Goal: Task Accomplishment & Management: Manage account settings

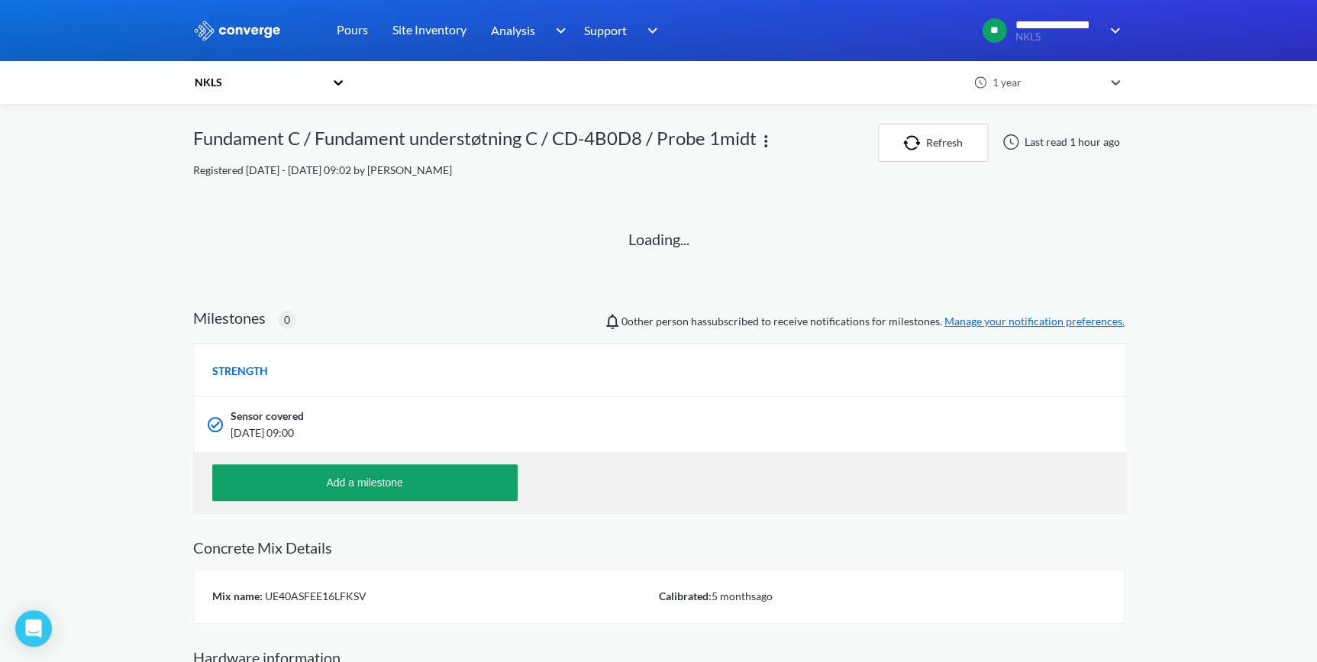
click at [210, 86] on div "NKLS" at bounding box center [258, 82] width 131 height 17
click at [238, 121] on div "NKLS" at bounding box center [269, 123] width 153 height 29
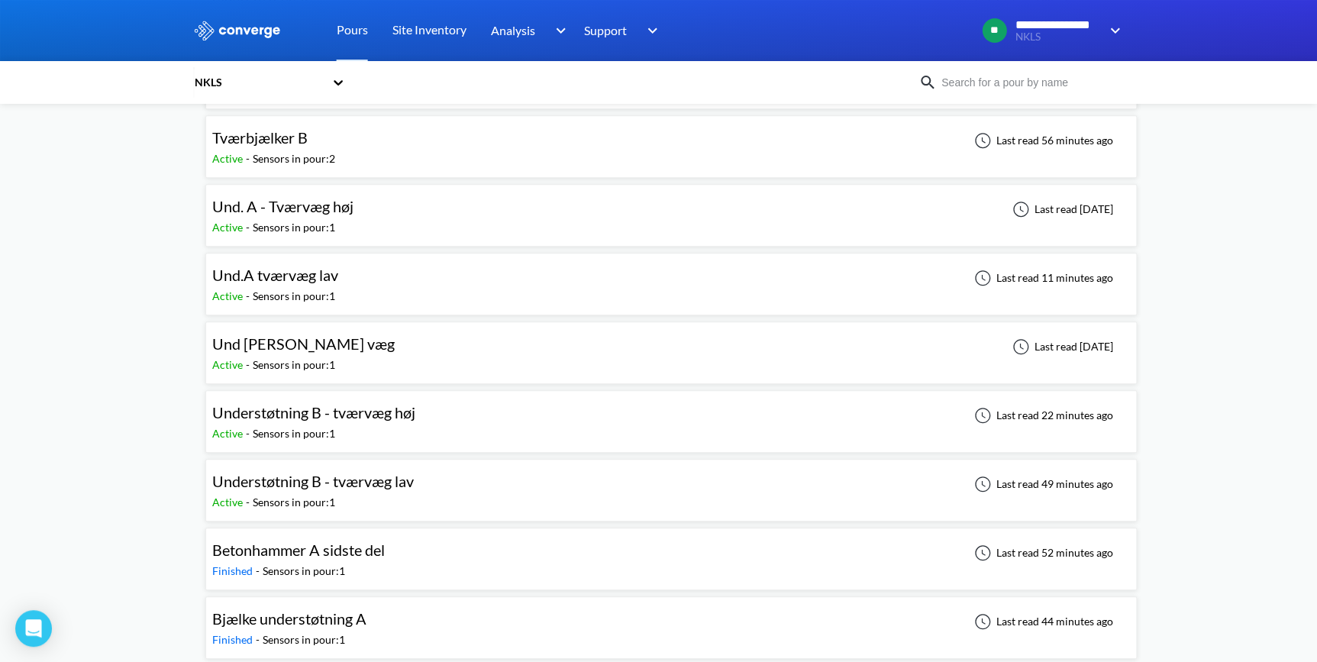
scroll to position [347, 0]
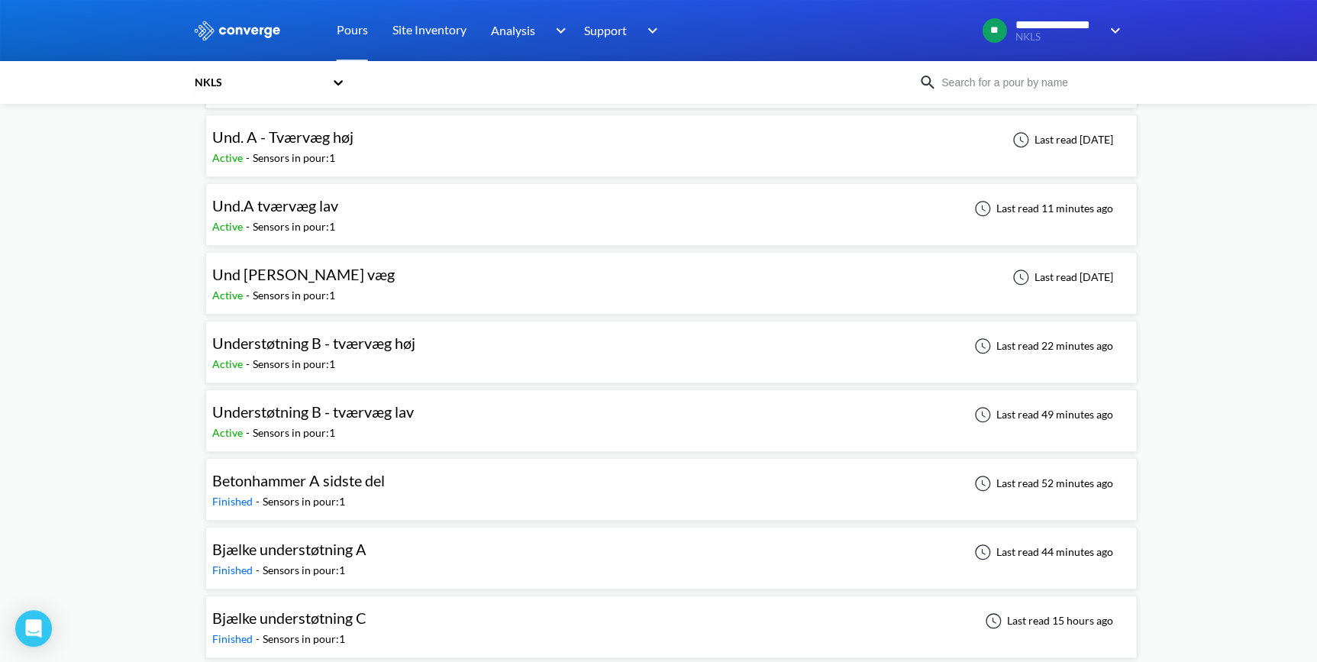
drag, startPoint x: 347, startPoint y: 263, endPoint x: 86, endPoint y: 370, distance: 281.7
click at [86, 370] on div "**********" at bounding box center [658, 573] width 1317 height 1841
click at [322, 410] on span "Understøtning B - tværvæg lav" at bounding box center [313, 411] width 202 height 18
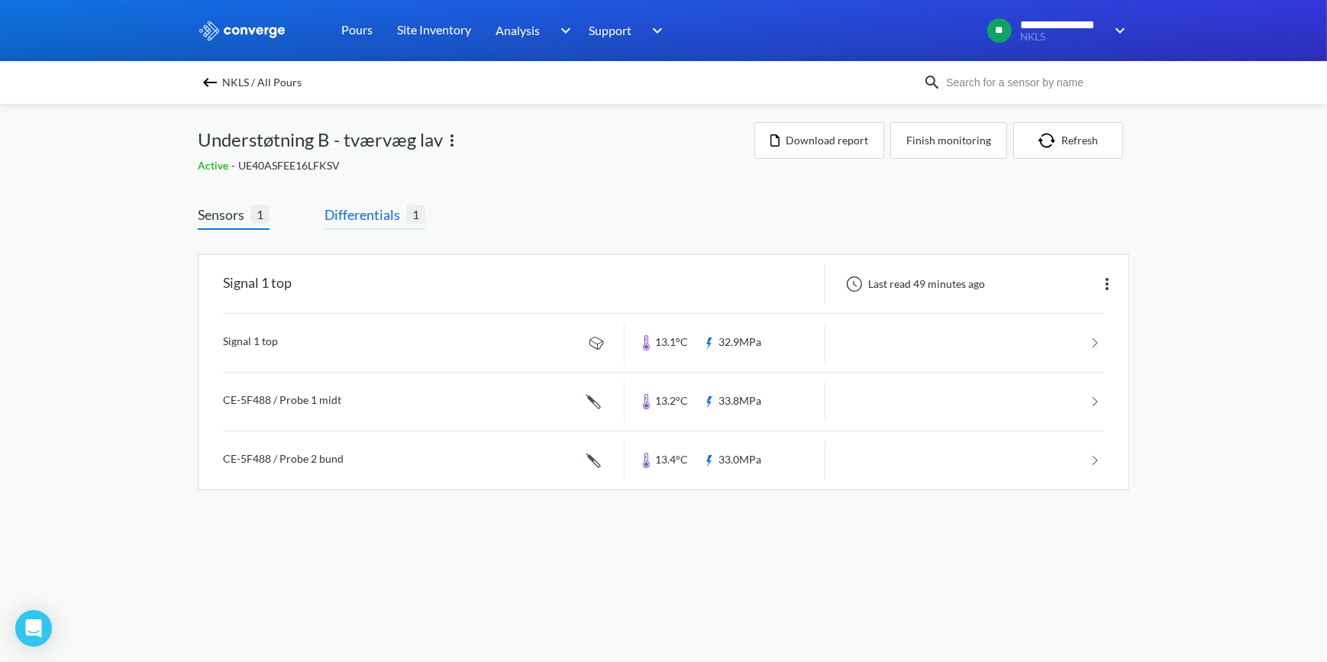
click at [366, 218] on span "Differentials" at bounding box center [365, 214] width 82 height 21
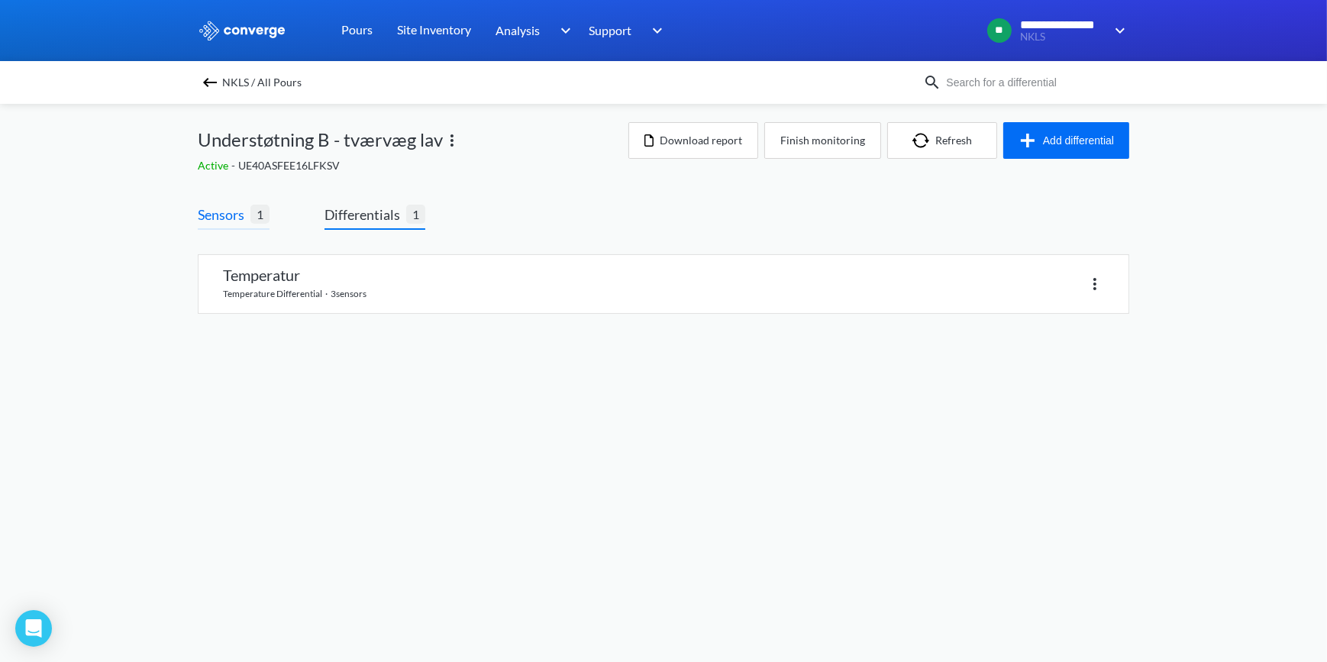
click at [226, 221] on span "Sensors" at bounding box center [224, 214] width 53 height 21
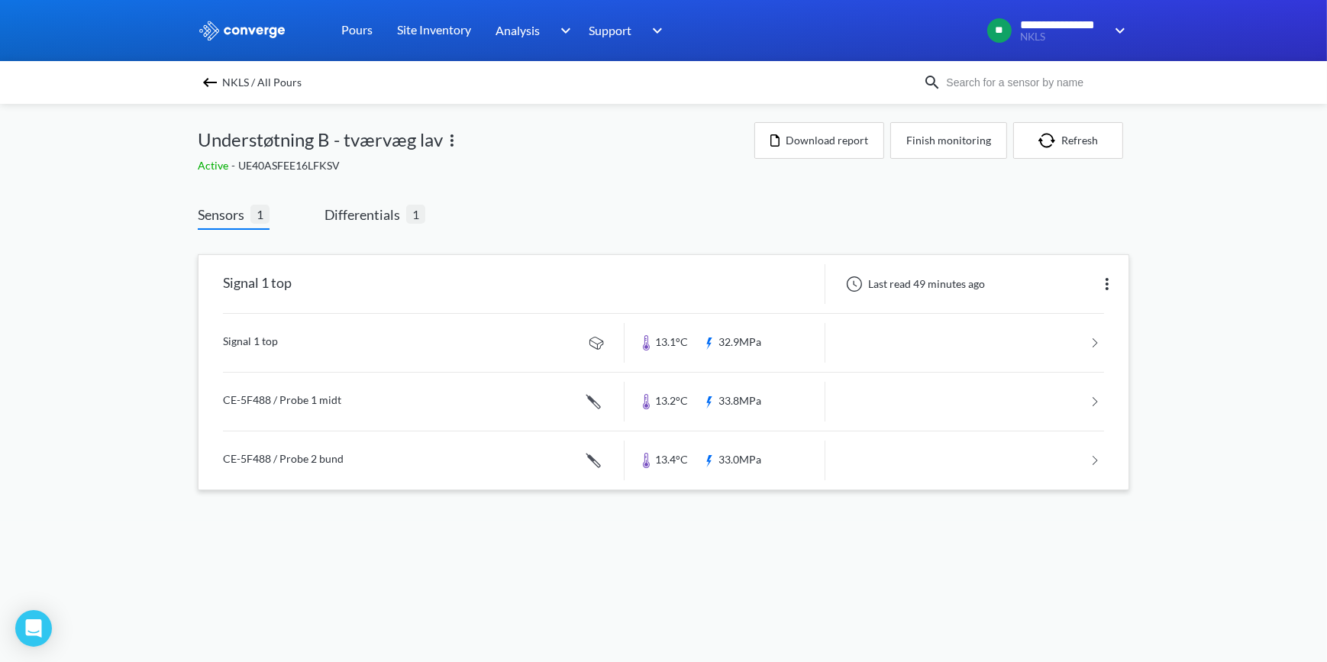
click at [249, 338] on link at bounding box center [663, 343] width 881 height 58
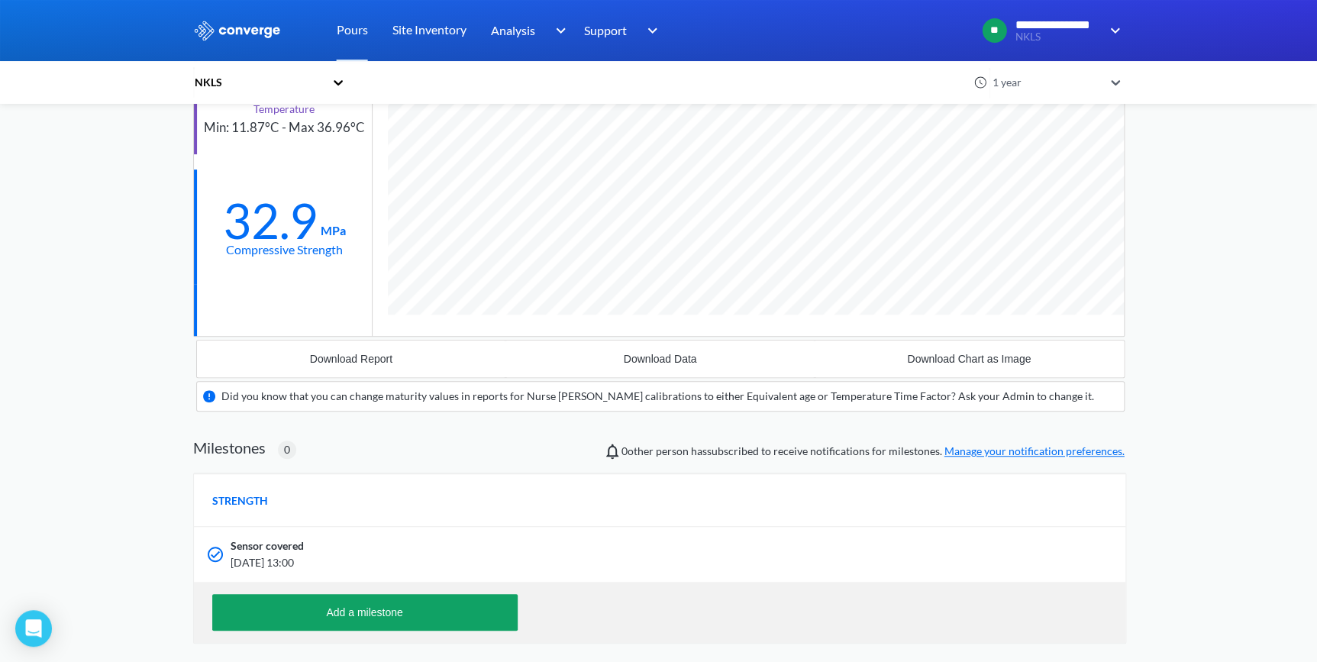
scroll to position [208, 0]
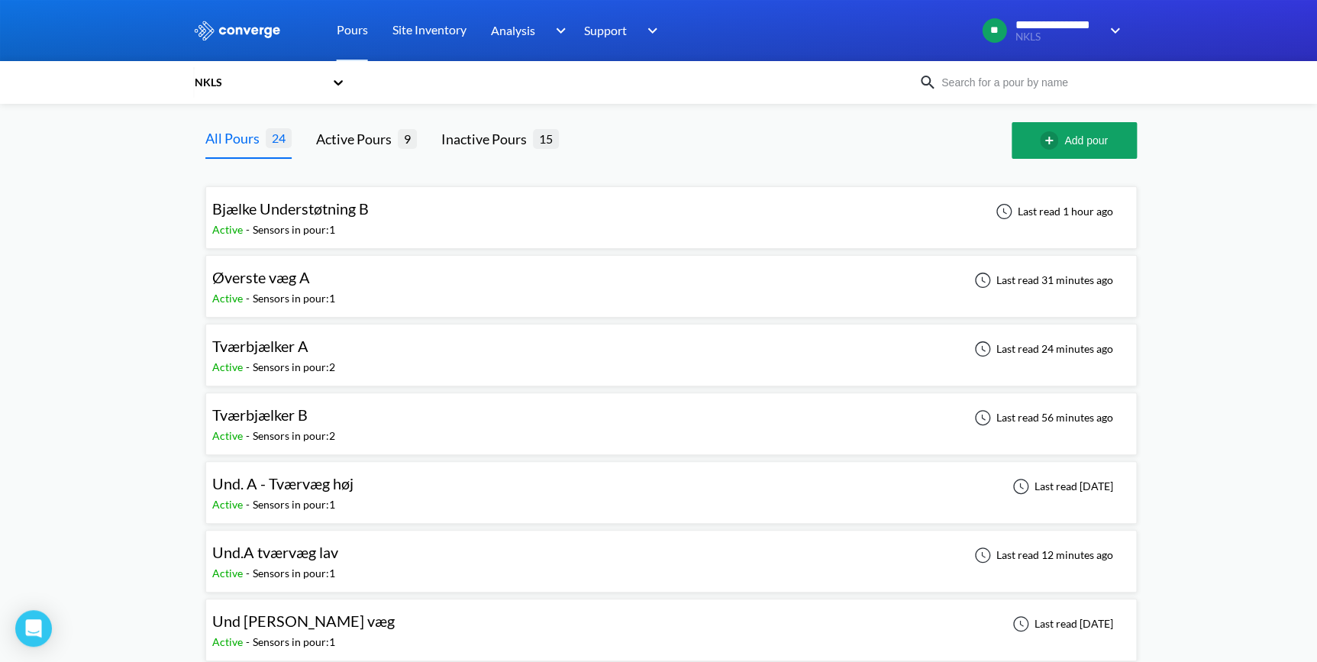
click at [248, 283] on span "Øverste væg A" at bounding box center [261, 277] width 98 height 18
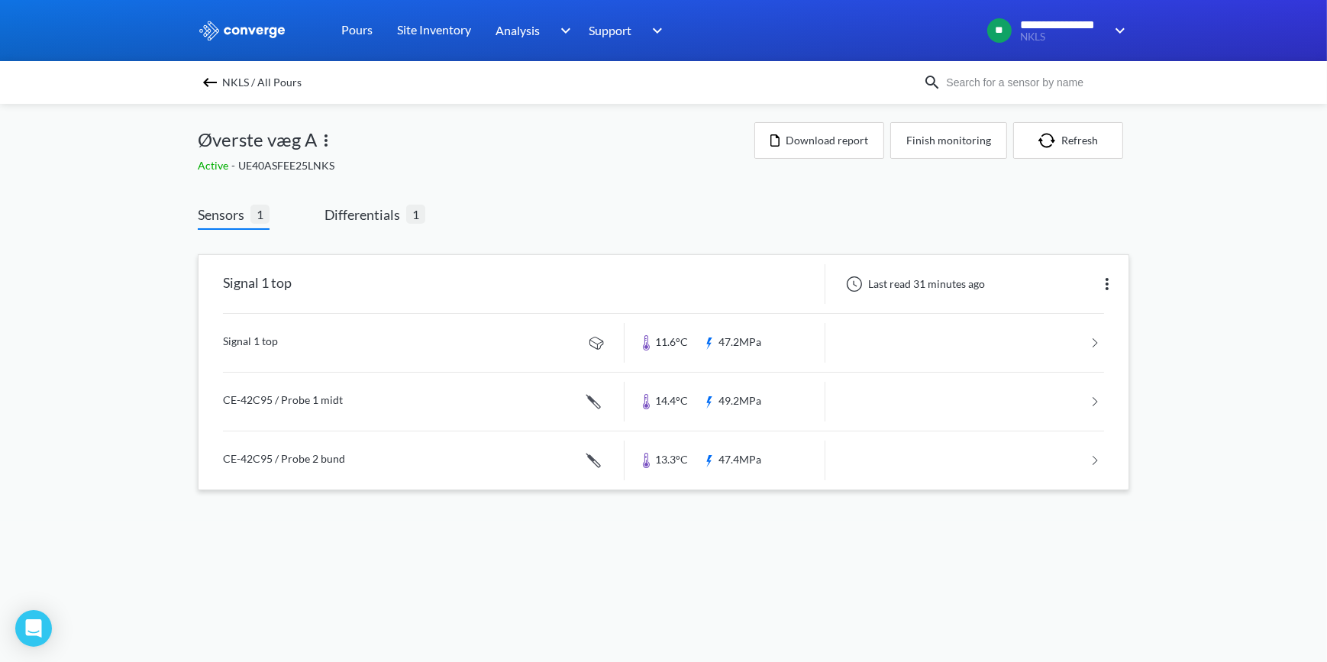
click at [258, 346] on link at bounding box center [663, 343] width 881 height 58
click at [373, 219] on span "Differentials" at bounding box center [365, 214] width 82 height 21
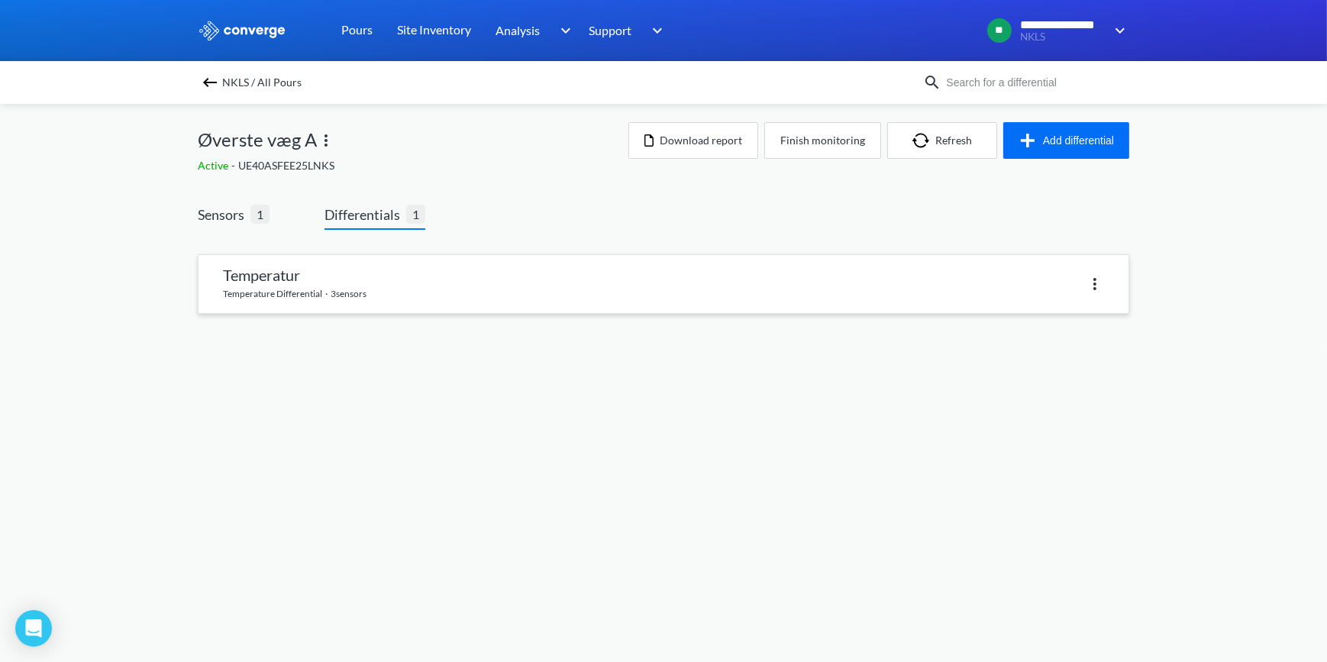
click at [281, 279] on link at bounding box center [663, 284] width 930 height 58
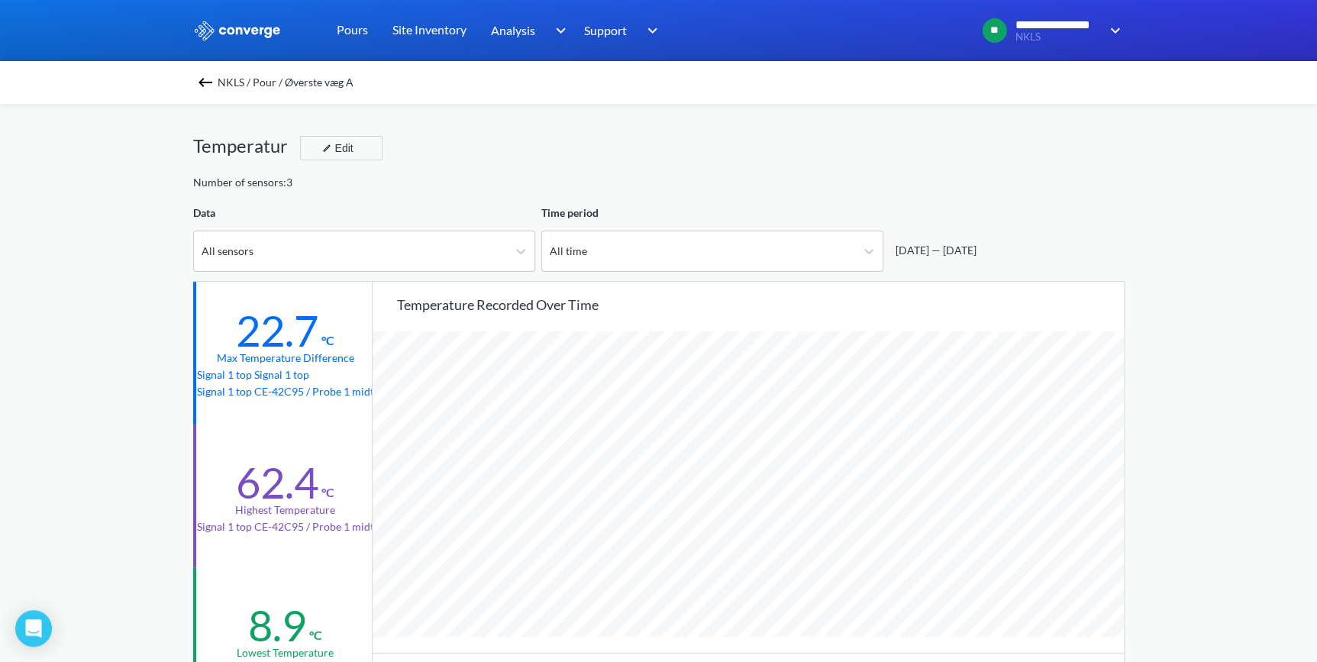
scroll to position [1279, 1316]
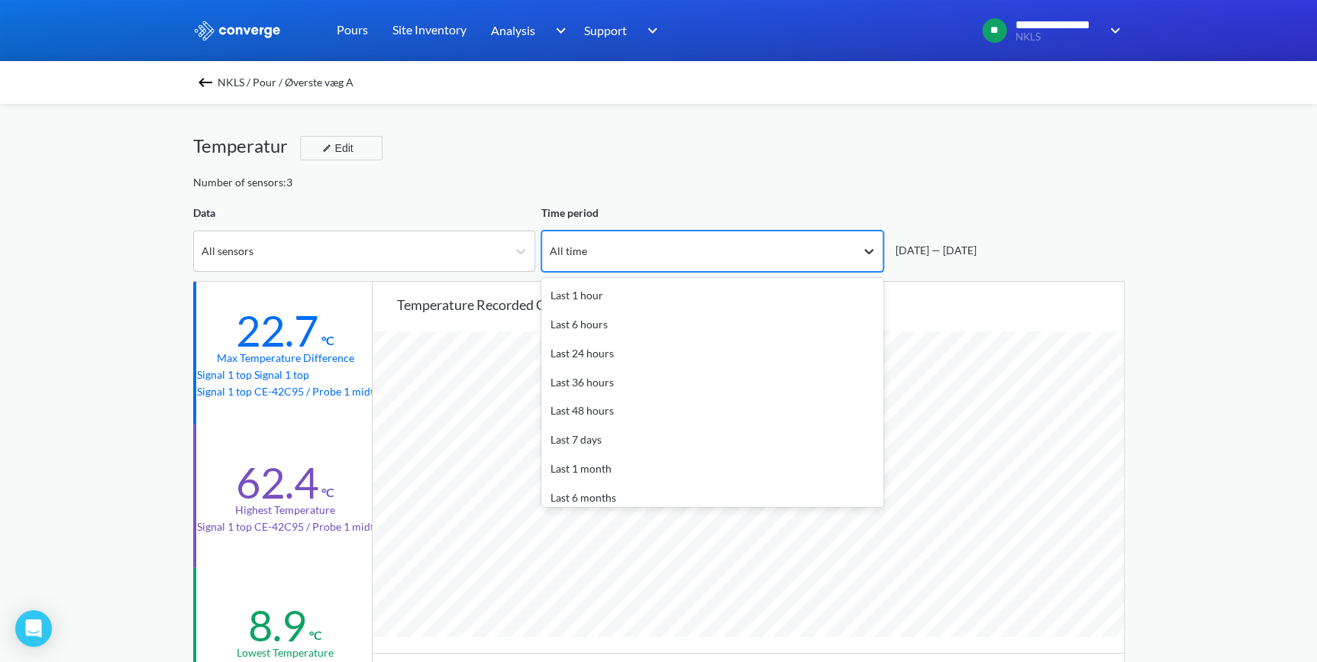
click at [878, 254] on div at bounding box center [868, 250] width 27 height 27
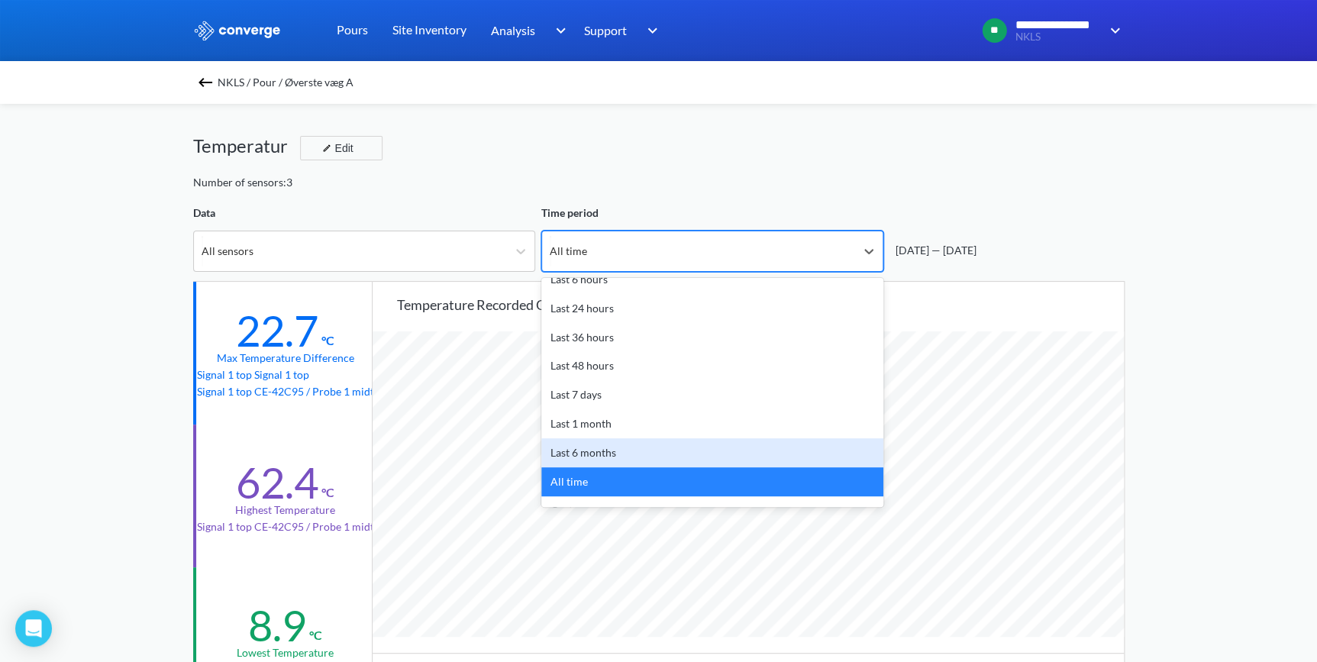
scroll to position [67, 0]
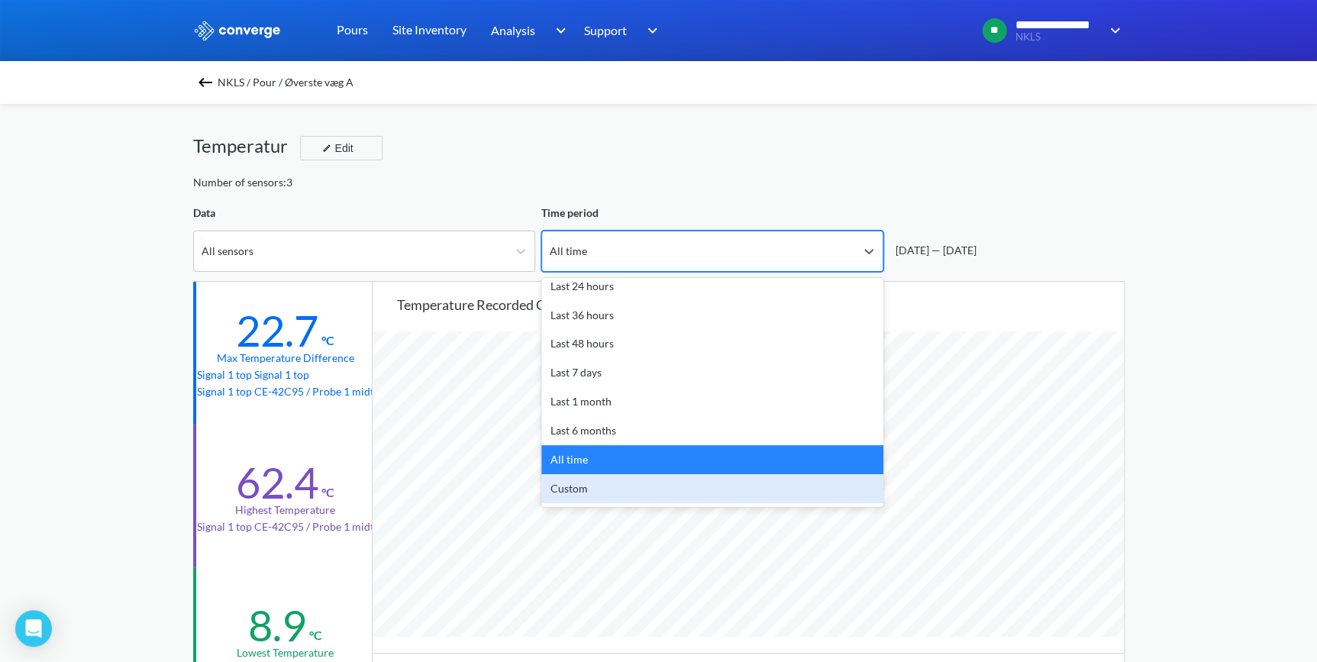
click at [645, 488] on div "Custom" at bounding box center [712, 488] width 342 height 29
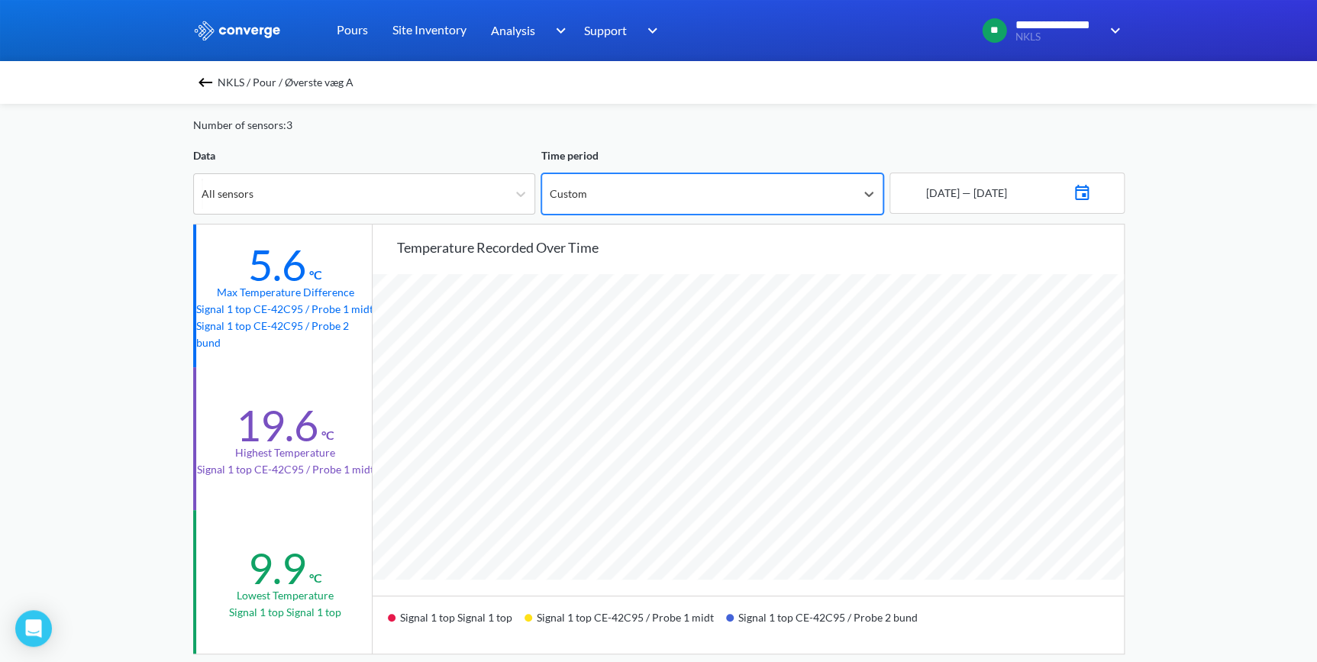
scroll to position [0, 0]
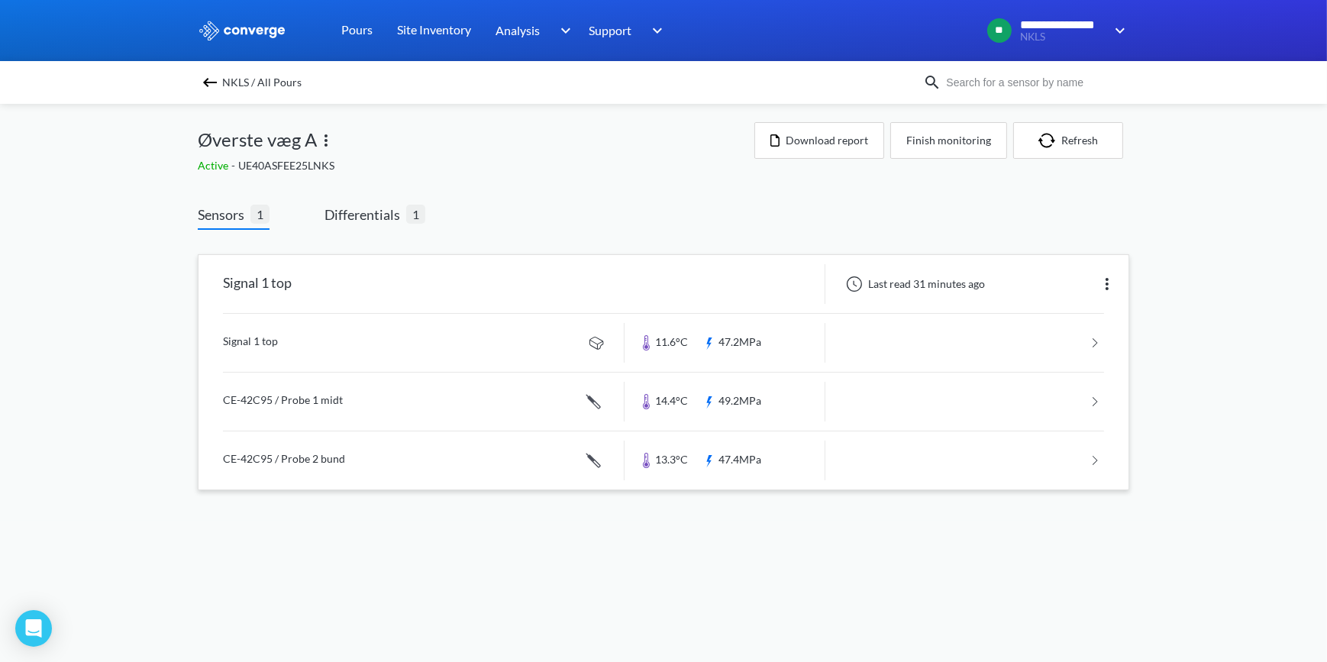
click at [267, 347] on link at bounding box center [663, 343] width 881 height 58
click at [334, 218] on span "Differentials" at bounding box center [365, 214] width 82 height 21
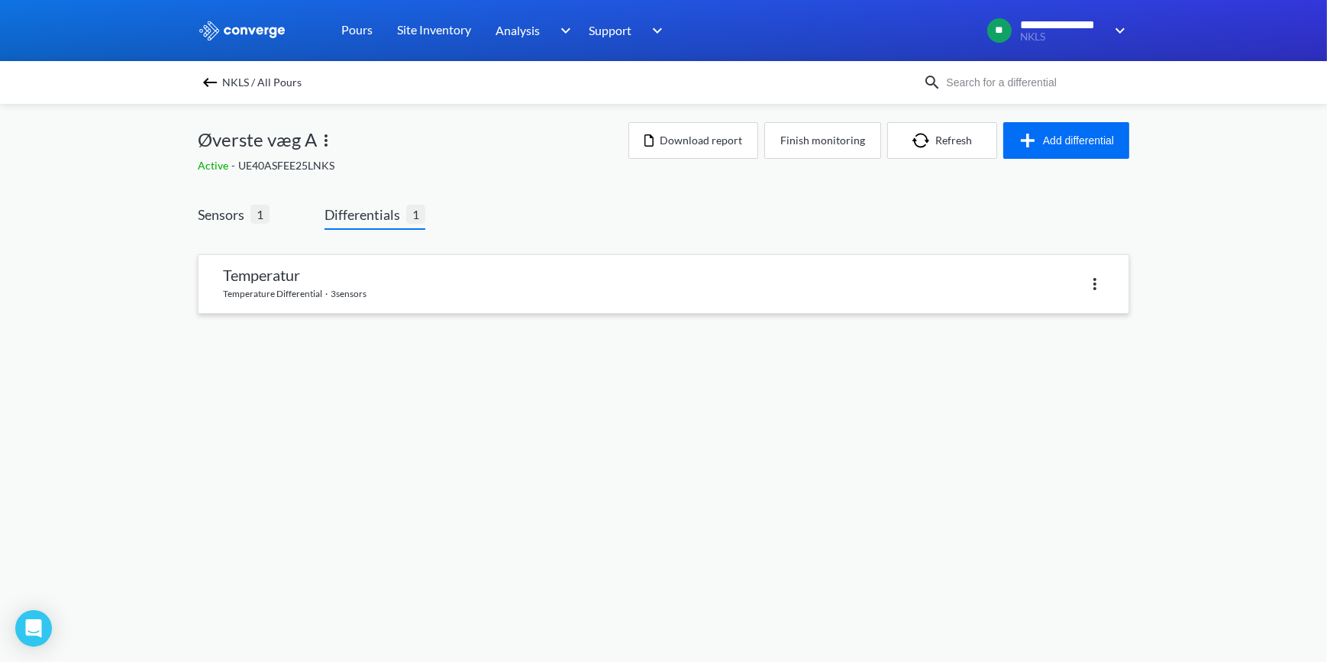
click at [364, 298] on link at bounding box center [663, 284] width 930 height 58
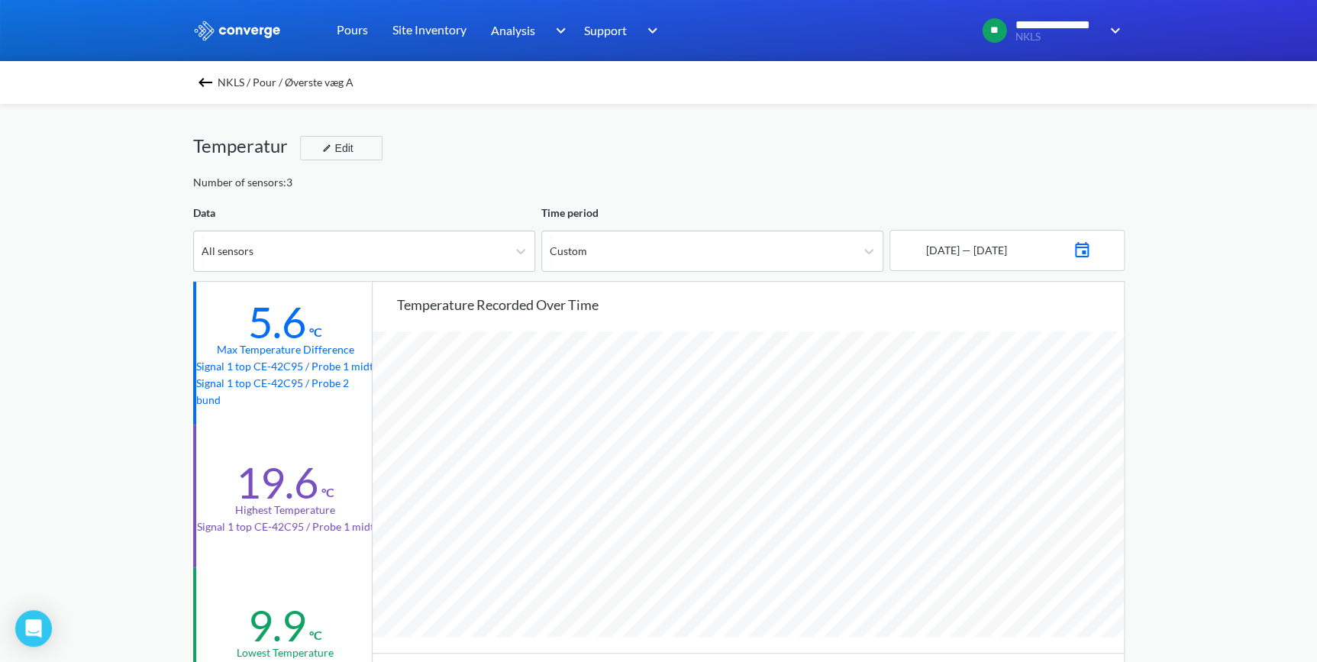
scroll to position [1279, 1316]
click at [1091, 250] on img at bounding box center [1082, 247] width 18 height 21
click at [923, 305] on icon "Move backward to switch to the previous month." at bounding box center [921, 305] width 15 height 15
click at [1057, 399] on td "15" at bounding box center [1055, 404] width 24 height 24
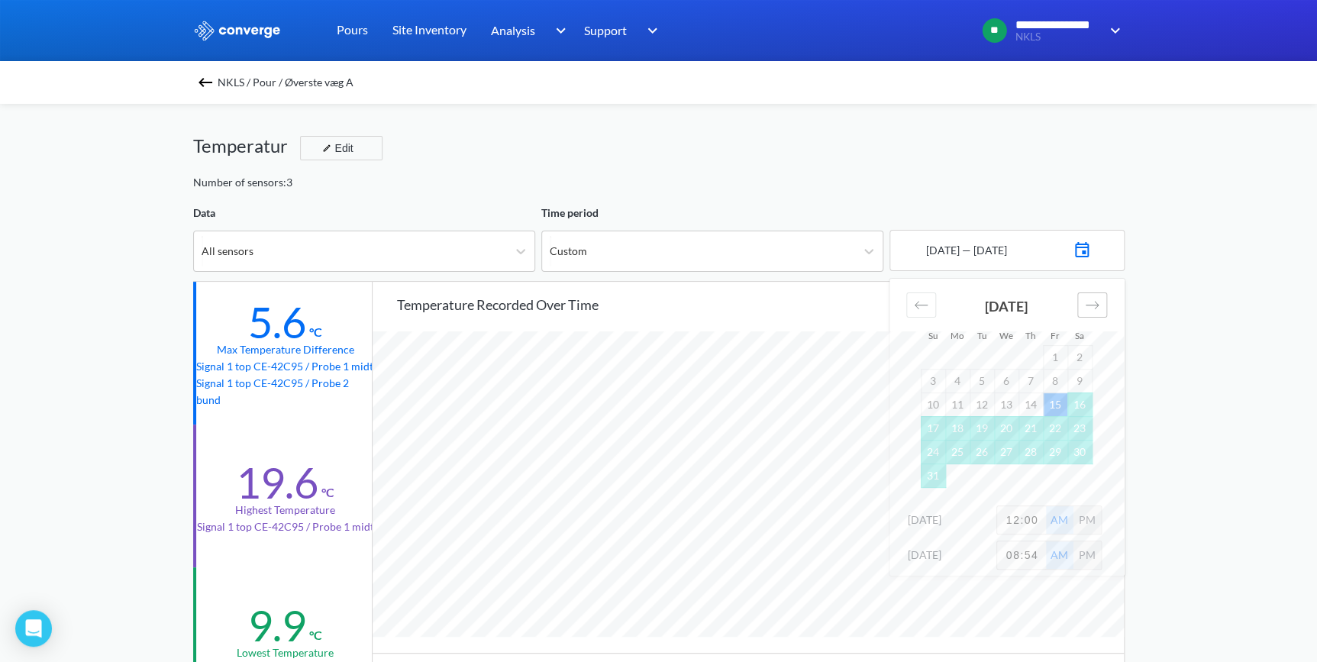
click at [1097, 308] on icon "Move forward to switch to the next month." at bounding box center [1092, 305] width 15 height 15
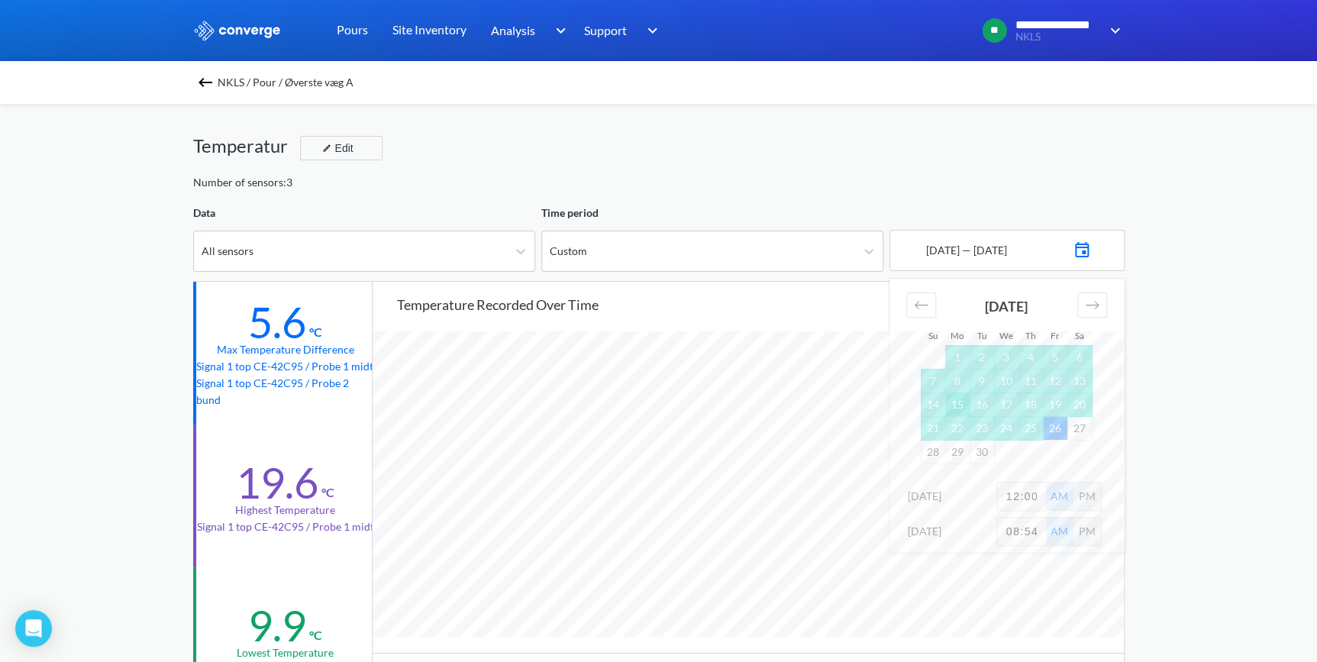
click at [960, 406] on td "15" at bounding box center [957, 404] width 24 height 24
click at [911, 296] on div "Move backward to switch to the previous month." at bounding box center [921, 304] width 30 height 25
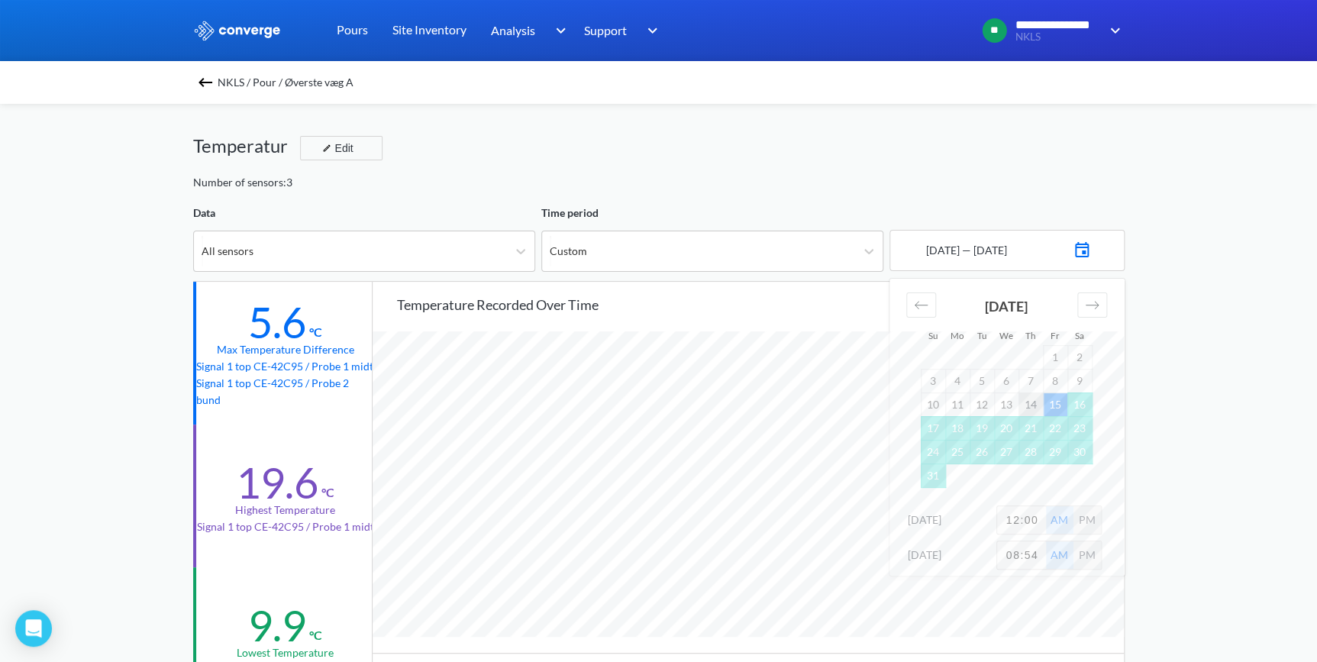
click at [1031, 404] on td "14" at bounding box center [1030, 404] width 24 height 24
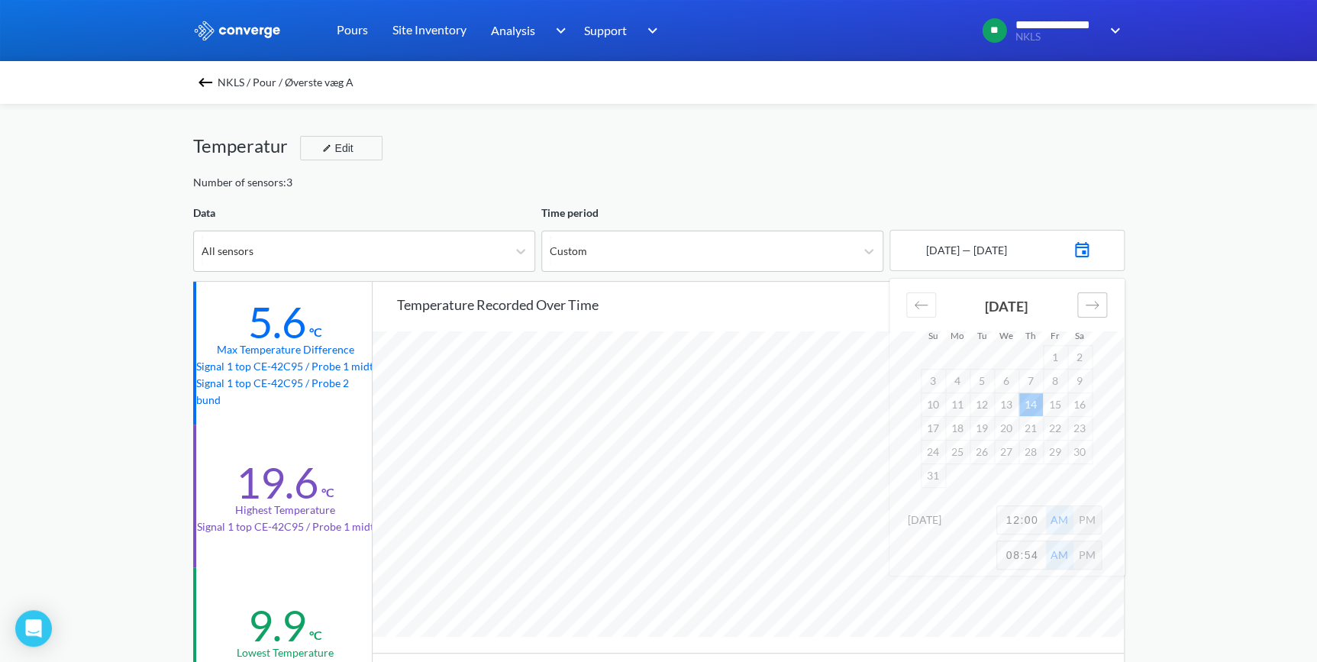
click at [1095, 298] on icon "Move forward to switch to the next month." at bounding box center [1092, 305] width 15 height 15
click at [960, 405] on td "15" at bounding box center [957, 404] width 24 height 24
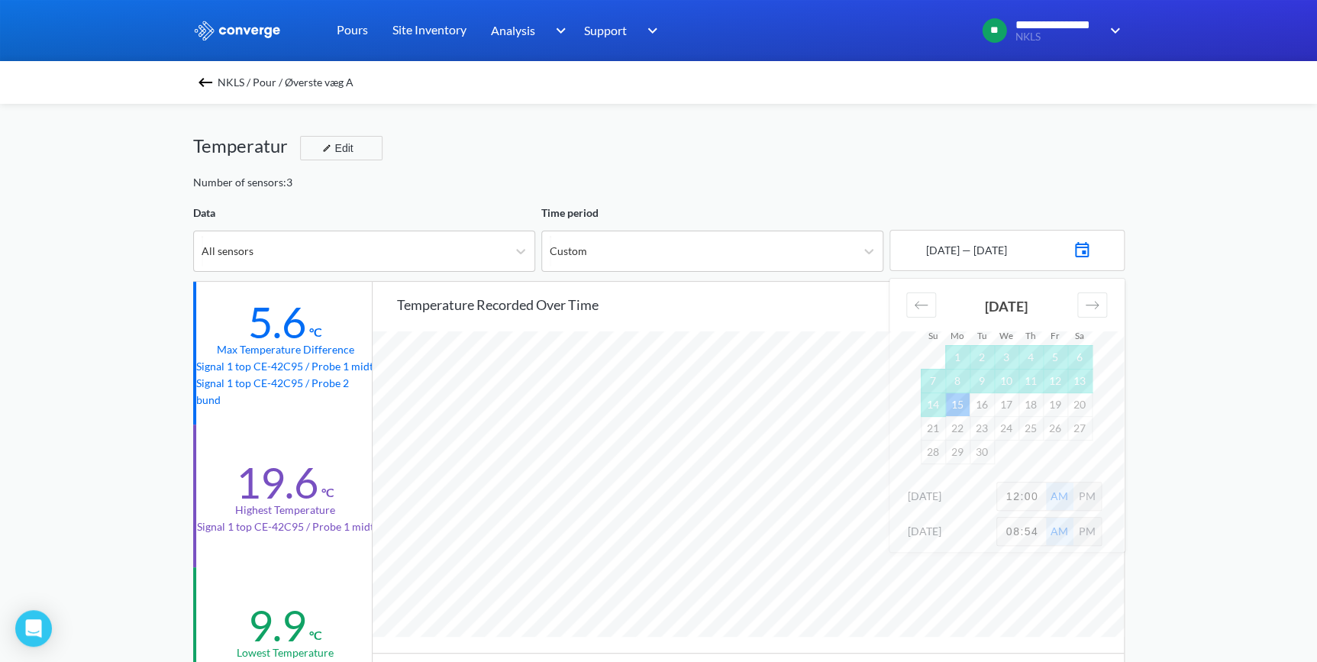
click at [1206, 441] on div "**********" at bounding box center [658, 639] width 1317 height 1279
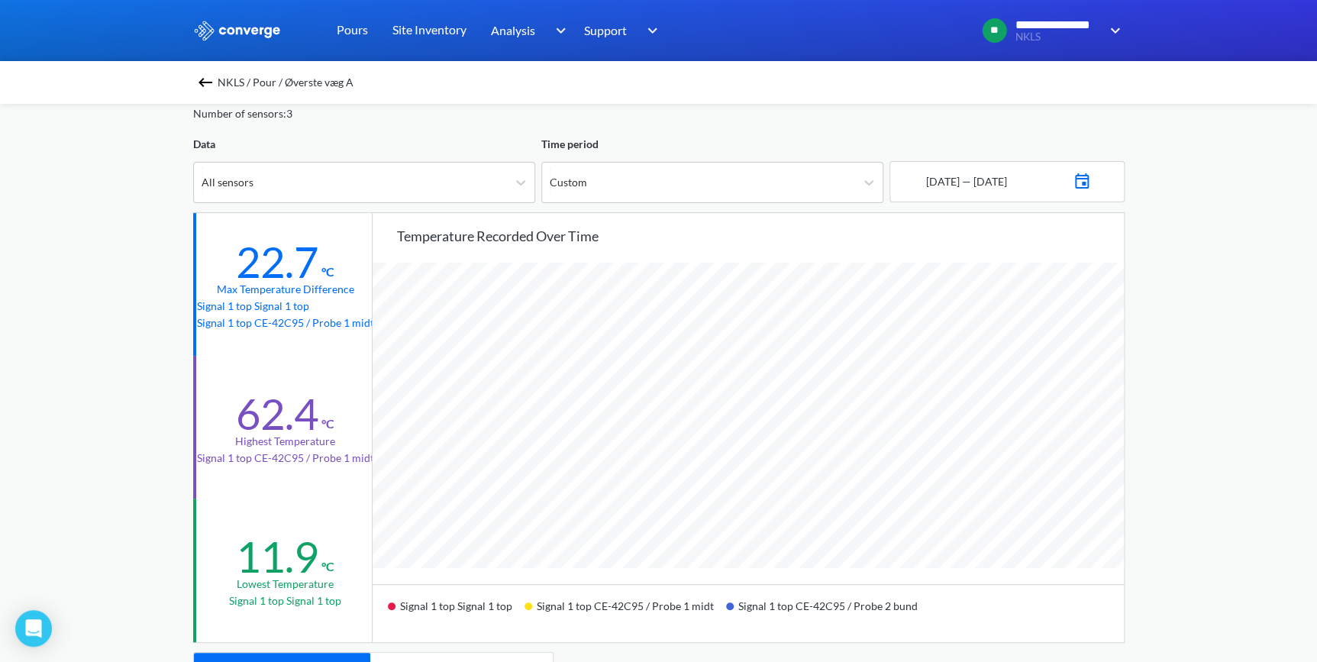
scroll to position [0, 0]
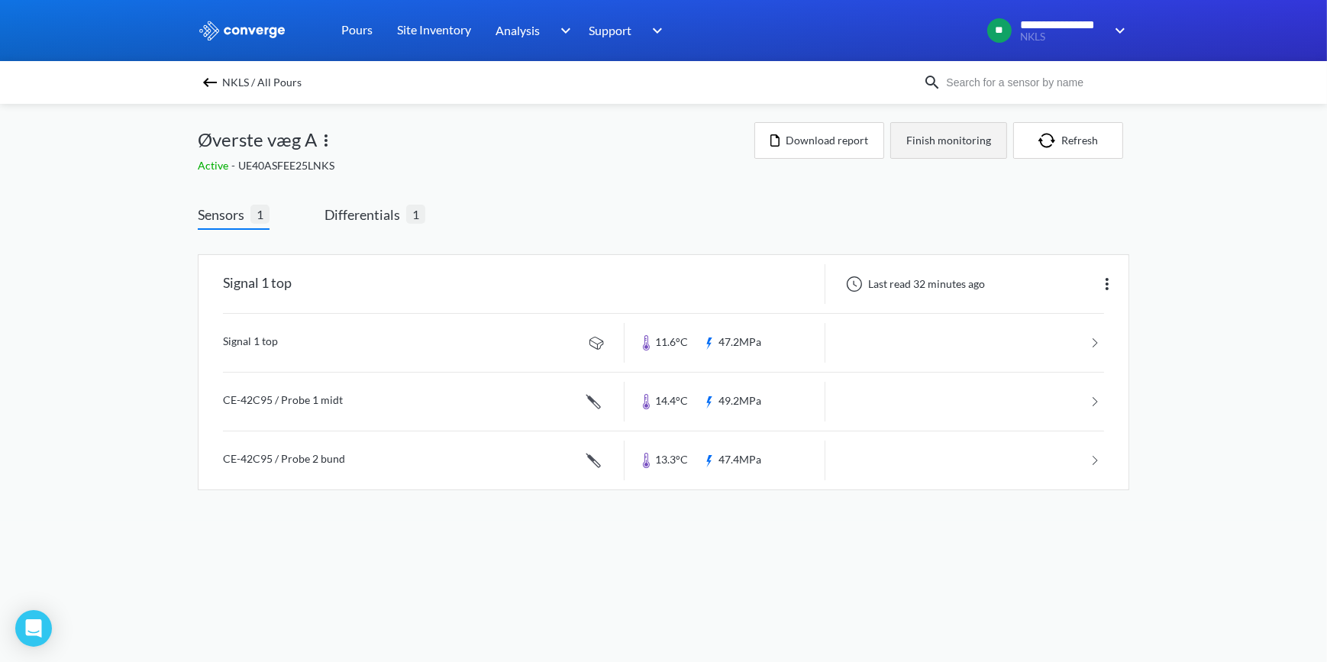
click at [951, 142] on button "Finish monitoring" at bounding box center [948, 140] width 117 height 37
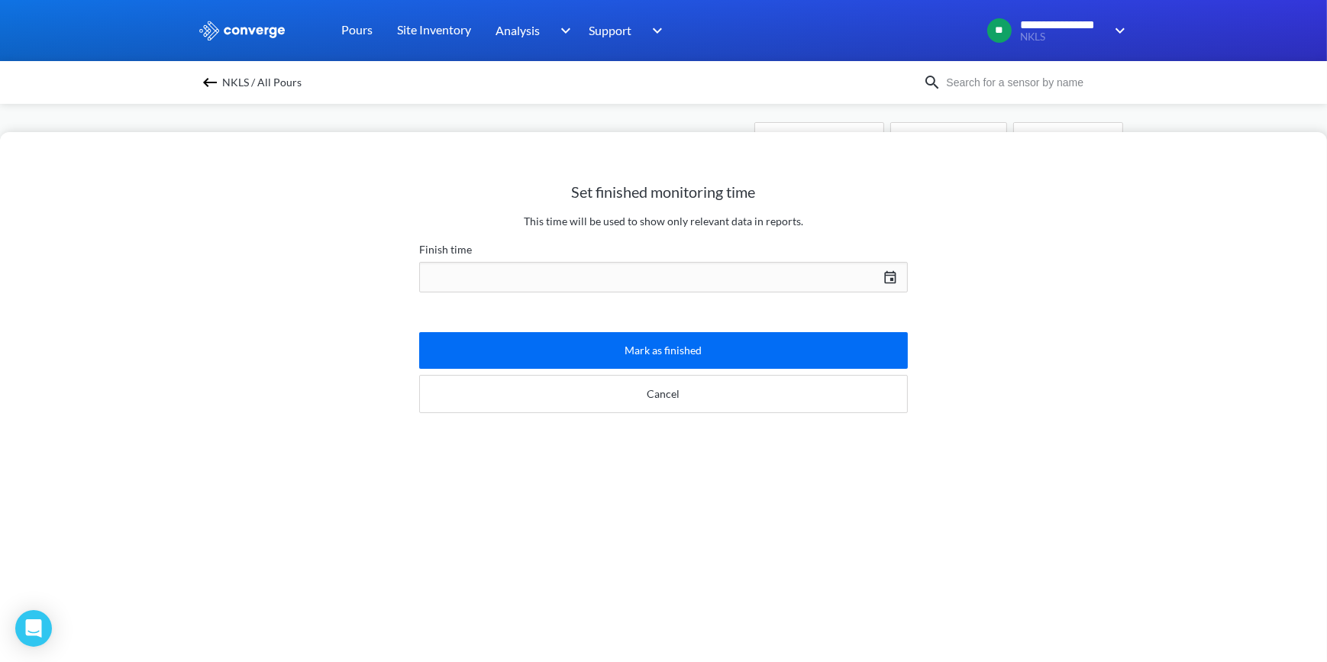
click at [887, 282] on div "[DATE] Press the down arrow key to interact with the calendar and select a date…" at bounding box center [663, 277] width 489 height 37
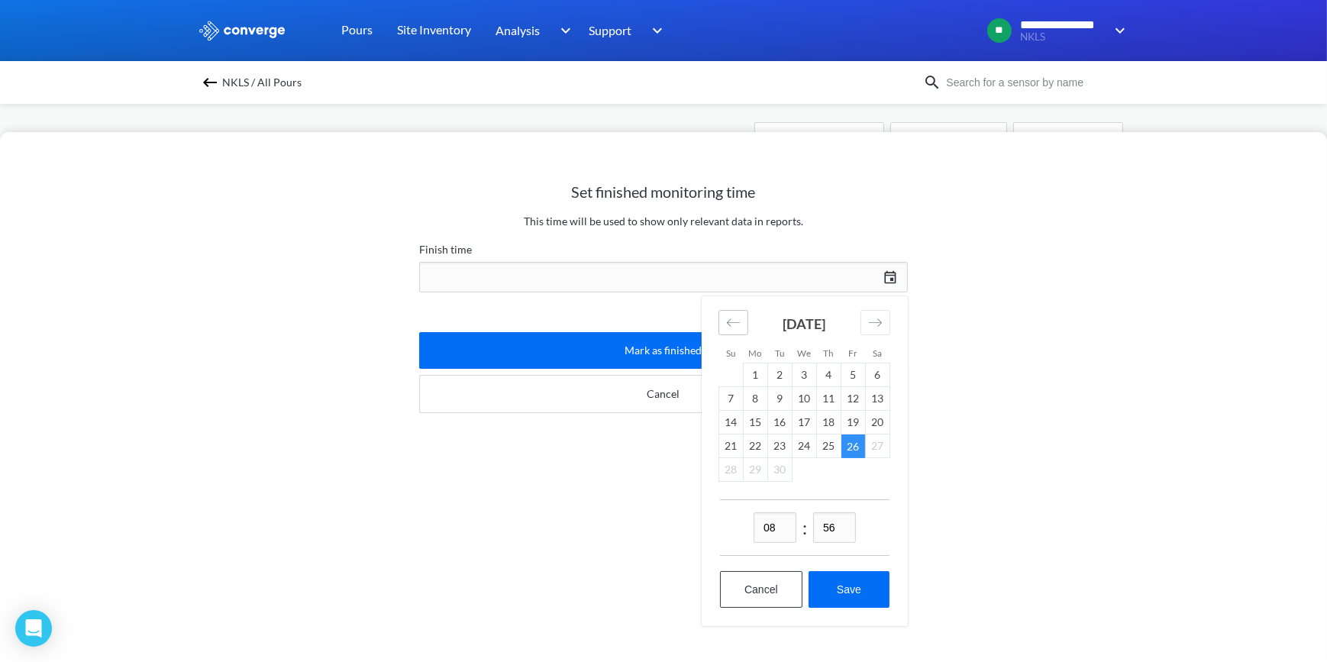
click at [730, 323] on icon "Move backward to switch to the previous month." at bounding box center [733, 322] width 15 height 15
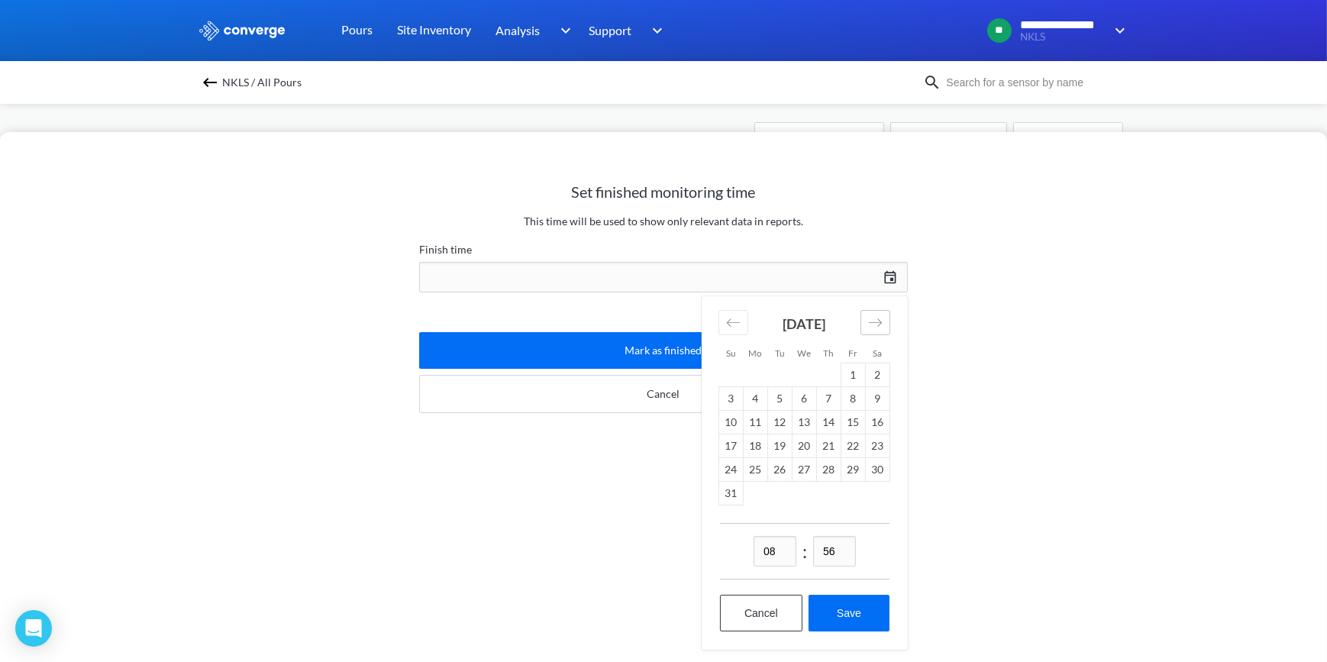
click at [866, 330] on div "Move forward to switch to the next month." at bounding box center [875, 322] width 30 height 25
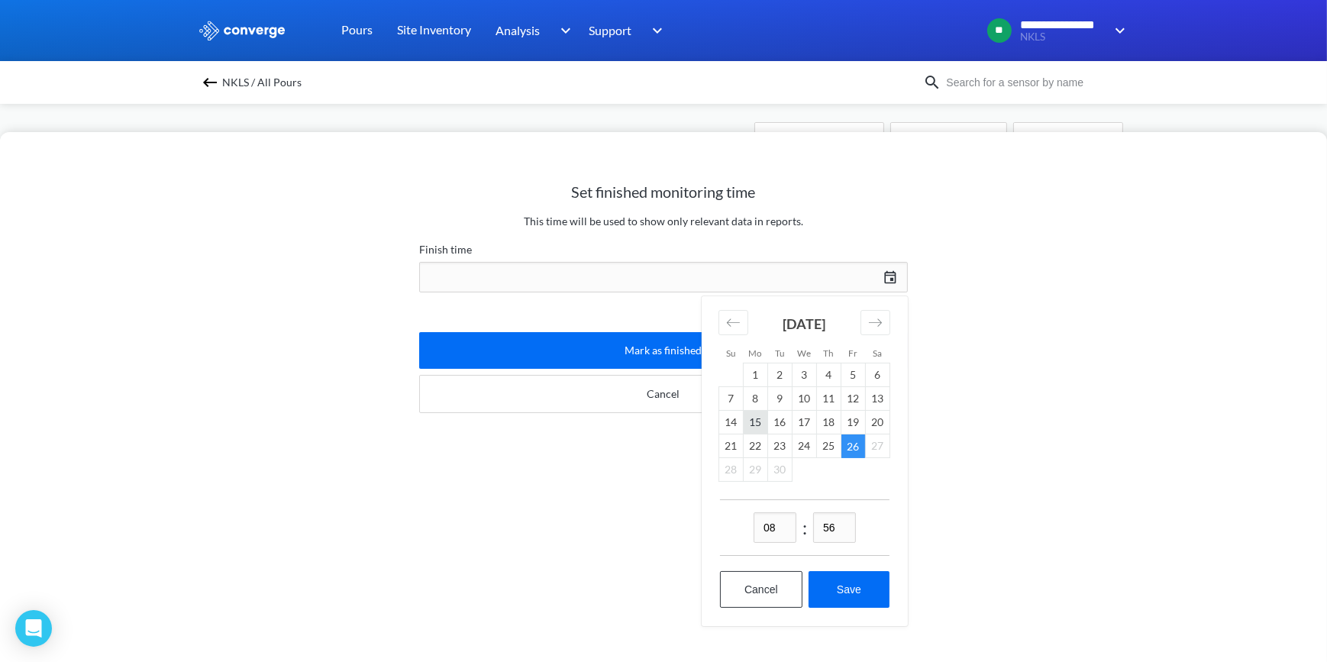
click at [753, 425] on td "15" at bounding box center [756, 423] width 24 height 24
click at [847, 586] on button "Save" at bounding box center [848, 589] width 81 height 37
type input "08:56[DATE]"
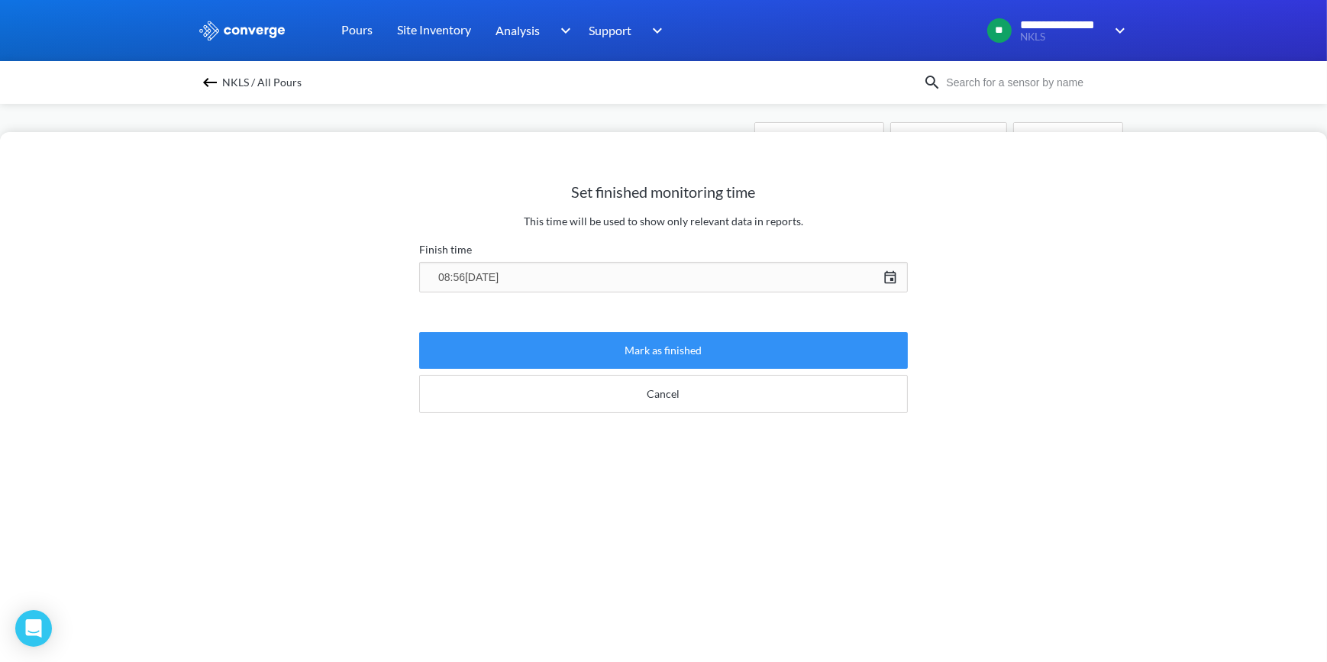
click at [631, 347] on button "Mark as finished" at bounding box center [663, 350] width 489 height 37
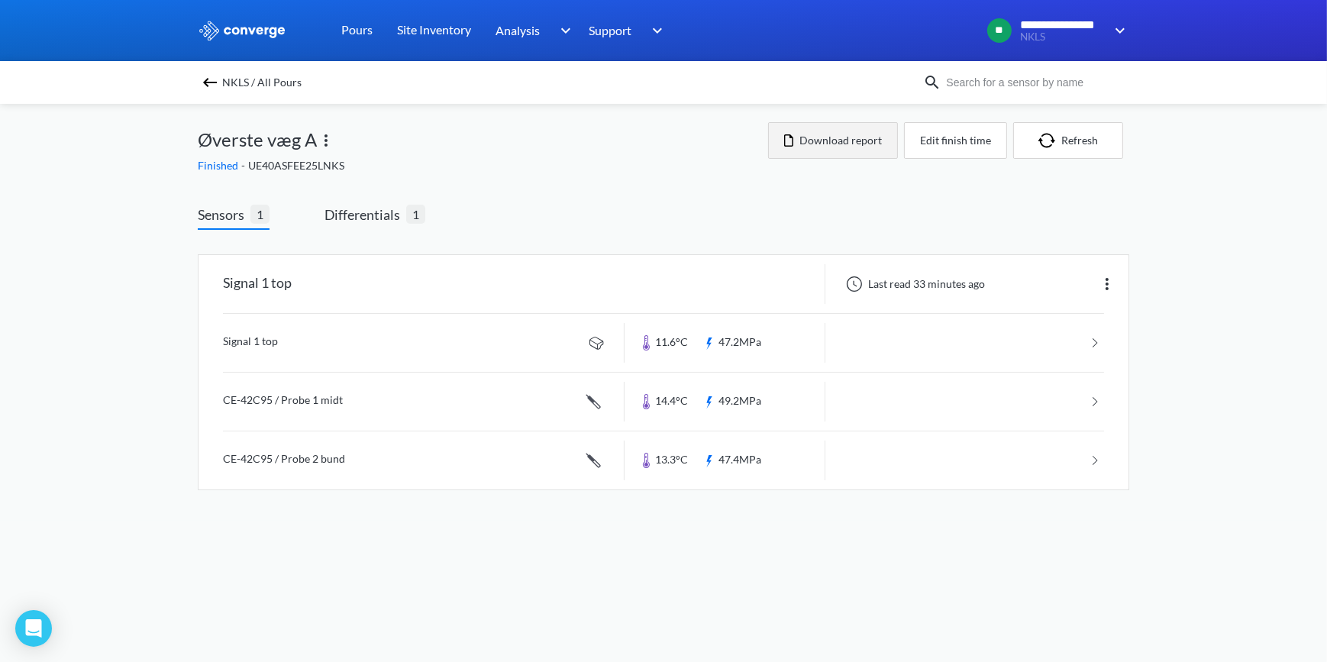
click at [849, 131] on button "Download report" at bounding box center [833, 140] width 130 height 37
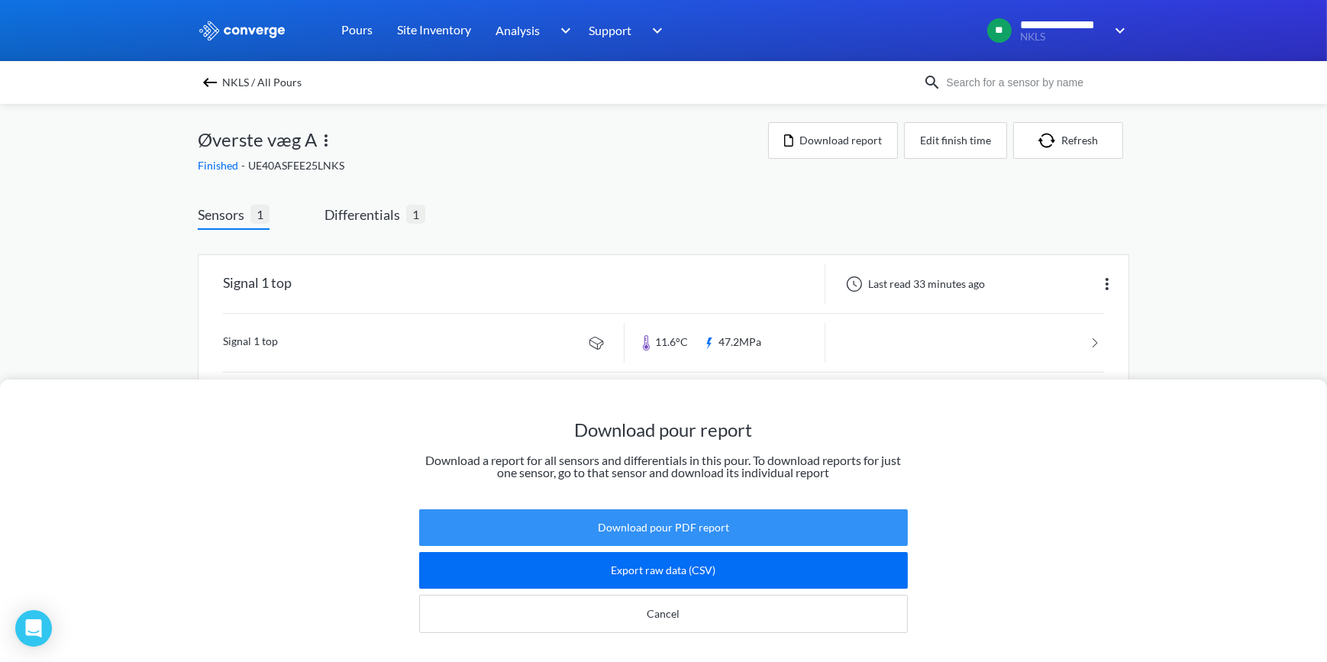
click at [656, 517] on button "Download pour PDF report" at bounding box center [663, 527] width 489 height 37
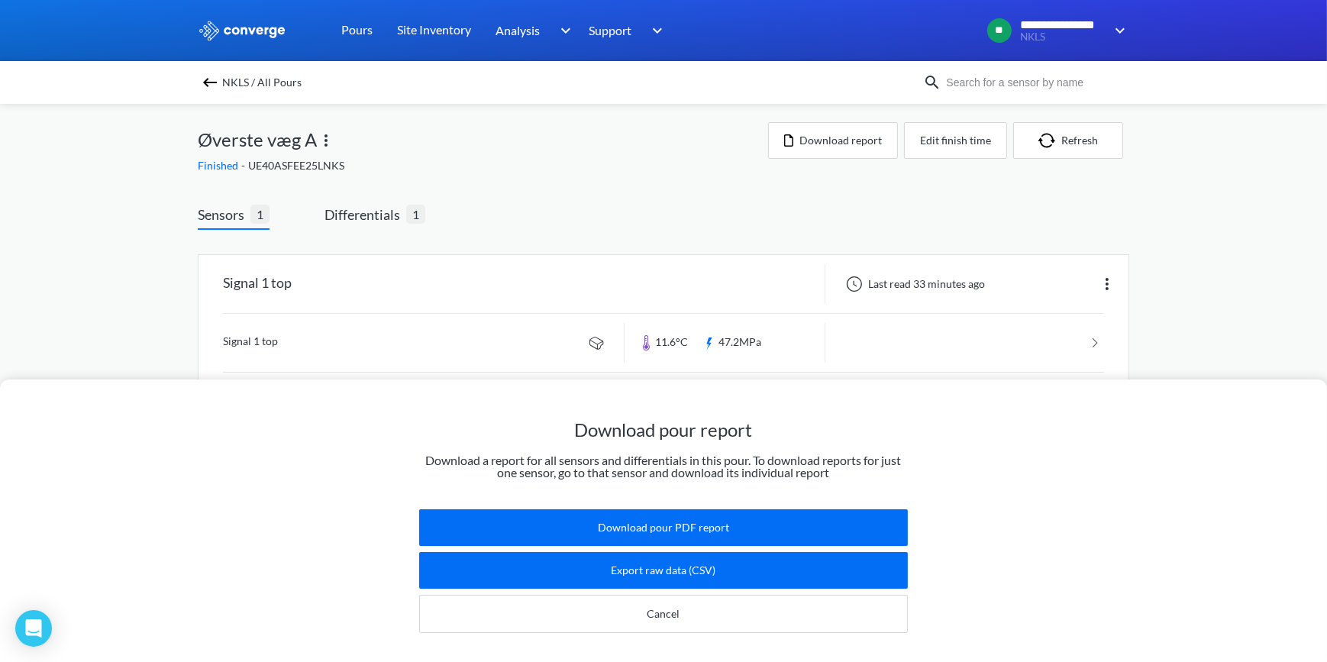
click at [646, 181] on div "Download pour report Download a report for all sensors and differentials in thi…" at bounding box center [663, 331] width 1327 height 662
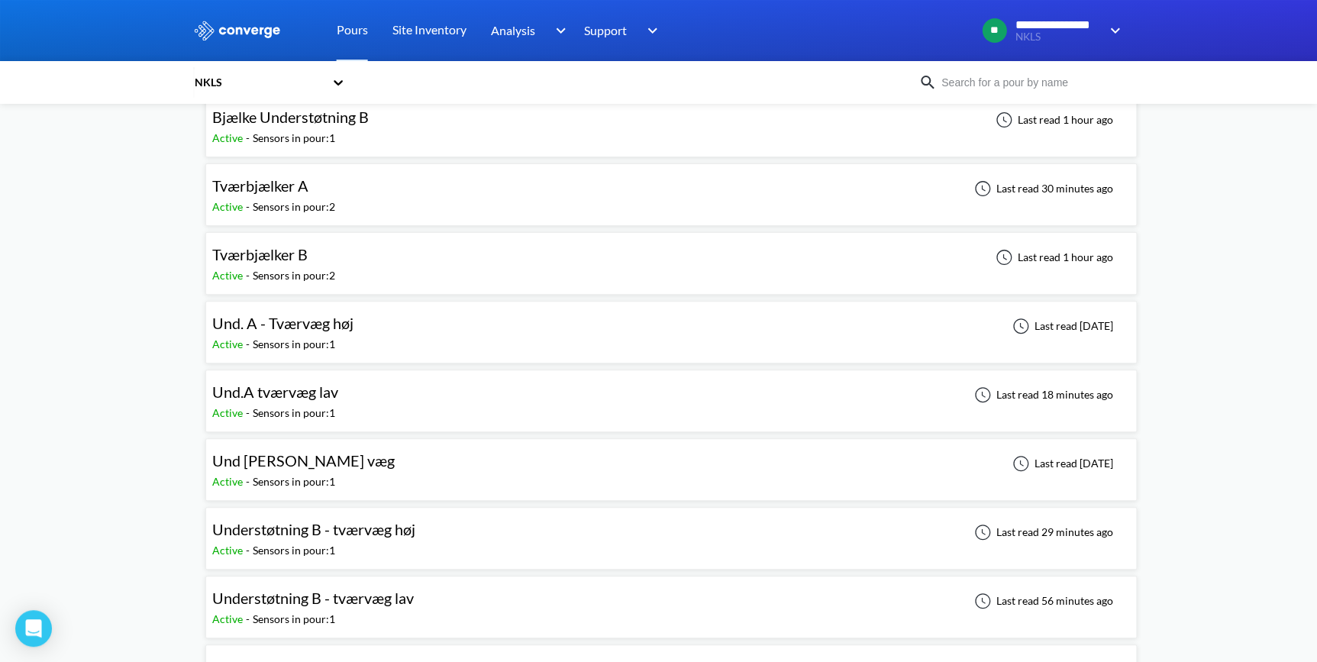
scroll to position [69, 0]
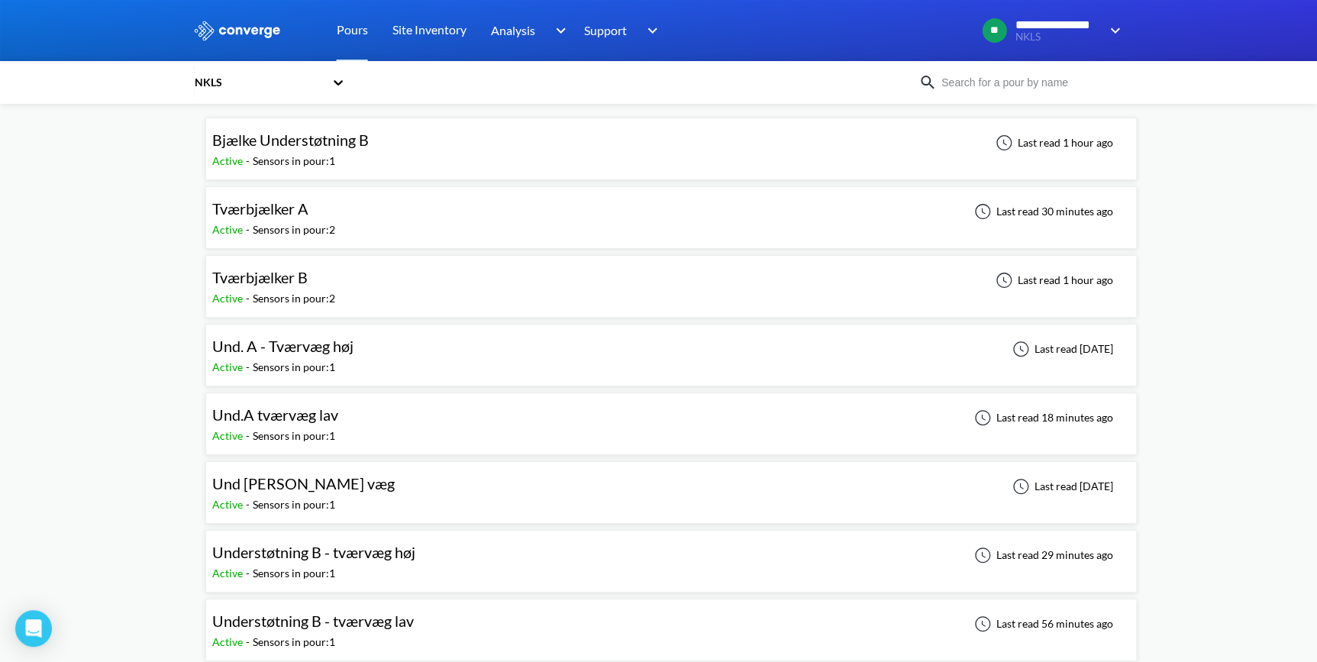
click at [276, 484] on span "Und [PERSON_NAME] væg" at bounding box center [303, 483] width 182 height 18
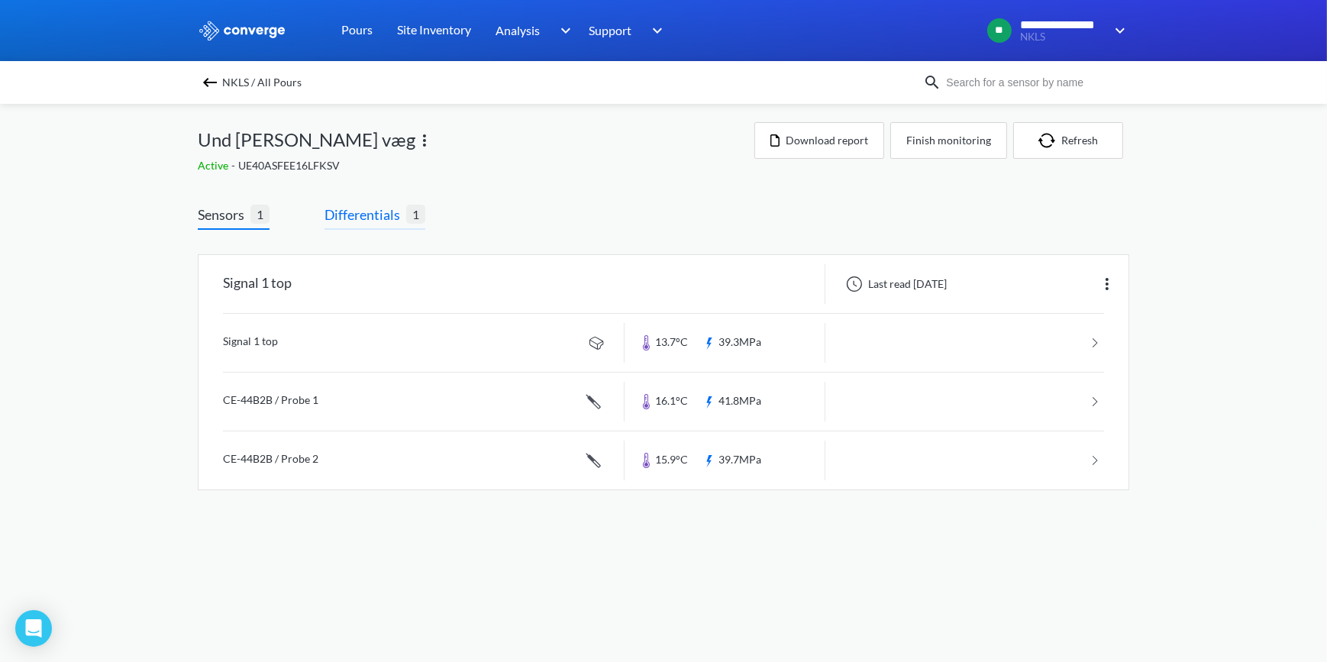
click at [360, 211] on span "Differentials" at bounding box center [365, 214] width 82 height 21
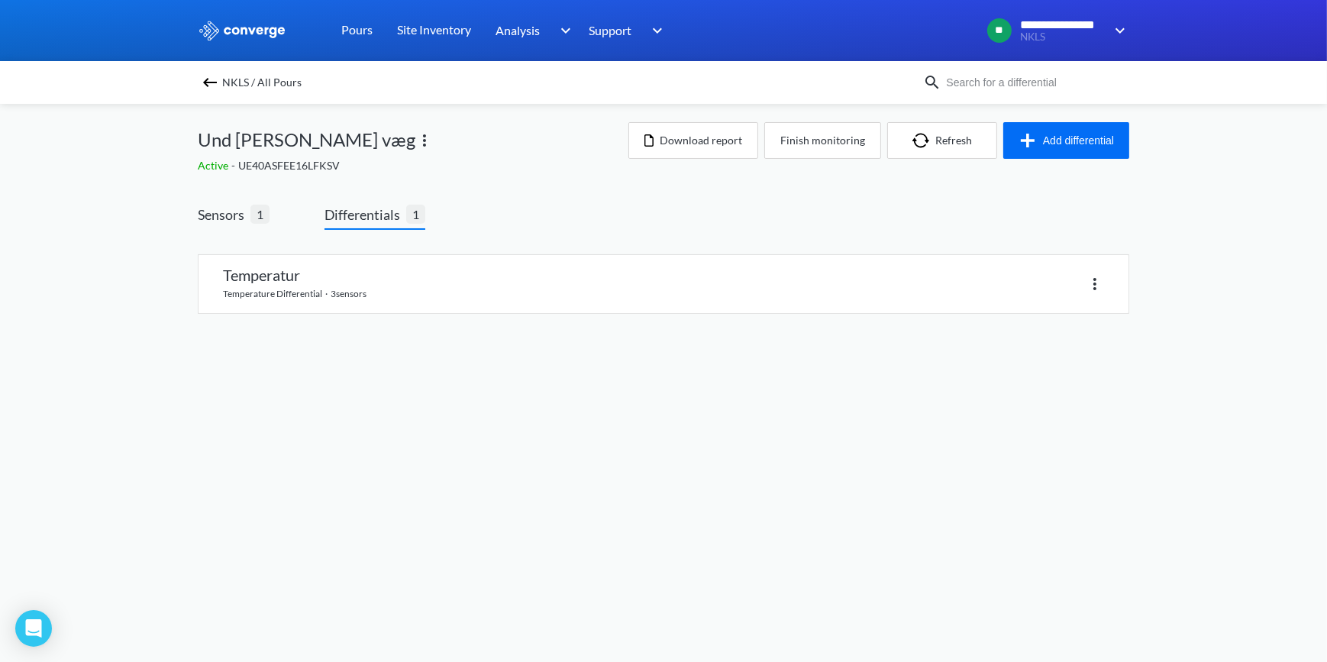
click at [228, 202] on div "Sensors 1 Differentials 1 Temperatur temperature differential · 3 sensors" at bounding box center [663, 263] width 931 height 163
click at [230, 215] on span "Sensors" at bounding box center [224, 214] width 53 height 21
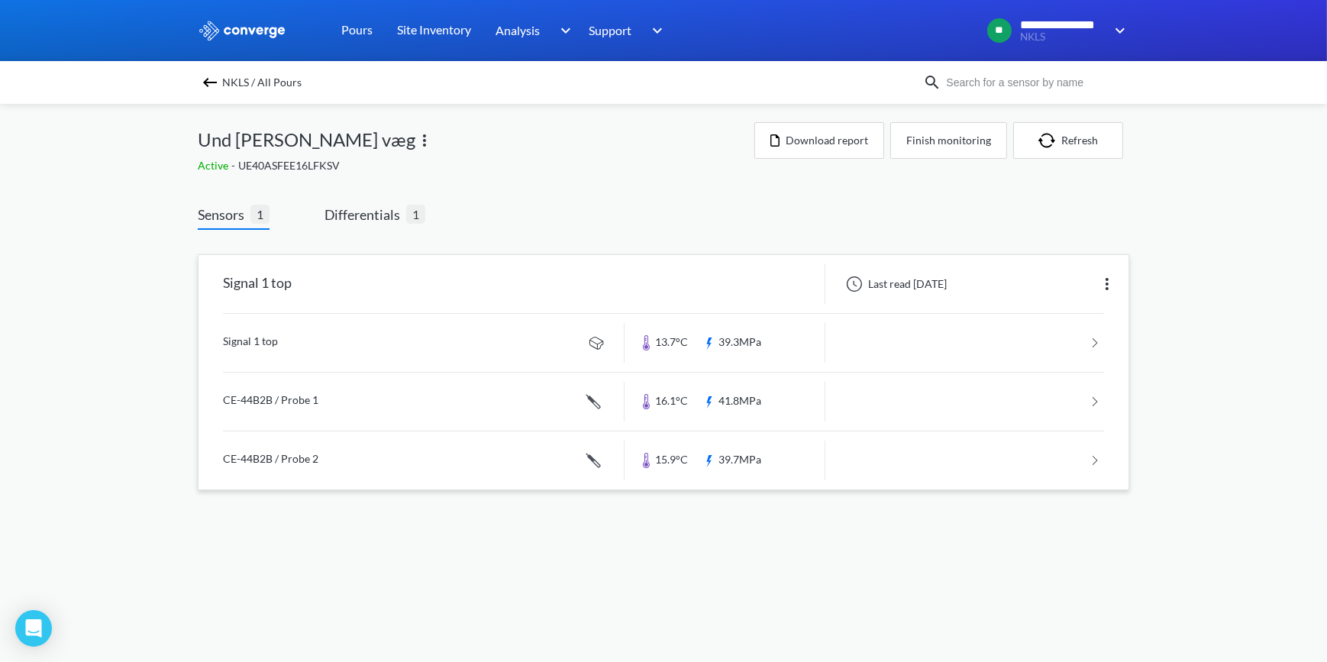
click at [249, 345] on link at bounding box center [663, 343] width 881 height 58
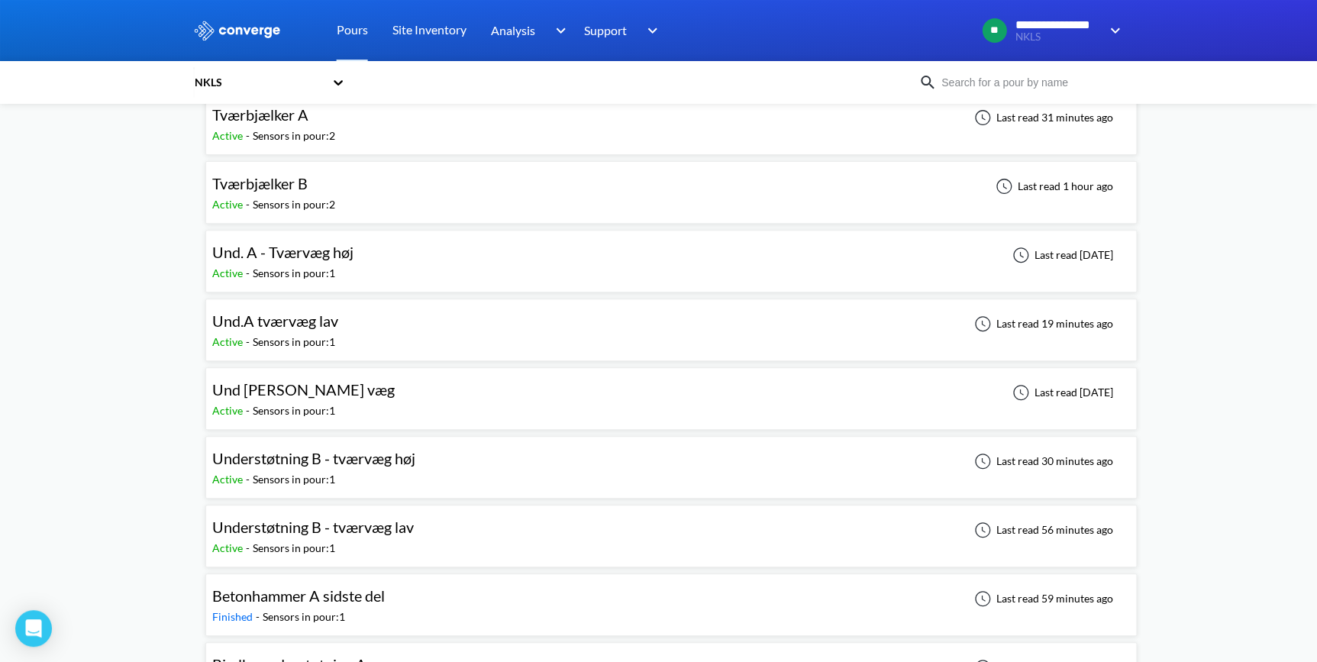
scroll to position [138, 0]
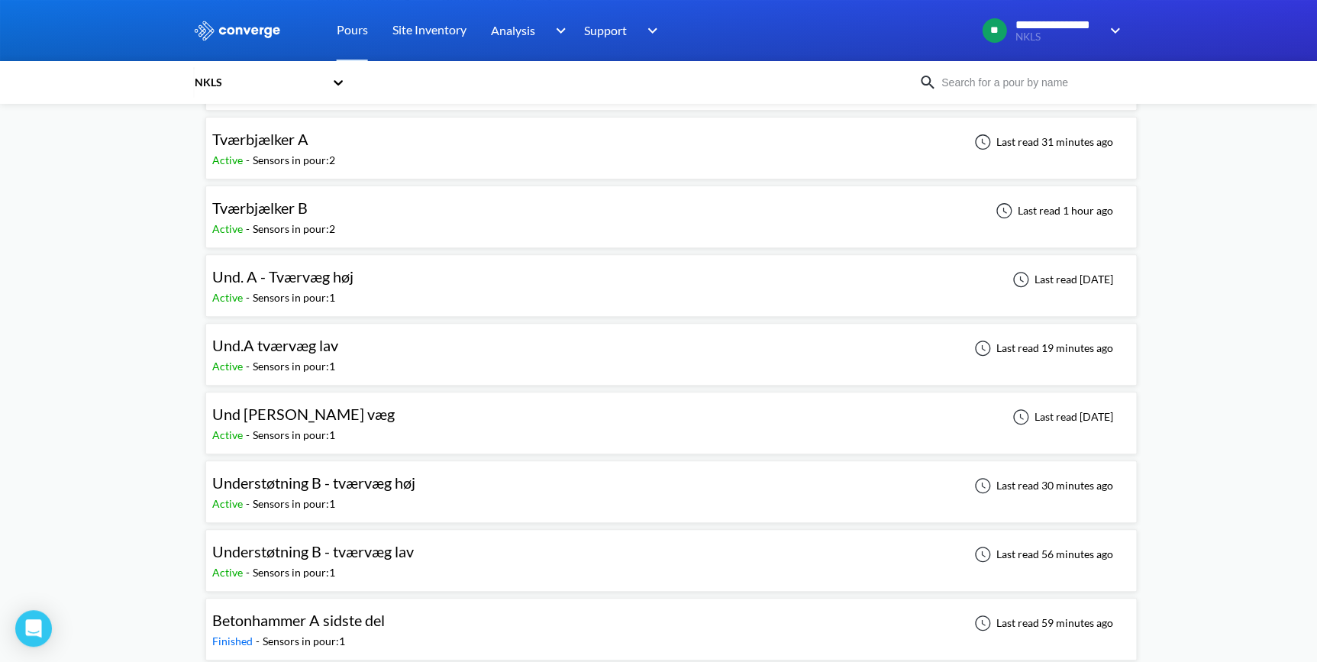
click at [288, 278] on span "Und. A - Tværvæg høj" at bounding box center [282, 276] width 141 height 18
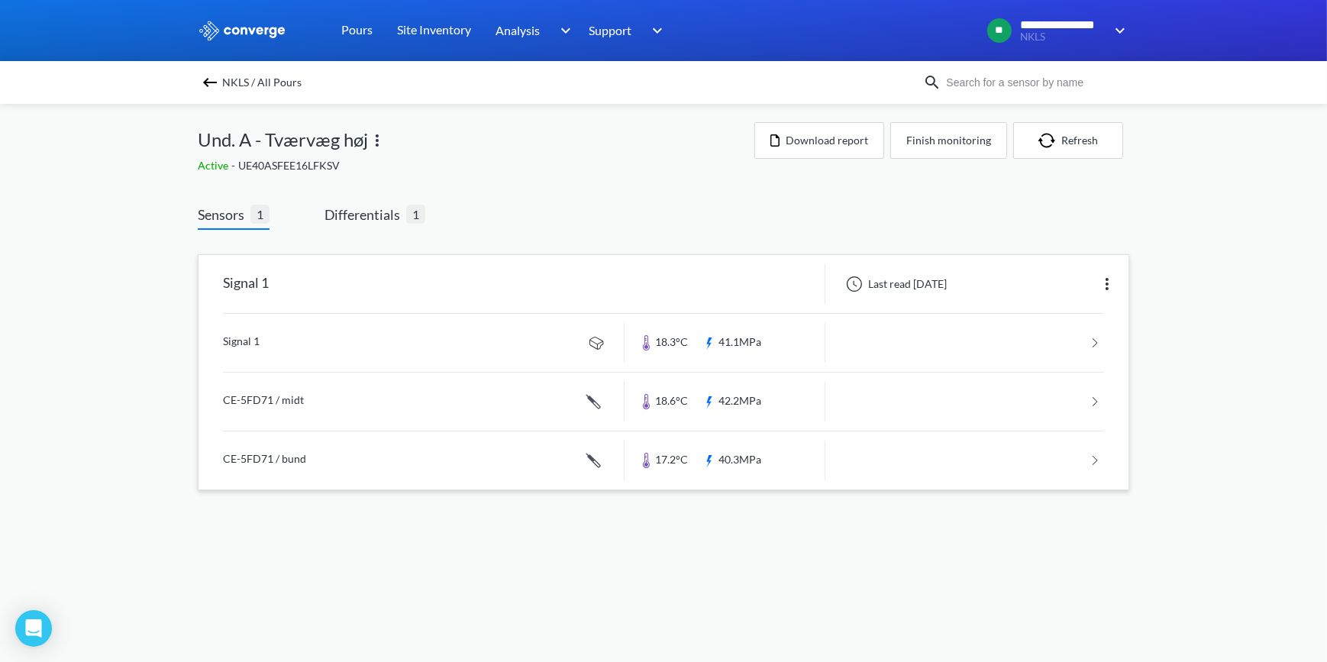
click at [249, 337] on link at bounding box center [663, 343] width 881 height 58
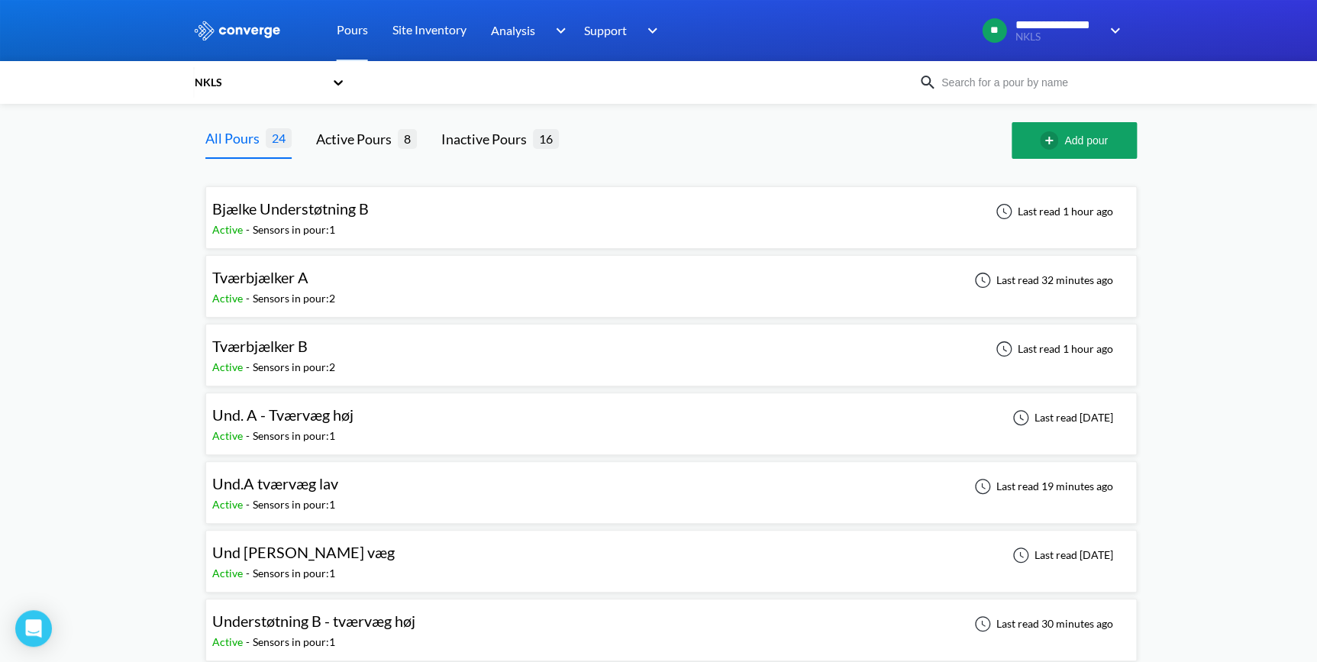
click at [269, 282] on span "Tværbjælker A" at bounding box center [260, 277] width 96 height 18
click at [289, 277] on span "Tværbjælker A" at bounding box center [260, 277] width 96 height 18
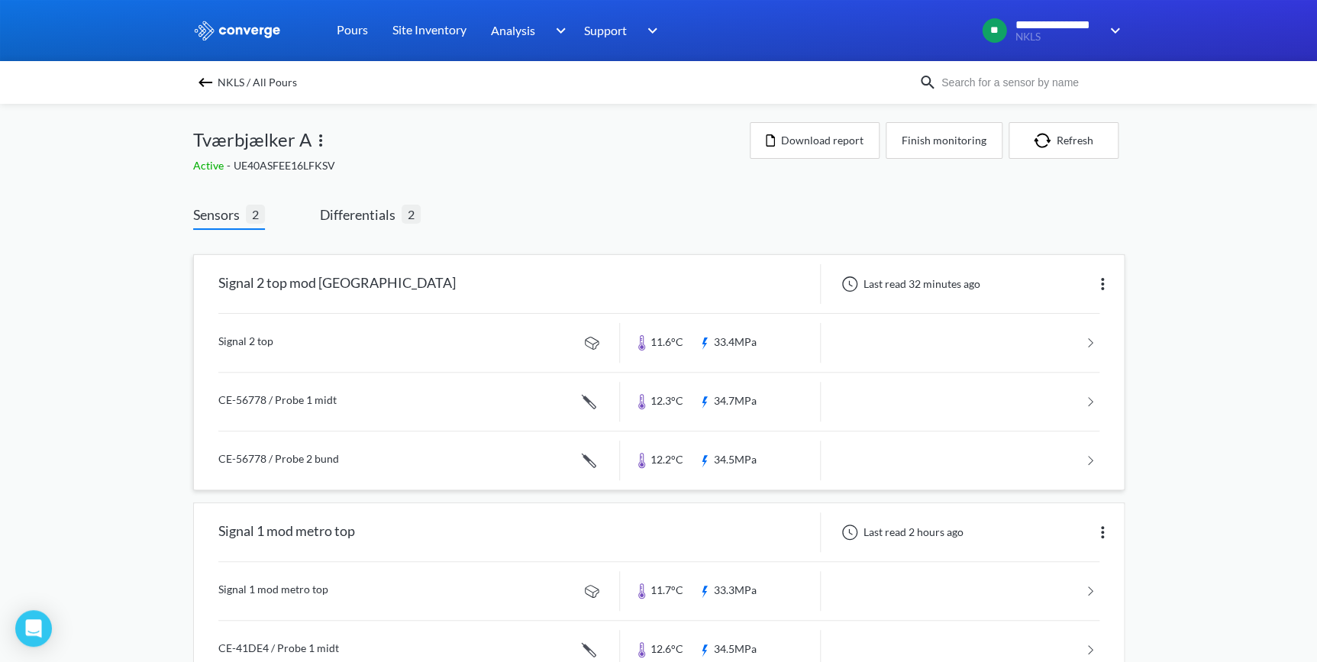
click at [240, 343] on link at bounding box center [658, 343] width 881 height 58
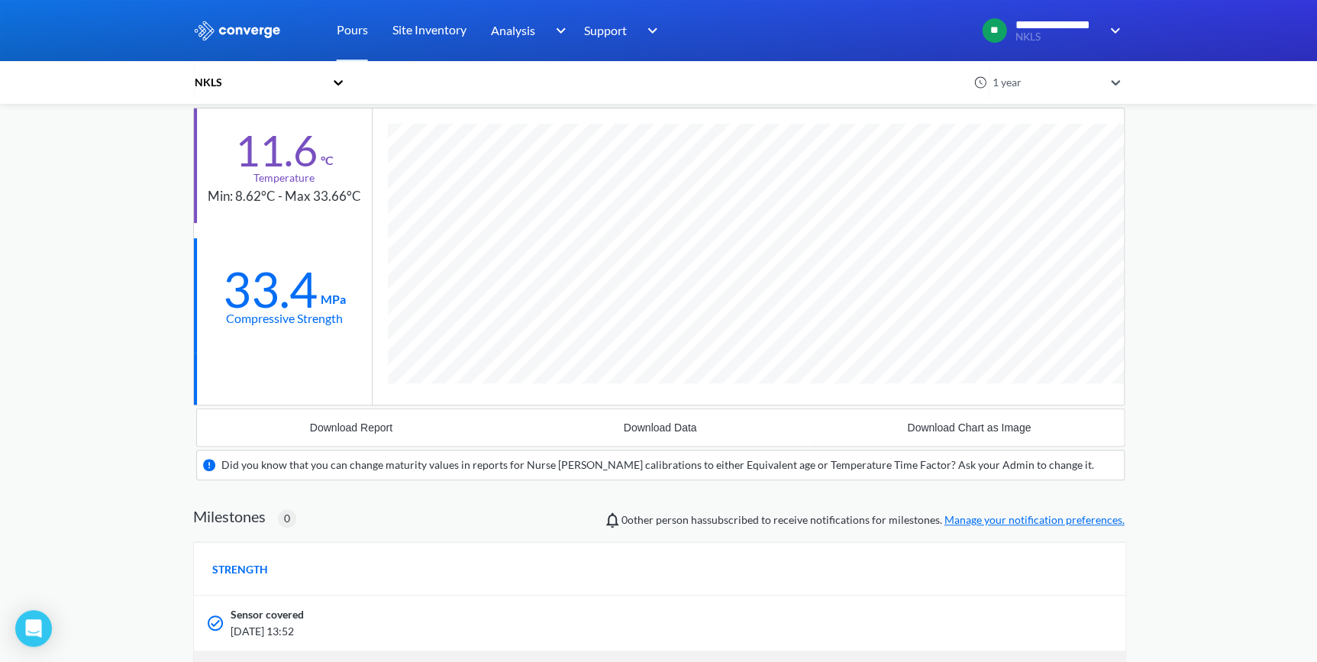
scroll to position [138, 0]
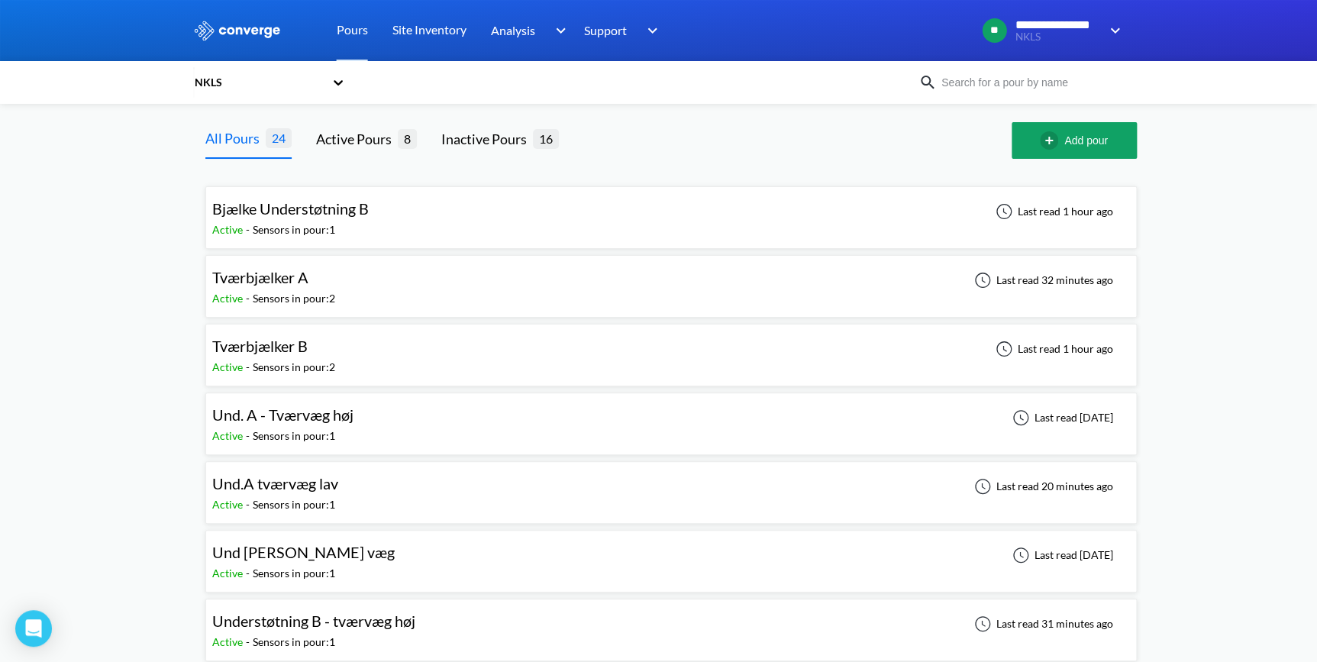
click at [279, 277] on span "Tværbjælker A" at bounding box center [260, 277] width 96 height 18
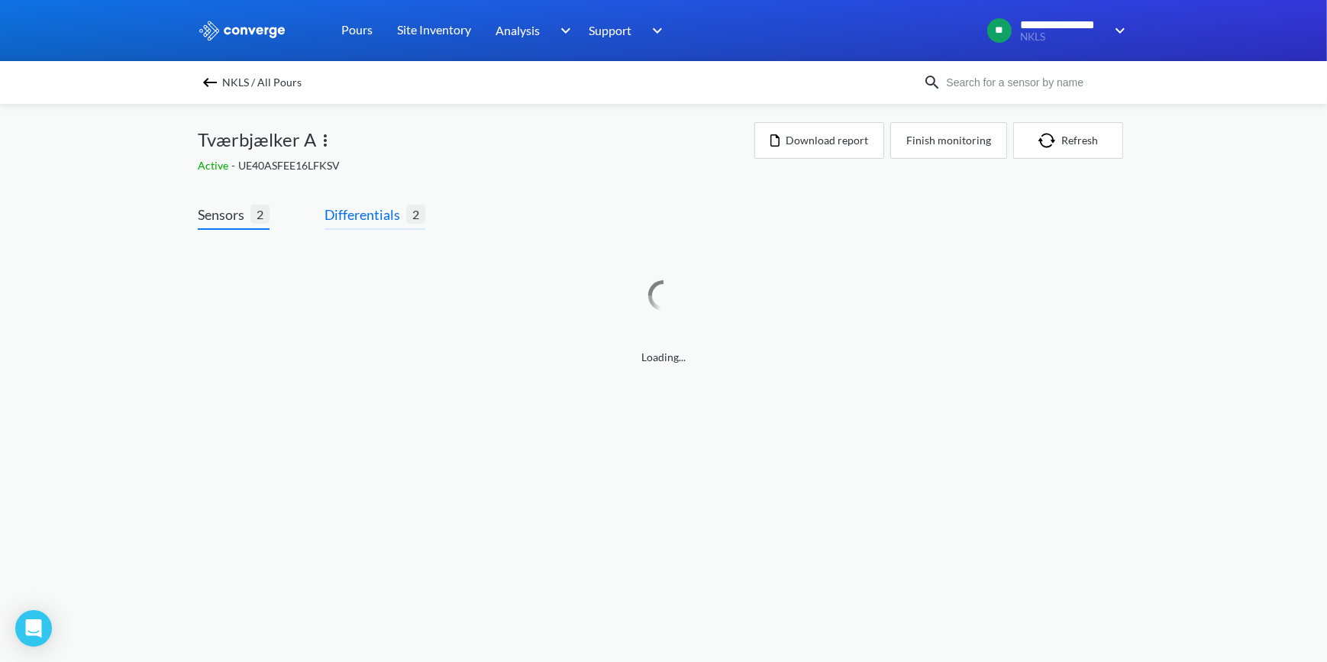
click at [353, 204] on span "Differentials" at bounding box center [365, 214] width 82 height 21
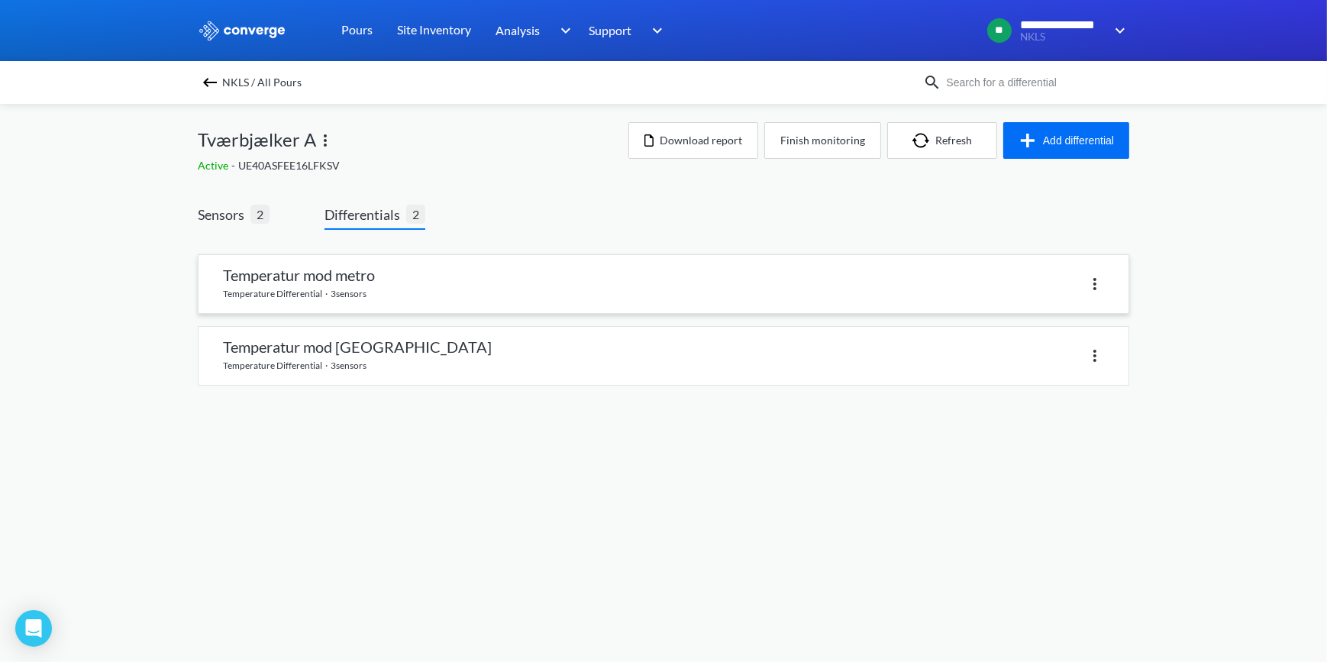
click at [321, 279] on link at bounding box center [663, 284] width 930 height 58
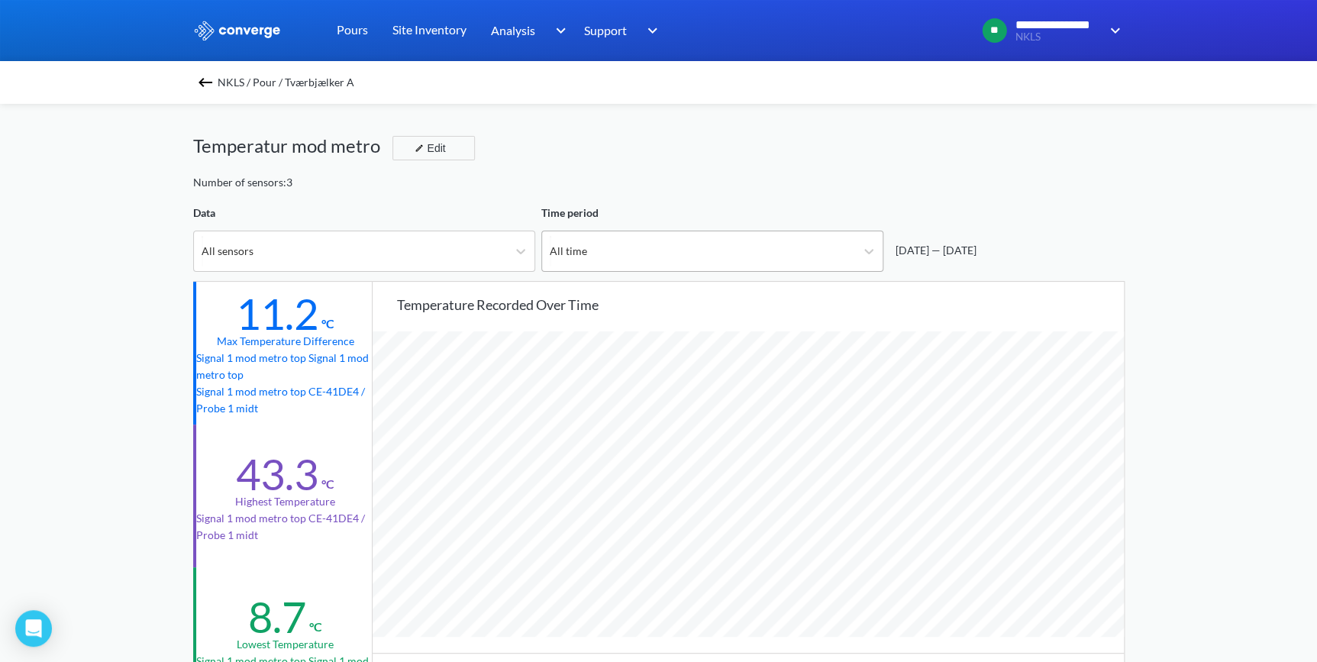
scroll to position [1279, 1316]
click at [523, 253] on icon at bounding box center [520, 251] width 15 height 15
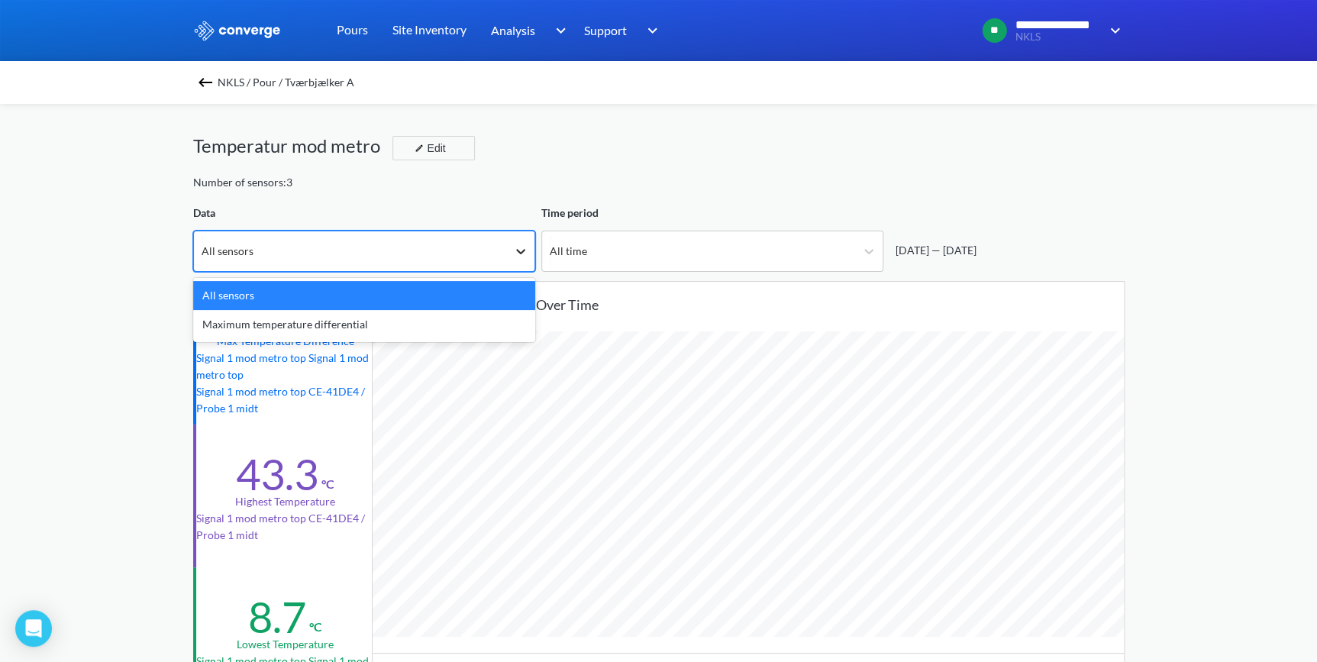
click at [523, 253] on icon at bounding box center [520, 251] width 15 height 15
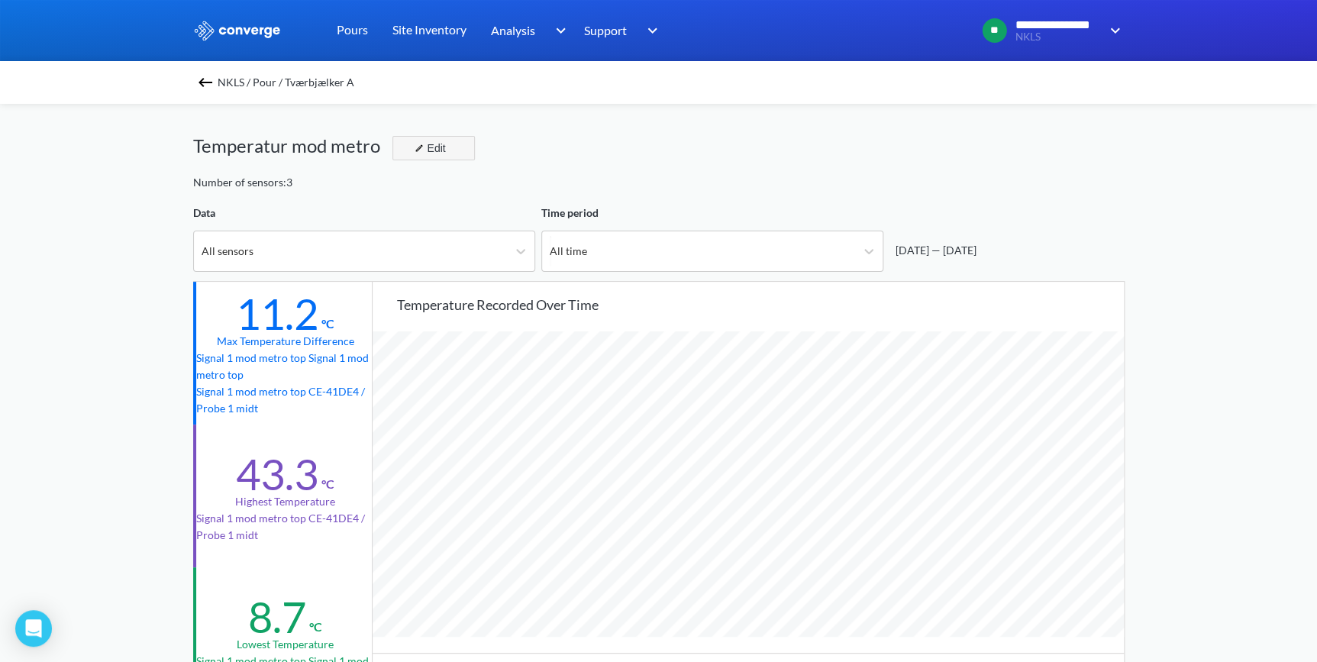
click at [447, 150] on button "Edit" at bounding box center [433, 148] width 82 height 24
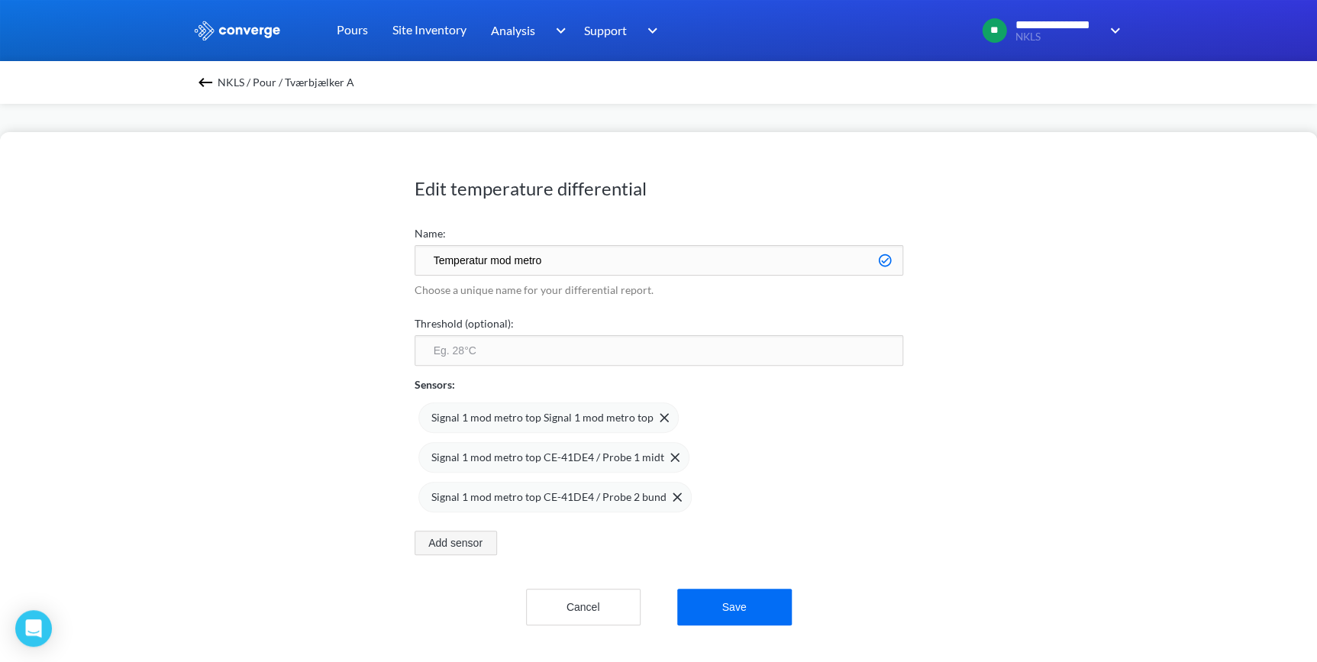
click at [479, 542] on button "Add sensor" at bounding box center [456, 543] width 82 height 24
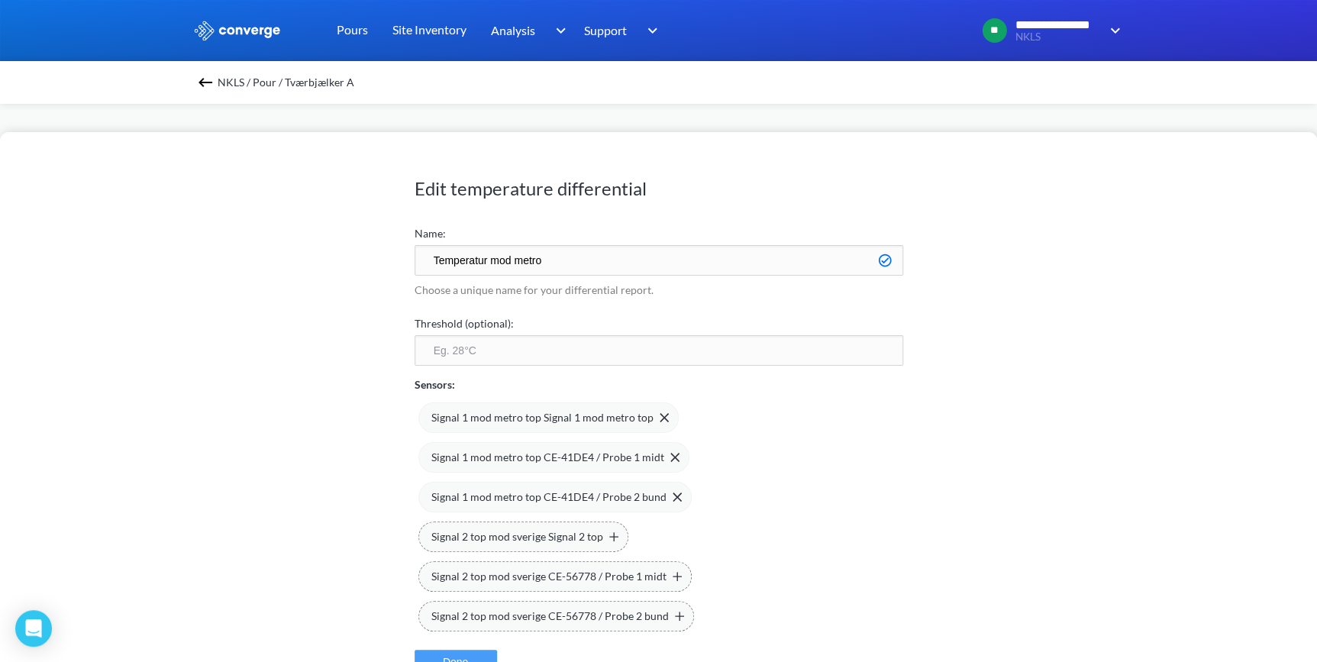
scroll to position [69, 0]
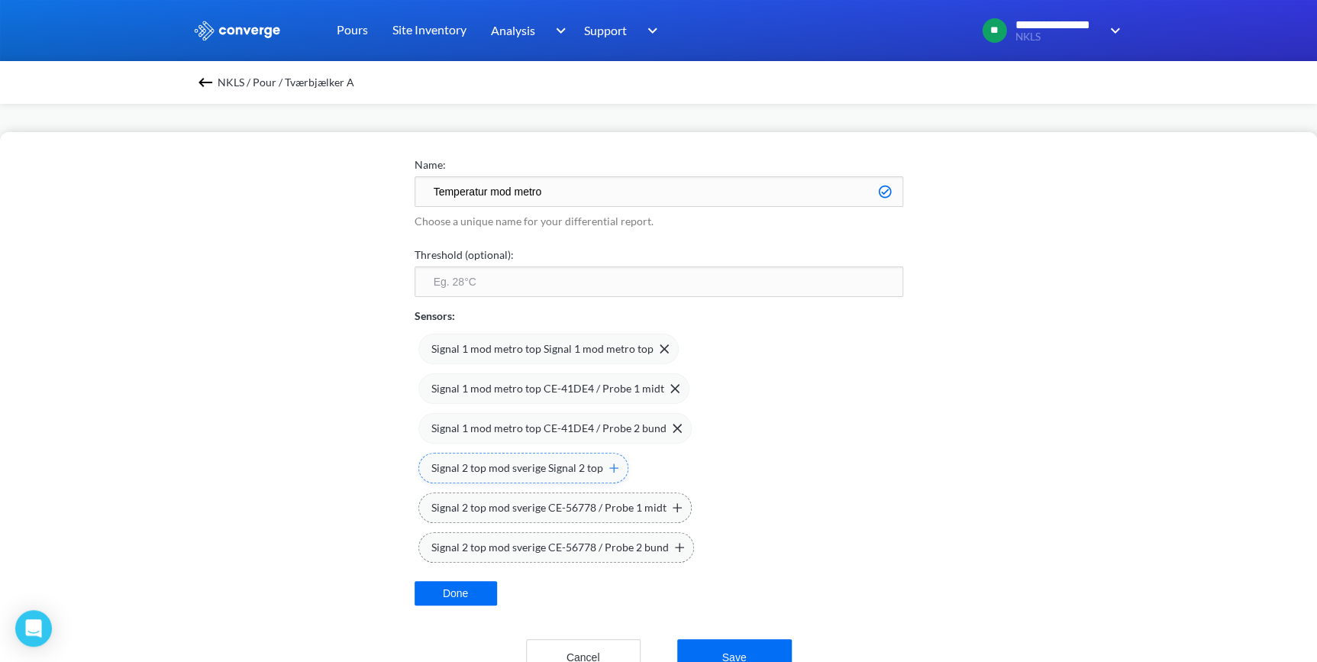
click at [489, 466] on span "Signal 2 top mod sverige Signal 2 top" at bounding box center [517, 468] width 172 height 17
click at [491, 506] on span "Signal 2 top mod sverige CE-56778 / Probe 1 midt" at bounding box center [548, 507] width 235 height 17
click at [490, 541] on span "Signal 2 top mod sverige CE-56778 / Probe 2 bund" at bounding box center [549, 547] width 237 height 17
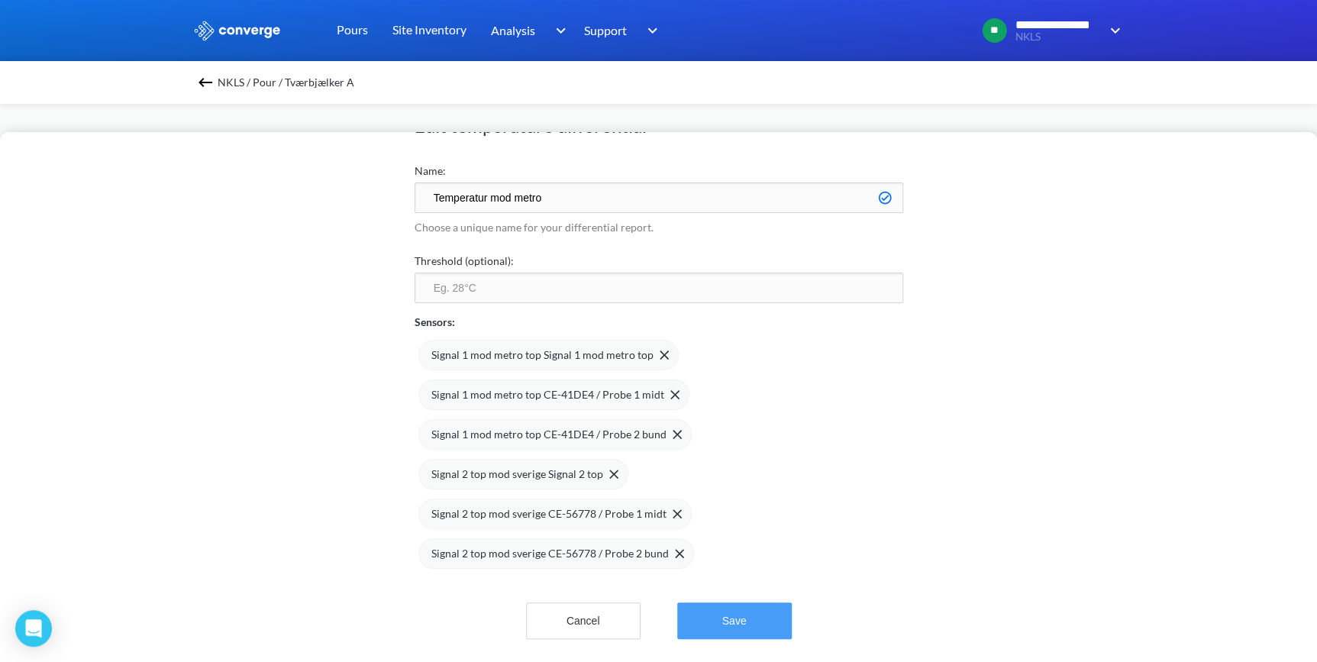
click at [766, 614] on button "Save" at bounding box center [734, 620] width 115 height 37
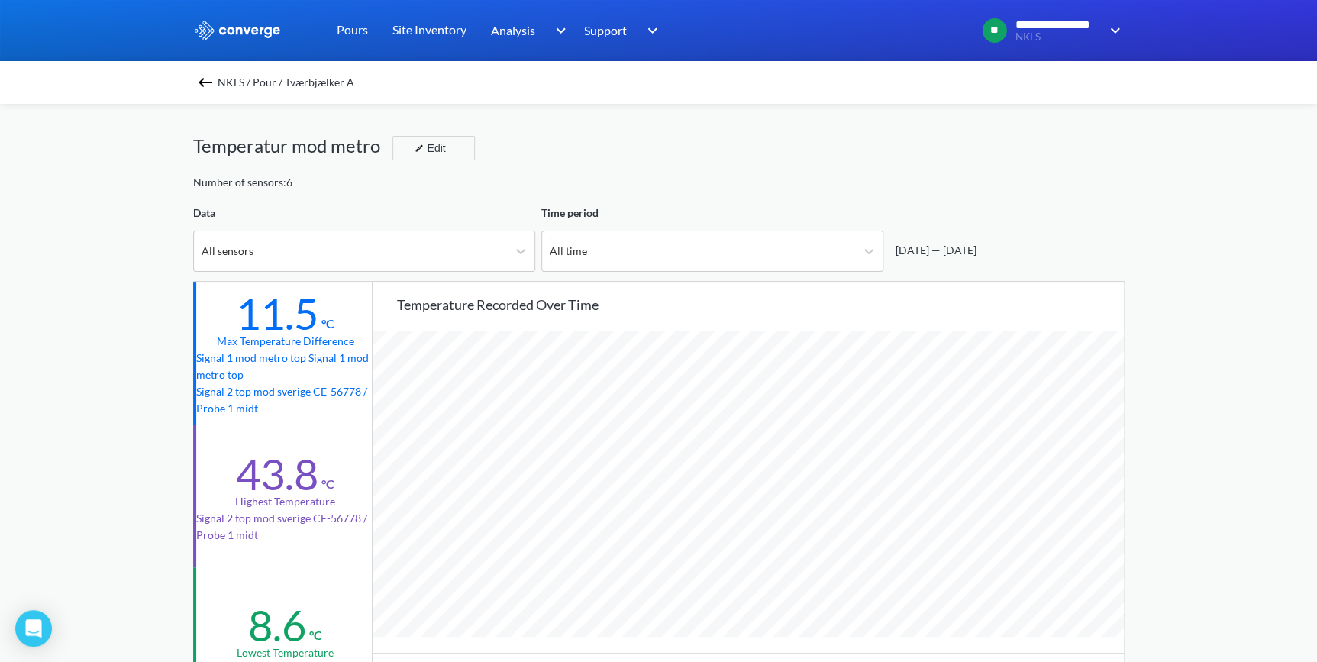
scroll to position [1279, 1316]
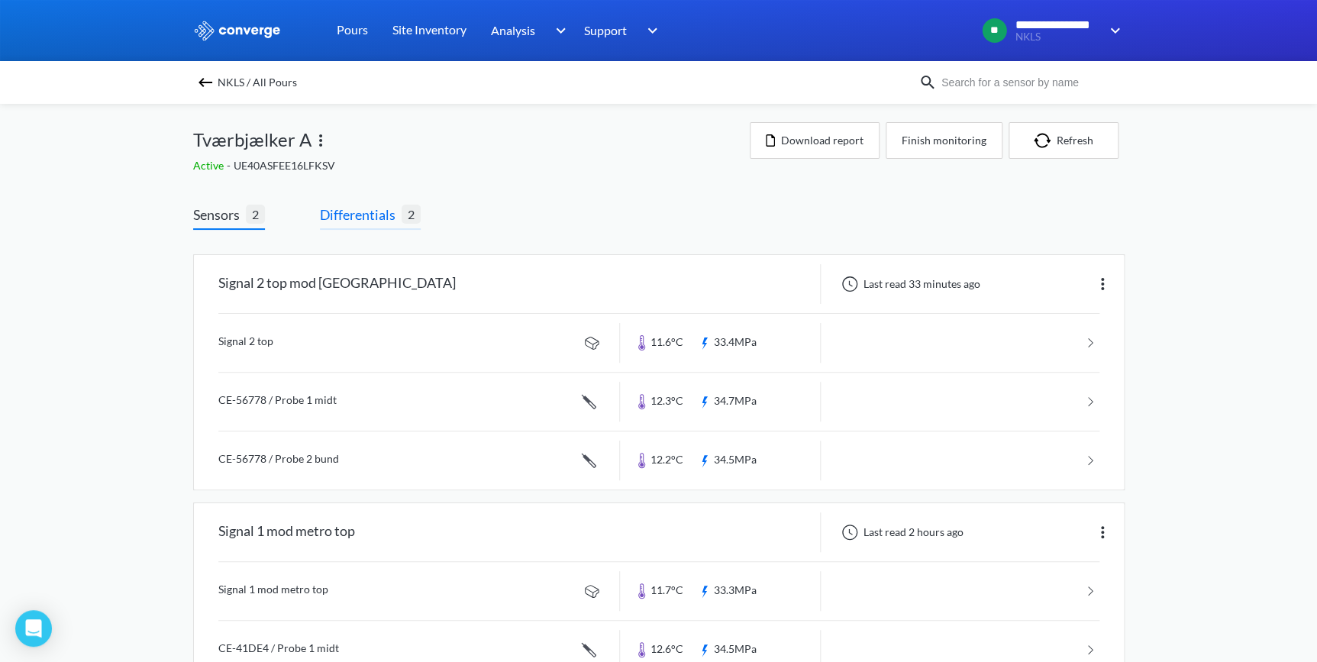
click at [361, 227] on span "Differentials 2" at bounding box center [370, 217] width 101 height 26
click at [359, 208] on span "Differentials" at bounding box center [361, 214] width 82 height 21
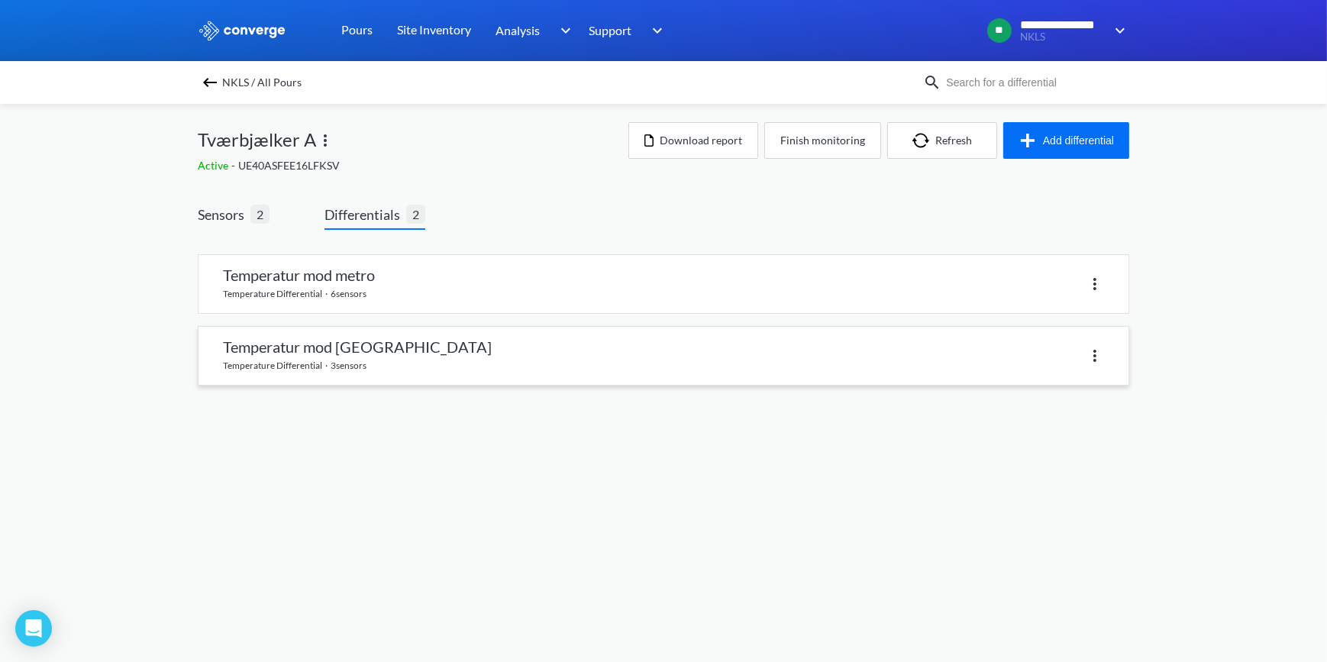
click at [1095, 353] on img at bounding box center [1095, 356] width 18 height 18
click at [1068, 352] on div "Delete" at bounding box center [1055, 355] width 98 height 29
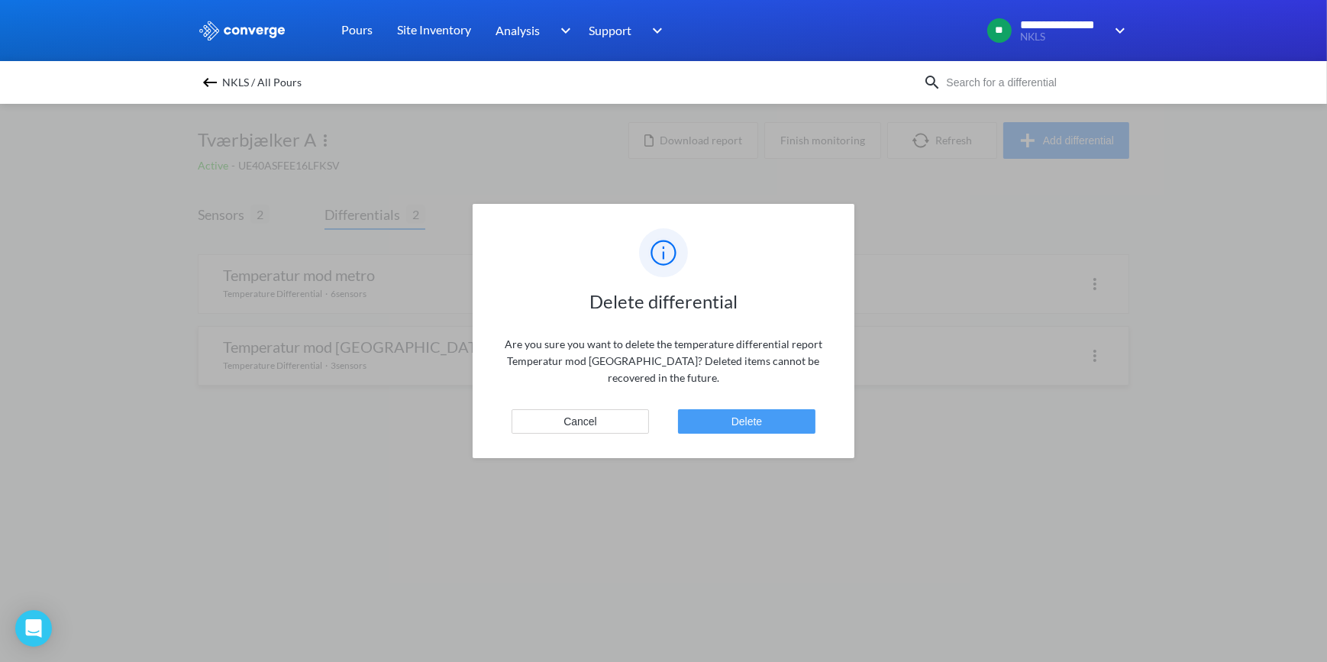
click at [757, 415] on button "Delete" at bounding box center [746, 421] width 137 height 24
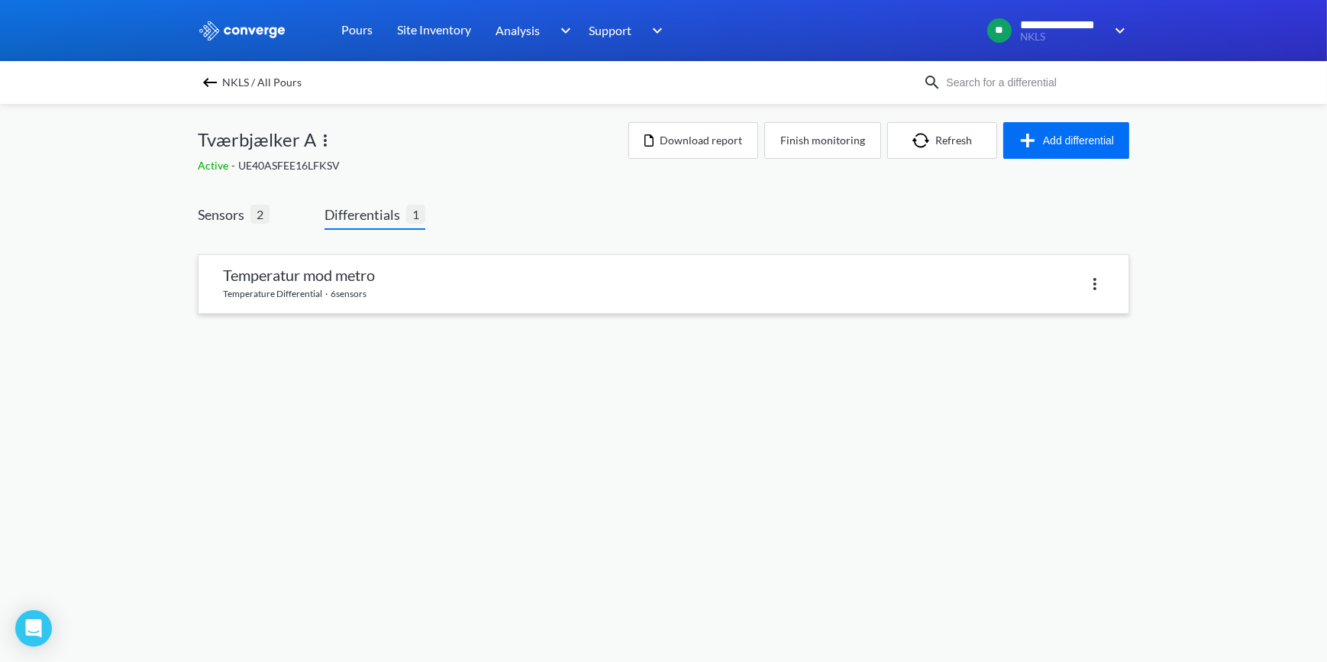
click at [306, 277] on link at bounding box center [663, 284] width 930 height 58
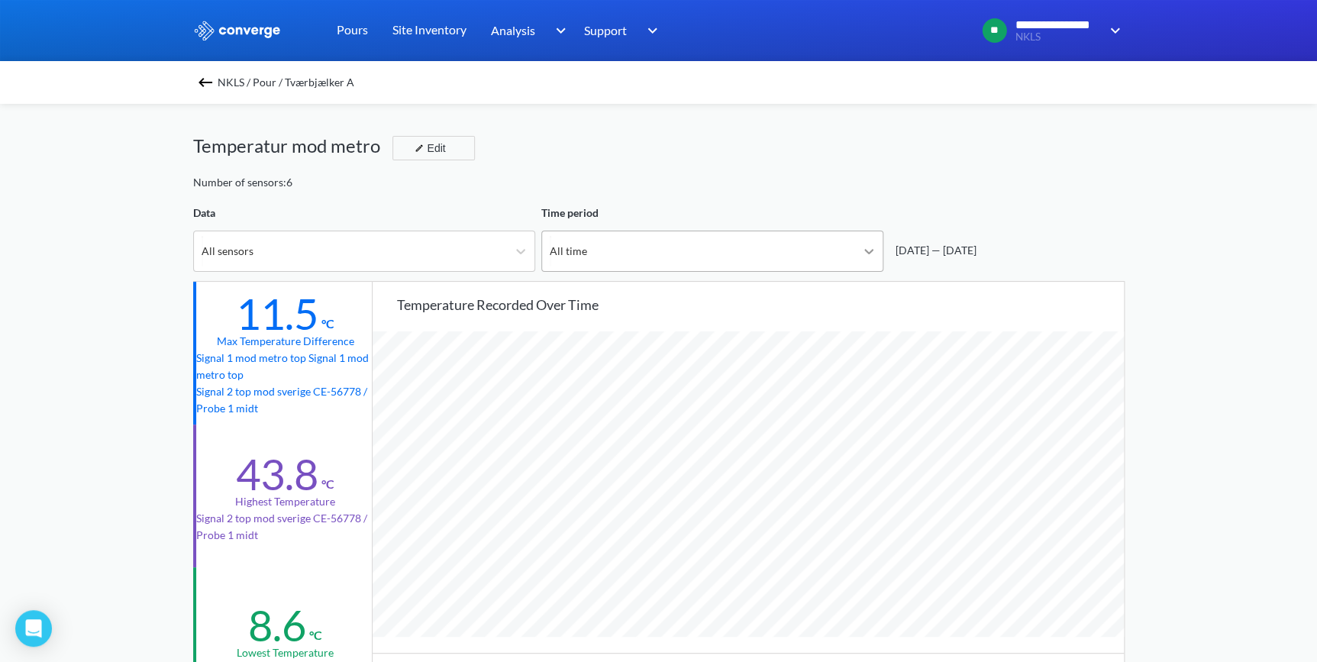
scroll to position [1279, 1316]
click at [206, 82] on img at bounding box center [205, 82] width 18 height 18
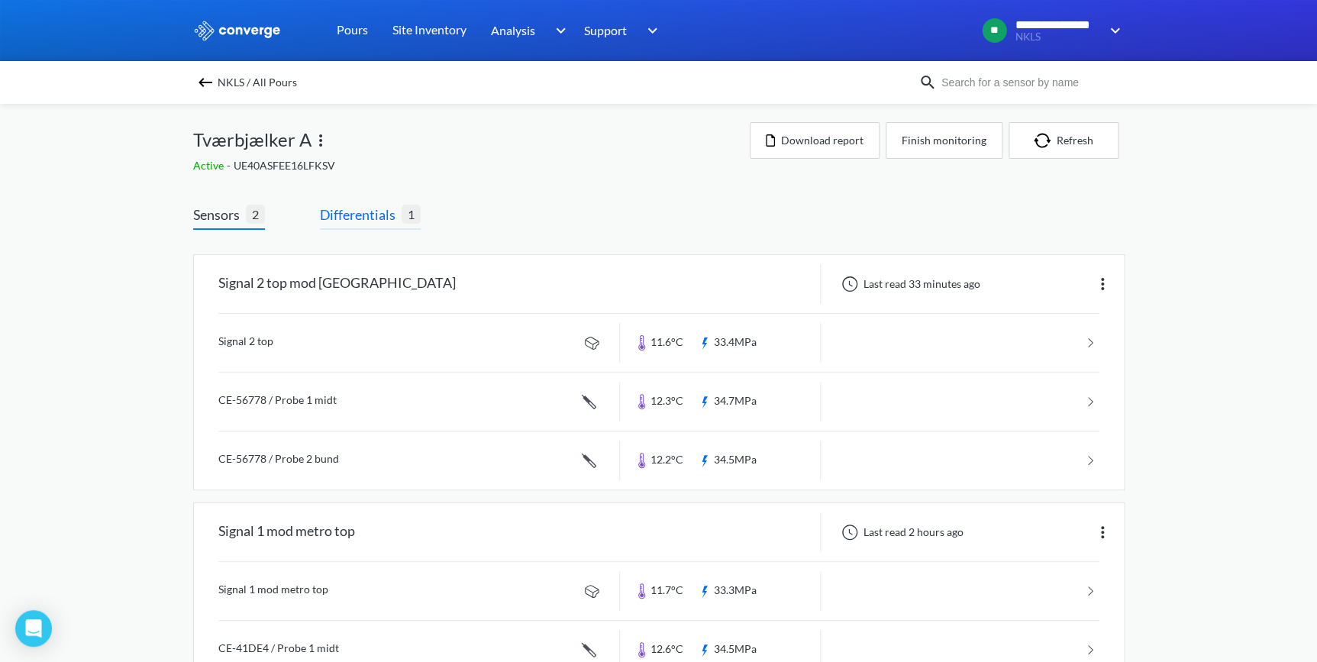
click at [343, 215] on span "Differentials" at bounding box center [361, 214] width 82 height 21
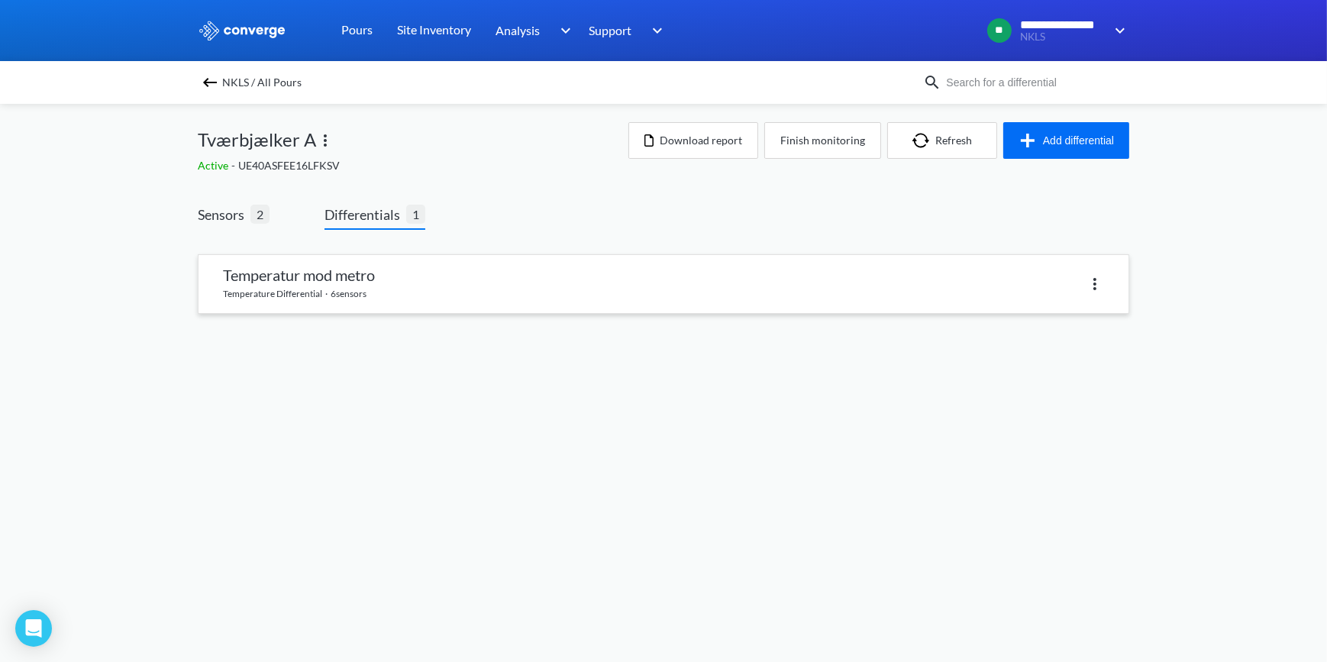
click at [276, 266] on link at bounding box center [663, 284] width 930 height 58
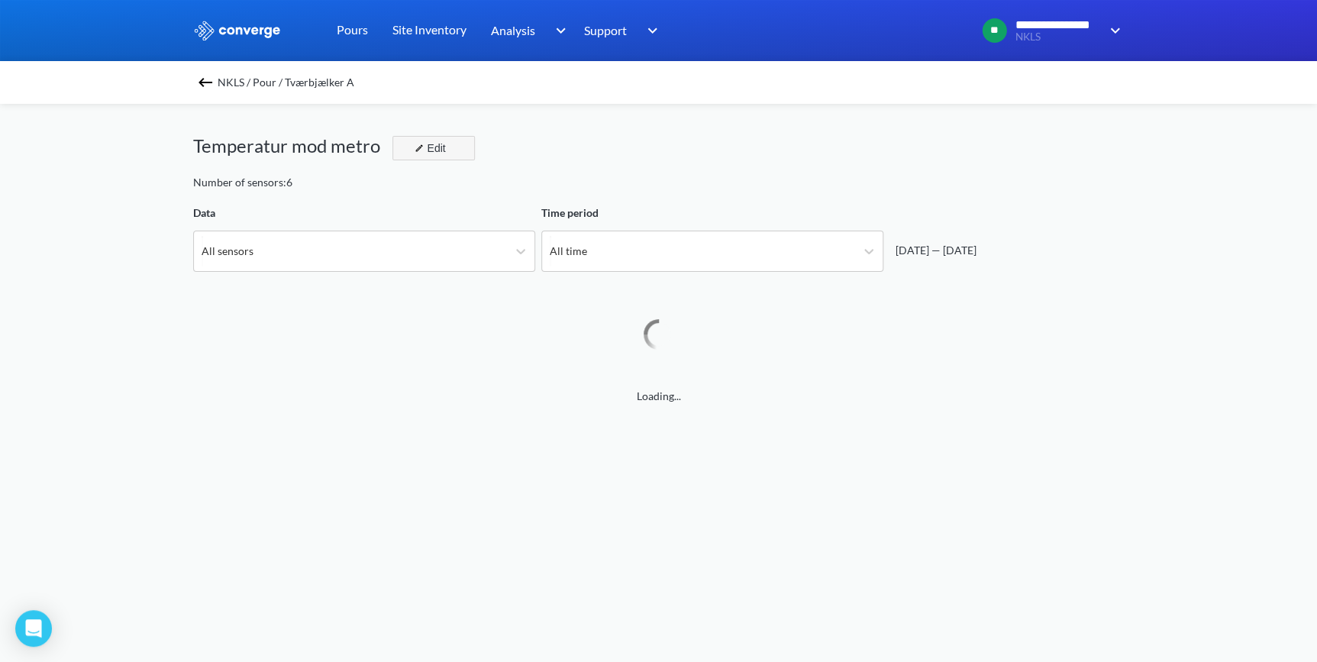
click at [415, 144] on img "button" at bounding box center [419, 148] width 9 height 9
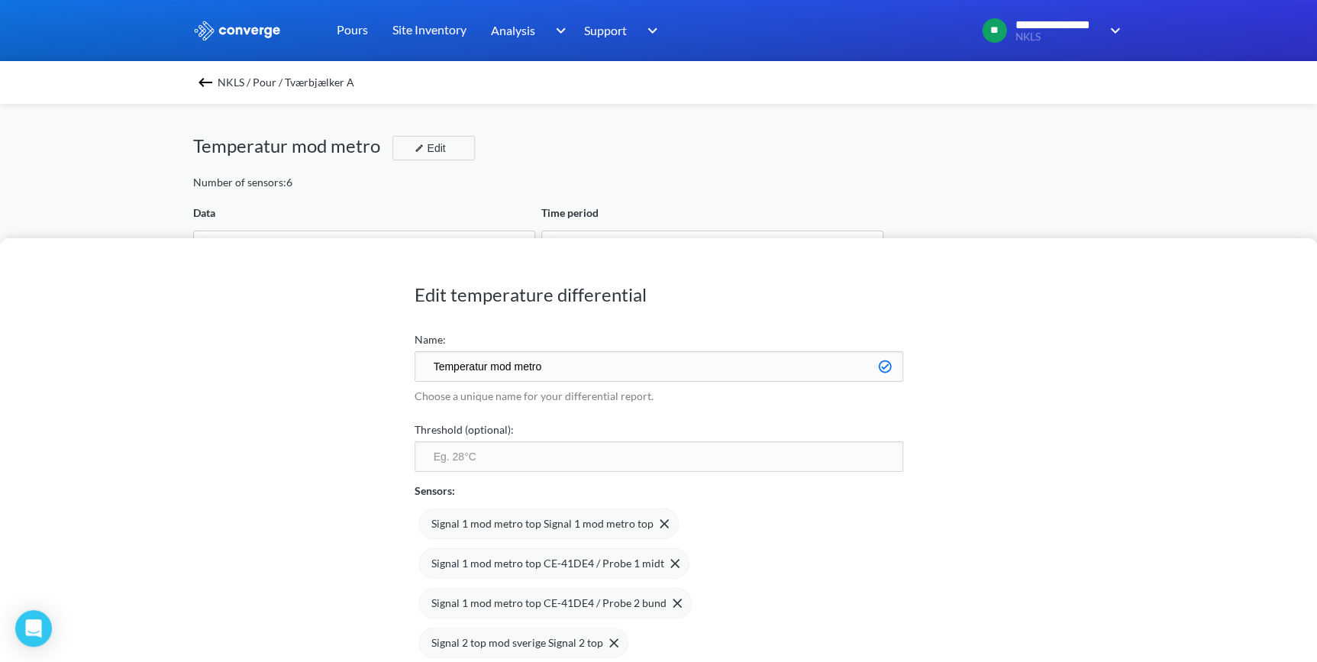
scroll to position [1279, 1316]
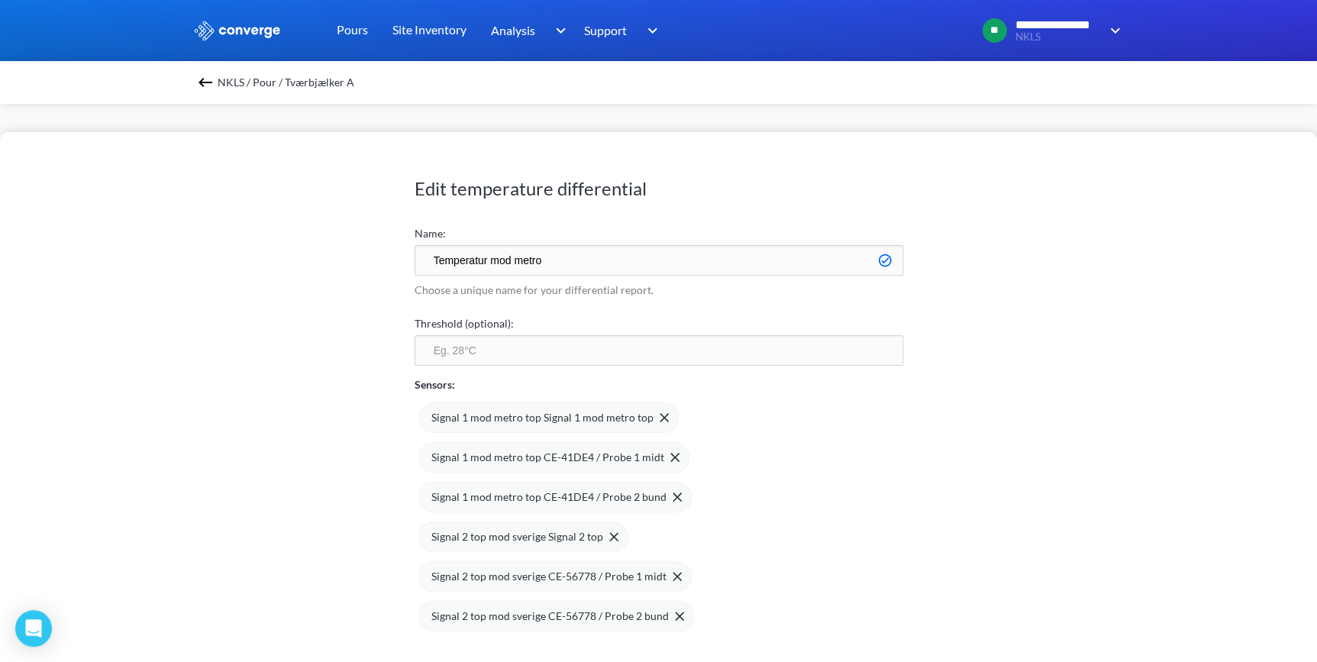
drag, startPoint x: 552, startPoint y: 258, endPoint x: 489, endPoint y: 267, distance: 64.0
click at [489, 267] on input "Temperatur mod metro" at bounding box center [659, 260] width 489 height 31
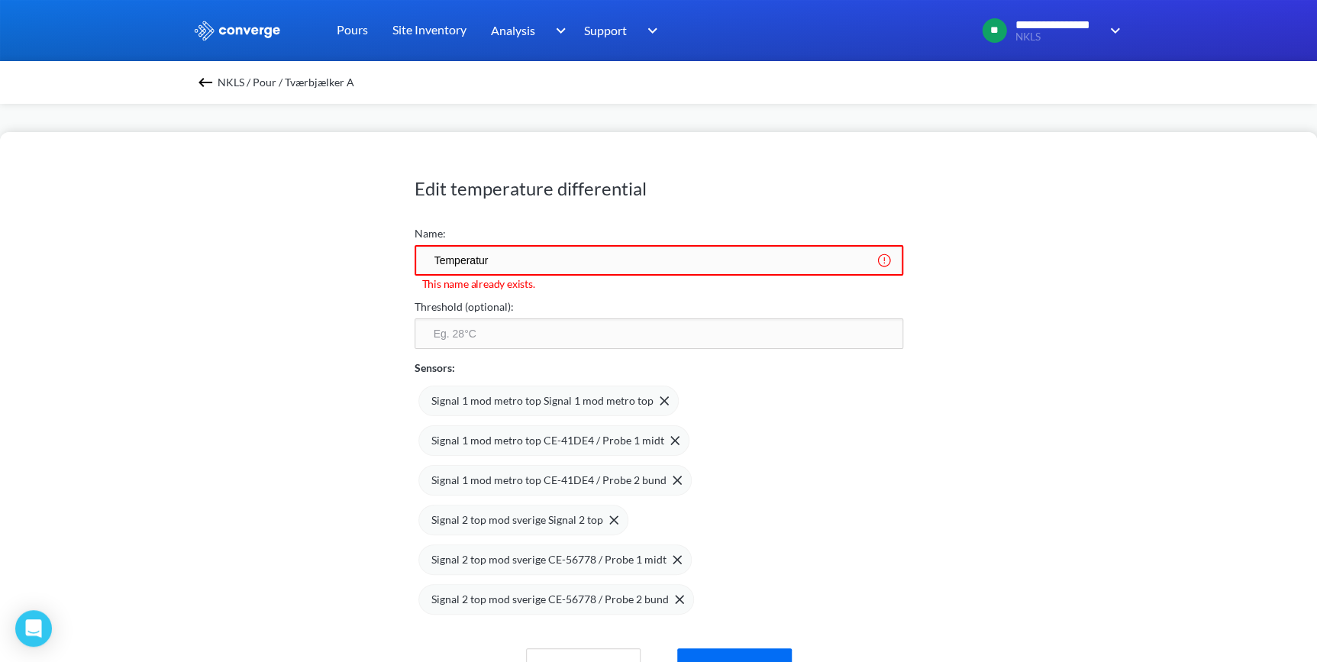
click at [677, 648] on button "Save" at bounding box center [734, 666] width 115 height 37
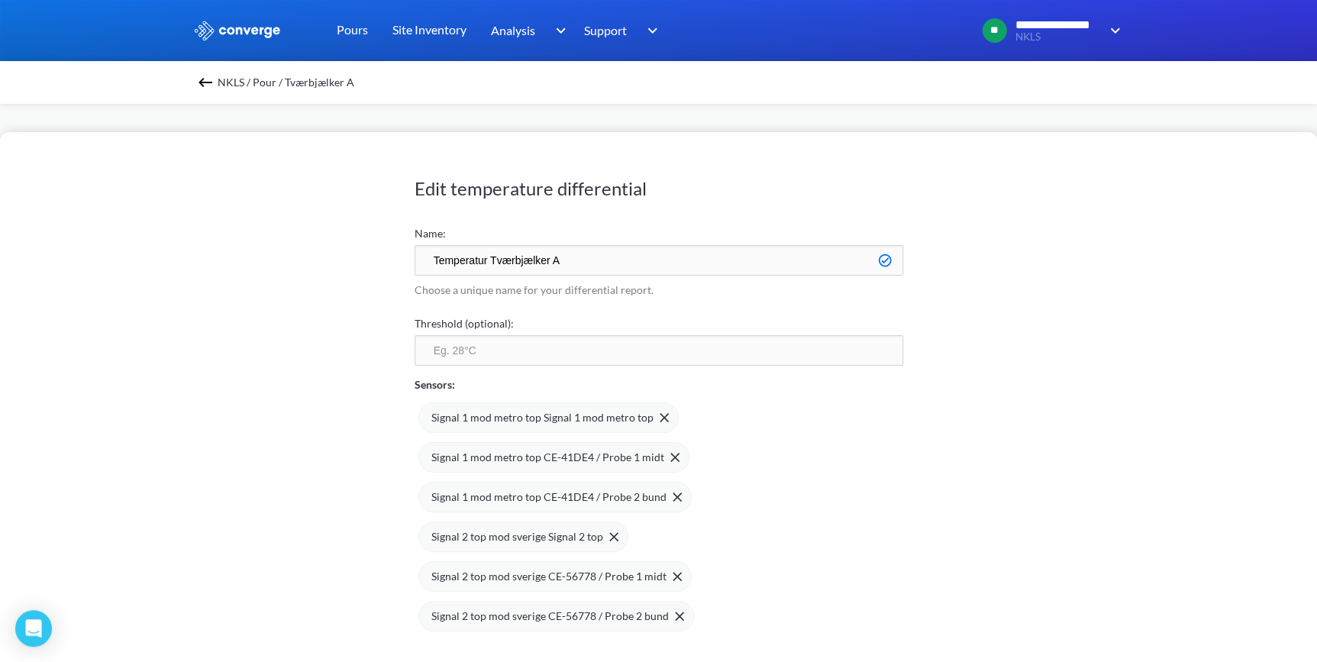
type input "Temperatur Tværbjælker A"
click at [1018, 317] on div "Edit temperature differential Name: Temperatur Tværbjælker A Choose a unique na…" at bounding box center [658, 397] width 1317 height 530
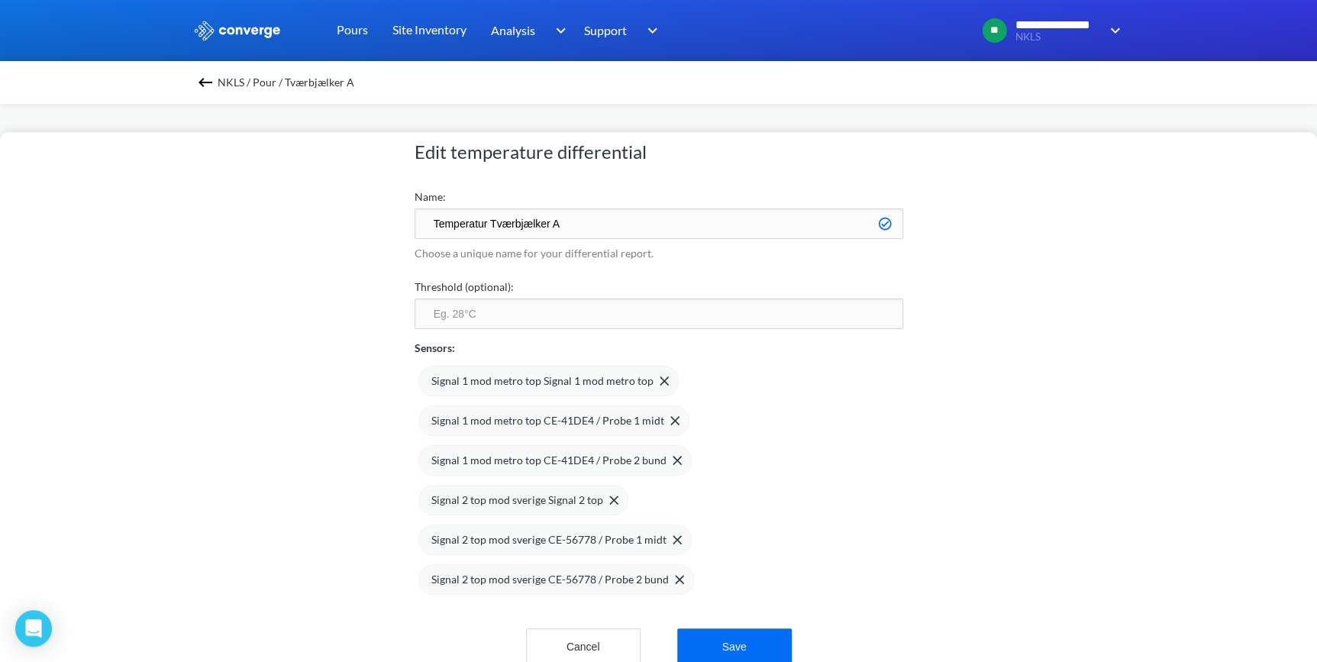
scroll to position [72, 0]
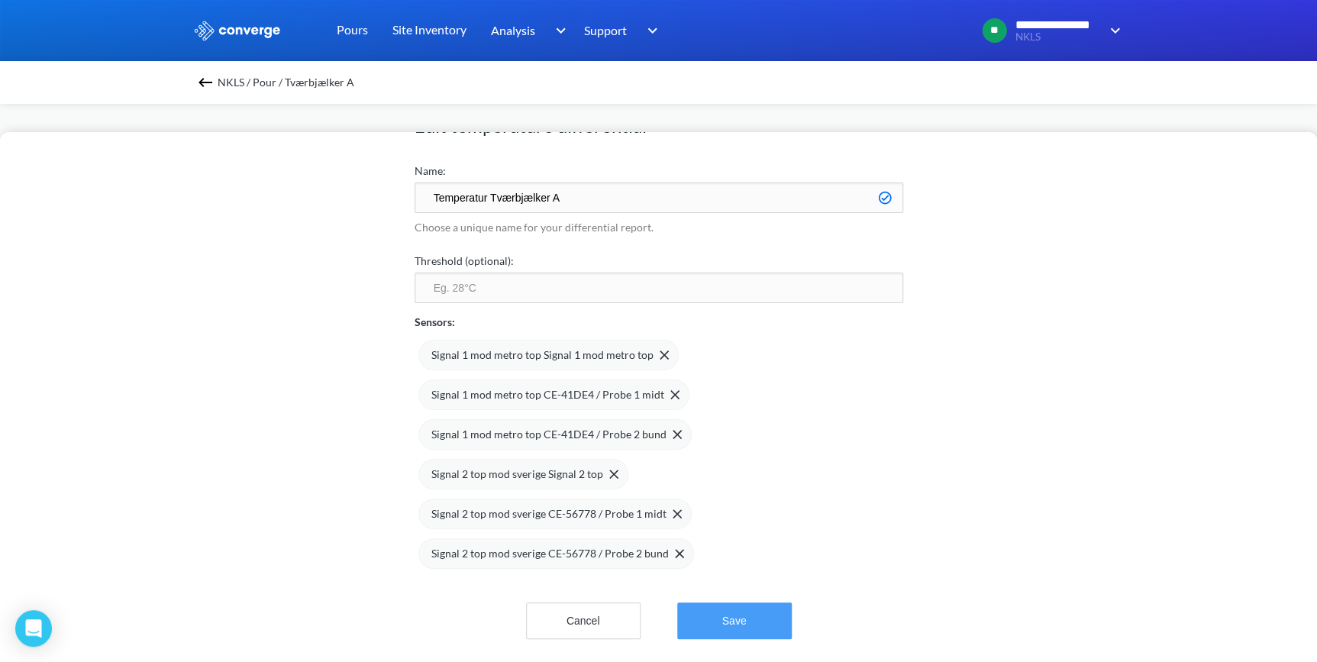
click at [715, 617] on button "Save" at bounding box center [734, 620] width 115 height 37
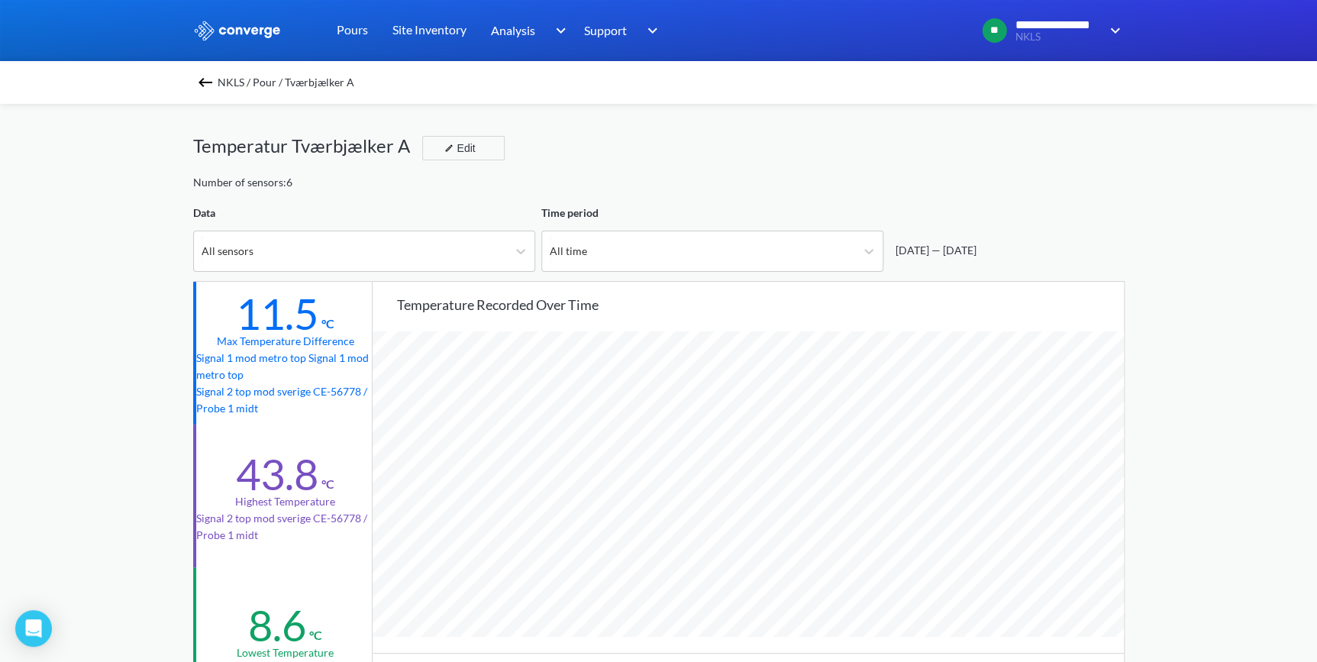
scroll to position [1279, 1316]
click at [206, 78] on img at bounding box center [205, 82] width 18 height 18
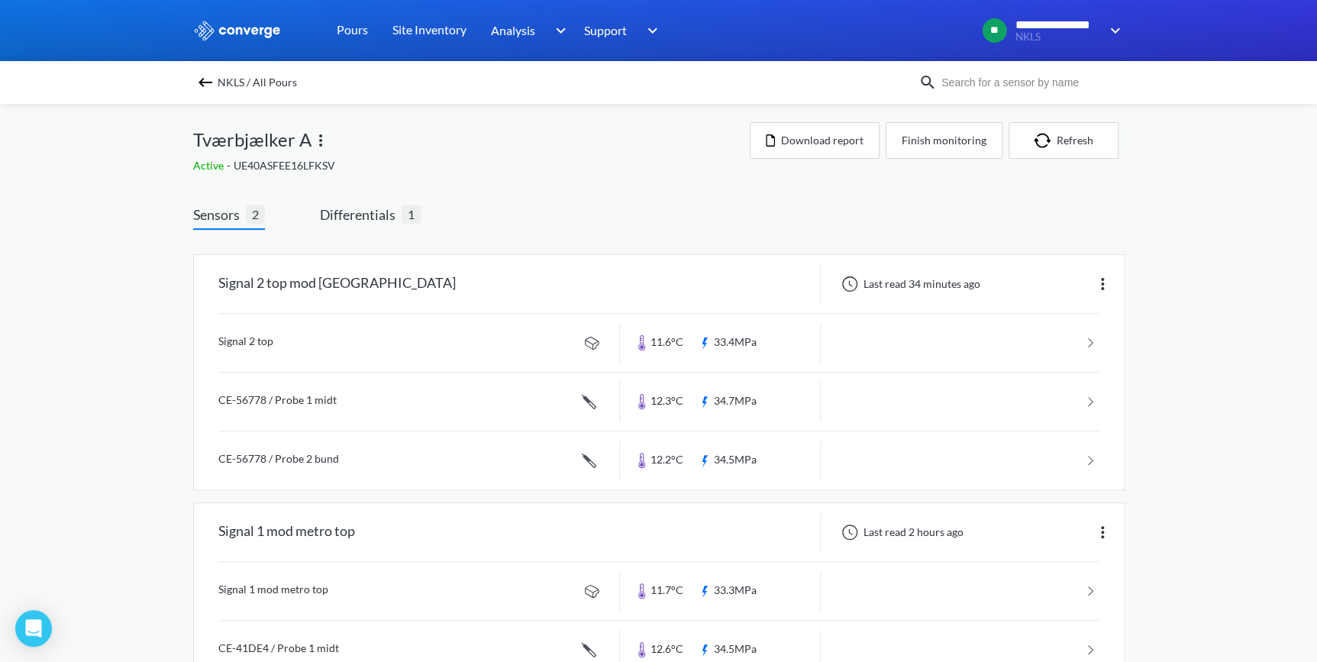
click at [208, 82] on img at bounding box center [205, 82] width 18 height 18
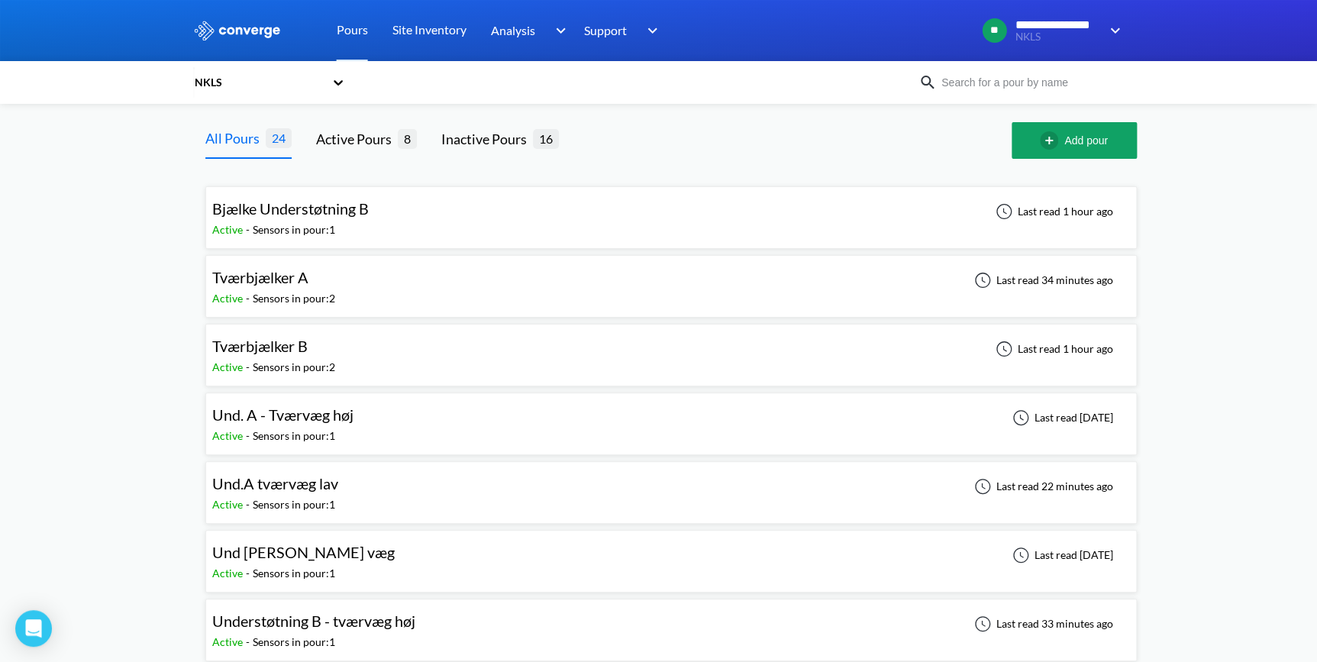
click at [276, 278] on span "Tværbjælker A" at bounding box center [260, 277] width 96 height 18
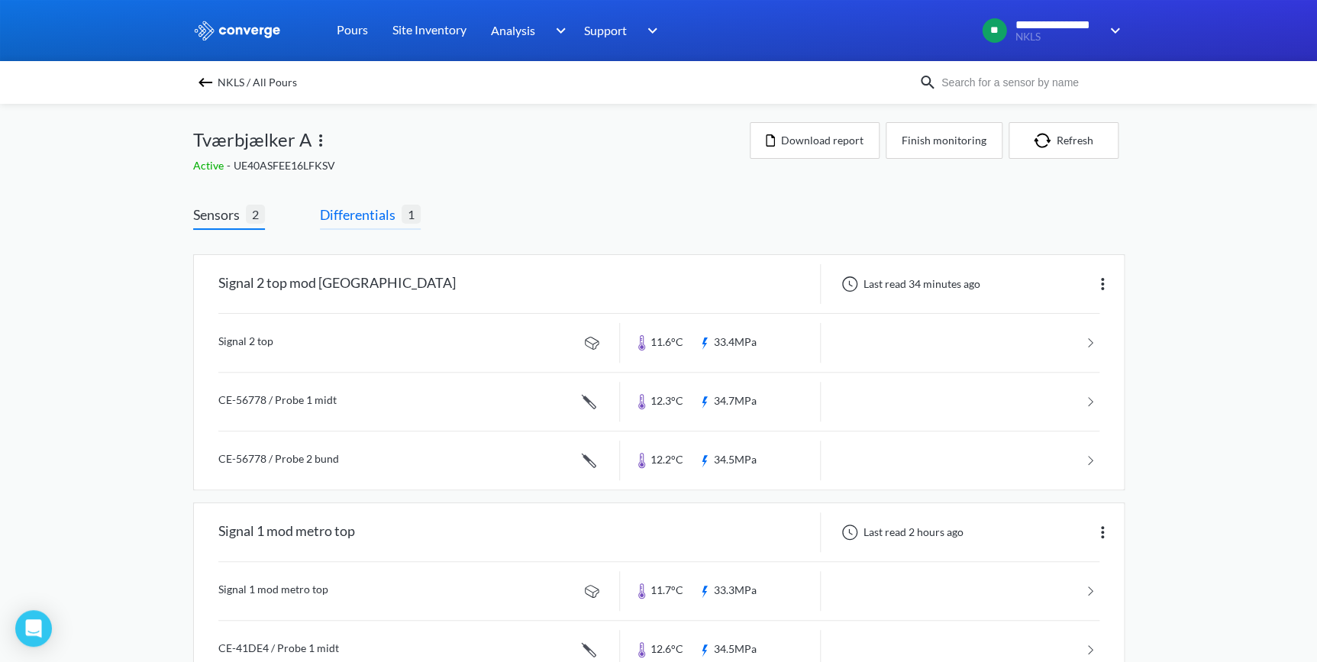
click at [347, 212] on span "Differentials" at bounding box center [361, 214] width 82 height 21
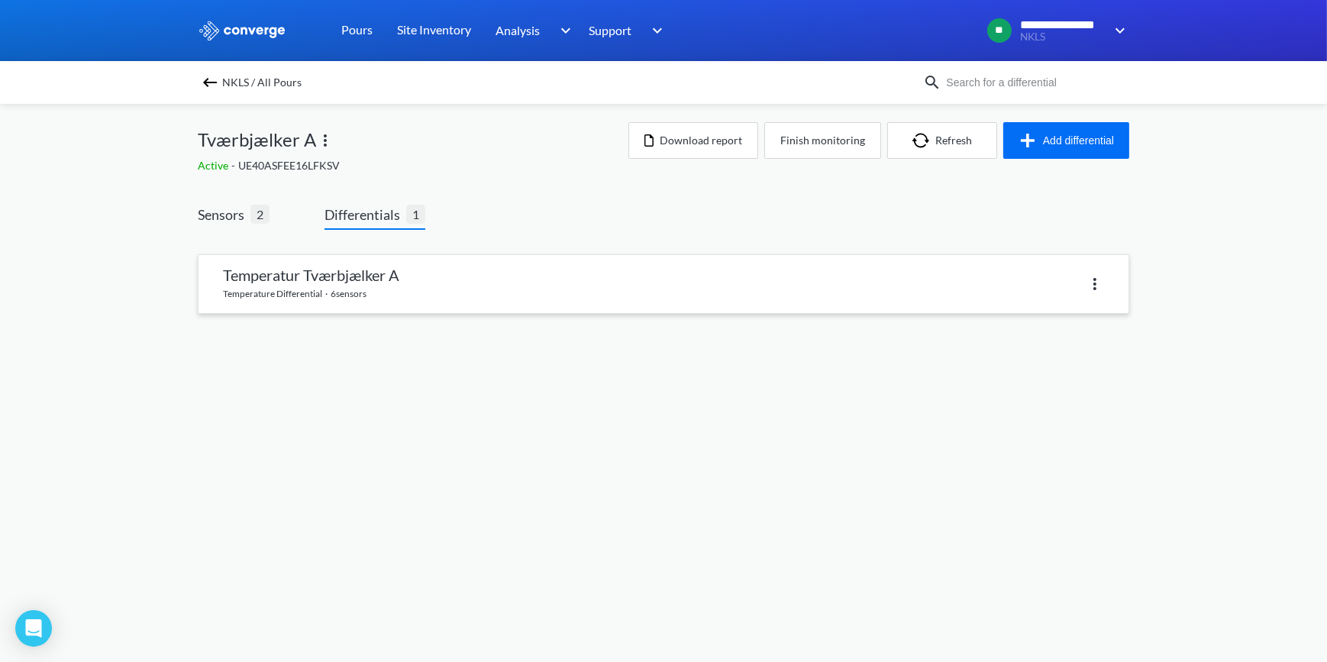
click at [318, 289] on link at bounding box center [663, 284] width 930 height 58
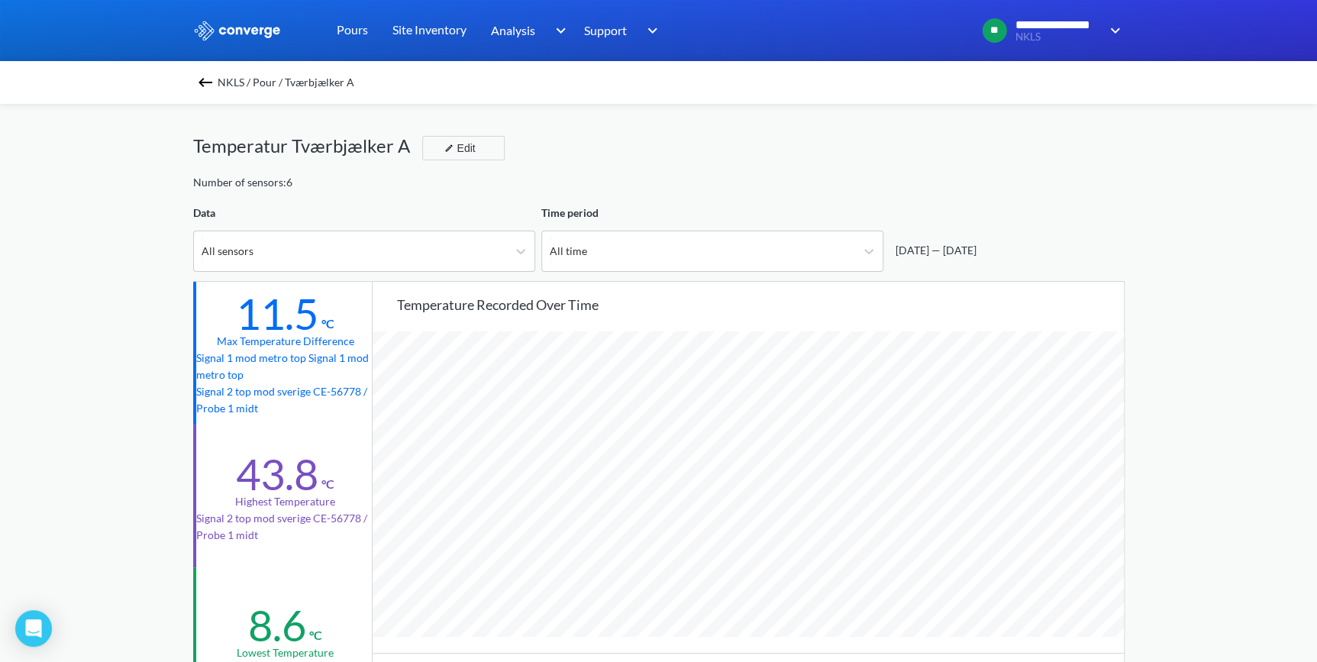
scroll to position [1279, 1316]
click at [211, 80] on img at bounding box center [205, 82] width 18 height 18
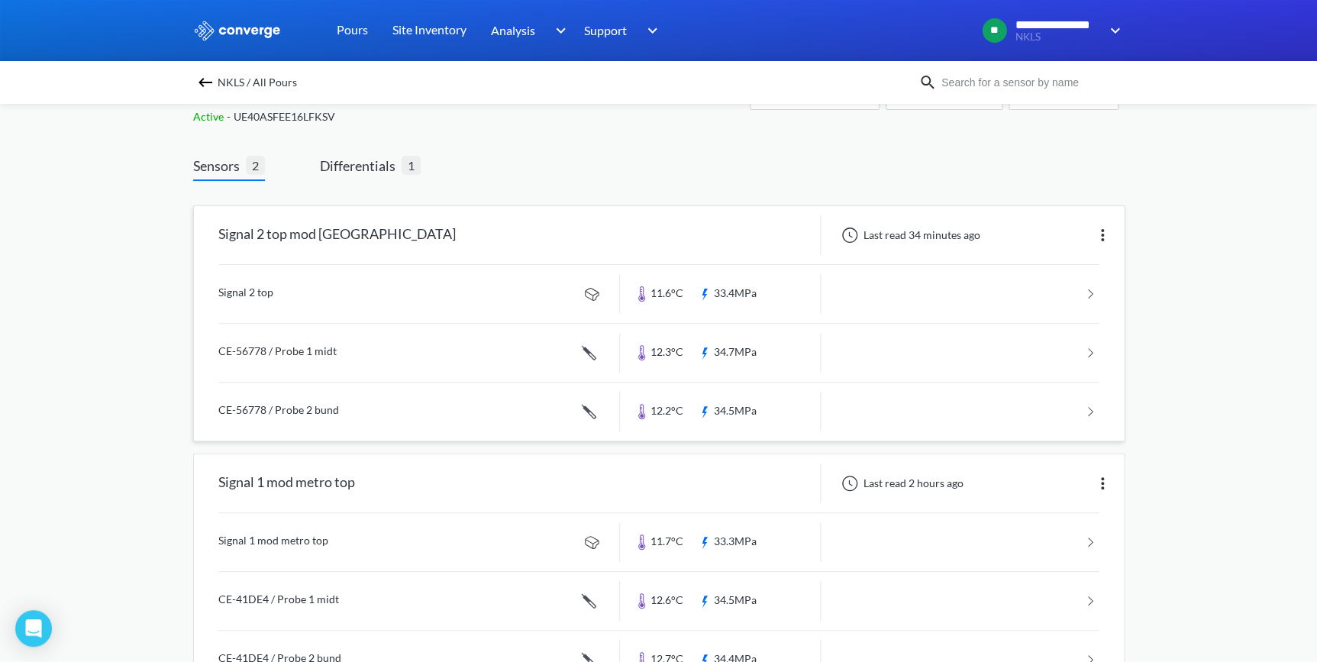
scroll to position [105, 0]
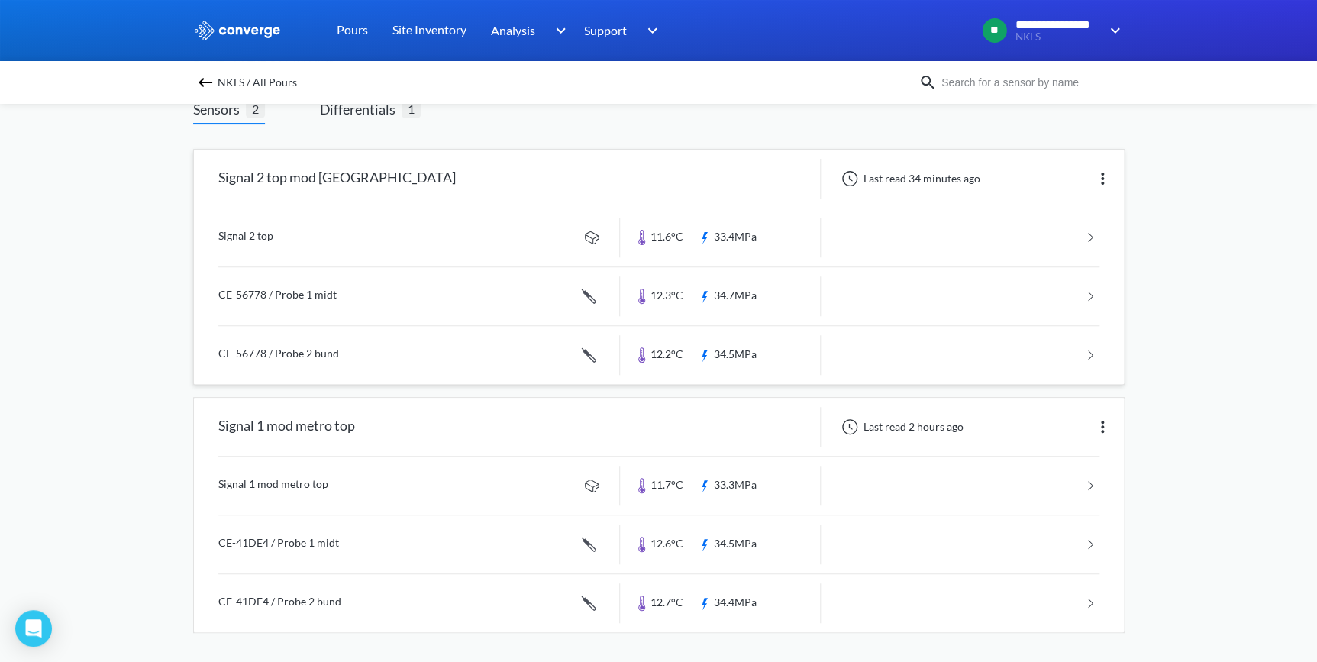
click at [247, 244] on link at bounding box center [658, 237] width 881 height 58
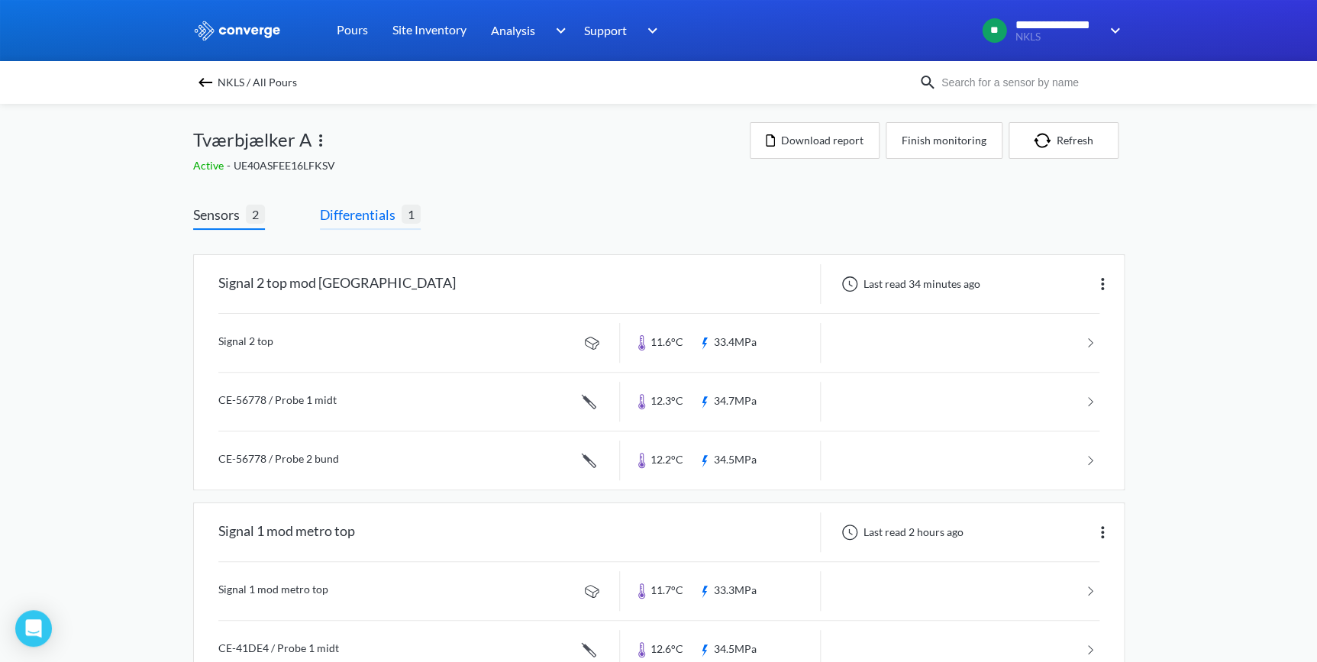
click at [368, 209] on span "Differentials" at bounding box center [361, 214] width 82 height 21
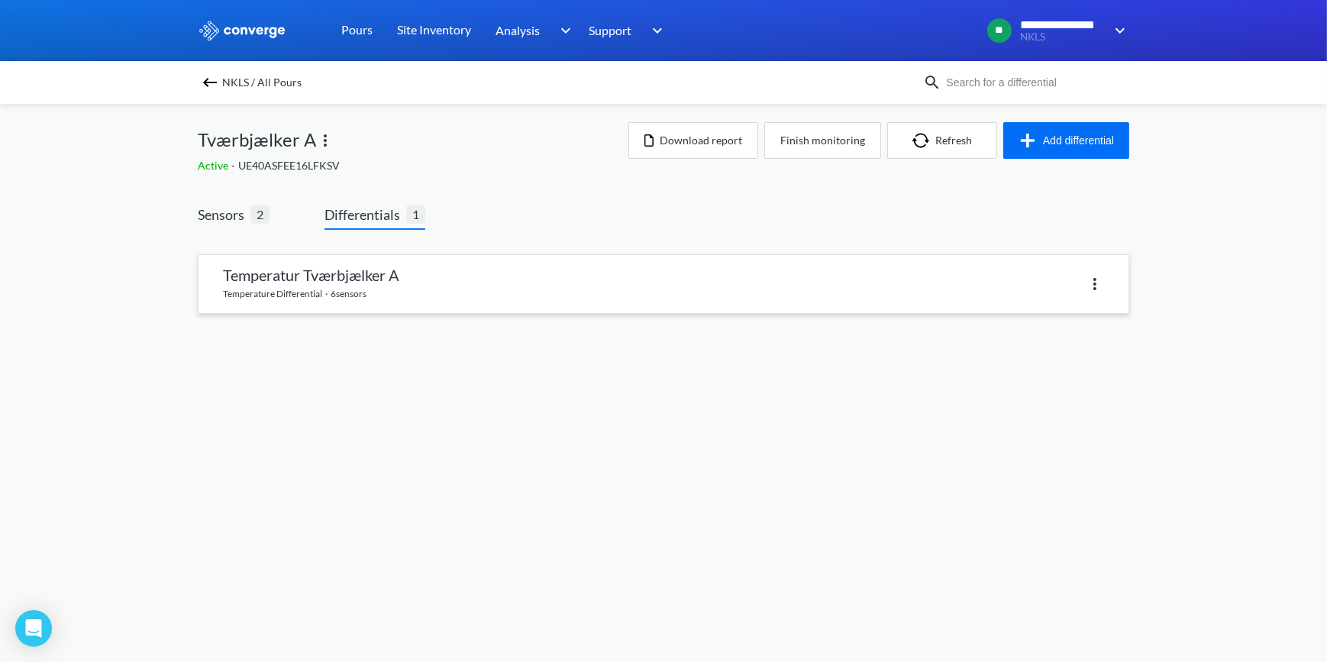
click at [366, 269] on link at bounding box center [663, 284] width 930 height 58
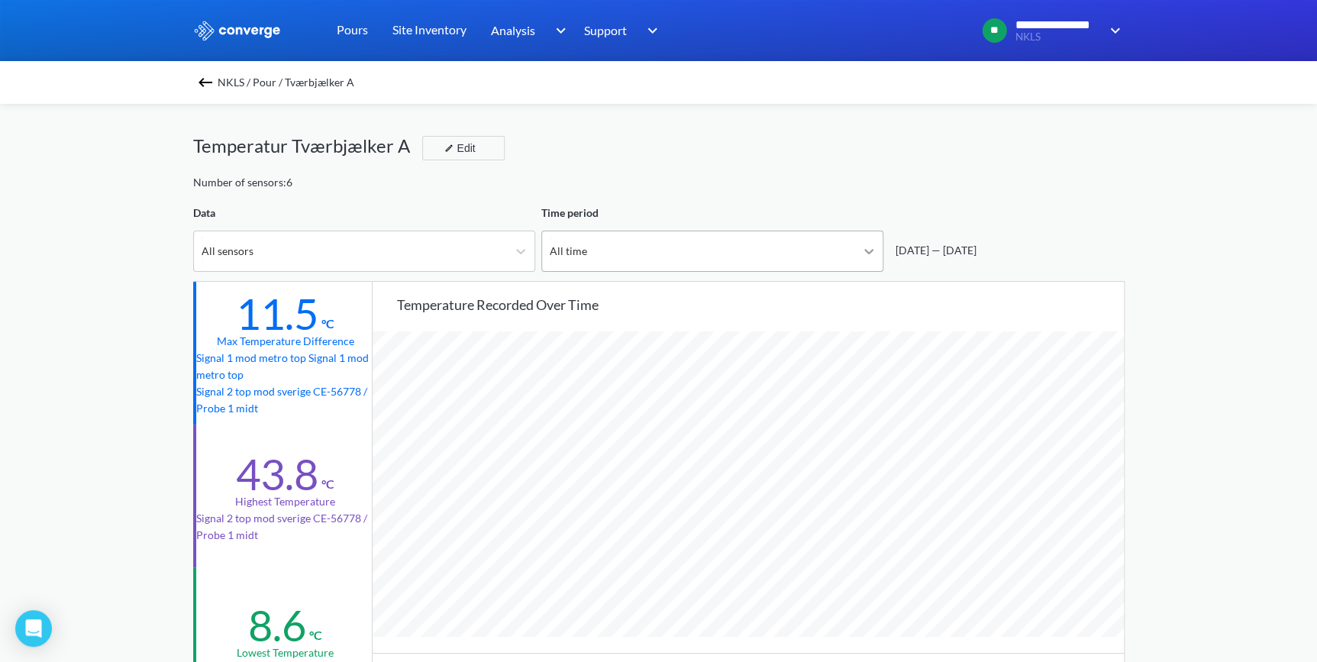
scroll to position [1279, 1316]
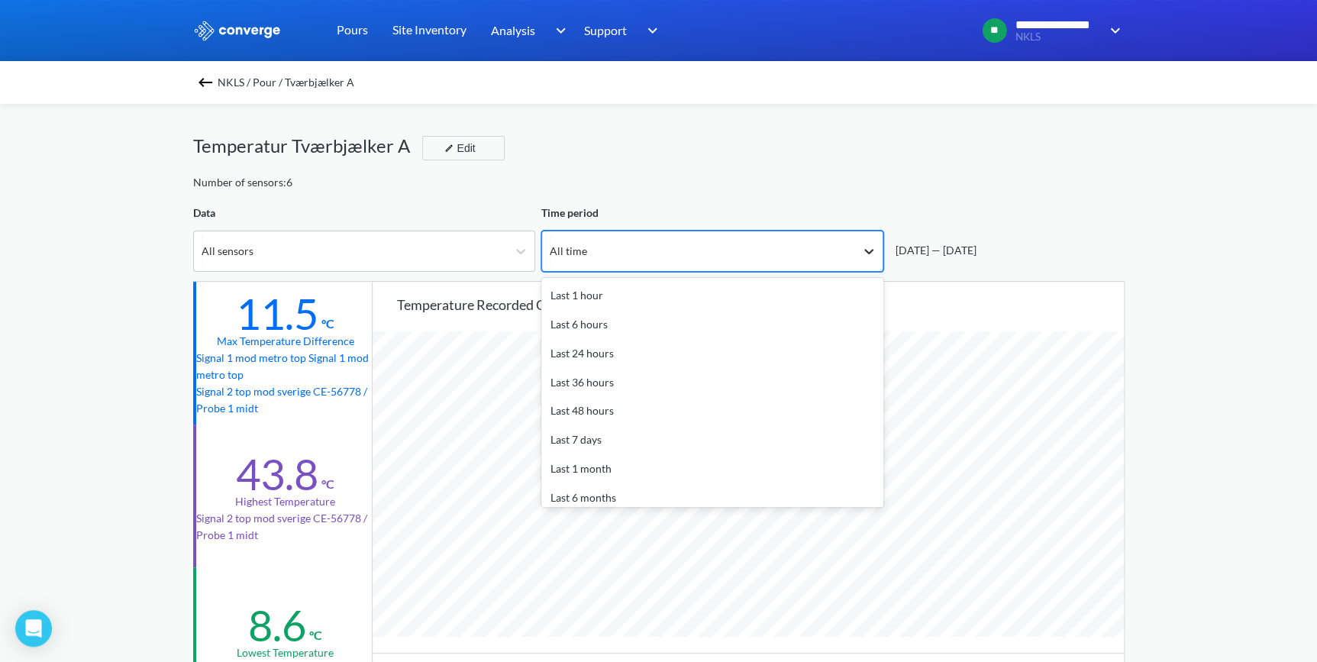
click at [865, 253] on icon at bounding box center [868, 251] width 15 height 15
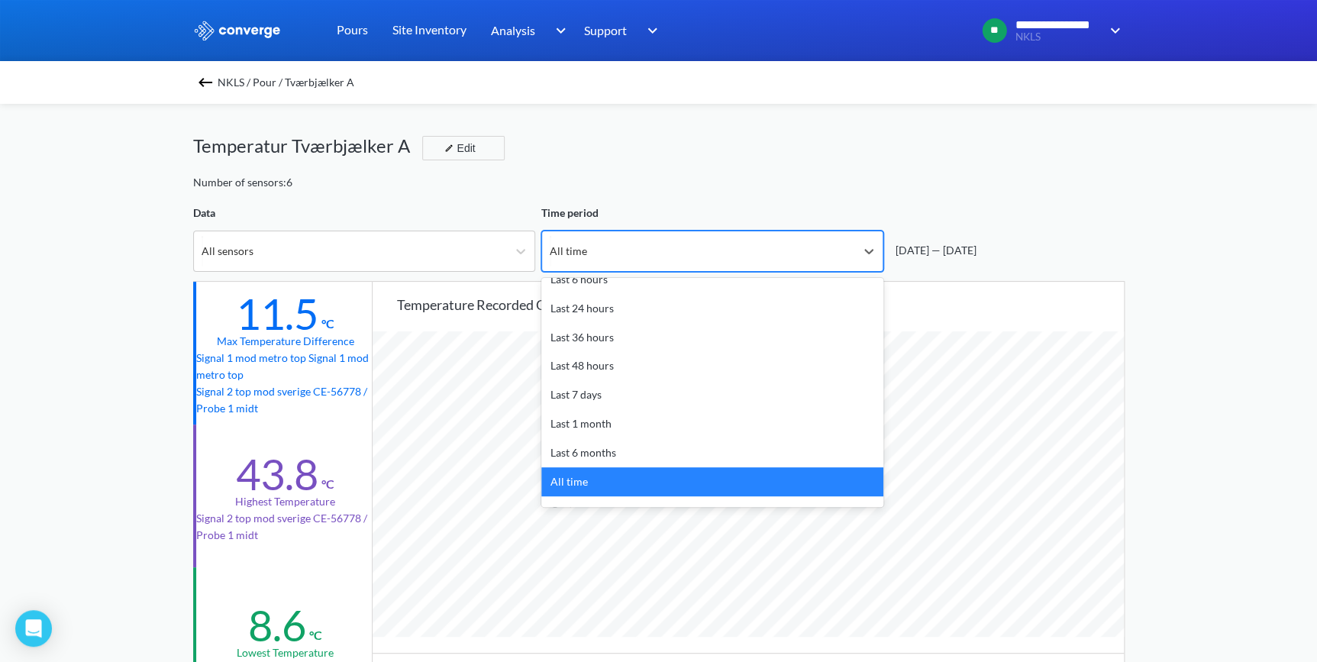
scroll to position [67, 0]
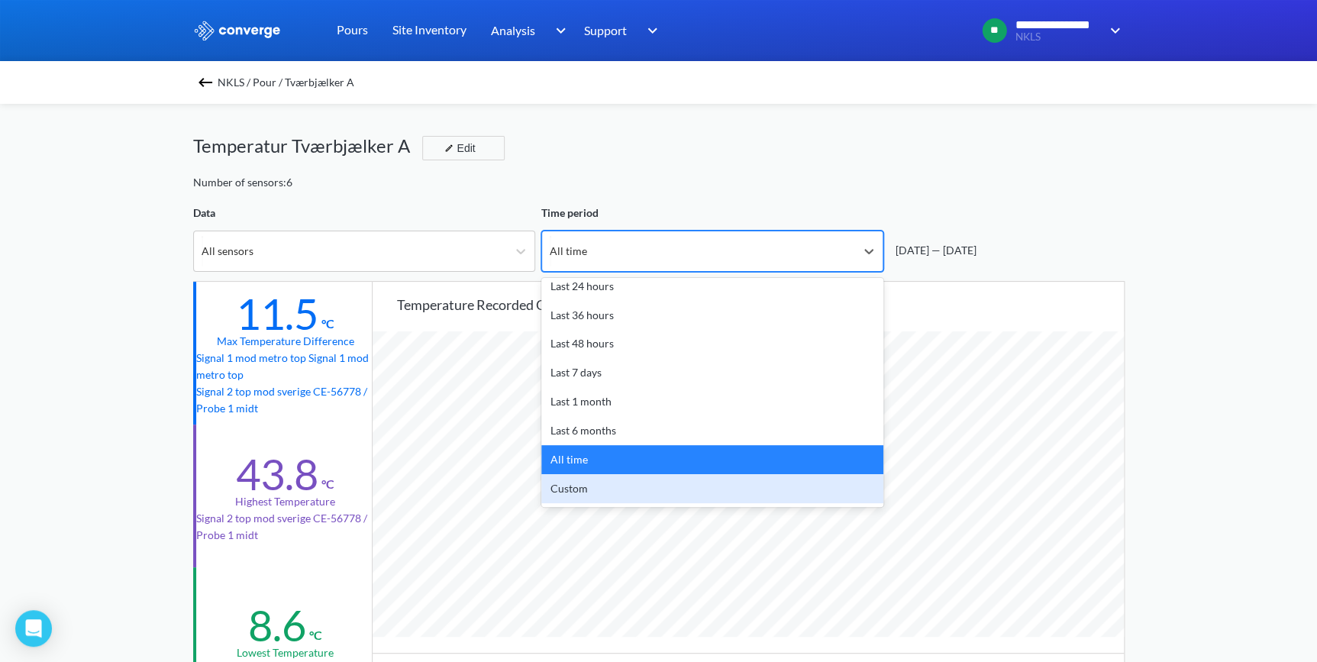
click at [611, 481] on div "Custom" at bounding box center [712, 488] width 342 height 29
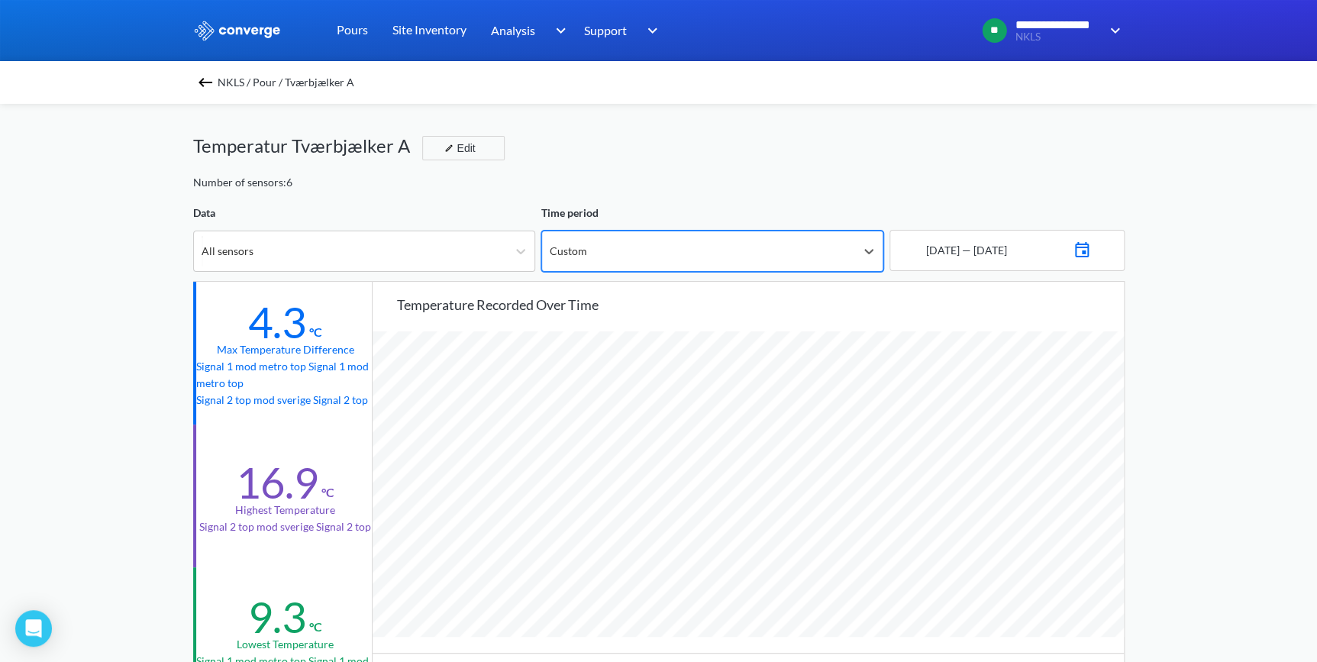
scroll to position [1279, 1316]
click at [1091, 246] on img at bounding box center [1082, 247] width 18 height 21
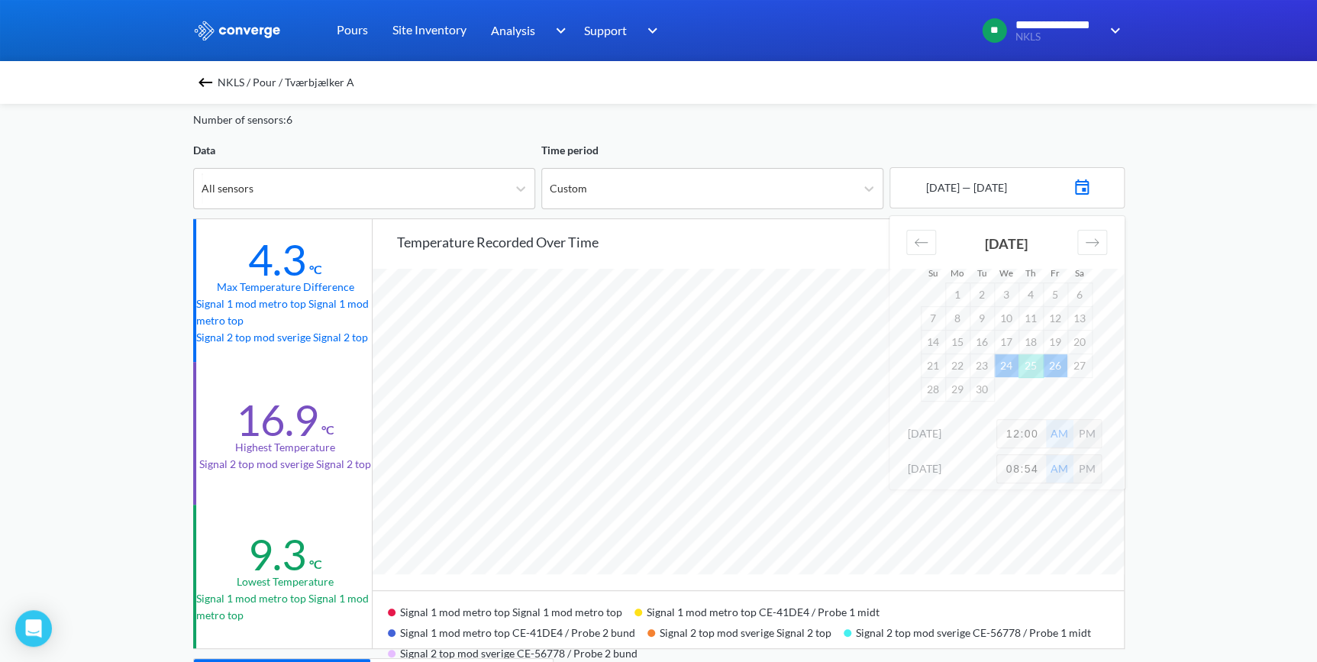
scroll to position [0, 0]
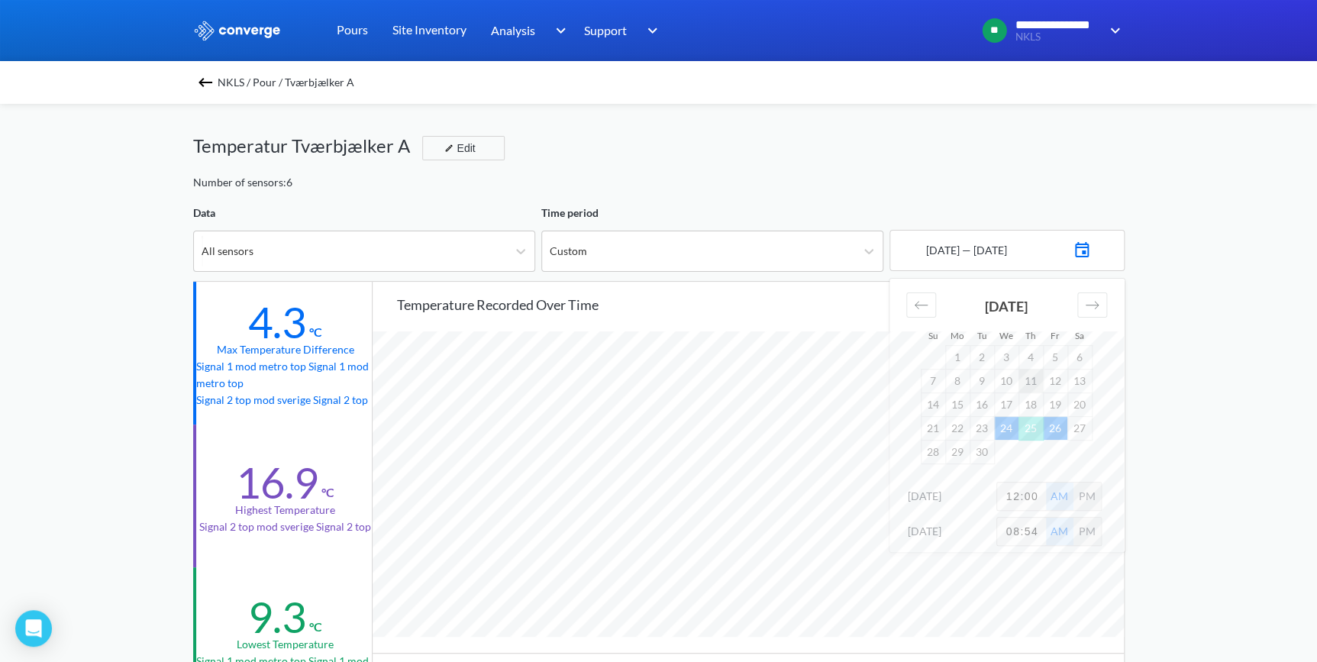
click at [1024, 382] on td "11" at bounding box center [1030, 381] width 24 height 24
click at [1087, 305] on icon "Move forward to switch to the next month." at bounding box center [1091, 305] width 13 height 8
click at [1072, 382] on td "11" at bounding box center [1079, 381] width 24 height 24
click at [1157, 345] on div "**********" at bounding box center [658, 639] width 1317 height 1279
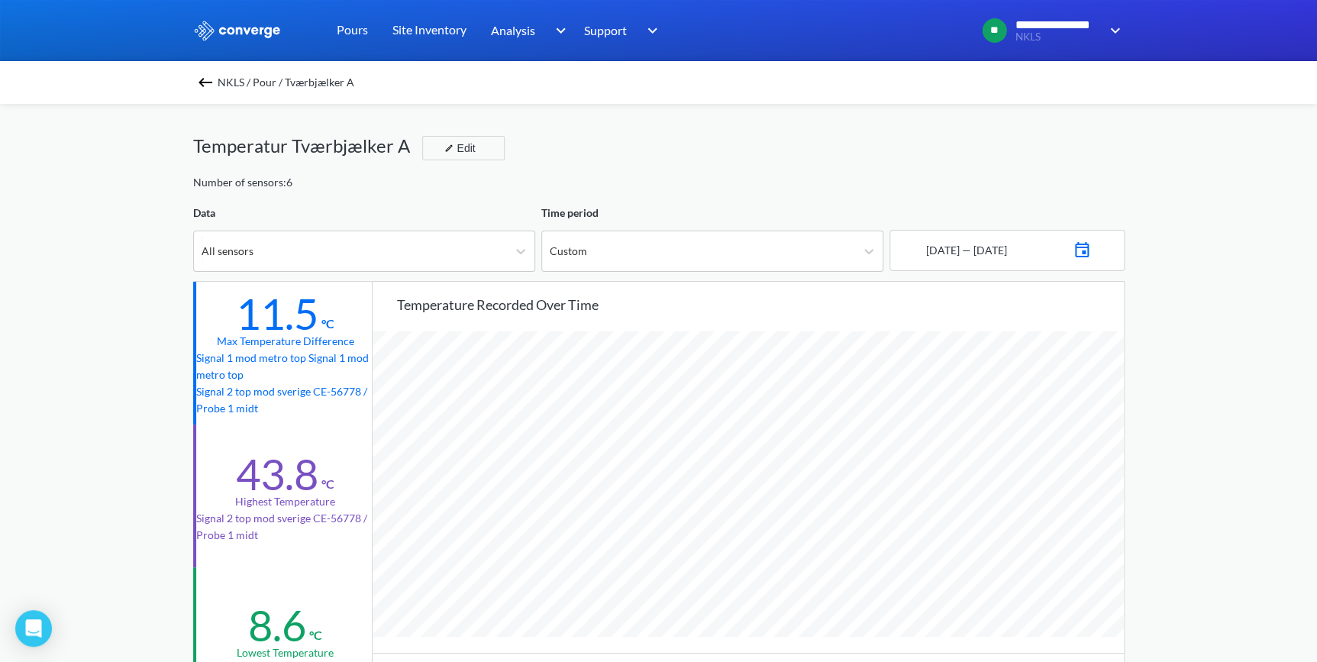
scroll to position [1279, 1316]
click at [1079, 251] on div "[DATE] — [DATE]" at bounding box center [1006, 250] width 235 height 41
click at [960, 254] on div "[DATE] — [DATE]" at bounding box center [965, 250] width 84 height 17
click at [1091, 251] on img at bounding box center [1082, 247] width 18 height 21
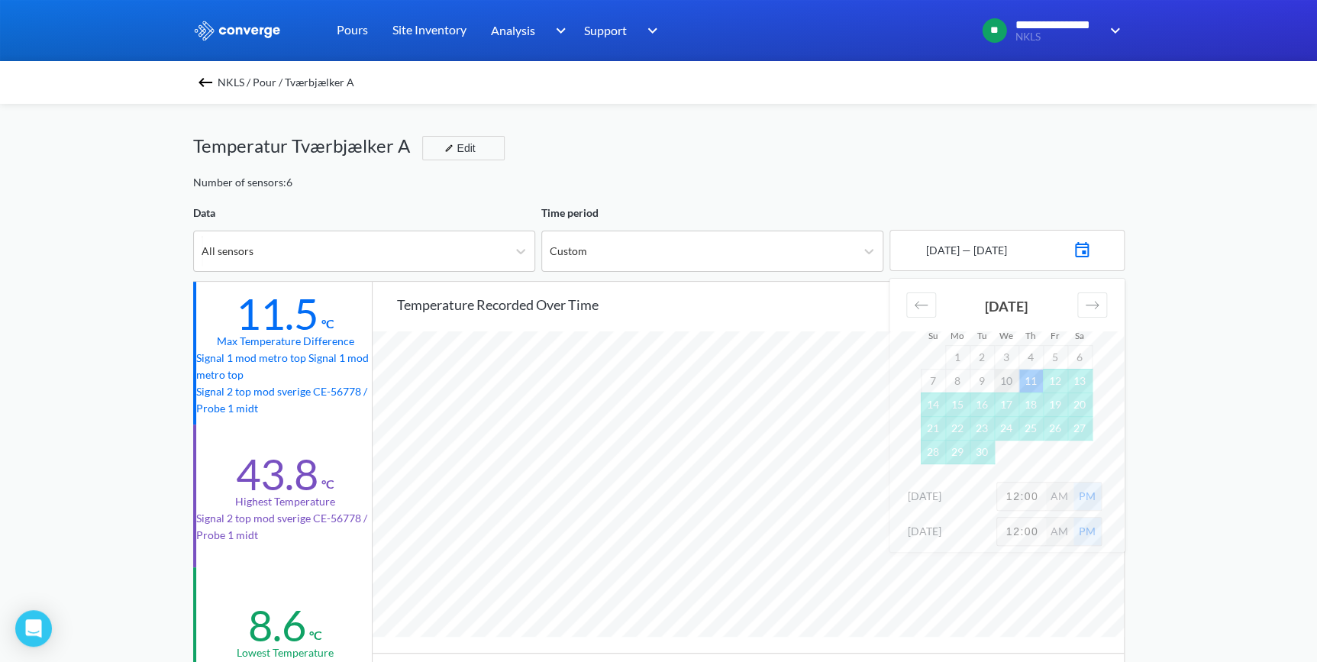
click at [1005, 382] on td "10" at bounding box center [1006, 381] width 24 height 24
click at [1092, 303] on icon "Move forward to switch to the next month." at bounding box center [1092, 305] width 15 height 15
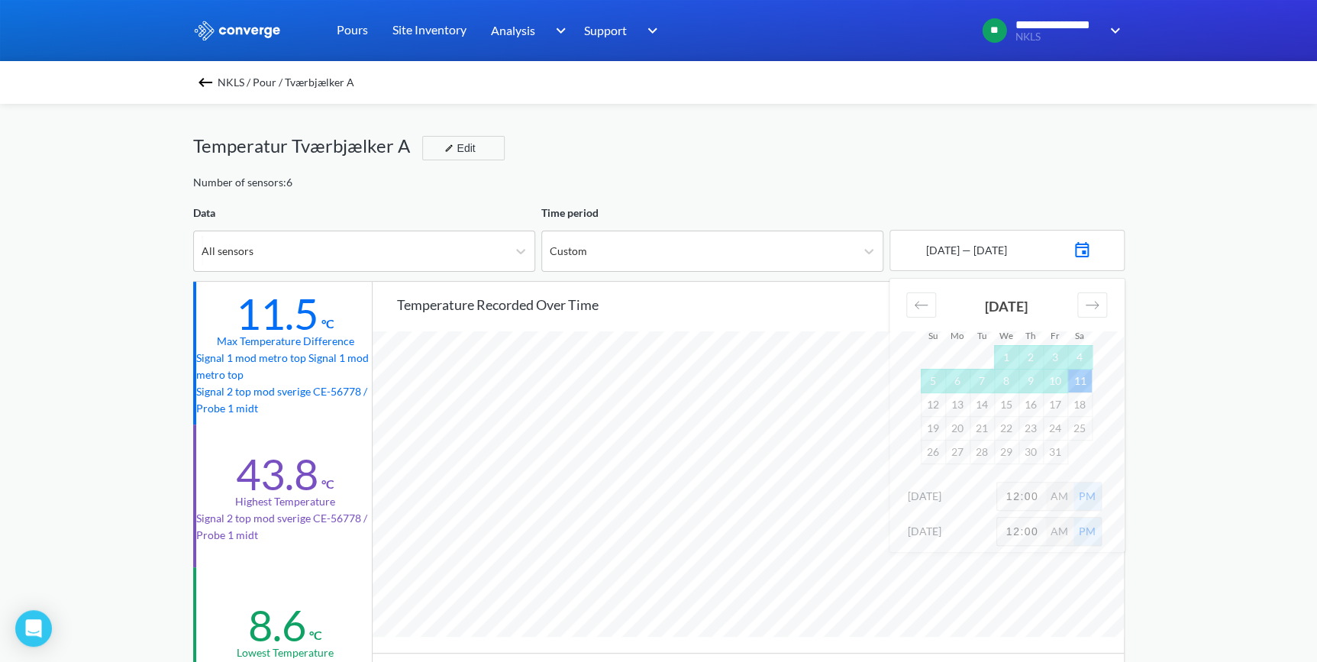
click at [1230, 405] on div "**********" at bounding box center [658, 639] width 1317 height 1279
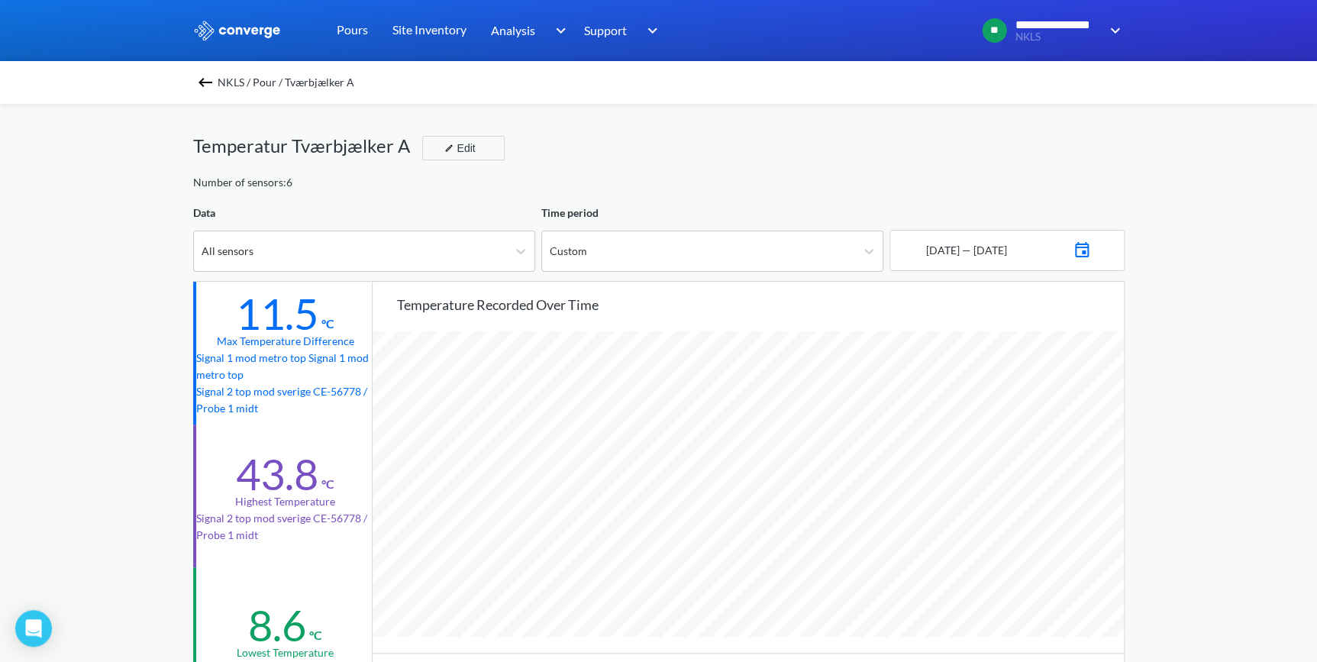
click at [208, 79] on img at bounding box center [205, 82] width 18 height 18
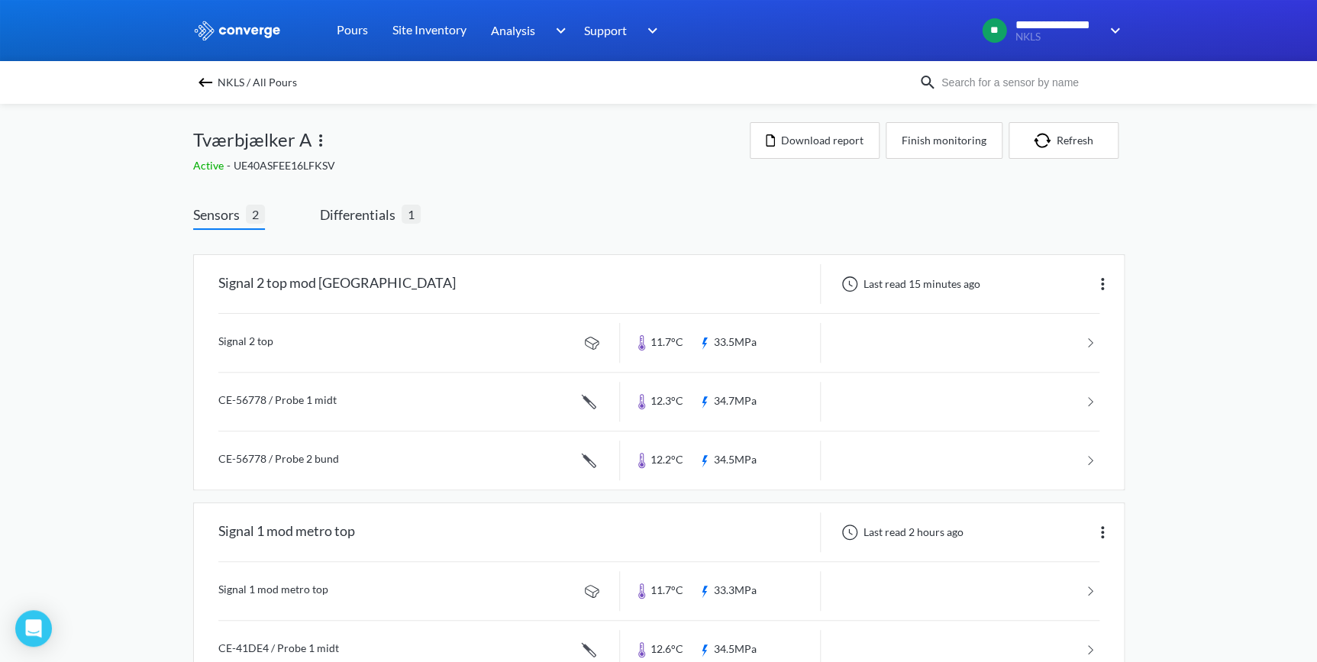
click at [208, 79] on img at bounding box center [205, 82] width 18 height 18
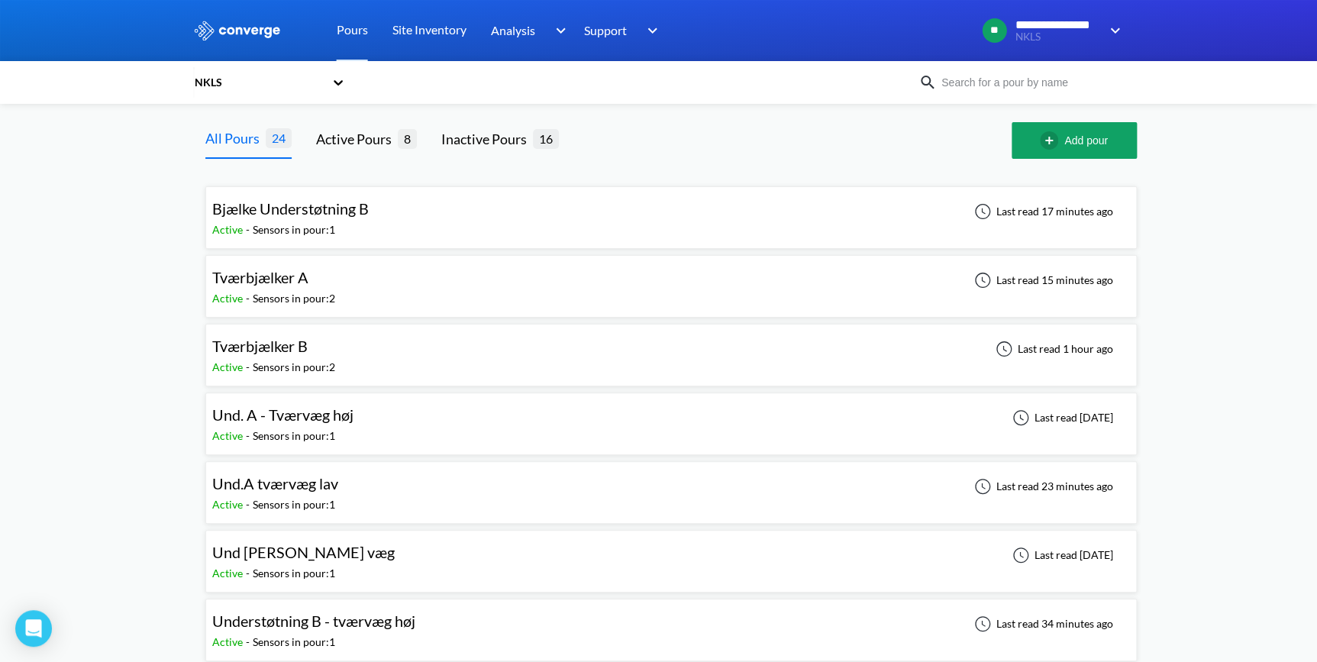
click at [291, 362] on div "Sensors in pour: 2" at bounding box center [294, 367] width 82 height 17
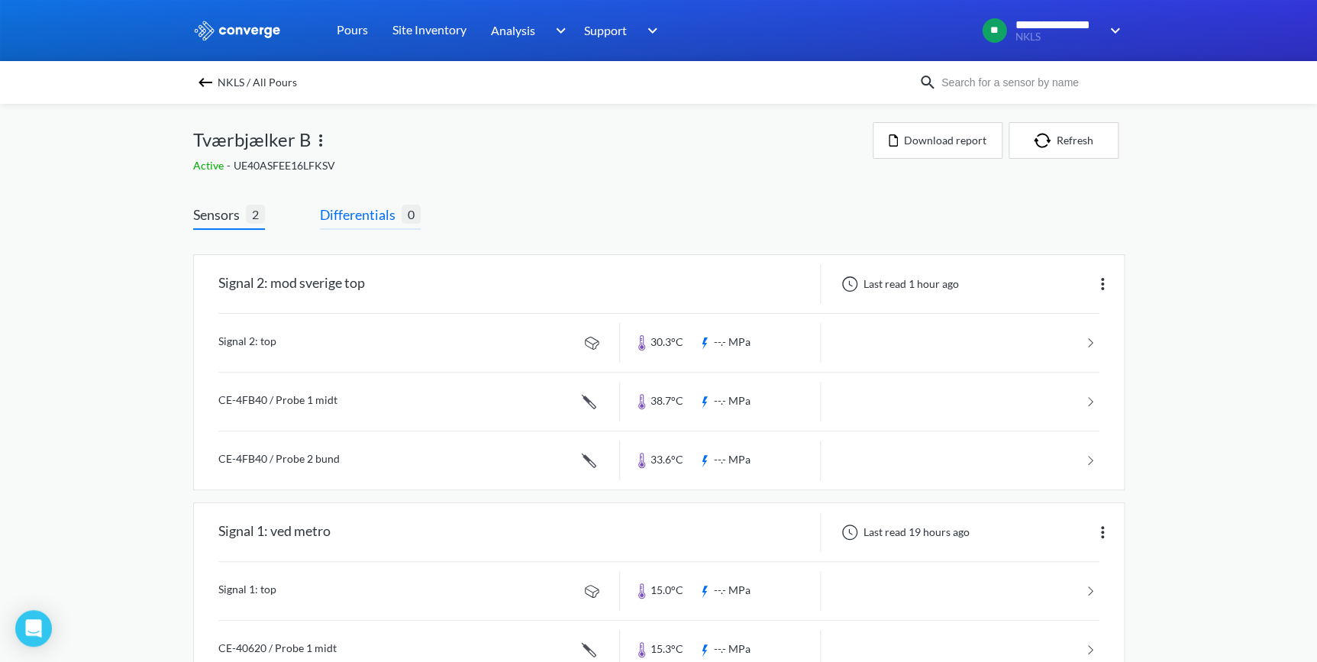
click at [370, 212] on span "Differentials" at bounding box center [361, 214] width 82 height 21
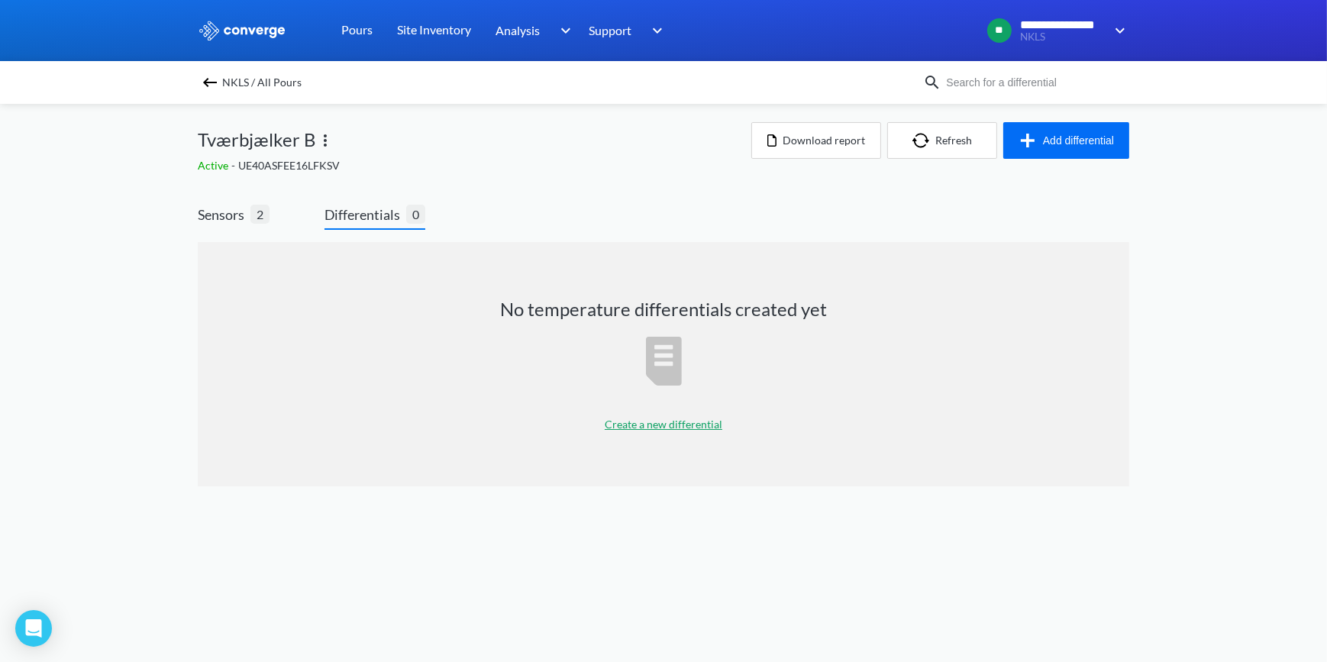
click at [632, 424] on p "Create a new differential" at bounding box center [664, 424] width 118 height 17
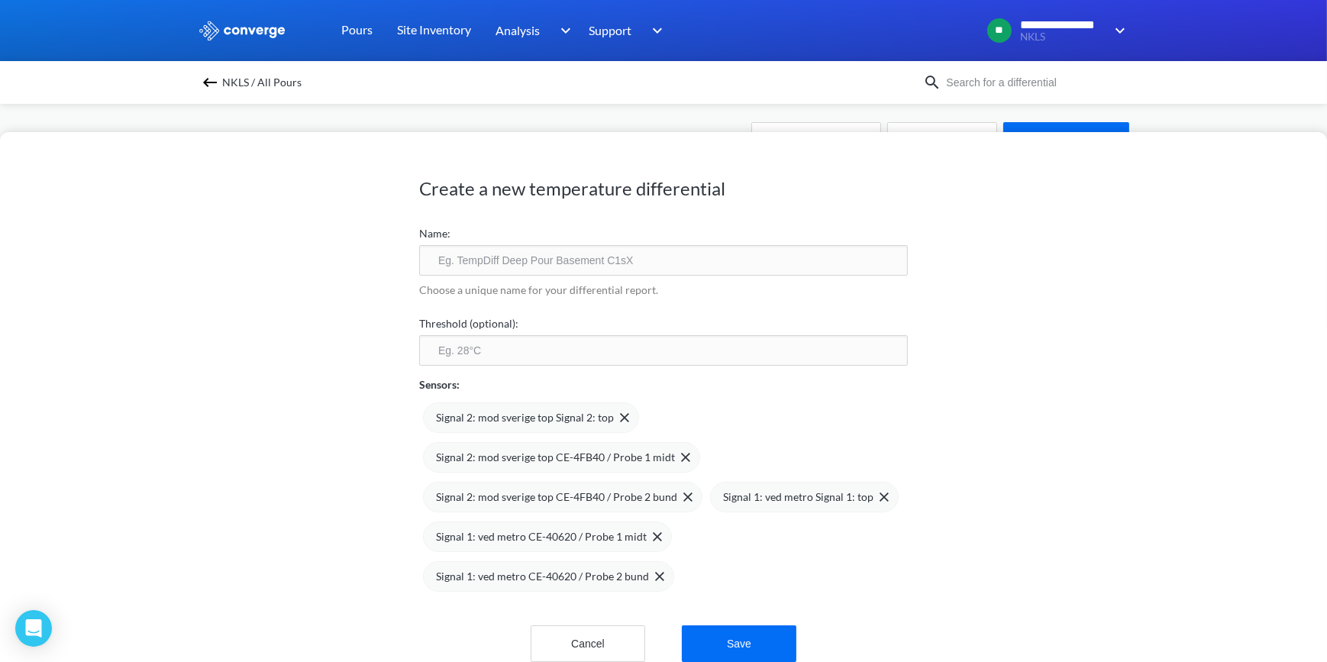
click at [496, 260] on input "text" at bounding box center [663, 260] width 489 height 31
type input "Temperatur tværbjælker B"
drag, startPoint x: 690, startPoint y: 144, endPoint x: 705, endPoint y: 218, distance: 74.7
click at [705, 218] on div "Create a new temperature differential Name: Temperatur tværbjælker B Choose a u…" at bounding box center [663, 410] width 489 height 550
click at [565, 646] on button "Cancel" at bounding box center [588, 643] width 115 height 37
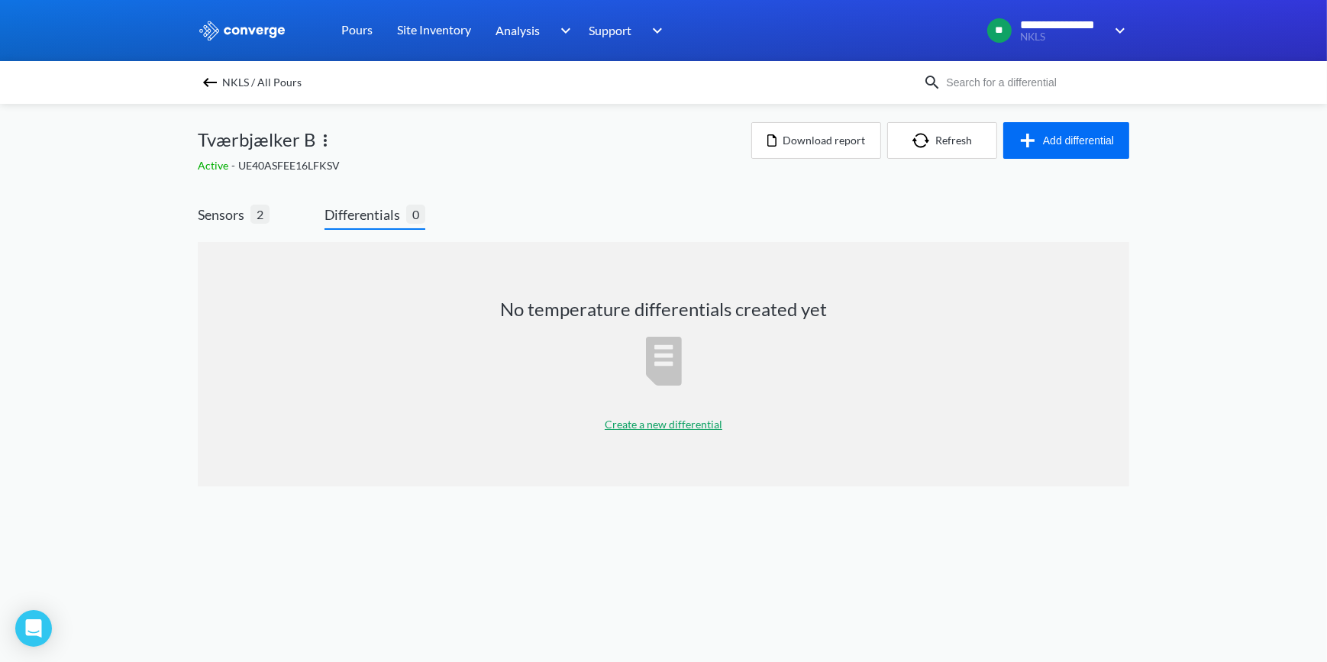
click at [660, 427] on p "Create a new differential" at bounding box center [664, 424] width 118 height 17
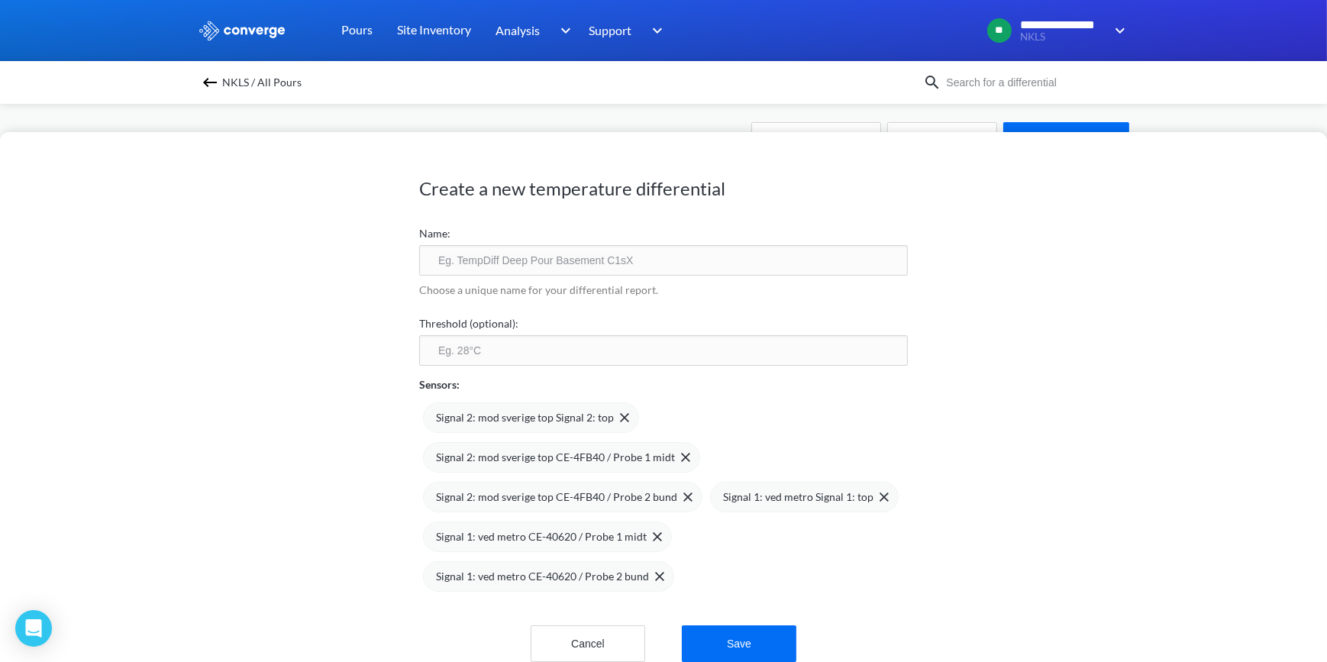
click at [432, 265] on input "text" at bounding box center [663, 260] width 489 height 31
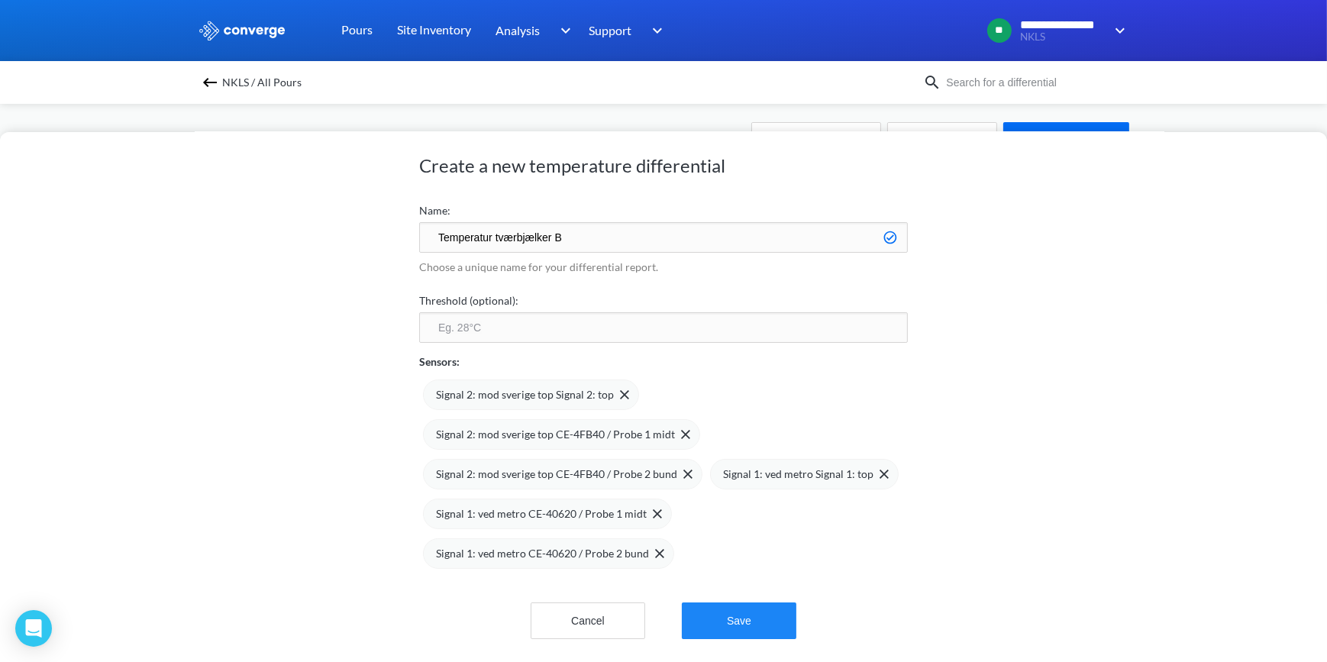
type input "Temperatur tværbjælker B"
click at [731, 616] on button "Save" at bounding box center [739, 620] width 115 height 37
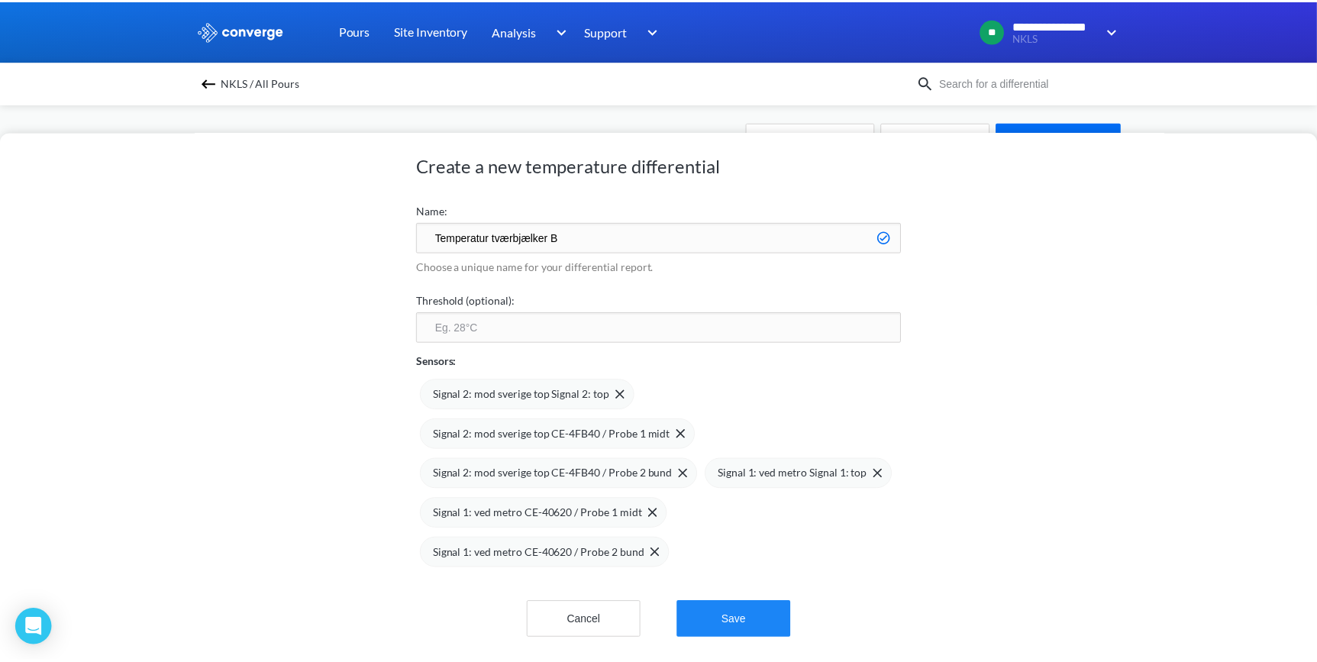
scroll to position [0, 0]
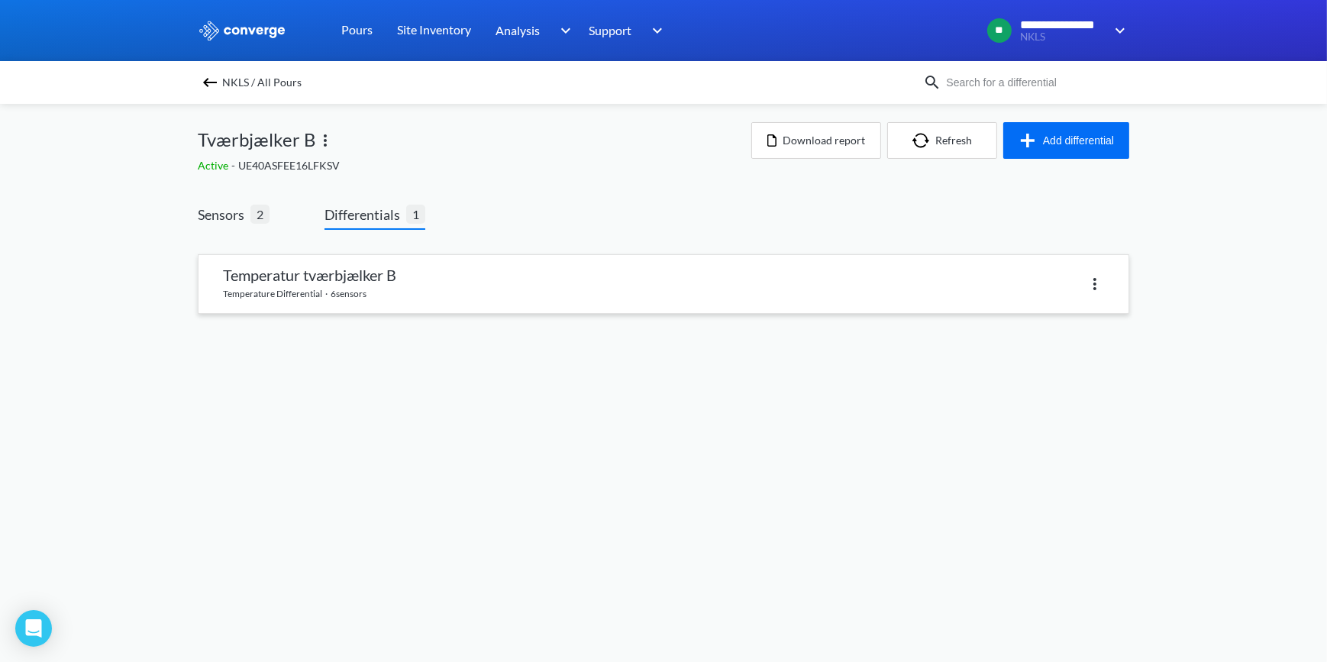
click at [336, 289] on link at bounding box center [663, 284] width 930 height 58
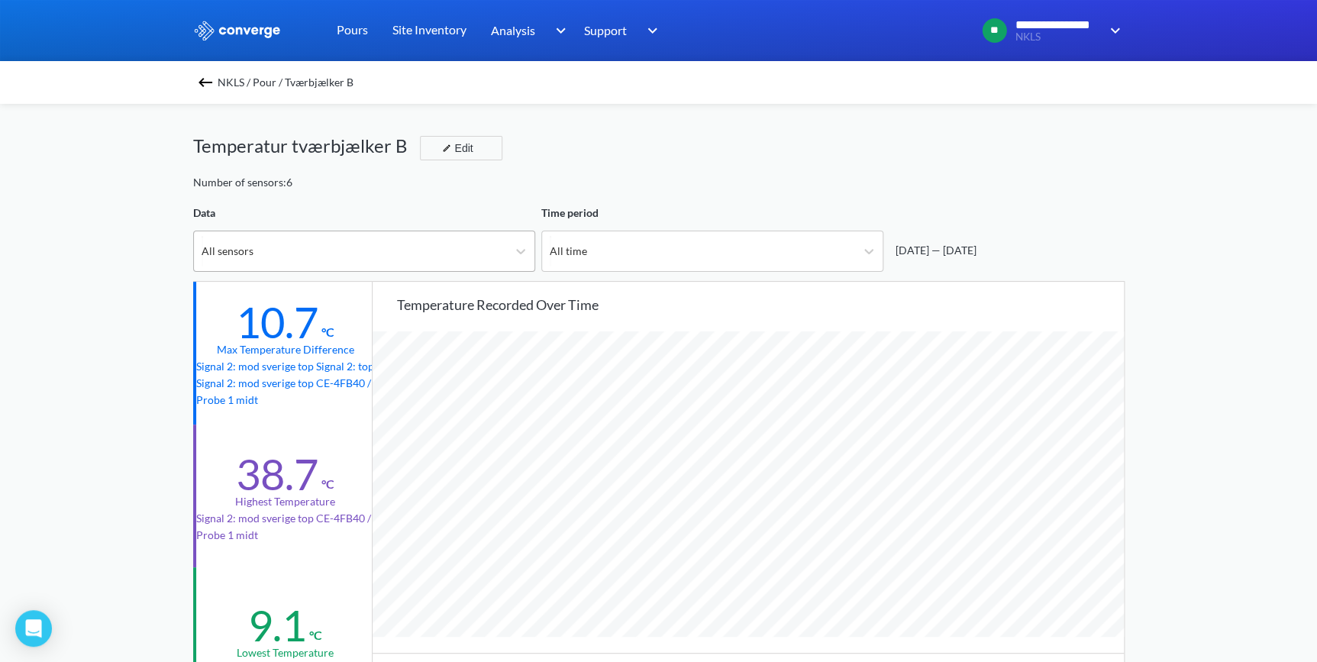
scroll to position [1279, 1316]
click at [876, 247] on icon at bounding box center [868, 251] width 15 height 15
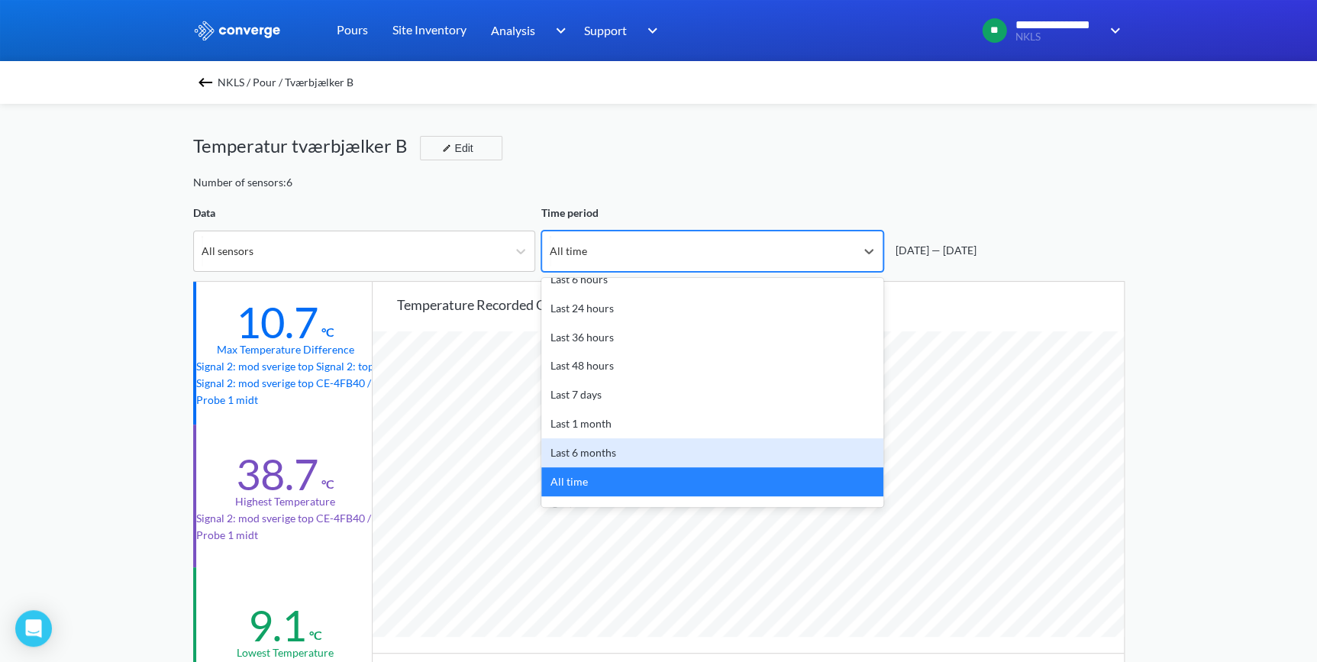
scroll to position [67, 0]
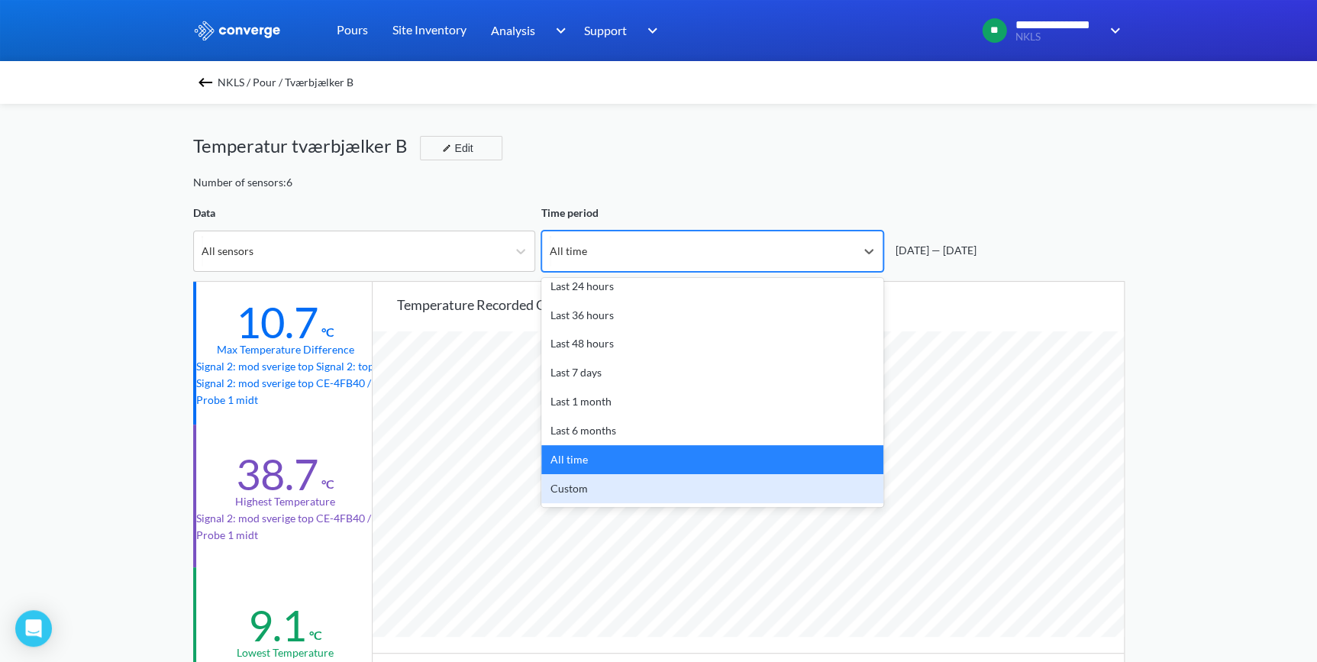
click at [641, 482] on div "Custom" at bounding box center [712, 488] width 342 height 29
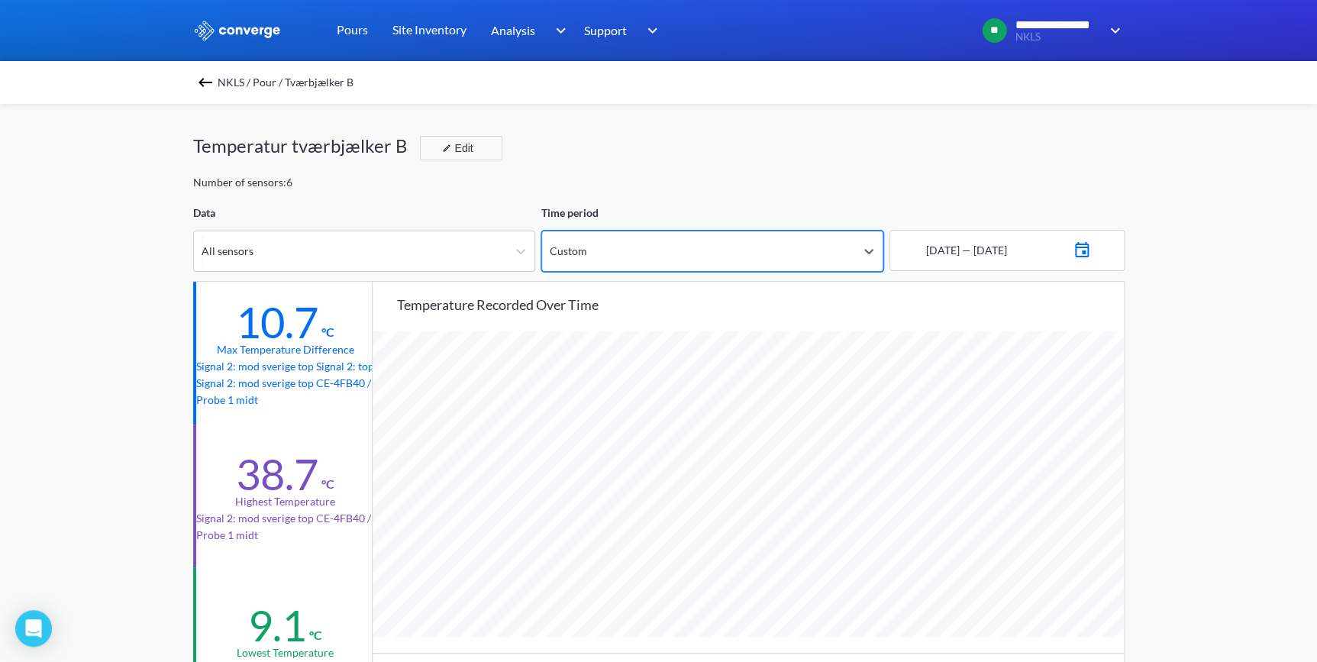
scroll to position [1279, 1316]
click at [1091, 249] on img at bounding box center [1082, 247] width 18 height 21
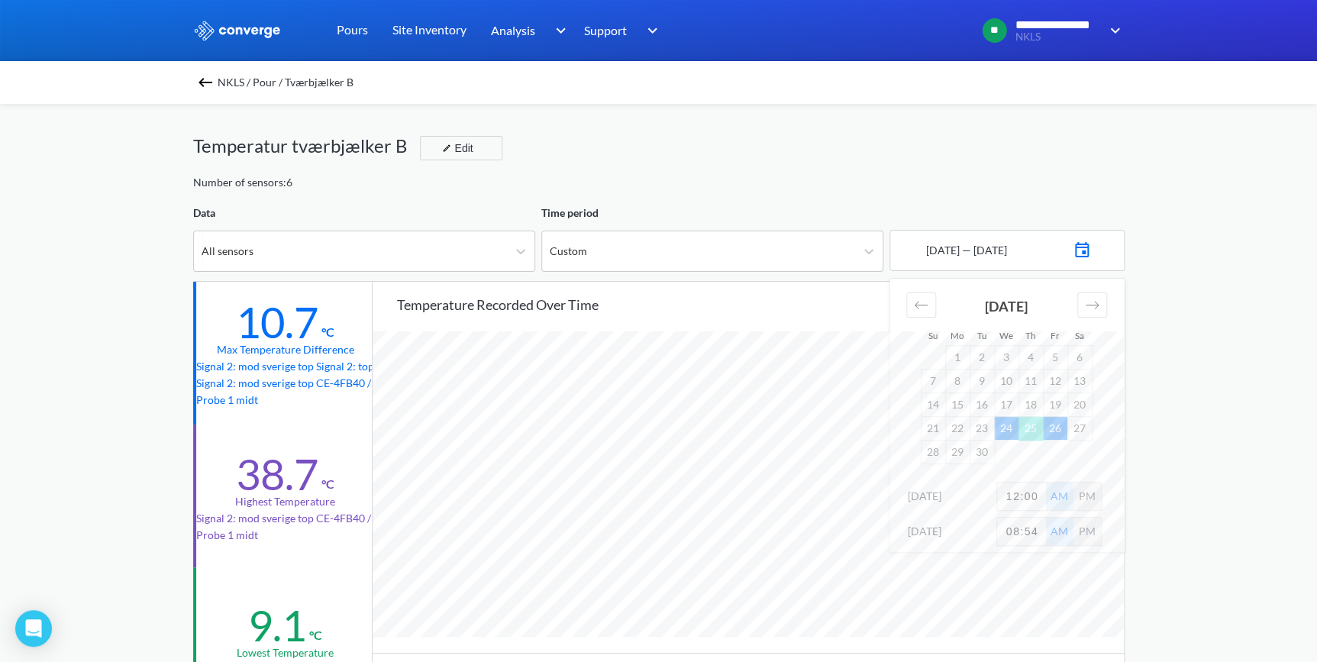
click at [1007, 250] on div "[DATE] — [DATE]" at bounding box center [965, 250] width 84 height 17
click at [1091, 250] on img at bounding box center [1082, 247] width 18 height 21
click at [1033, 430] on td "25" at bounding box center [1030, 428] width 24 height 24
click at [1085, 314] on div "Move forward to switch to the next month." at bounding box center [1092, 304] width 30 height 25
click at [1085, 431] on td "25" at bounding box center [1079, 428] width 24 height 24
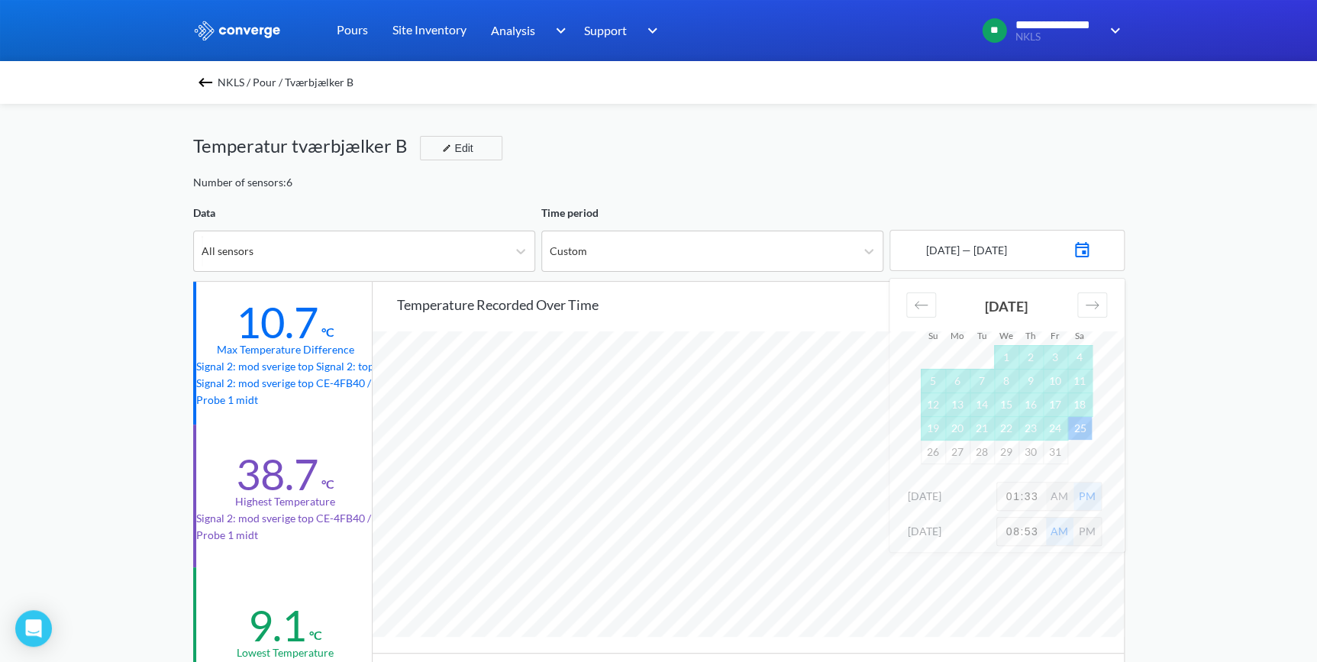
click at [1180, 391] on div "**********" at bounding box center [658, 639] width 1317 height 1279
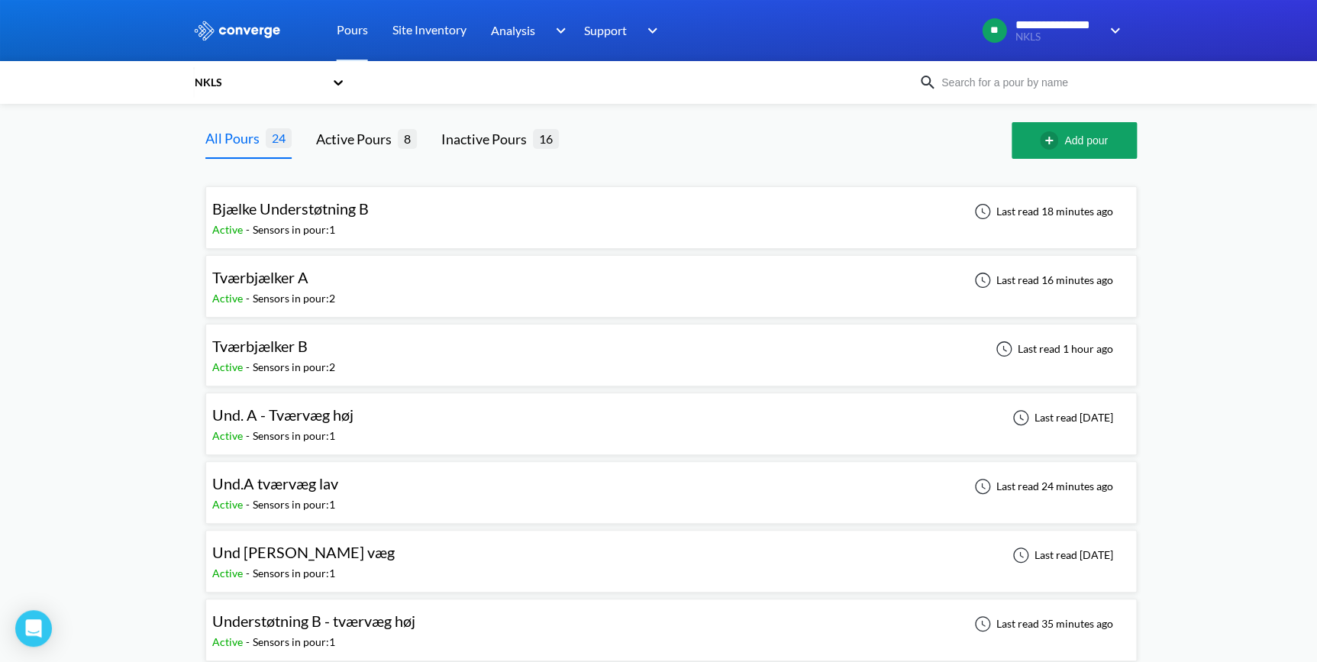
click at [298, 208] on span "Bjælke Understøtning B" at bounding box center [290, 208] width 156 height 18
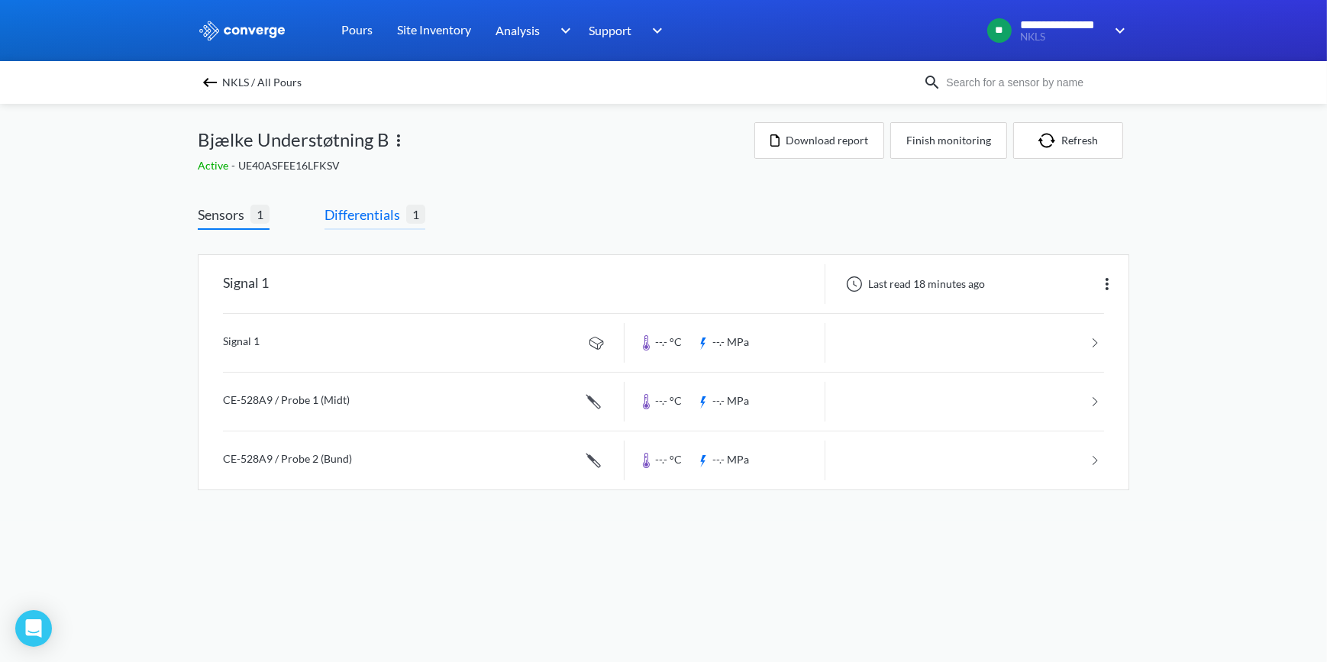
click at [372, 218] on span "Differentials" at bounding box center [365, 214] width 82 height 21
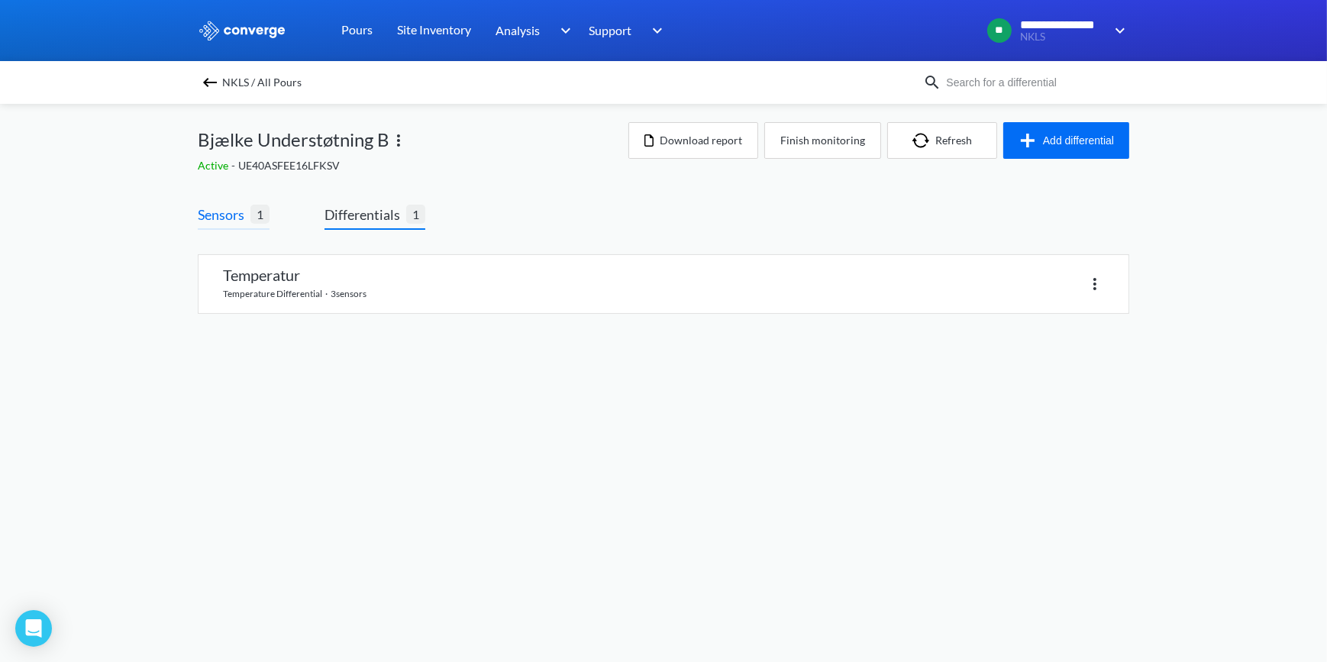
click at [237, 214] on span "Sensors" at bounding box center [224, 214] width 53 height 21
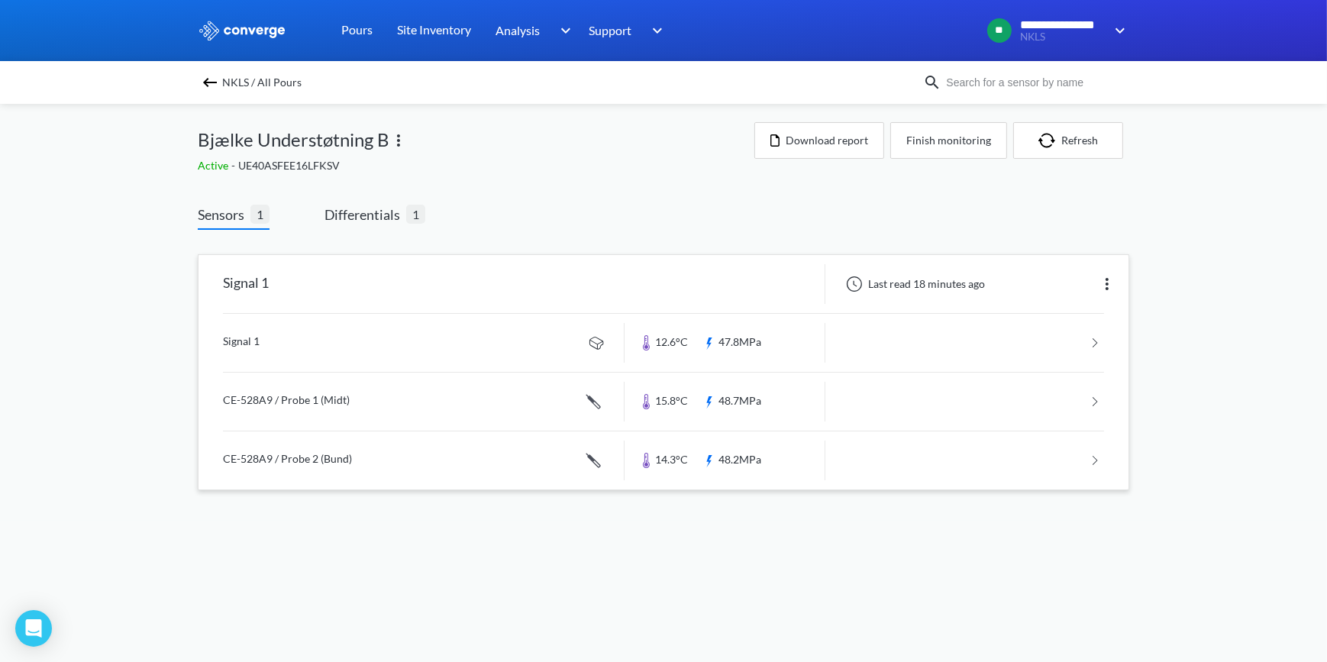
click at [234, 345] on link at bounding box center [663, 343] width 881 height 58
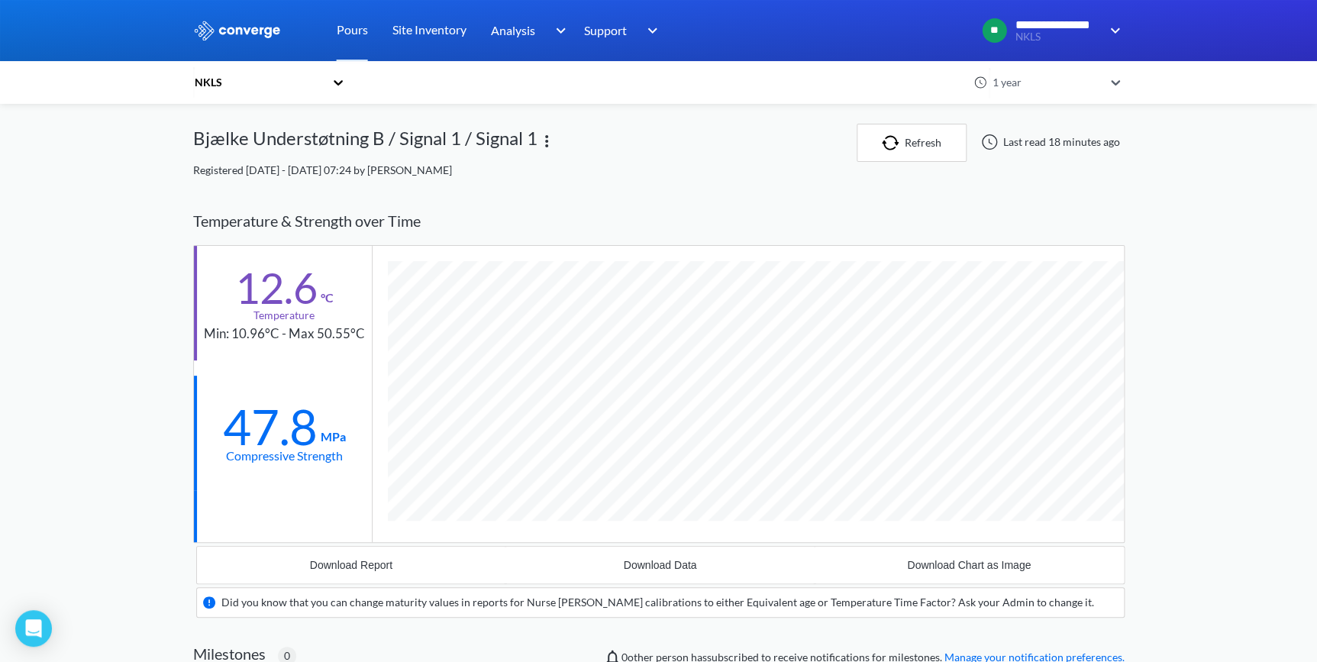
scroll to position [947, 931]
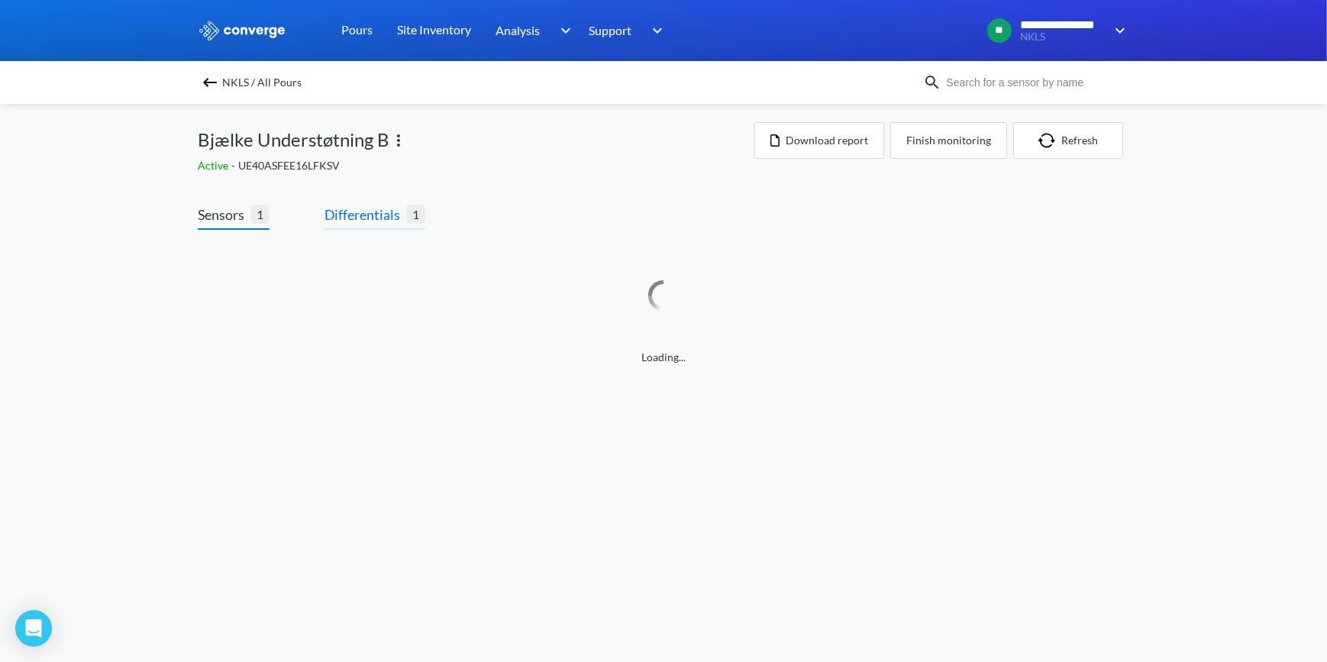
click at [373, 212] on span "Differentials" at bounding box center [365, 214] width 82 height 21
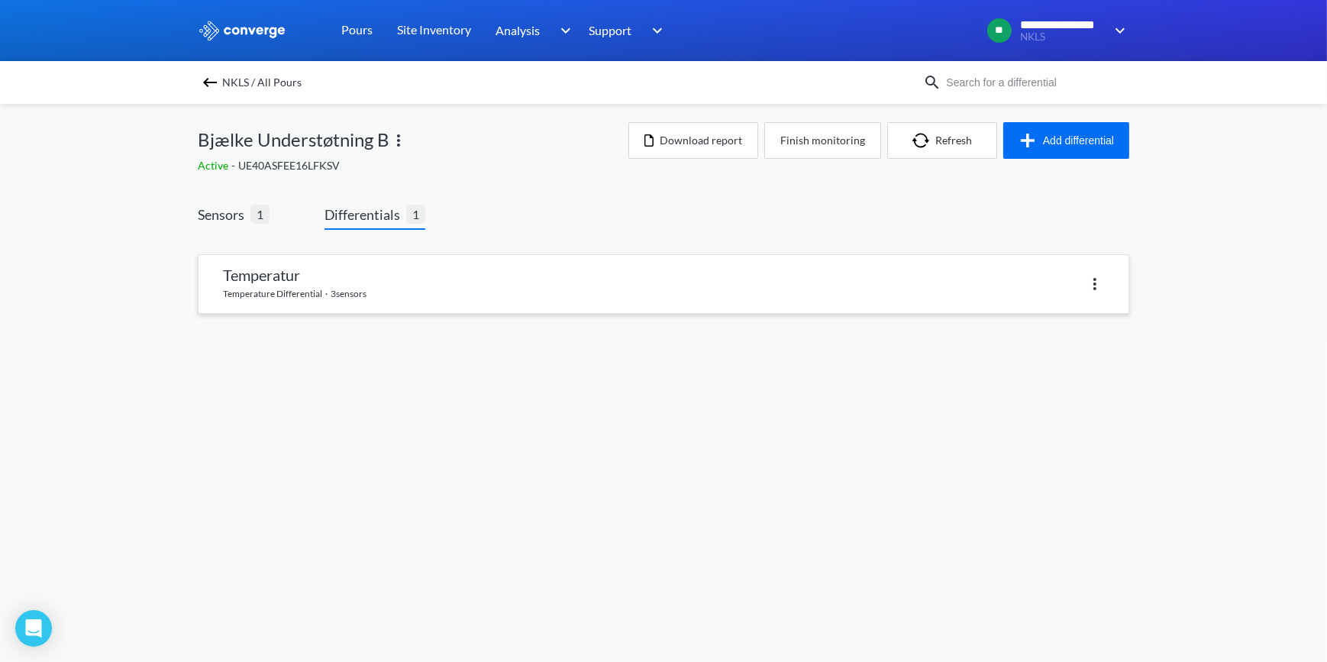
click at [279, 282] on link at bounding box center [663, 284] width 930 height 58
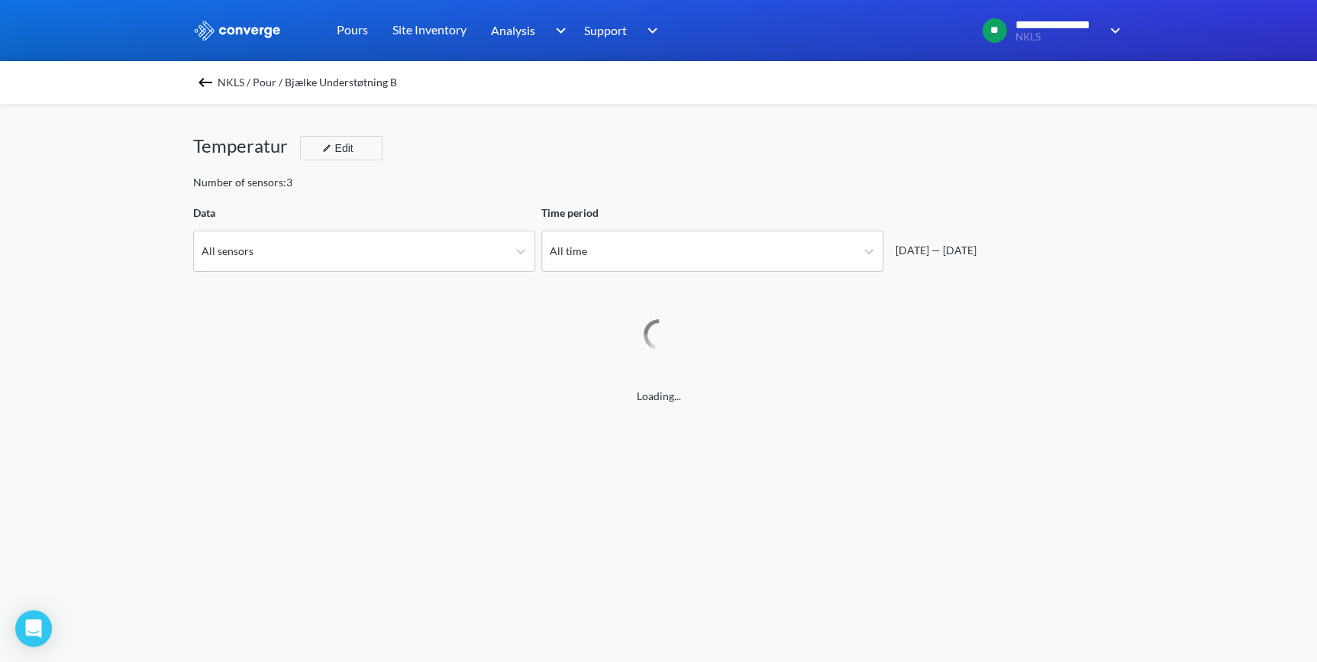
click at [911, 248] on div "[DATE] — [DATE]" at bounding box center [932, 250] width 87 height 17
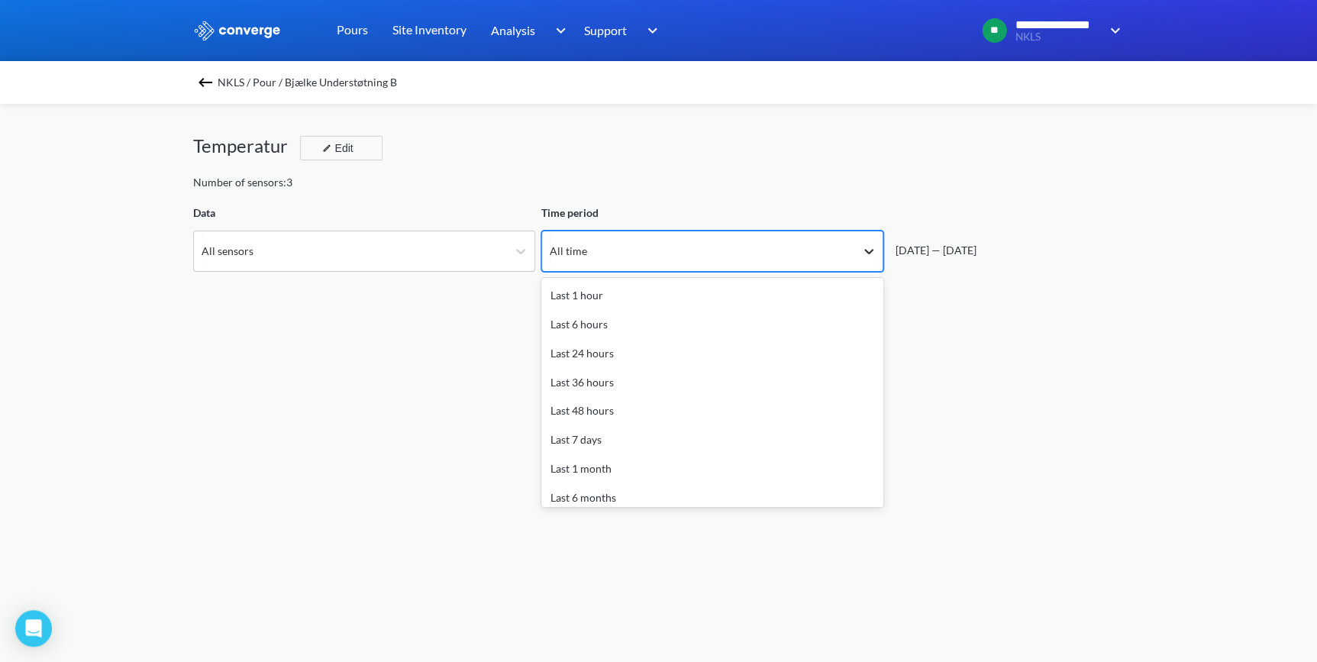
click at [861, 254] on icon at bounding box center [868, 251] width 15 height 15
click at [868, 250] on icon at bounding box center [868, 251] width 15 height 15
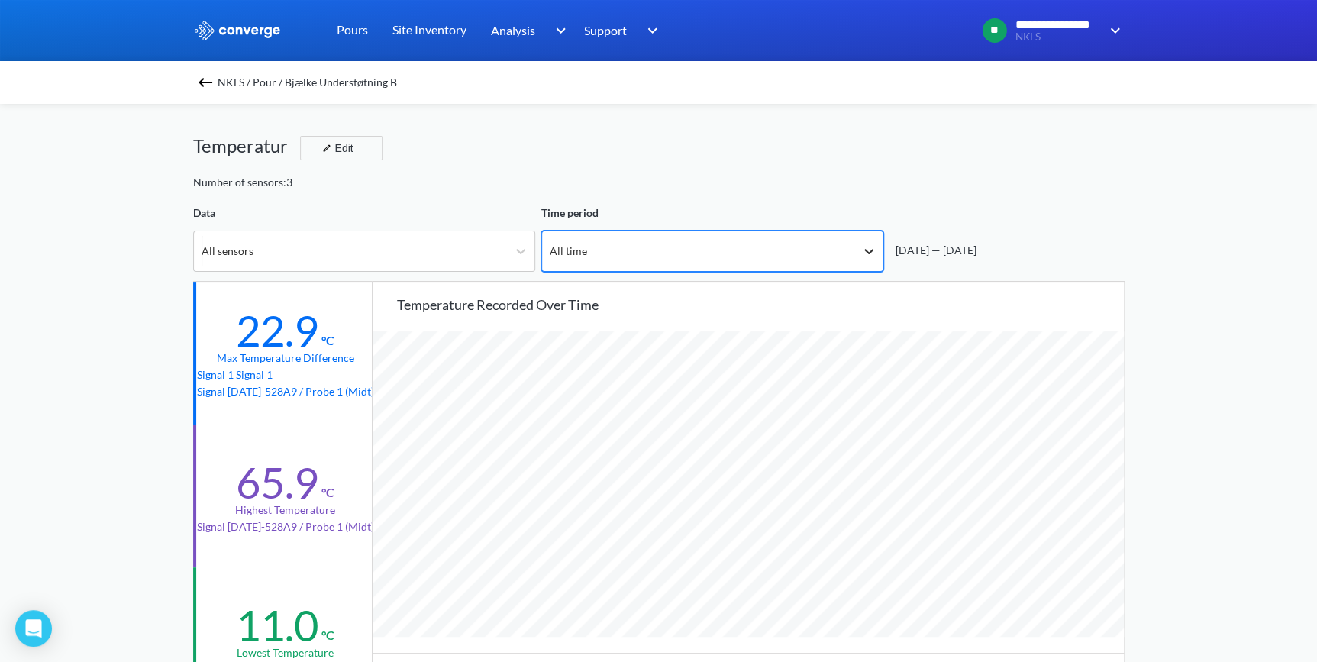
scroll to position [1279, 1316]
click at [870, 248] on icon at bounding box center [868, 251] width 15 height 15
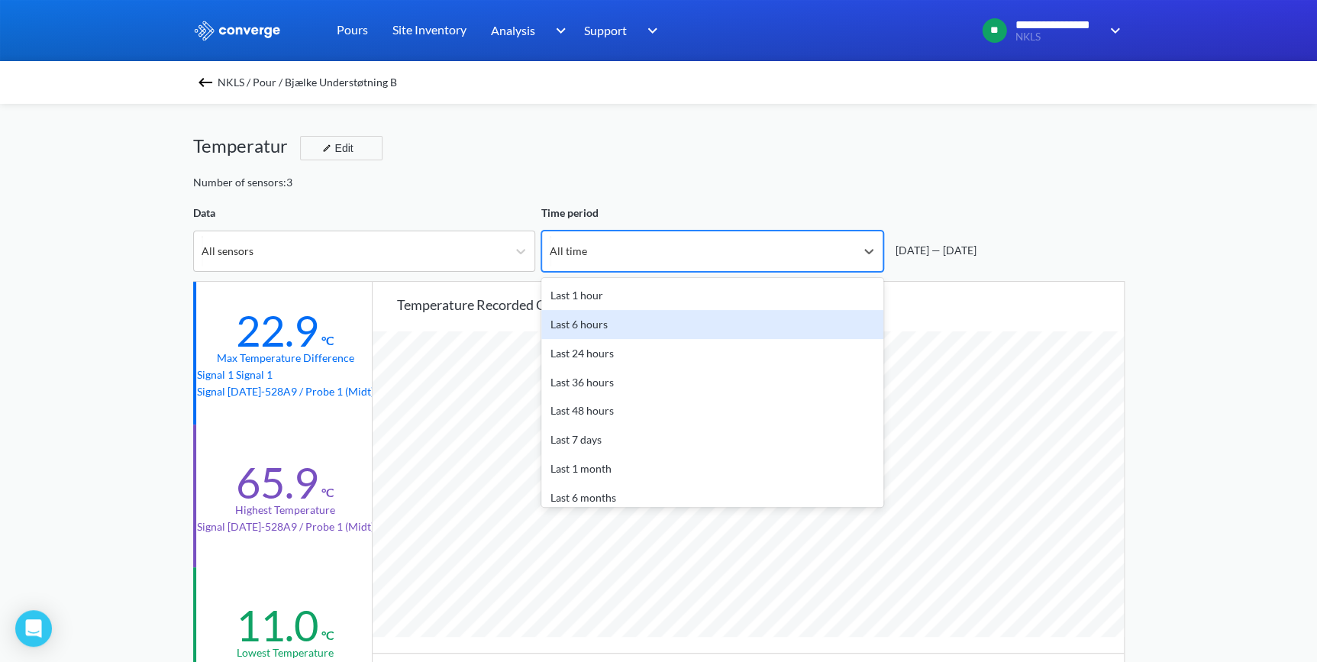
scroll to position [67, 0]
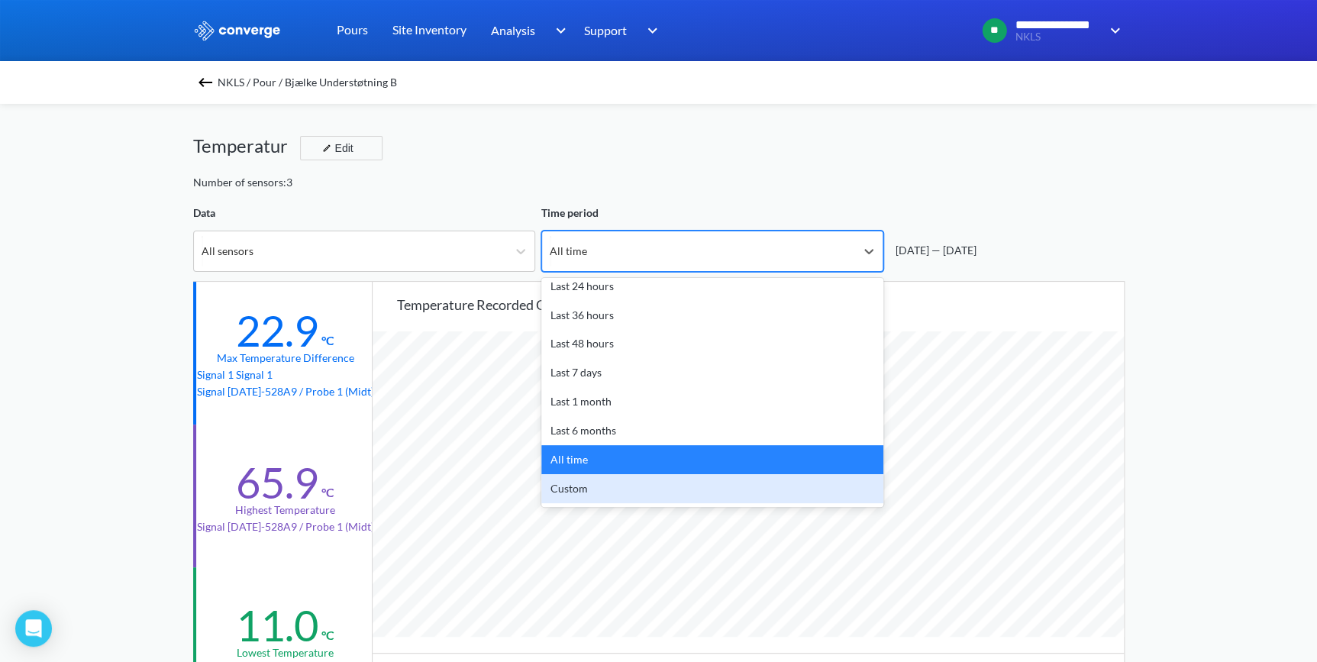
click at [788, 482] on div "Custom" at bounding box center [712, 488] width 342 height 29
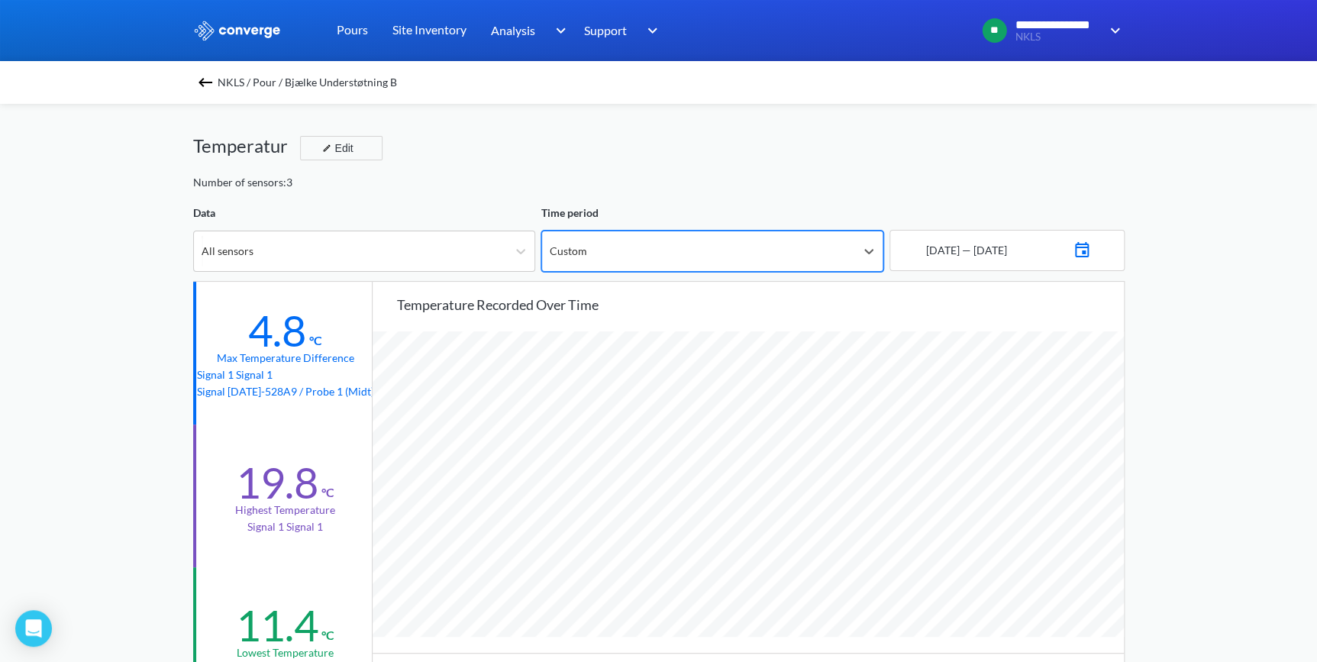
scroll to position [1279, 1316]
click at [1091, 248] on img at bounding box center [1082, 247] width 18 height 21
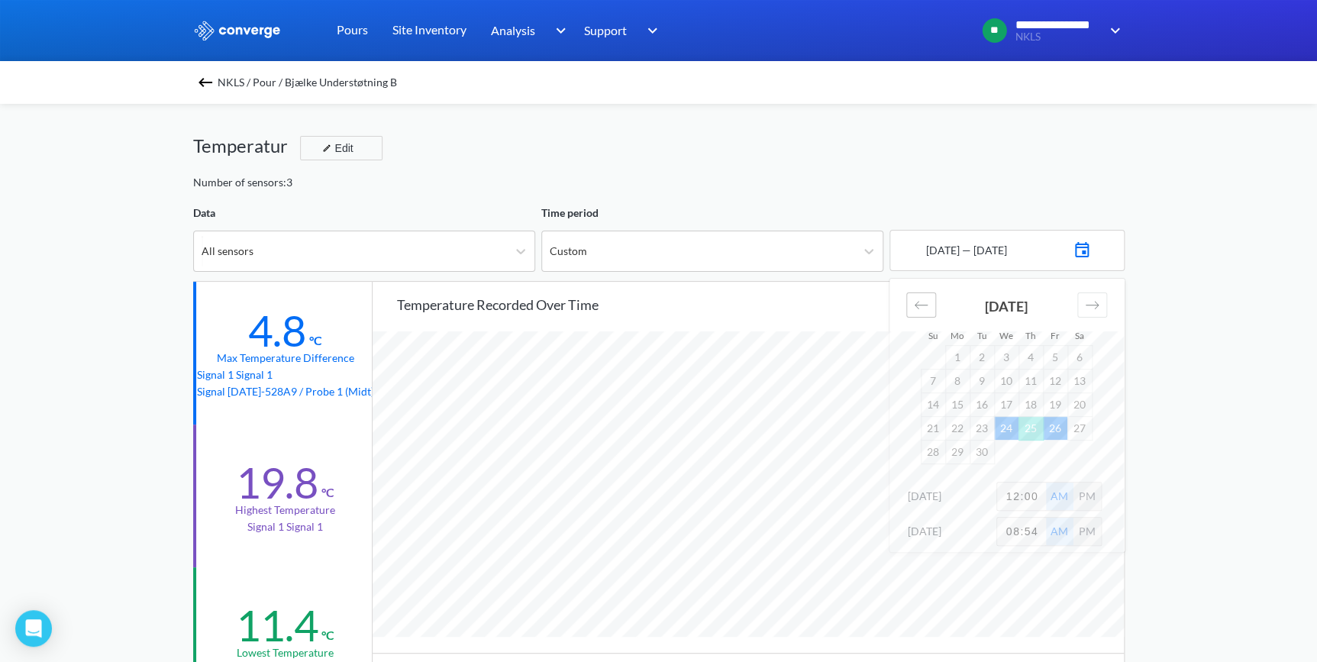
click at [918, 311] on icon "Move backward to switch to the previous month." at bounding box center [921, 305] width 15 height 15
click at [964, 431] on td "18" at bounding box center [957, 428] width 24 height 24
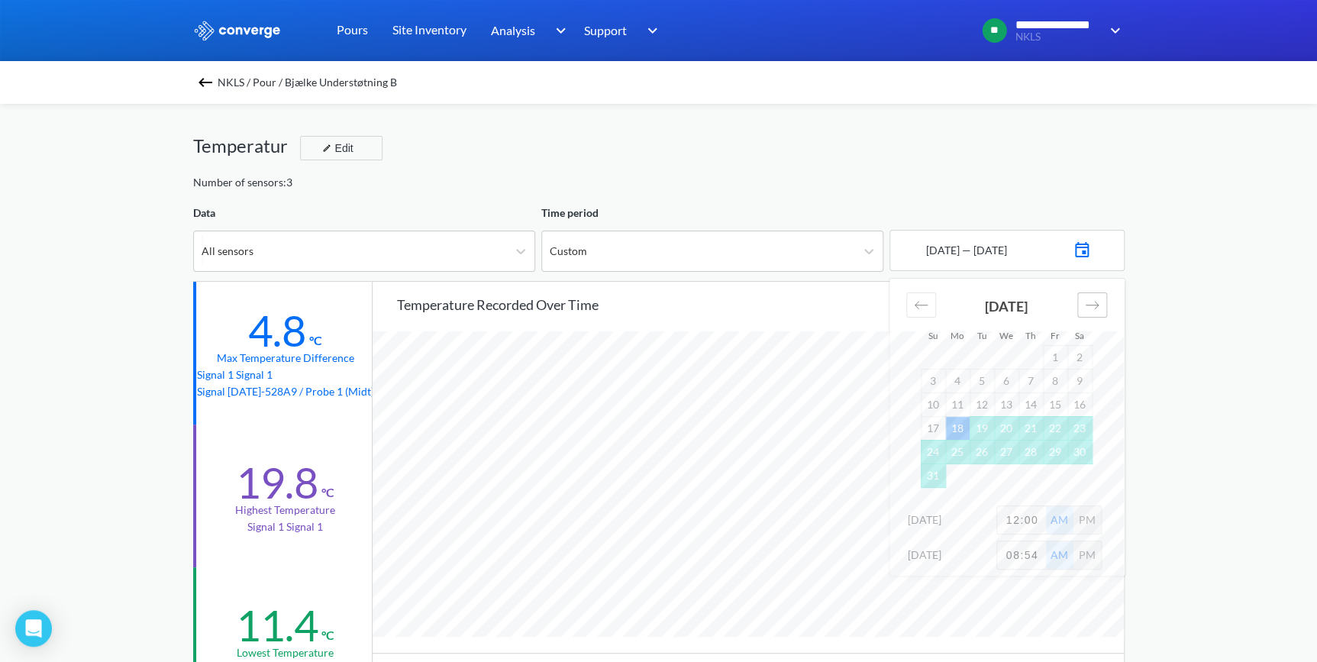
click at [1092, 301] on icon "Move forward to switch to the next month." at bounding box center [1092, 305] width 15 height 15
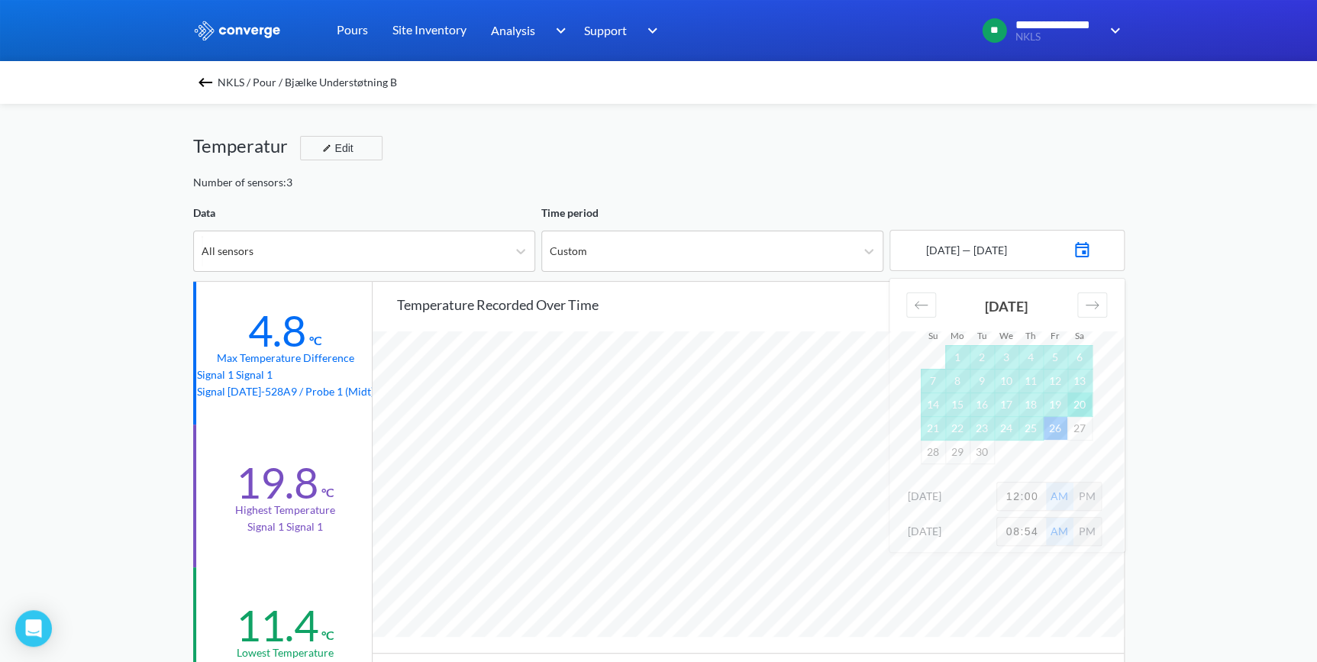
click at [1078, 403] on td "20" at bounding box center [1079, 404] width 24 height 24
click at [1185, 435] on div "**********" at bounding box center [658, 639] width 1317 height 1279
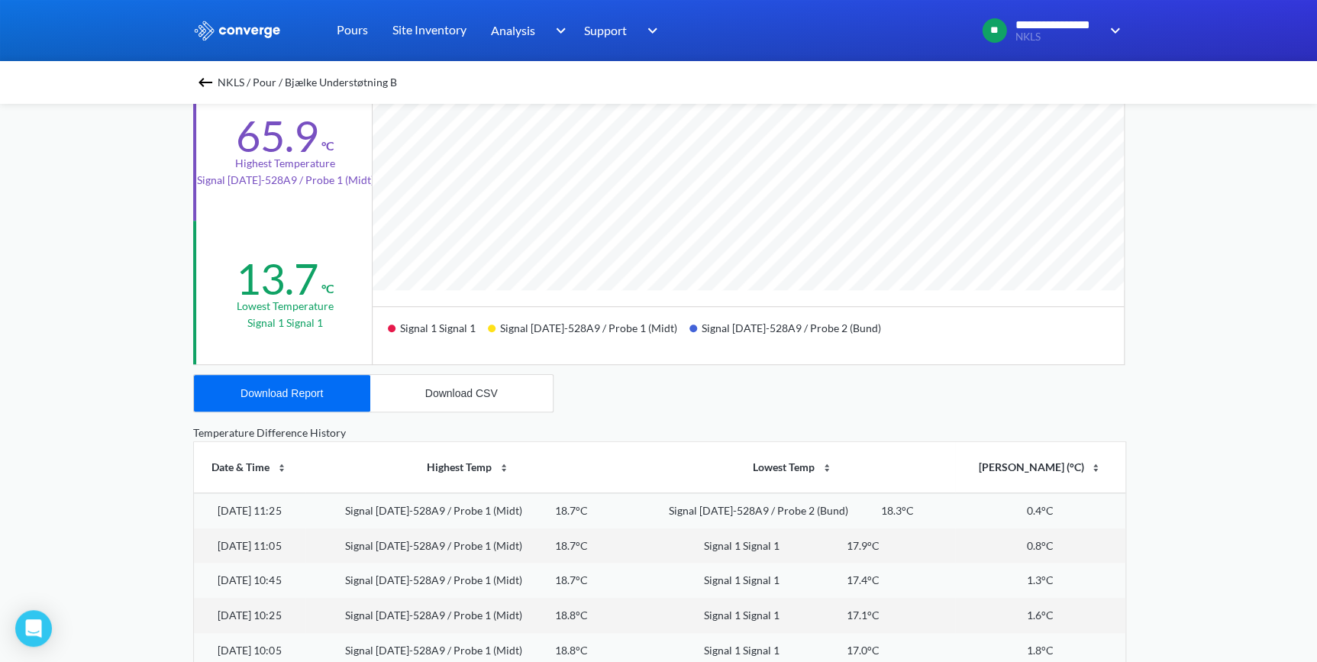
scroll to position [0, 0]
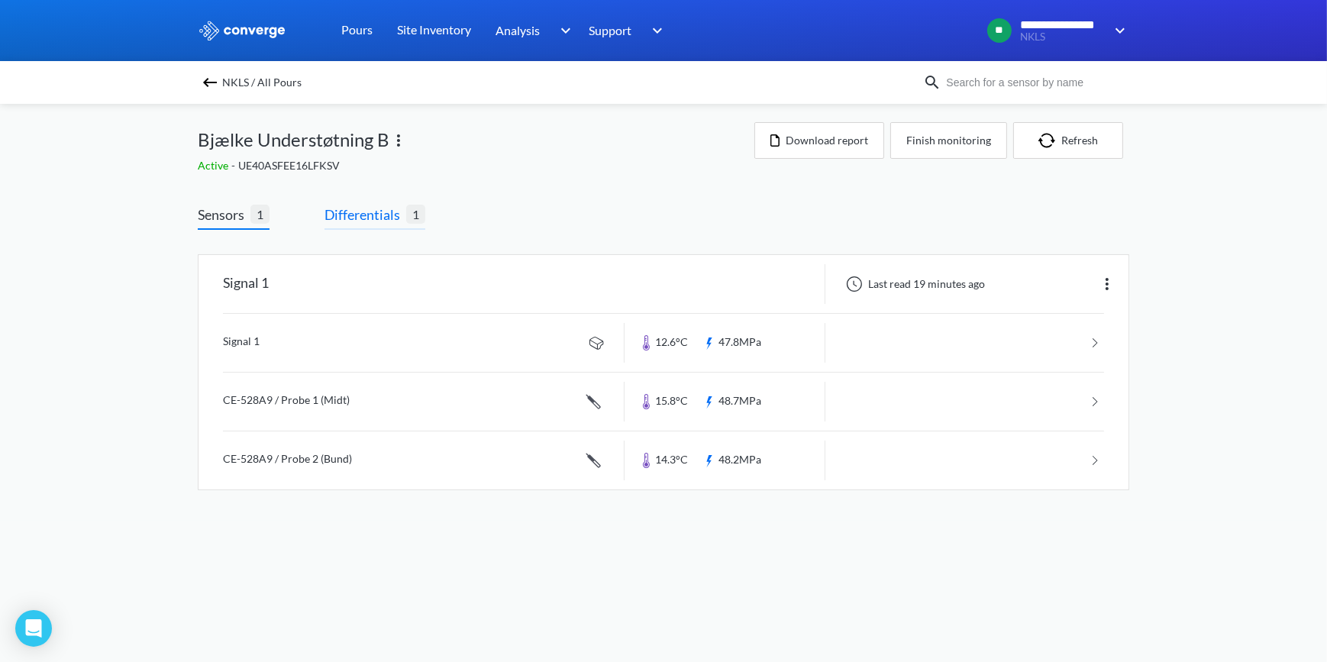
click at [366, 205] on span "Differentials" at bounding box center [365, 214] width 82 height 21
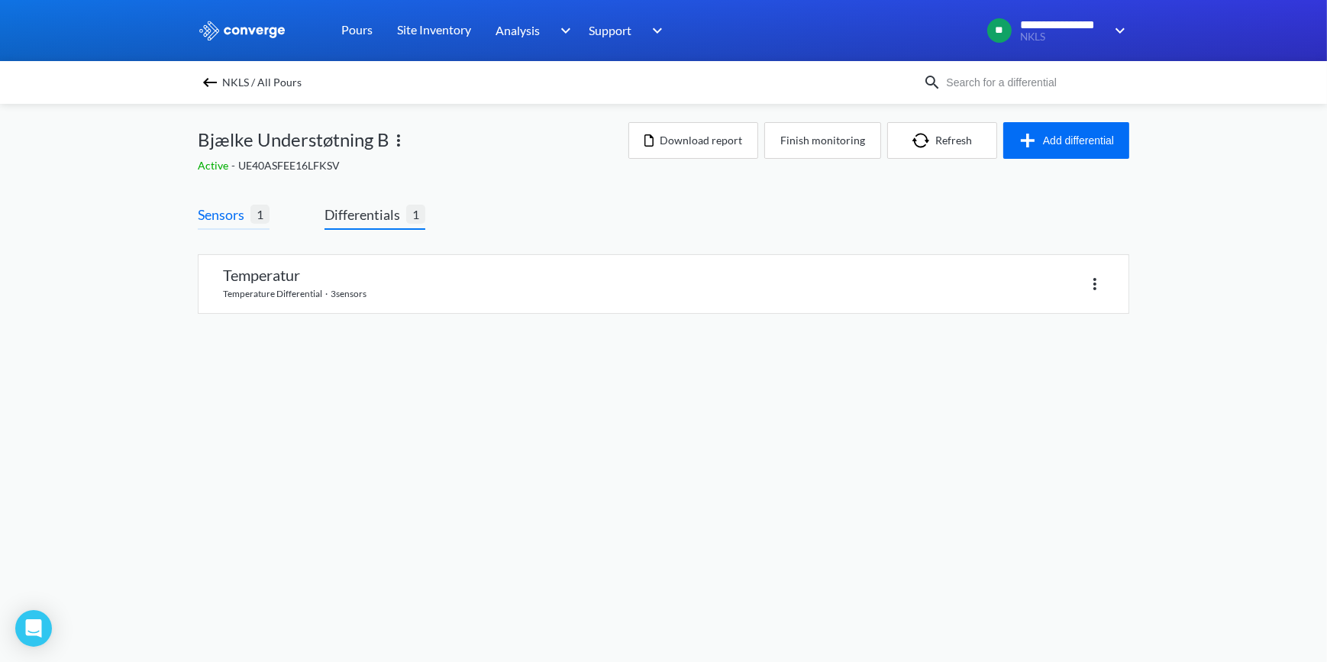
click at [227, 219] on span "Sensors" at bounding box center [224, 214] width 53 height 21
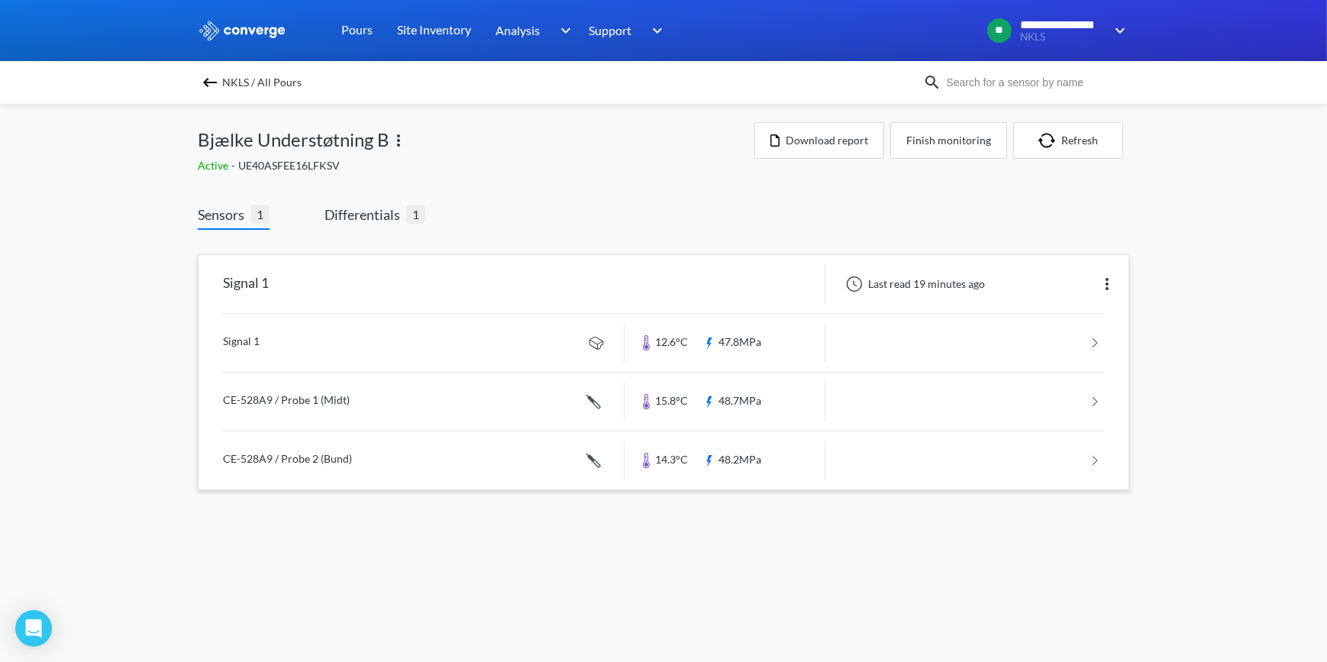
click at [244, 344] on link at bounding box center [663, 343] width 881 height 58
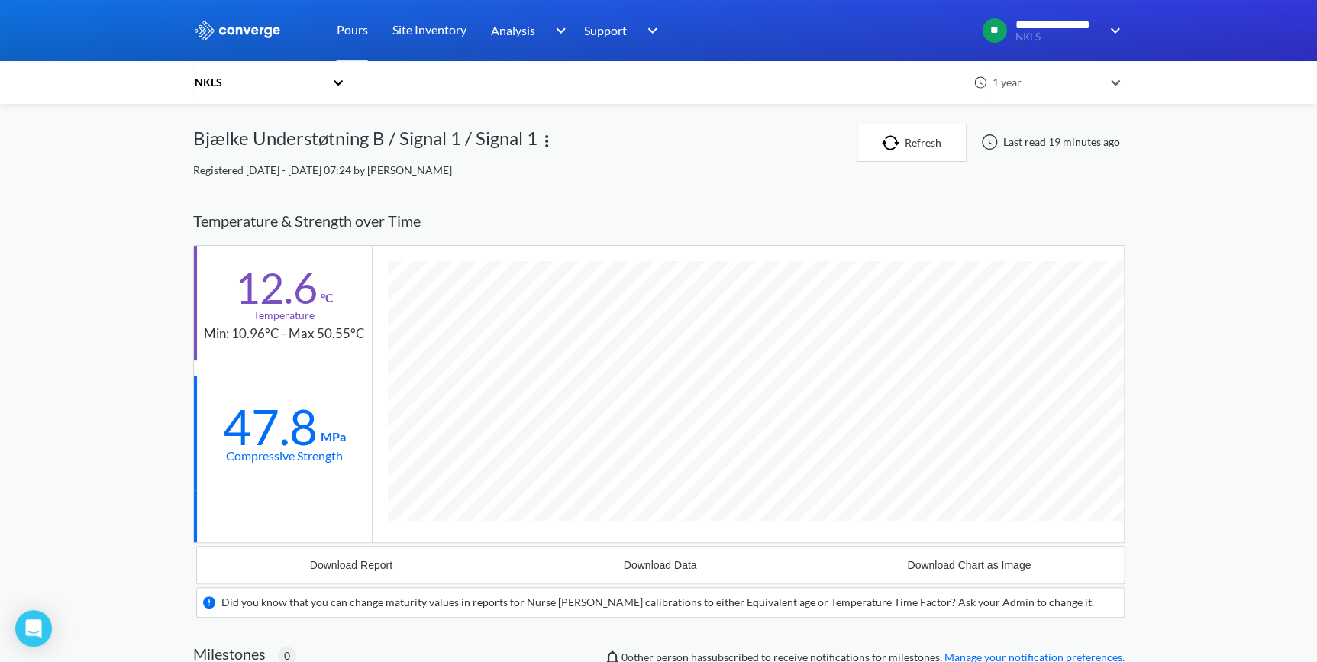
scroll to position [947, 931]
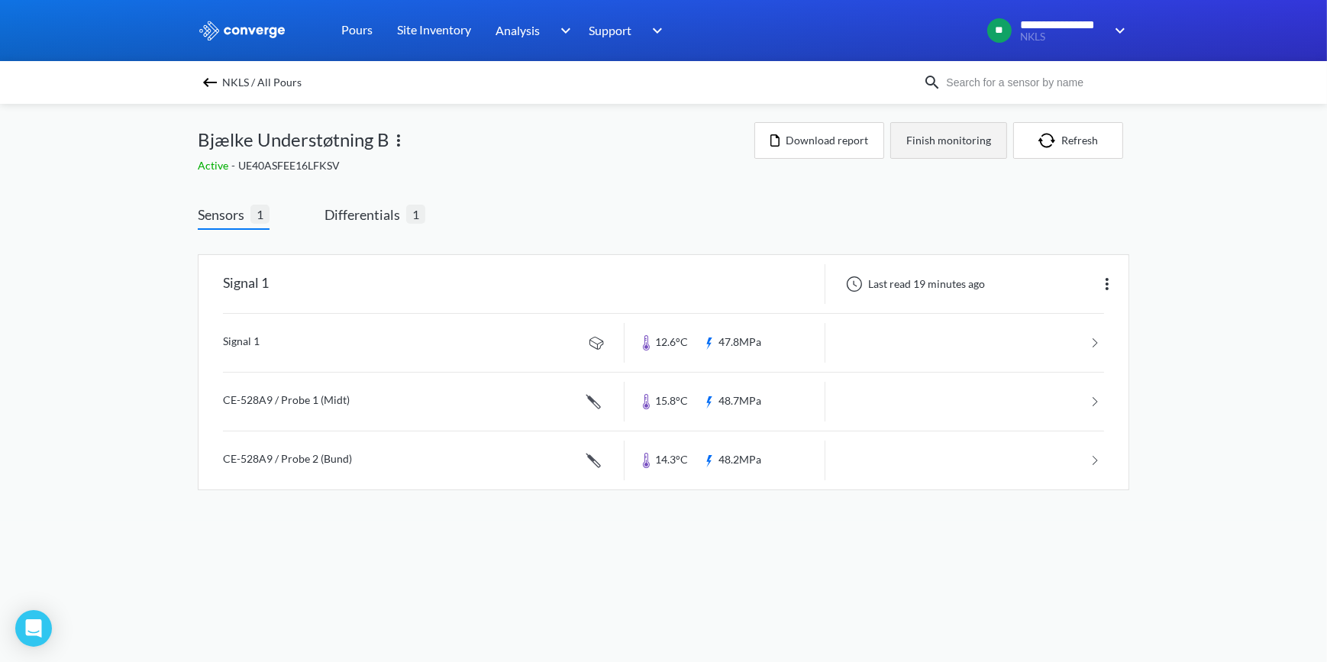
click at [970, 147] on button "Finish monitoring" at bounding box center [948, 140] width 117 height 37
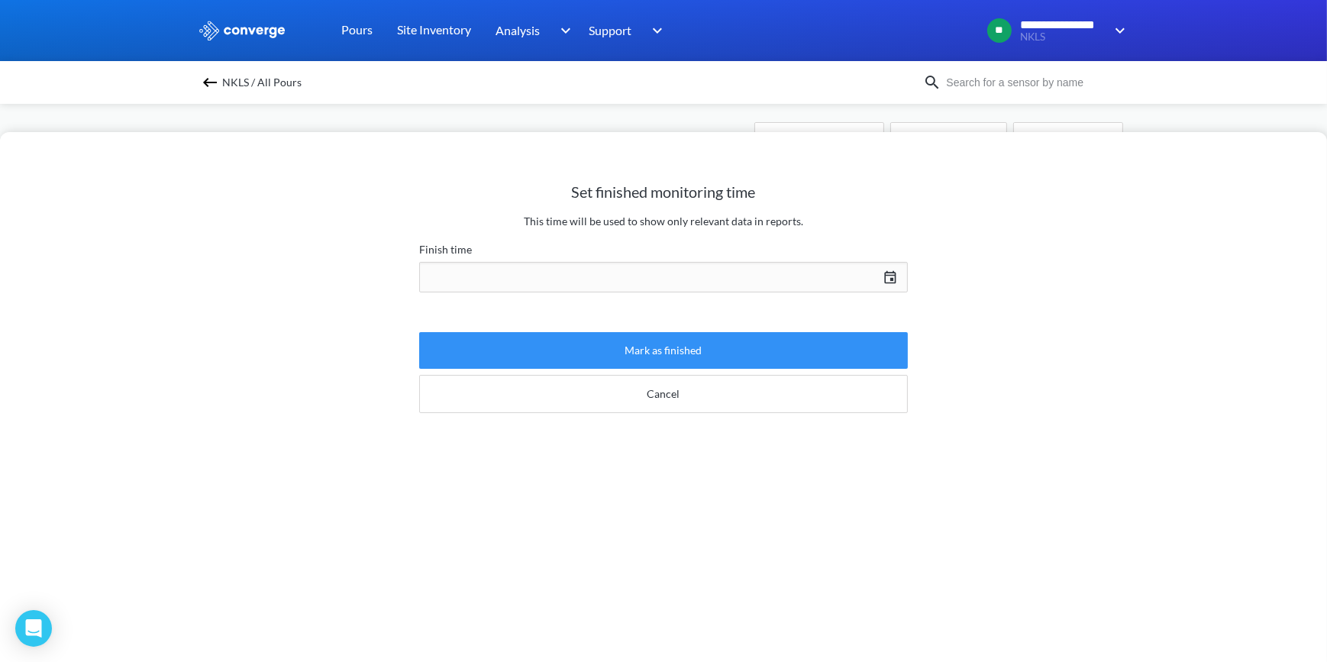
click at [650, 346] on button "Mark as finished" at bounding box center [663, 350] width 489 height 37
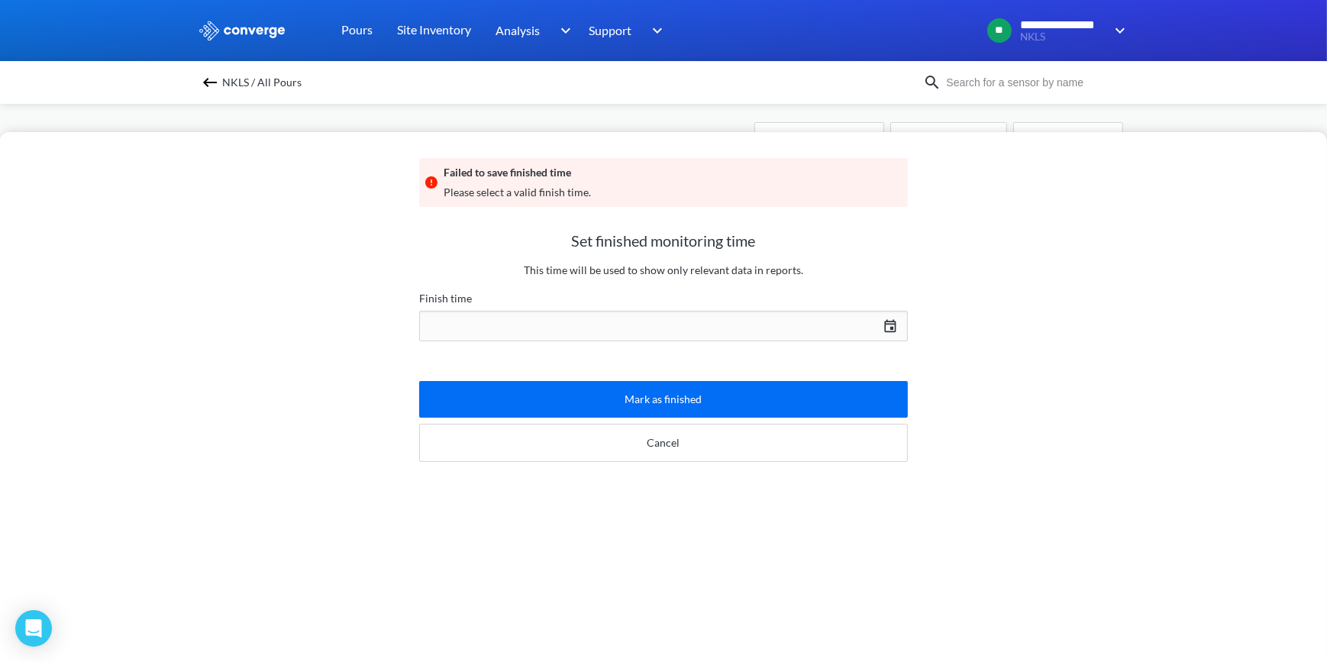
click at [878, 324] on div "[DATE] Press the down arrow key to interact with the calendar and select a date…" at bounding box center [663, 326] width 489 height 37
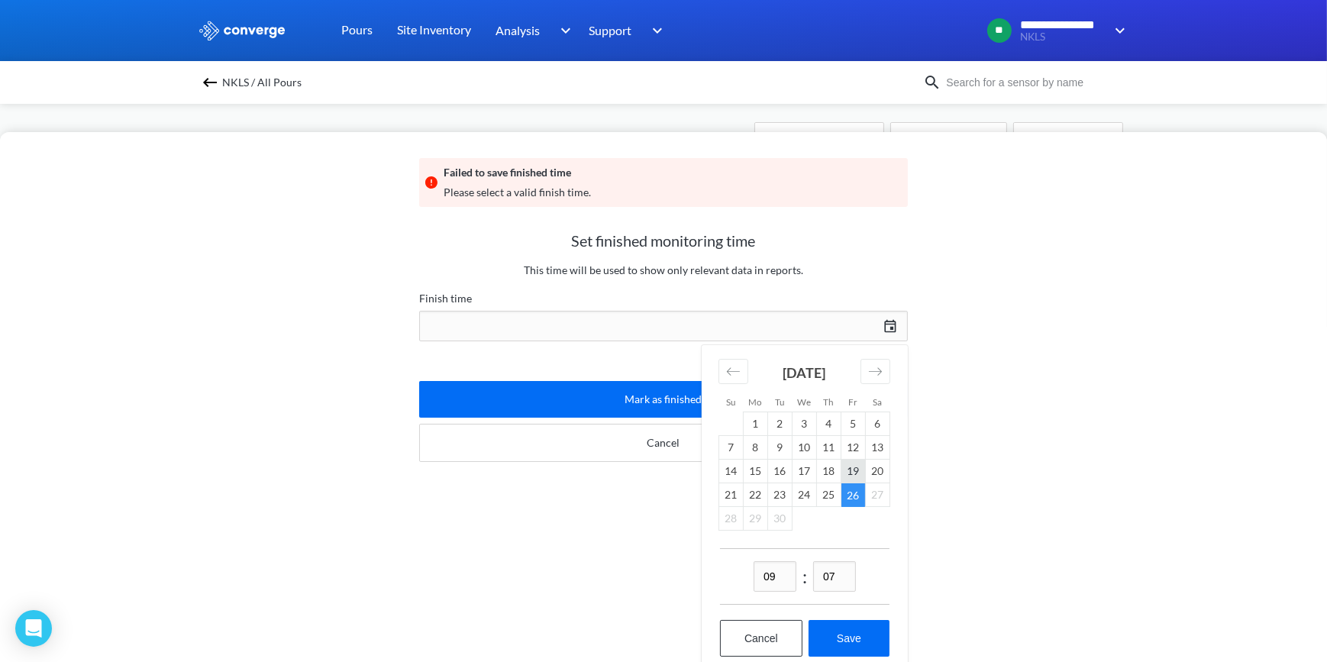
click at [847, 470] on td "19" at bounding box center [853, 472] width 24 height 24
click at [852, 638] on button "Save" at bounding box center [848, 638] width 81 height 37
type input "09:07[DATE]"
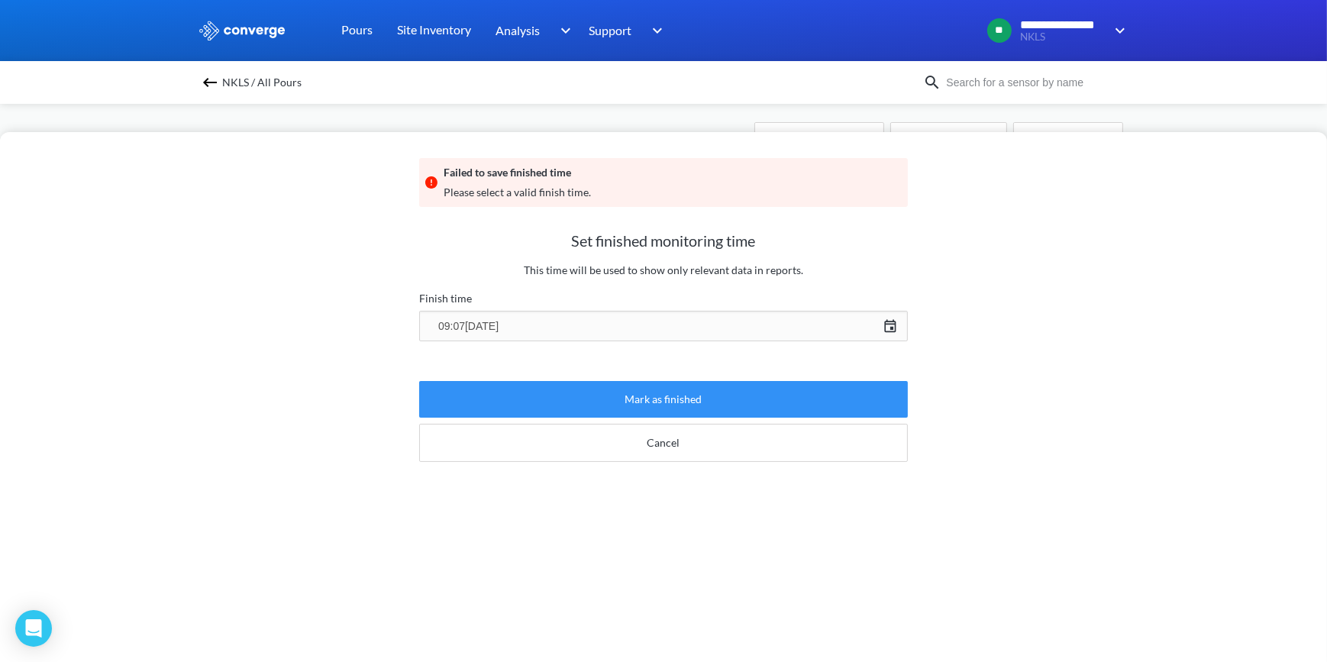
click at [646, 402] on button "Mark as finished" at bounding box center [663, 399] width 489 height 37
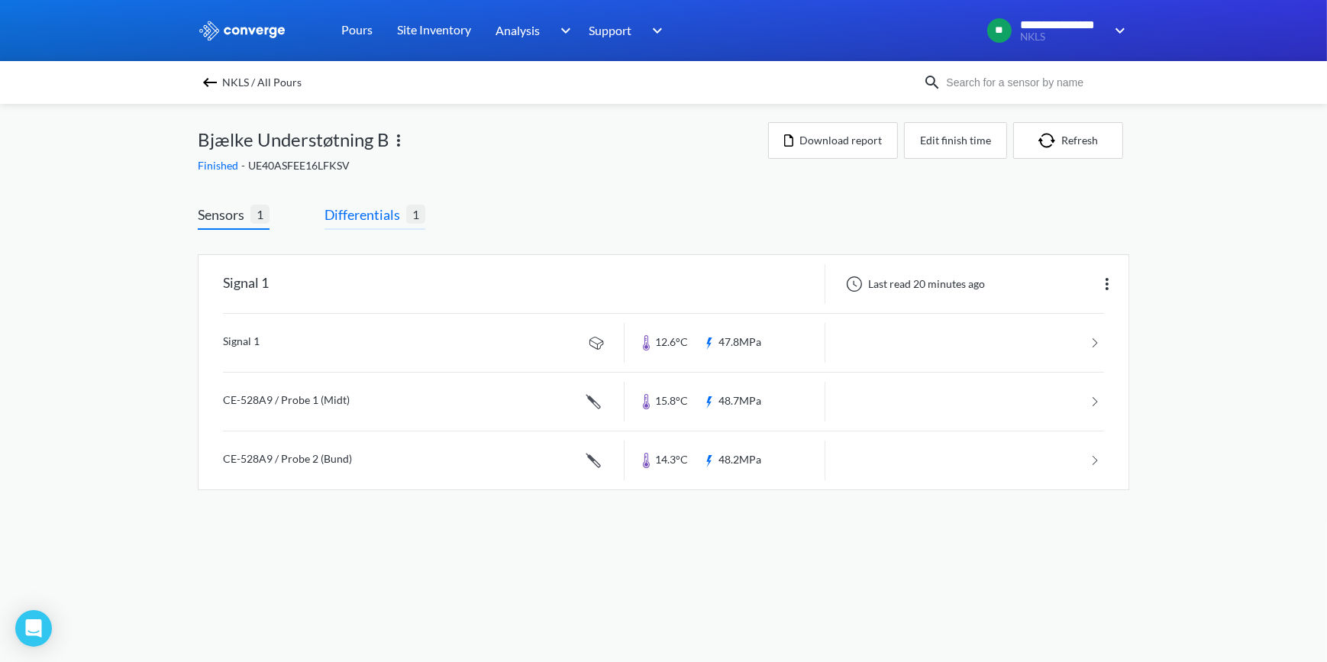
click at [357, 210] on span "Differentials" at bounding box center [365, 214] width 82 height 21
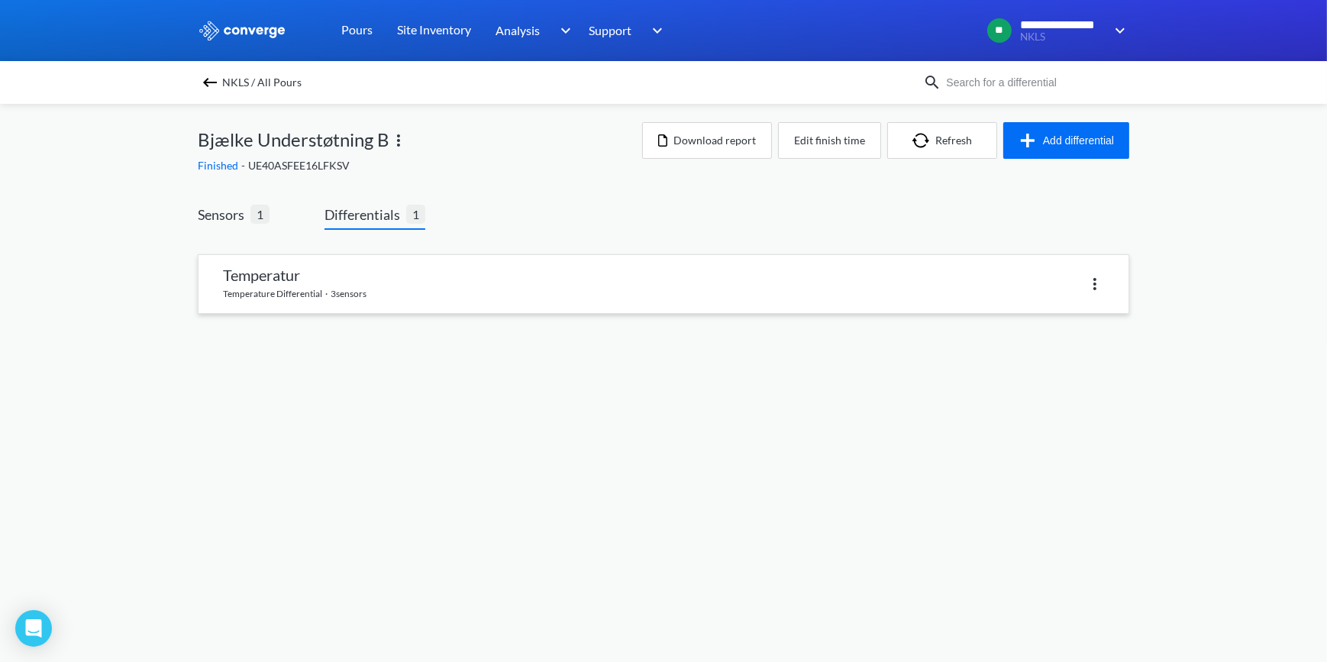
click at [282, 282] on link at bounding box center [663, 284] width 930 height 58
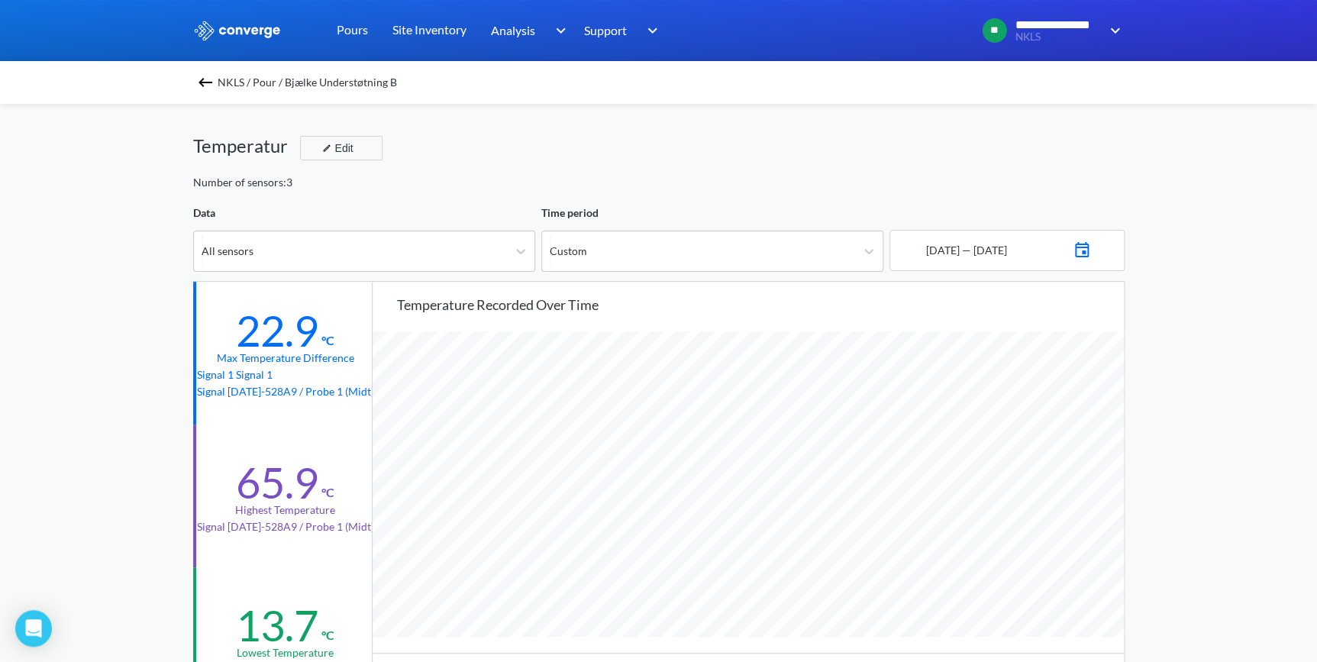
click at [215, 82] on img at bounding box center [205, 82] width 18 height 18
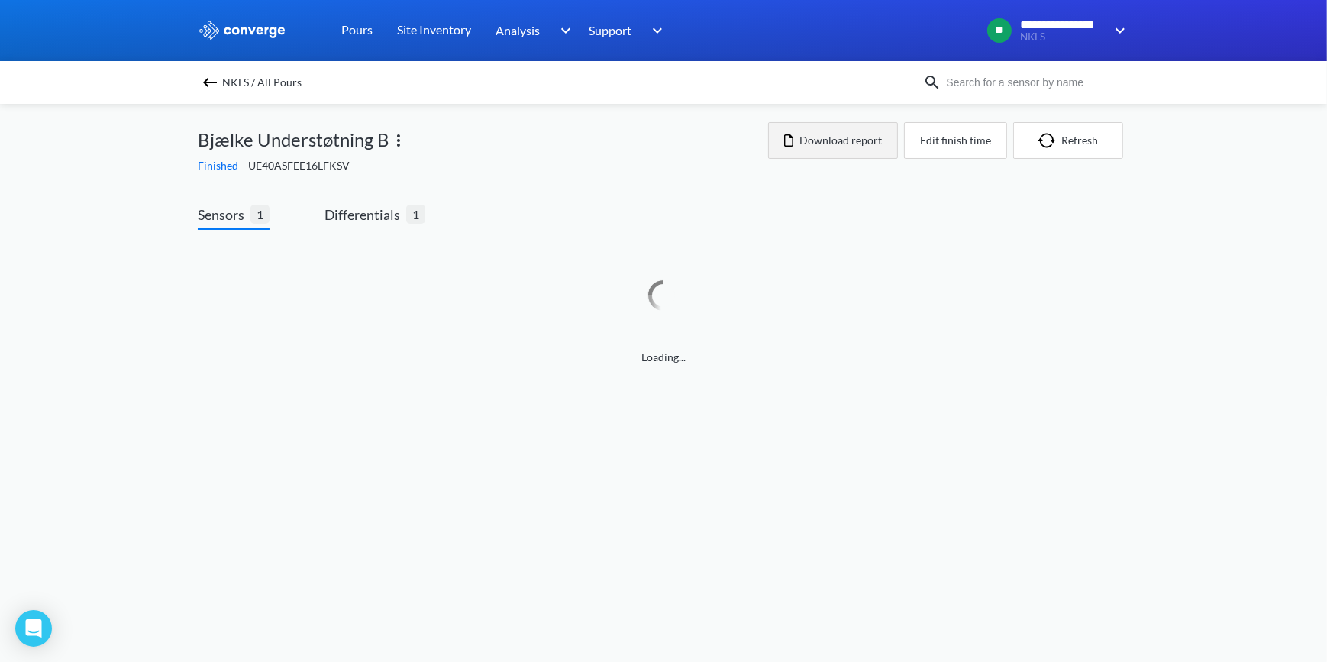
click at [851, 140] on button "Download report" at bounding box center [833, 140] width 130 height 37
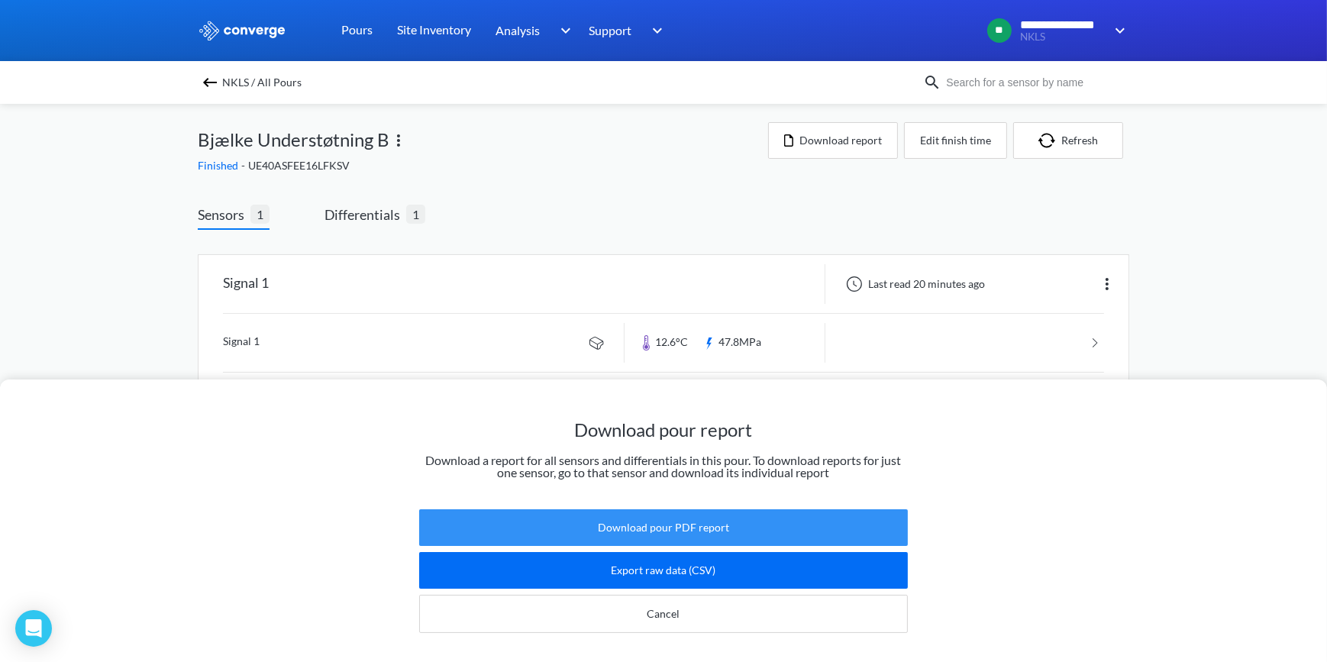
click at [661, 515] on button "Download pour PDF report" at bounding box center [663, 527] width 489 height 37
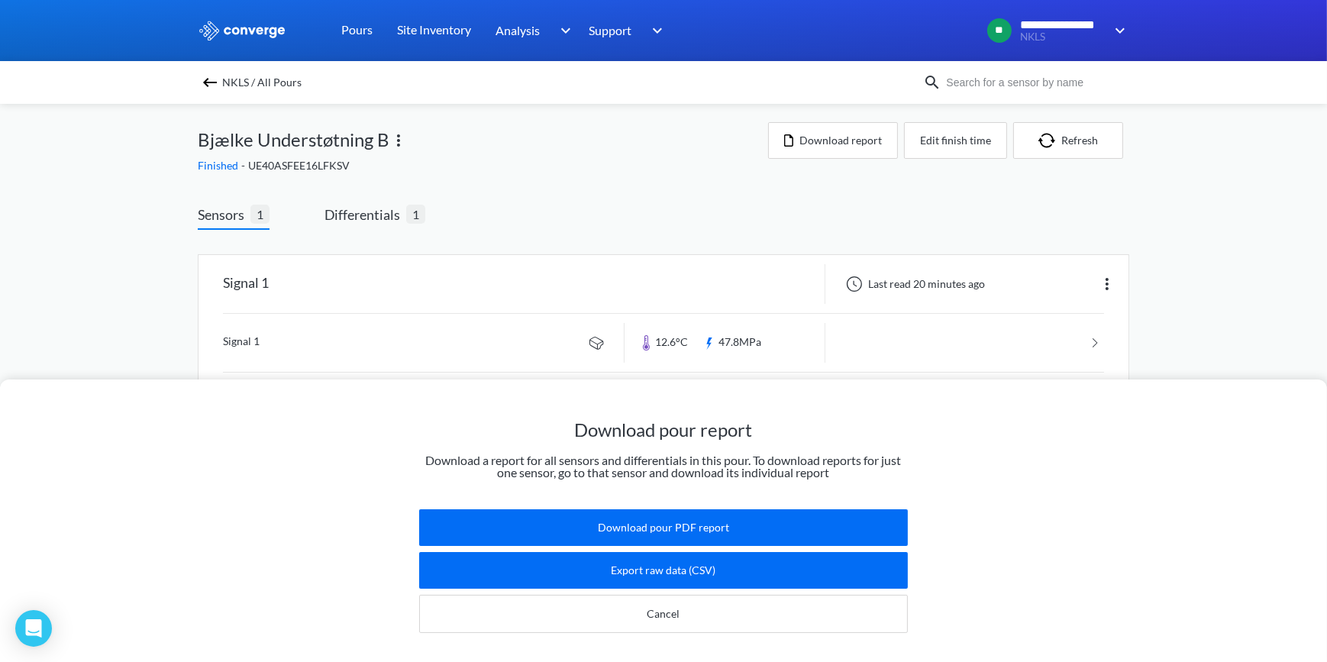
click at [542, 219] on div "Download pour report Download a report for all sensors and differentials in thi…" at bounding box center [663, 331] width 1327 height 662
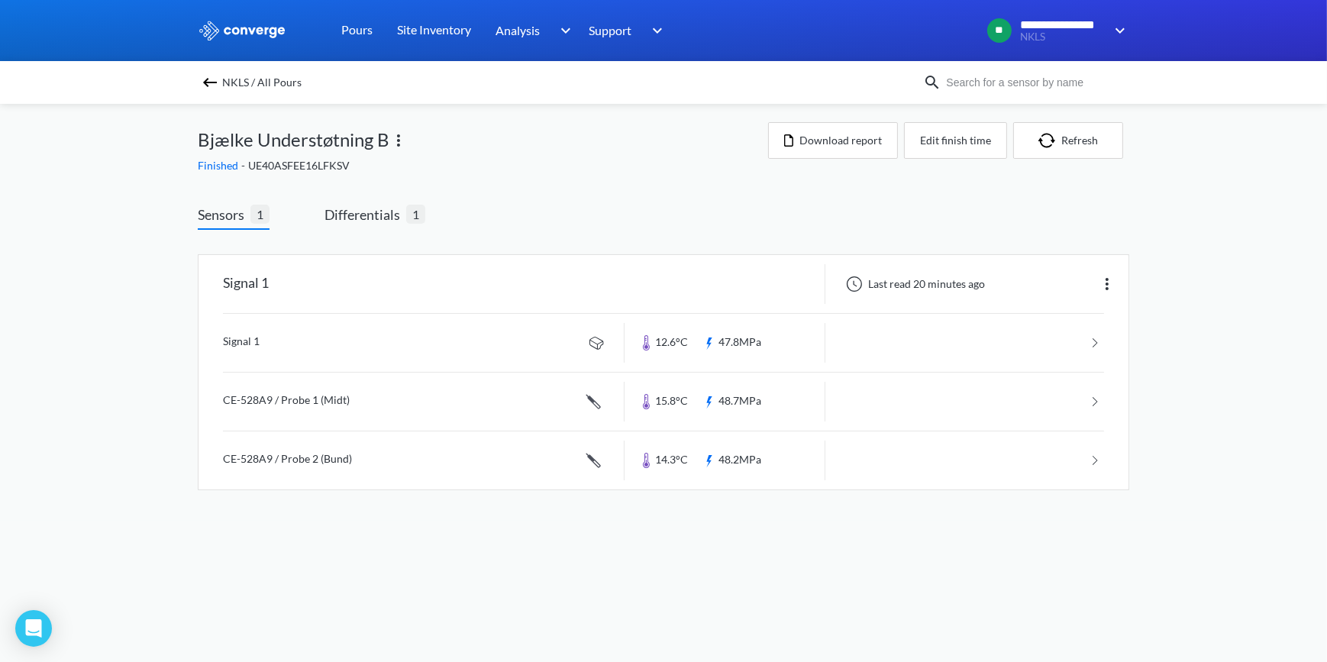
click at [231, 78] on span "NKLS / All Pours" at bounding box center [261, 82] width 79 height 21
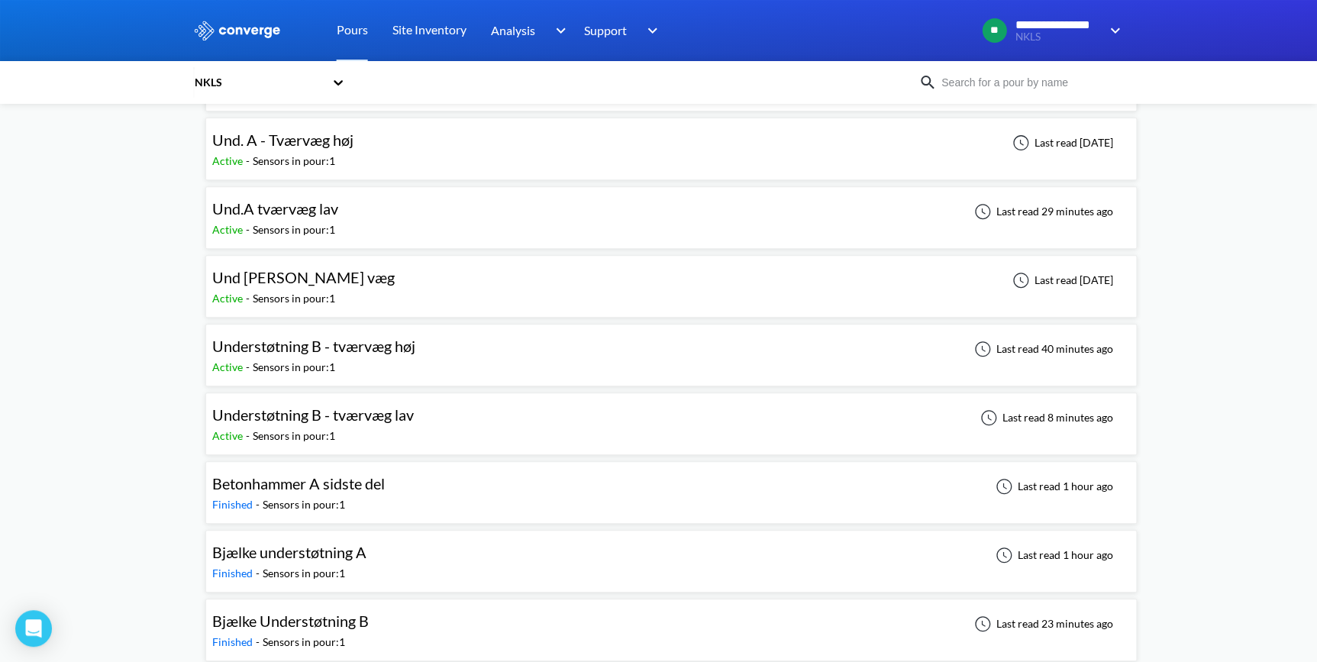
scroll to position [208, 0]
click at [264, 405] on span "Understøtning B - tværvæg lav" at bounding box center [313, 413] width 202 height 18
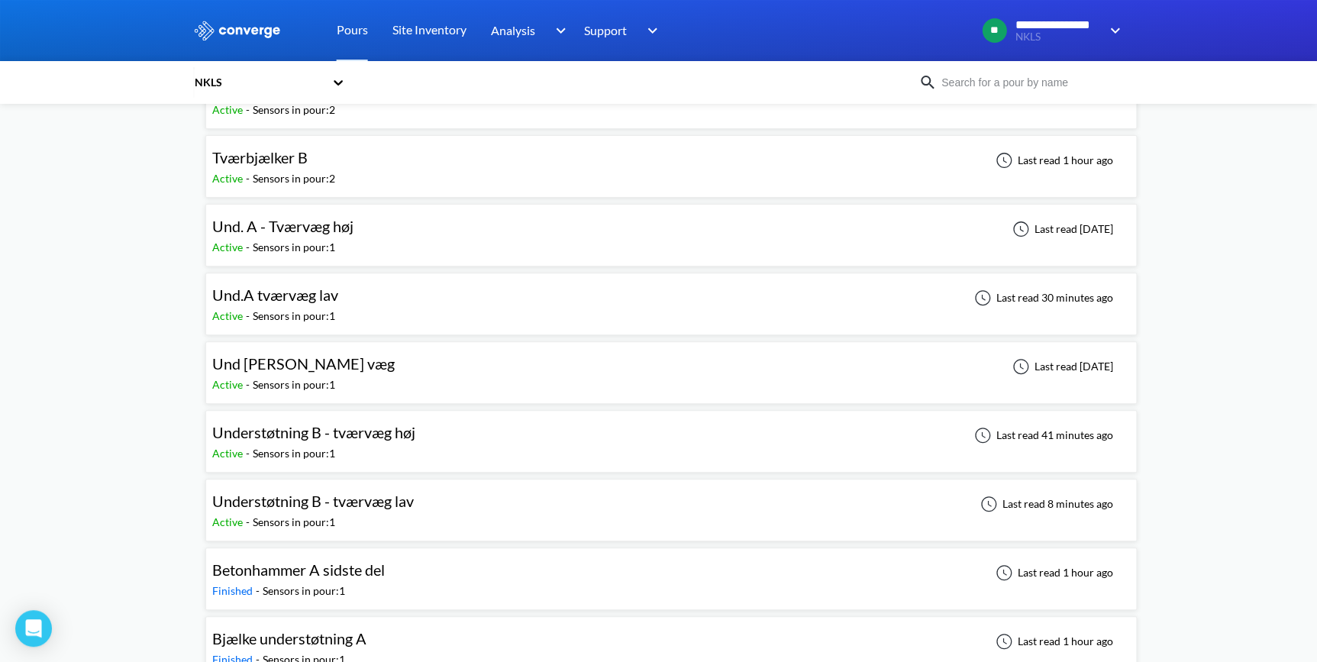
scroll to position [138, 0]
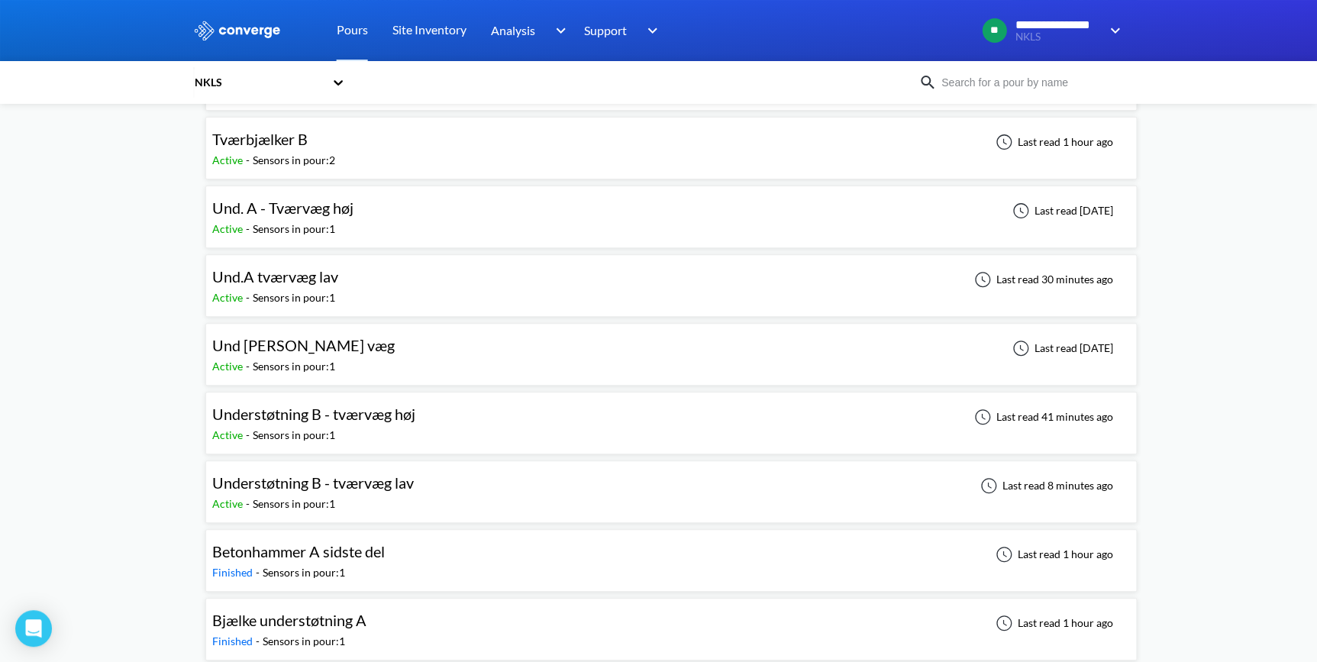
click at [360, 496] on div "Active - Sensors in pour: 1" at bounding box center [316, 503] width 209 height 17
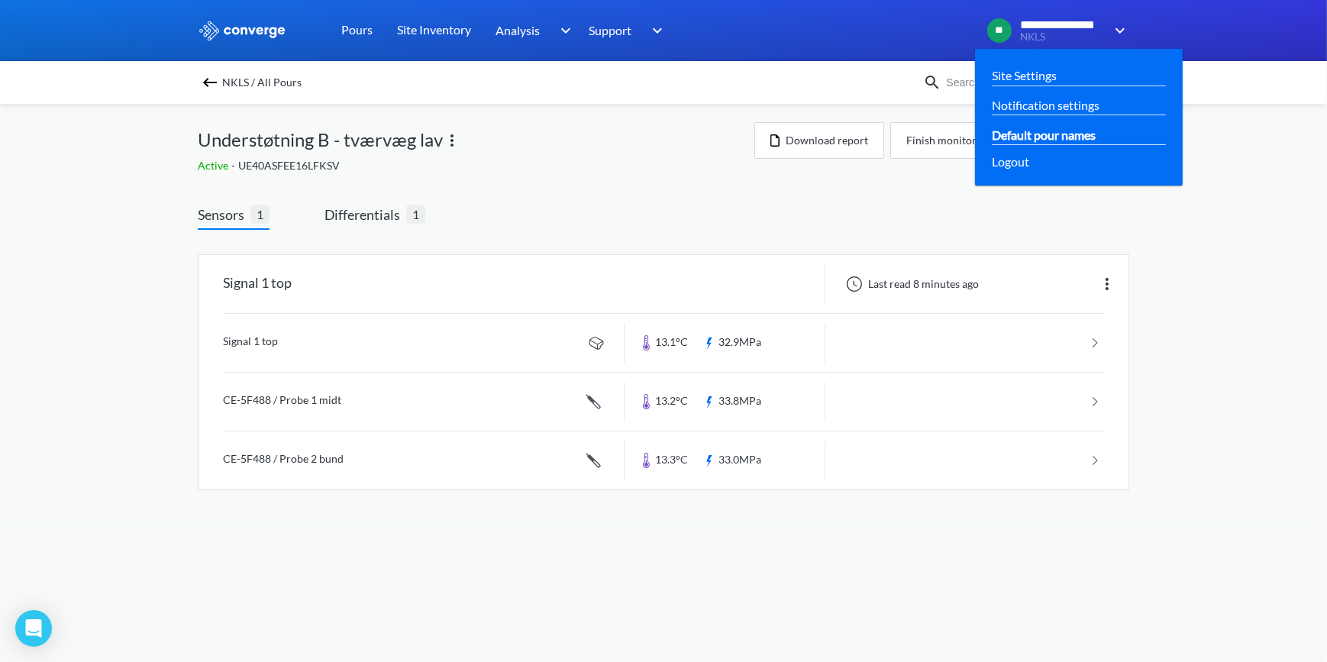
click at [1072, 138] on link "Default pour names" at bounding box center [1044, 134] width 104 height 19
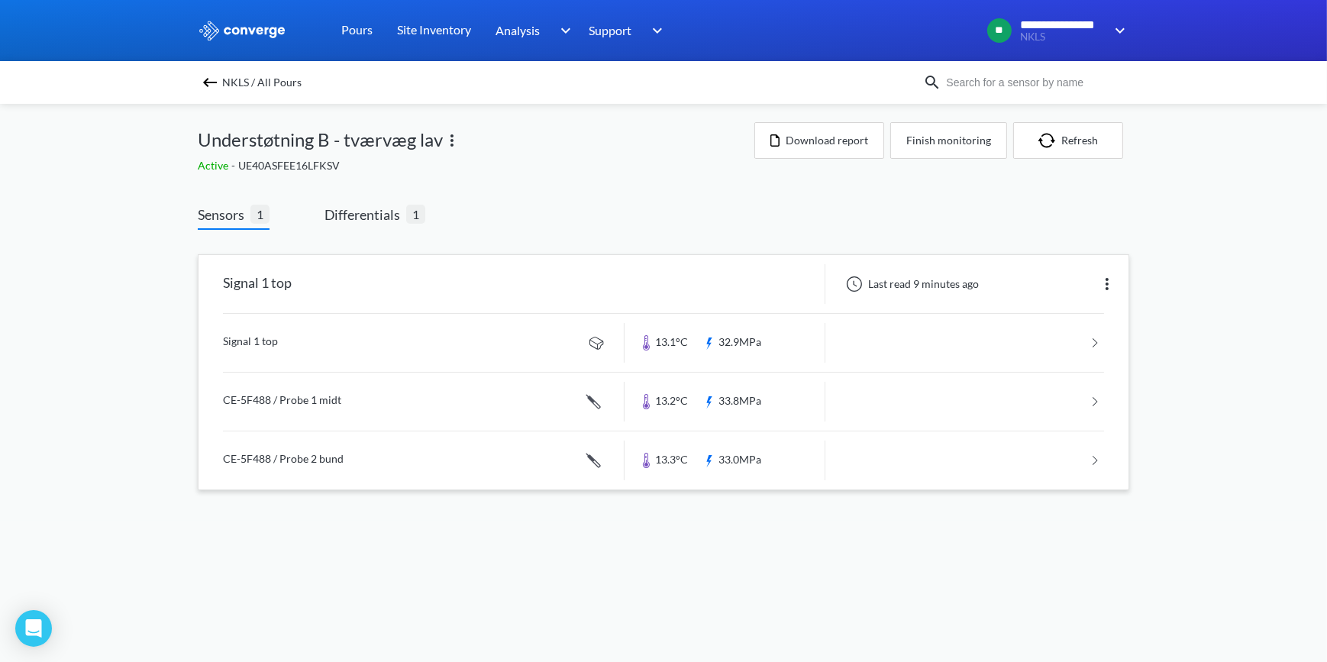
click at [1097, 287] on div "Last read 9 minutes ago" at bounding box center [976, 284] width 303 height 40
click at [1105, 282] on img at bounding box center [1107, 284] width 18 height 18
click at [1061, 278] on div "Edit" at bounding box center [1067, 283] width 98 height 29
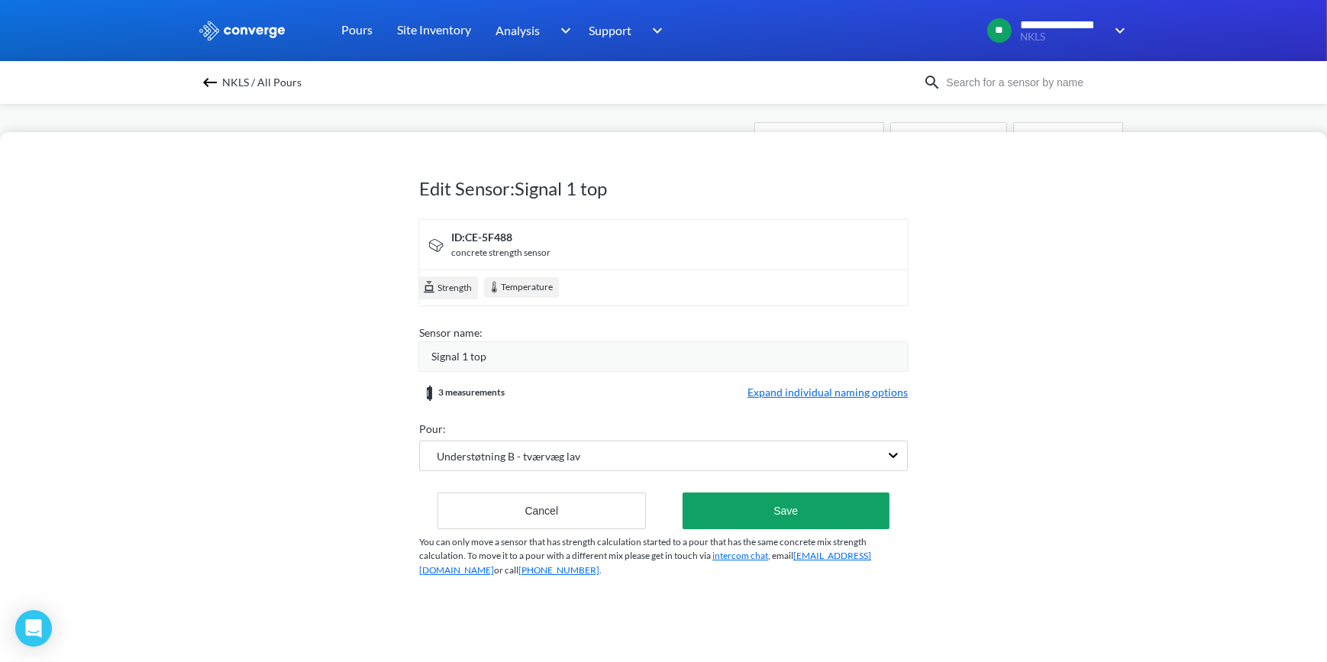
click at [806, 395] on span "Expand individual naming options" at bounding box center [827, 393] width 160 height 18
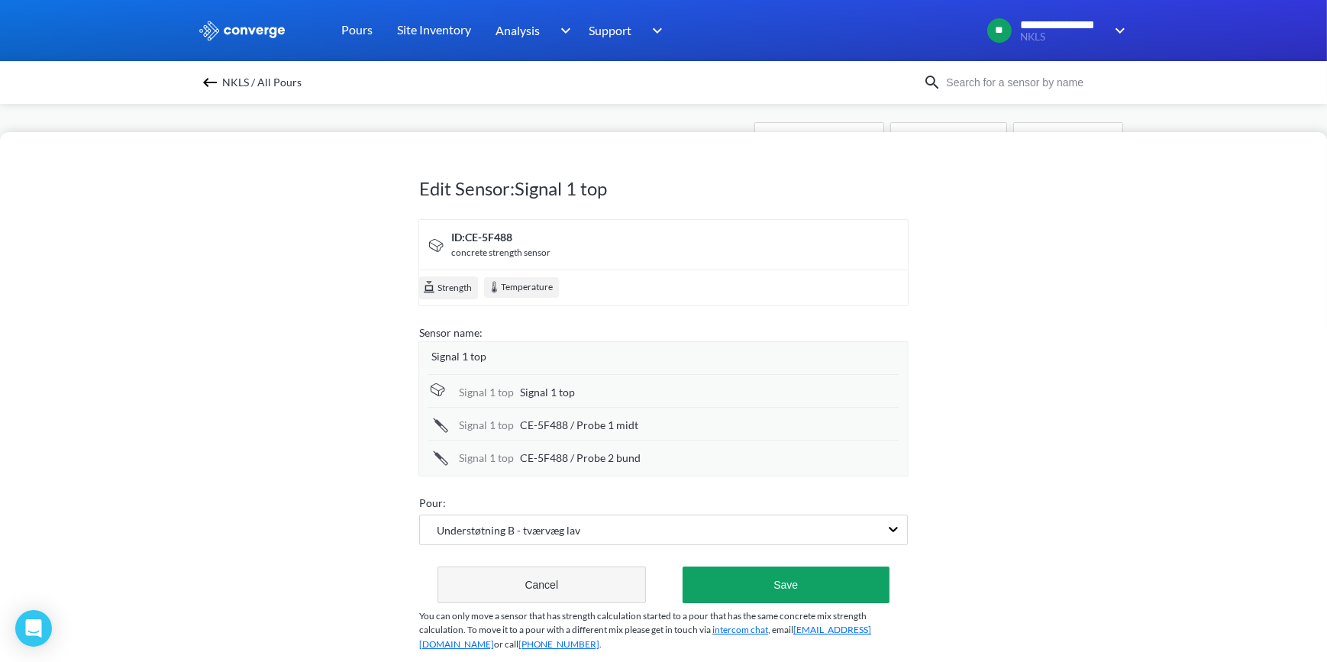
click at [581, 592] on button "Cancel" at bounding box center [541, 584] width 208 height 37
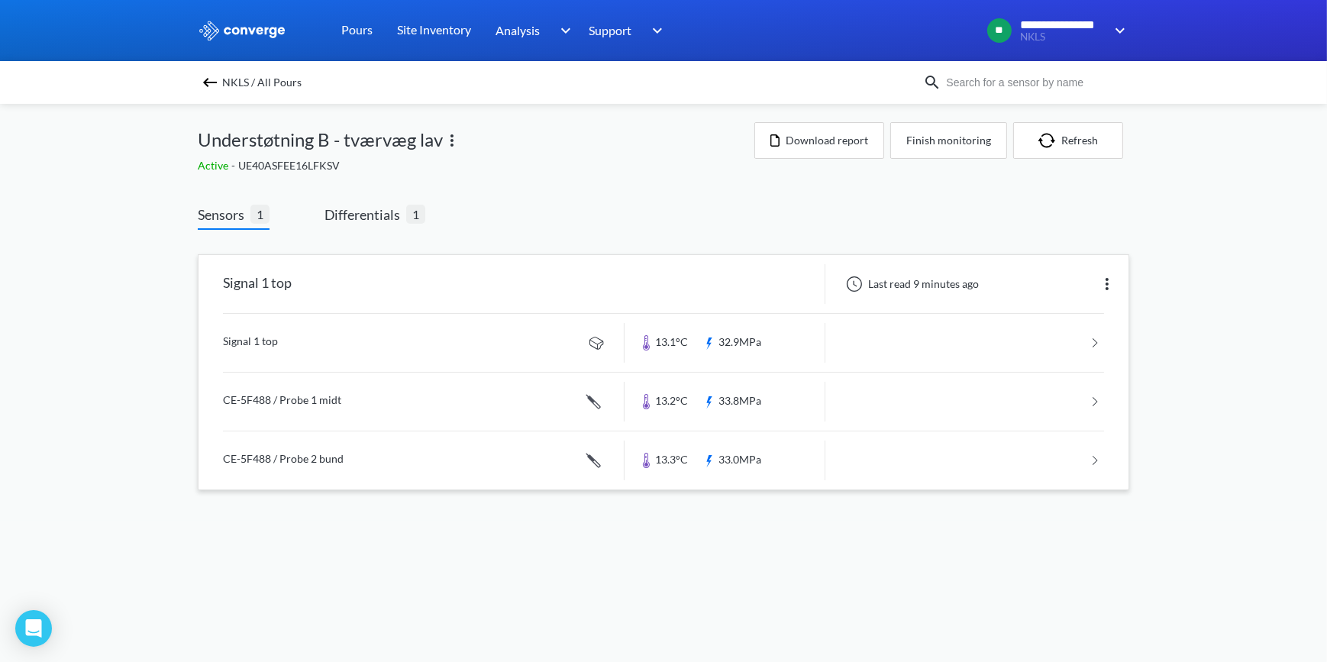
click at [450, 142] on img at bounding box center [452, 140] width 18 height 18
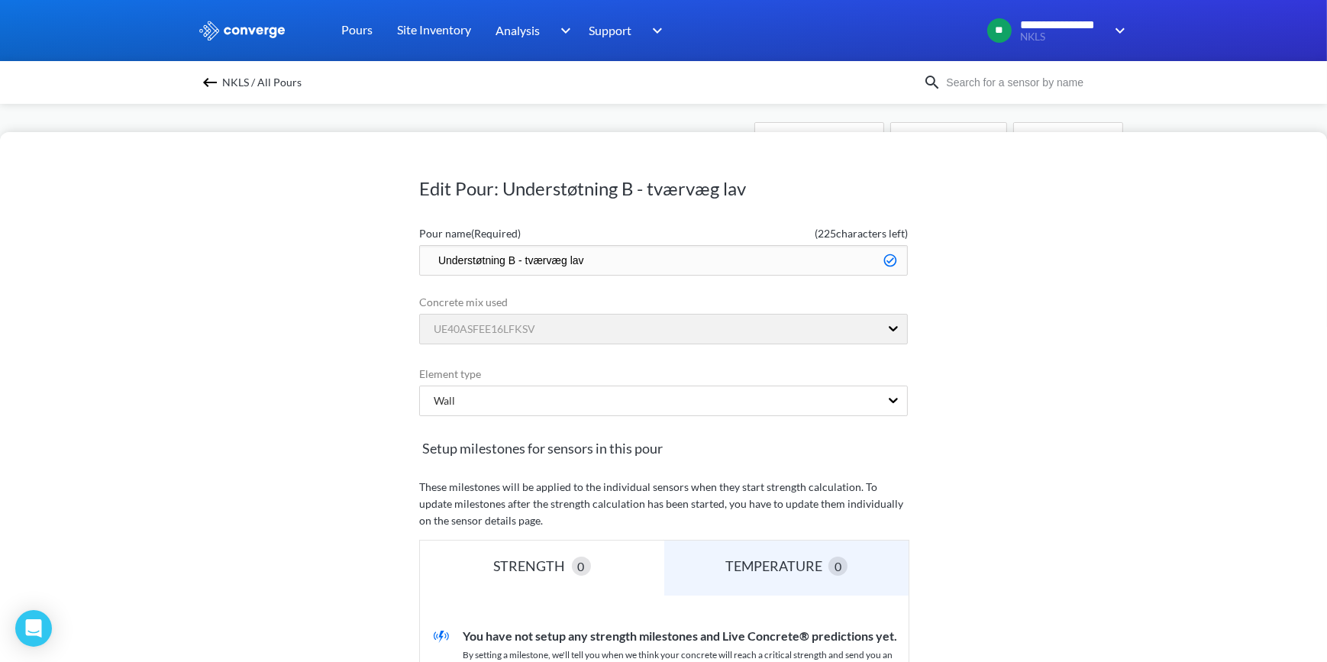
click at [407, 90] on div "NKLS / All Pours" at bounding box center [560, 82] width 725 height 21
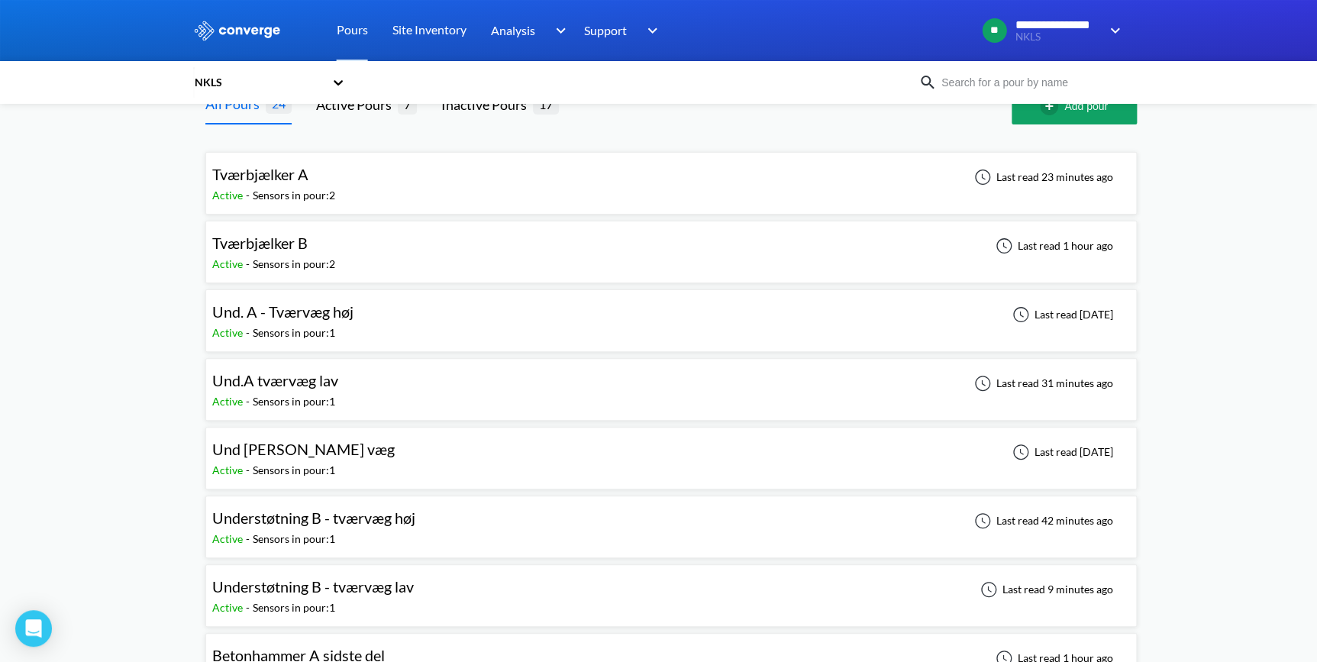
scroll to position [69, 0]
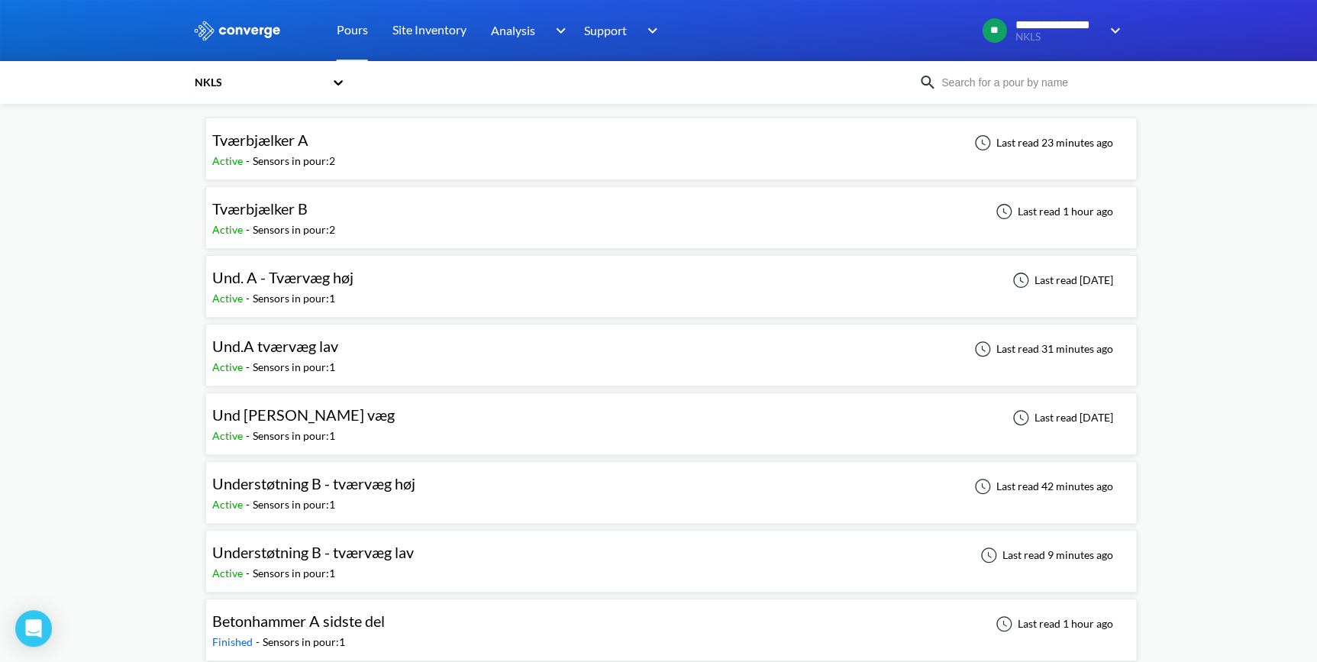
click at [298, 558] on span "Understøtning B - tværvæg lav" at bounding box center [313, 552] width 202 height 18
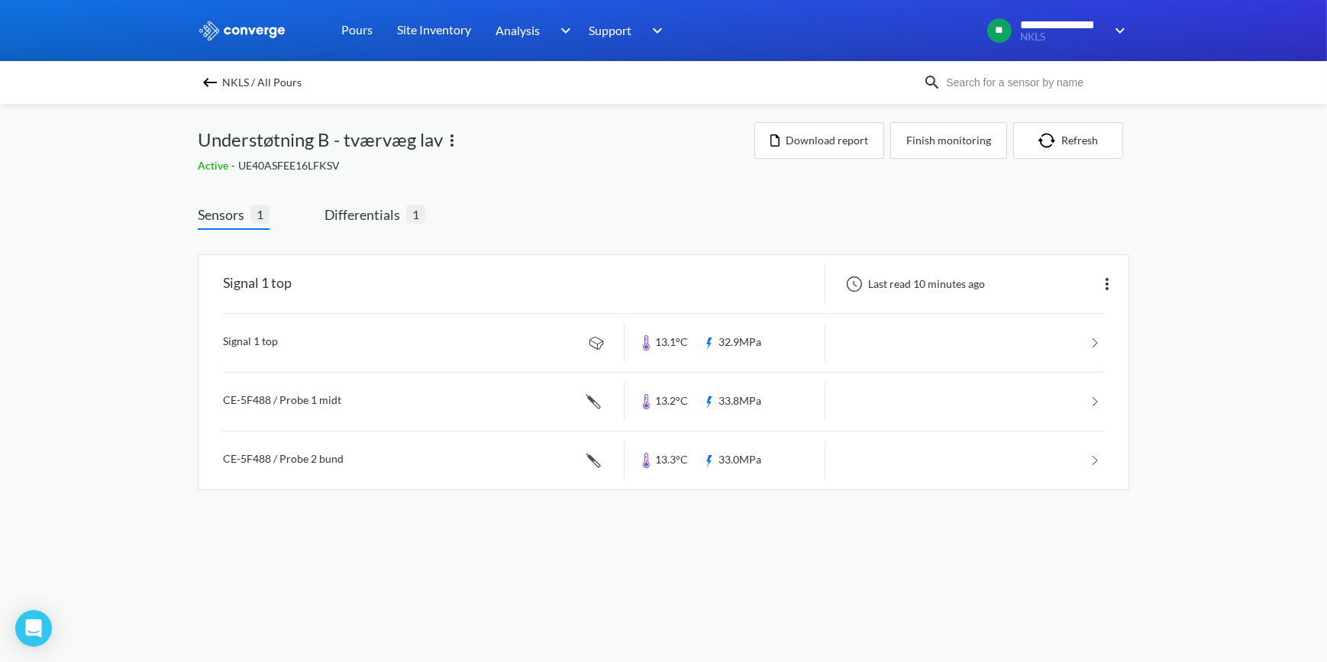
click at [450, 140] on img at bounding box center [452, 140] width 18 height 18
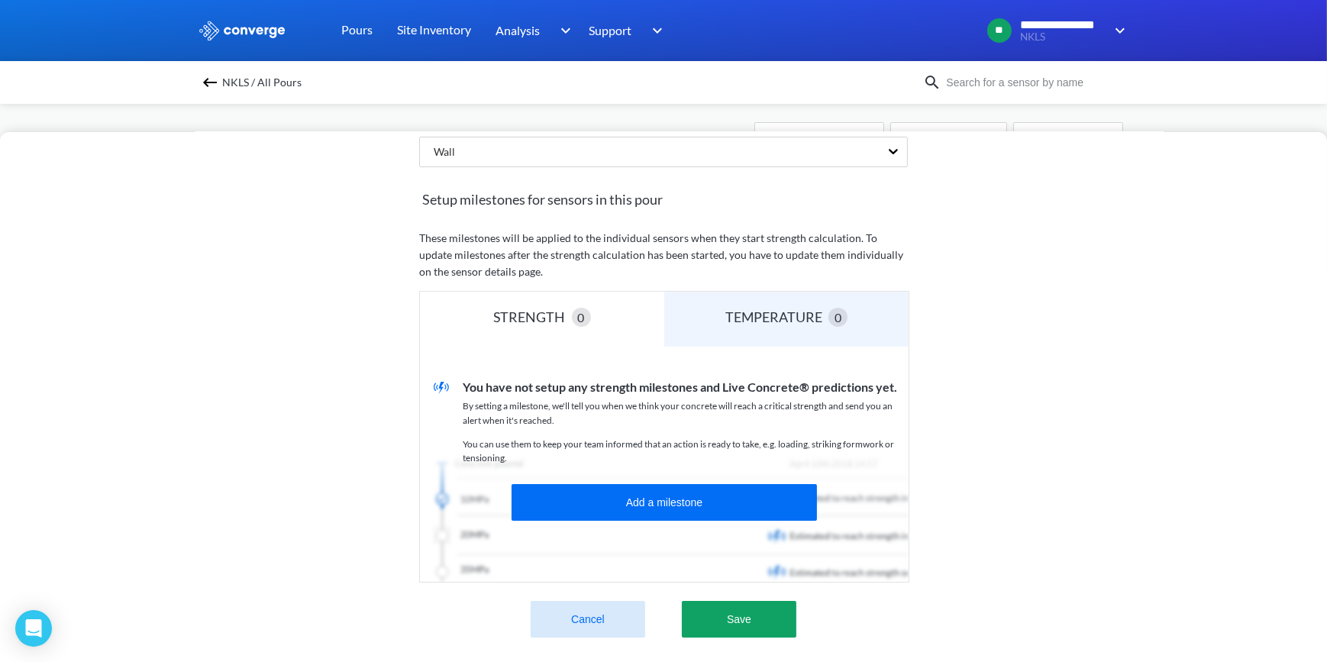
scroll to position [357, 0]
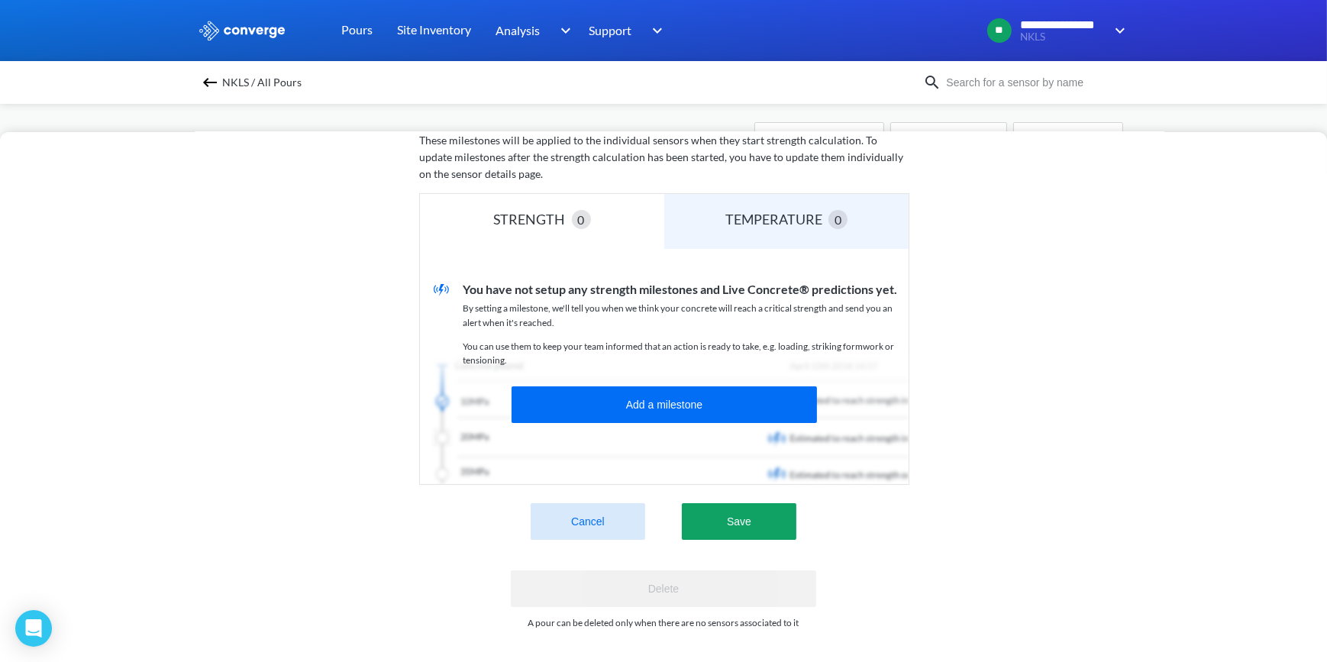
click at [567, 519] on button "Cancel" at bounding box center [588, 521] width 115 height 37
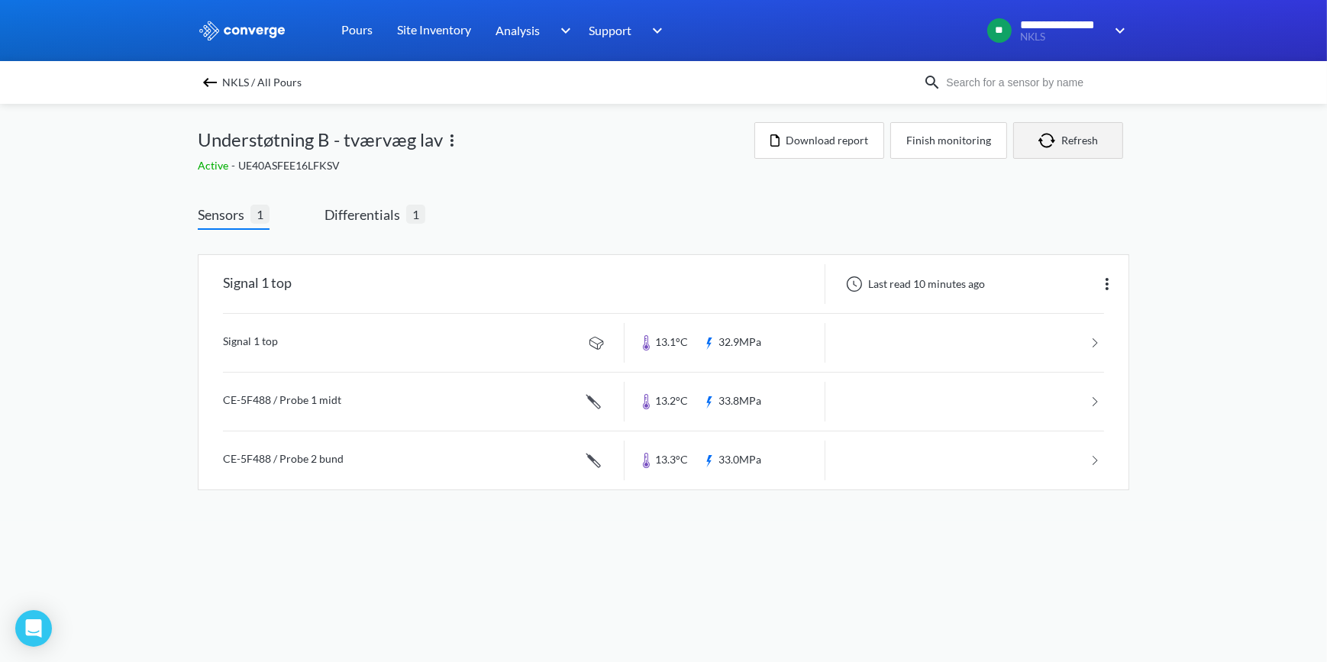
click at [1057, 150] on button "Refresh" at bounding box center [1068, 140] width 110 height 37
click at [1108, 288] on img at bounding box center [1107, 284] width 18 height 18
click at [1053, 286] on div "Edit" at bounding box center [1067, 283] width 98 height 29
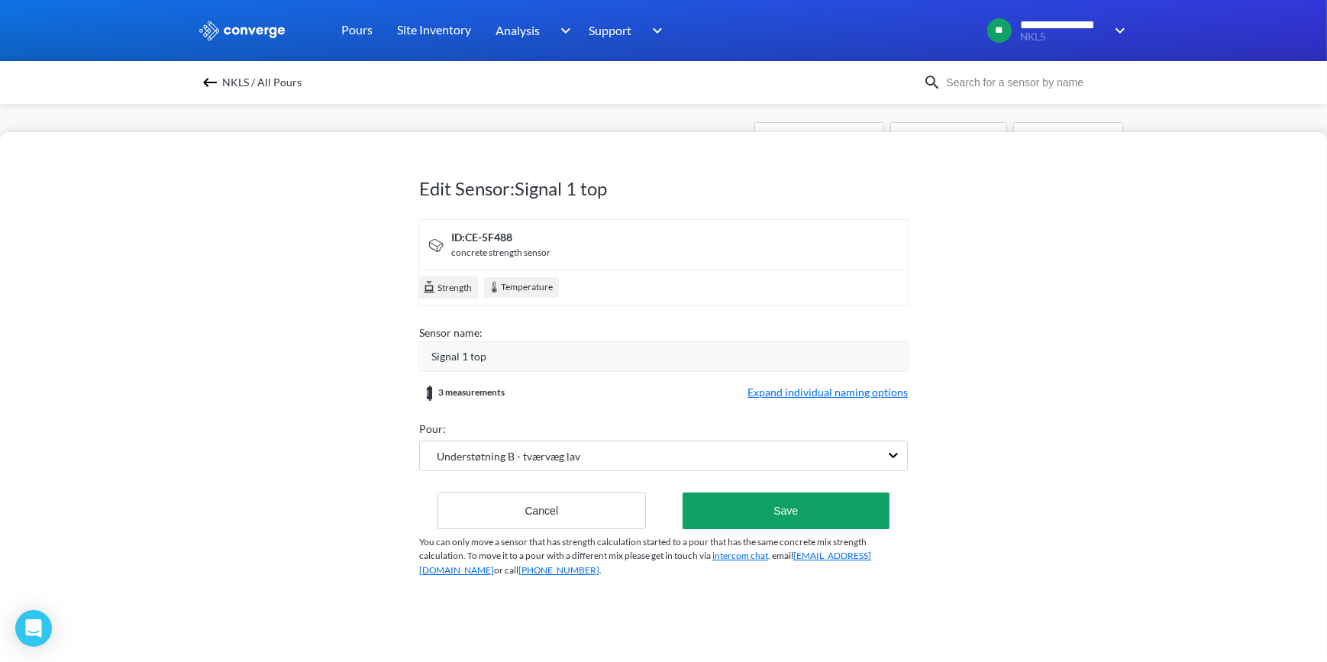
click at [1116, 435] on div "Edit Sensor: Signal 1 top ID: CE-5F488 concrete strength sensor Strength Temper…" at bounding box center [663, 397] width 1327 height 530
click at [889, 458] on div "Understøtning B - tværvæg lav" at bounding box center [663, 455] width 489 height 31
click at [988, 405] on div "Edit Sensor: Signal 1 top ID: CE-5F488 concrete strength sensor Strength Temper…" at bounding box center [663, 397] width 1327 height 530
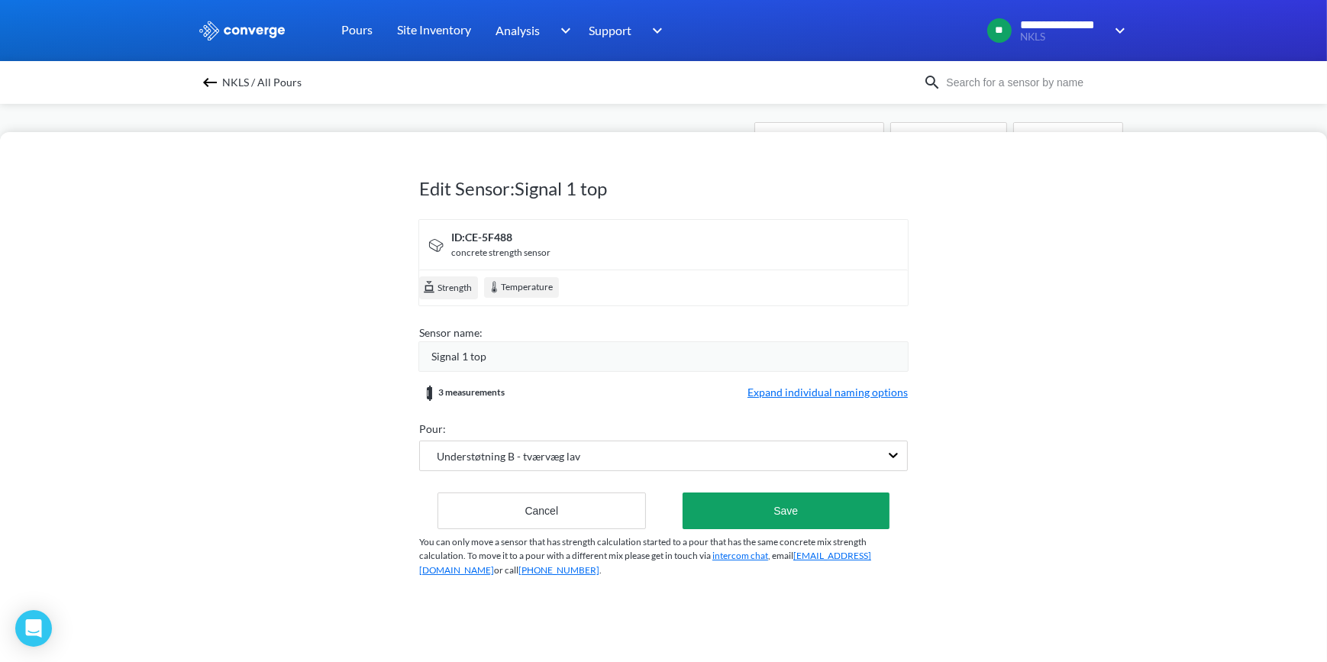
click at [473, 95] on div "NKLS / All Pours" at bounding box center [663, 82] width 1327 height 43
click at [511, 508] on button "Cancel" at bounding box center [541, 510] width 208 height 37
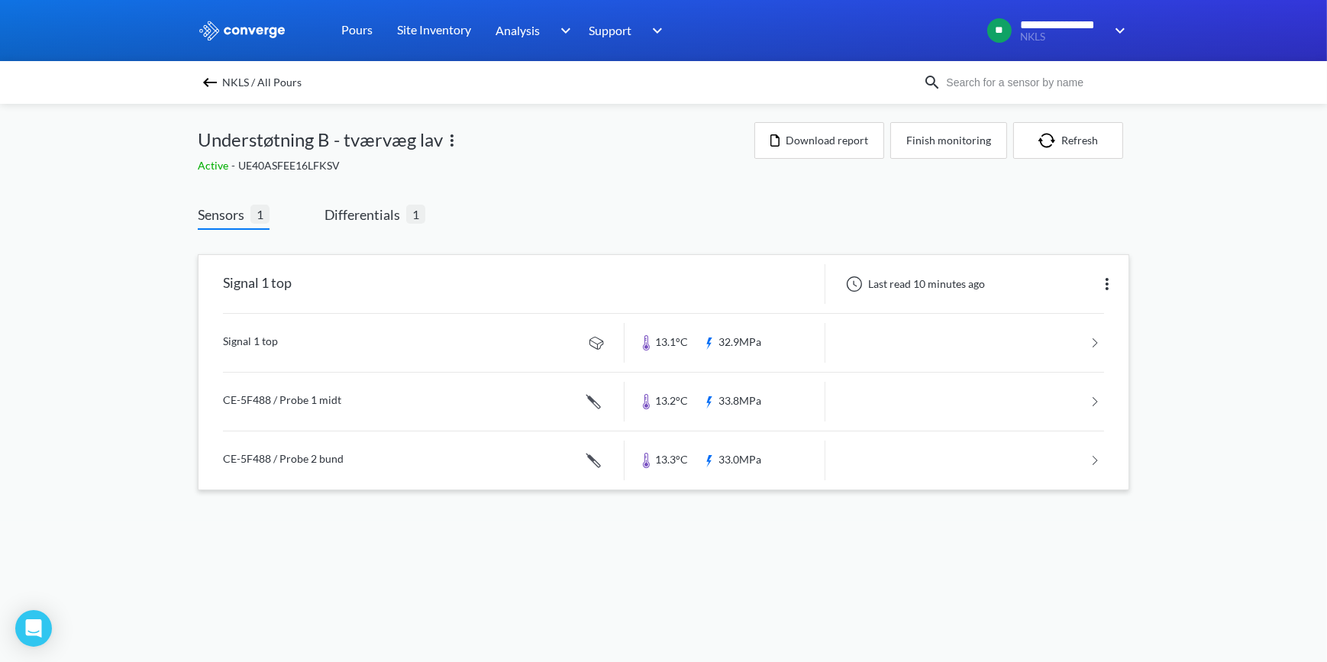
click at [1106, 284] on img at bounding box center [1107, 284] width 18 height 18
click at [1067, 282] on div "Edit" at bounding box center [1067, 283] width 98 height 29
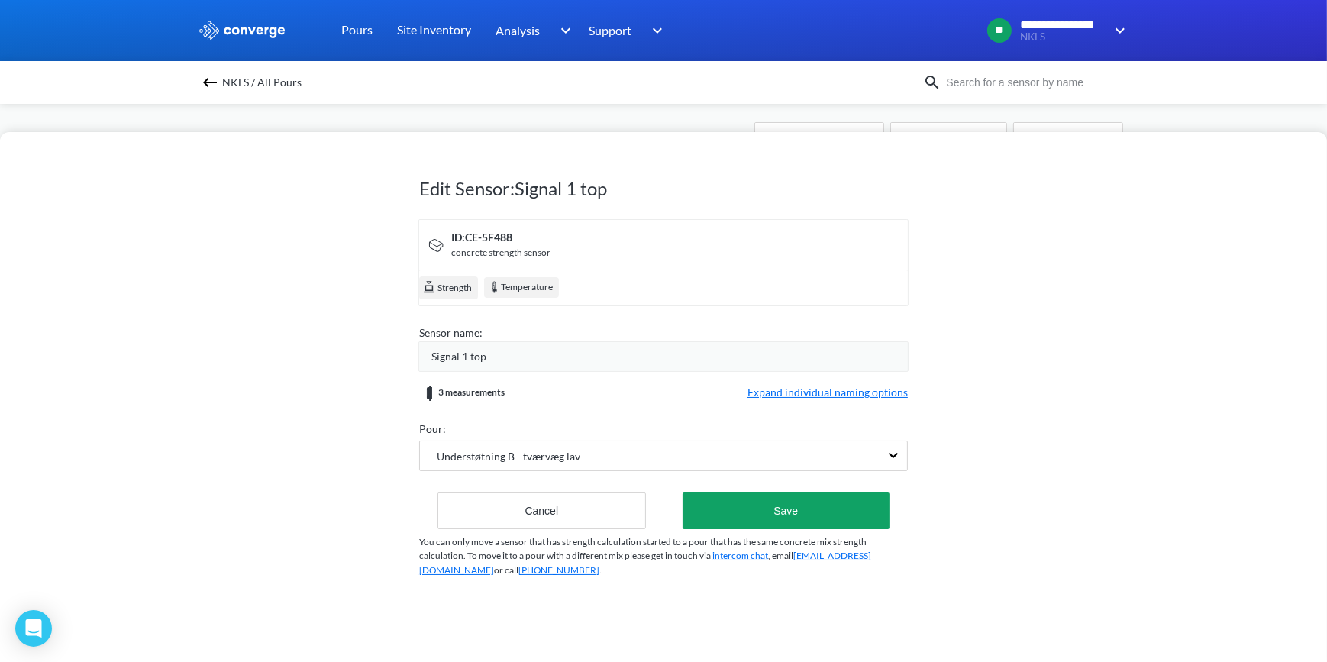
click at [674, 122] on div "Edit Sensor: Signal 1 top ID: CE-5F488 concrete strength sensor Strength Temper…" at bounding box center [663, 331] width 1327 height 662
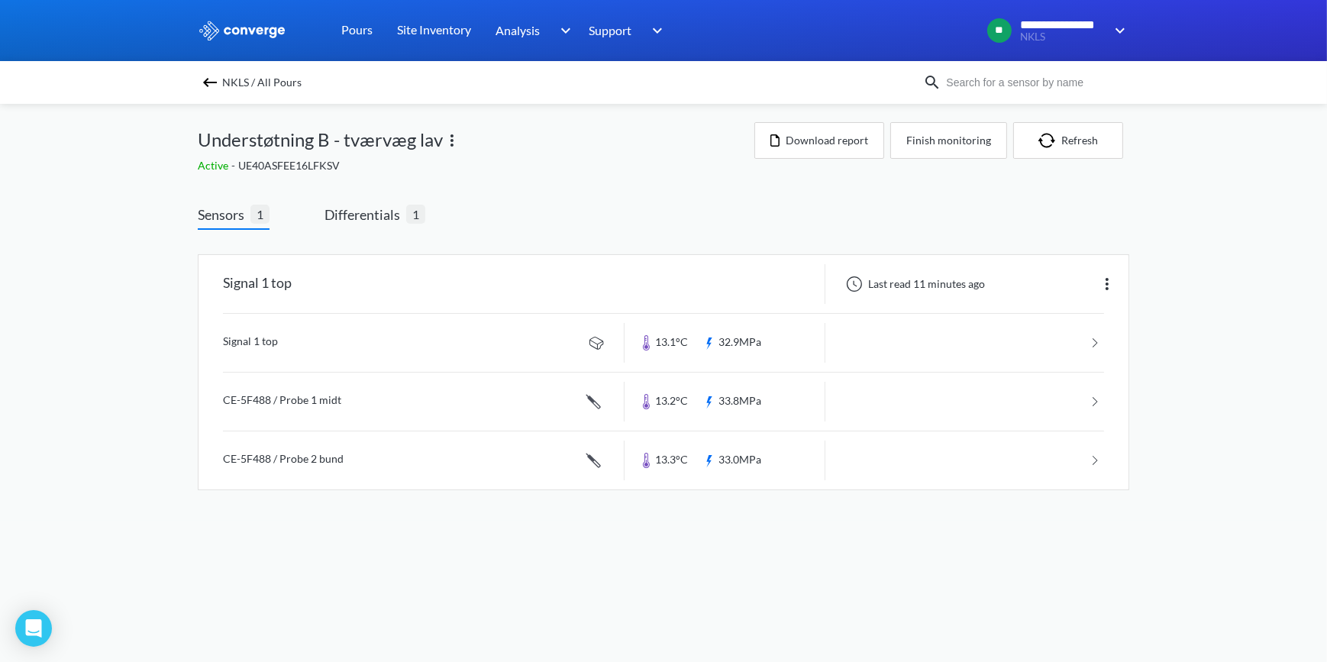
drag, startPoint x: 1102, startPoint y: 268, endPoint x: 1102, endPoint y: 282, distance: 13.7
click at [1102, 268] on div "Last read 11 minutes ago" at bounding box center [976, 284] width 303 height 40
click at [1102, 289] on img at bounding box center [1107, 284] width 18 height 18
click at [1050, 288] on div "Edit" at bounding box center [1067, 283] width 98 height 29
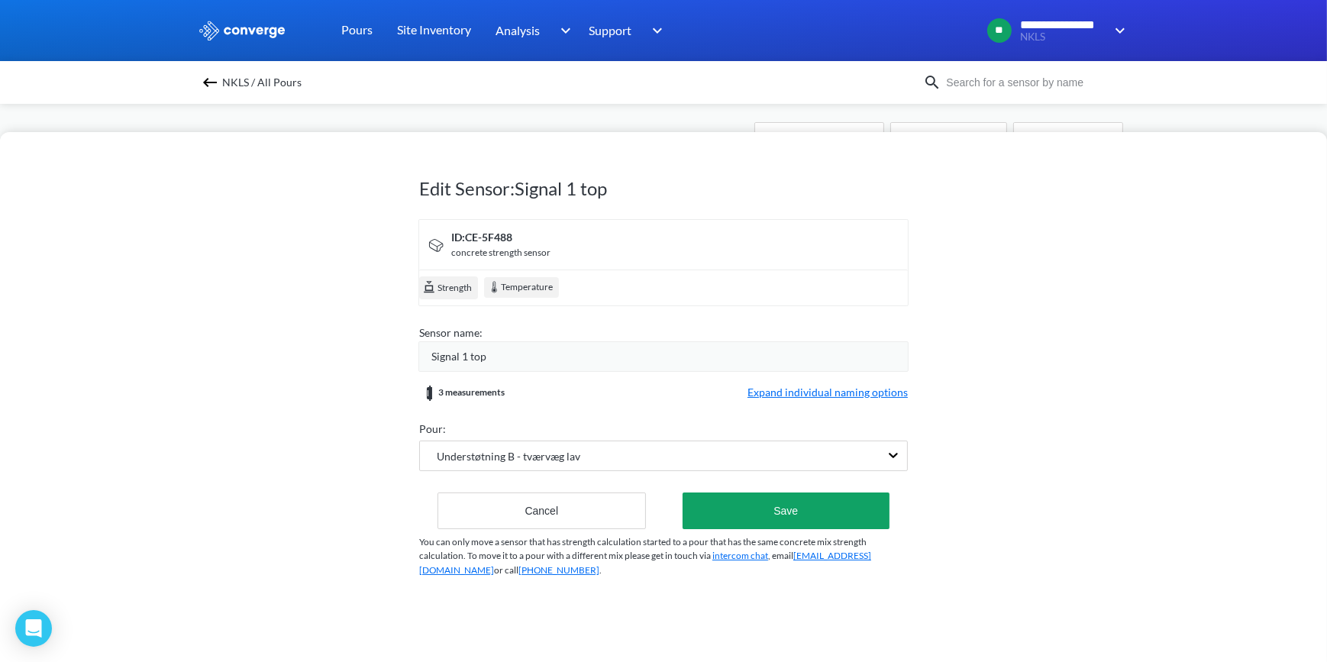
click at [786, 391] on span "Expand individual naming options" at bounding box center [827, 393] width 160 height 18
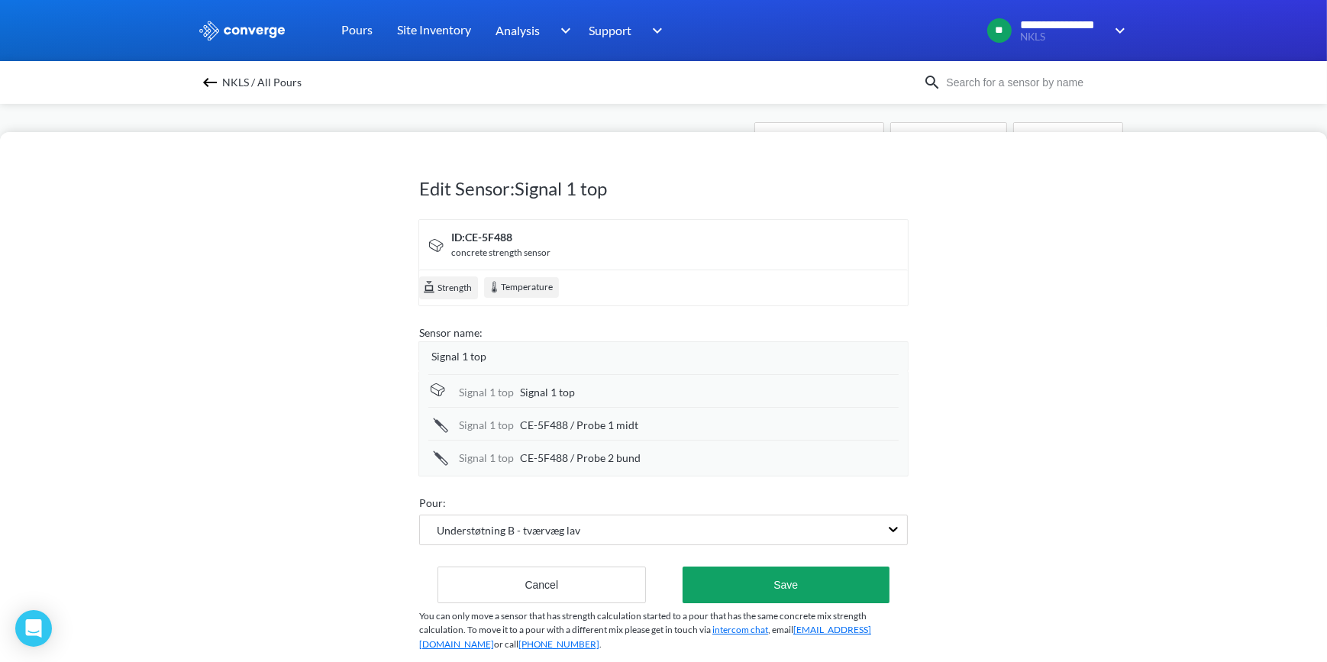
click at [579, 392] on div "Signal 1 top" at bounding box center [709, 392] width 379 height 17
type input "Signal 1 top (lav væg)"
drag, startPoint x: 649, startPoint y: 411, endPoint x: 639, endPoint y: 421, distance: 13.5
click at [648, 411] on div "Signal 1 top CE-5F488 / Probe 1 midt" at bounding box center [663, 424] width 470 height 33
click at [634, 424] on div "CE-5F488 / Probe 1 midt" at bounding box center [709, 425] width 379 height 17
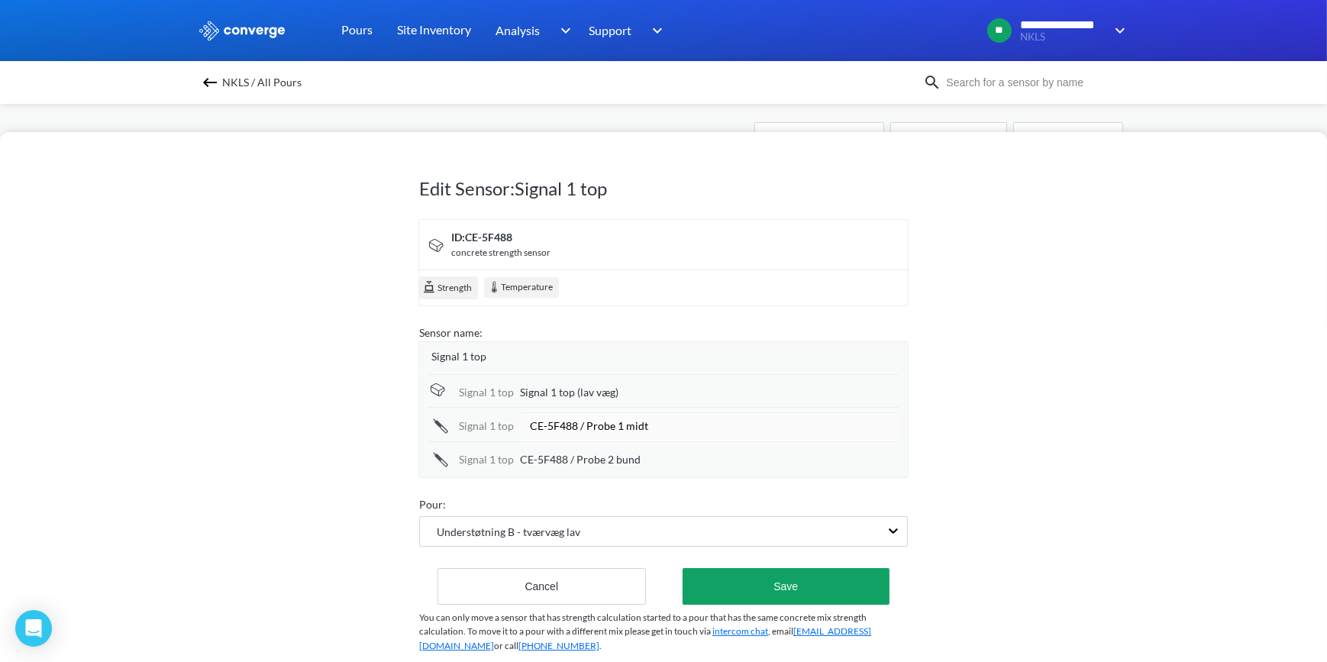
type input "CE-5F488 / Probe 1 midt (lav væg)"
click at [660, 460] on div "CE-5F488 / Probe 2 bund" at bounding box center [709, 459] width 379 height 17
type input "CE-5F488 / Probe 2 bund (lav væg)"
click at [1003, 386] on div "Edit Sensor: Signal 1 top ID: CE-5F488 concrete strength sensor Strength Temper…" at bounding box center [663, 397] width 1327 height 530
click at [1088, 492] on div "Edit Sensor: Signal 1 top ID: CE-5F488 concrete strength sensor Strength Temper…" at bounding box center [663, 397] width 1327 height 530
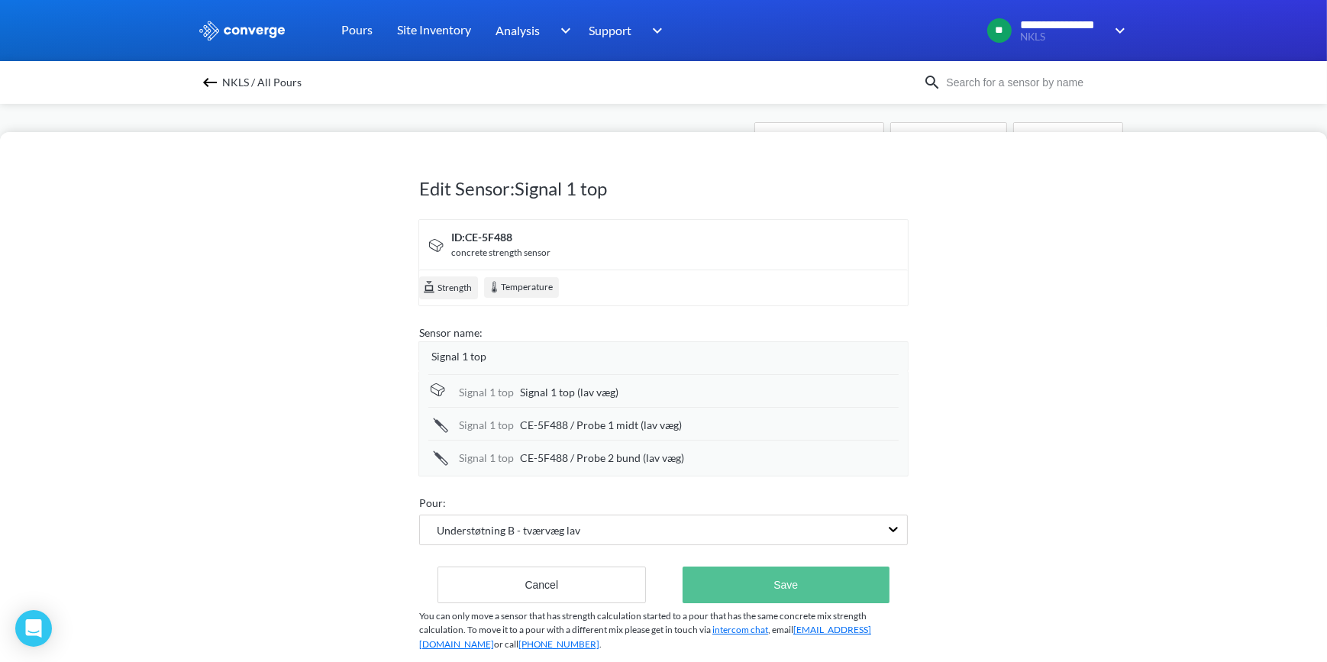
click at [795, 581] on button "Save" at bounding box center [785, 584] width 207 height 37
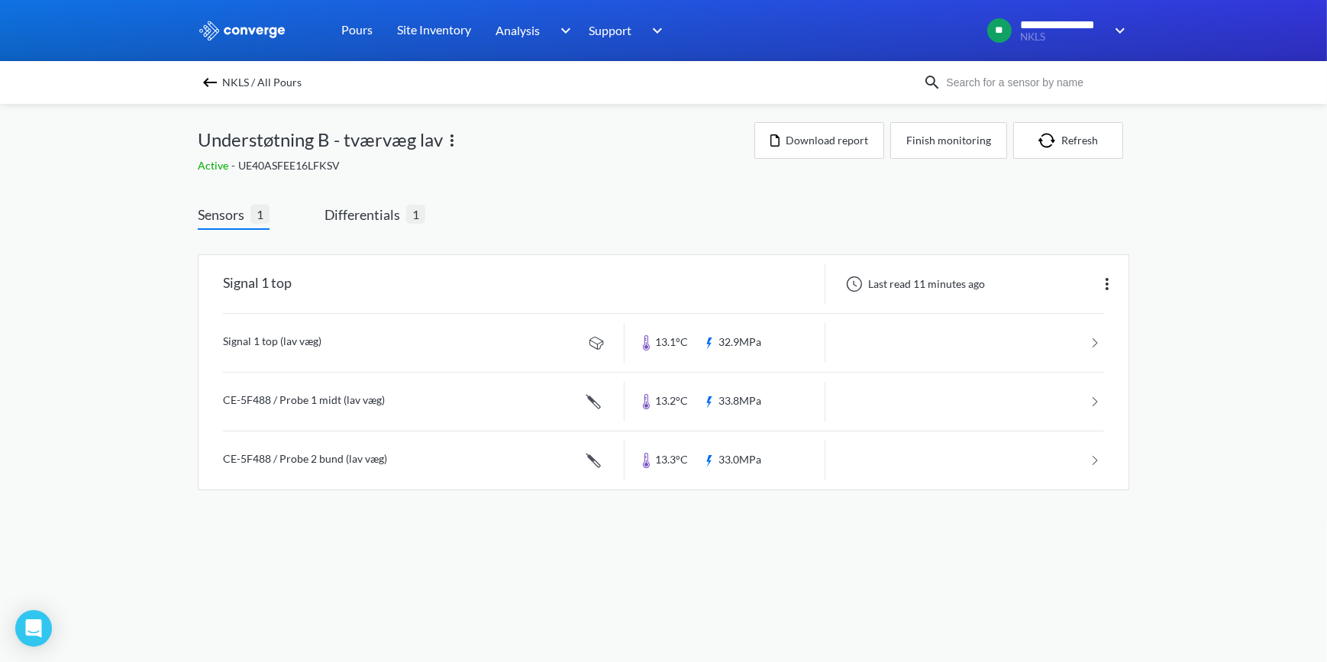
click at [1109, 280] on img at bounding box center [1107, 284] width 18 height 18
click at [1084, 269] on div "Edit" at bounding box center [1067, 283] width 98 height 29
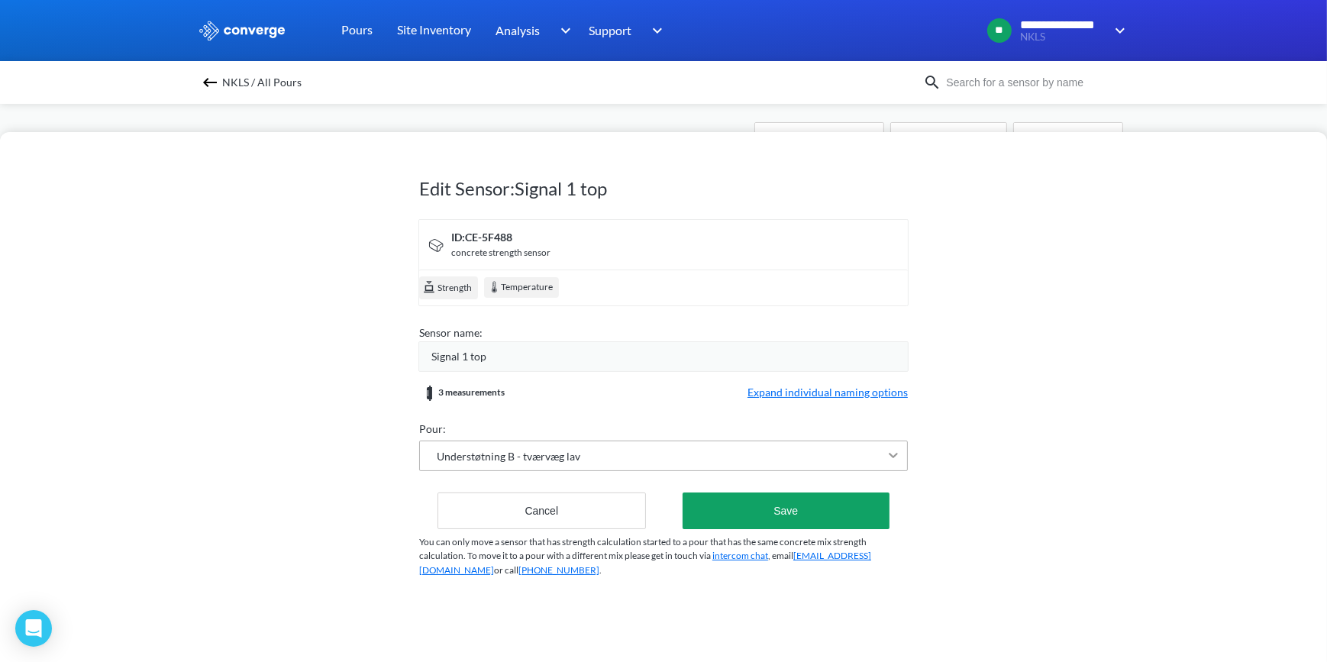
scroll to position [50, 0]
click at [893, 456] on div "Understøtning B - tværvæg lav" at bounding box center [663, 455] width 489 height 31
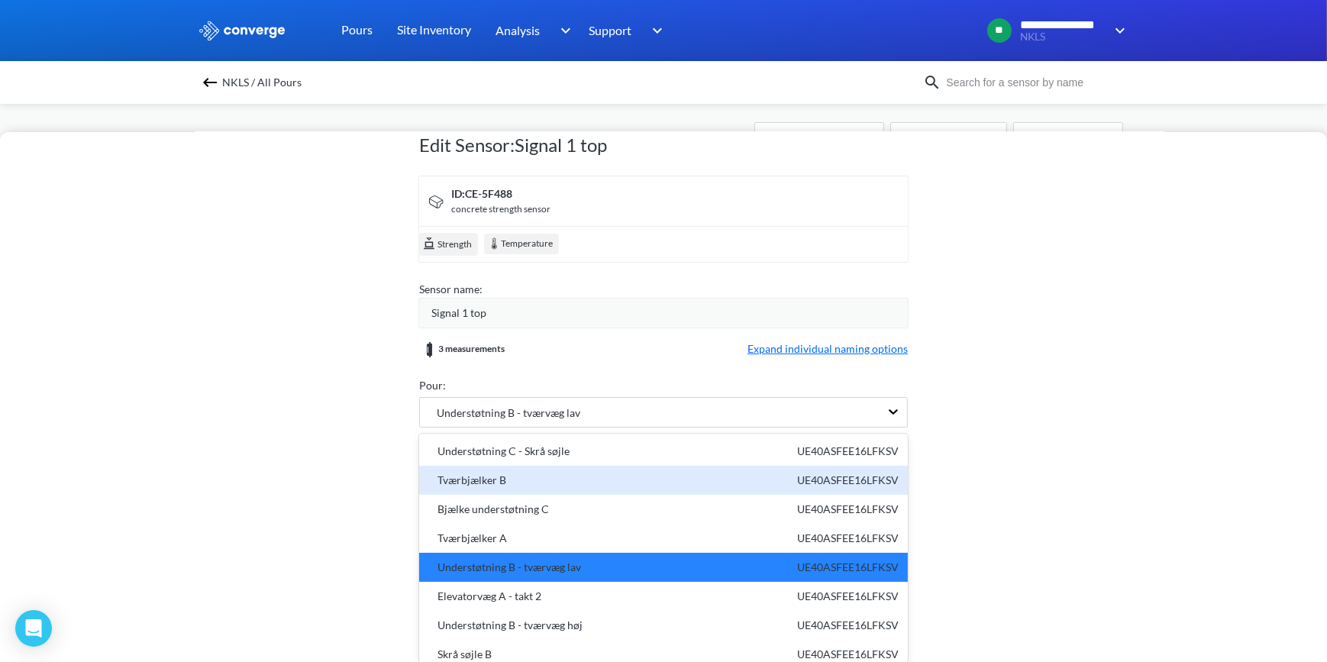
click at [976, 123] on div "Edit Sensor: Signal 1 top ID: CE-5F488 concrete strength sensor Strength Temper…" at bounding box center [663, 331] width 1327 height 662
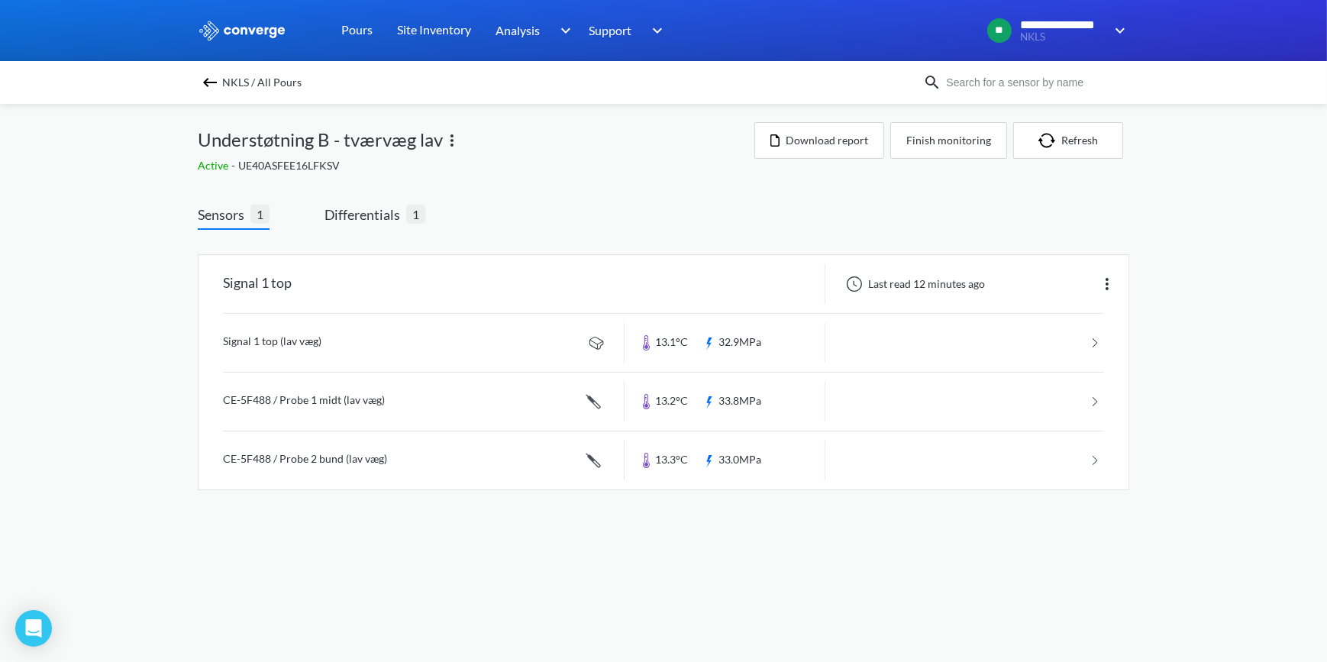
click at [1109, 280] on img at bounding box center [1107, 284] width 18 height 18
click at [1082, 289] on div "Edit" at bounding box center [1067, 283] width 98 height 29
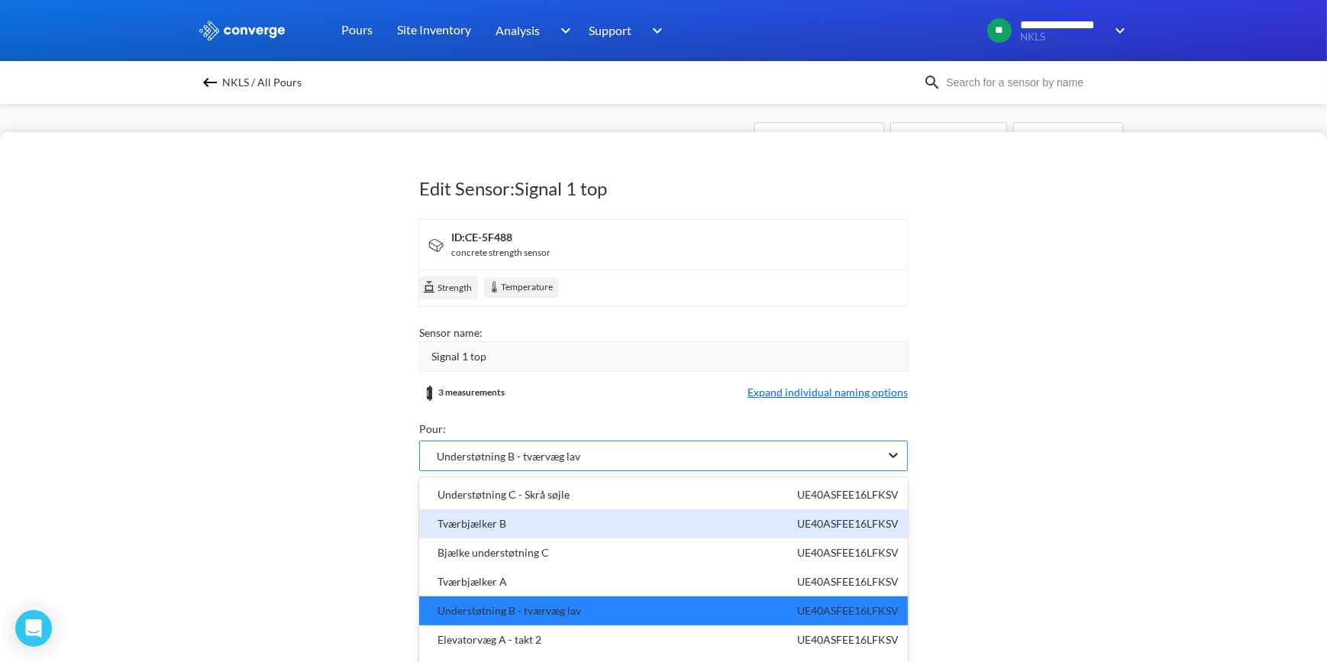
scroll to position [50, 0]
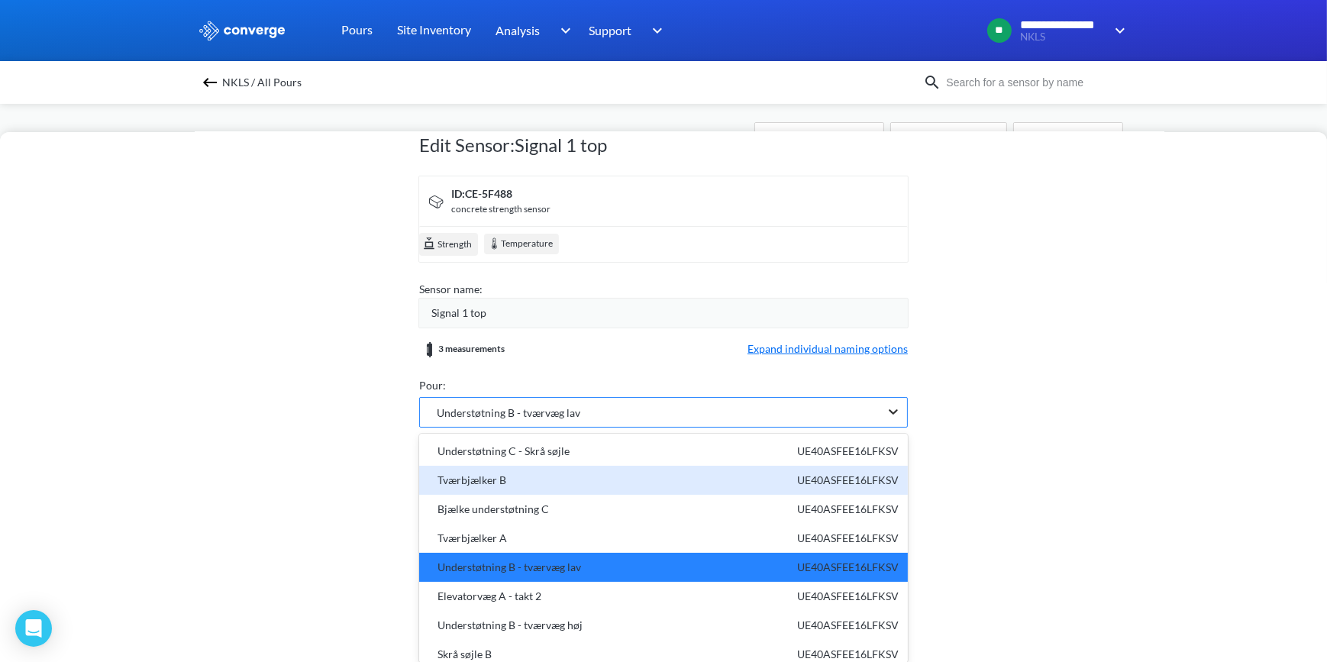
click at [882, 427] on div "option undefined focused, 2 of 24. 24 results available. Use Up and Down to cho…" at bounding box center [663, 412] width 489 height 31
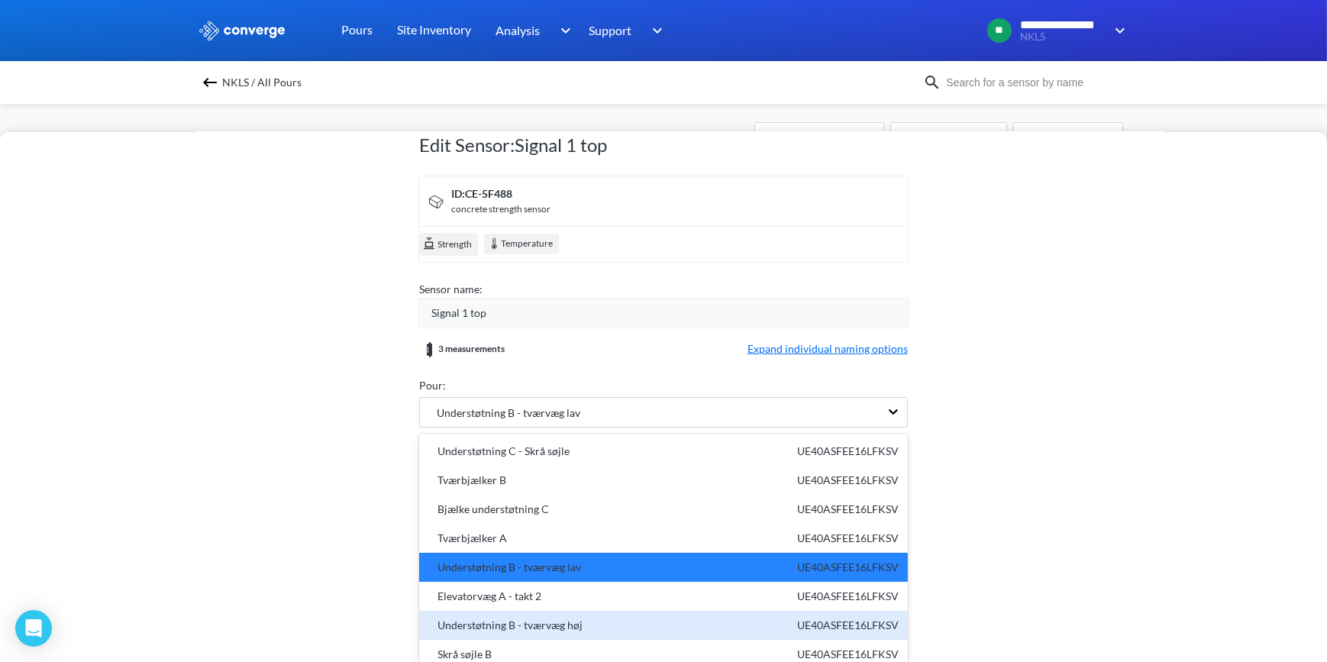
click at [527, 618] on div "Understøtning B - tværvæg høj" at bounding box center [505, 625] width 154 height 17
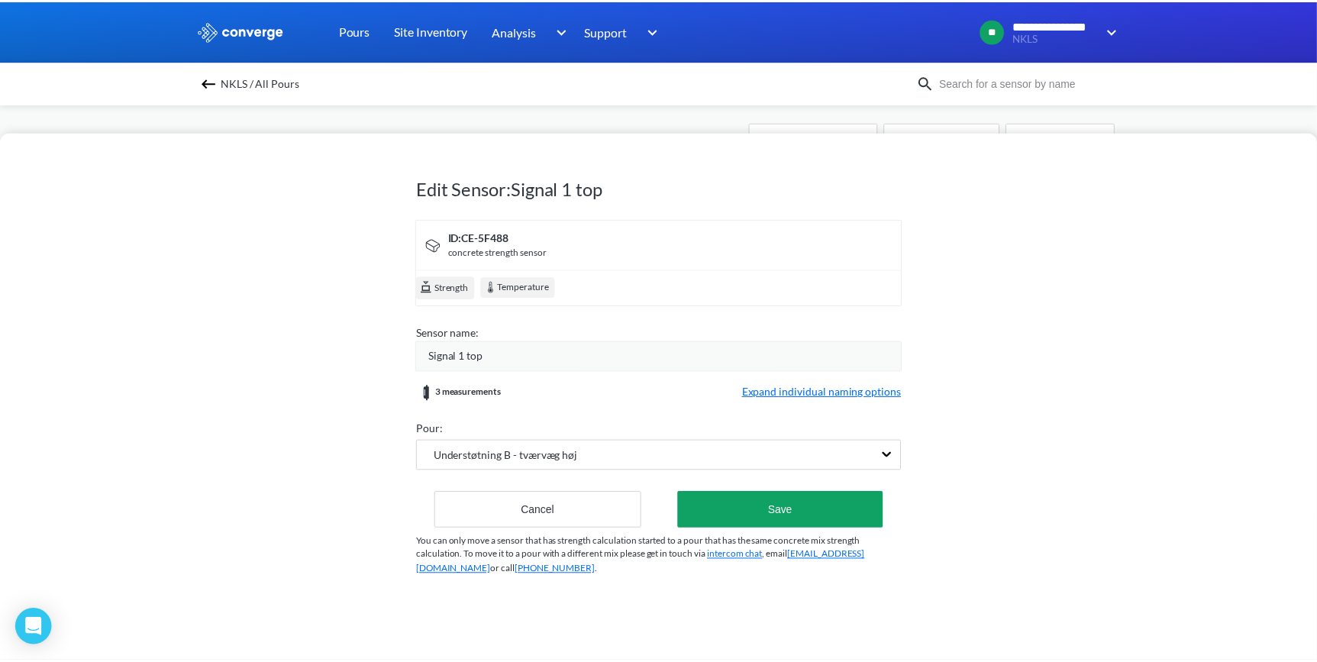
scroll to position [0, 0]
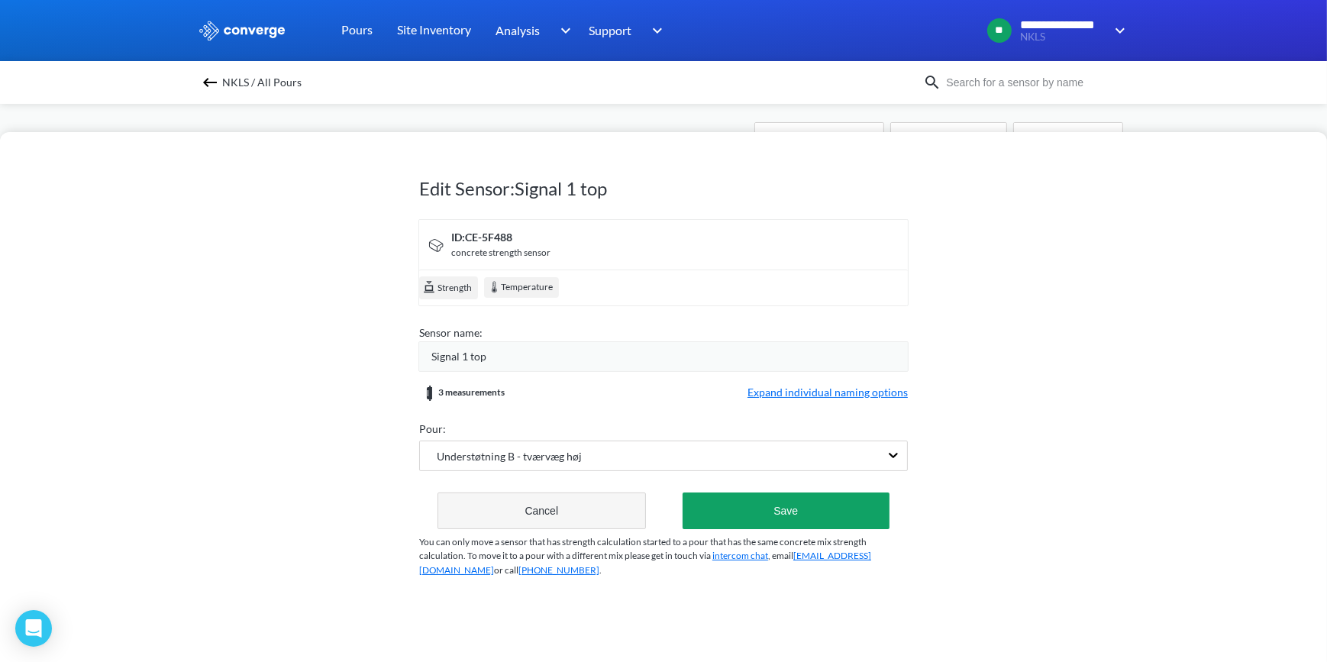
click at [563, 504] on button "Cancel" at bounding box center [541, 510] width 208 height 37
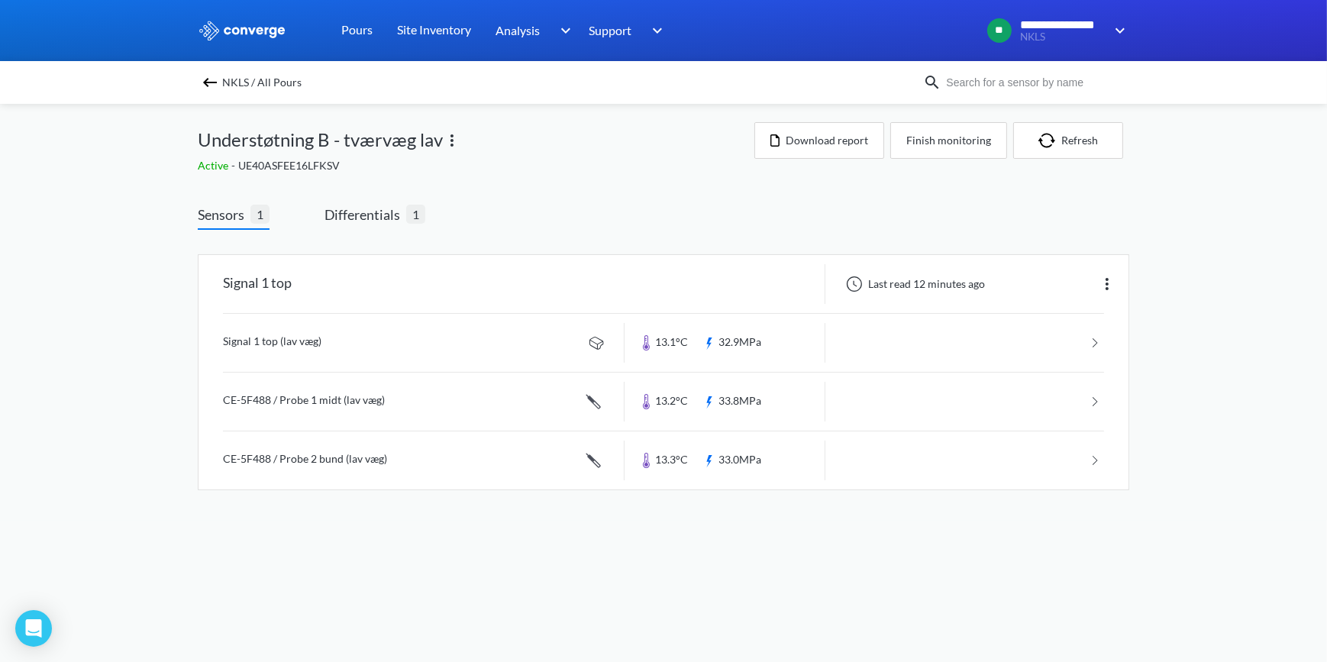
click at [247, 84] on span "NKLS / All Pours" at bounding box center [261, 82] width 79 height 21
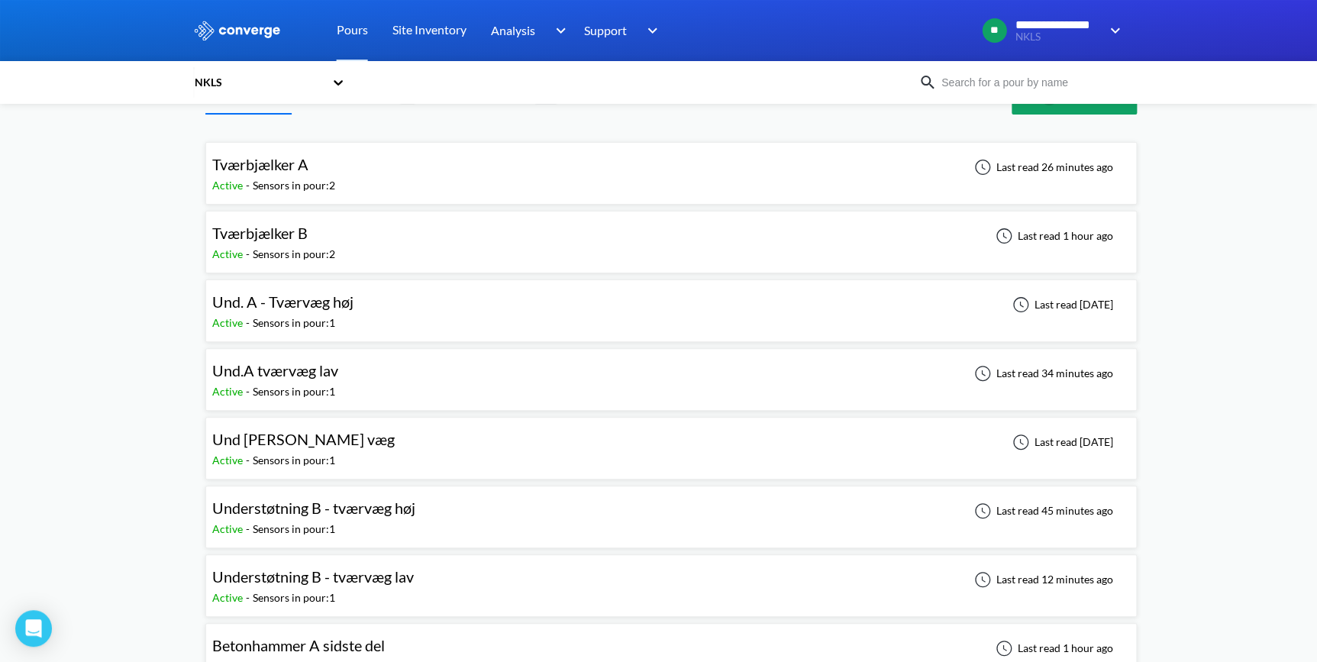
scroll to position [69, 0]
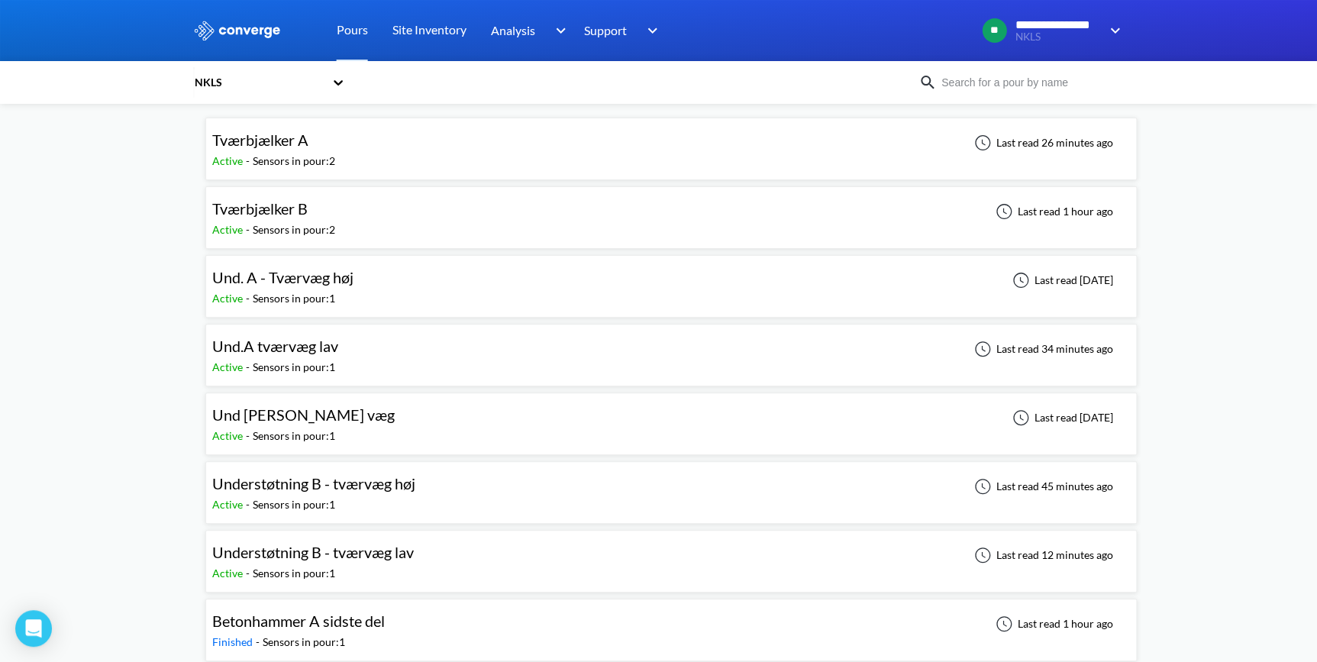
click at [324, 556] on span "Understøtning B - tværvæg lav" at bounding box center [313, 552] width 202 height 18
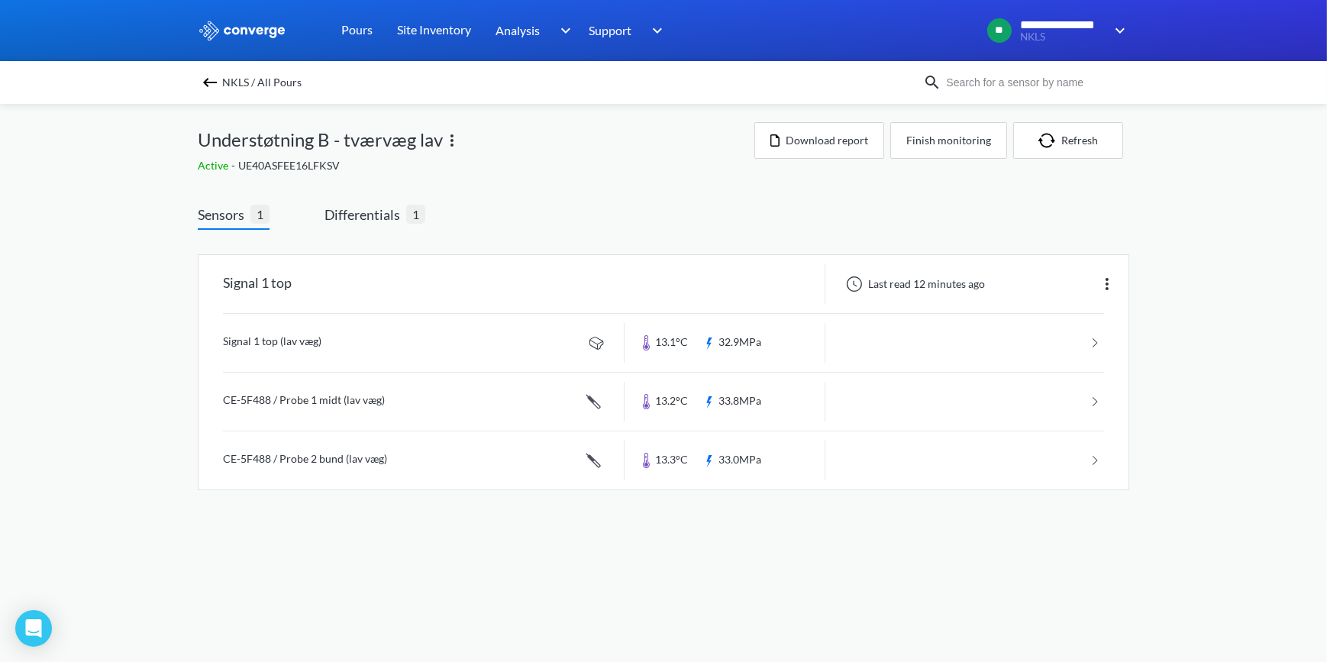
click at [209, 84] on img at bounding box center [210, 82] width 18 height 18
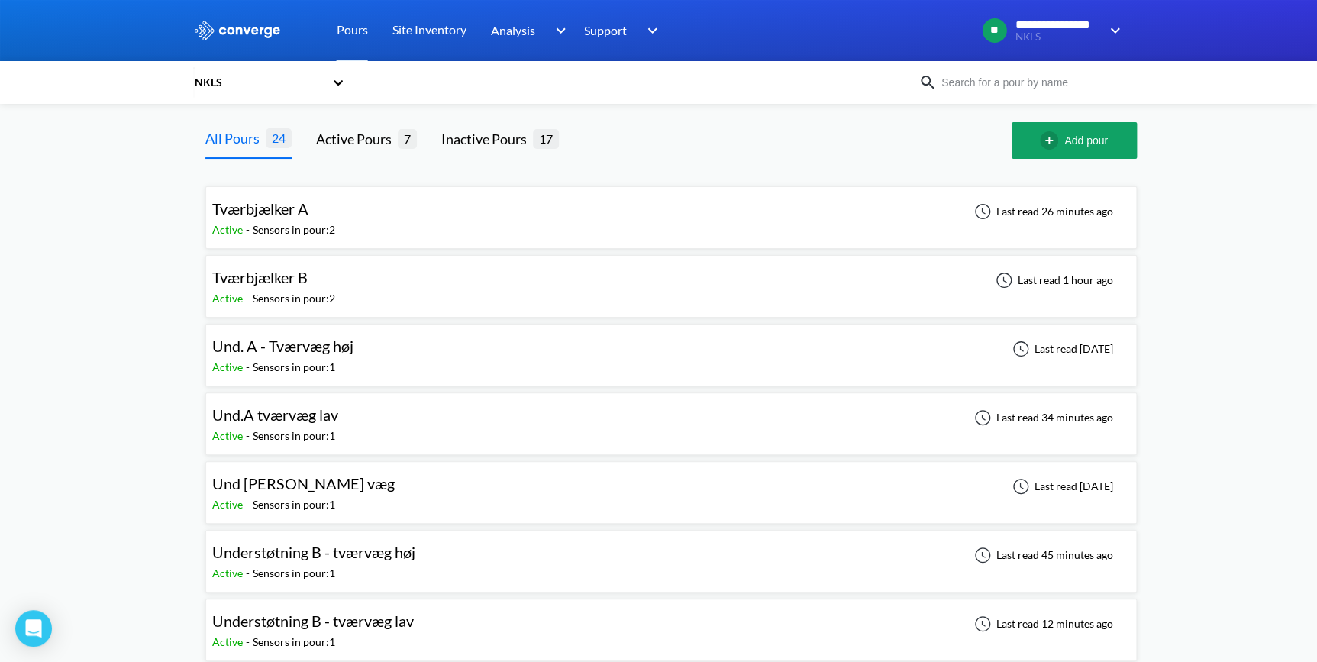
click at [331, 561] on div "Understøtning B - tværvæg høj" at bounding box center [313, 552] width 203 height 24
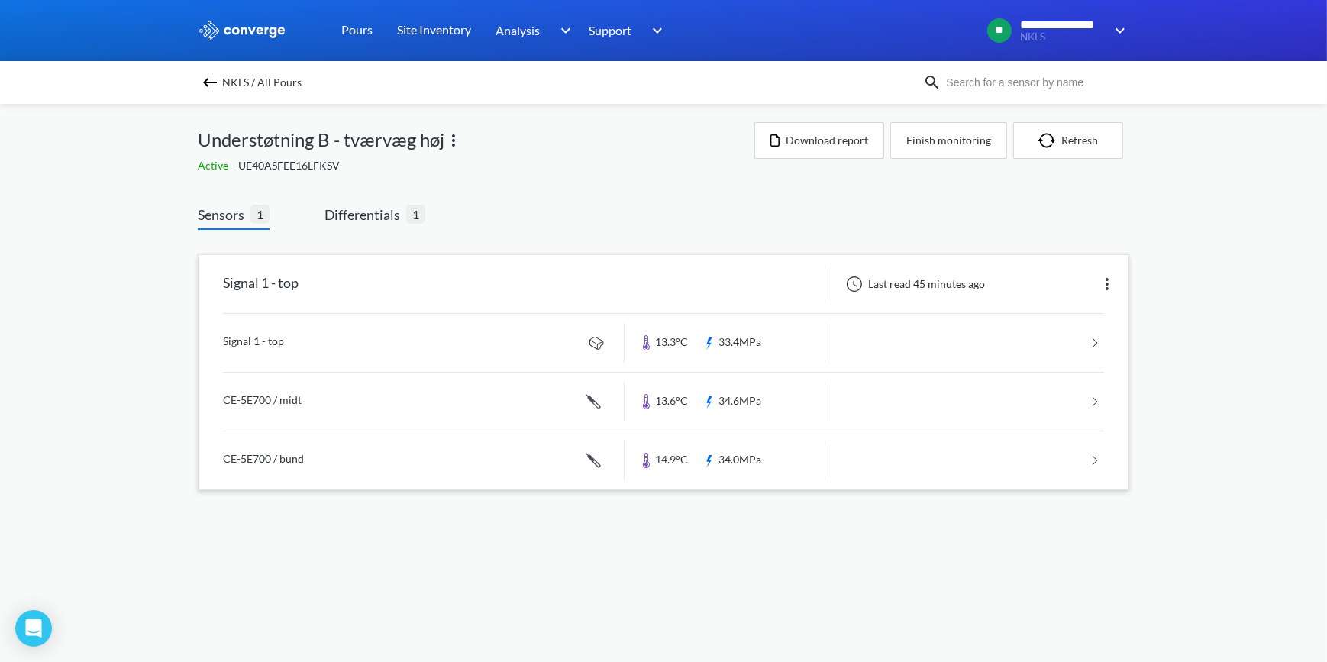
click at [1107, 282] on img at bounding box center [1107, 284] width 18 height 18
click at [1059, 284] on div "Edit" at bounding box center [1067, 283] width 98 height 29
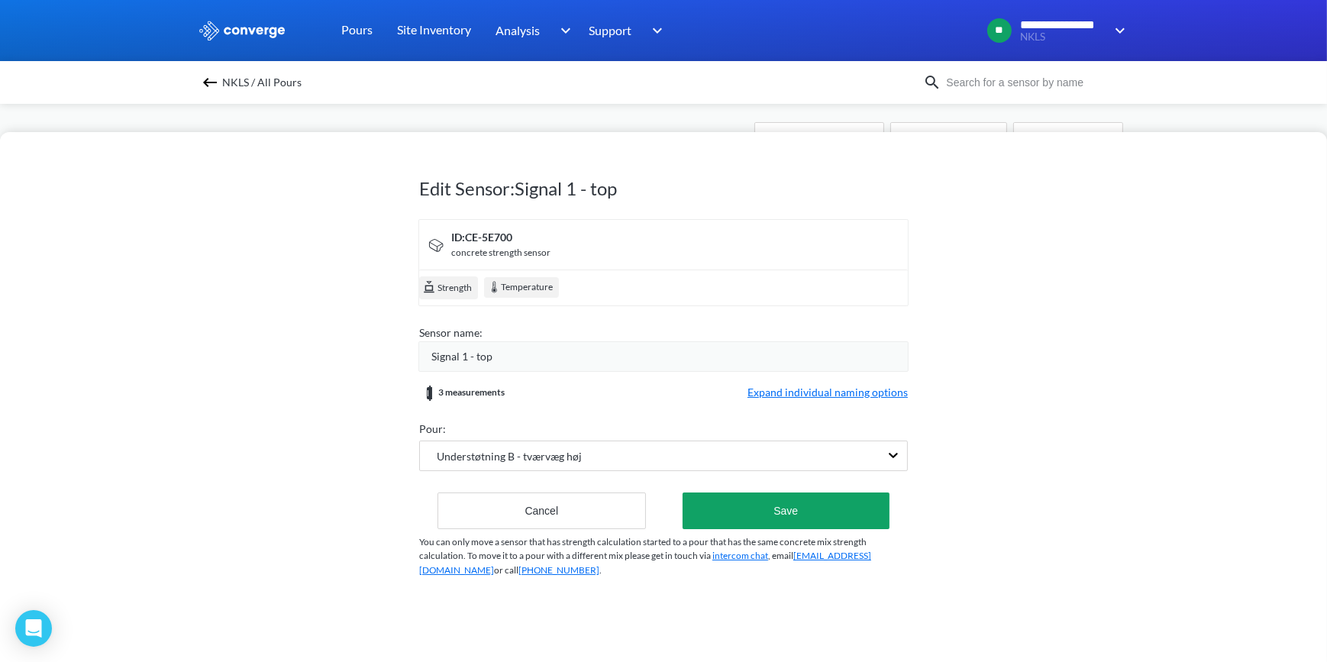
click at [835, 390] on span "Expand individual naming options" at bounding box center [827, 393] width 160 height 18
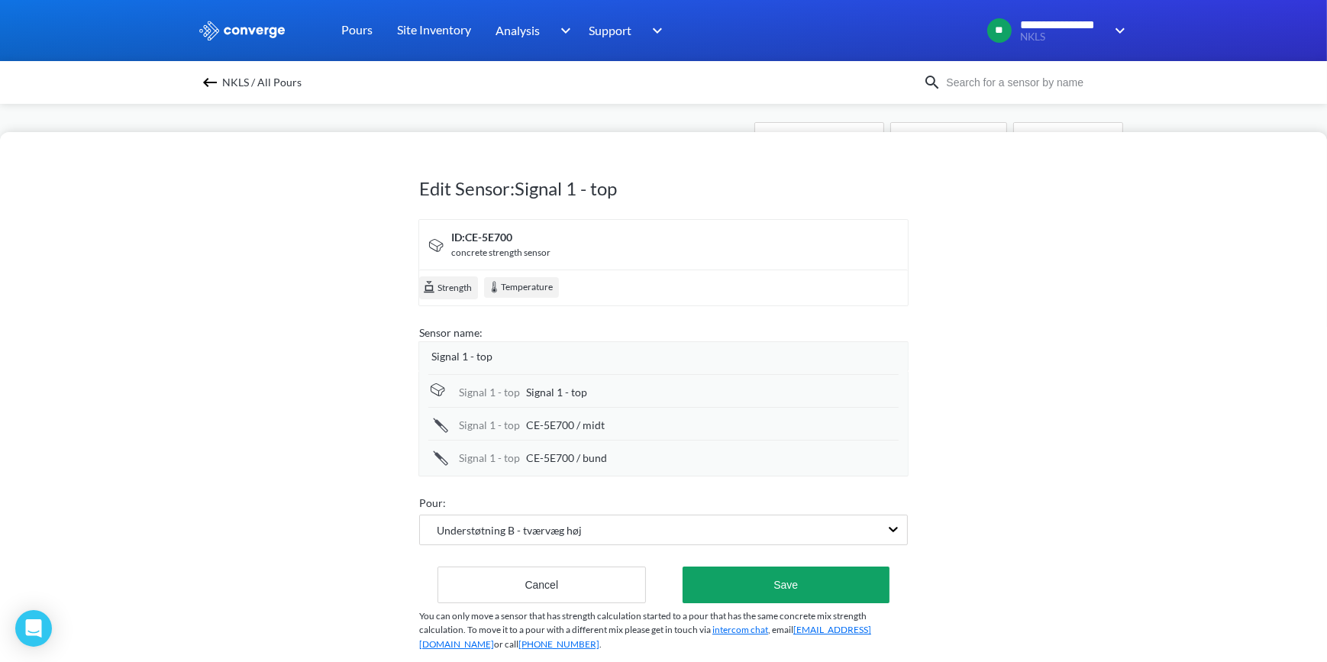
click at [596, 393] on div "Signal 1 - top" at bounding box center [712, 392] width 373 height 17
type input "Signal 1 - top (høj væg)"
click at [631, 429] on div "CE-5E700 / midt" at bounding box center [712, 426] width 373 height 17
type input "CE-5E700 / midt (høj væg)"
click at [653, 476] on form "ID: CE-5E700 concrete strength sensor Strength Temperature Sensor name: Signal …" at bounding box center [663, 412] width 489 height 386
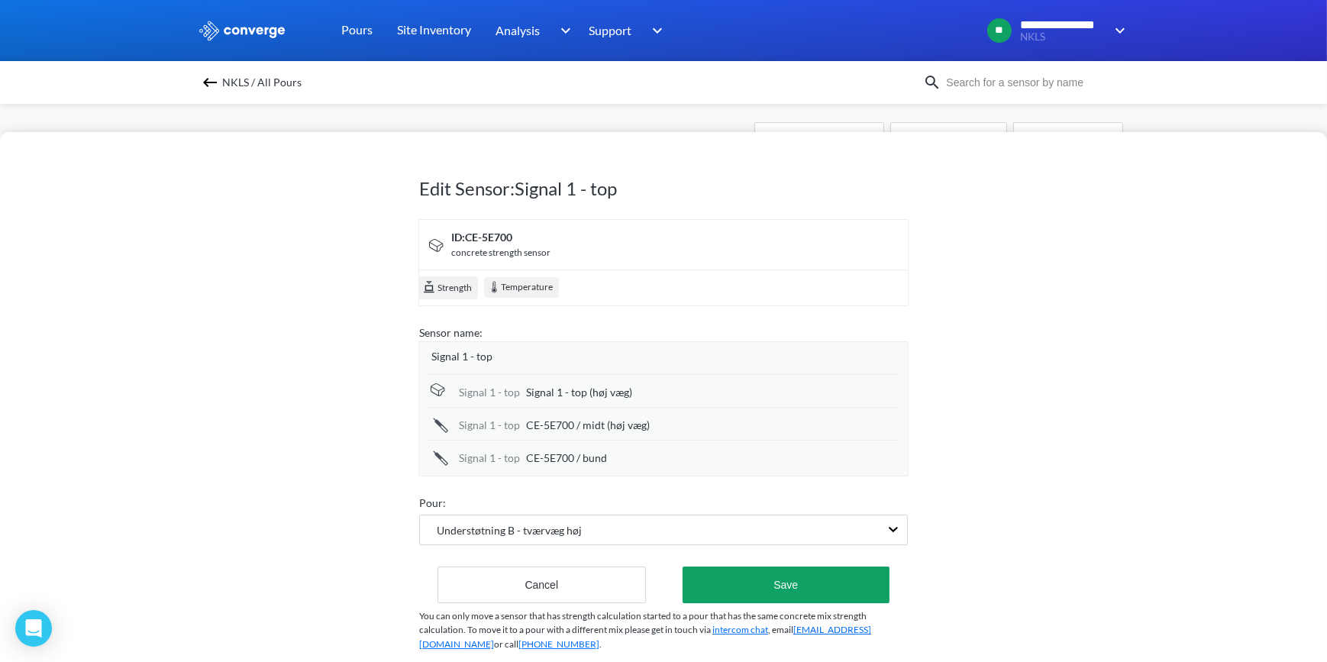
click at [645, 464] on div "CE-5E700 / bund" at bounding box center [712, 458] width 373 height 17
type input "CE-5E700 / bund (høj væg)"
drag, startPoint x: 1066, startPoint y: 346, endPoint x: 1028, endPoint y: 351, distance: 38.5
click at [1065, 346] on div "Edit Sensor: Signal 1 - top ID: CE-5E700 concrete strength sensor Strength Temp…" at bounding box center [663, 397] width 1327 height 530
click at [786, 578] on button "Save" at bounding box center [785, 584] width 207 height 37
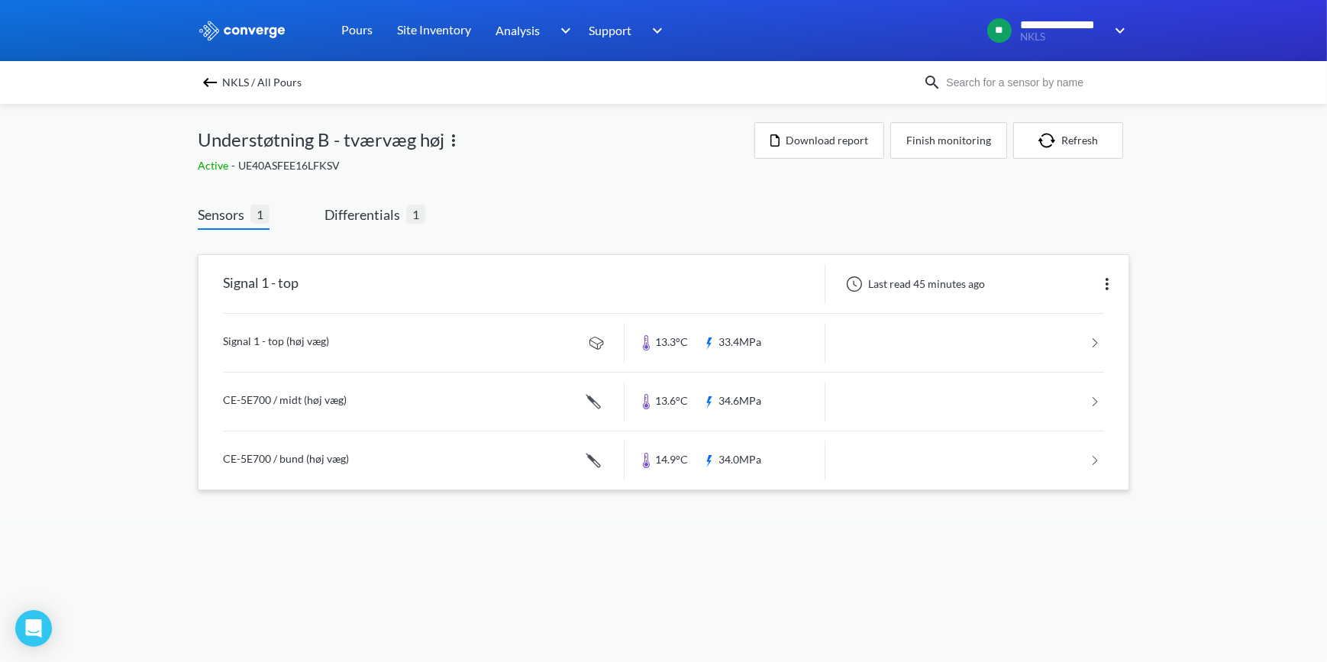
click at [1107, 282] on img at bounding box center [1107, 284] width 18 height 18
click at [1035, 286] on div "Edit" at bounding box center [1067, 283] width 98 height 29
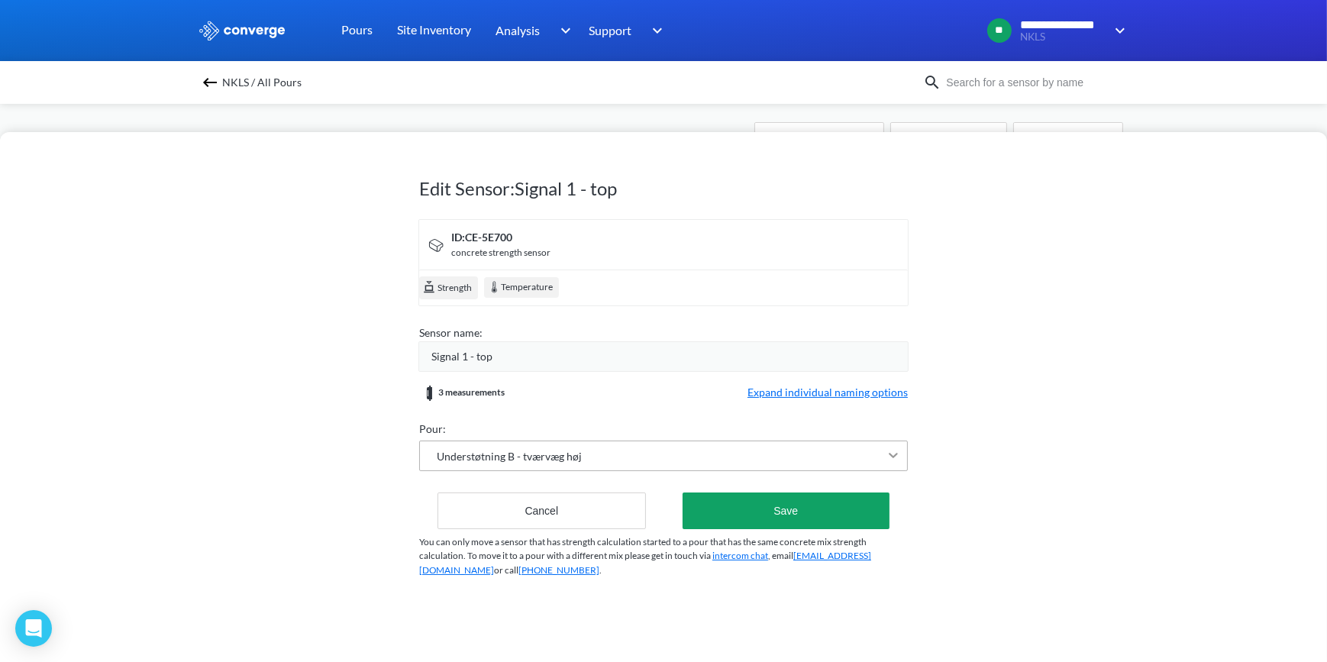
scroll to position [50, 0]
click at [890, 450] on div "Understøtning B - tværvæg høj" at bounding box center [663, 455] width 489 height 31
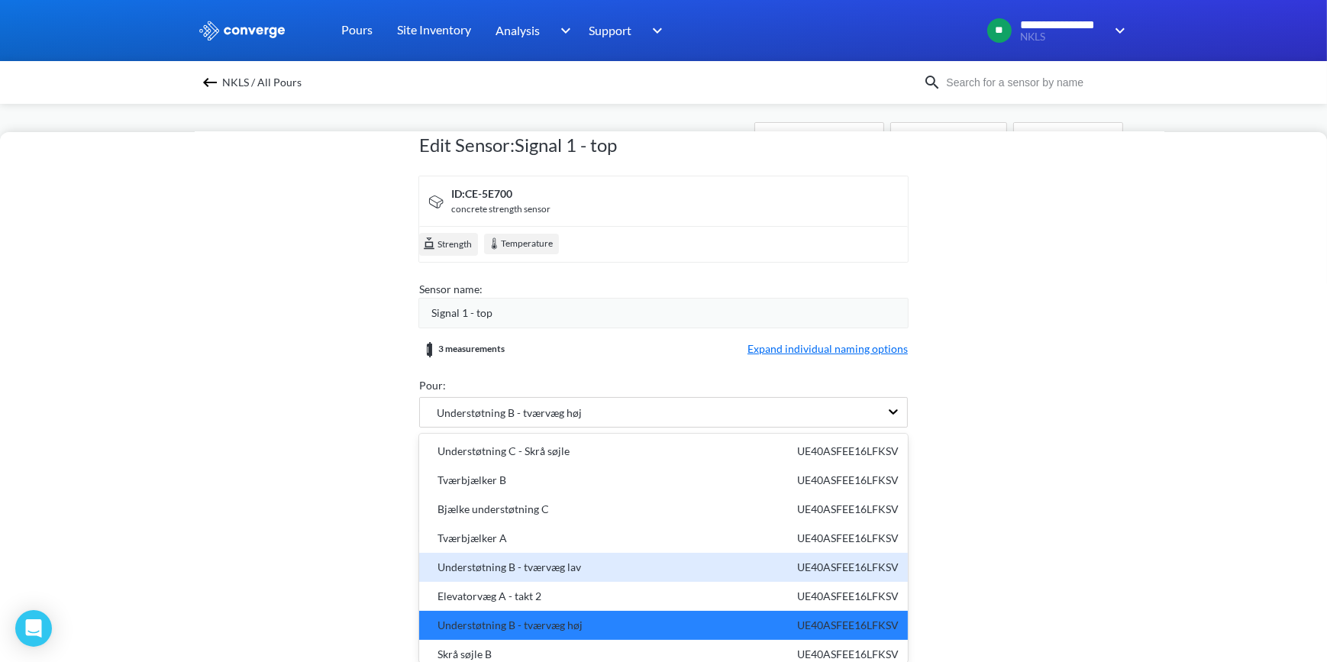
click at [550, 560] on div "Understøtning B - tværvæg lav" at bounding box center [504, 567] width 153 height 17
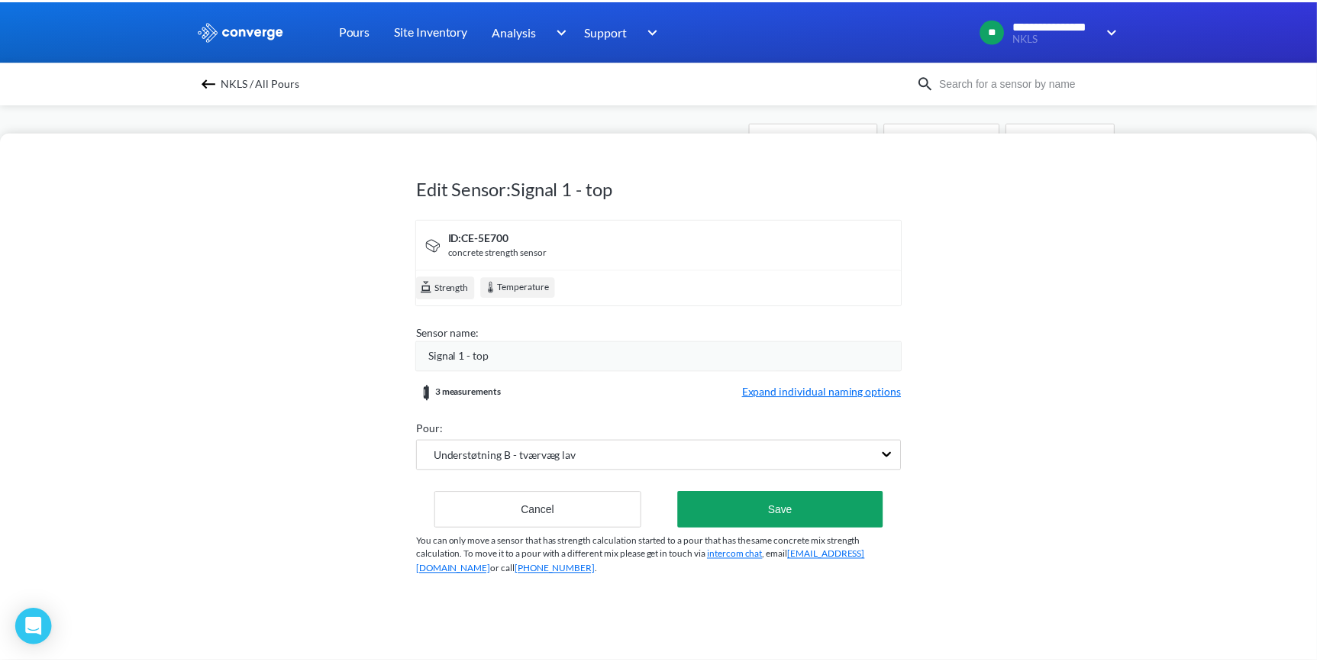
scroll to position [0, 0]
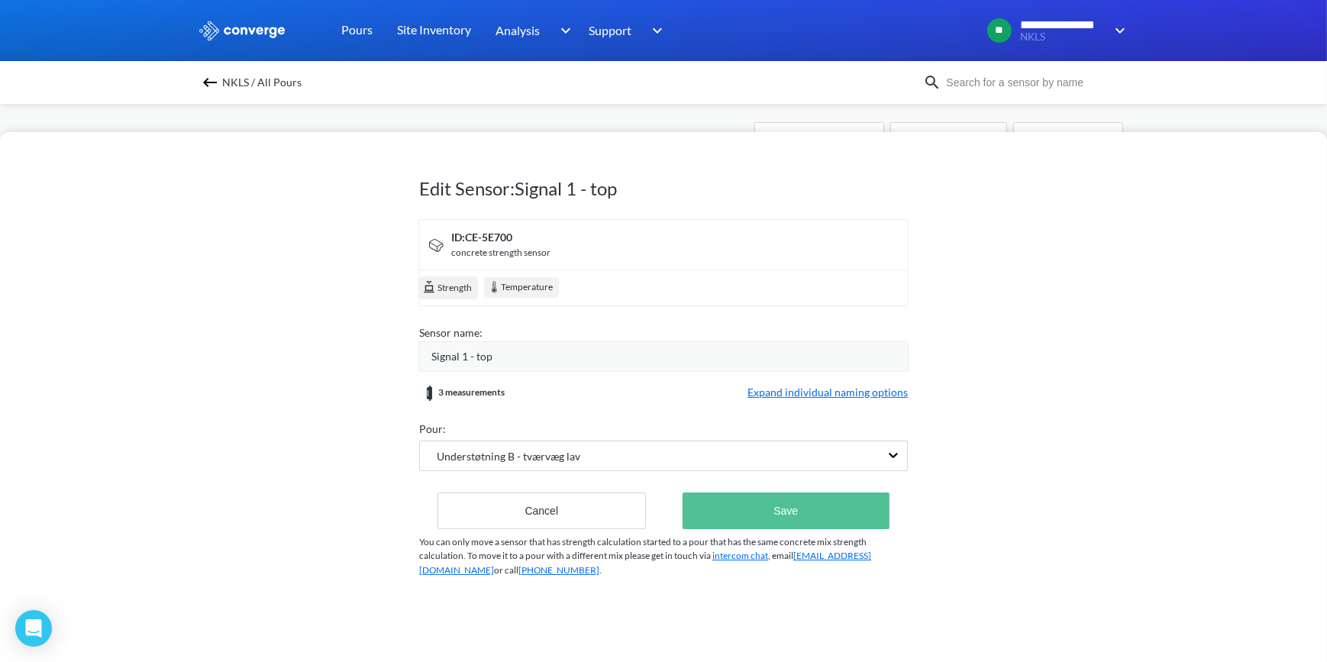
click at [794, 514] on button "Save" at bounding box center [785, 510] width 207 height 37
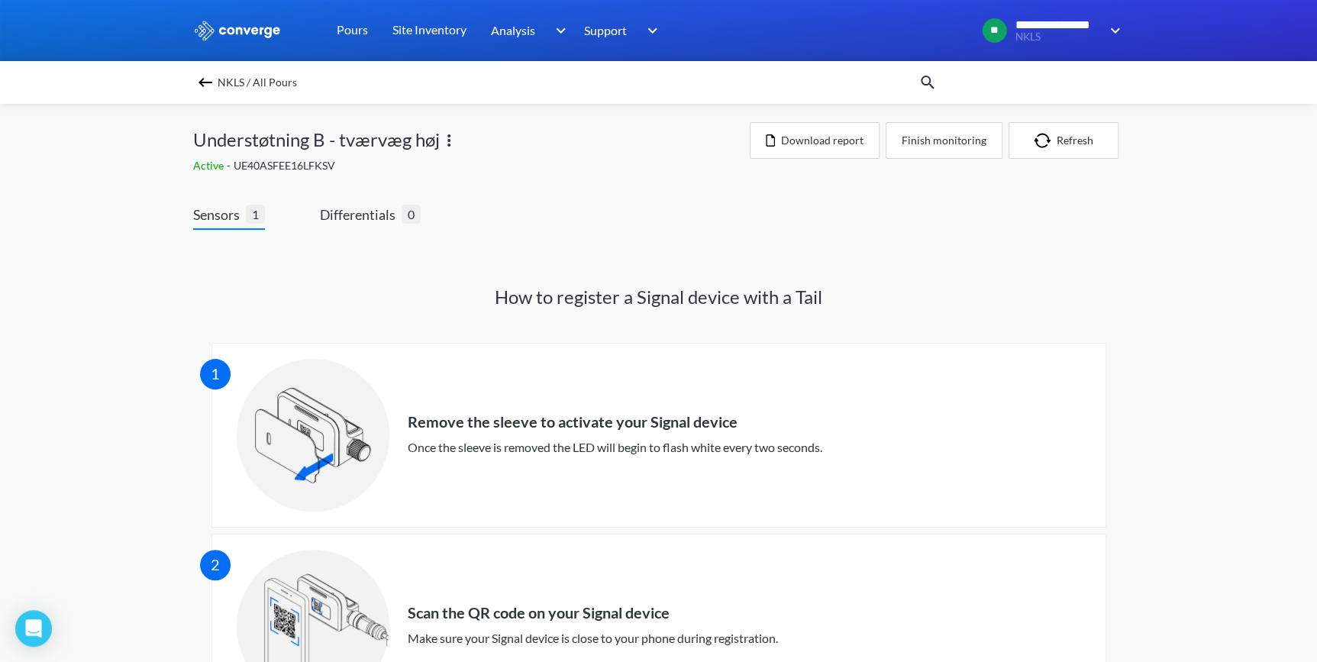
click at [224, 215] on span "Sensors" at bounding box center [219, 214] width 53 height 21
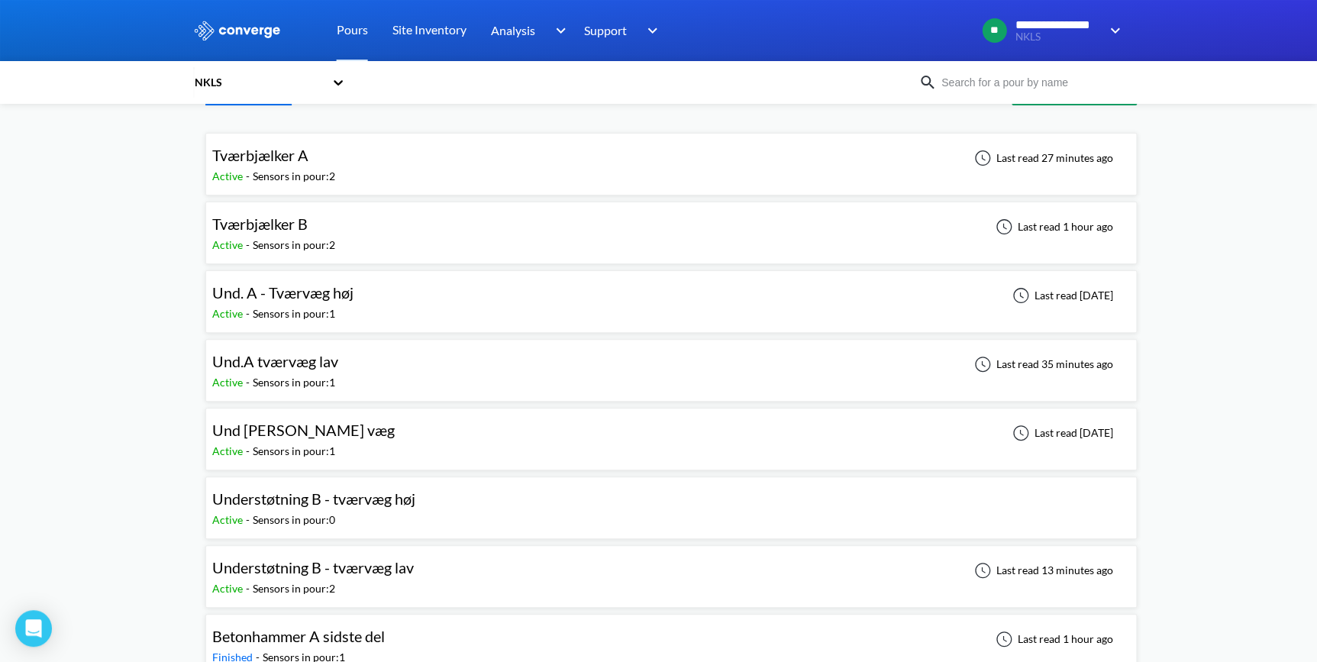
scroll to position [69, 0]
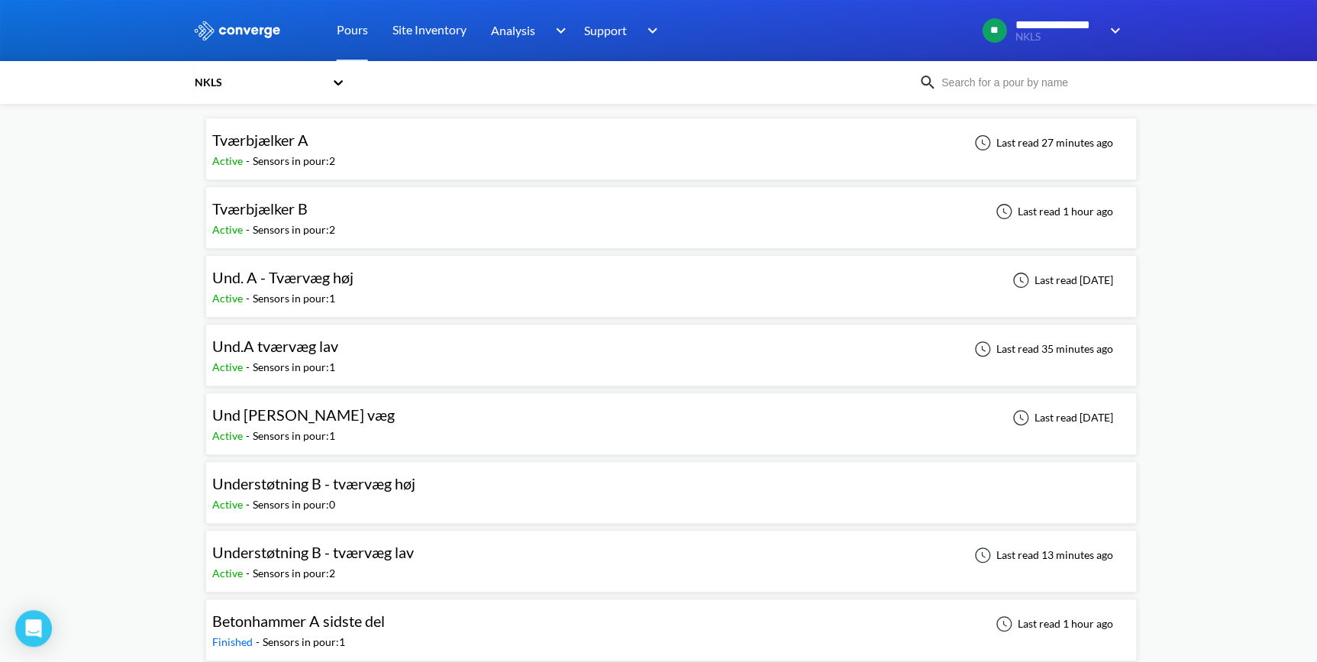
click at [301, 486] on span "Understøtning B - tværvæg høj" at bounding box center [313, 483] width 203 height 18
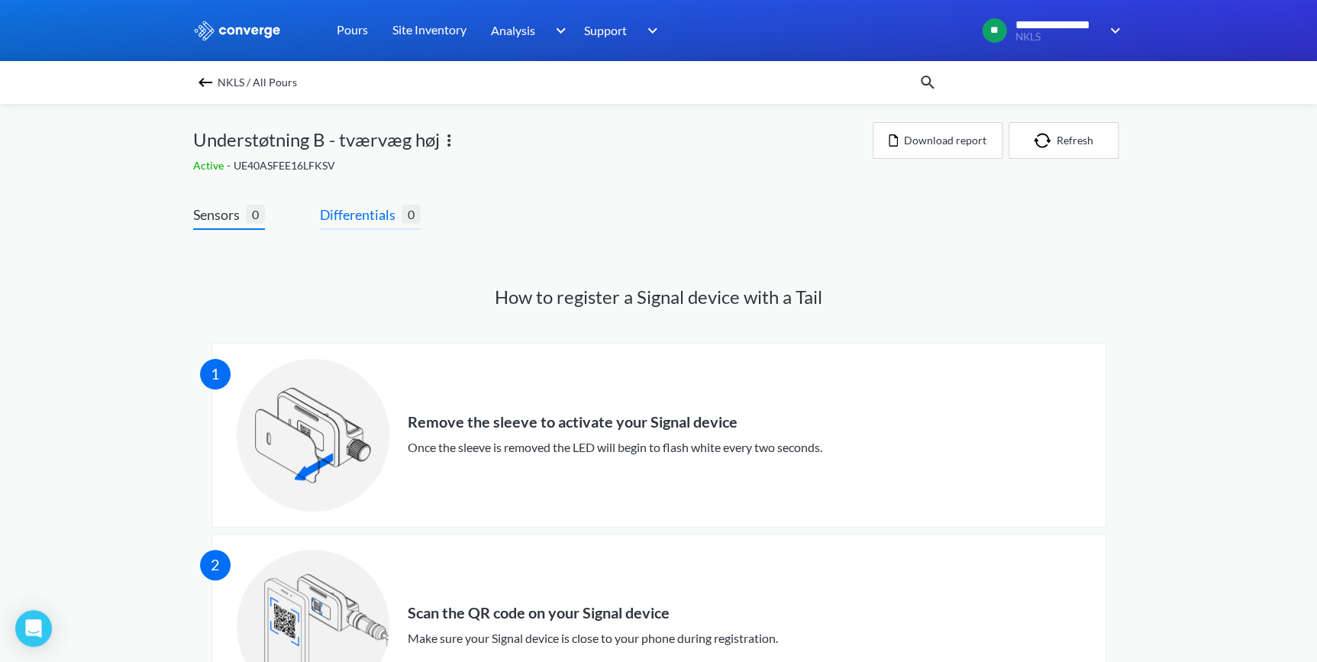
click at [351, 221] on span "Differentials" at bounding box center [361, 214] width 82 height 21
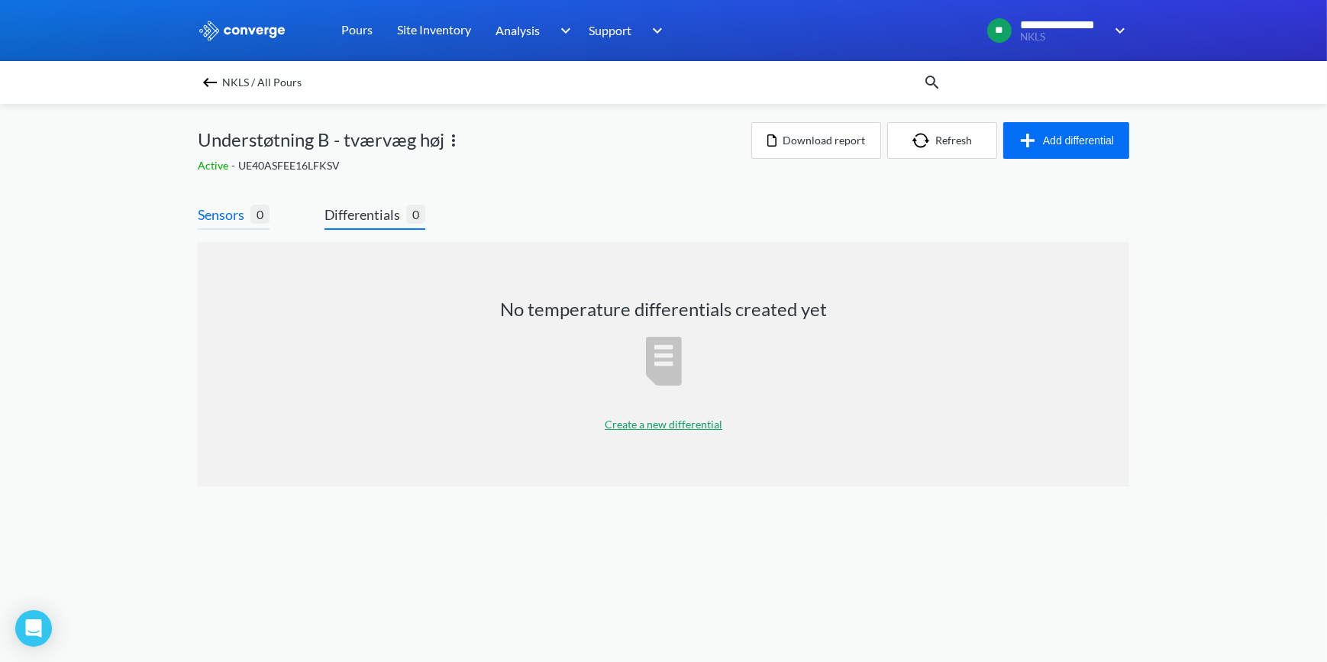
click at [236, 215] on span "Sensors" at bounding box center [224, 214] width 53 height 21
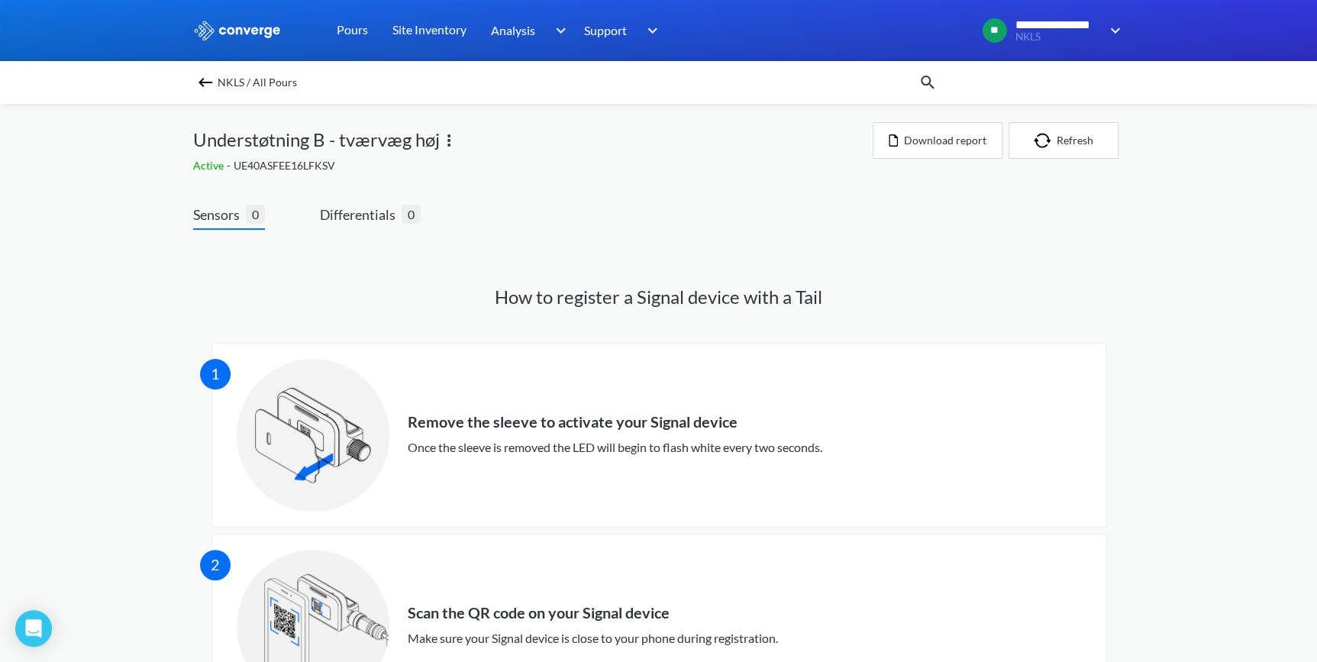
click at [447, 140] on img at bounding box center [449, 140] width 18 height 18
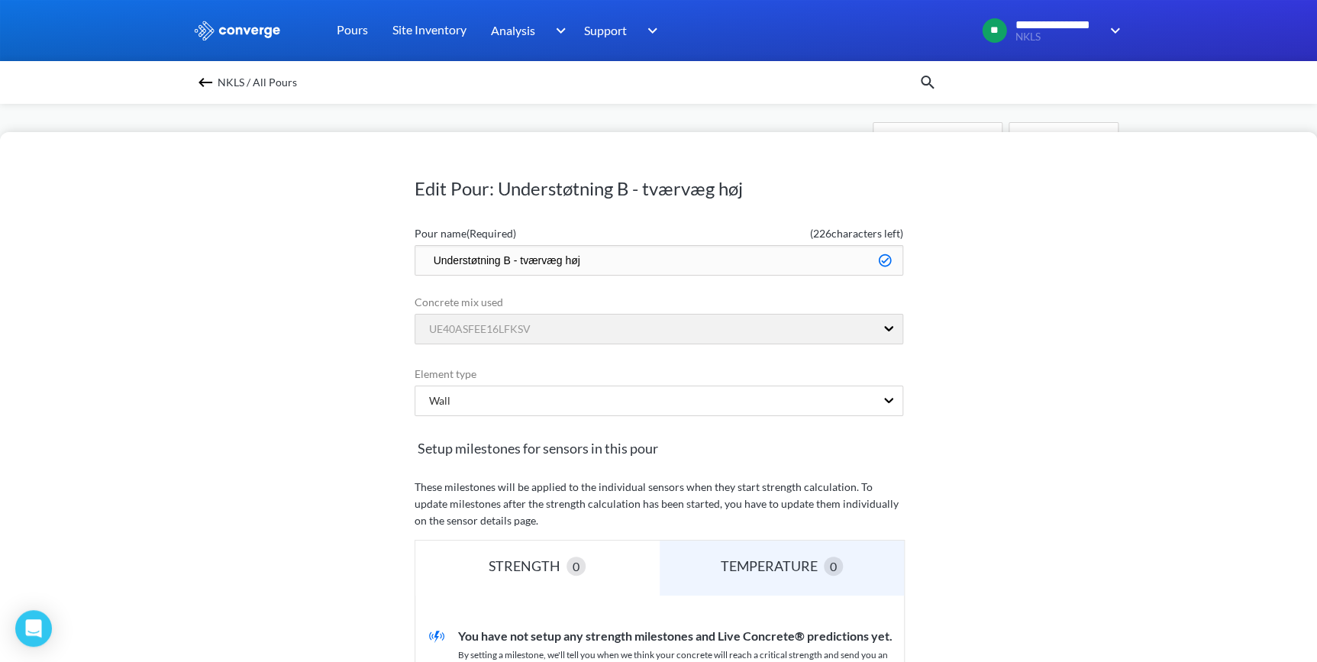
click at [647, 88] on div "NKLS / All Pours" at bounding box center [555, 82] width 725 height 21
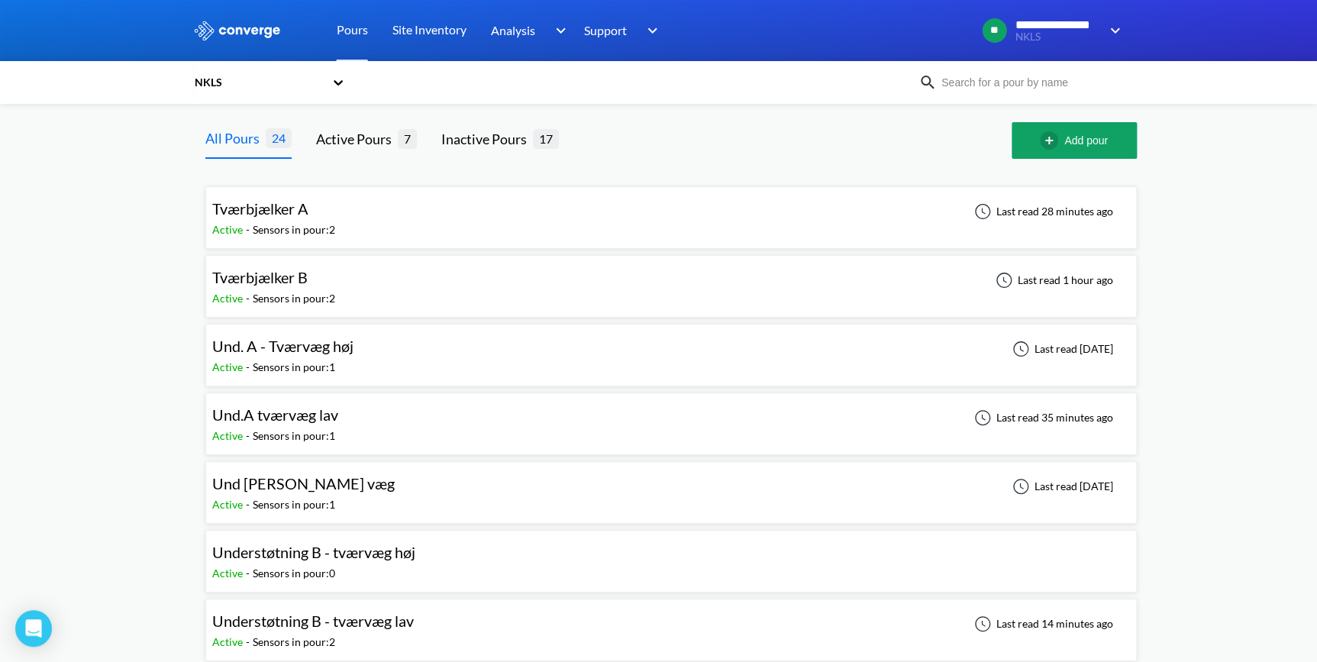
click at [290, 421] on span "Und.A tværvæg lav" at bounding box center [275, 414] width 126 height 18
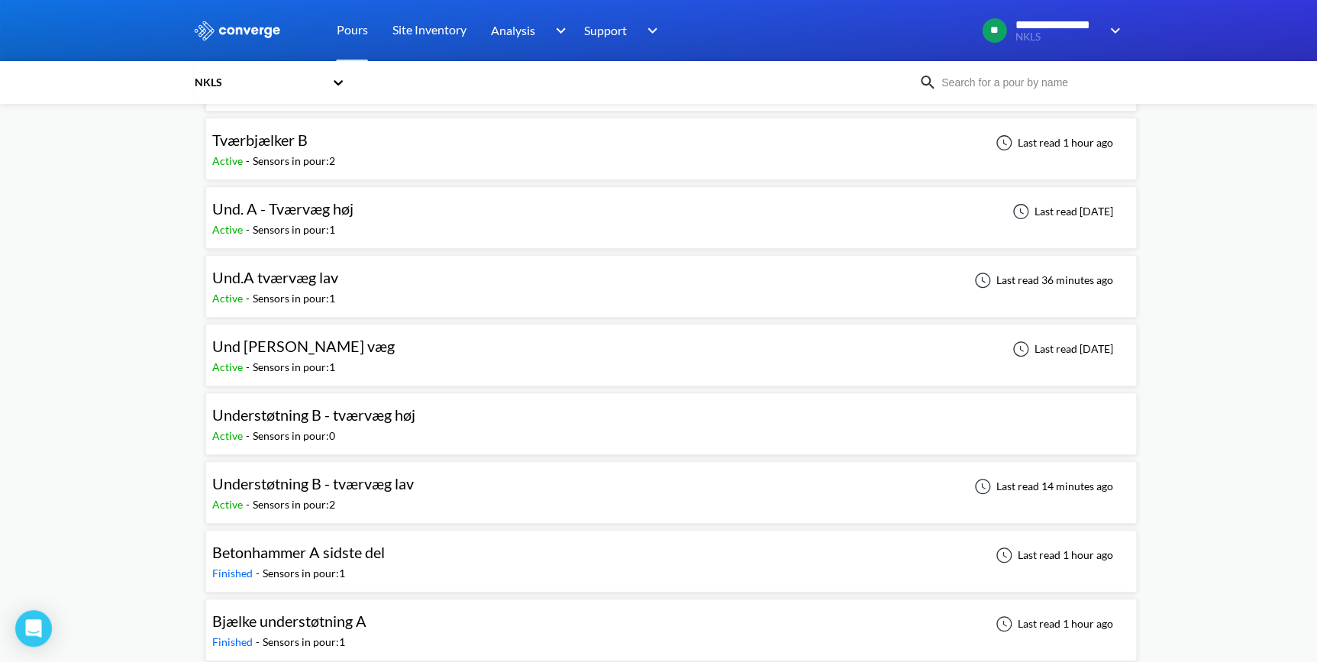
scroll to position [138, 0]
click at [305, 485] on span "Understøtning B - tværvæg lav" at bounding box center [313, 482] width 202 height 18
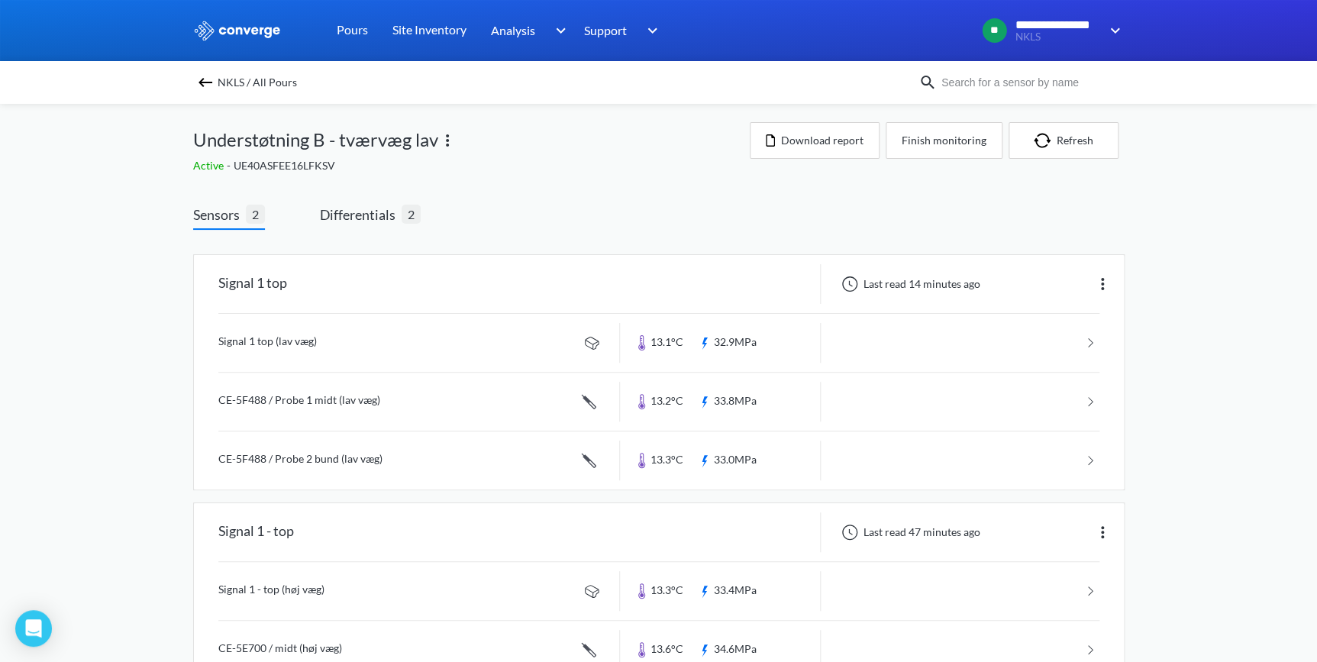
click at [449, 140] on img at bounding box center [447, 140] width 18 height 18
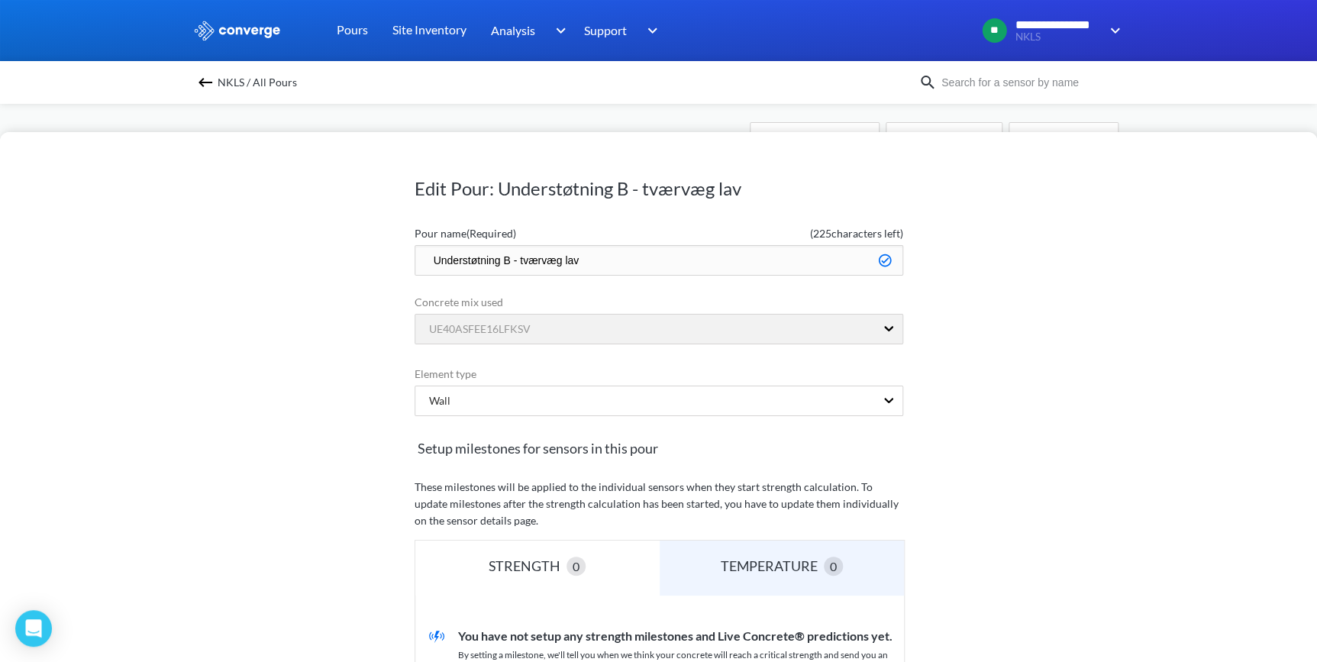
click at [605, 255] on input "Understøtning B - tværvæg lav" at bounding box center [659, 260] width 489 height 31
click at [602, 257] on input "Understøtning B - tværvæg lav" at bounding box center [659, 260] width 489 height 31
drag, startPoint x: 587, startPoint y: 258, endPoint x: 568, endPoint y: 259, distance: 19.1
click at [580, 258] on input "Understøtning B - tværvæg lav" at bounding box center [659, 260] width 489 height 31
type input "Understøtning B - tværvægge"
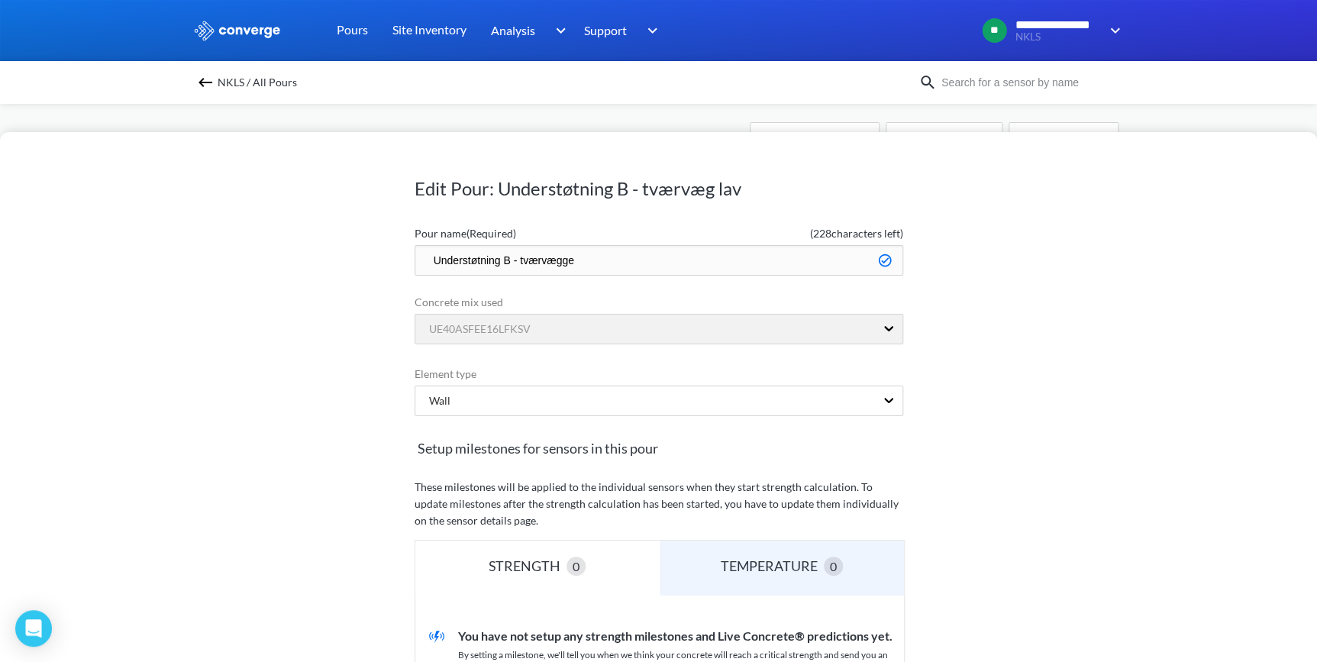
click at [1053, 302] on div "Edit Pour: Understøtning B - tværvæg lav Pour name (Required) ( 228 characters …" at bounding box center [658, 397] width 1317 height 530
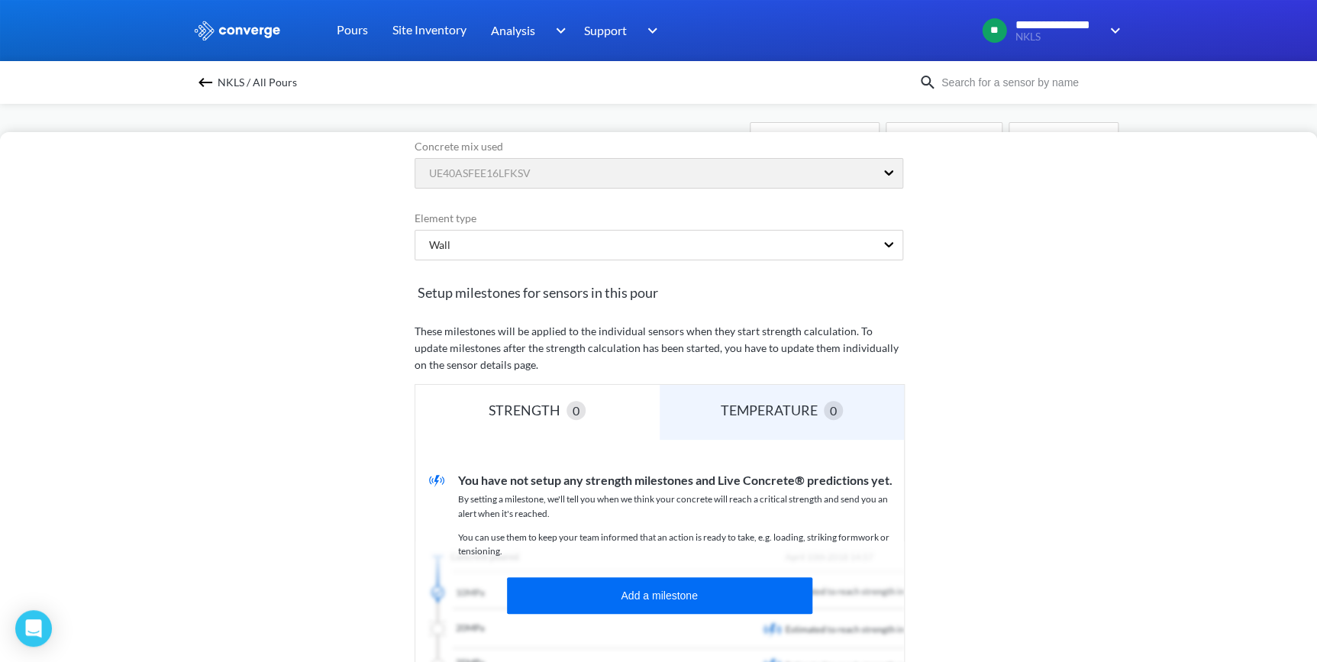
scroll to position [277, 0]
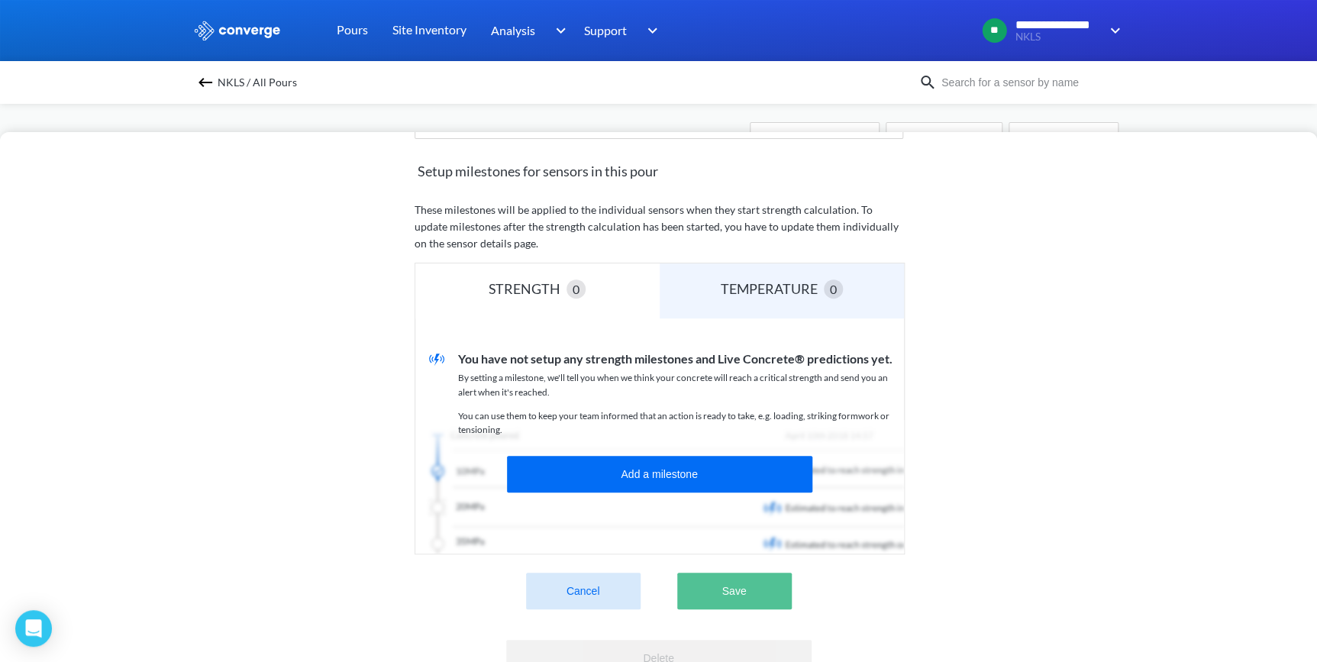
click at [745, 589] on button "Save" at bounding box center [734, 591] width 115 height 37
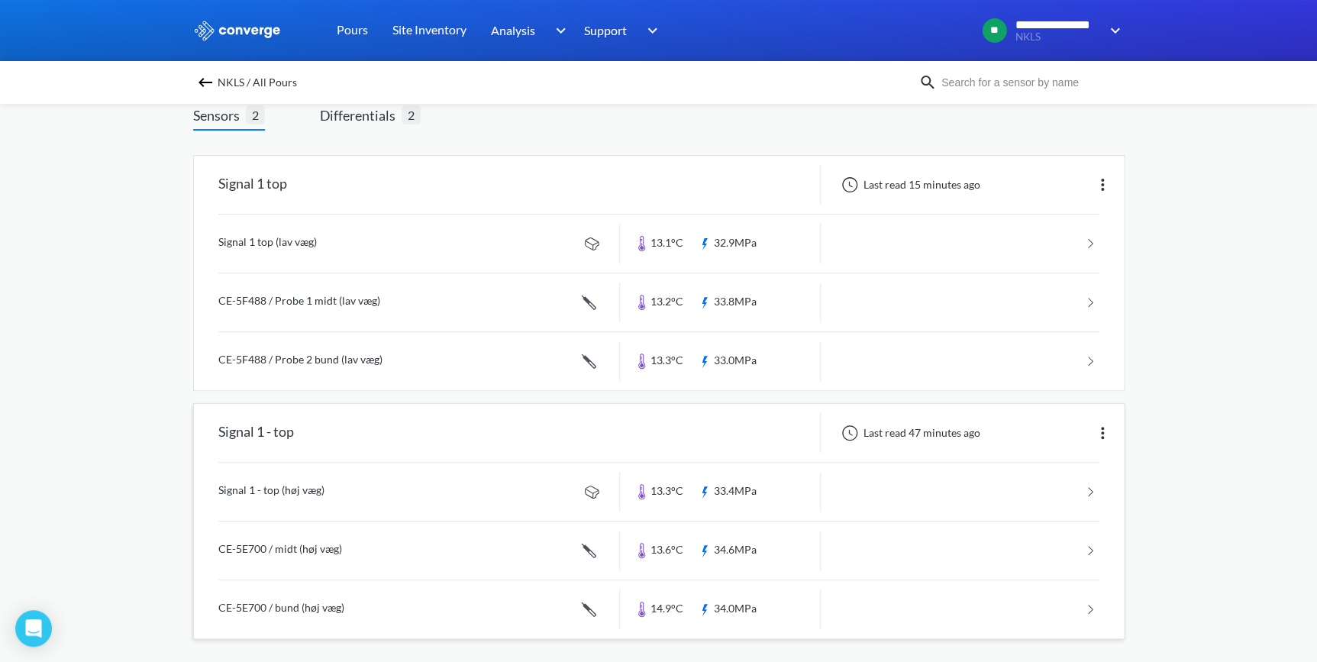
scroll to position [105, 0]
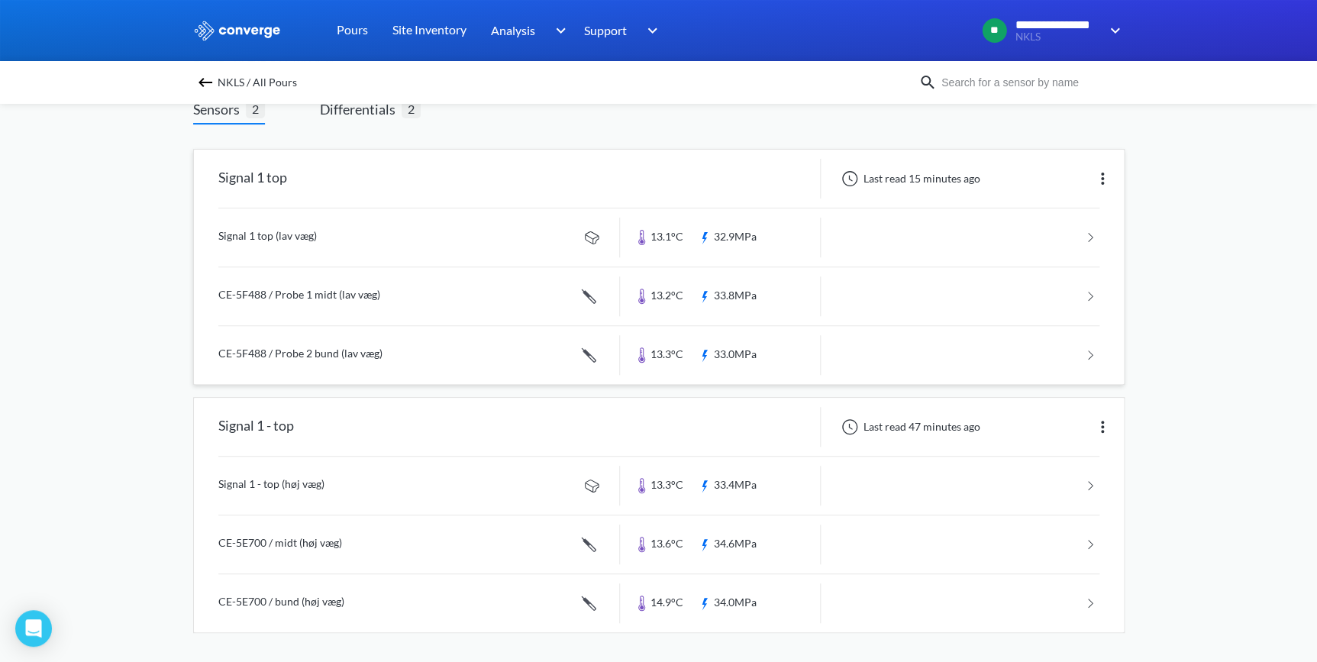
click at [1097, 179] on img at bounding box center [1102, 178] width 18 height 18
click at [1059, 182] on div "Edit" at bounding box center [1063, 178] width 98 height 29
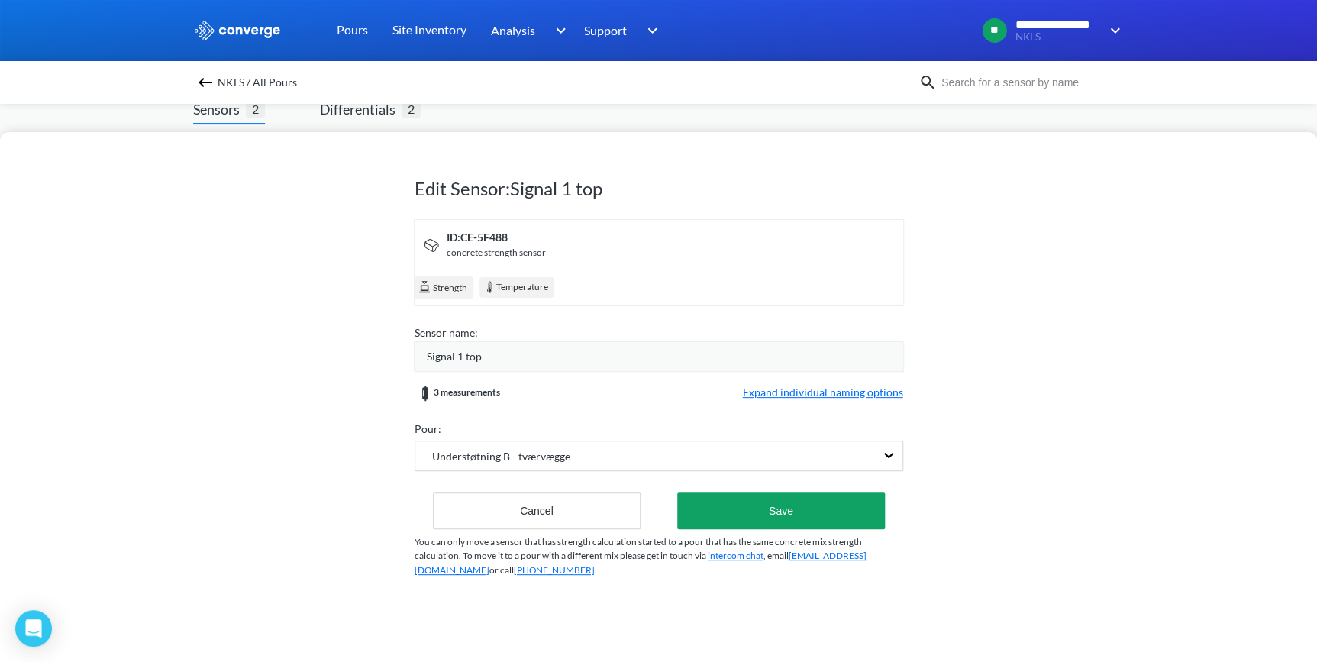
click at [895, 351] on div "Signal 1 top" at bounding box center [665, 356] width 476 height 17
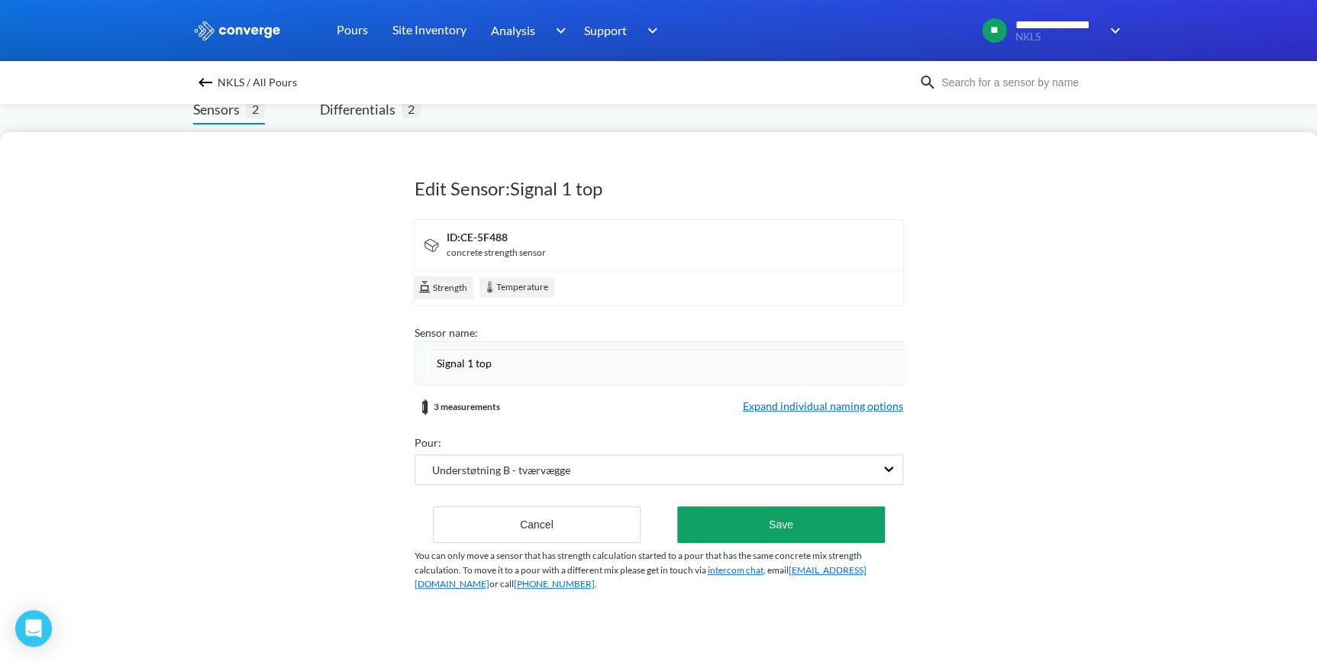
click at [870, 396] on form "ID: CE-5F488 concrete strength sensor Strength Temperature Sensor name: Signal …" at bounding box center [659, 381] width 489 height 324
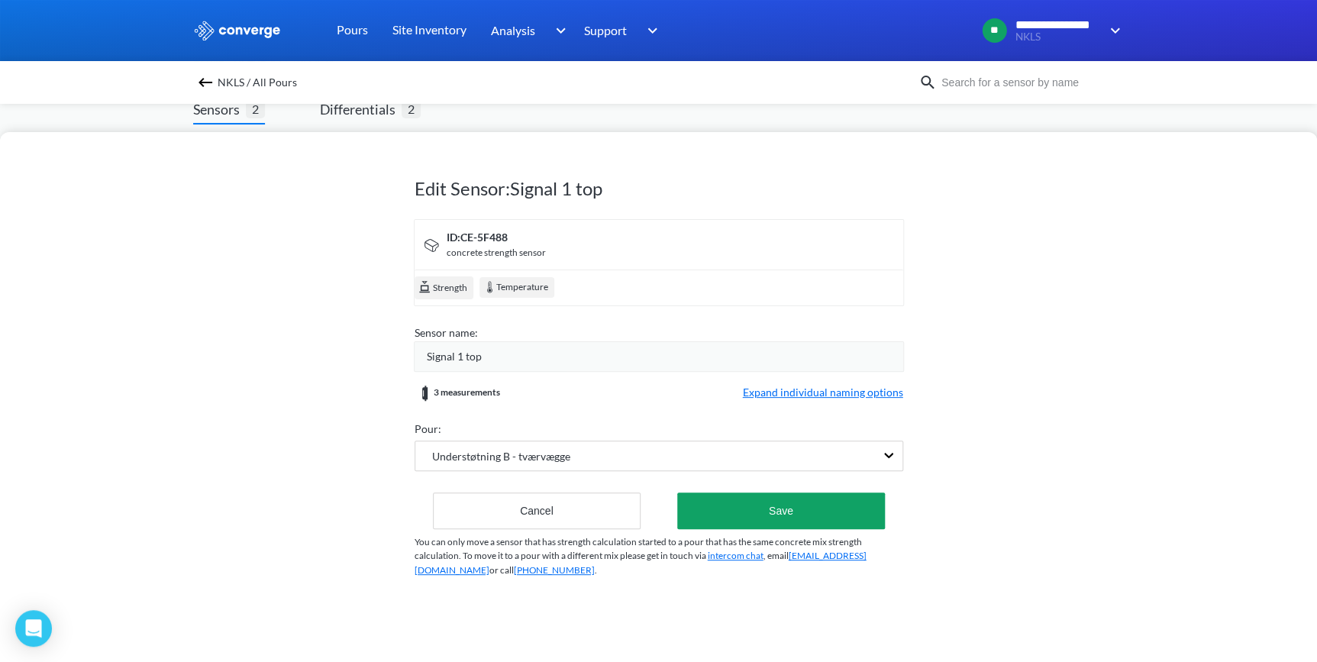
drag, startPoint x: 870, startPoint y: 396, endPoint x: 821, endPoint y: 390, distance: 49.2
click at [821, 390] on span "Expand individual naming options" at bounding box center [823, 393] width 160 height 18
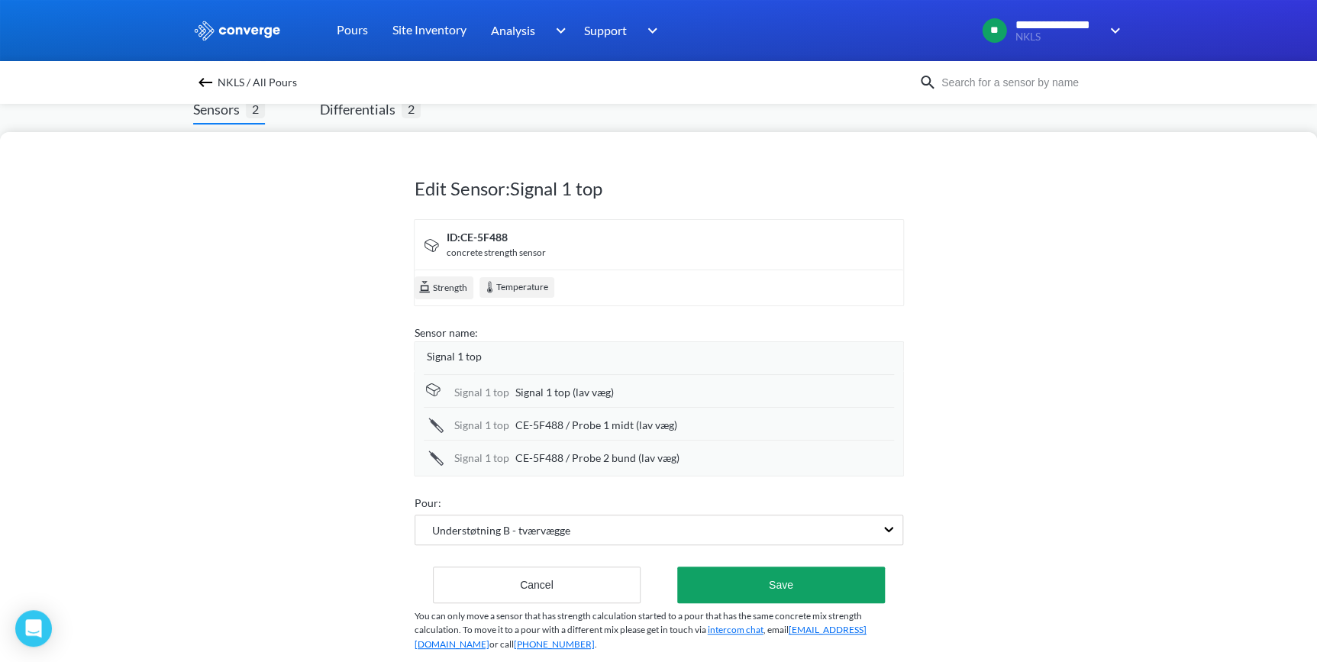
click at [487, 350] on div "Signal 1 top" at bounding box center [665, 356] width 476 height 17
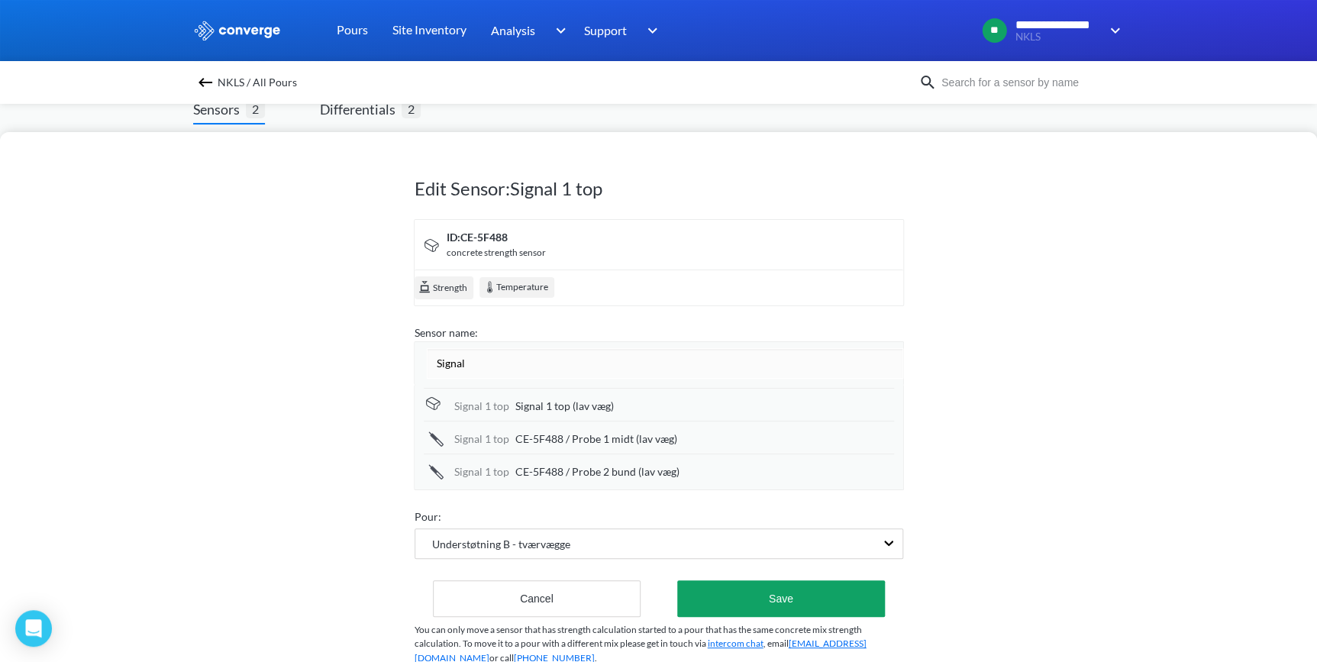
type input "Signal 2"
click at [792, 599] on button "Save" at bounding box center [780, 598] width 207 height 37
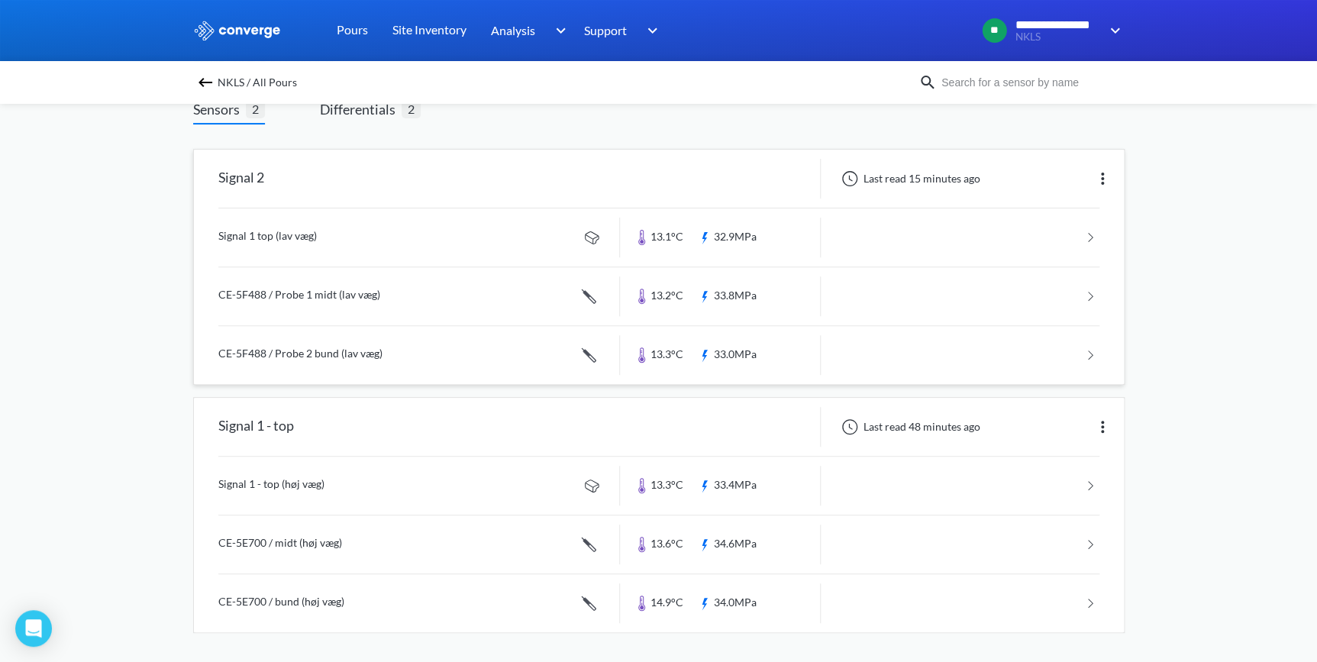
click at [1099, 179] on img at bounding box center [1102, 178] width 18 height 18
click at [1045, 177] on div "Edit" at bounding box center [1063, 178] width 98 height 29
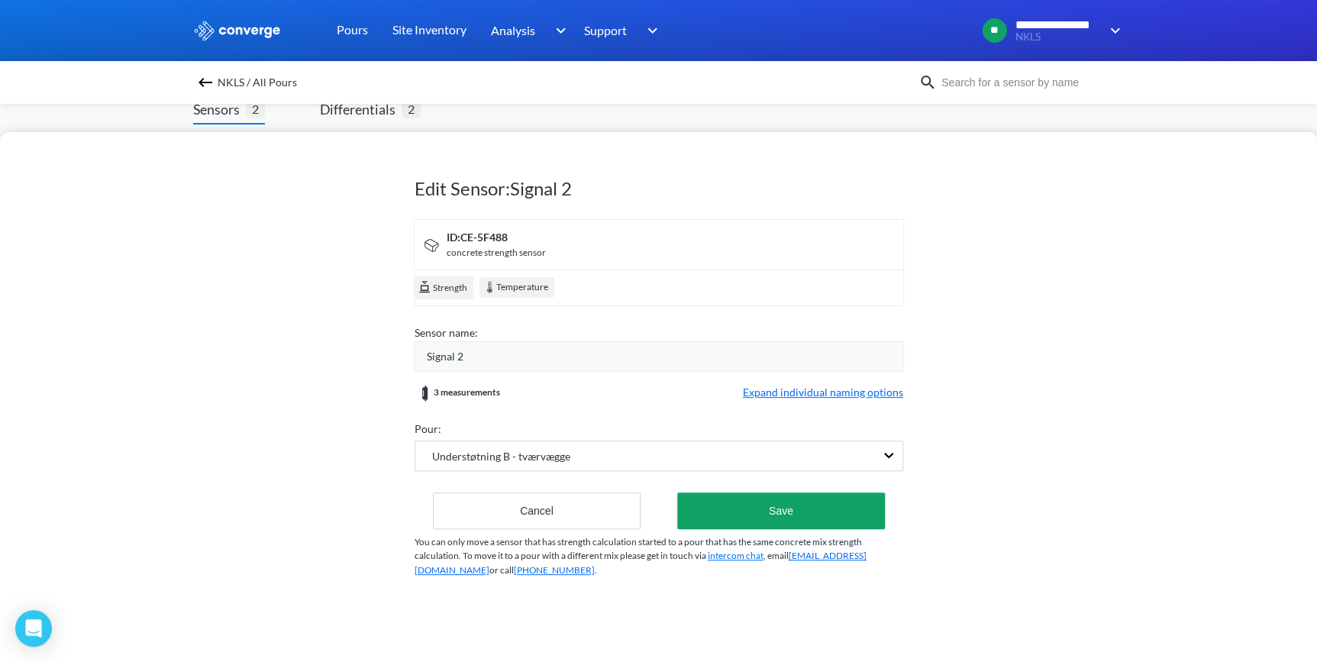
click at [842, 390] on span "Expand individual naming options" at bounding box center [823, 393] width 160 height 18
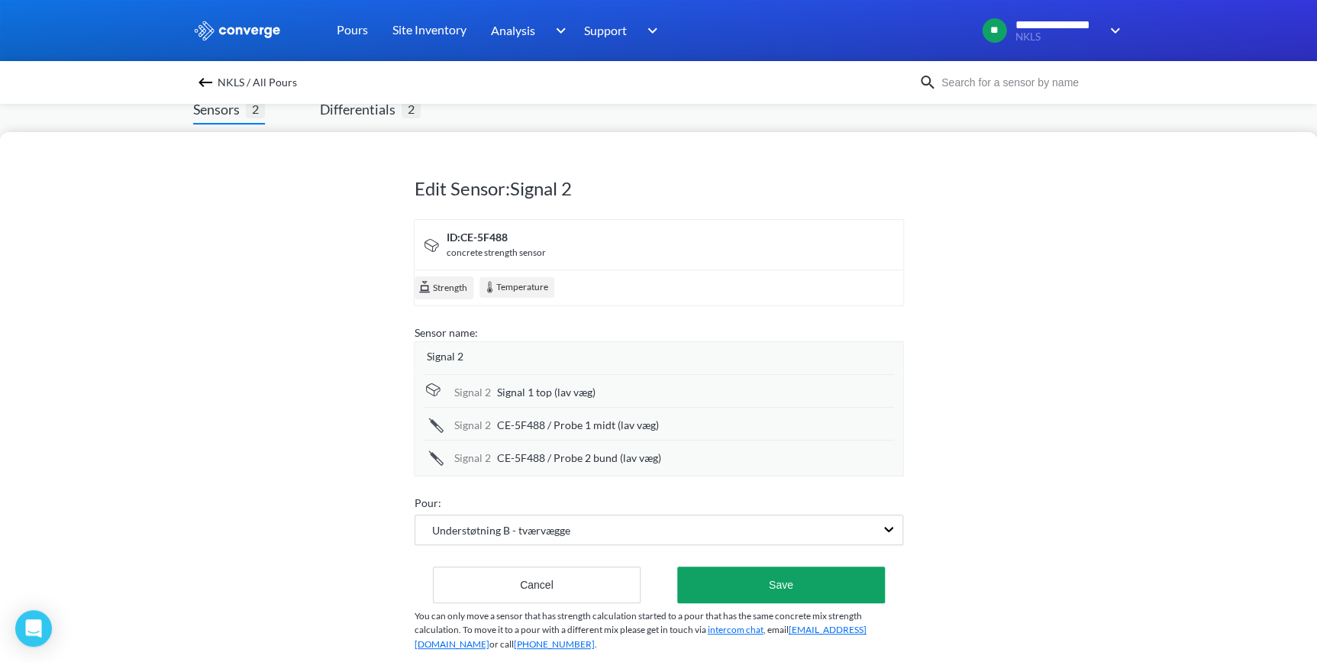
click at [533, 392] on span "Signal 1 top (lav væg)" at bounding box center [546, 392] width 98 height 17
type input "Signal 2 top (lav væg)"
click at [1047, 408] on div "Edit Sensor: Signal 2 ID: CE-5F488 concrete strength sensor Strength Temperatur…" at bounding box center [658, 397] width 1317 height 530
click at [769, 586] on button "Save" at bounding box center [780, 584] width 207 height 37
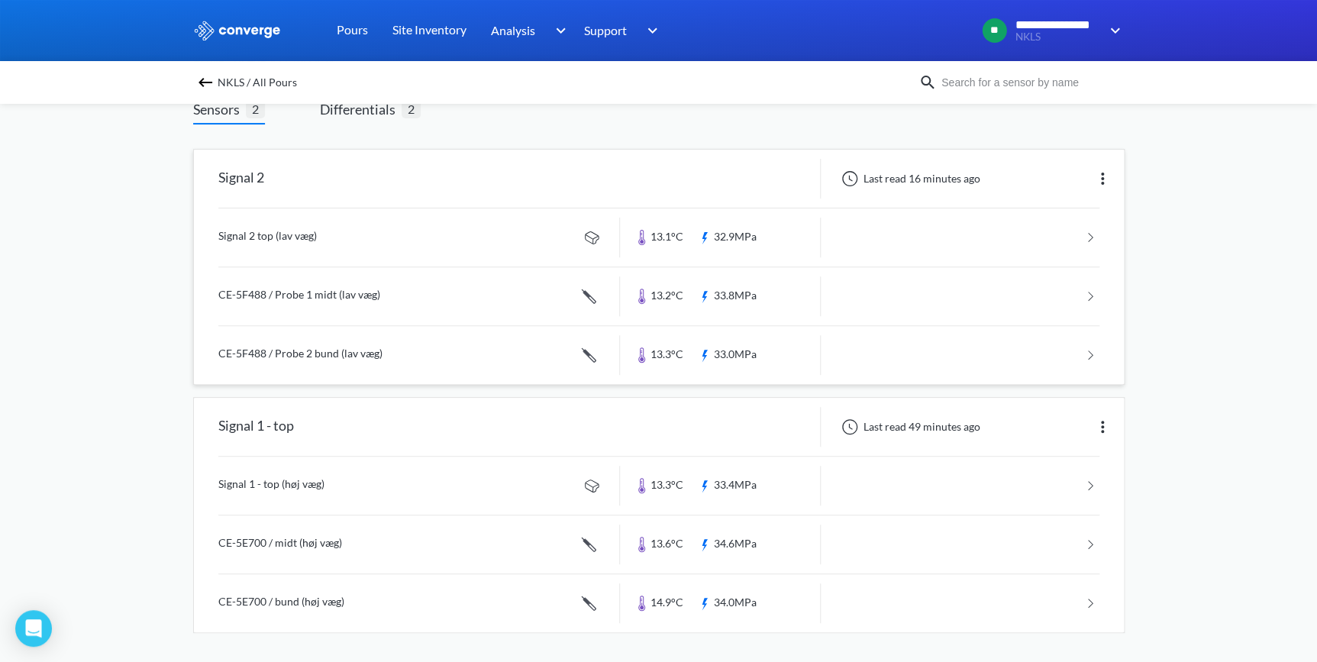
click at [1206, 357] on div "**********" at bounding box center [658, 279] width 1317 height 769
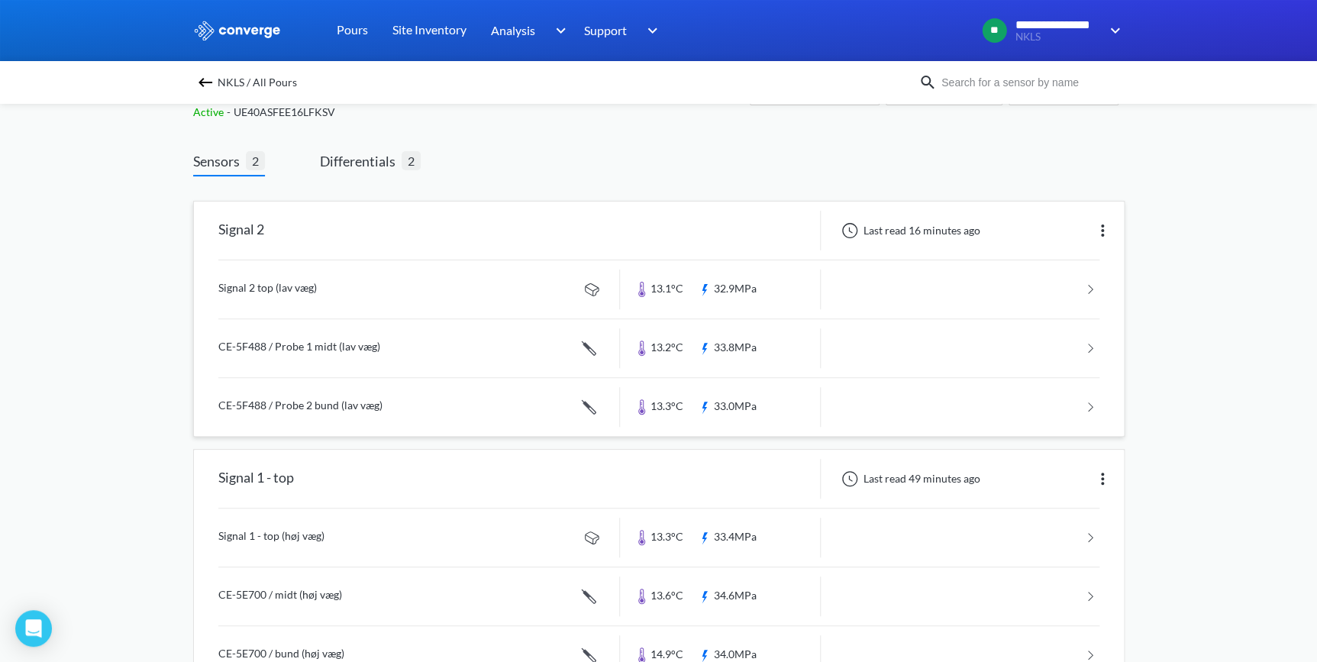
scroll to position [0, 0]
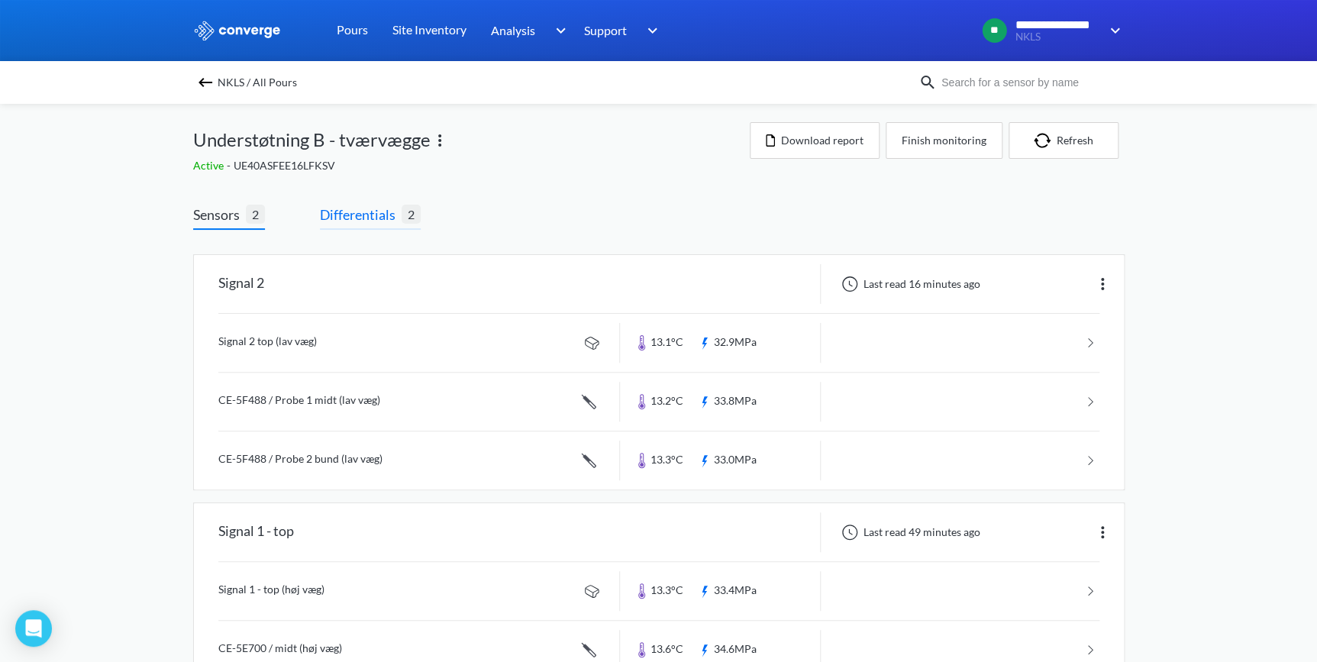
click at [347, 211] on span "Differentials" at bounding box center [361, 214] width 82 height 21
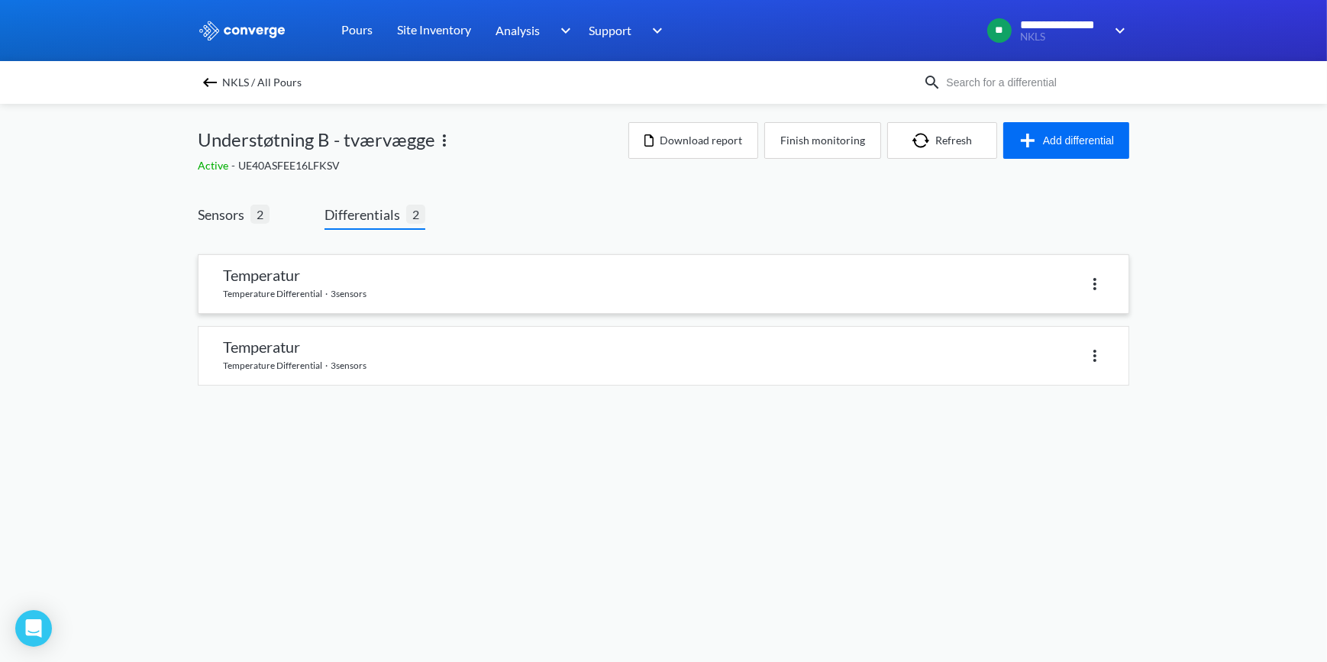
click at [299, 279] on link at bounding box center [663, 284] width 930 height 58
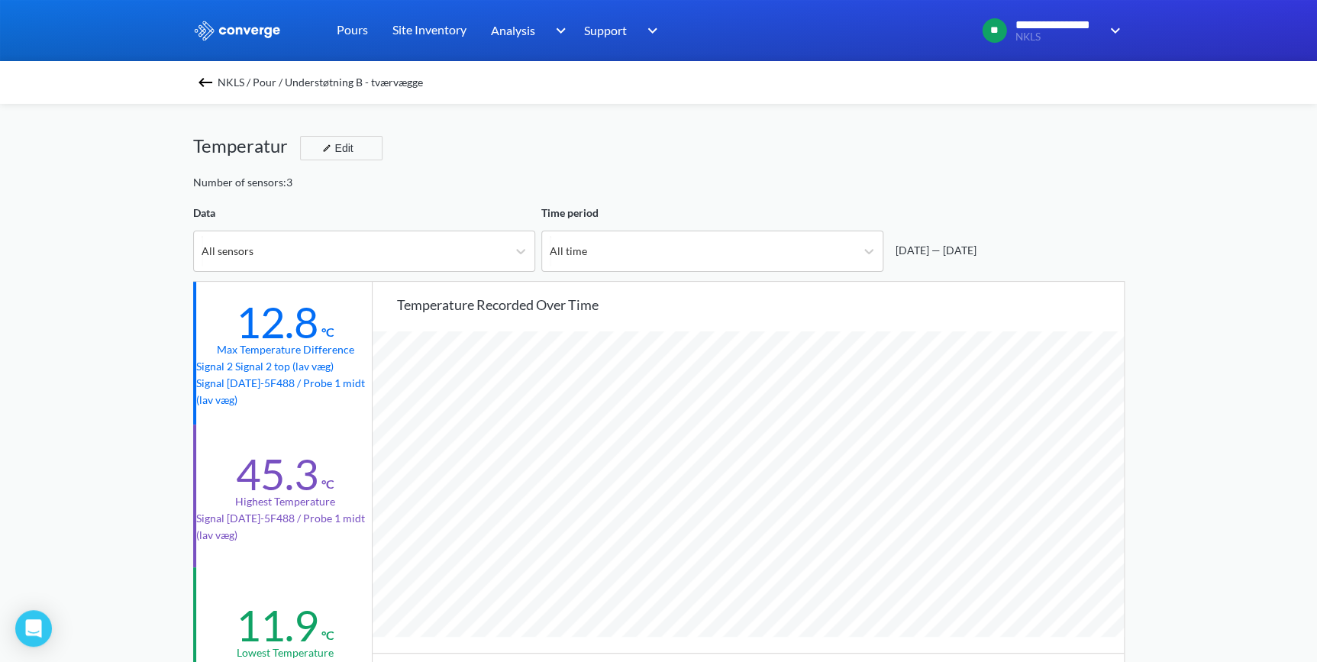
scroll to position [1279, 1316]
click at [203, 69] on div "NKLS / Pour / Understøtning B - tværvægge" at bounding box center [658, 82] width 1317 height 43
click at [207, 85] on img at bounding box center [205, 82] width 18 height 18
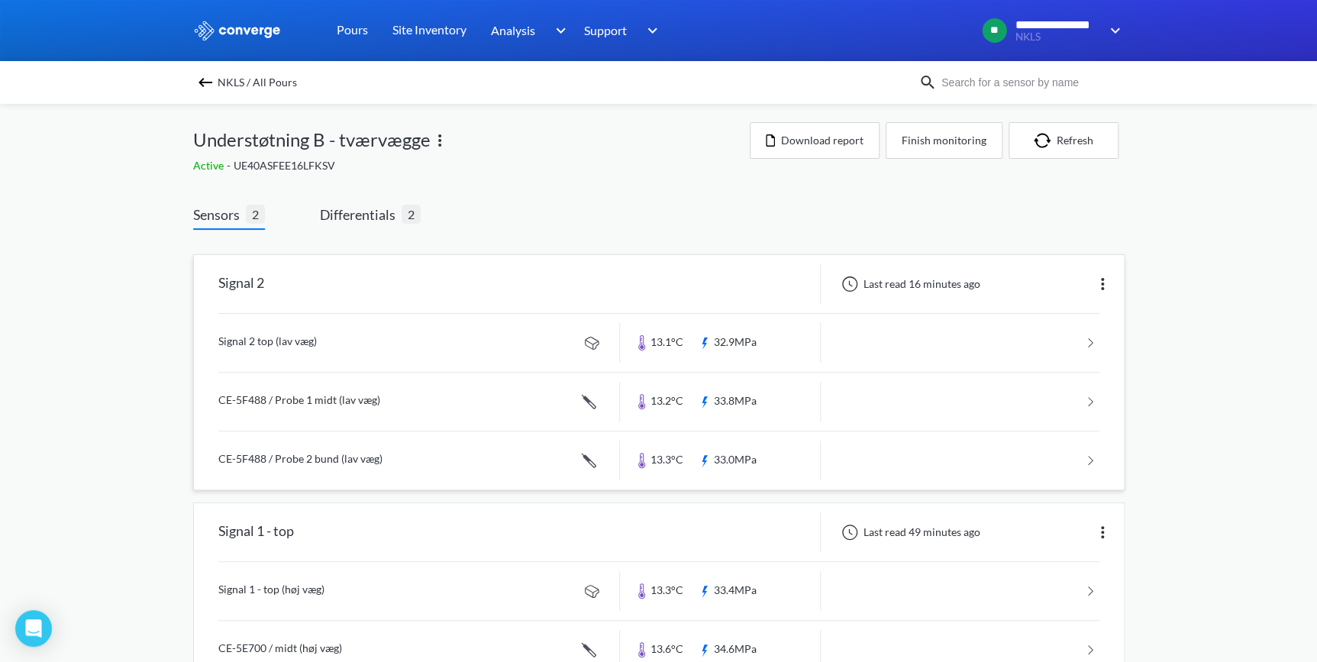
click at [268, 342] on link at bounding box center [658, 343] width 881 height 58
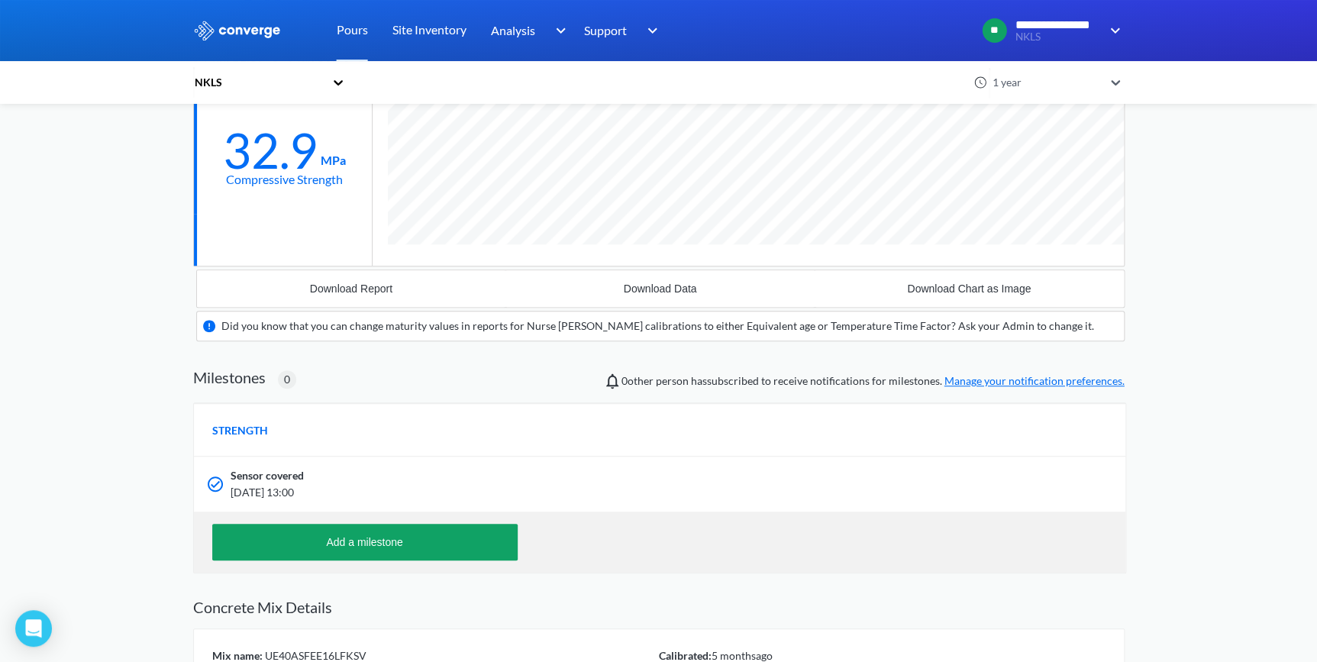
scroll to position [277, 0]
click at [224, 82] on div "NKLS" at bounding box center [258, 82] width 131 height 17
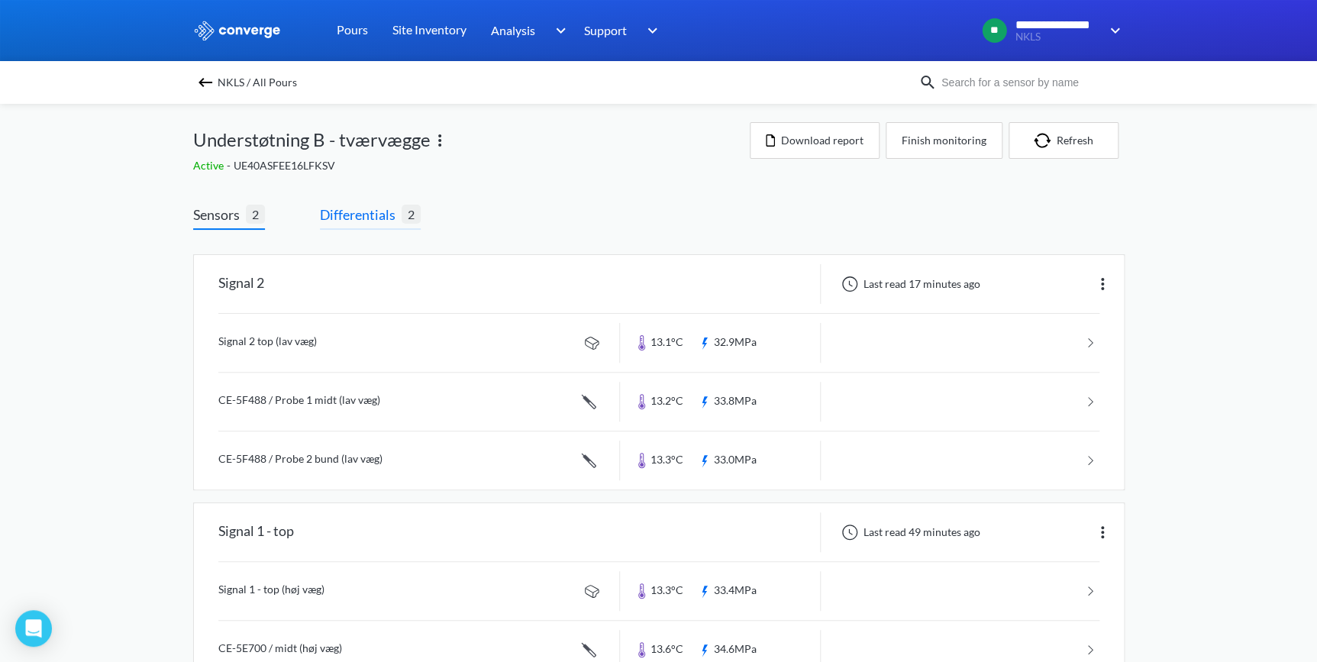
click at [358, 217] on span "Differentials" at bounding box center [361, 214] width 82 height 21
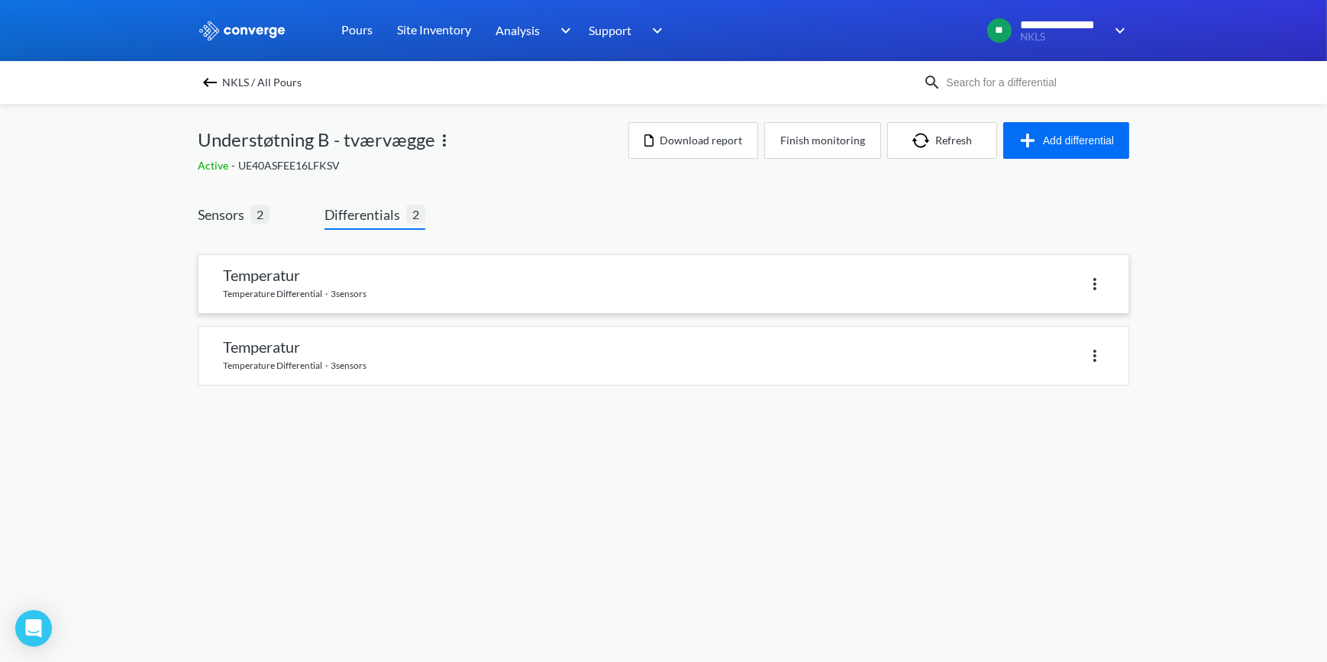
click at [1105, 282] on link at bounding box center [663, 284] width 930 height 58
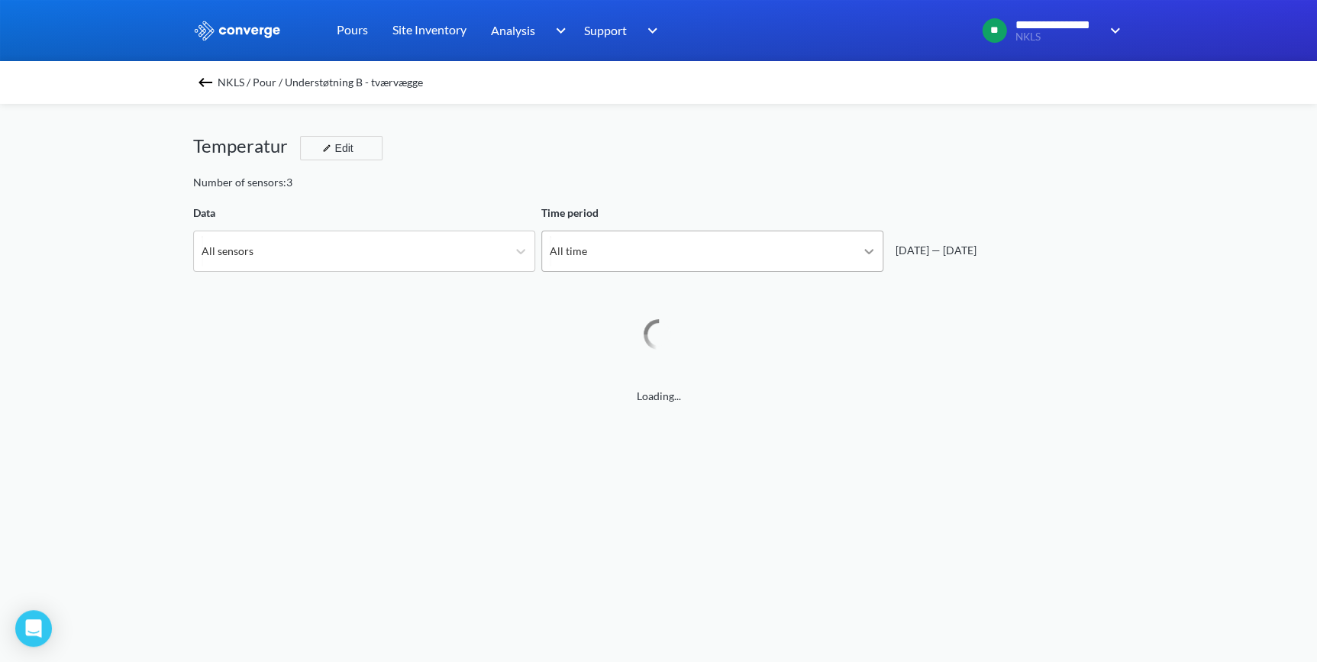
click at [870, 253] on icon at bounding box center [868, 251] width 15 height 15
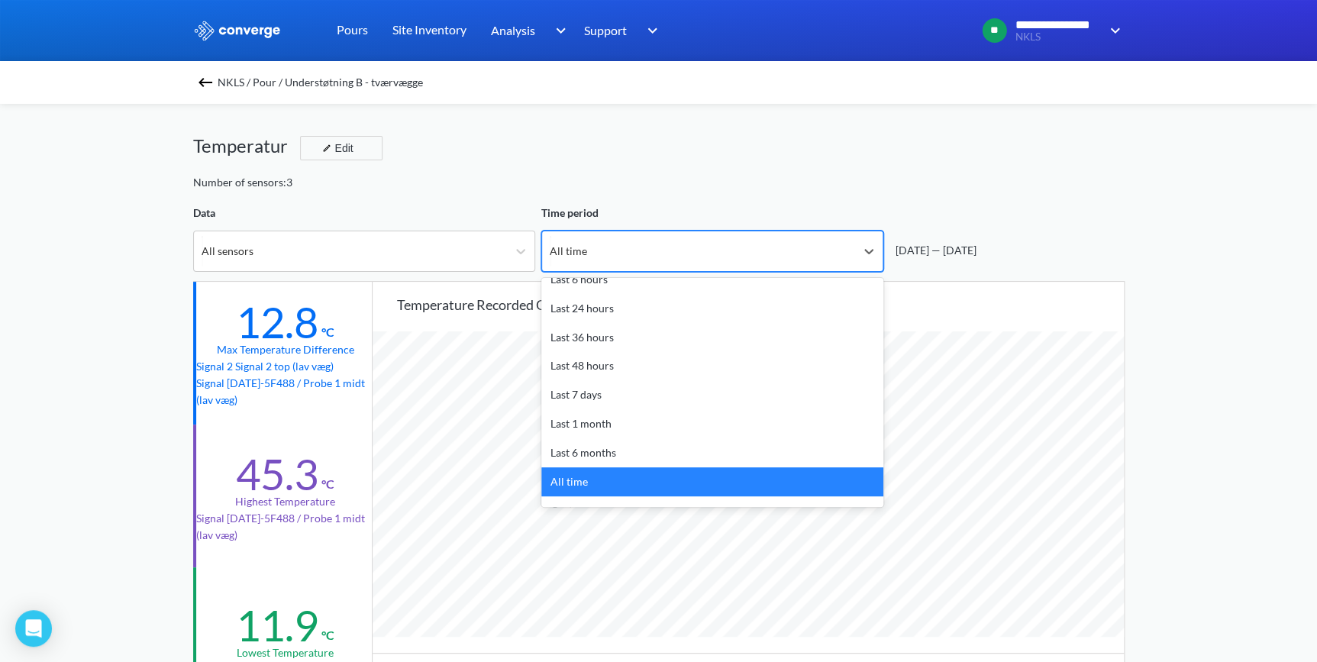
scroll to position [67, 0]
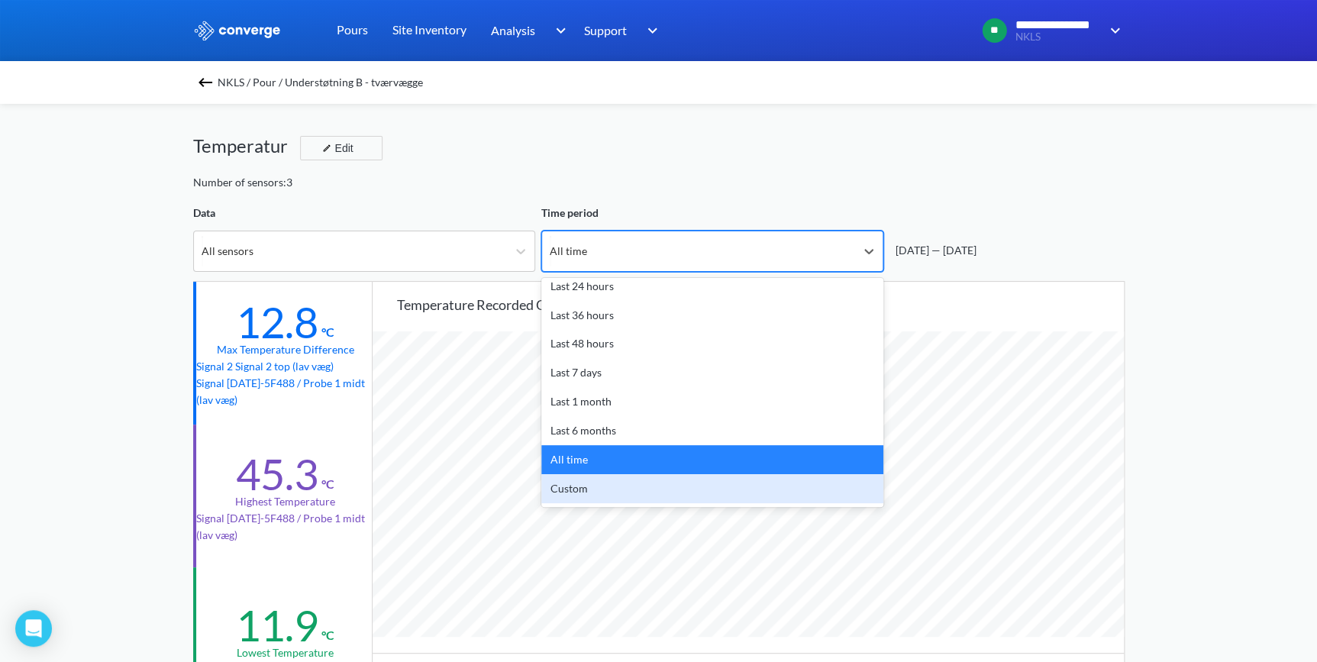
click at [638, 489] on div "Custom" at bounding box center [712, 488] width 342 height 29
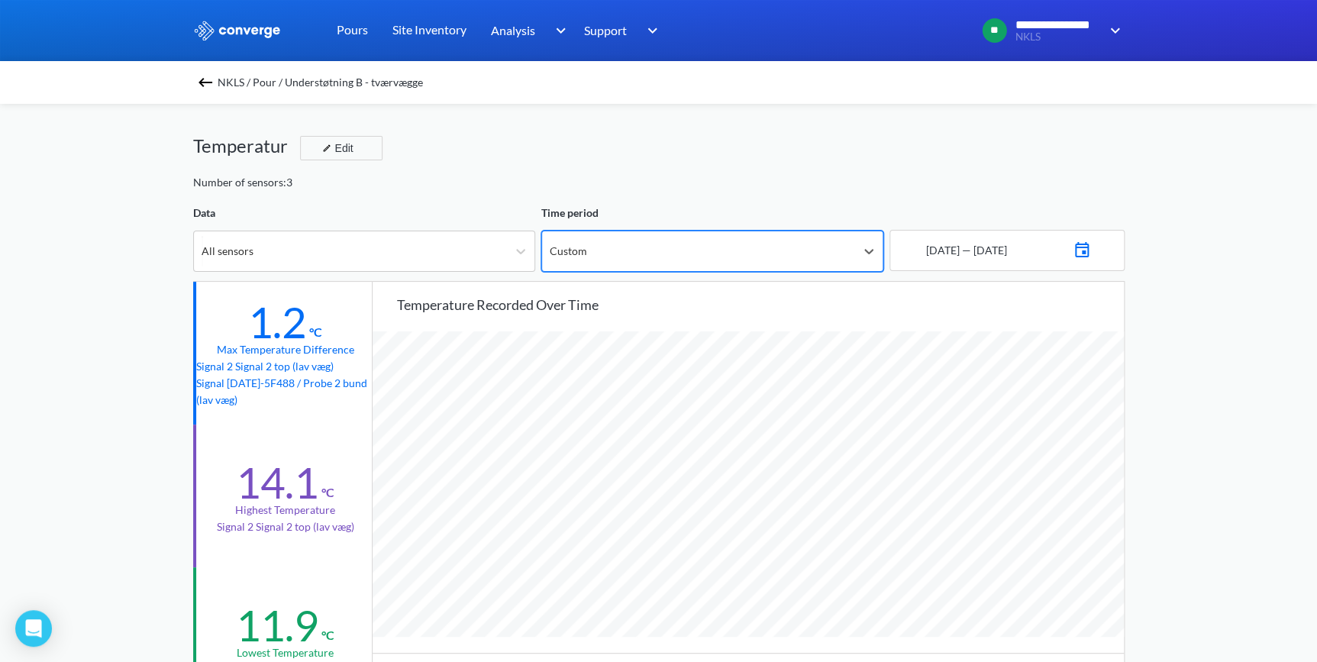
scroll to position [1279, 1316]
click at [1091, 253] on img at bounding box center [1082, 247] width 18 height 21
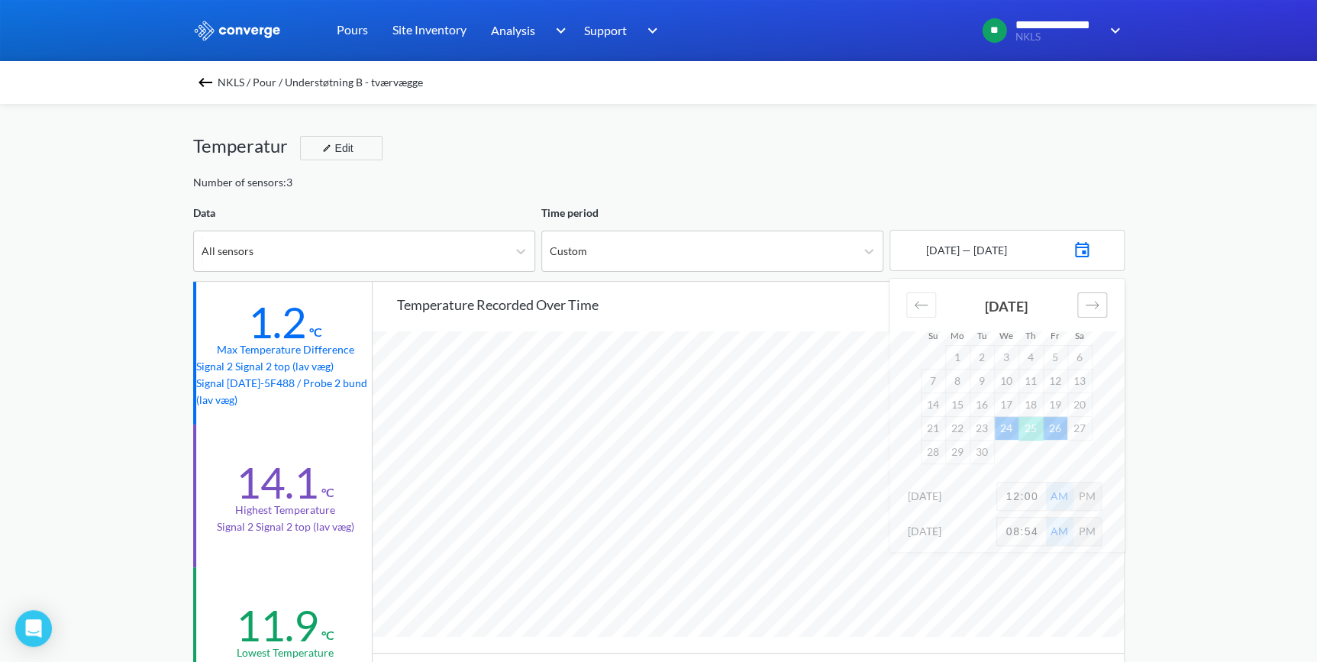
click at [1089, 305] on icon "Move forward to switch to the next month." at bounding box center [1092, 305] width 15 height 15
click at [927, 301] on icon "Move backward to switch to the previous month." at bounding box center [921, 305] width 15 height 15
click at [1028, 381] on td "11" at bounding box center [1030, 381] width 24 height 24
click at [1091, 304] on icon "Move forward to switch to the next month." at bounding box center [1092, 305] width 15 height 15
click at [936, 413] on td "12" at bounding box center [933, 404] width 24 height 24
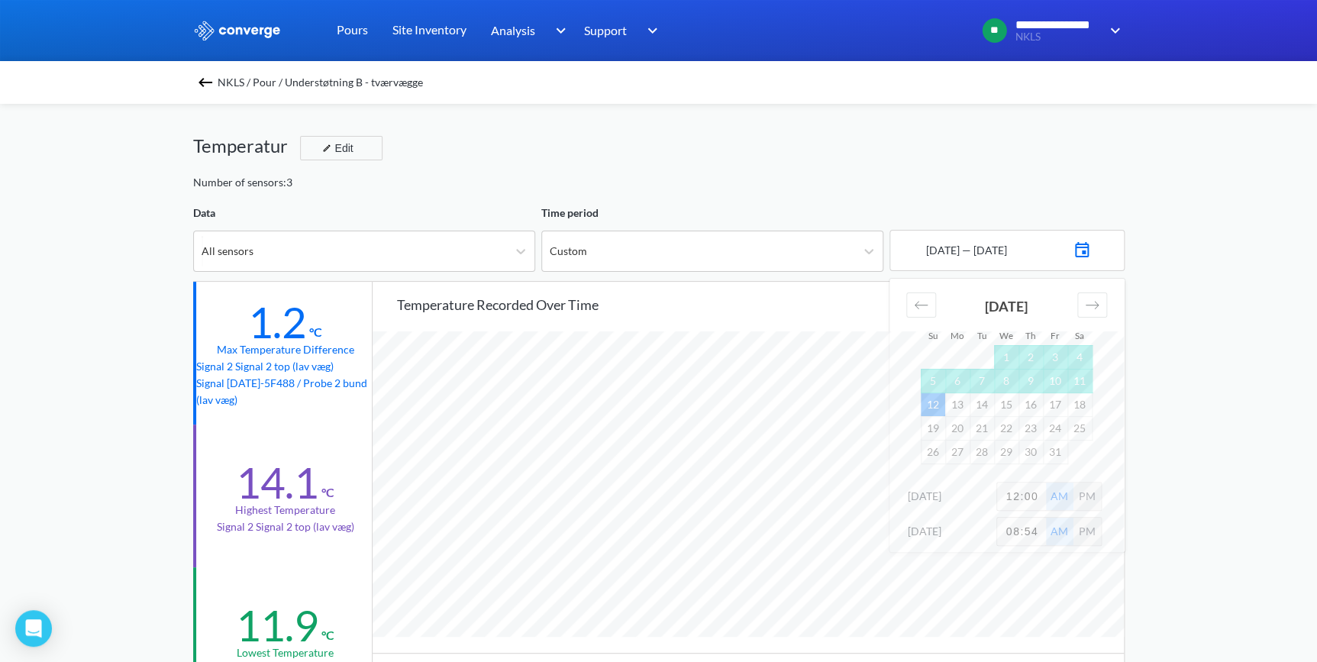
click at [1166, 345] on div "**********" at bounding box center [658, 639] width 1317 height 1279
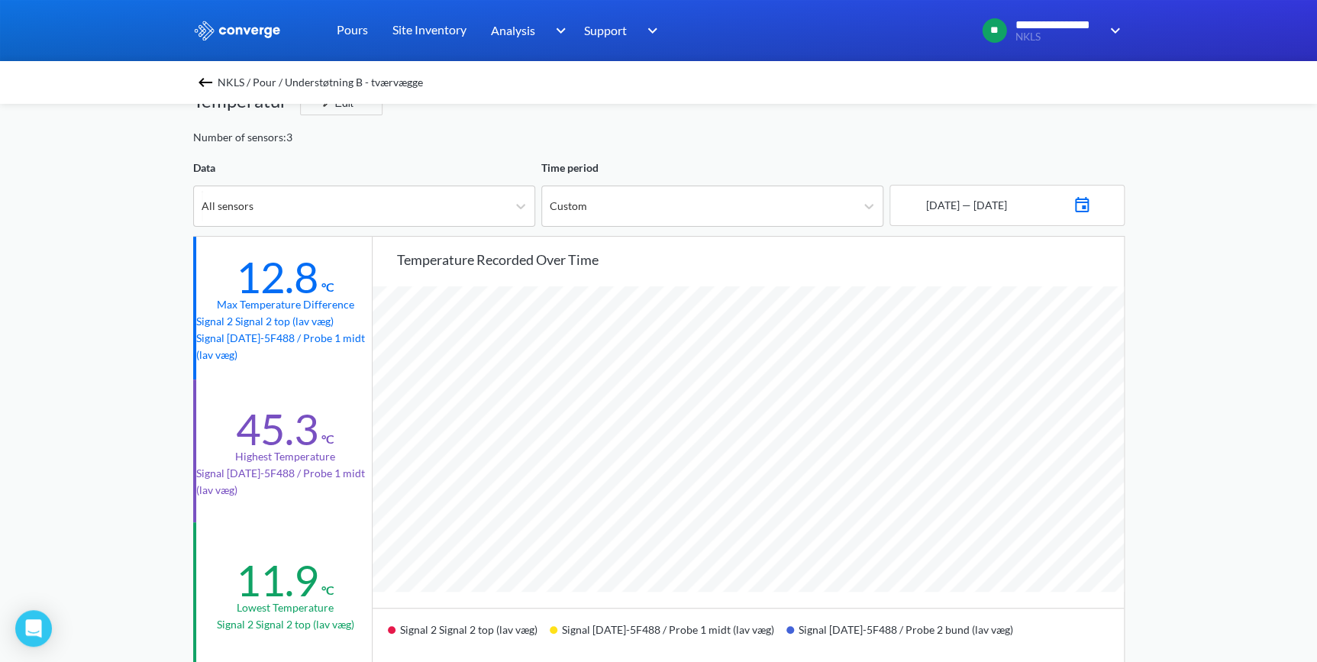
scroll to position [69, 0]
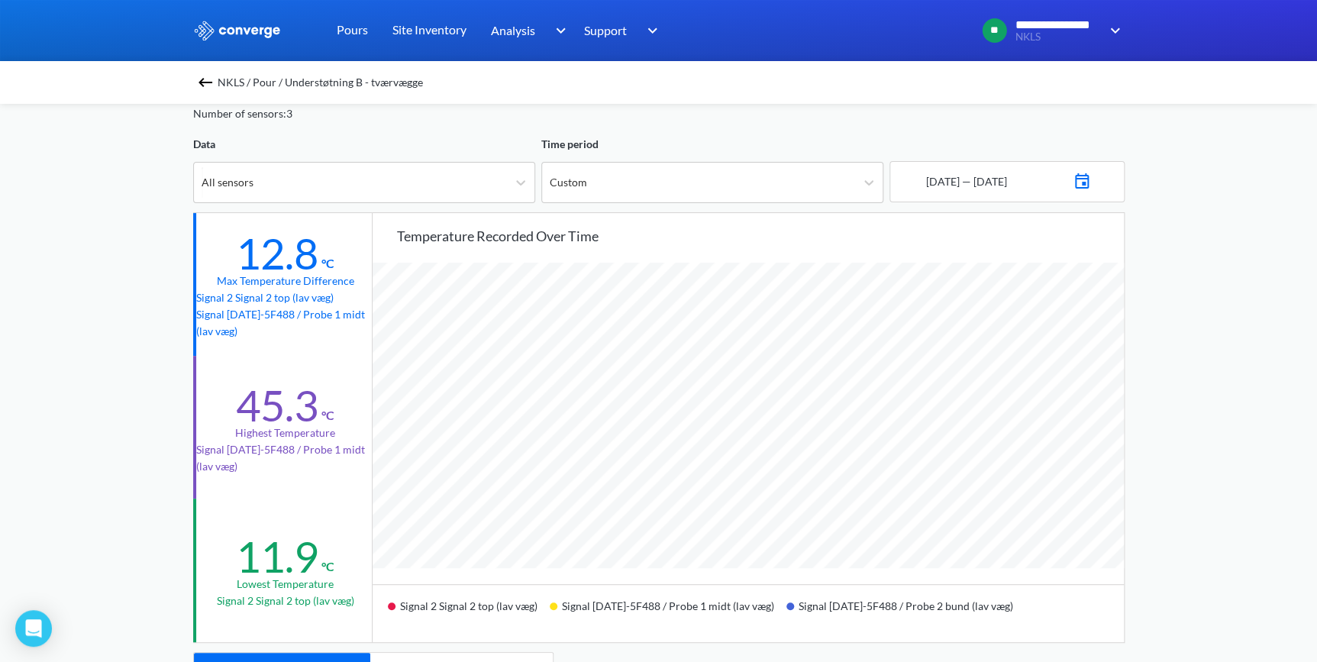
click at [1091, 182] on img at bounding box center [1082, 179] width 18 height 21
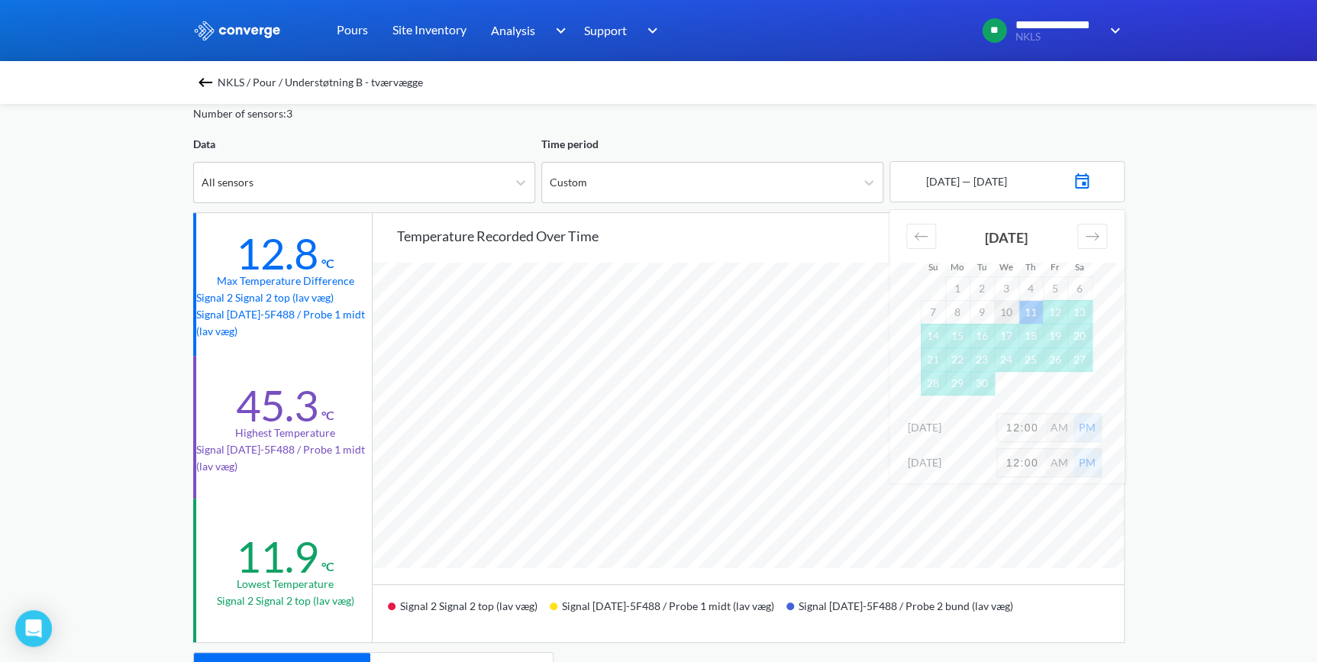
click at [1009, 314] on td "10" at bounding box center [1006, 312] width 24 height 24
click at [1166, 440] on div "**********" at bounding box center [658, 570] width 1317 height 1279
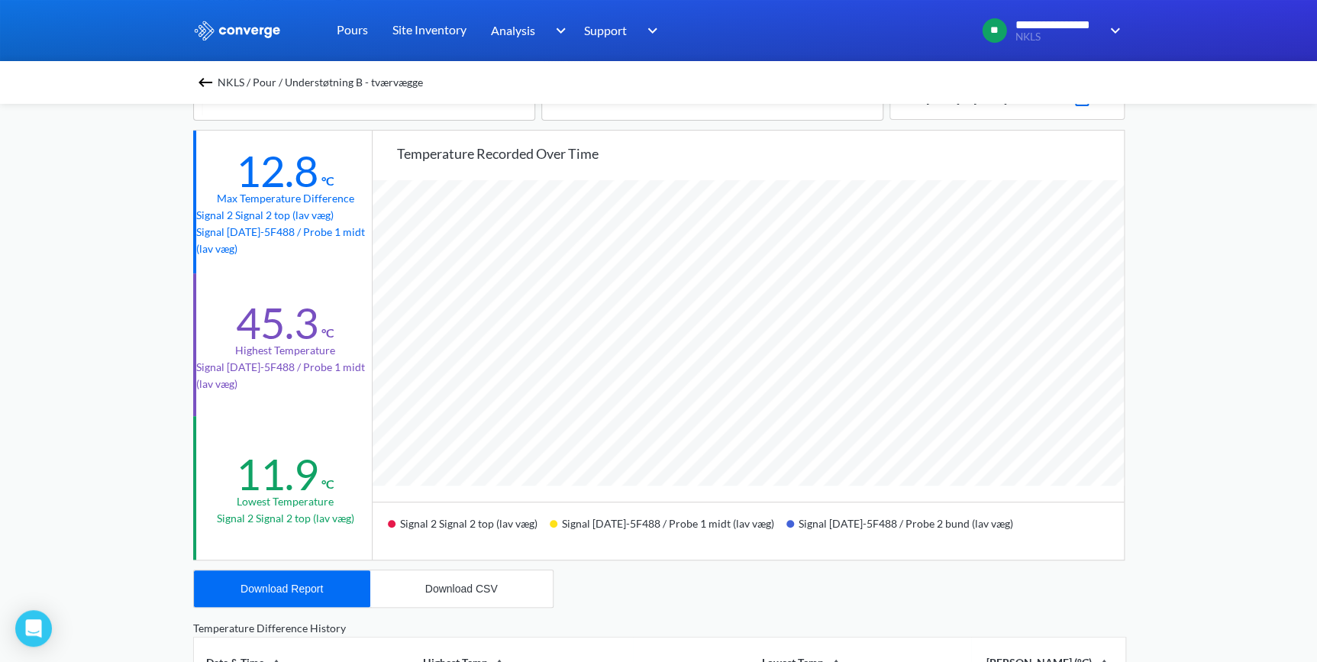
scroll to position [0, 0]
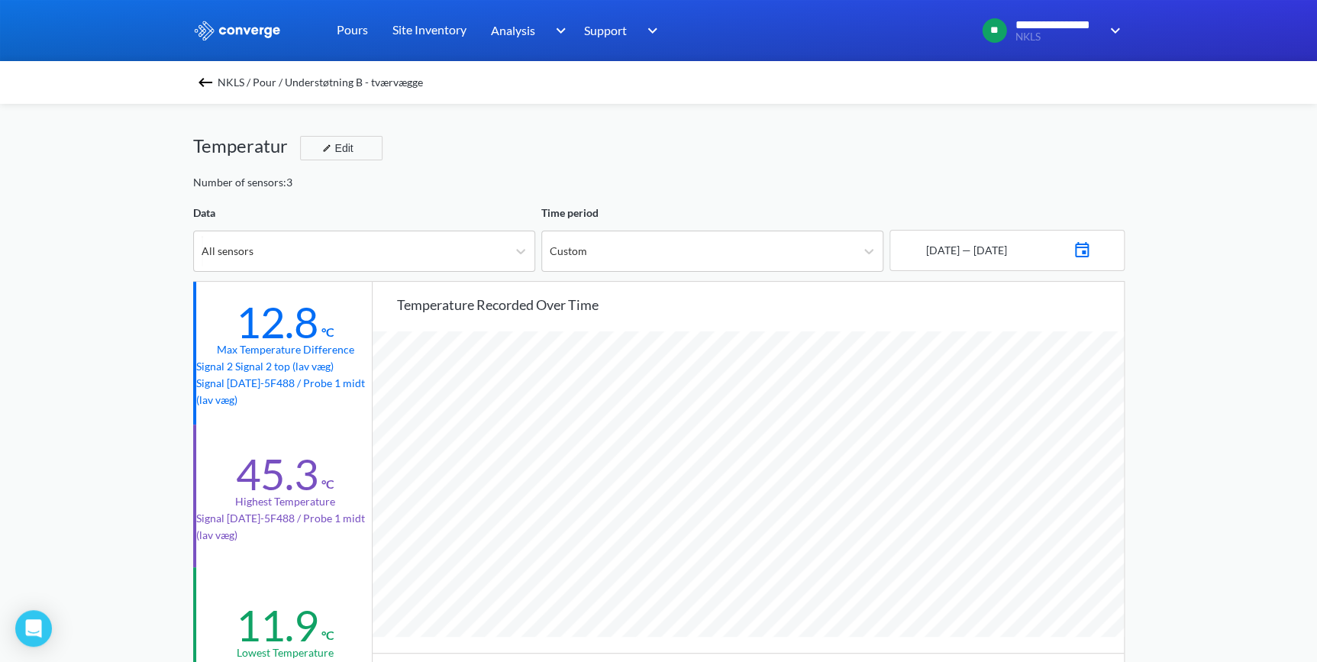
click at [205, 82] on img at bounding box center [205, 82] width 18 height 18
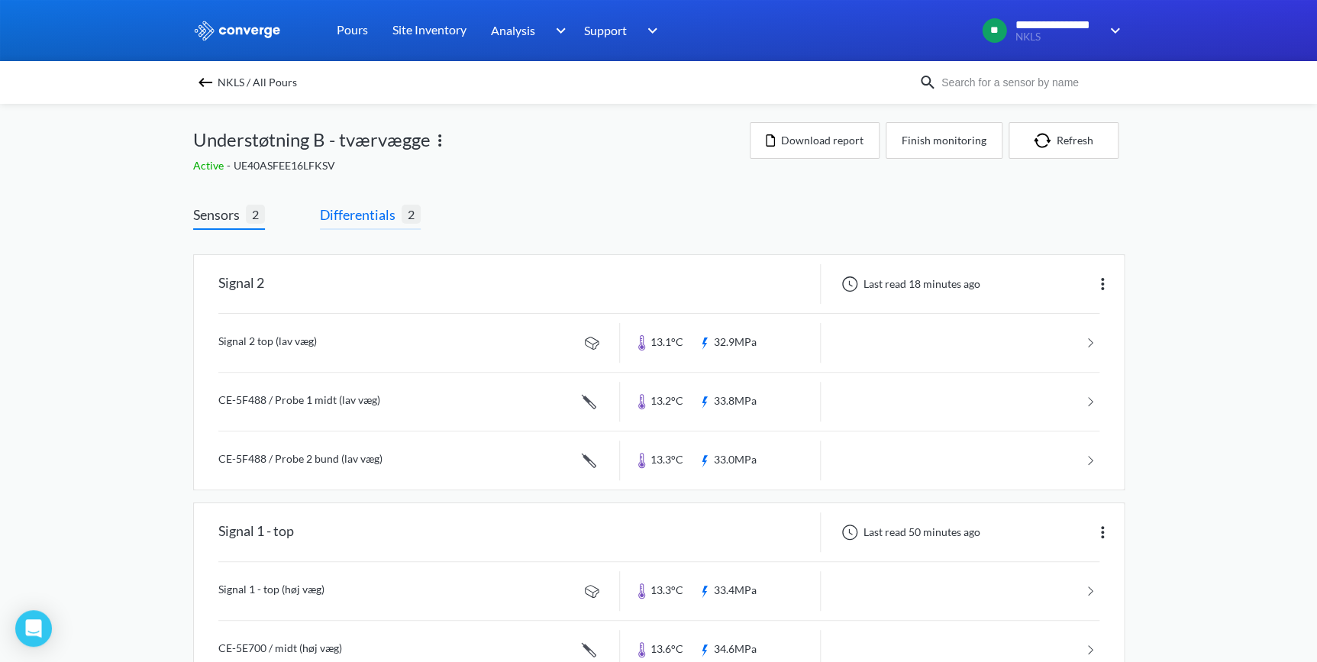
click at [363, 212] on span "Differentials" at bounding box center [361, 214] width 82 height 21
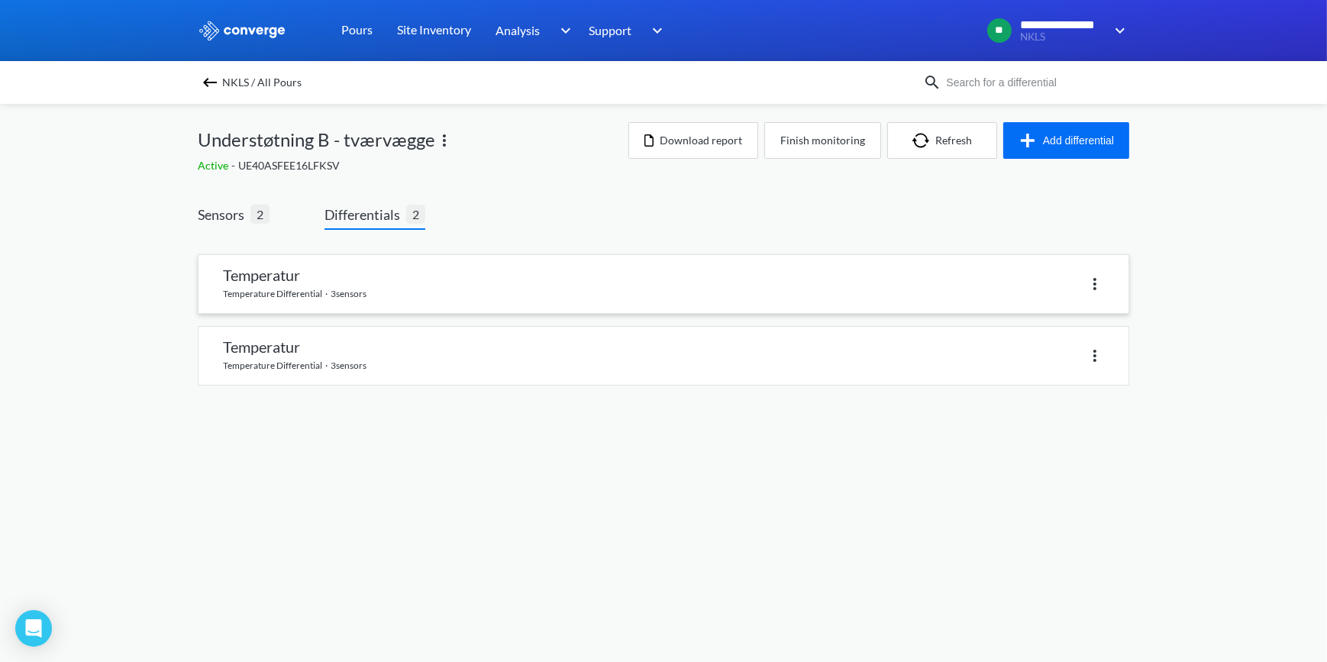
click at [298, 289] on link at bounding box center [663, 284] width 930 height 58
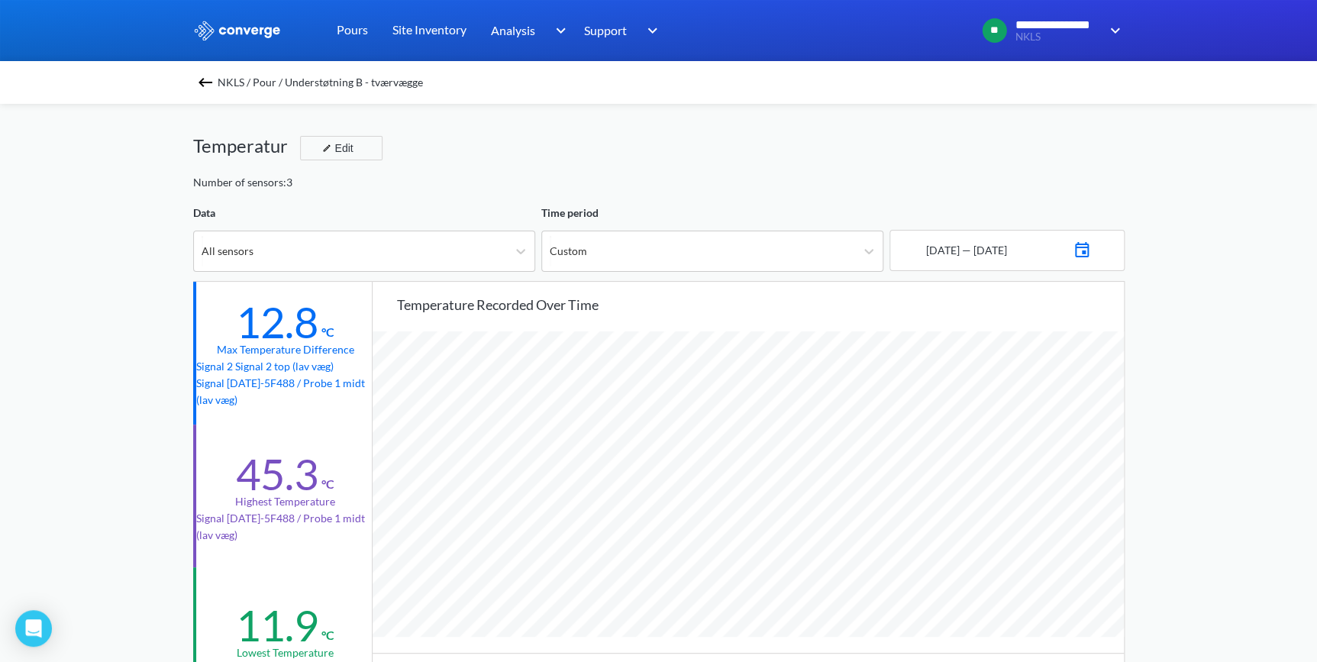
scroll to position [1279, 1316]
click at [523, 252] on icon at bounding box center [520, 251] width 15 height 15
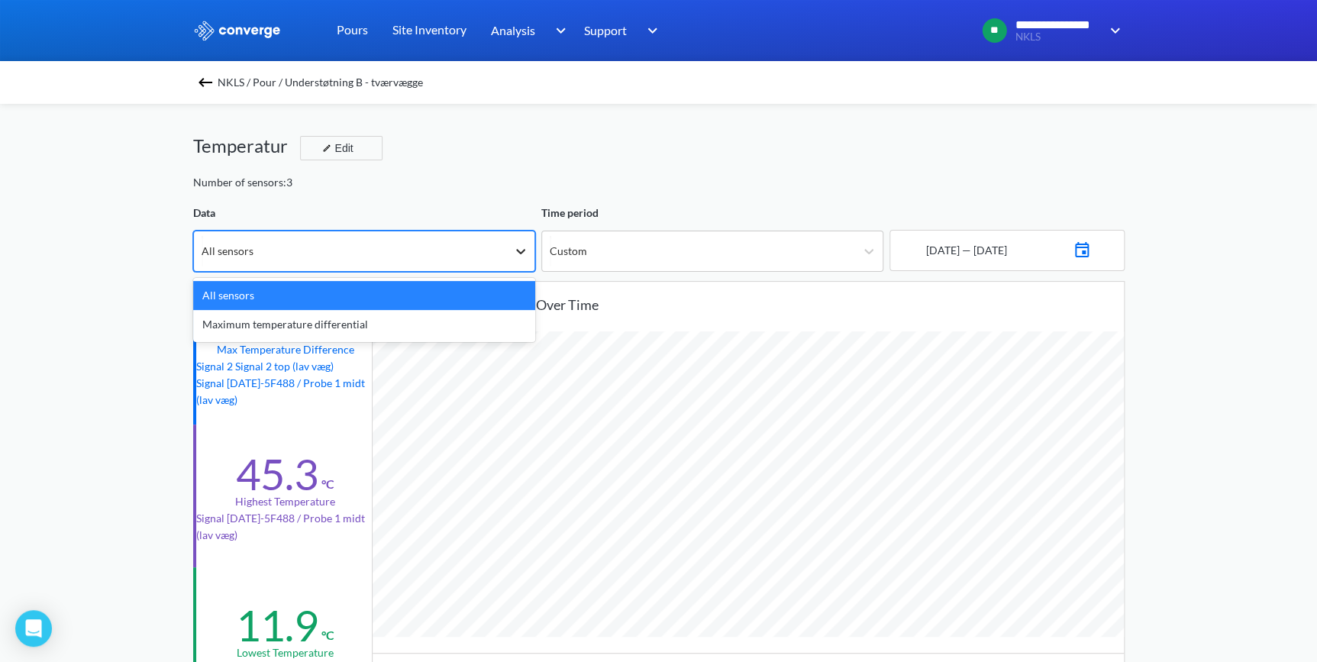
click at [523, 252] on icon at bounding box center [520, 251] width 15 height 15
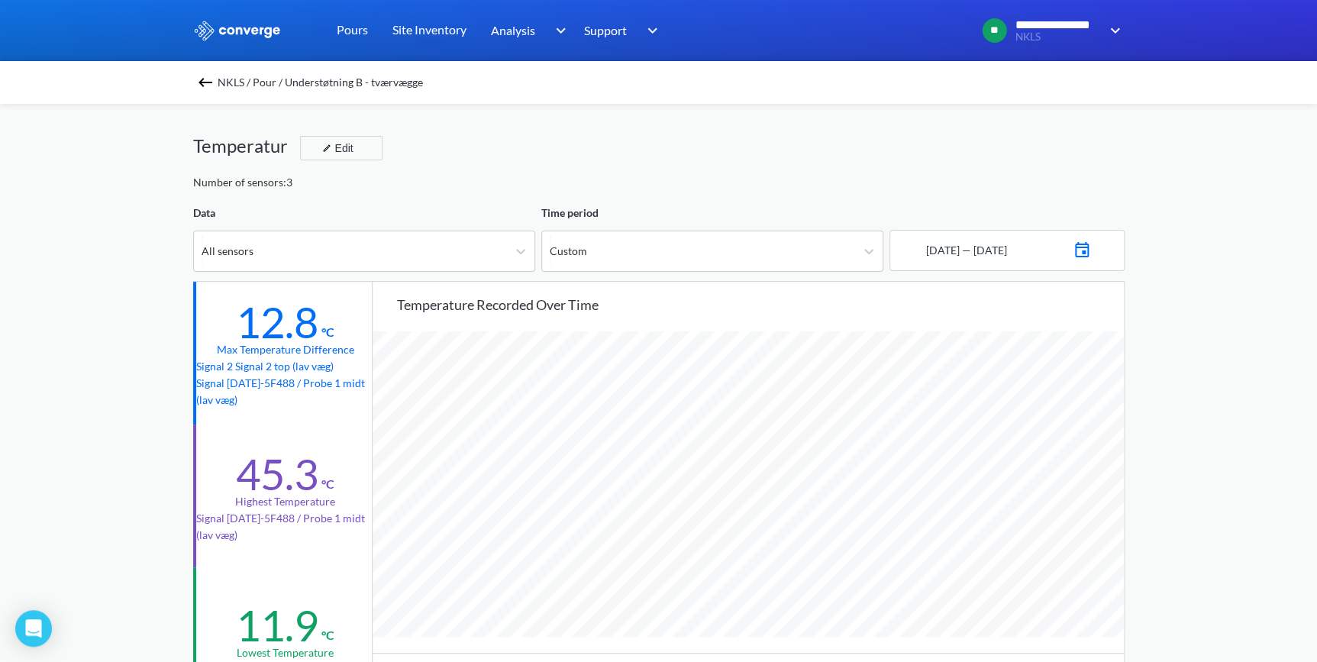
scroll to position [1279, 1316]
click at [228, 79] on span "NKLS / Pour / Understøtning B - tværvægge" at bounding box center [320, 82] width 205 height 21
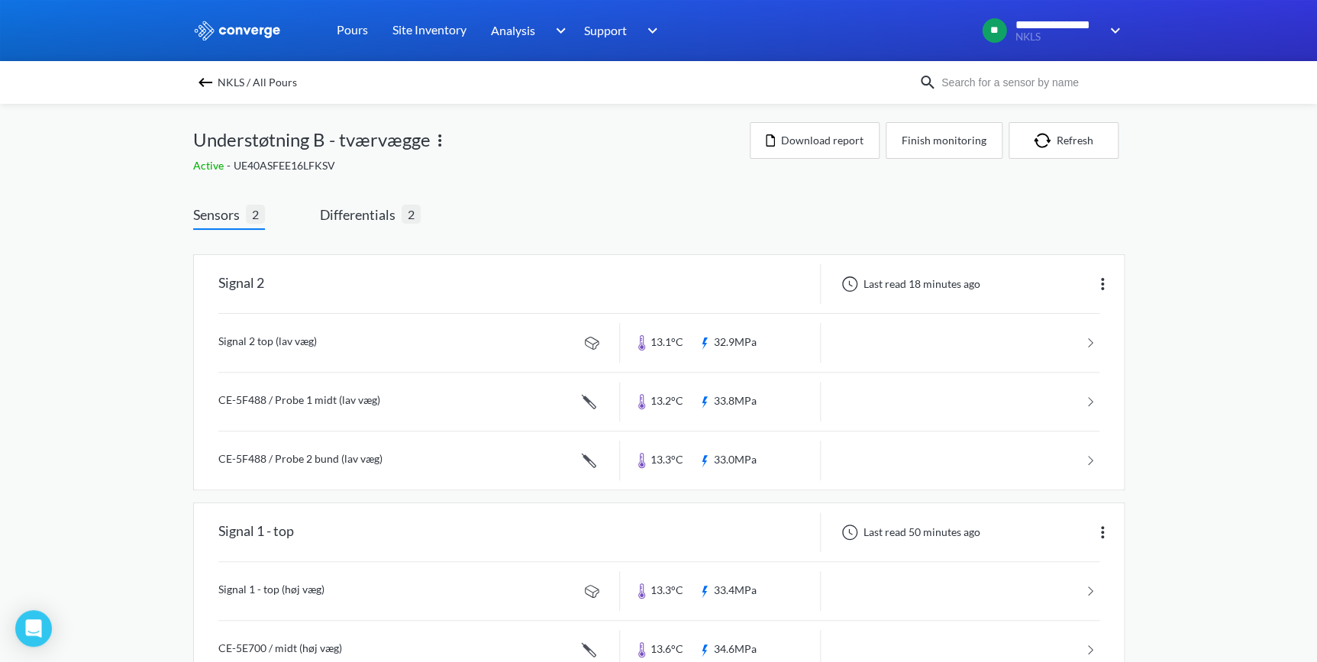
click at [211, 83] on img at bounding box center [205, 82] width 18 height 18
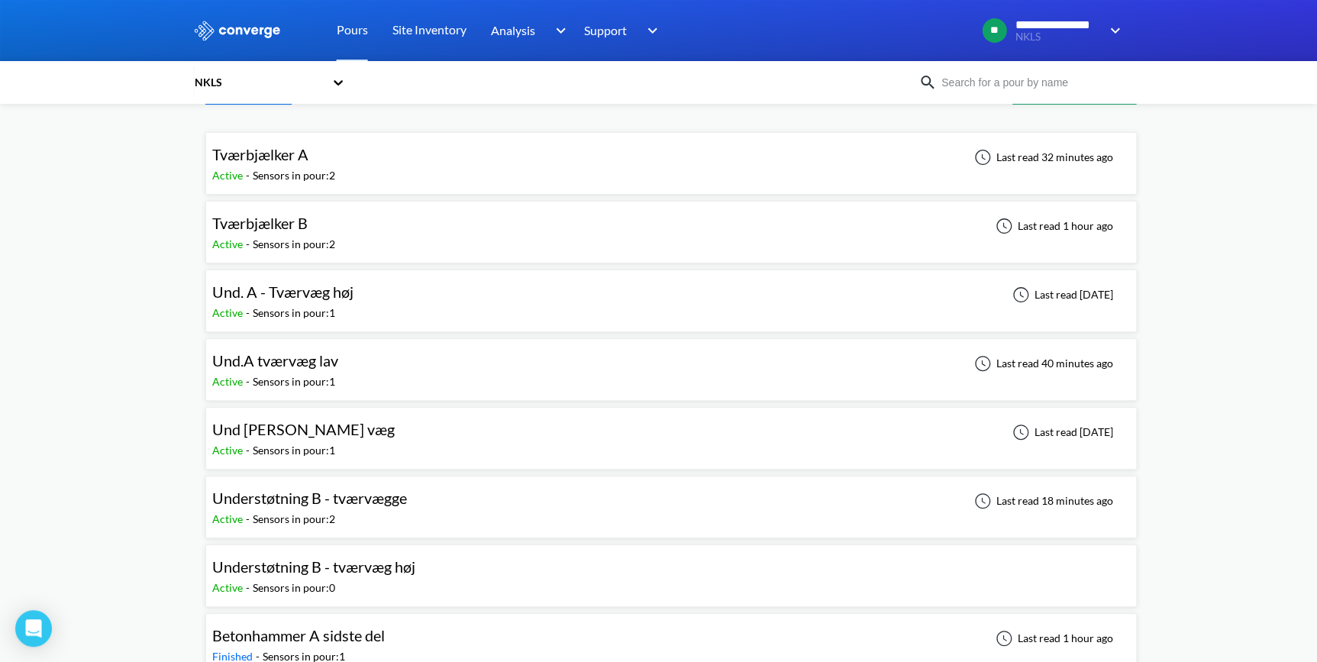
scroll to position [138, 0]
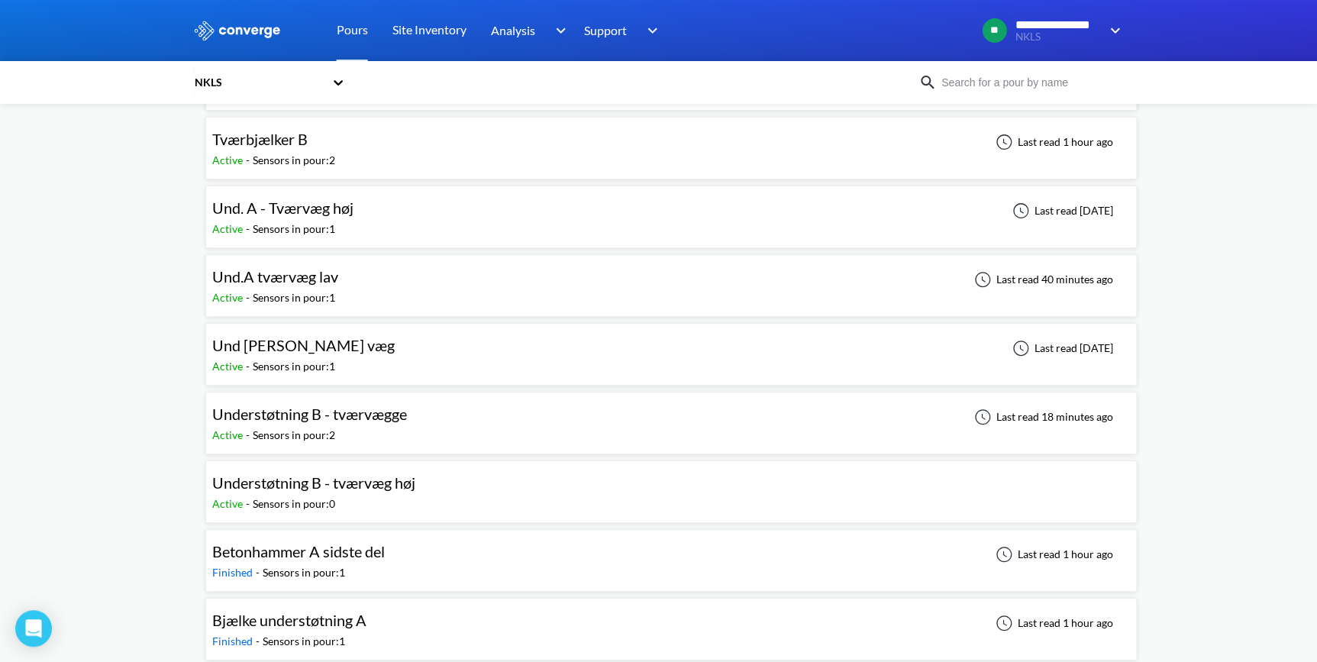
click at [347, 423] on div "Understøtning B - tværvægge" at bounding box center [309, 414] width 195 height 24
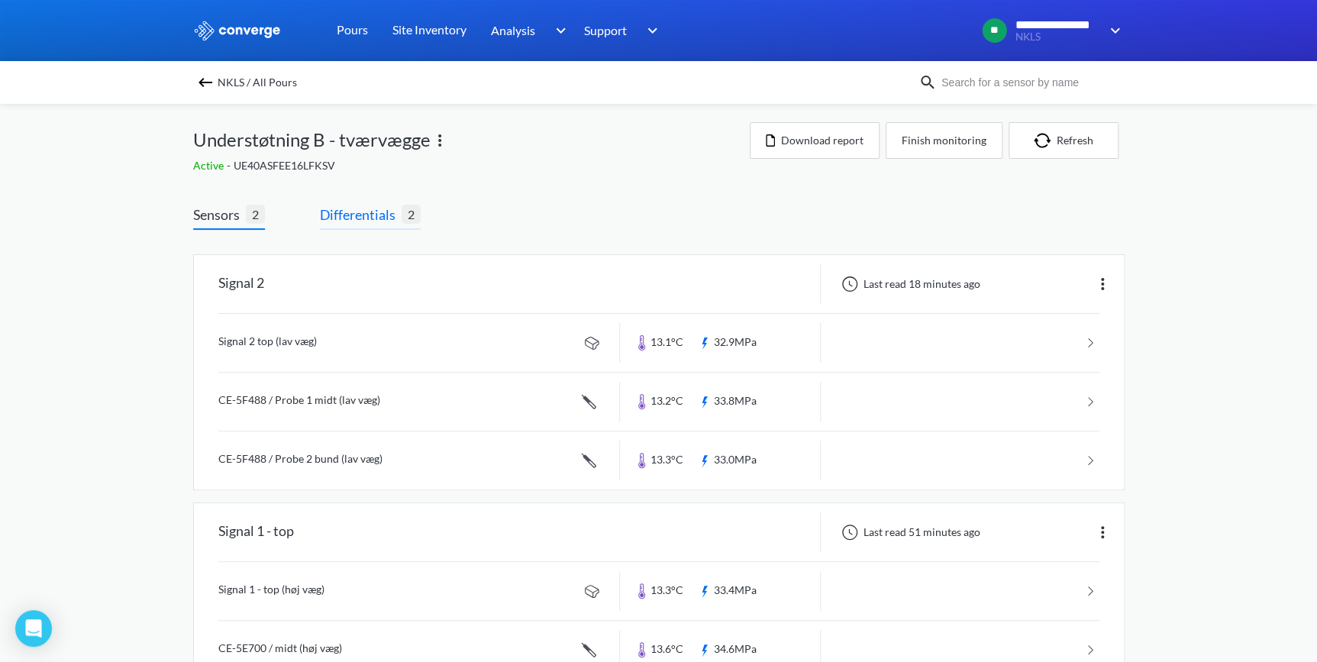
click at [373, 224] on span "Differentials" at bounding box center [361, 214] width 82 height 21
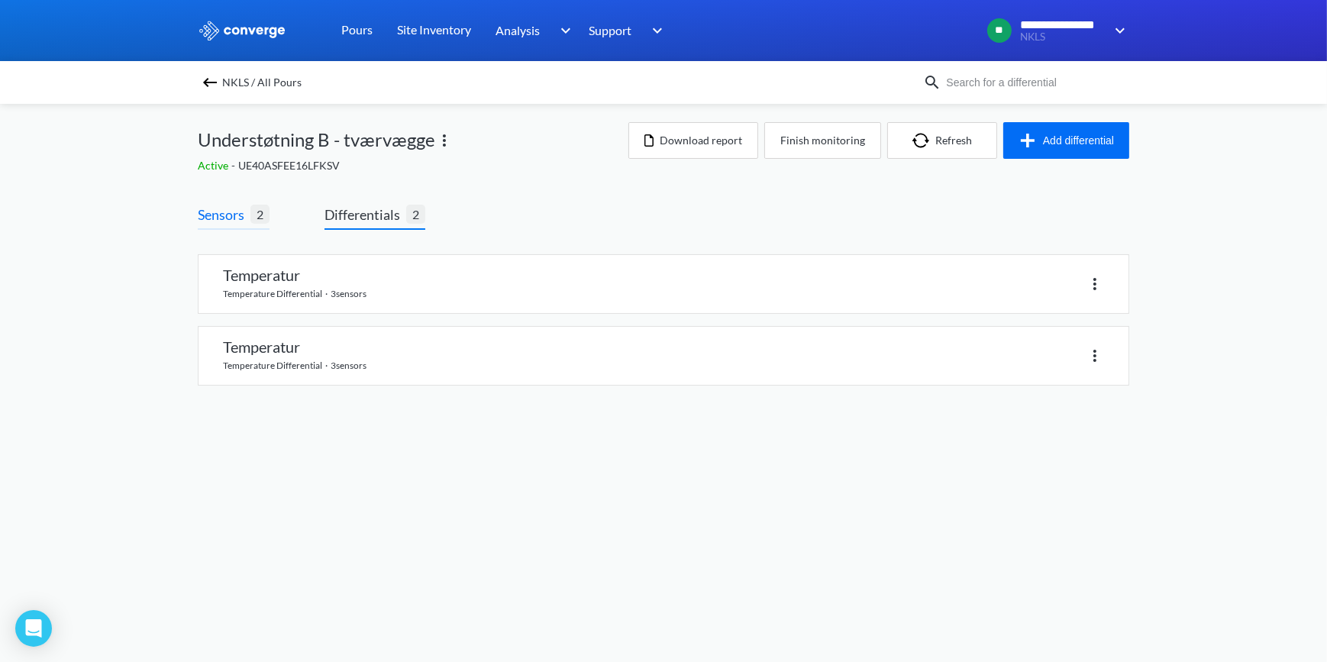
click at [208, 219] on span "Sensors" at bounding box center [224, 214] width 53 height 21
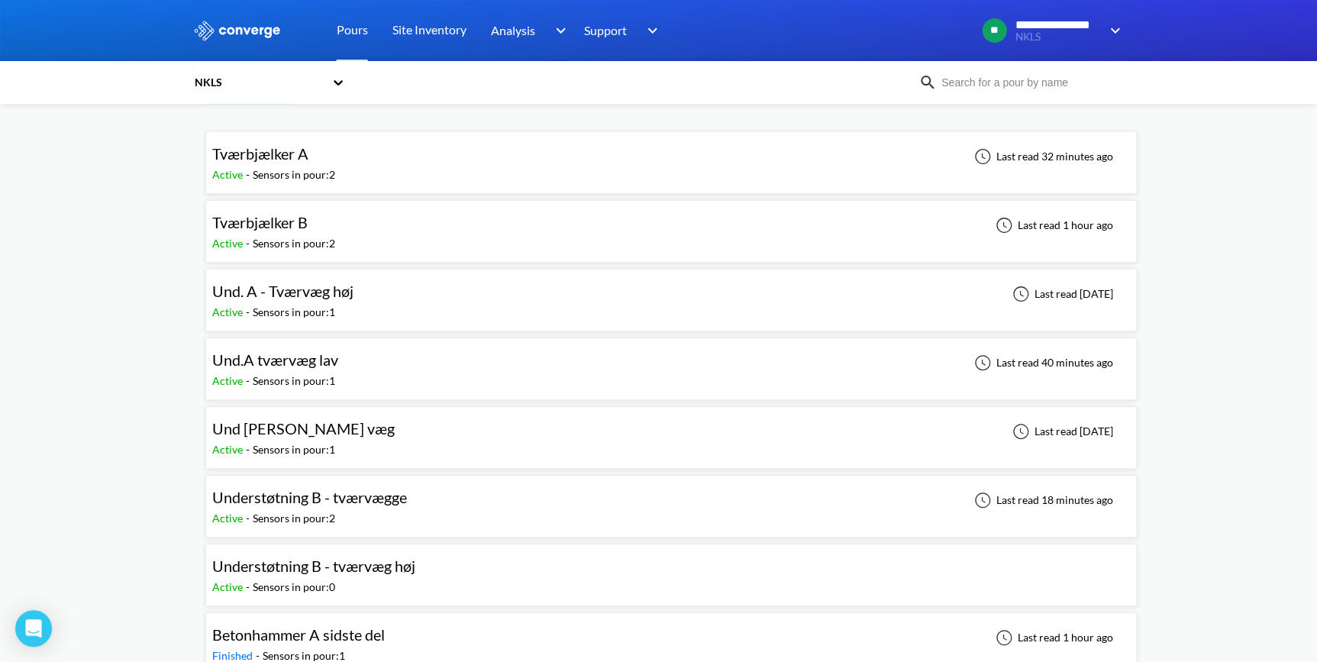
scroll to position [138, 0]
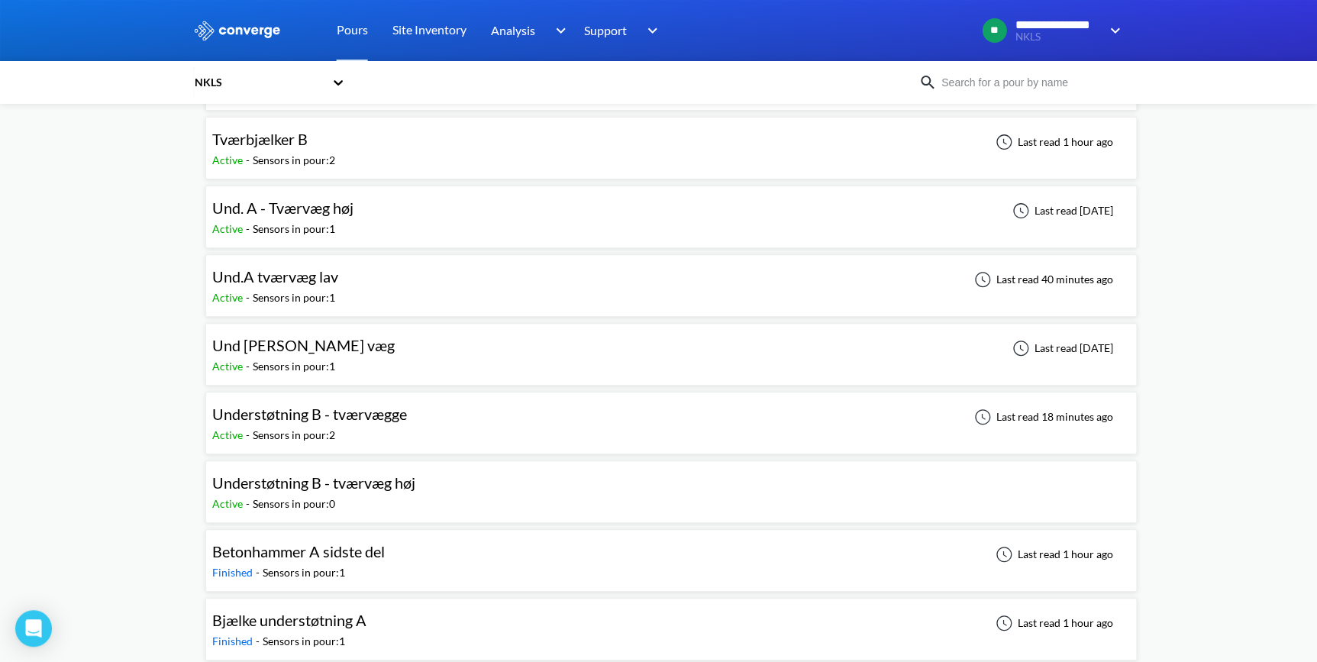
click at [304, 482] on span "Understøtning B - tværvæg høj" at bounding box center [313, 482] width 203 height 18
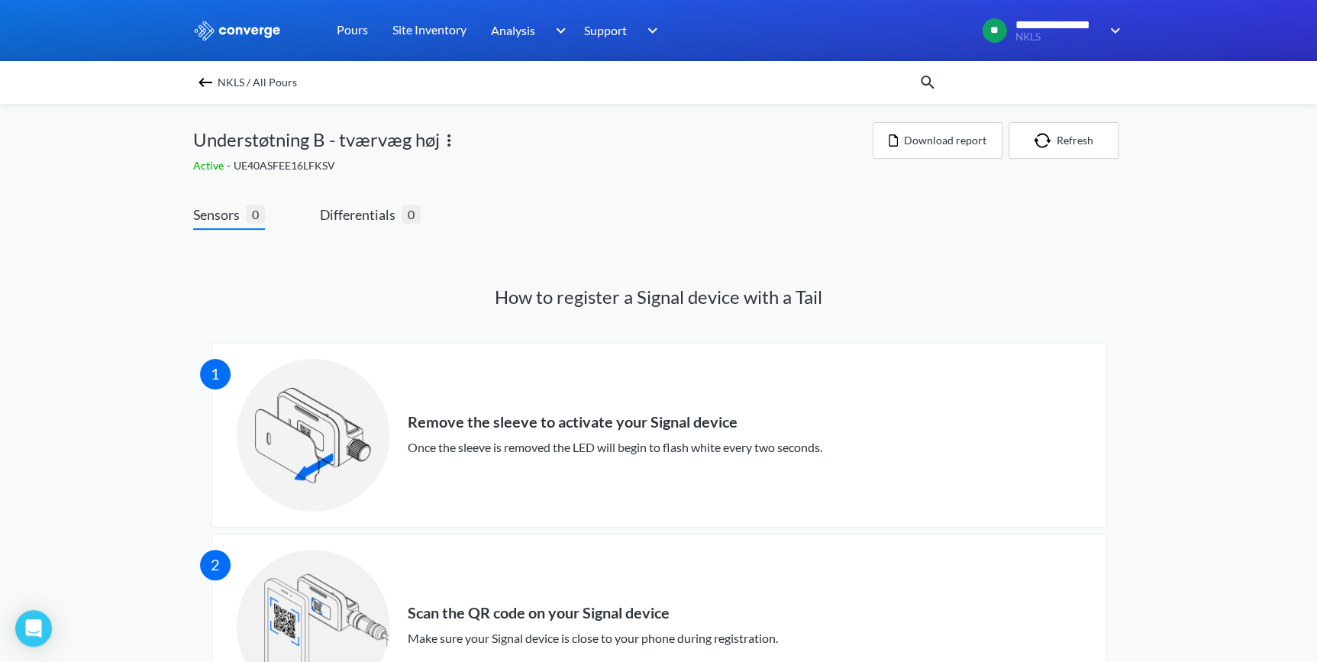
click at [448, 138] on img at bounding box center [449, 140] width 18 height 18
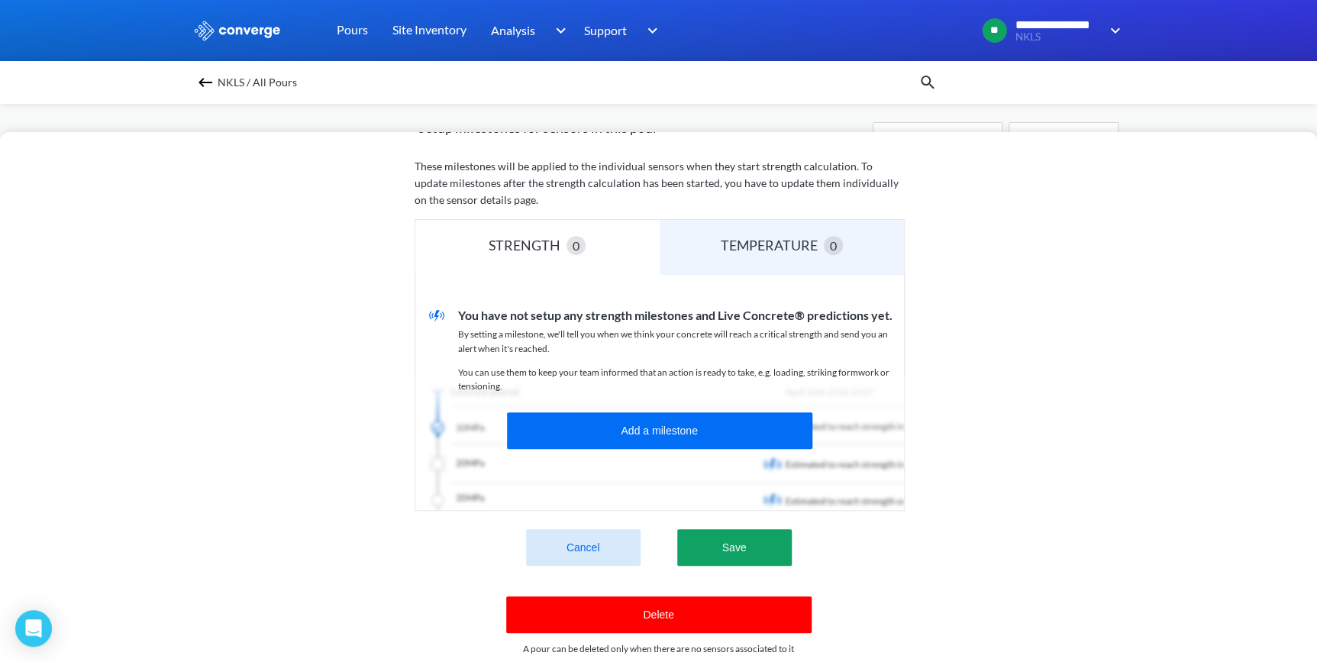
scroll to position [357, 0]
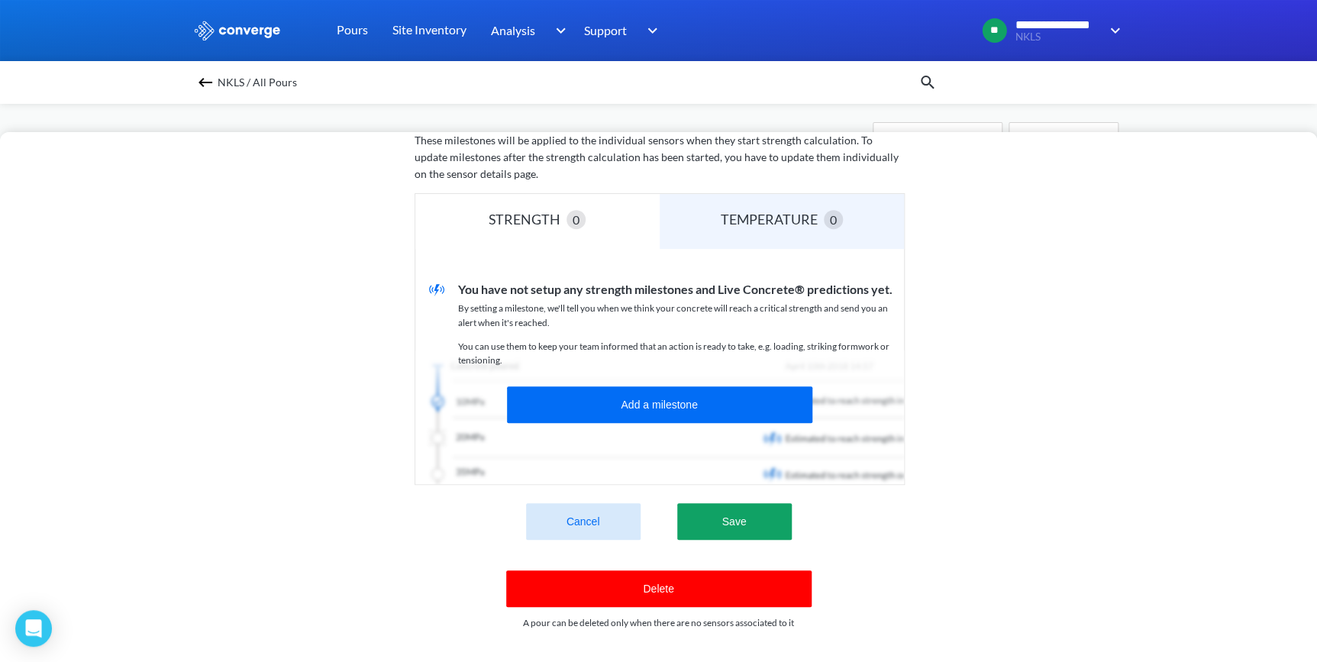
click at [666, 583] on button "Delete" at bounding box center [658, 588] width 305 height 37
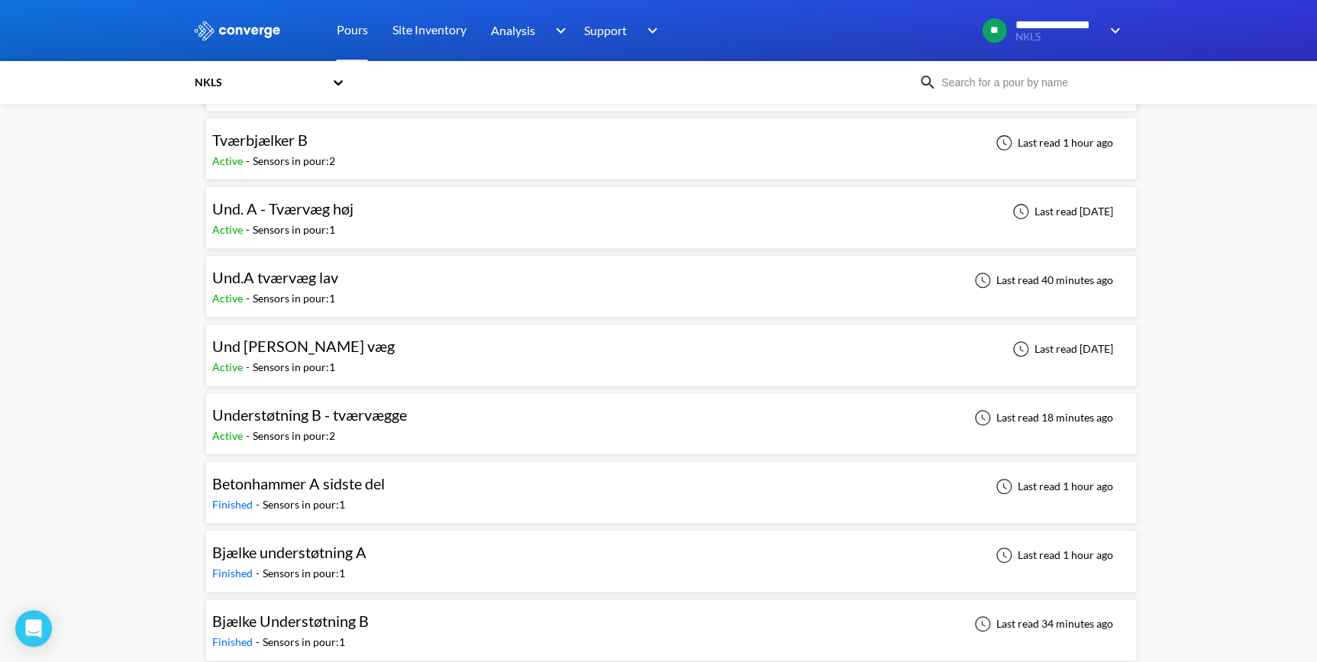
scroll to position [138, 0]
click at [320, 408] on span "Understøtning B - tværvægge" at bounding box center [309, 414] width 195 height 18
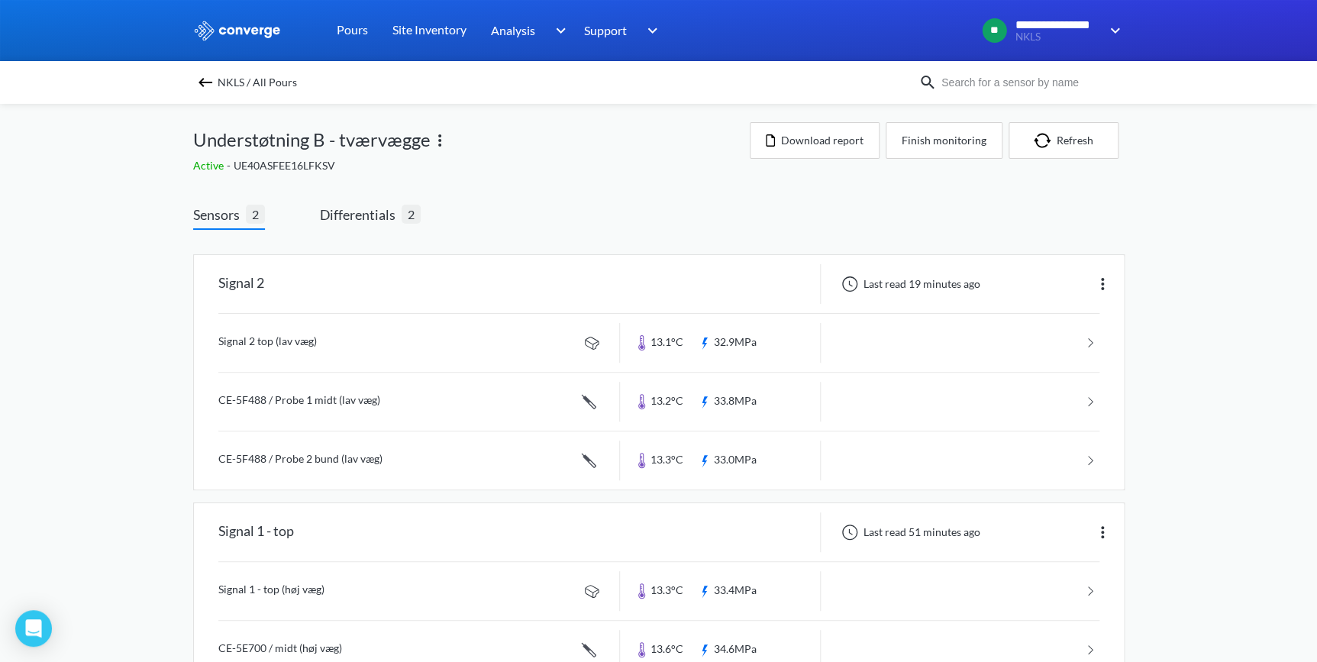
click at [209, 85] on img at bounding box center [205, 82] width 18 height 18
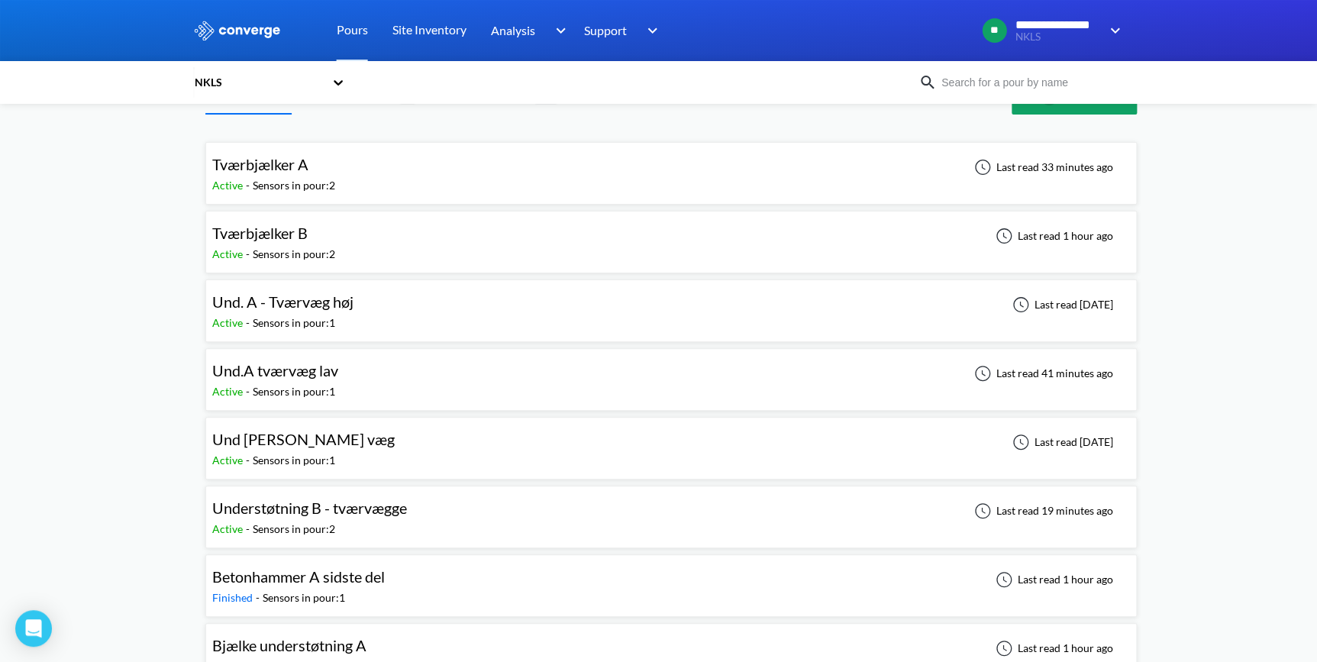
scroll to position [69, 0]
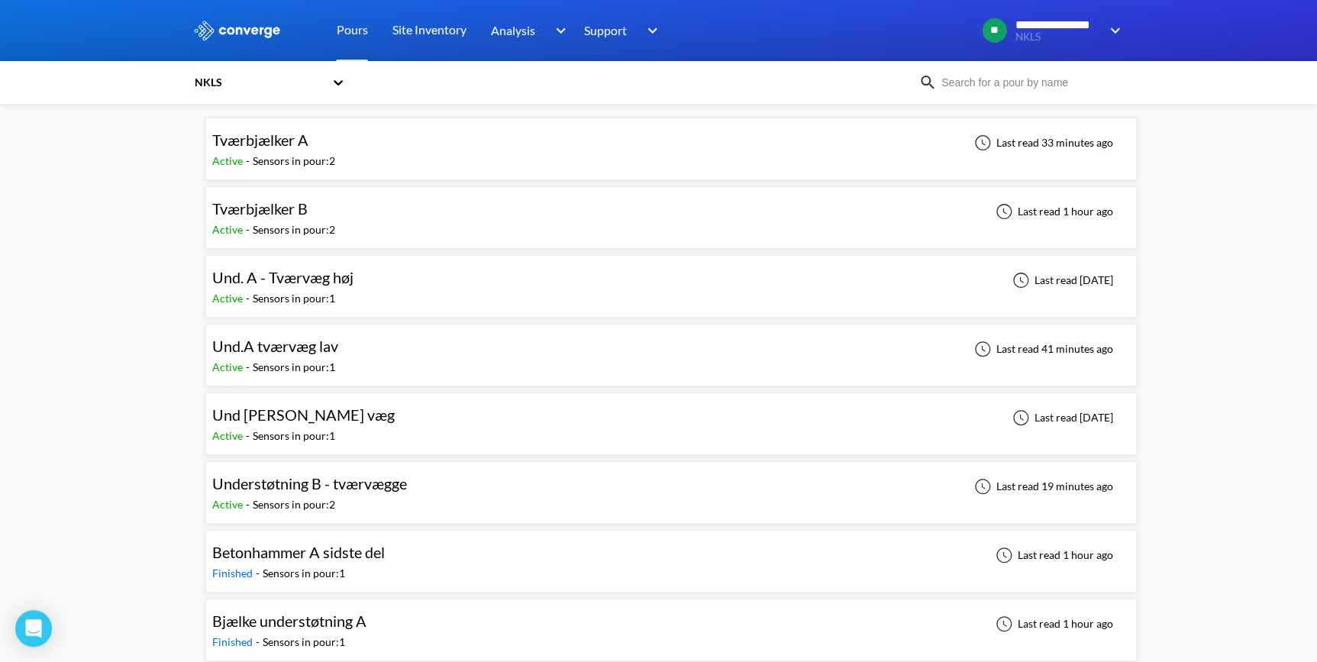
click at [273, 275] on span "Und. A - Tværvæg høj" at bounding box center [282, 277] width 141 height 18
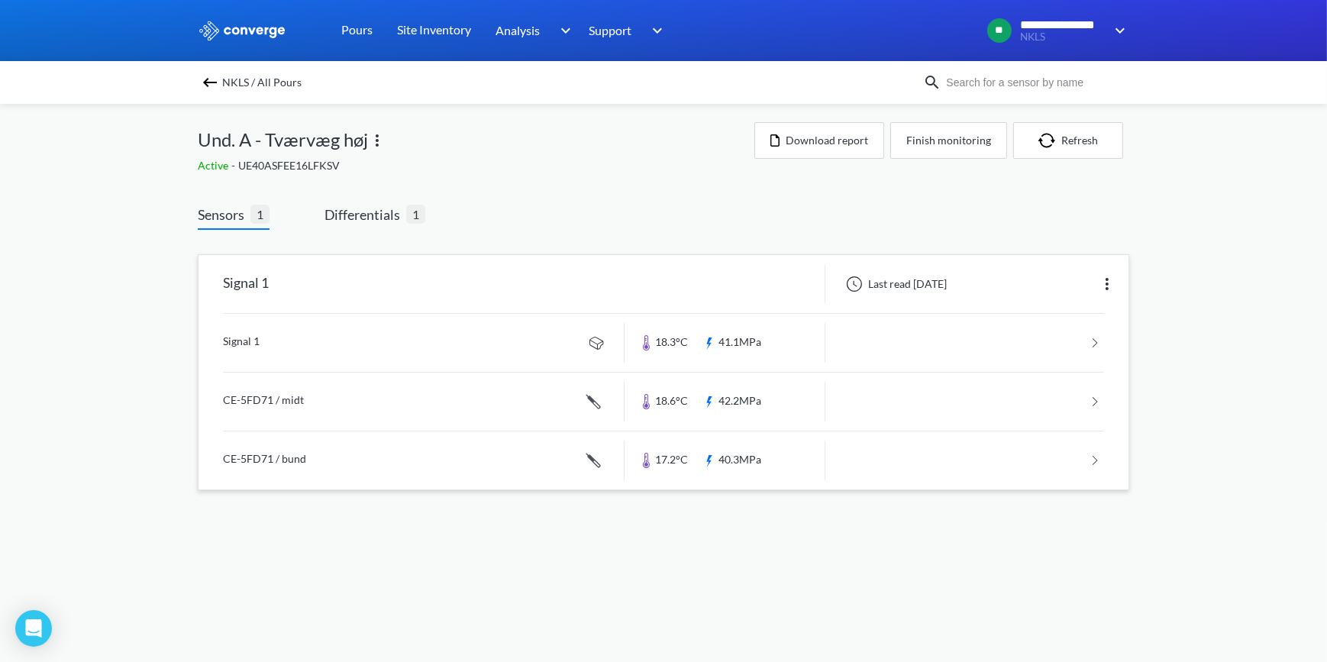
click at [1107, 284] on img at bounding box center [1107, 284] width 18 height 18
click at [1070, 286] on div "Edit" at bounding box center [1067, 283] width 98 height 29
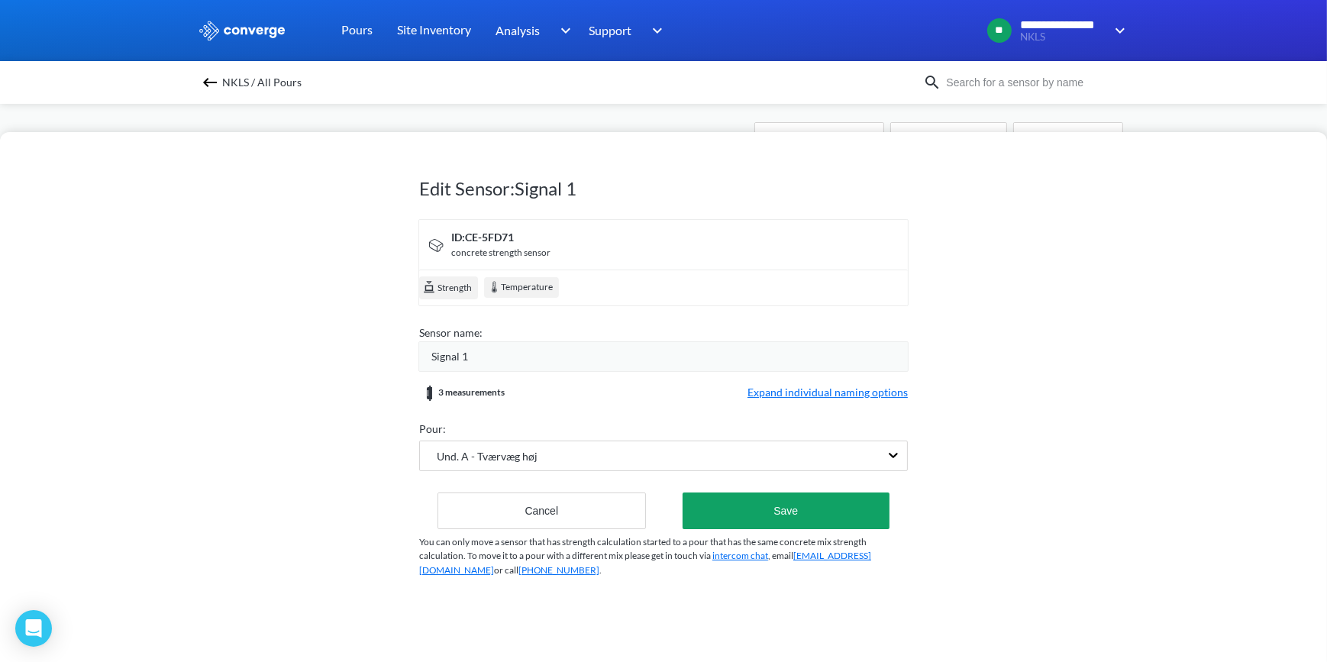
click at [851, 389] on span "Expand individual naming options" at bounding box center [827, 393] width 160 height 18
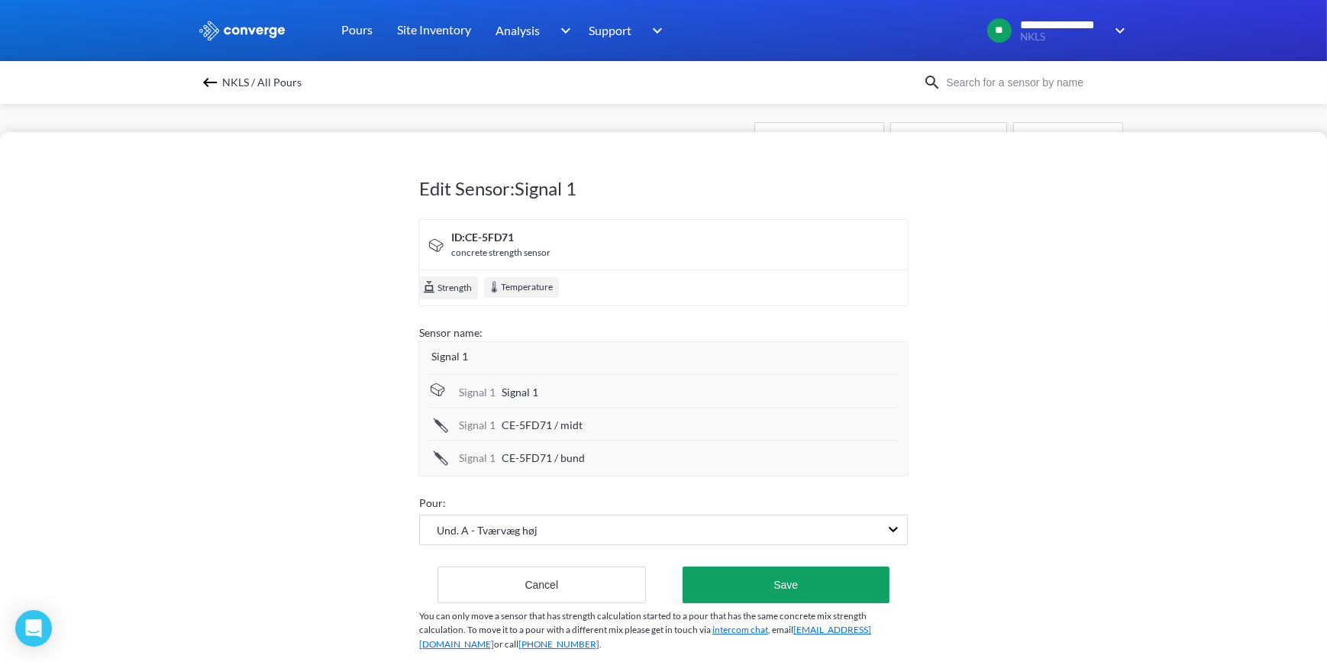
click at [487, 358] on div "Signal 1" at bounding box center [669, 356] width 476 height 17
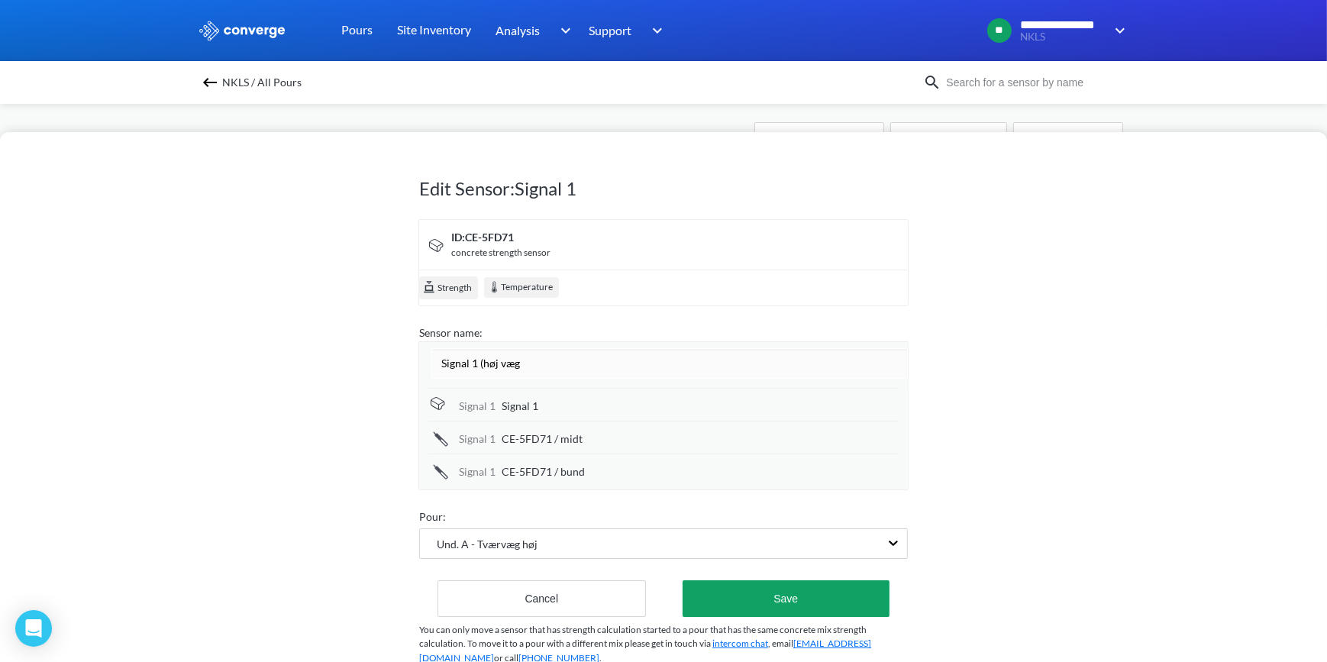
type input "Signal 1 (høj væg)"
click at [958, 437] on div "Edit Sensor: Signal 1 ID: CE-5FD71 concrete strength sensor Strength Temperatur…" at bounding box center [663, 397] width 1327 height 530
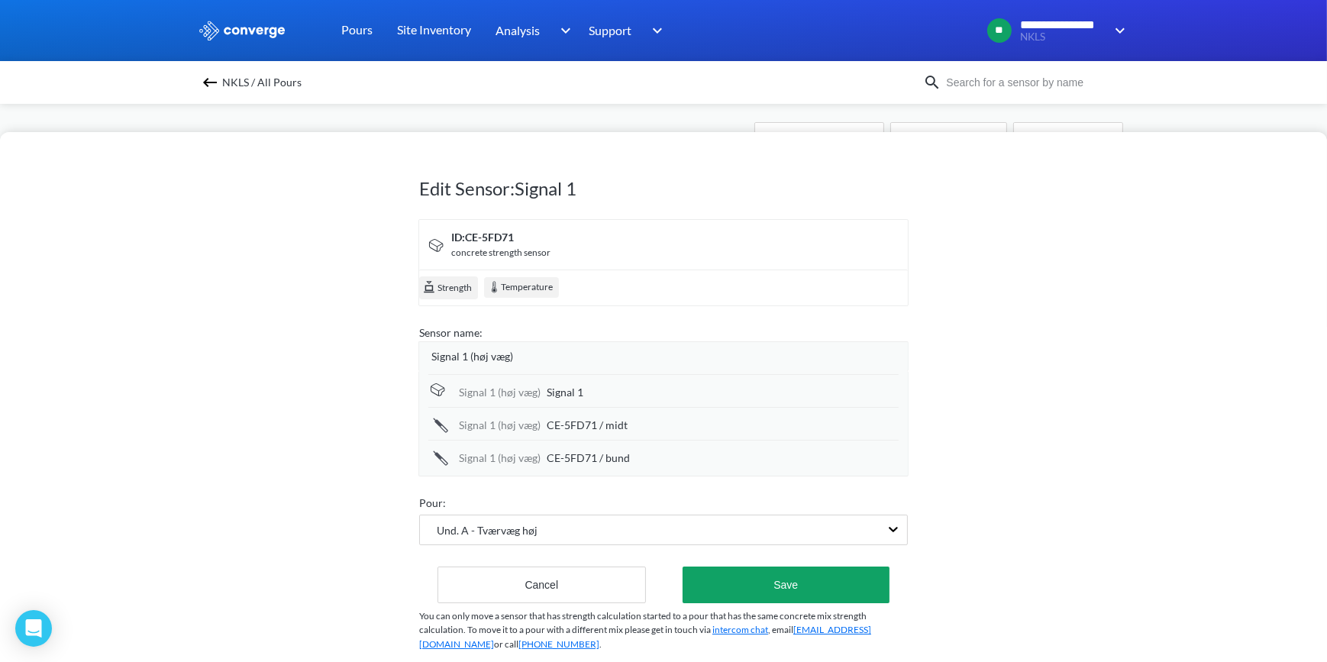
click at [602, 389] on div "Signal 1" at bounding box center [723, 392] width 352 height 17
type input "Signal 1 (høj væg)"
click at [641, 426] on div "CE-5FD71 / midt" at bounding box center [723, 425] width 352 height 17
type input "CE-5FD71 / midt (høj væg)"
click at [655, 449] on div "Signal 1 (høj væg) CE-5FD71 / bund" at bounding box center [663, 456] width 470 height 33
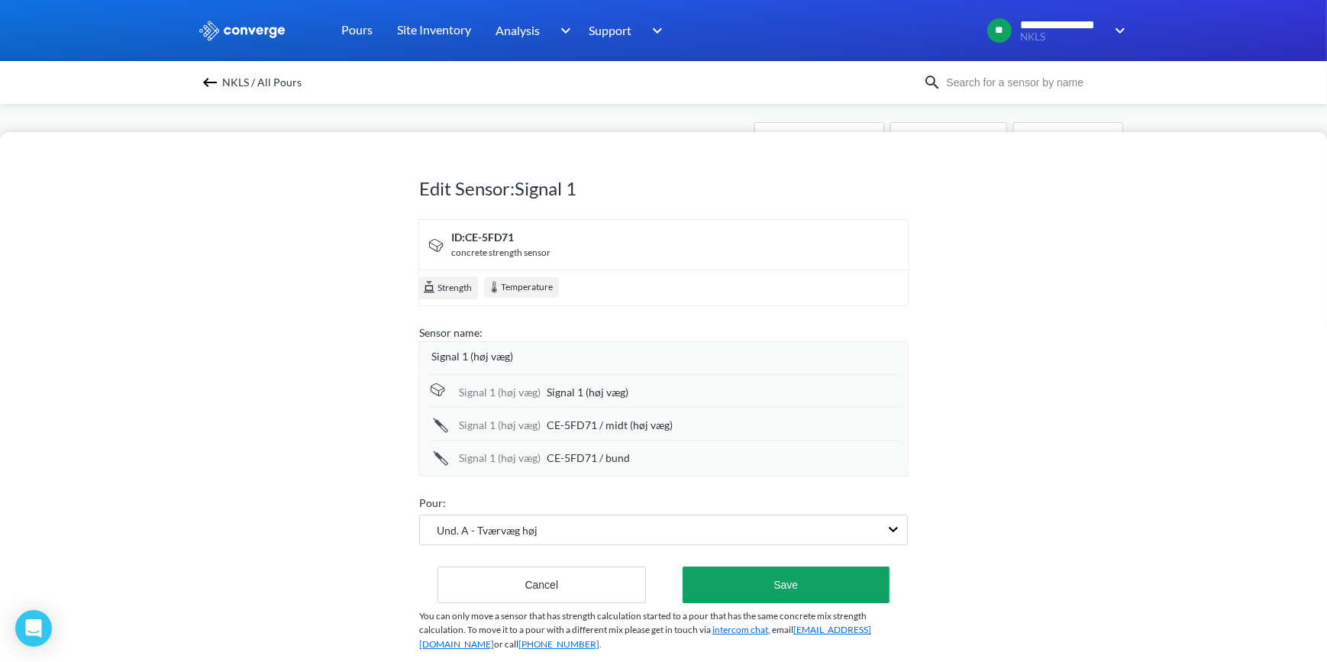
click at [660, 458] on div "CE-5FD71 / bund" at bounding box center [723, 458] width 352 height 17
type input "CE-5FD71 / bund (høj væg)"
click at [1021, 420] on div "Edit Sensor: Signal 1 ID: CE-5FD71 concrete strength sensor Strength Temperatur…" at bounding box center [663, 397] width 1327 height 530
click at [790, 579] on button "Save" at bounding box center [785, 584] width 207 height 37
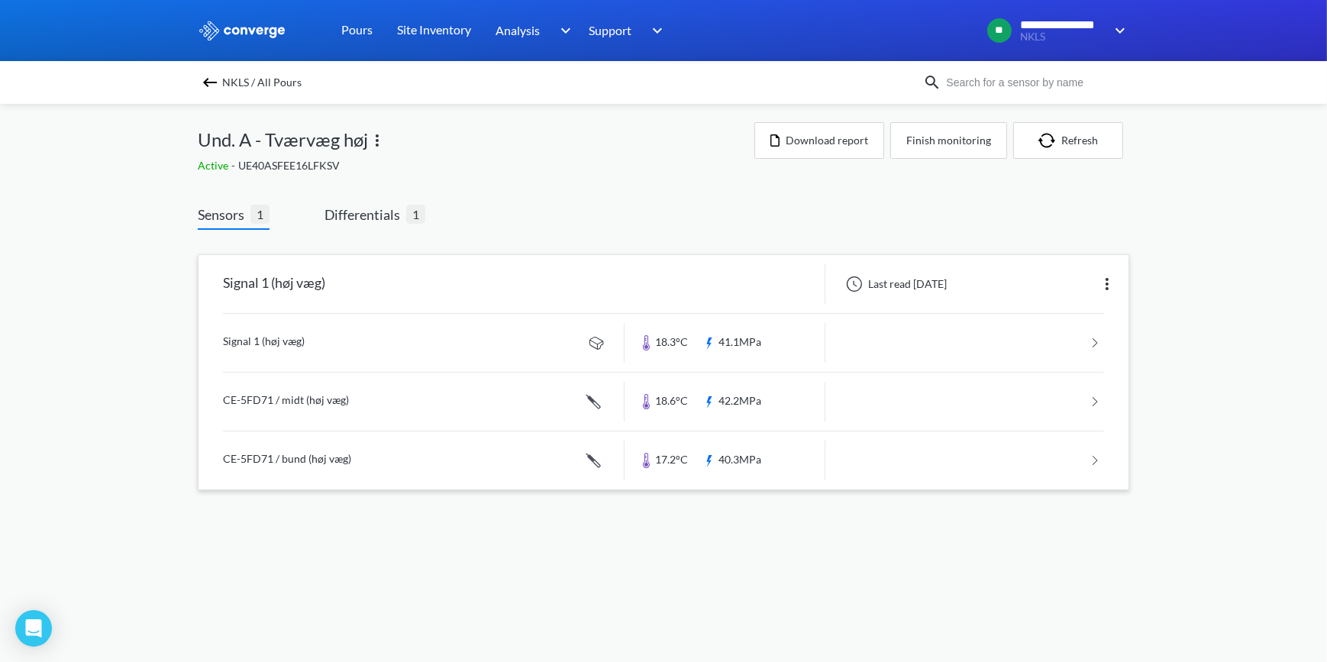
click at [211, 79] on img at bounding box center [210, 82] width 18 height 18
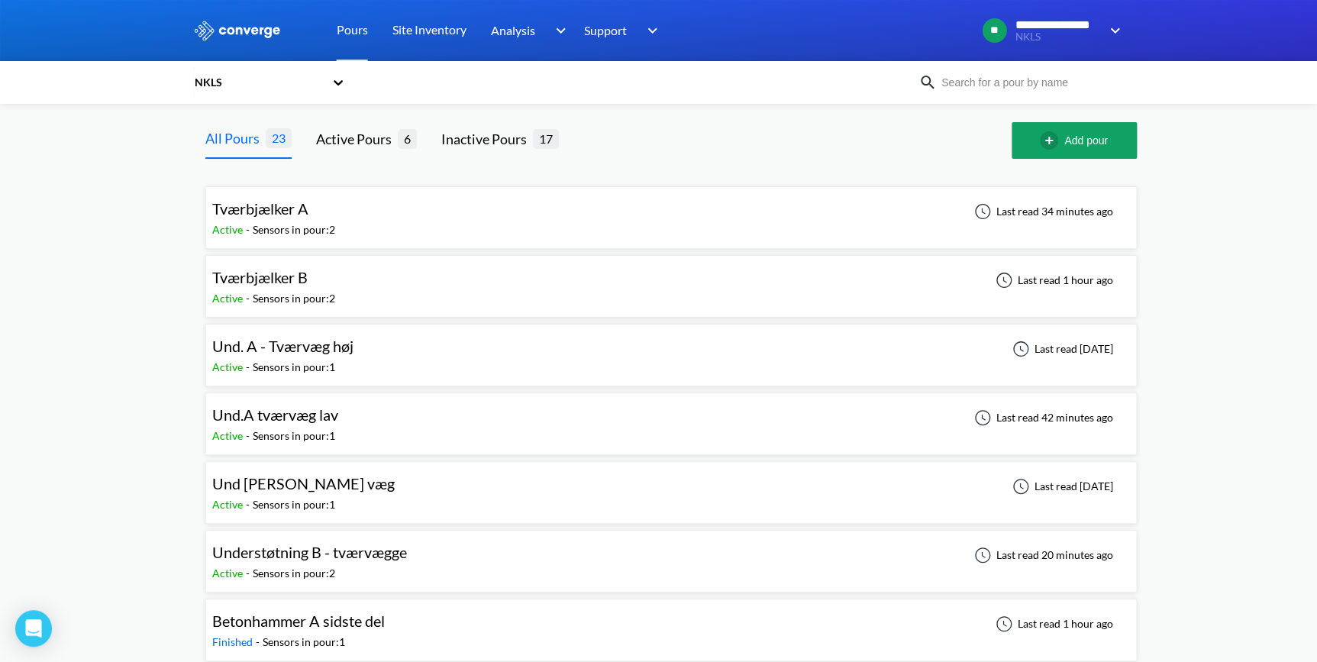
click at [290, 418] on span "Und.A tværvæg lav" at bounding box center [275, 414] width 126 height 18
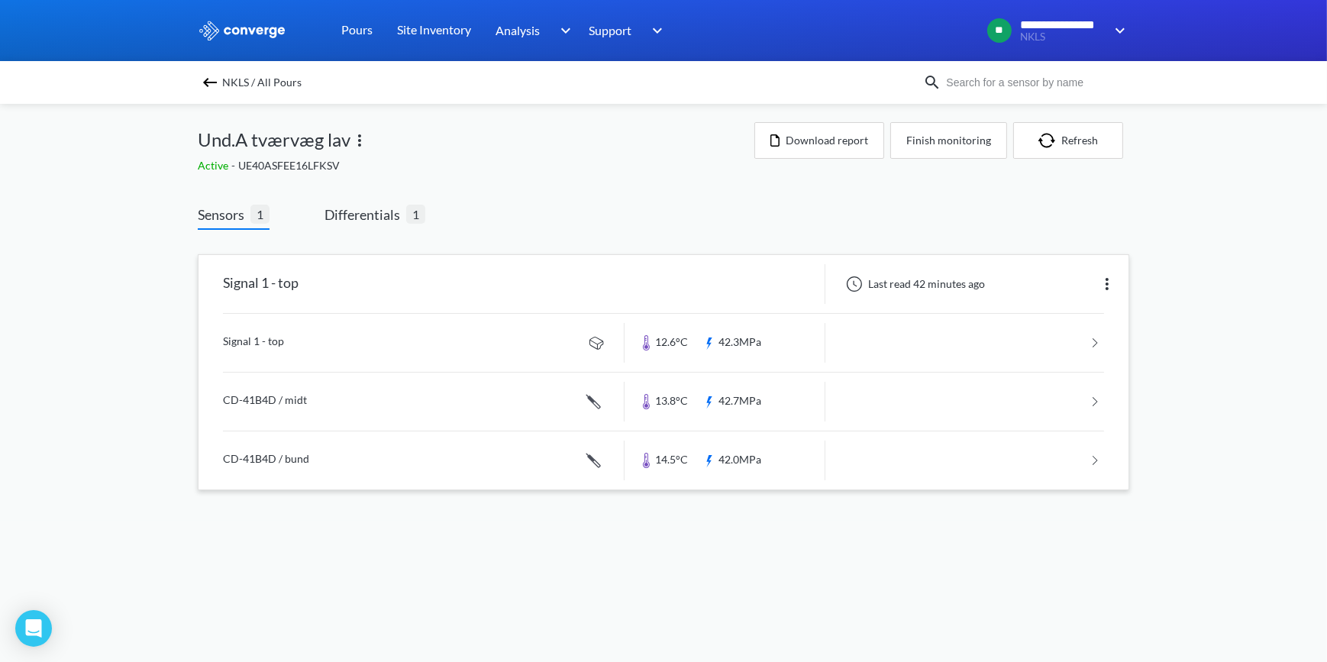
click at [1105, 280] on img at bounding box center [1107, 284] width 18 height 18
click at [1099, 284] on div "Edit" at bounding box center [1067, 283] width 98 height 29
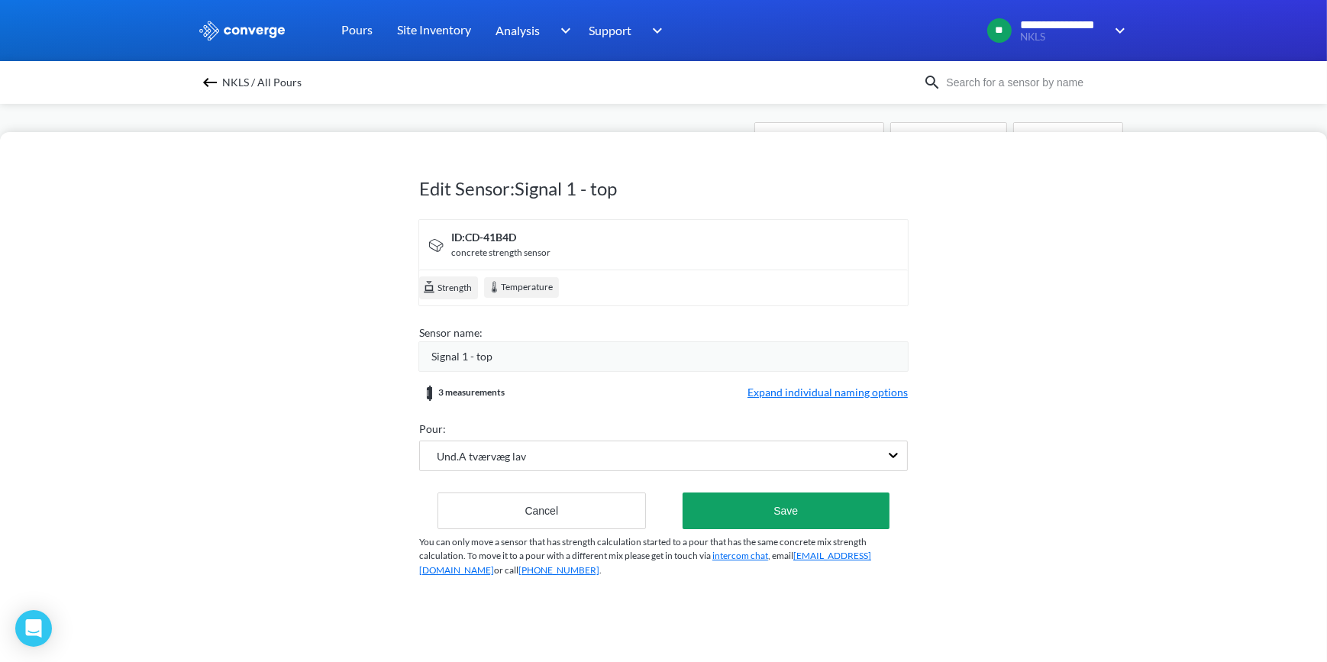
click at [794, 389] on span "Expand individual naming options" at bounding box center [827, 393] width 160 height 18
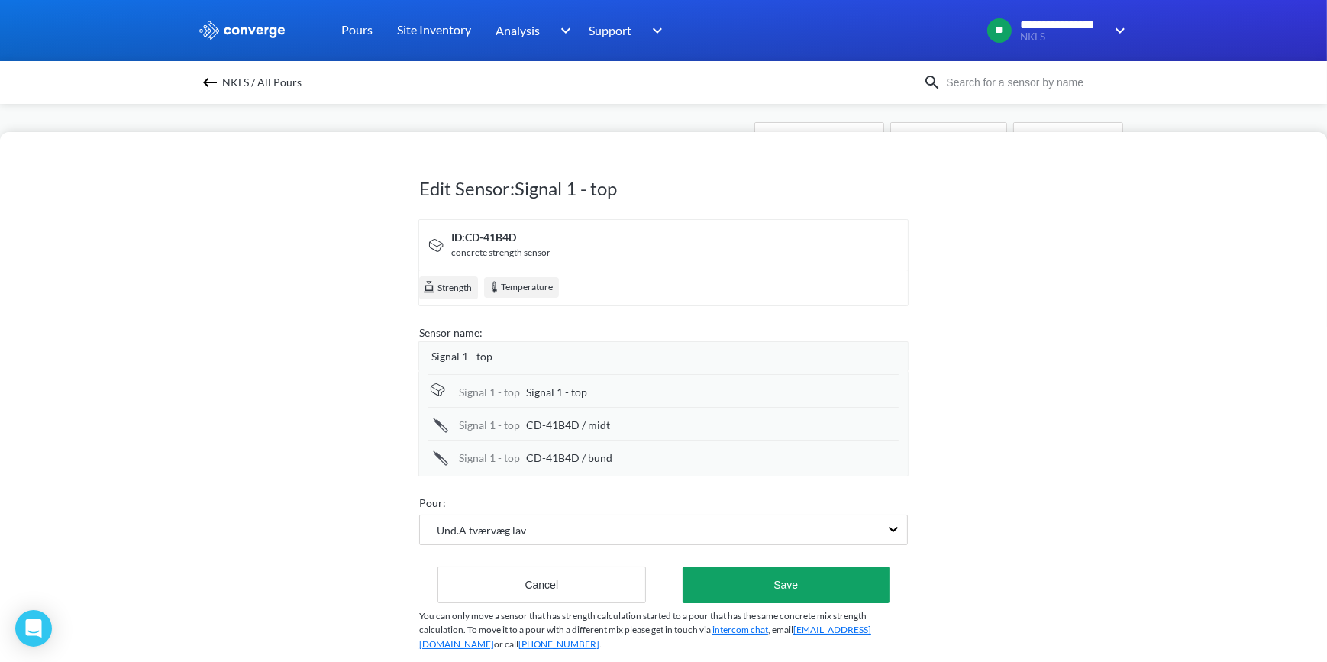
click at [547, 360] on div "Signal 1 - top" at bounding box center [669, 356] width 476 height 17
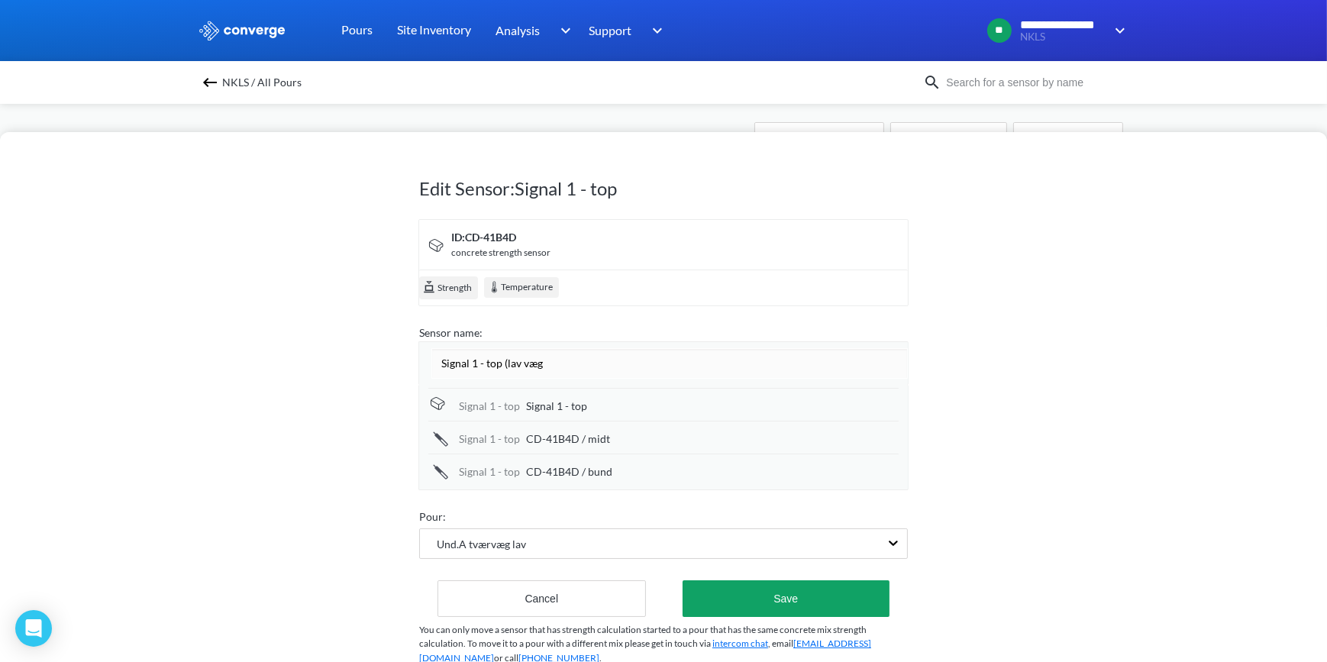
type input "Signal 1 - top (lav væg)"
drag, startPoint x: 602, startPoint y: 389, endPoint x: 607, endPoint y: 404, distance: 15.2
click at [602, 390] on div "Signal 1 - top Signal 1 - top" at bounding box center [663, 404] width 470 height 33
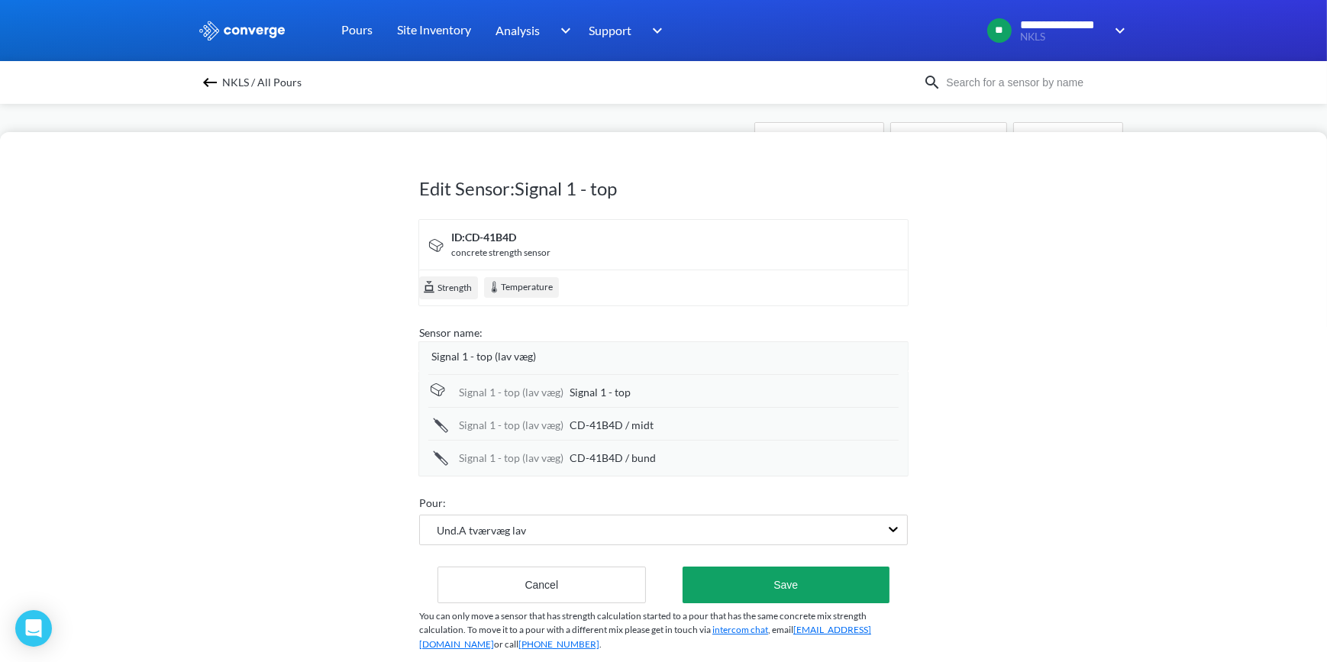
click at [640, 389] on div "Signal 1 - top" at bounding box center [733, 392] width 329 height 17
type input "Signal 1 - top (lav væg)"
click at [679, 441] on div "Signal 1 - top (lav væg) CD-41B4D / bund" at bounding box center [663, 457] width 470 height 33
click at [673, 418] on div "CD-41B4D / midt" at bounding box center [733, 425] width 329 height 17
type input "CD-41B4D / midt (lav væg)"
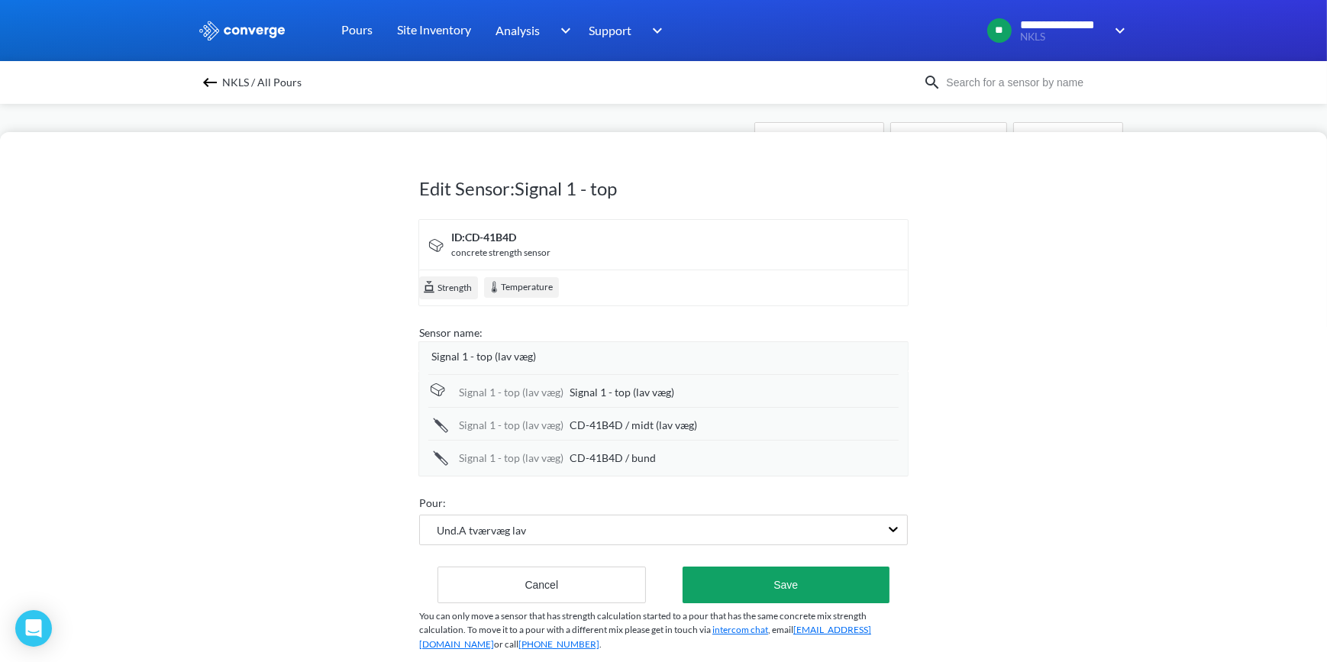
click at [686, 454] on div "CD-41B4D / bund" at bounding box center [733, 458] width 329 height 17
type input "CD-41B4D / bund (lav væg)"
click at [1040, 473] on div "Edit Sensor: Signal 1 - top ID: CD-41B4D concrete strength sensor Strength Temp…" at bounding box center [663, 397] width 1327 height 530
click at [486, 357] on span "Signal 1 - top (lav væg)" at bounding box center [483, 356] width 105 height 17
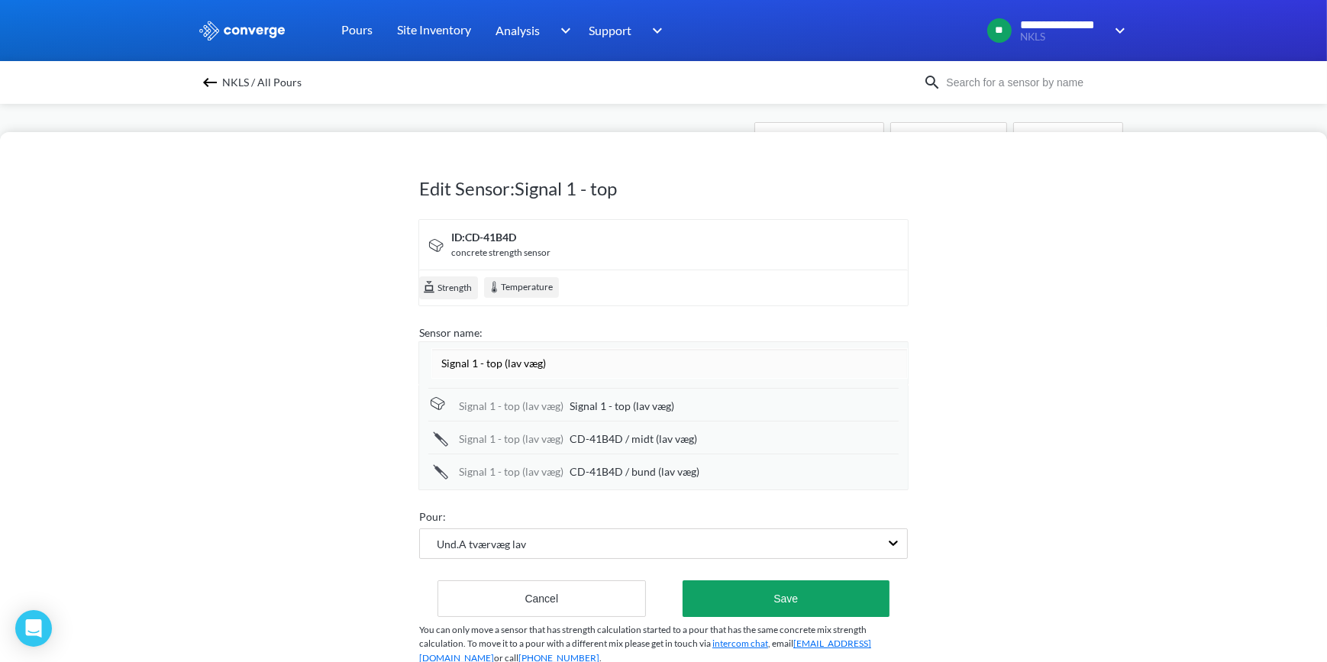
click at [496, 364] on input "Signal 1 - top (lav væg)" at bounding box center [669, 363] width 476 height 31
type input "Signal 1 - (lav væg)"
click at [768, 595] on button "Save" at bounding box center [785, 598] width 207 height 37
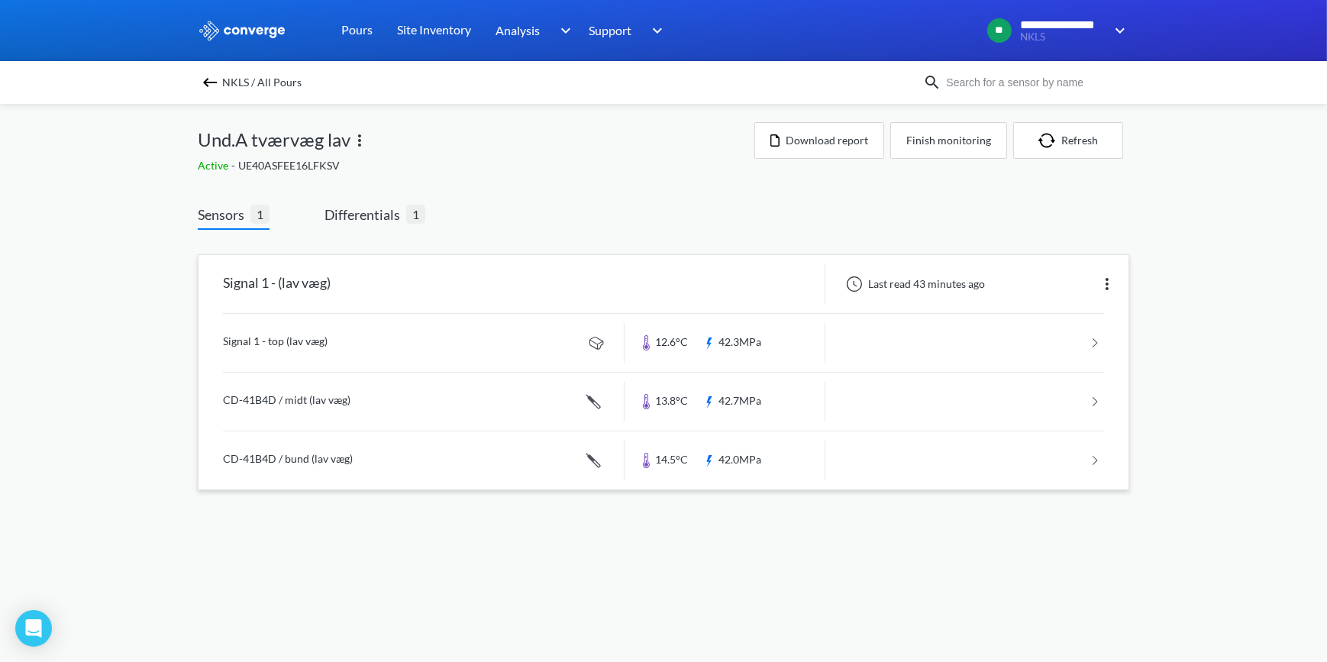
click at [214, 81] on img at bounding box center [210, 82] width 18 height 18
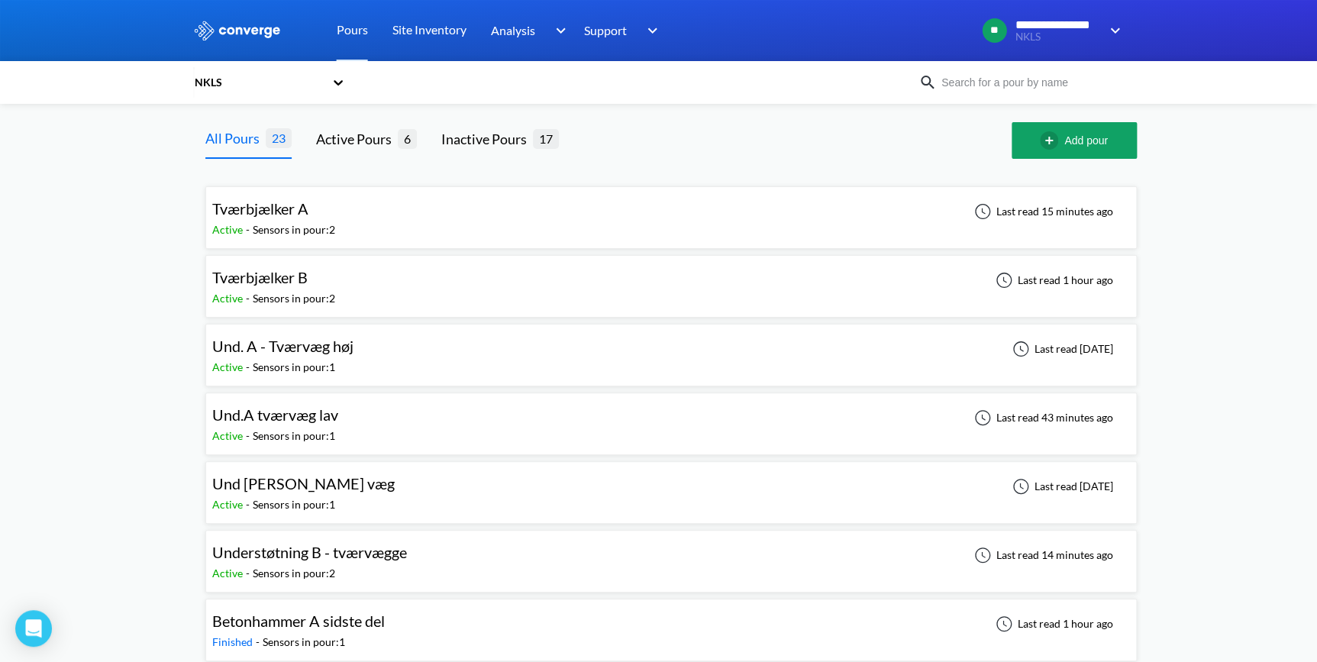
click at [305, 349] on span "Und. A - Tværvæg høj" at bounding box center [282, 346] width 141 height 18
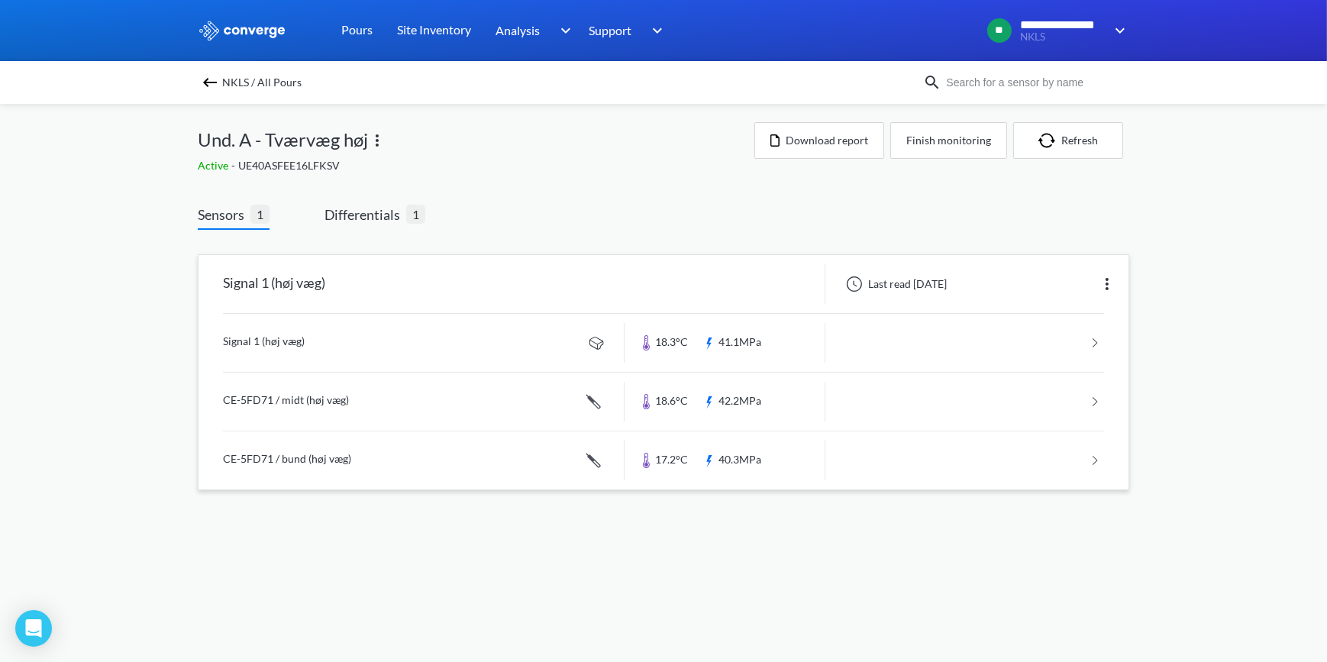
click at [1102, 280] on img at bounding box center [1107, 284] width 18 height 18
click at [1083, 292] on div "Edit" at bounding box center [1067, 283] width 98 height 29
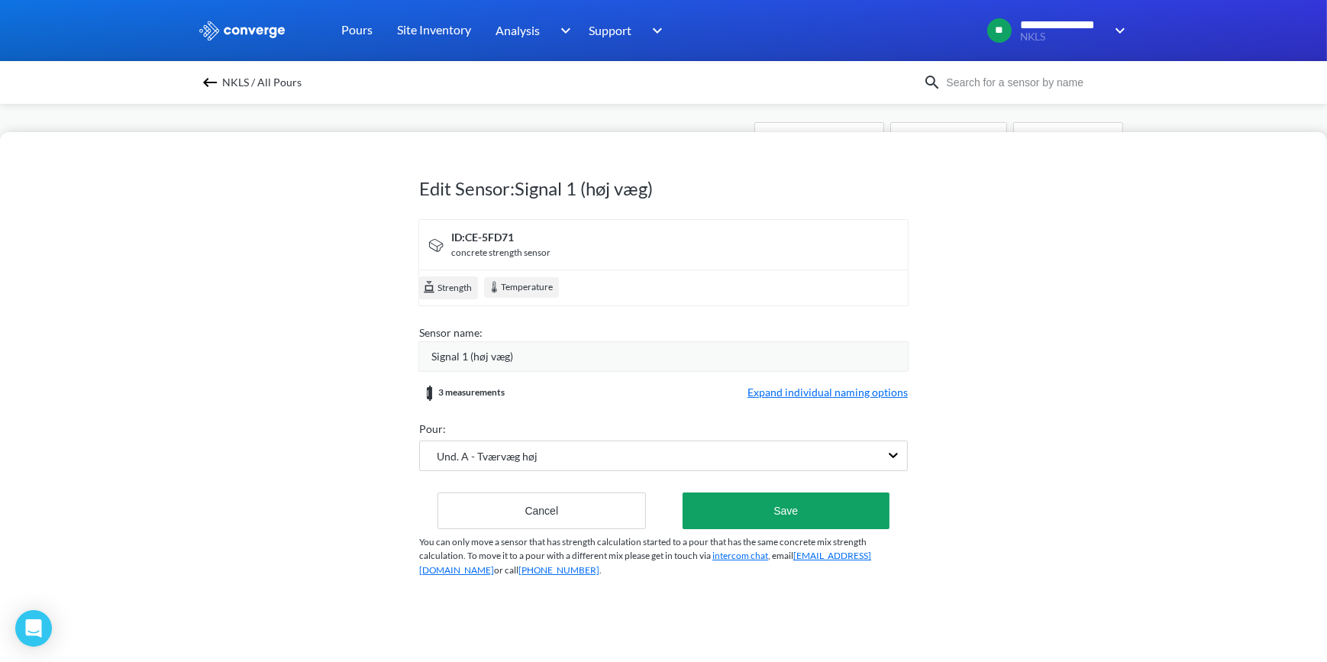
click at [846, 389] on span "Expand individual naming options" at bounding box center [827, 393] width 160 height 18
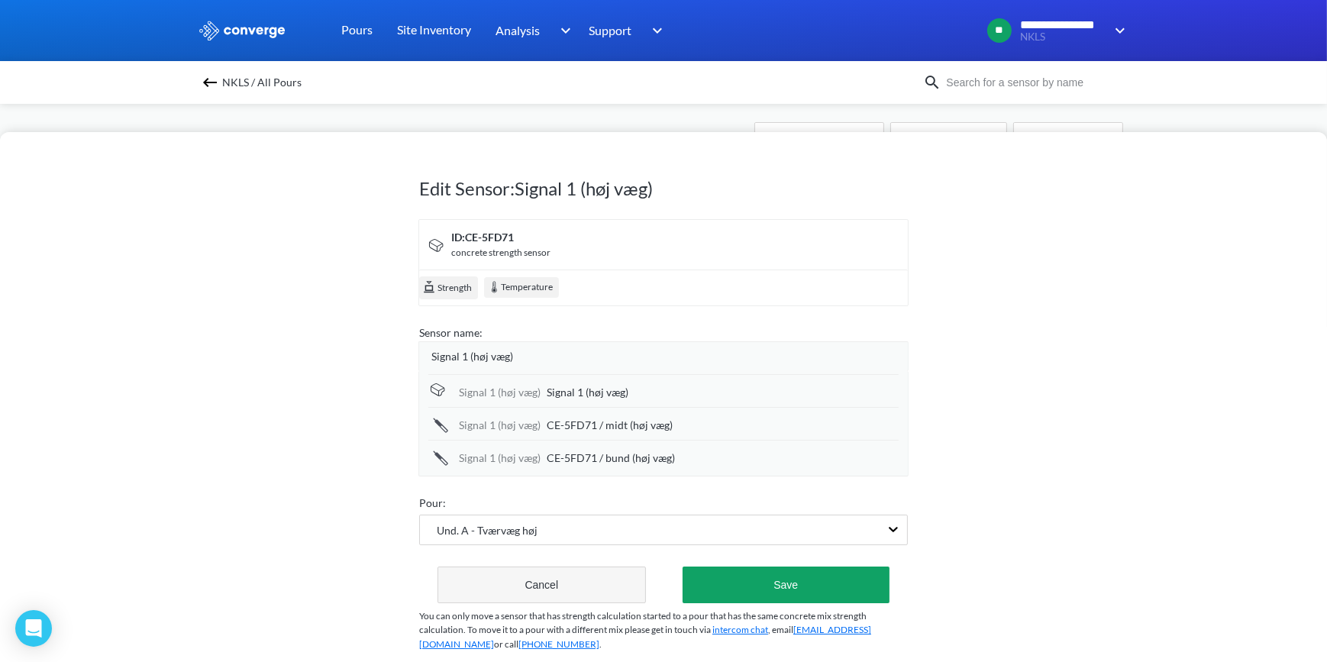
click at [563, 569] on button "Cancel" at bounding box center [541, 584] width 208 height 37
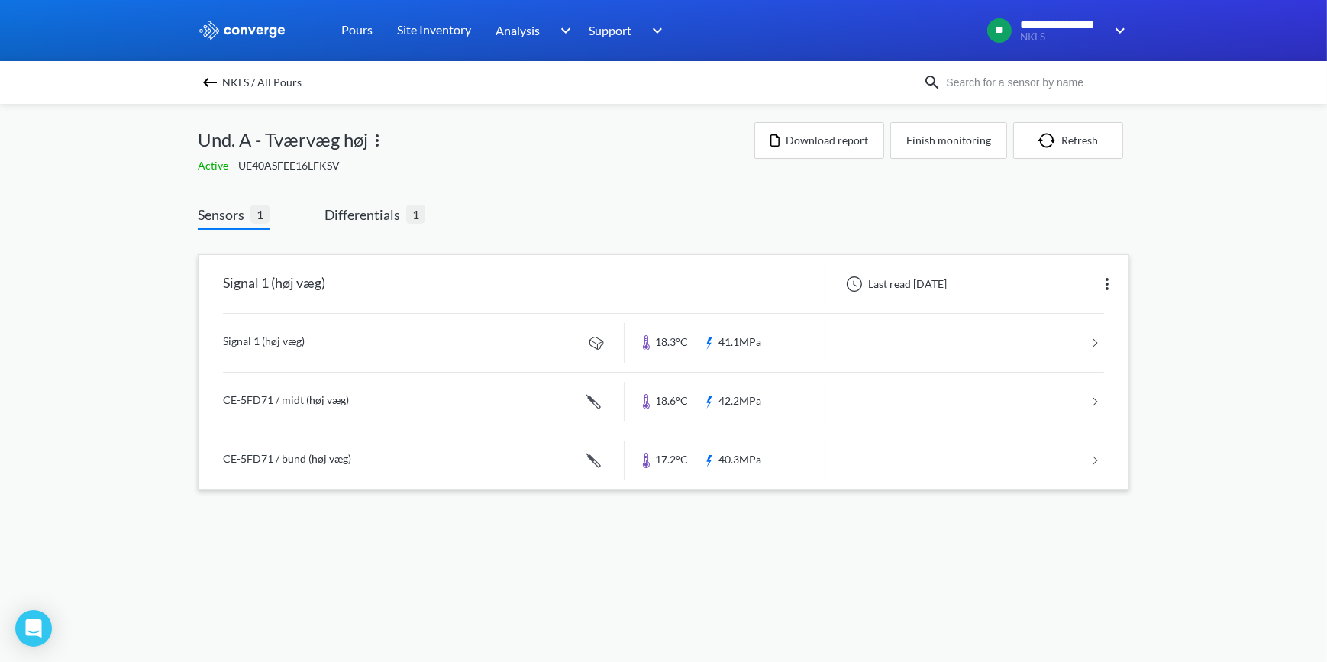
click at [1115, 290] on img at bounding box center [1107, 284] width 18 height 18
click at [1052, 279] on div "Edit" at bounding box center [1067, 283] width 98 height 29
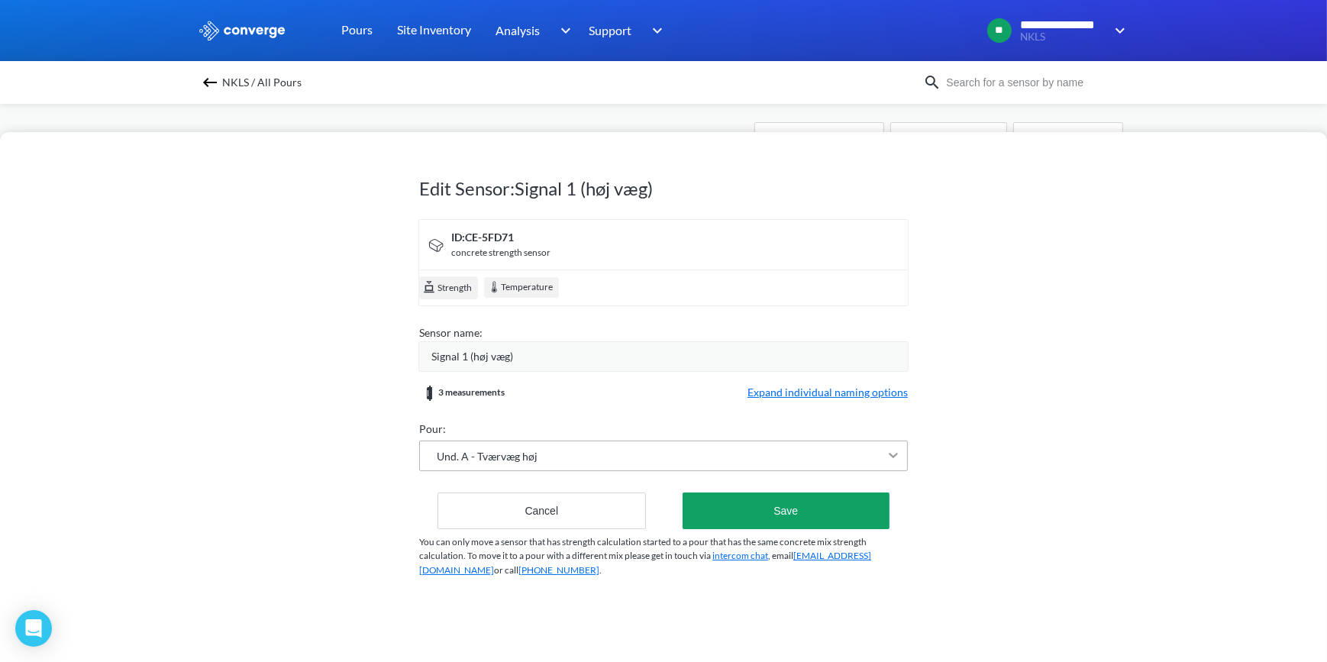
click at [887, 451] on div "Und. A - Tværvæg høj" at bounding box center [663, 455] width 489 height 31
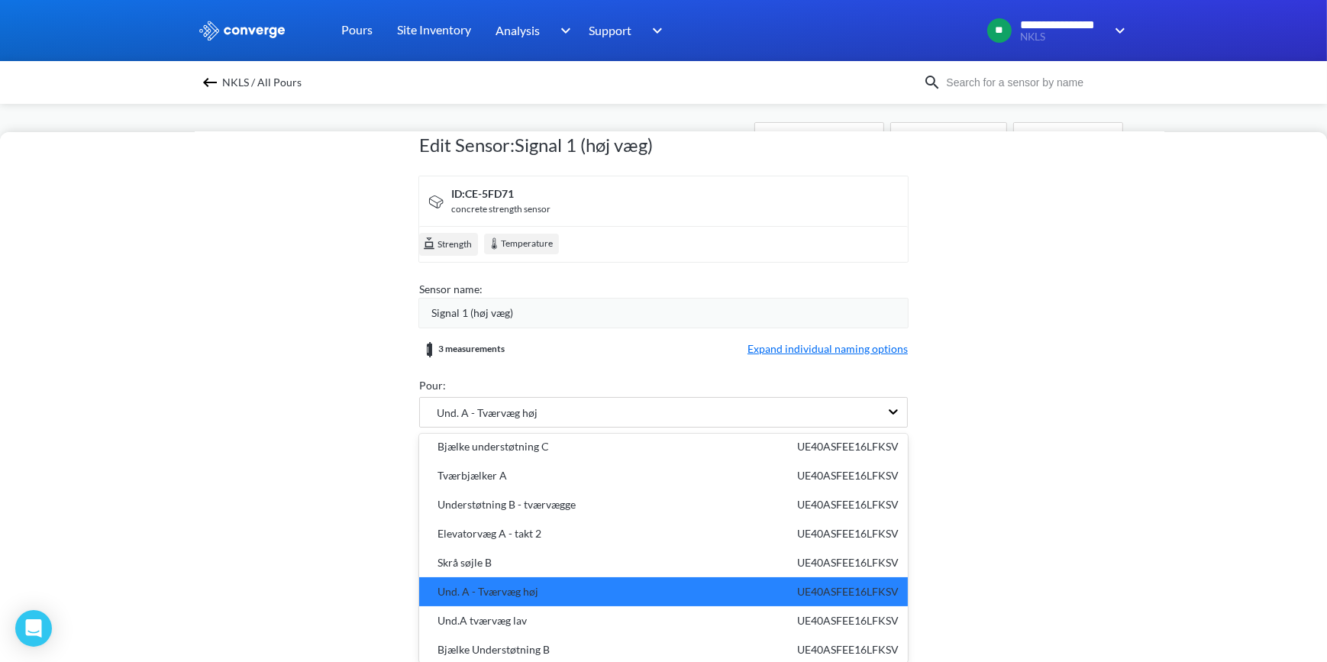
scroll to position [85, 0]
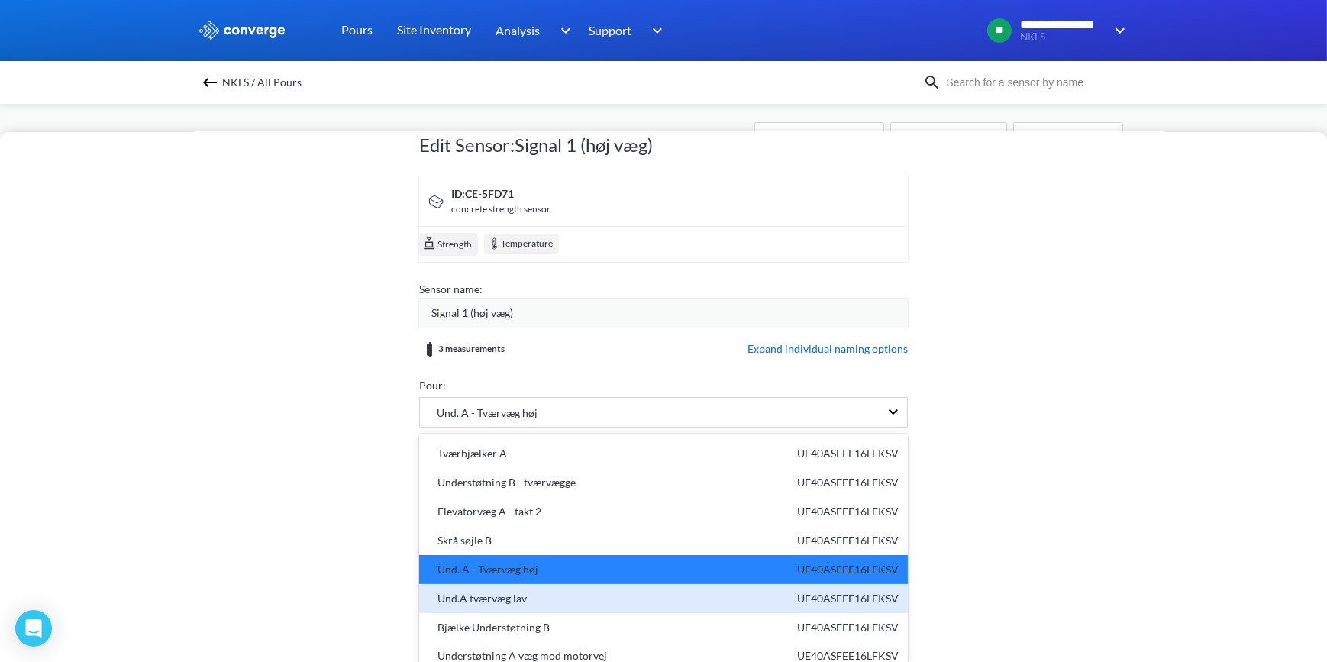
click at [463, 592] on div "Und.A tværvæg lav" at bounding box center [477, 598] width 98 height 17
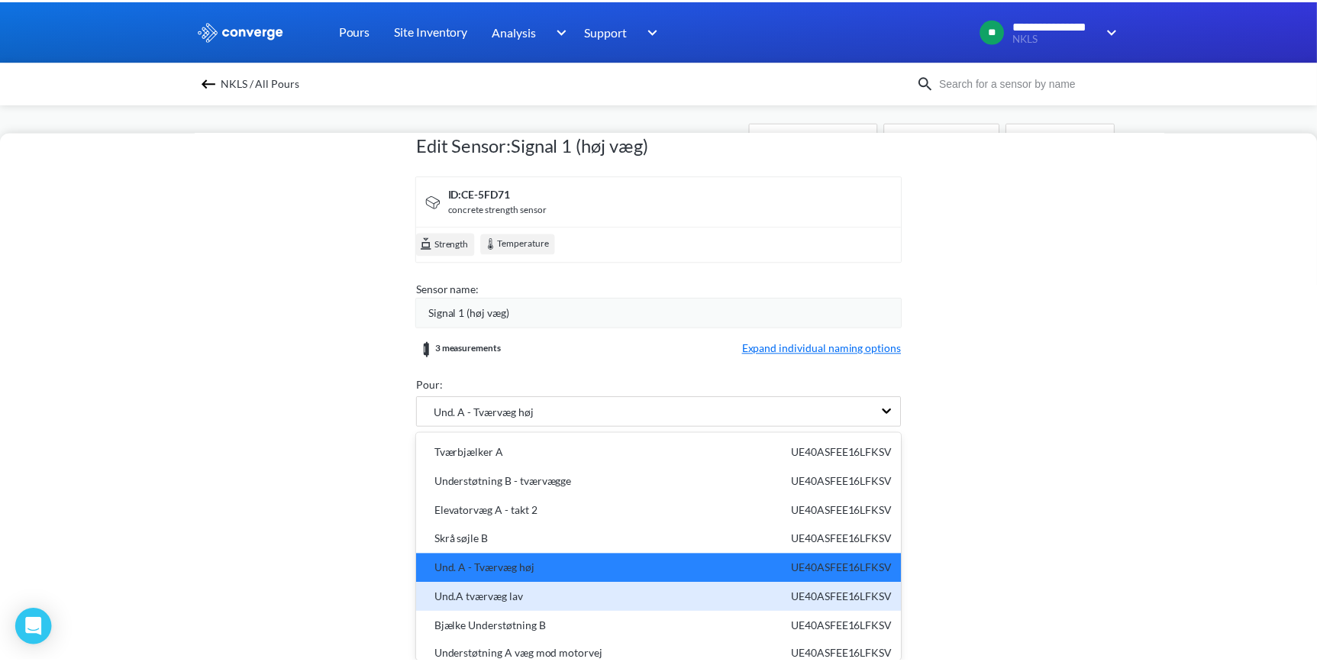
scroll to position [0, 0]
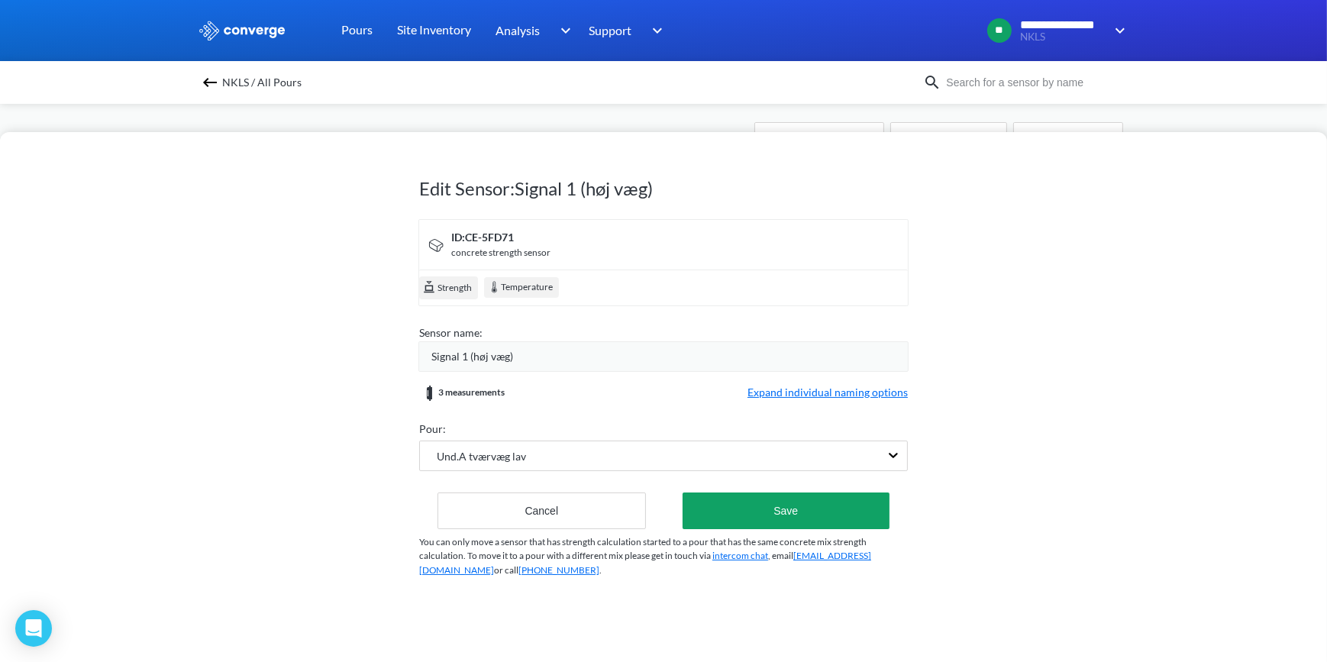
click at [817, 389] on span "Expand individual naming options" at bounding box center [827, 393] width 160 height 18
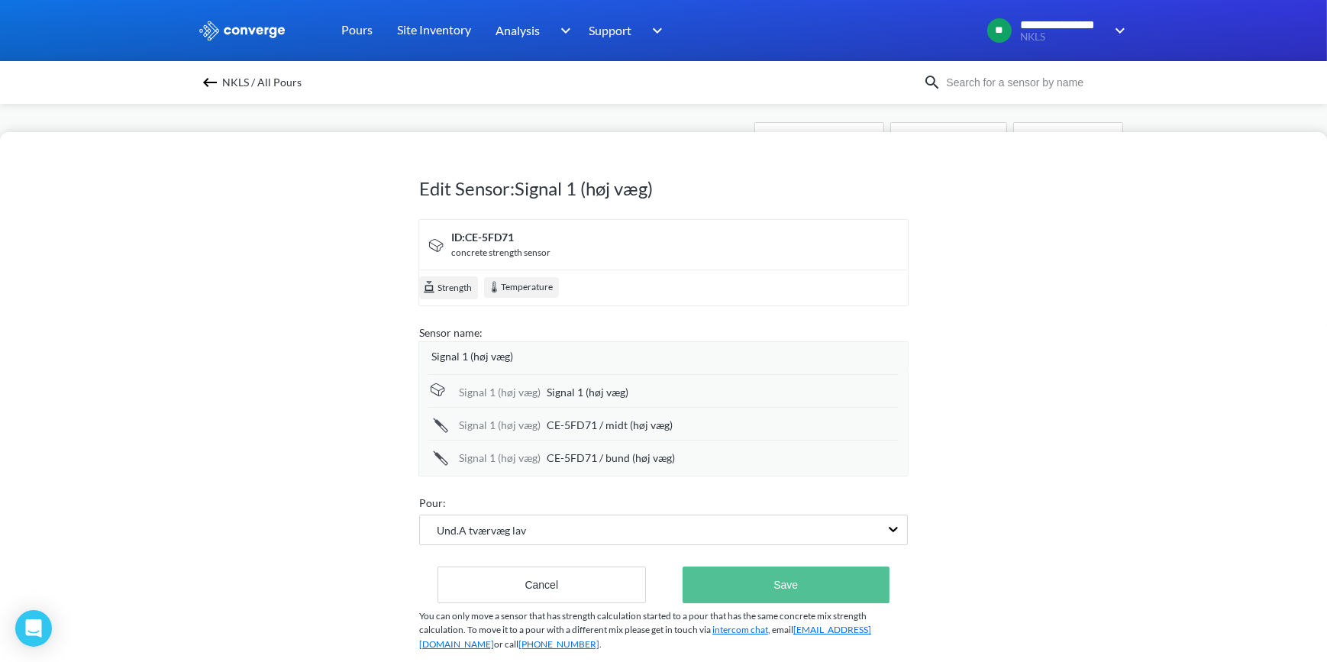
click at [778, 579] on button "Save" at bounding box center [785, 584] width 207 height 37
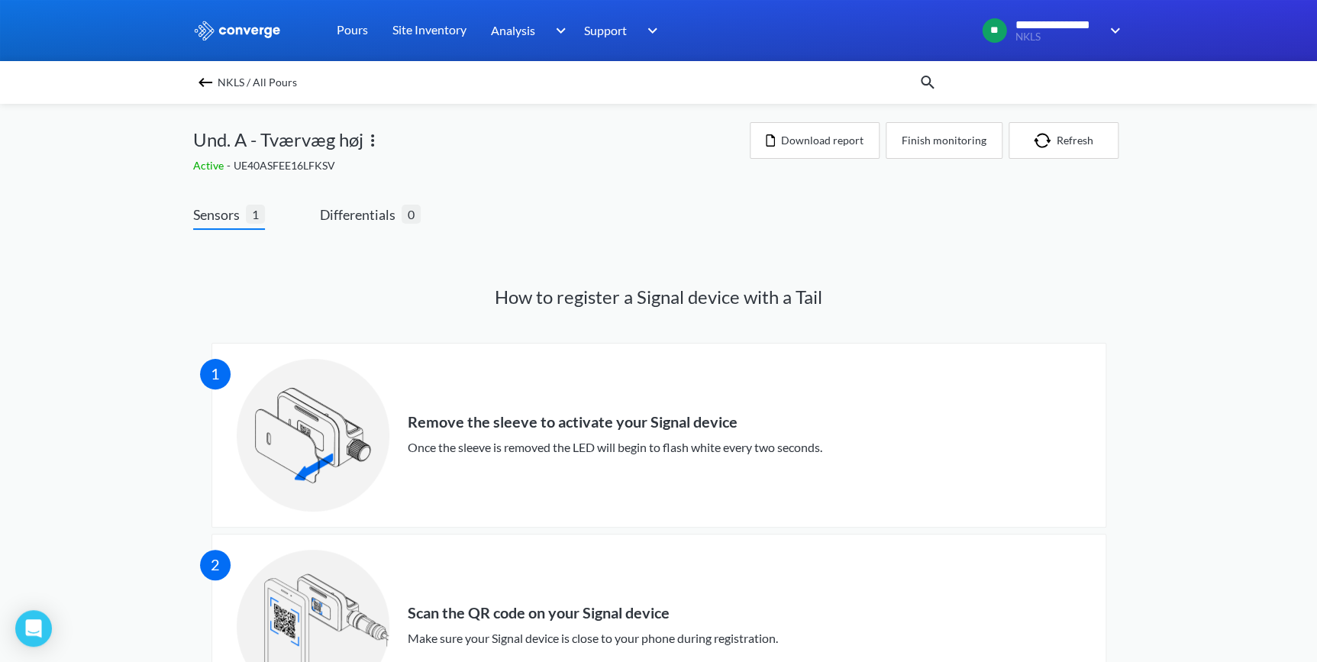
click at [209, 83] on img at bounding box center [205, 82] width 18 height 18
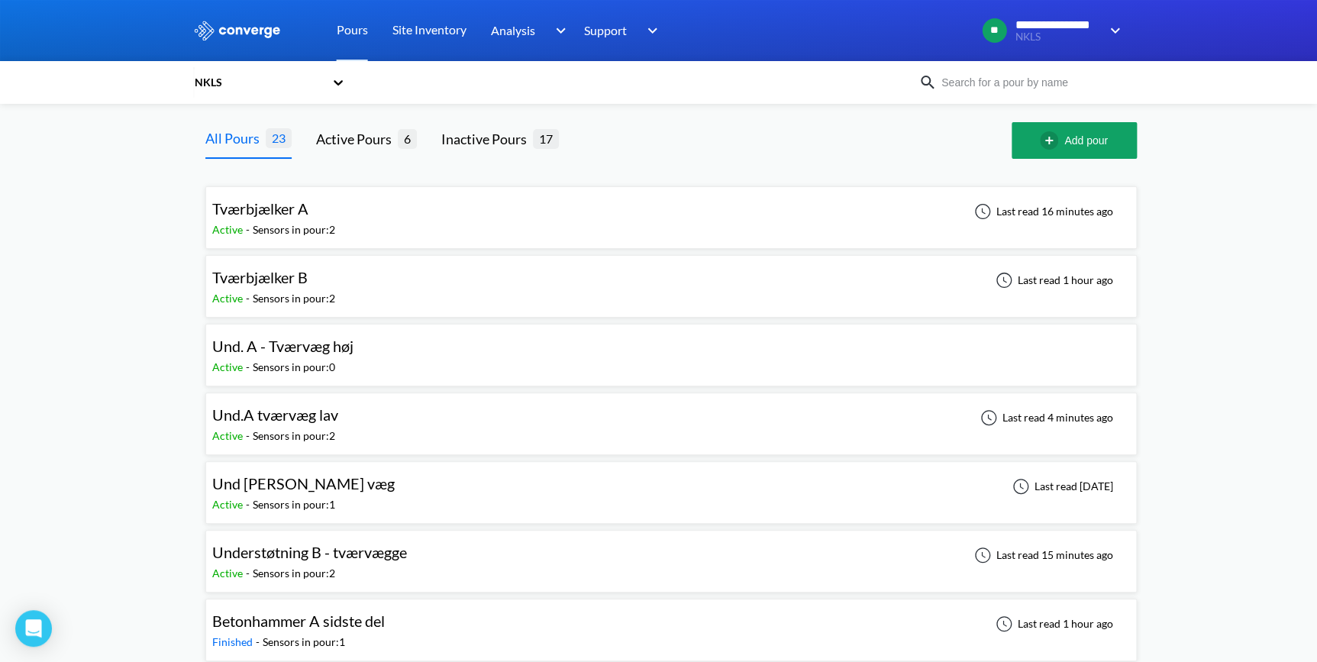
click at [289, 418] on span "Und.A tværvæg lav" at bounding box center [275, 414] width 126 height 18
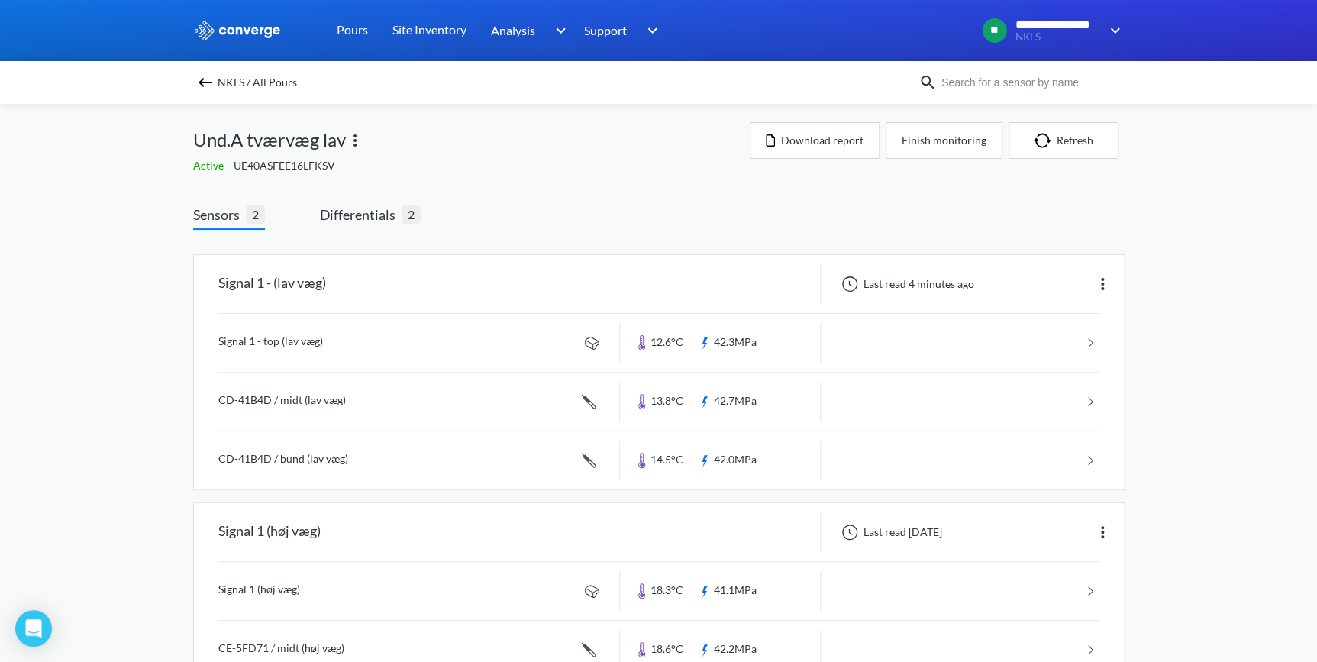
click at [353, 137] on img at bounding box center [355, 140] width 18 height 18
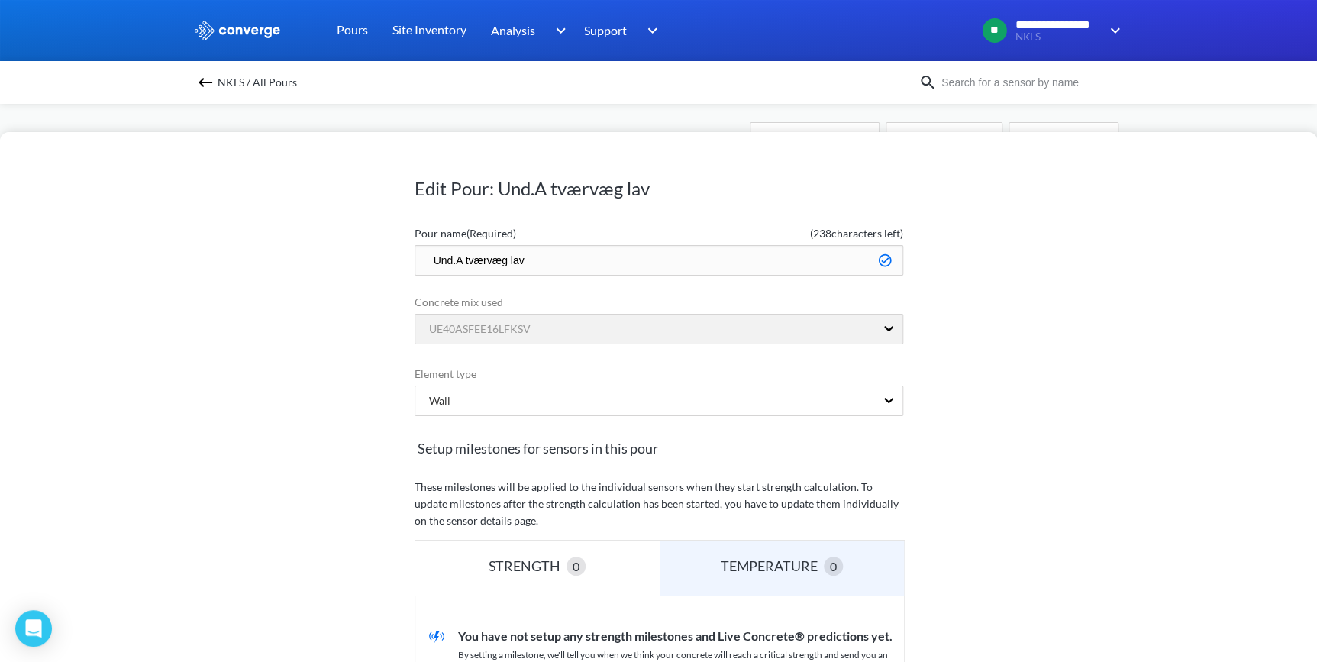
click at [548, 261] on input "Und.A tværvæg lav" at bounding box center [659, 260] width 489 height 31
type input "Und.A tværvæg"
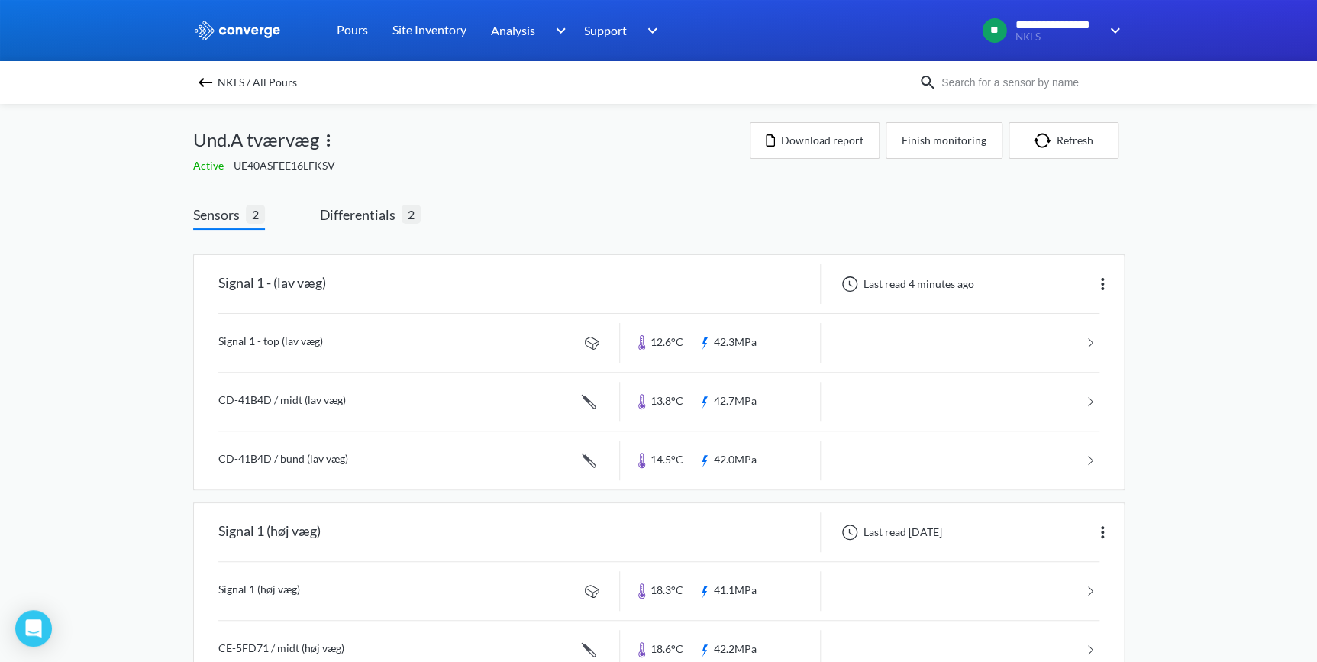
click at [324, 145] on img at bounding box center [328, 140] width 18 height 18
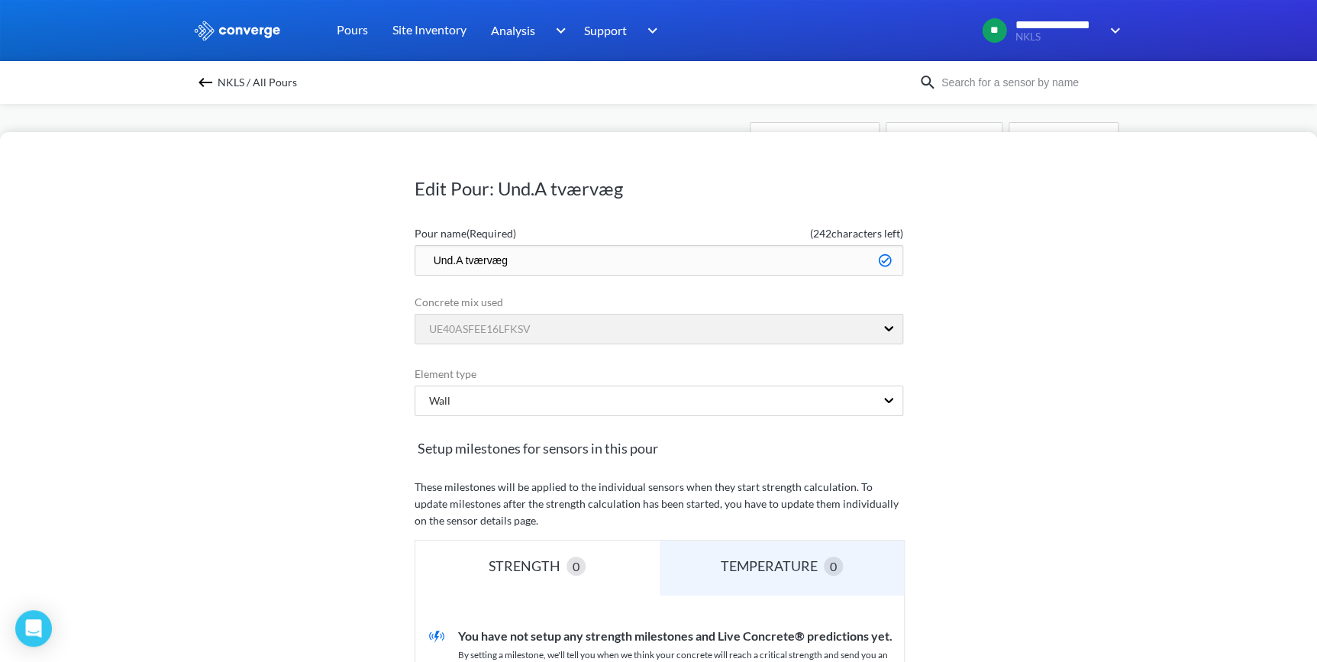
click at [541, 263] on input "Und.A tværvæg" at bounding box center [659, 260] width 489 height 31
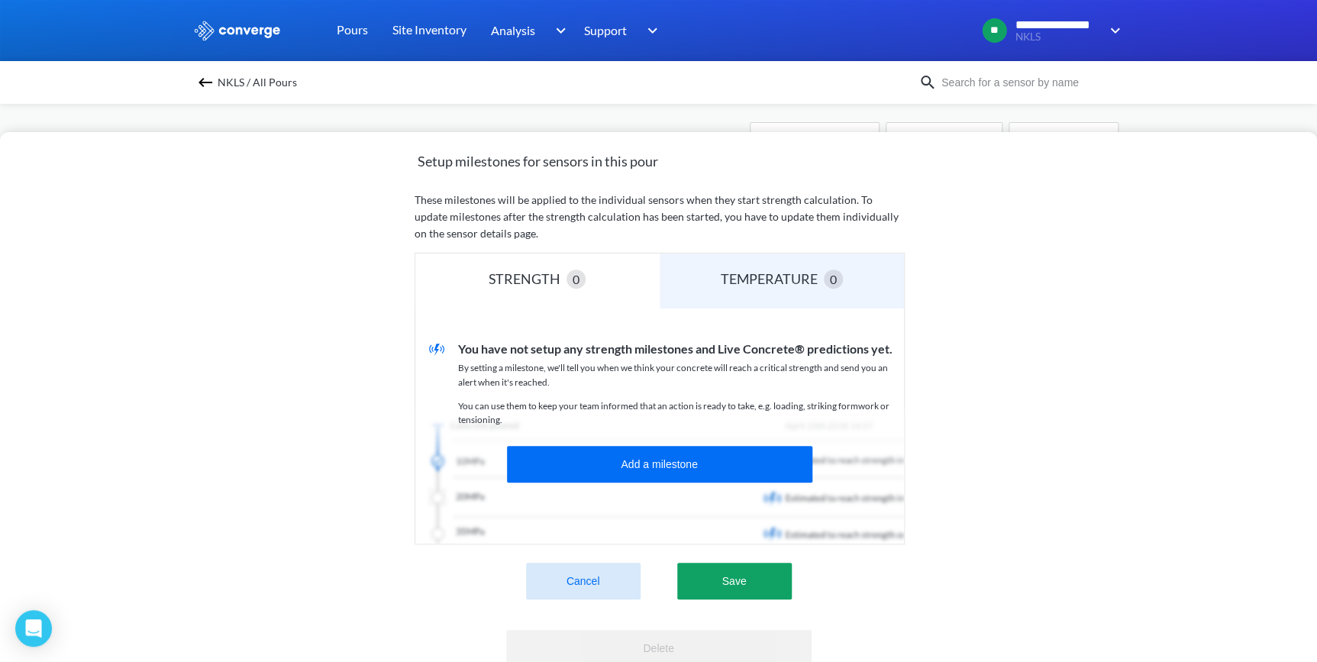
scroll to position [357, 0]
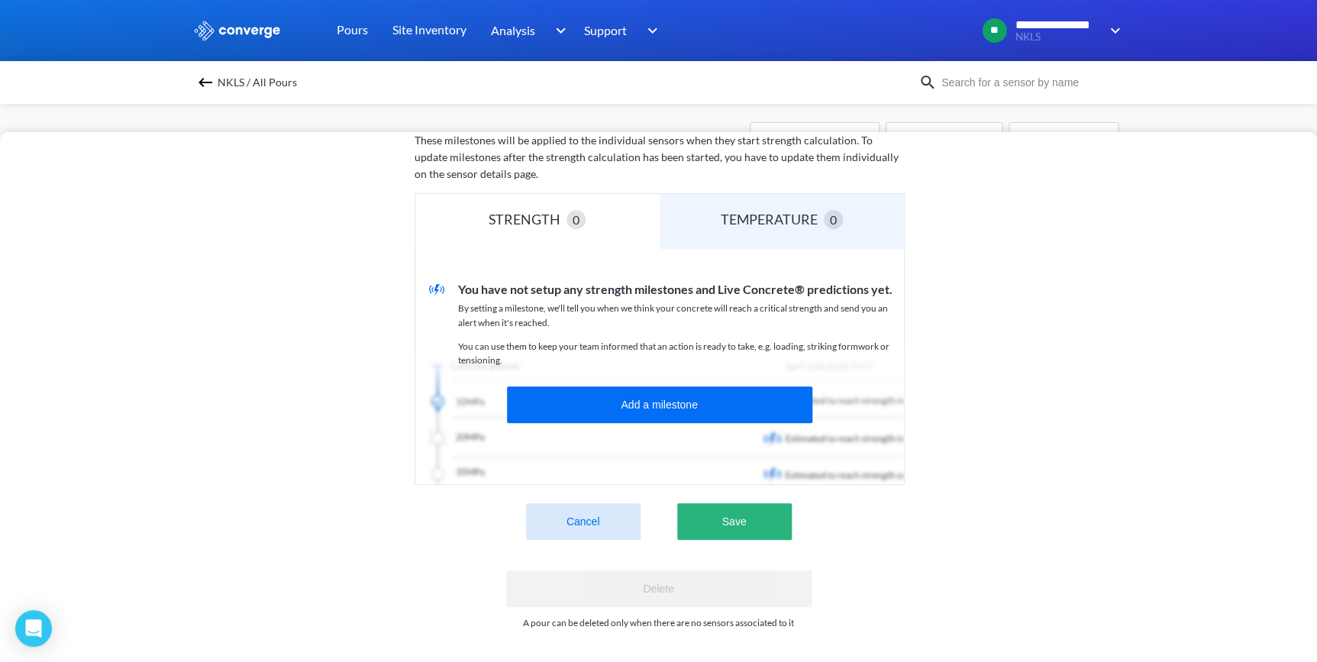
type input "Und.A tværvægge"
click at [723, 515] on button "Save" at bounding box center [734, 521] width 115 height 37
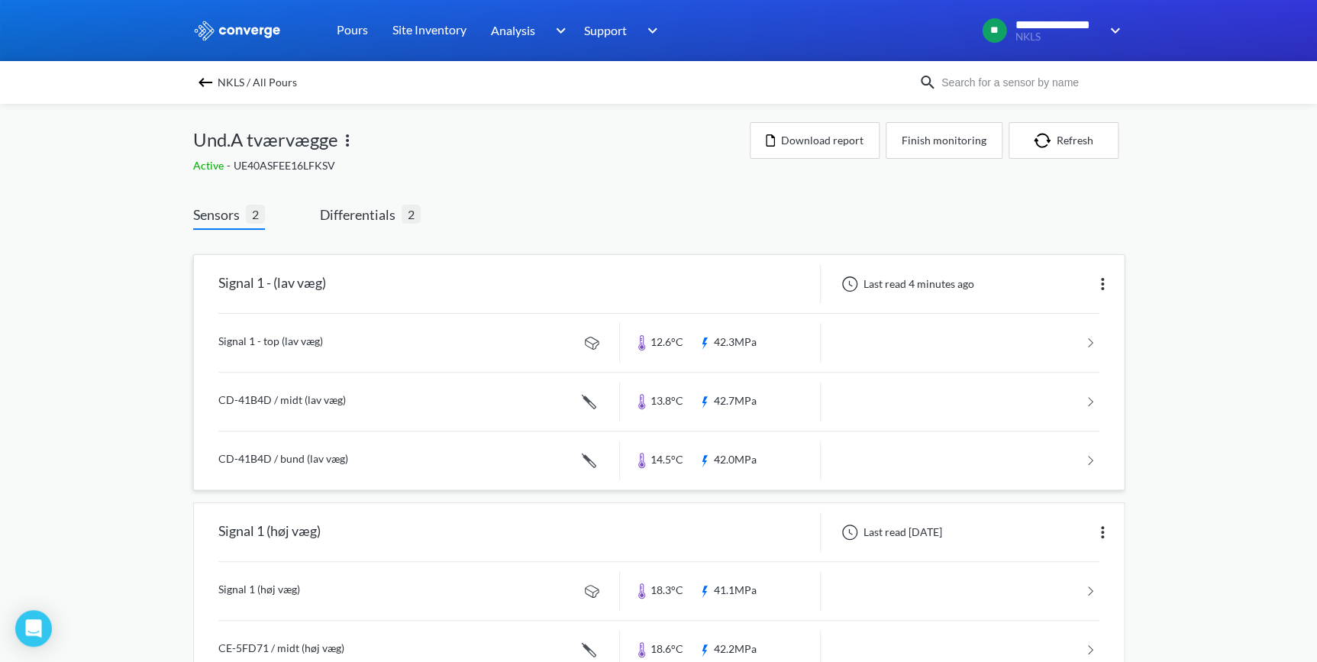
click at [1104, 286] on img at bounding box center [1102, 284] width 18 height 18
click at [1080, 285] on div "Edit" at bounding box center [1063, 283] width 98 height 29
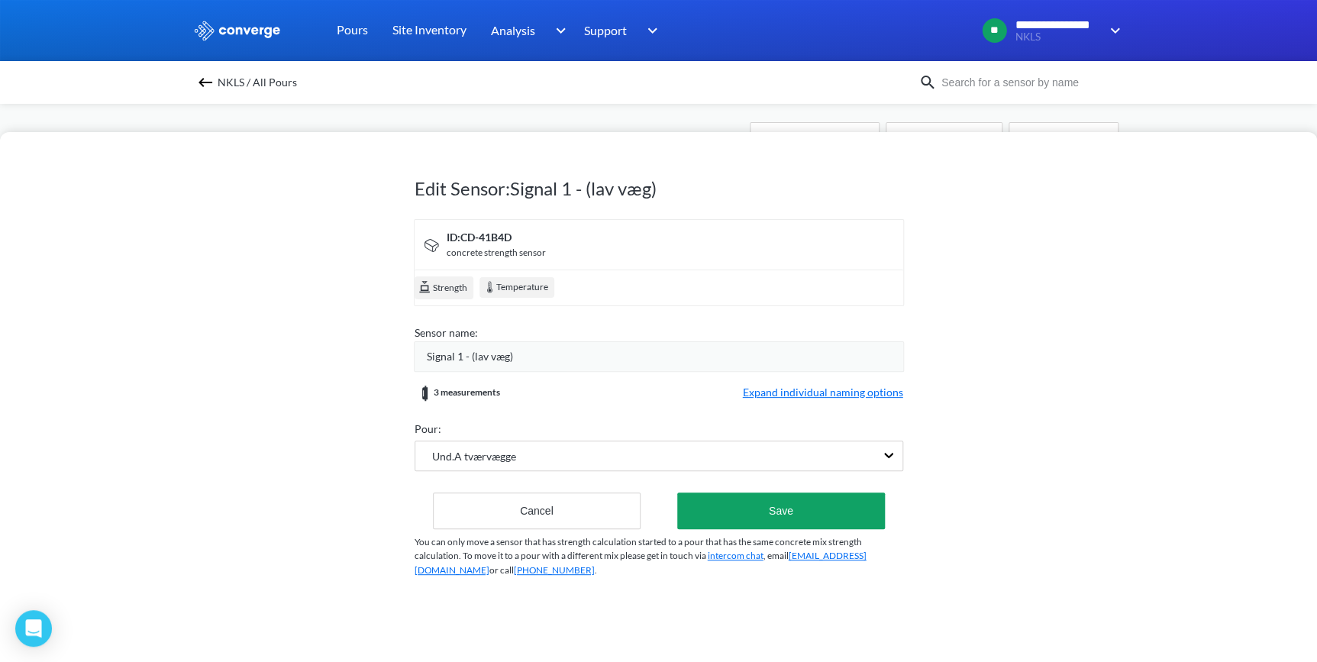
click at [1148, 115] on div "Edit Sensor: Signal 1 - (lav væg) ID: CD-41B4D concrete strength sensor Strengt…" at bounding box center [658, 331] width 1317 height 662
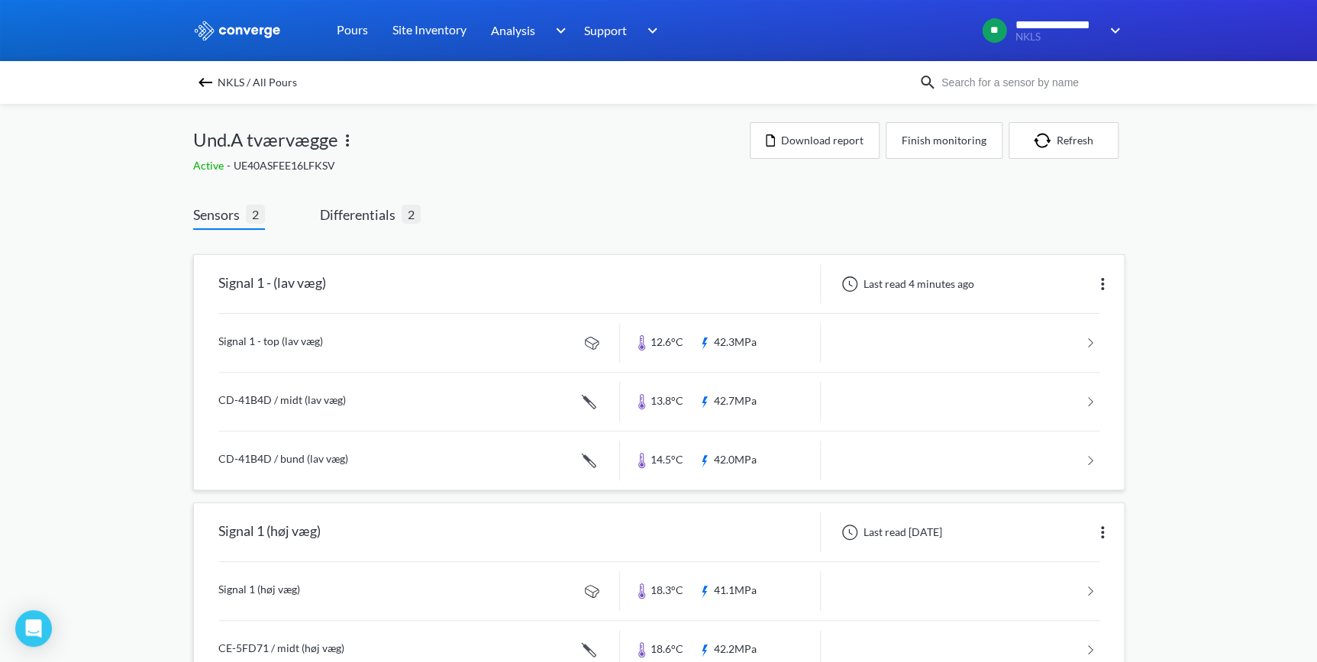
click at [1099, 523] on img at bounding box center [1102, 532] width 18 height 18
click at [1066, 538] on div "Edit" at bounding box center [1063, 532] width 98 height 29
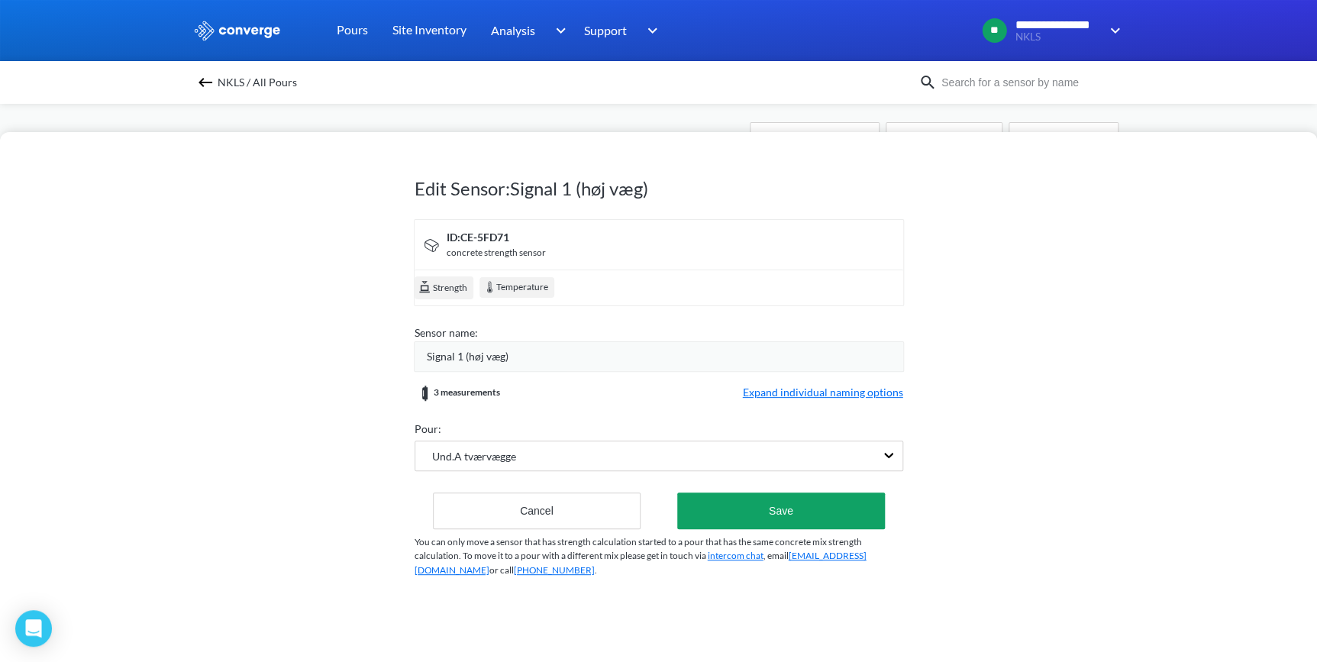
click at [460, 358] on span "Signal 1 (høj væg)" at bounding box center [468, 356] width 82 height 17
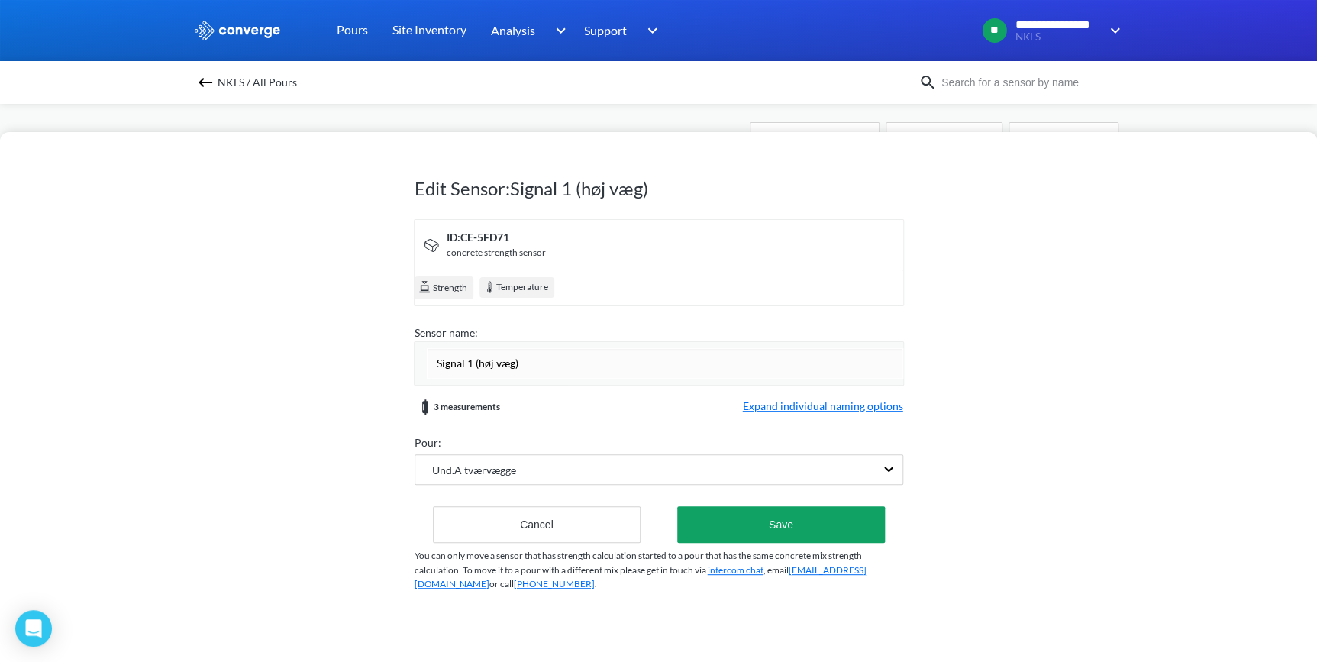
click at [471, 363] on input "Signal 1 (høj væg)" at bounding box center [665, 363] width 476 height 31
type input "Signal 2 (høj væg)"
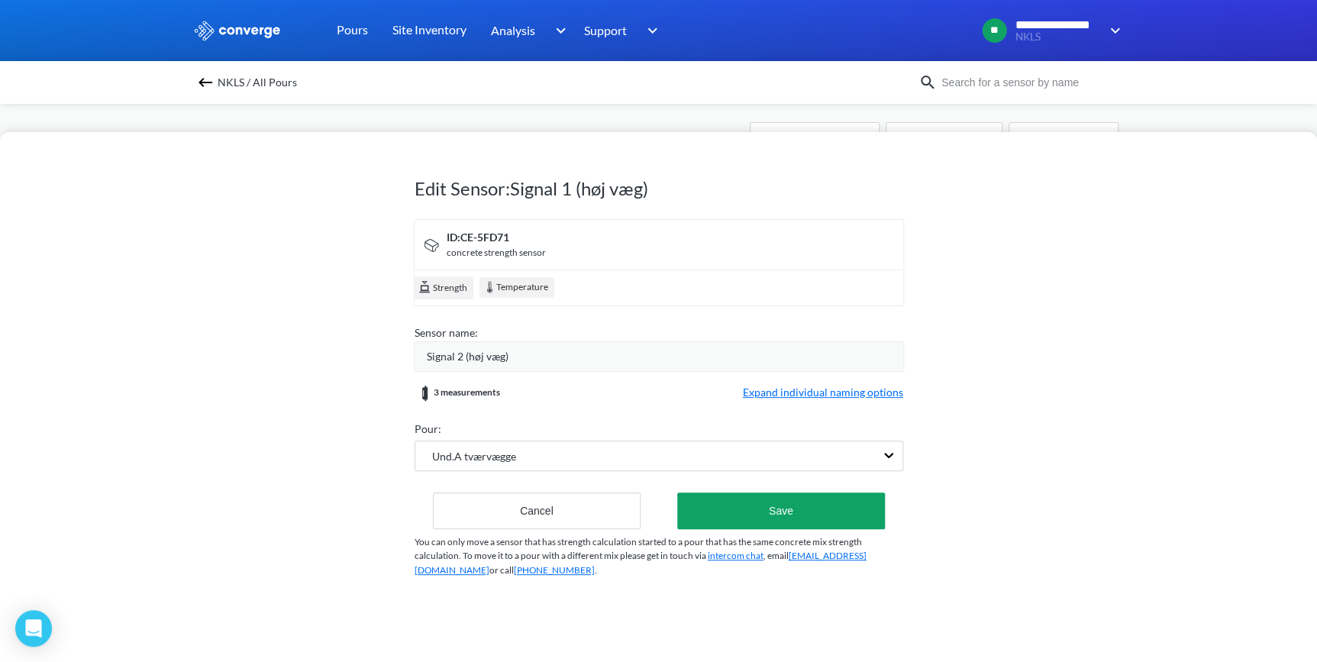
click at [799, 398] on span "Expand individual naming options" at bounding box center [823, 393] width 160 height 18
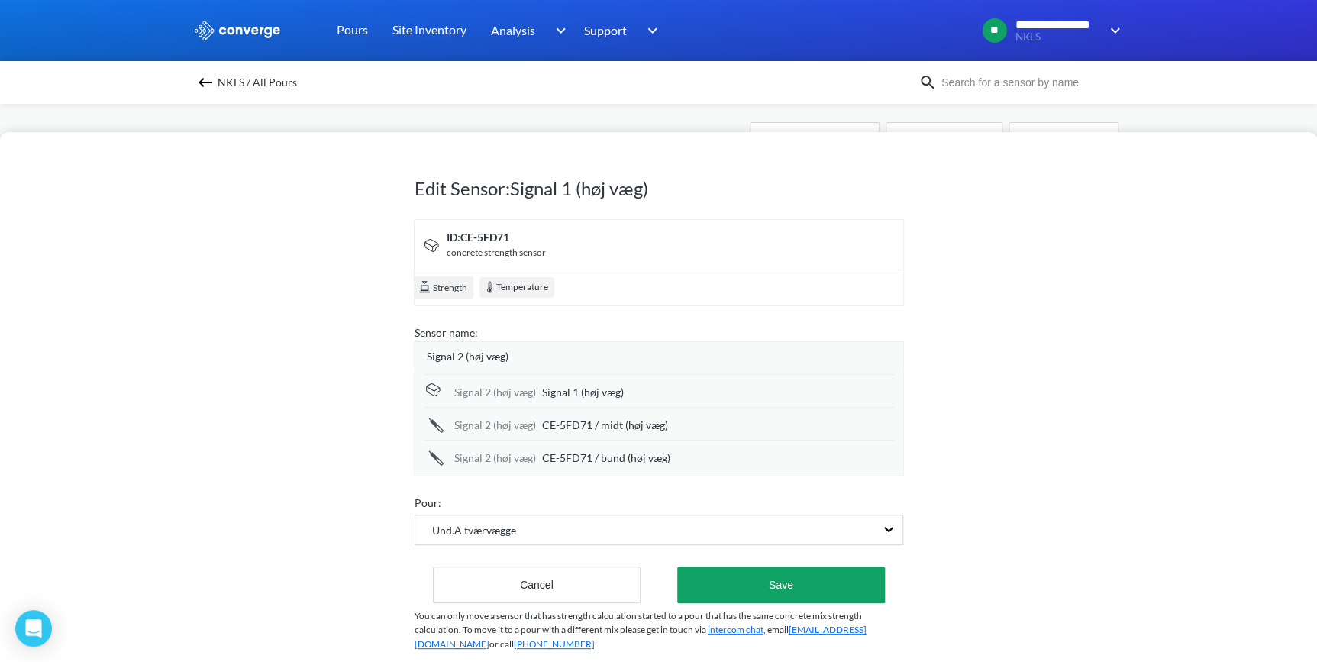
click at [579, 395] on span "Signal 1 (høj væg)" at bounding box center [583, 392] width 82 height 17
click at [586, 392] on input "Signal 1 (høj væg)" at bounding box center [718, 393] width 352 height 31
type input "Signal 2 (høj væg)"
click at [1015, 400] on div "Edit Sensor: Signal 1 (høj væg) ID: CE-5FD71 concrete strength sensor Strength …" at bounding box center [658, 397] width 1317 height 530
click at [782, 589] on button "Save" at bounding box center [780, 584] width 207 height 37
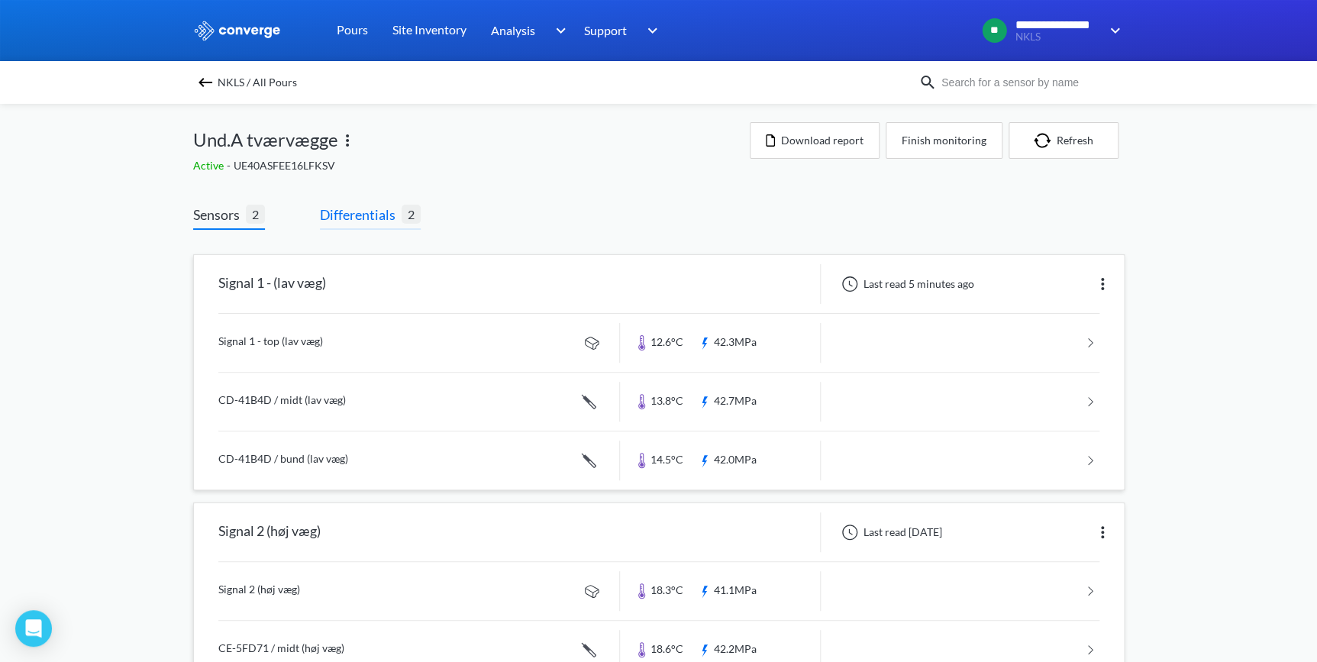
click at [379, 207] on span "Differentials" at bounding box center [361, 214] width 82 height 21
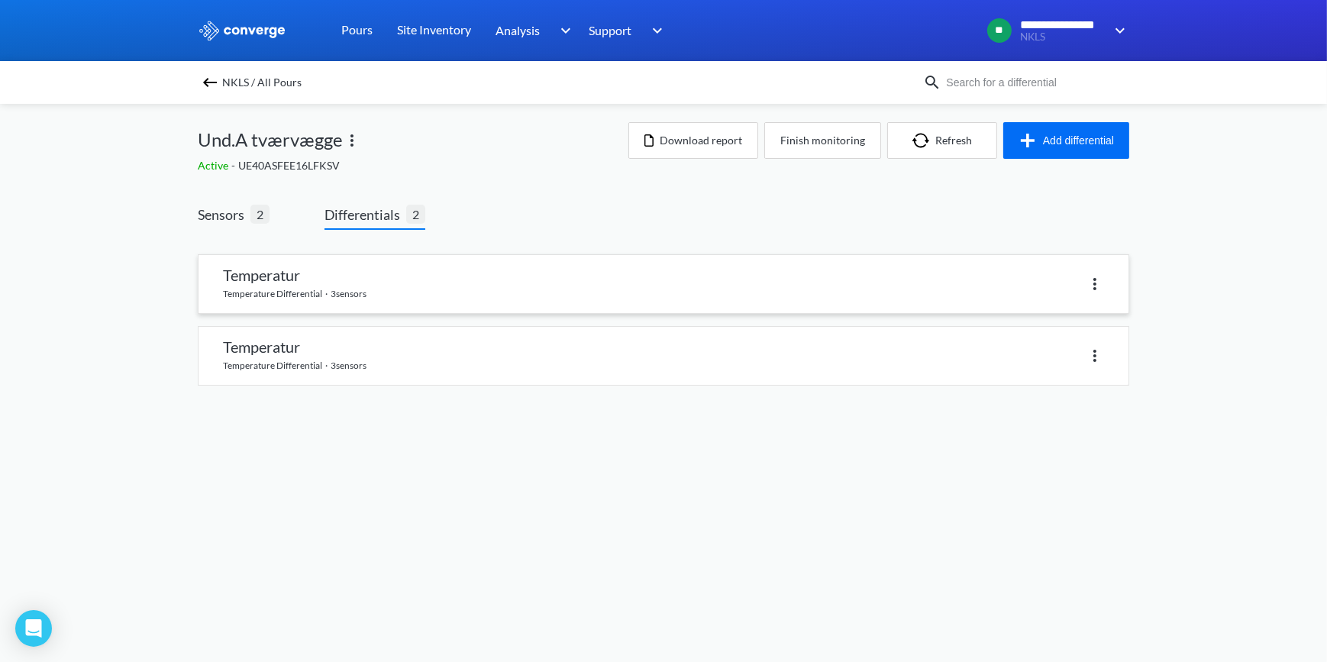
click at [364, 296] on link at bounding box center [663, 284] width 930 height 58
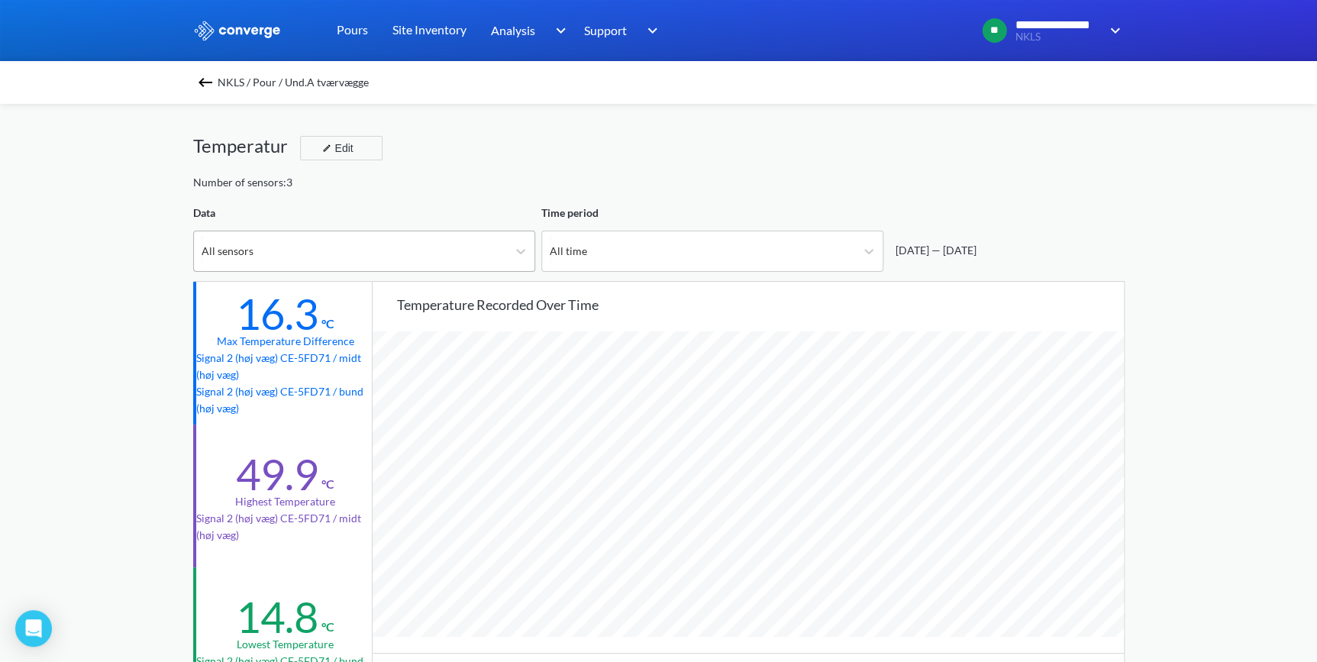
scroll to position [1279, 1316]
click at [504, 255] on div "All sensors" at bounding box center [350, 251] width 313 height 40
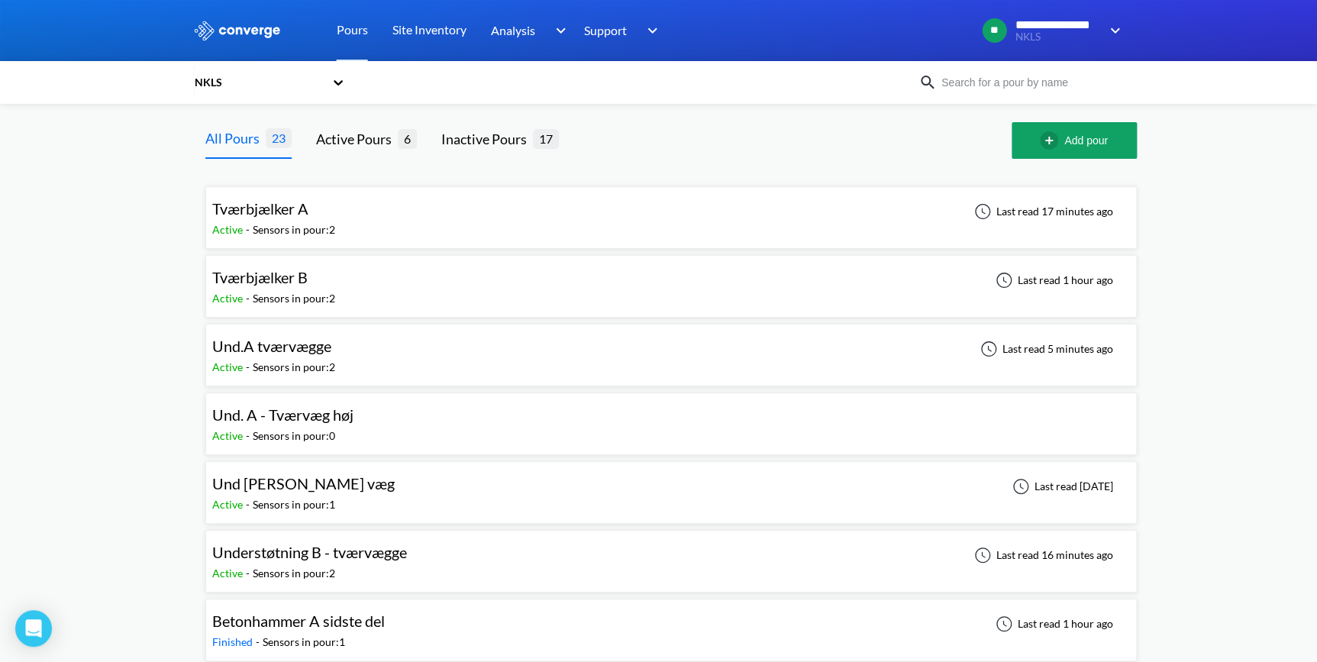
click at [304, 544] on span "Understøtning B - tværvægge" at bounding box center [309, 552] width 195 height 18
click at [315, 421] on span "Und. A - Tværvæg høj" at bounding box center [282, 414] width 141 height 18
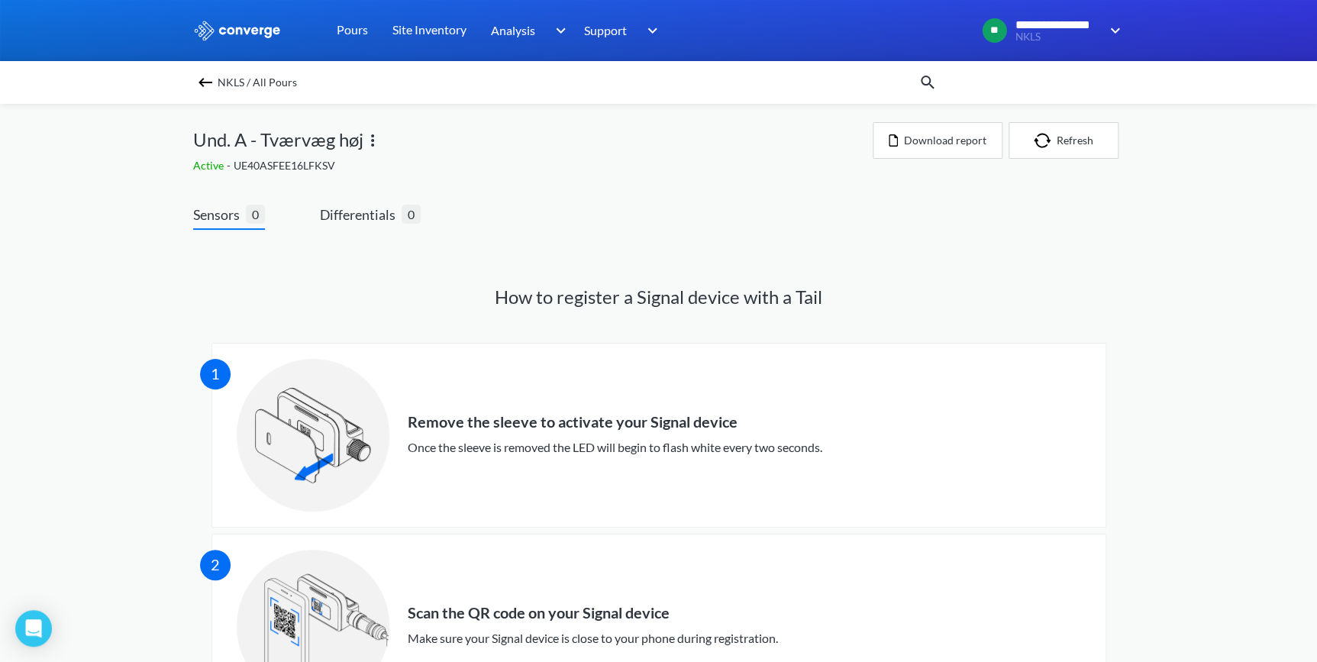
click at [373, 145] on img at bounding box center [372, 140] width 18 height 18
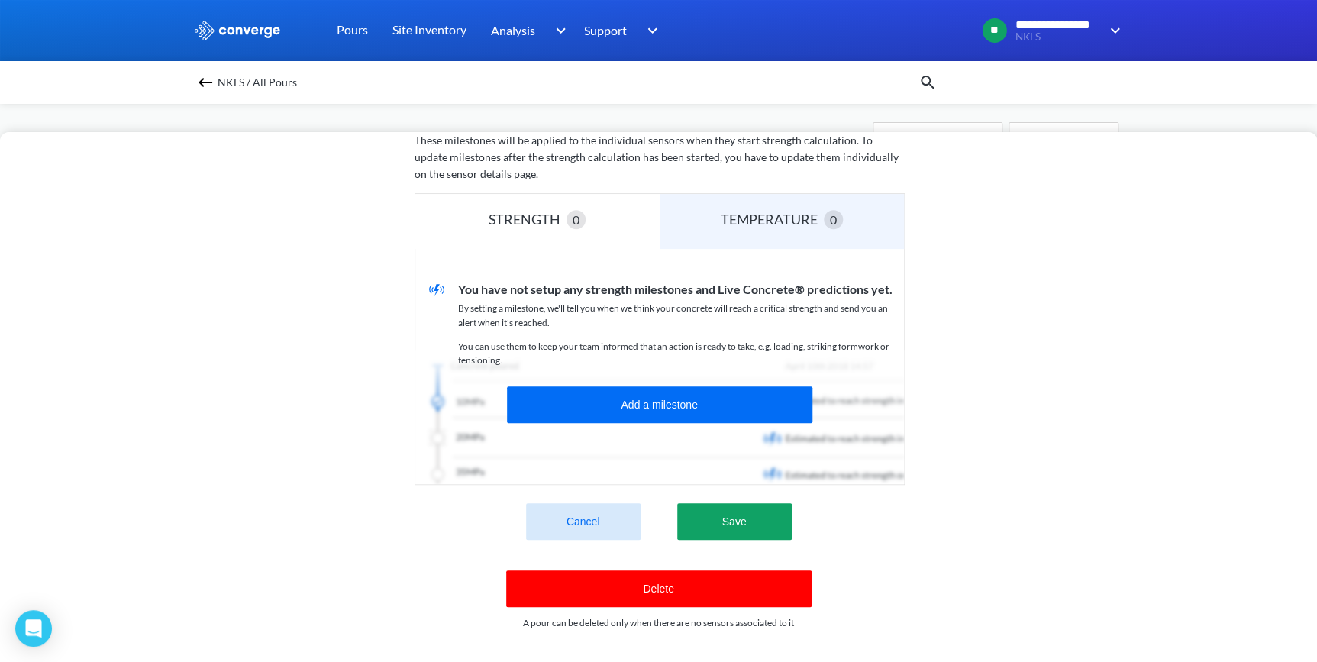
scroll to position [357, 0]
click at [660, 579] on button "Delete" at bounding box center [658, 588] width 305 height 37
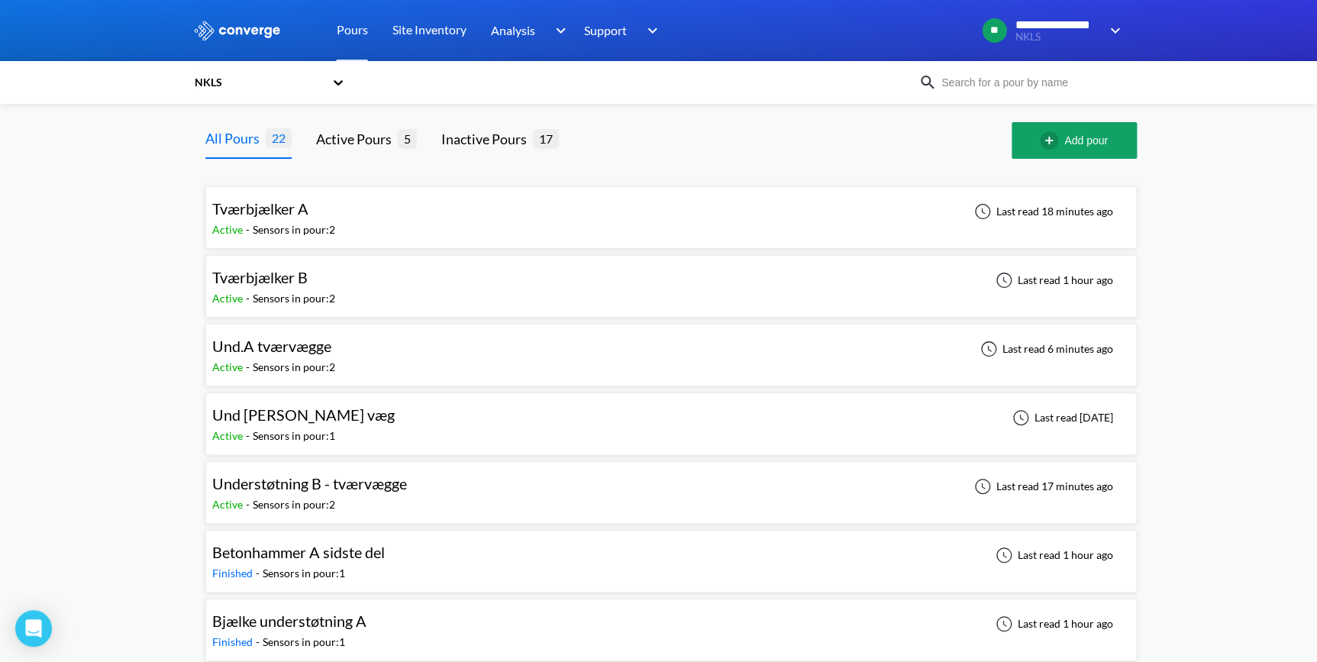
click at [292, 280] on span "Tværbjælker B" at bounding box center [259, 277] width 95 height 18
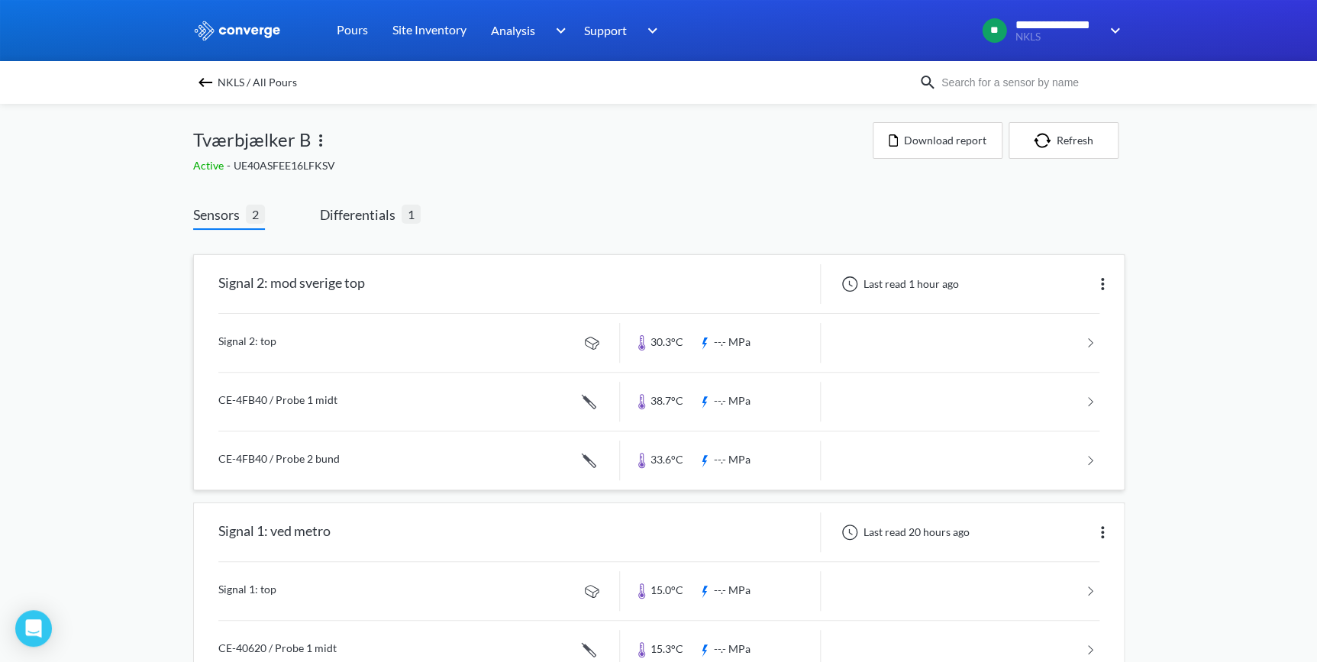
click at [255, 347] on link at bounding box center [658, 343] width 881 height 58
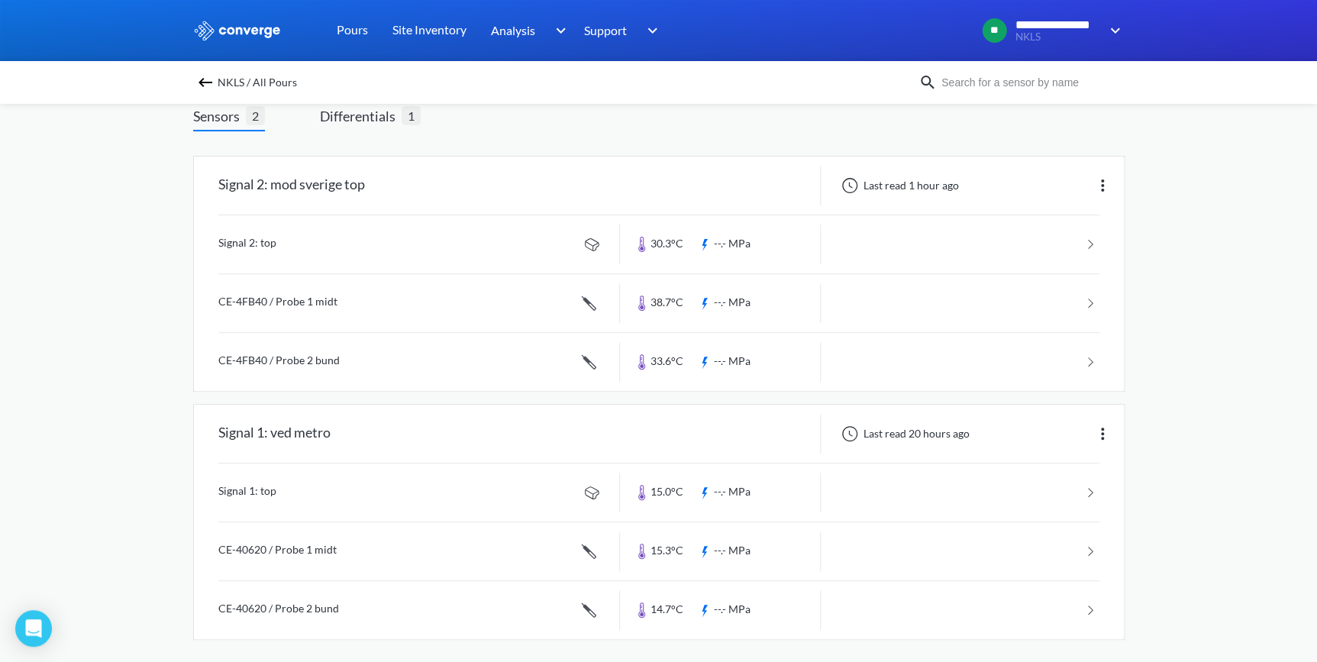
scroll to position [105, 0]
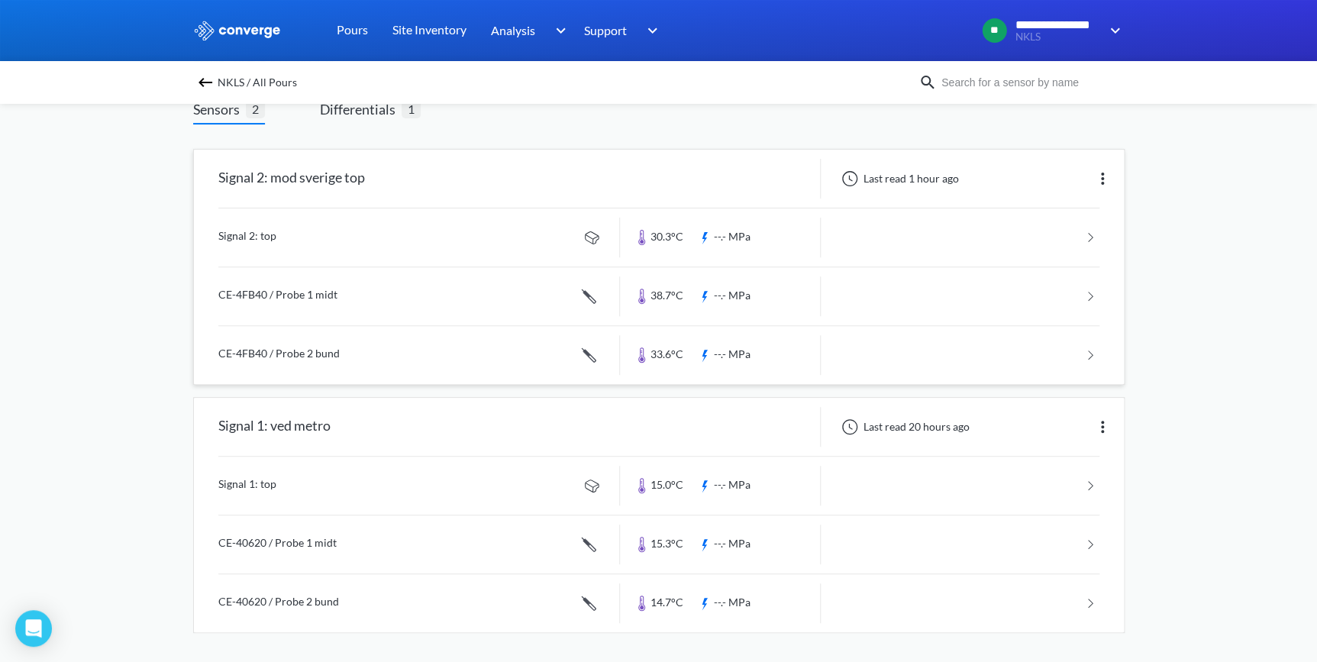
click at [258, 232] on link at bounding box center [658, 237] width 881 height 58
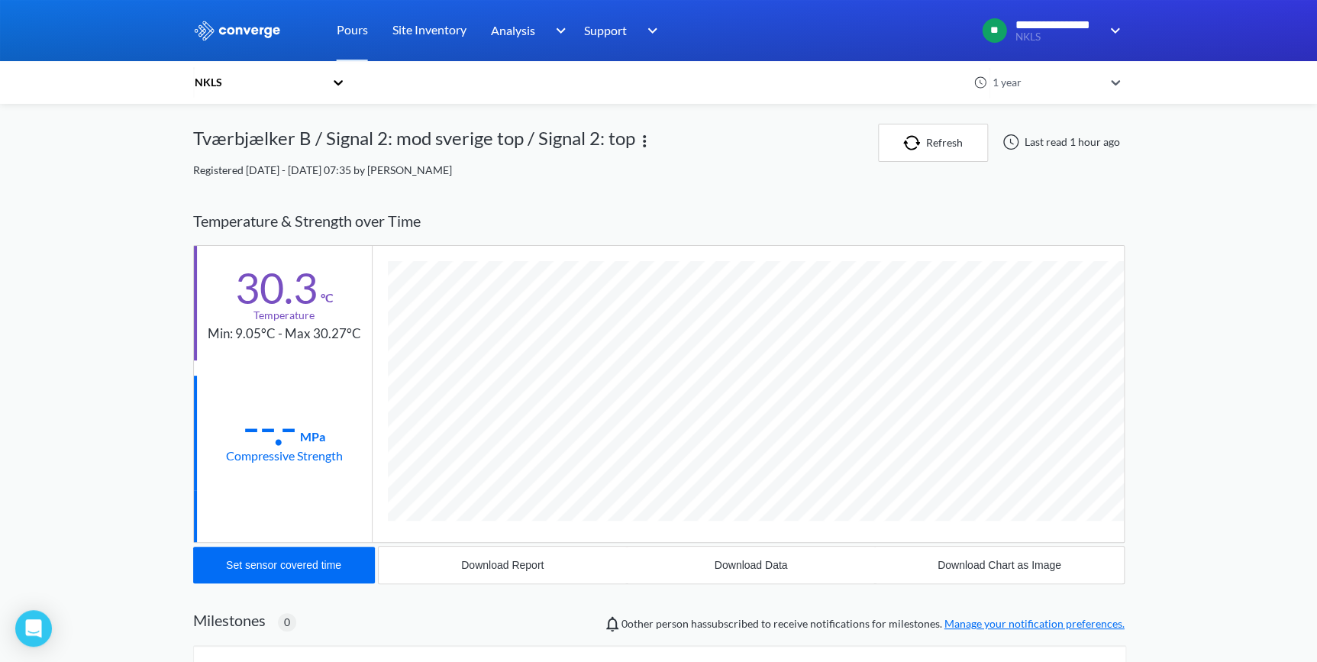
scroll to position [805, 931]
click at [263, 565] on div "Set sensor covered time" at bounding box center [283, 565] width 115 height 12
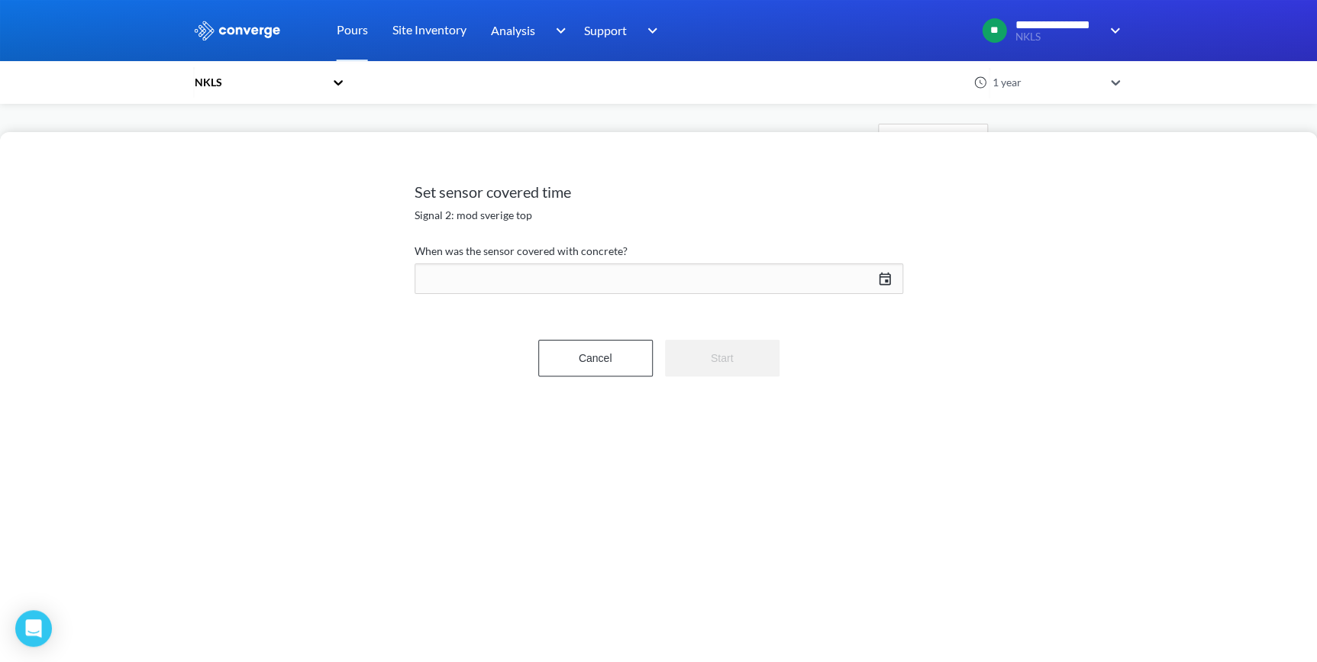
click at [882, 279] on div "[DATE] Press the down arrow key to interact with the calendar and select a date…" at bounding box center [659, 278] width 489 height 37
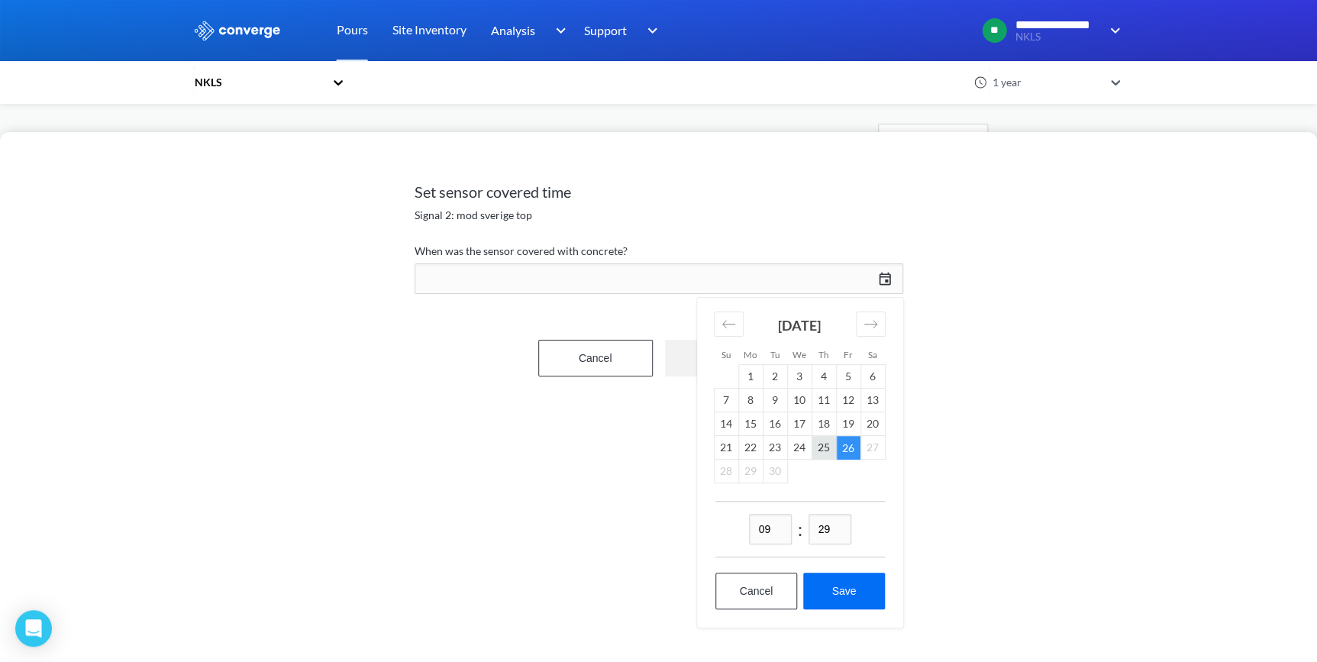
click at [827, 452] on td "25" at bounding box center [823, 448] width 24 height 24
click at [770, 534] on input "09" at bounding box center [770, 529] width 43 height 31
type input "13"
click at [832, 529] on input "29" at bounding box center [829, 529] width 43 height 31
type input "45"
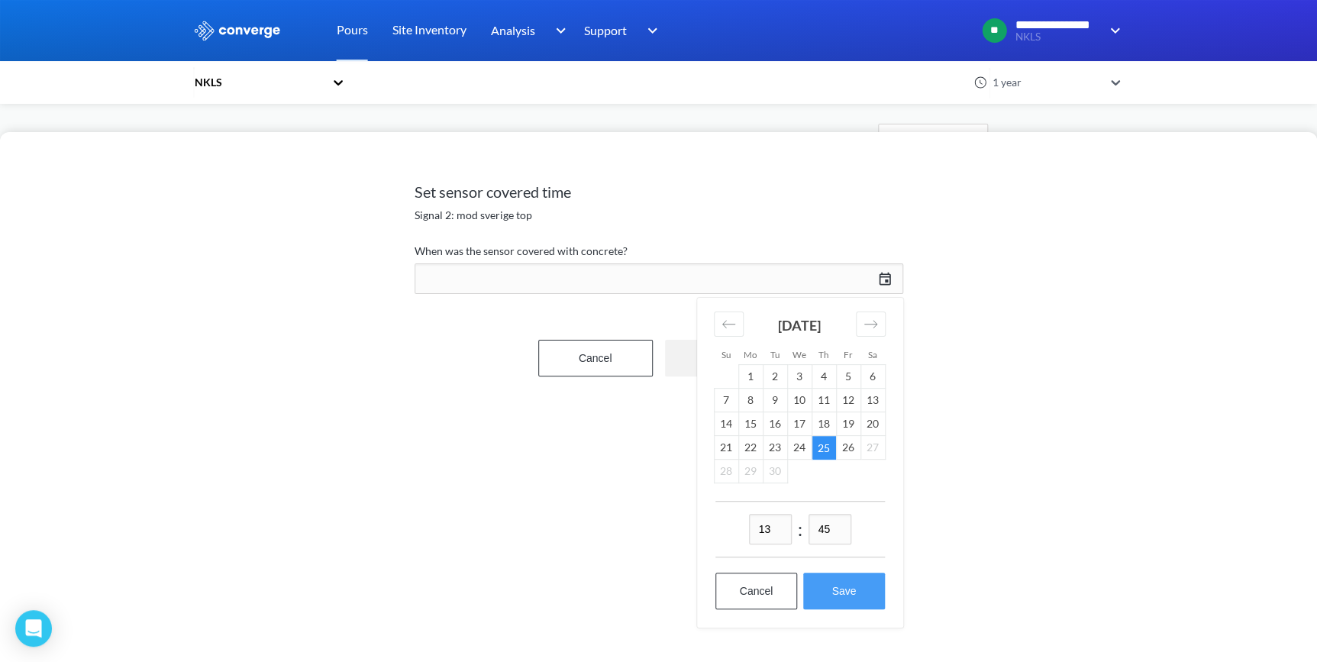
click at [841, 588] on button "Save" at bounding box center [843, 591] width 81 height 37
type input "13:45[DATE]"
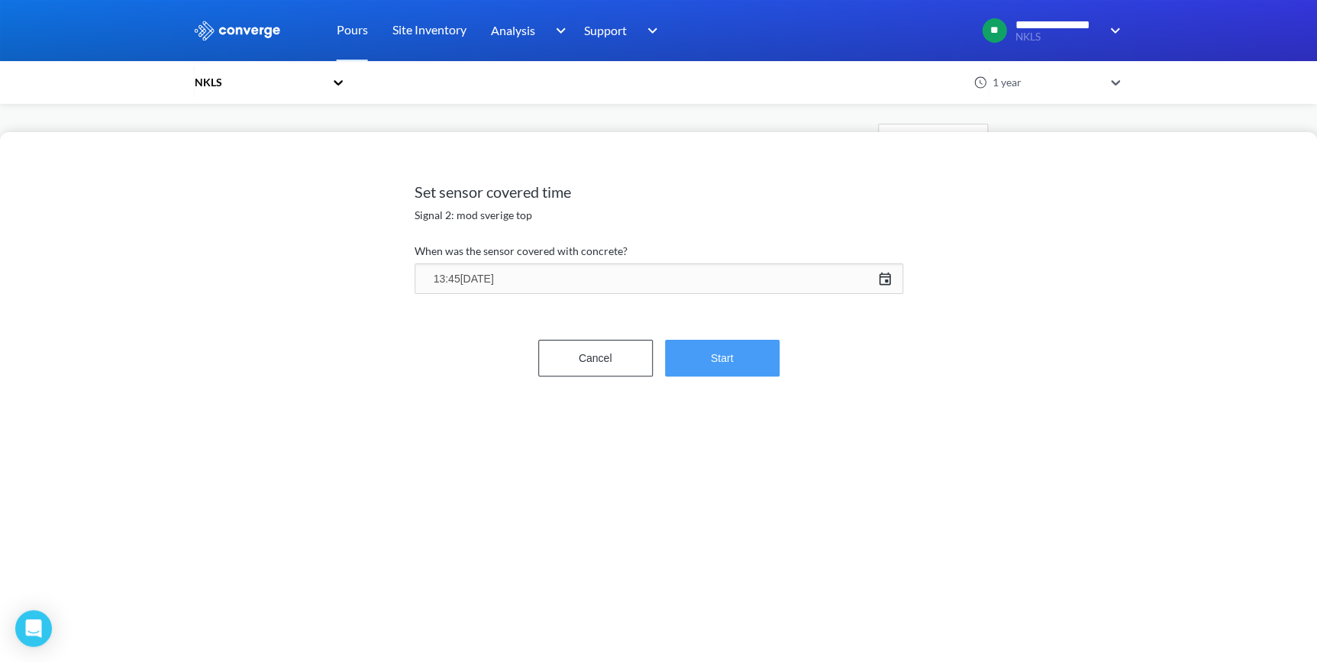
click at [706, 353] on button "Start" at bounding box center [722, 358] width 115 height 37
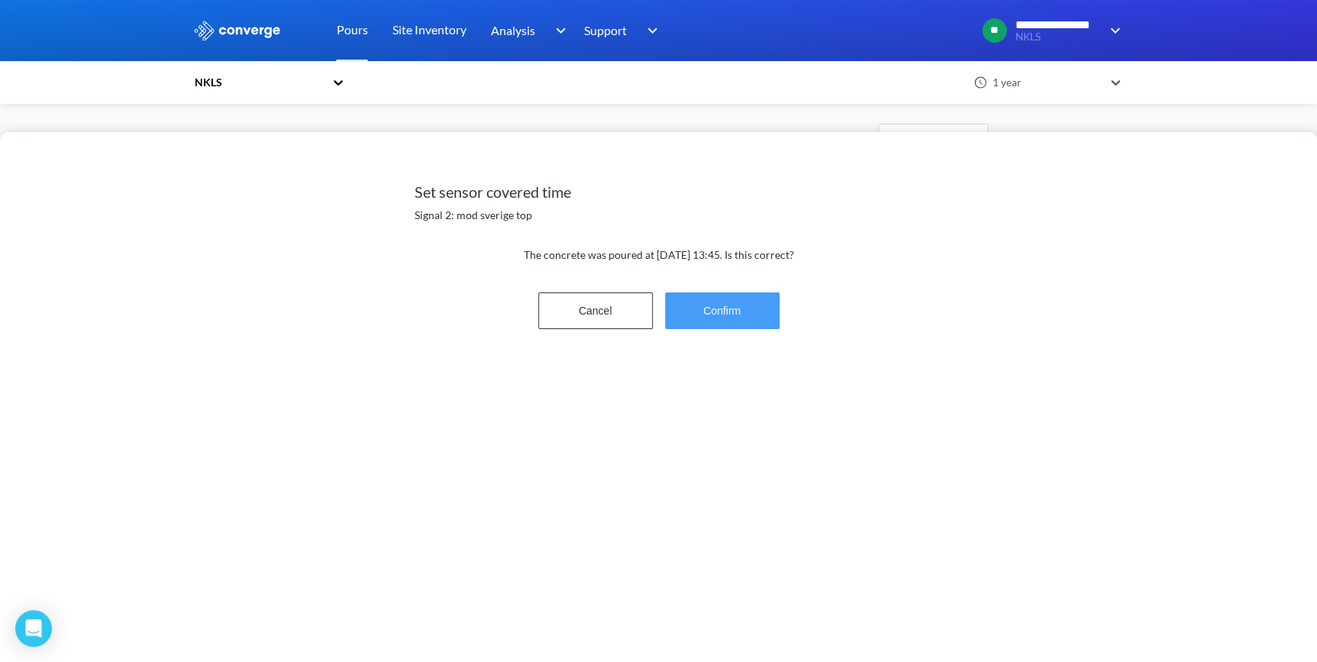
click at [727, 313] on button "Confirm" at bounding box center [722, 310] width 115 height 37
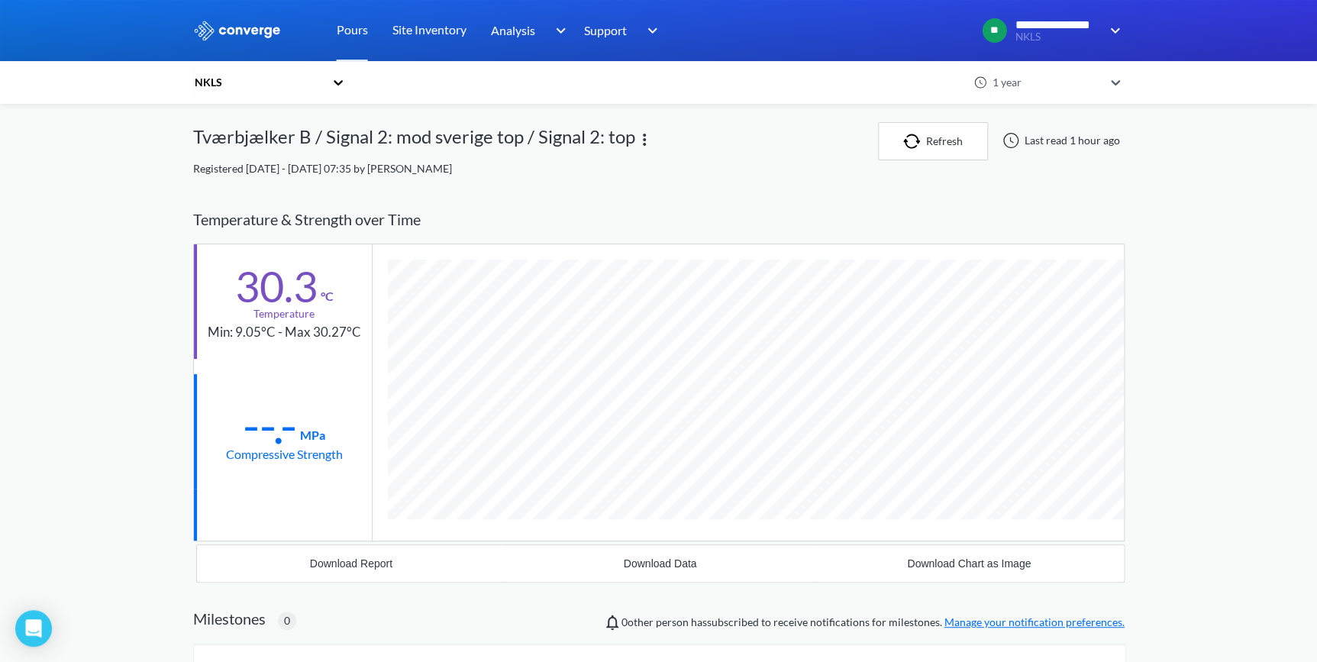
scroll to position [0, 0]
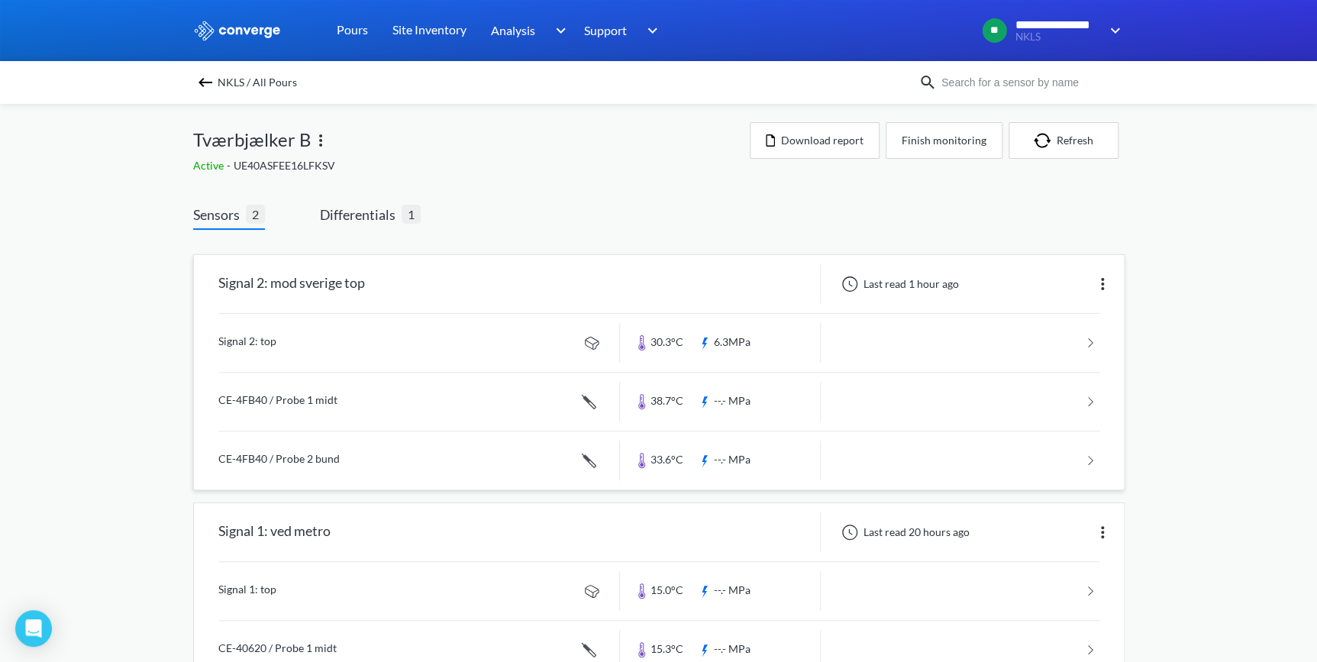
click at [251, 340] on link at bounding box center [658, 343] width 881 height 58
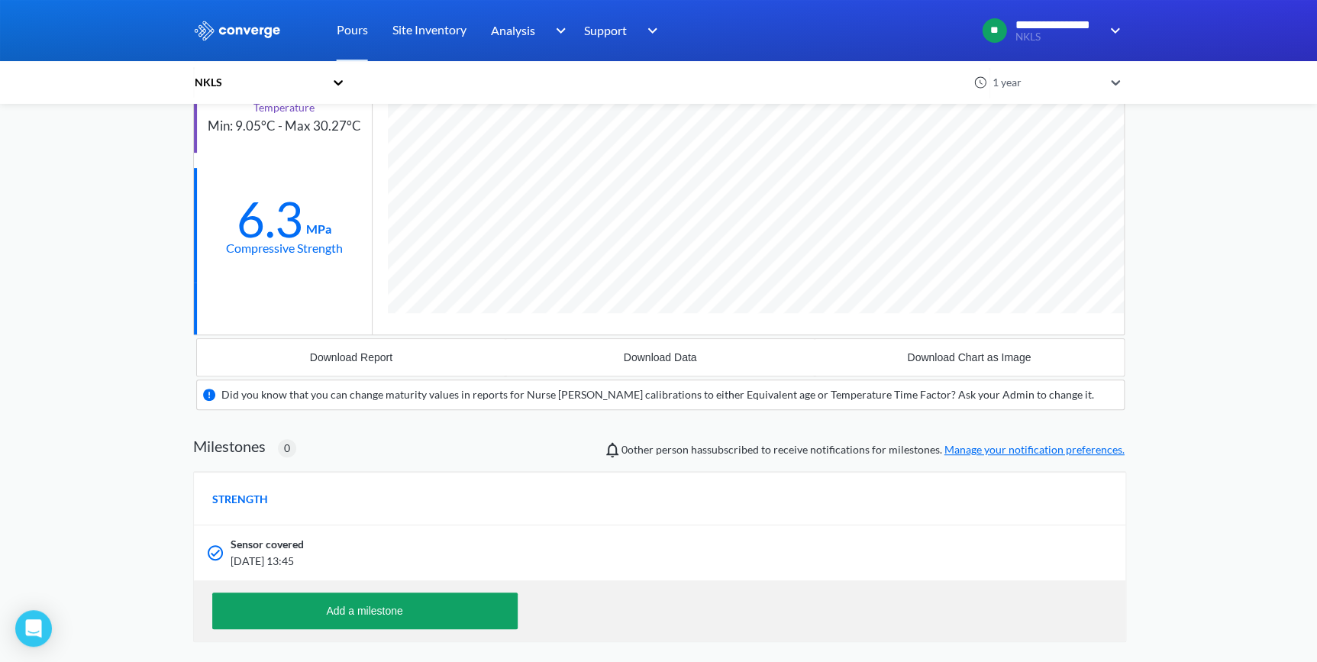
scroll to position [947, 931]
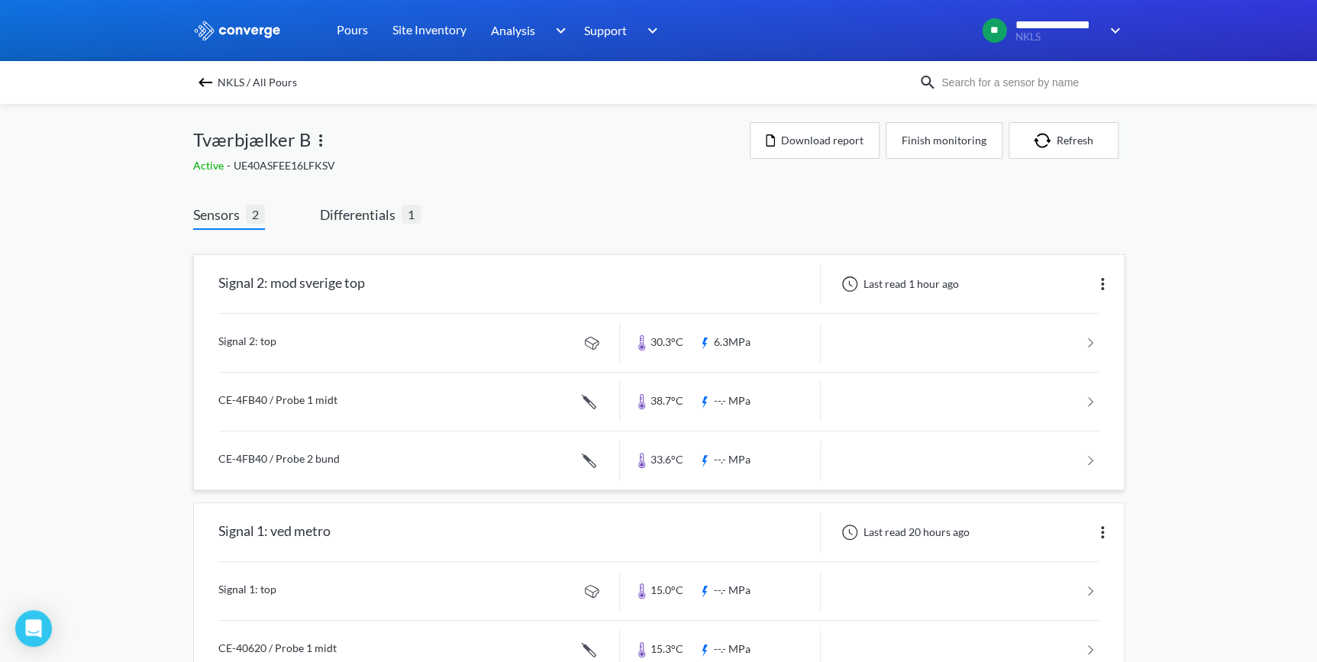
click at [263, 341] on link at bounding box center [658, 343] width 881 height 58
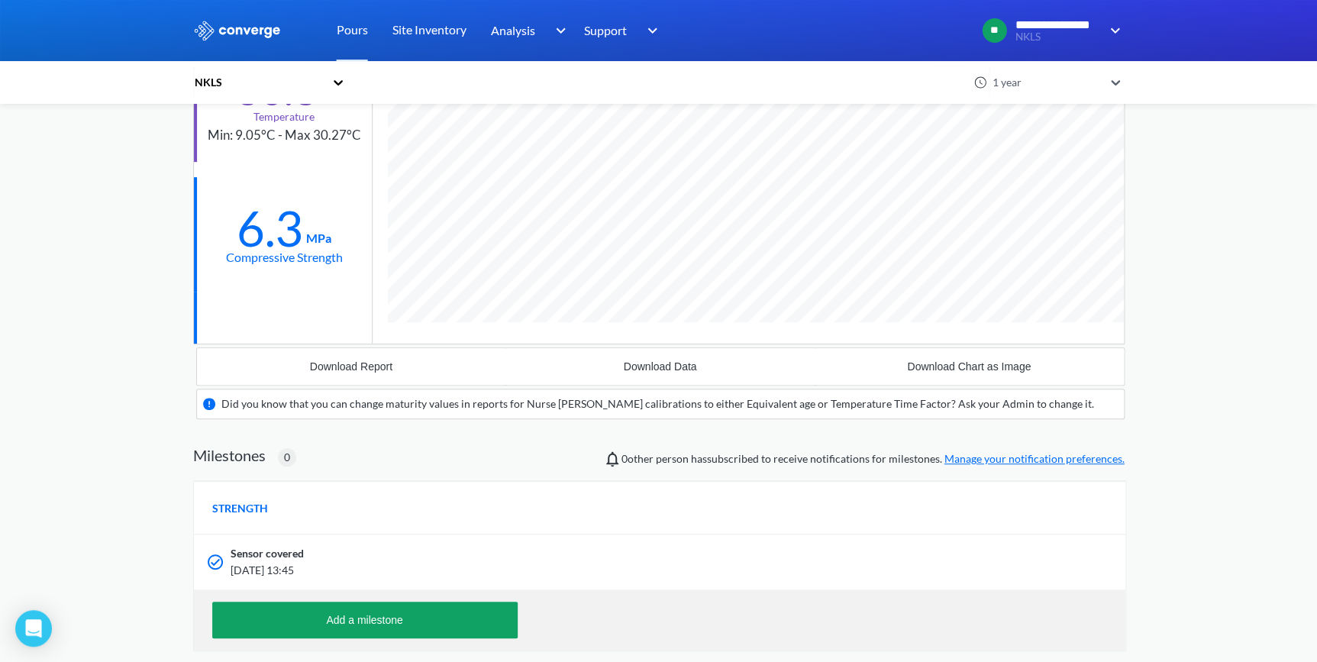
scroll to position [347, 0]
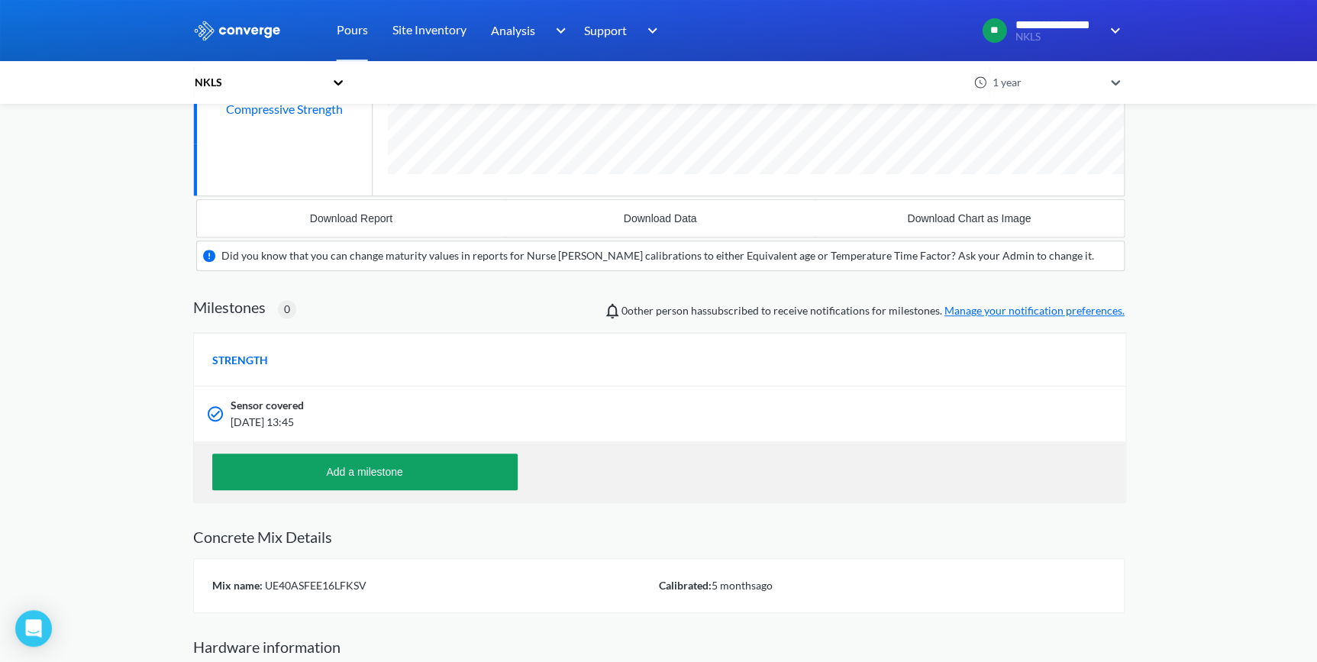
click at [279, 414] on span "[DATE] 13:45" at bounding box center [577, 422] width 692 height 17
click at [260, 416] on span "[DATE] 13:45" at bounding box center [577, 422] width 692 height 17
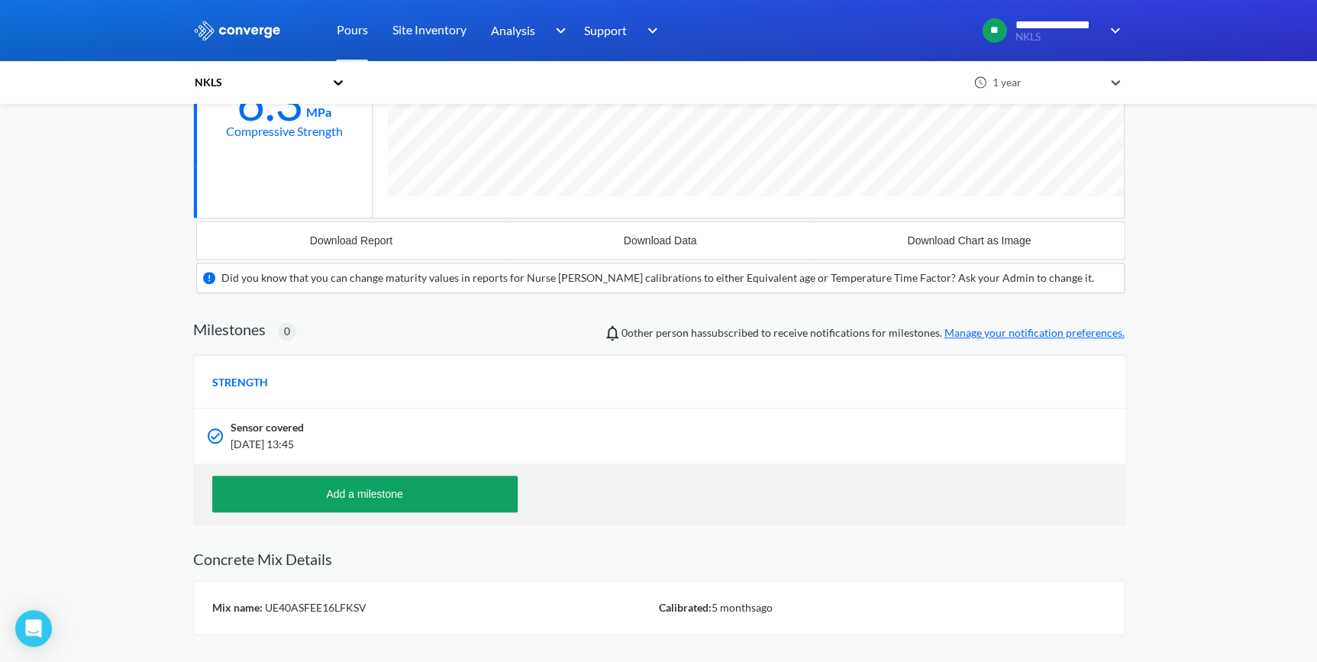
scroll to position [277, 0]
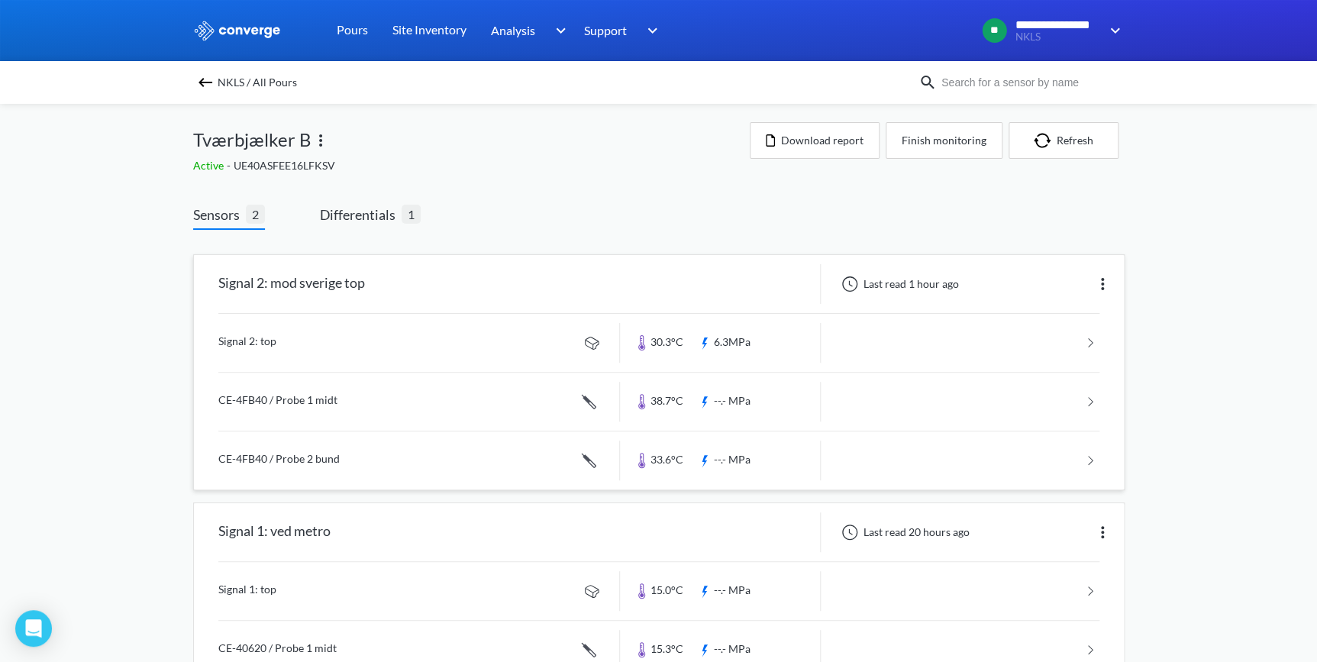
click at [301, 399] on link at bounding box center [658, 402] width 881 height 58
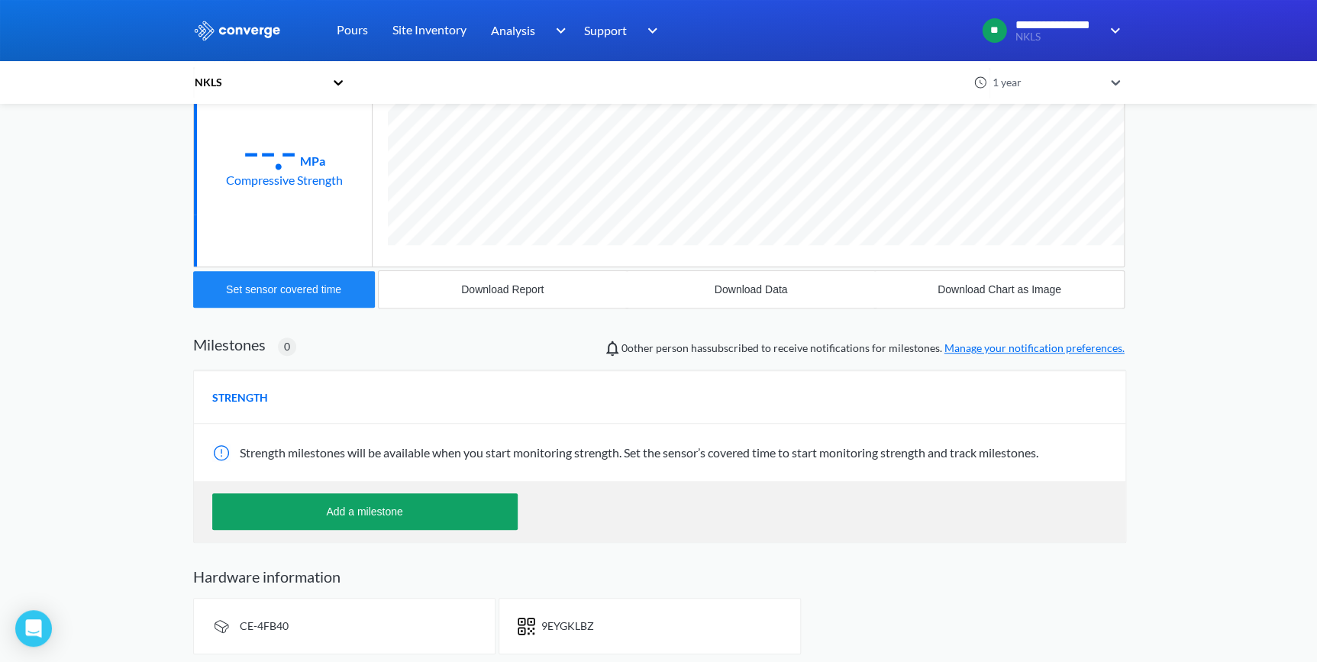
scroll to position [277, 0]
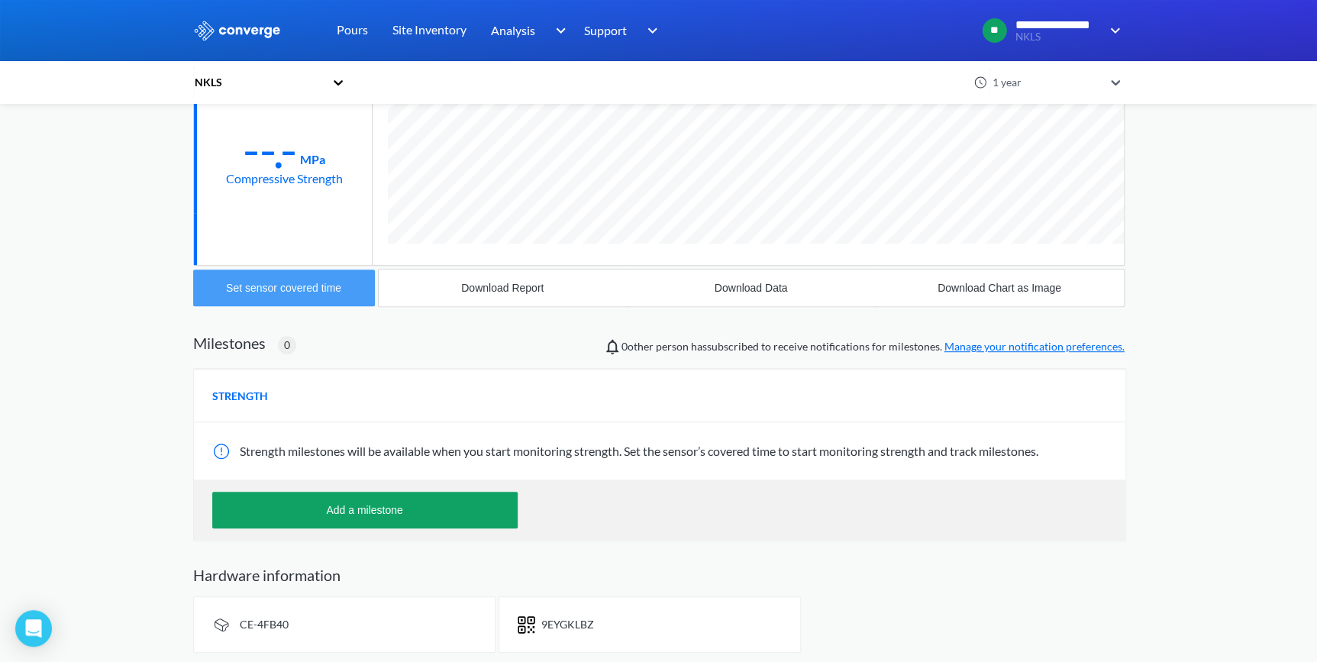
click at [321, 290] on div "Set sensor covered time" at bounding box center [283, 288] width 115 height 12
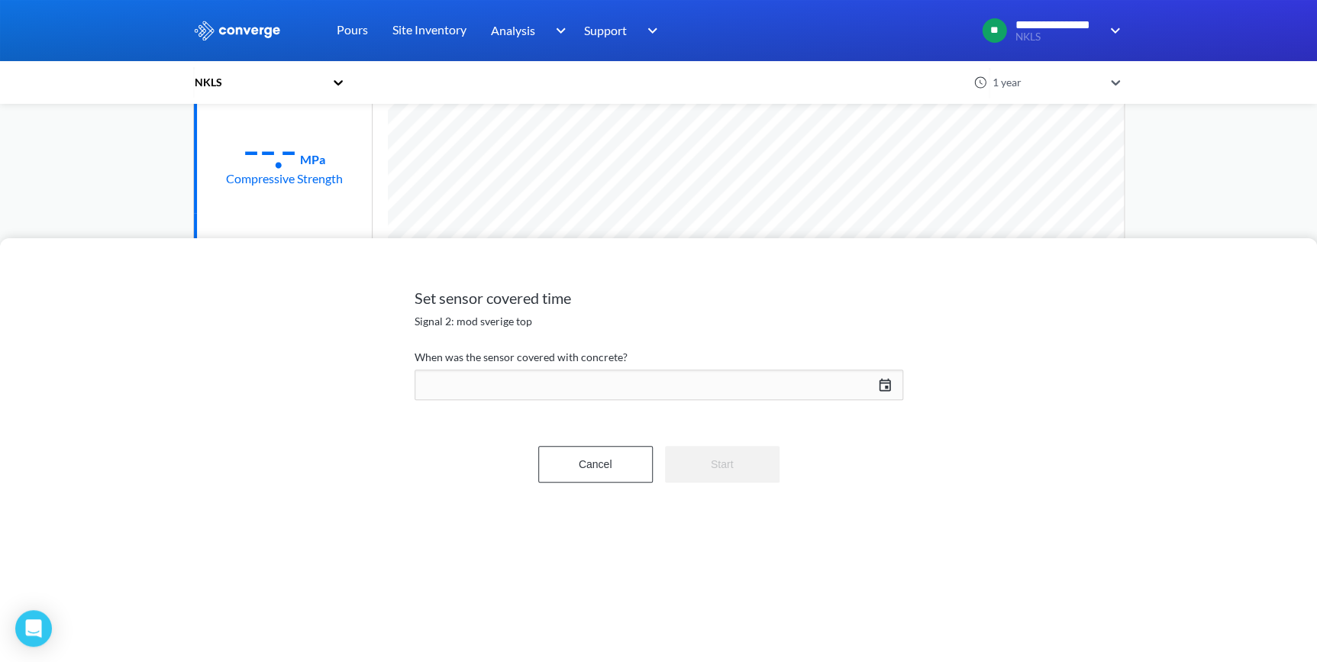
scroll to position [834, 931]
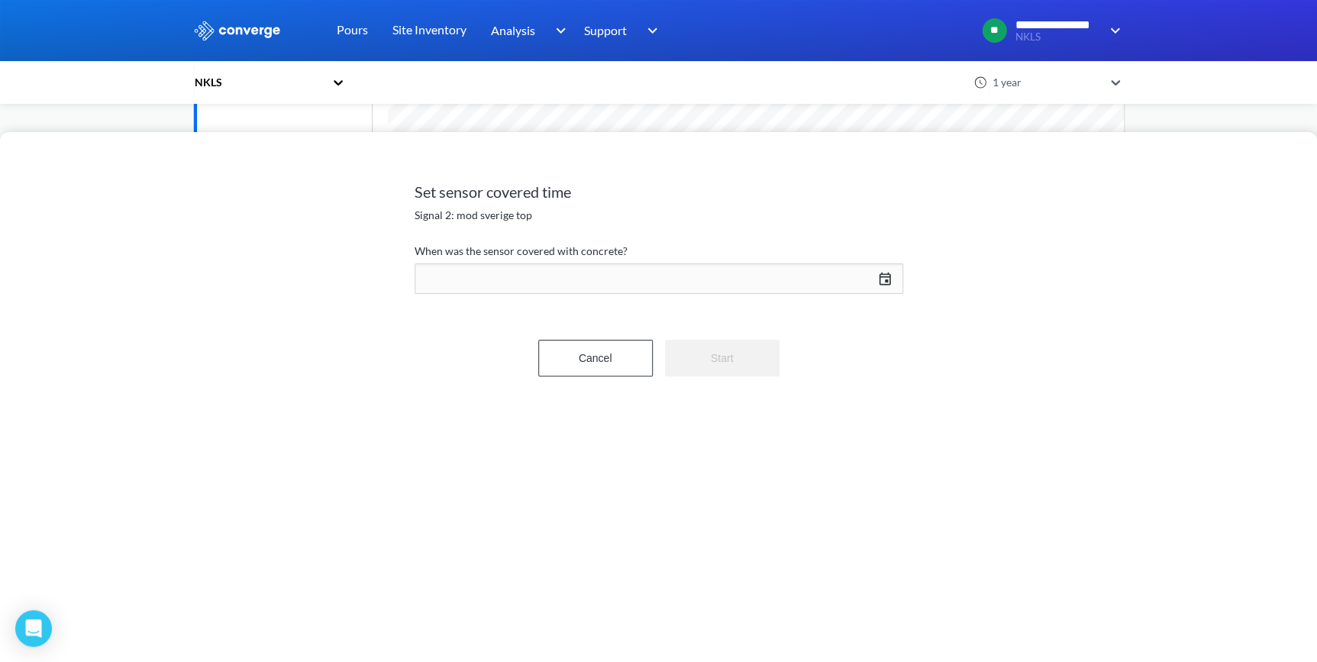
click at [639, 89] on div "Set sensor covered time Signal 2: mod sverige top When was the sensor covered w…" at bounding box center [658, 331] width 1317 height 662
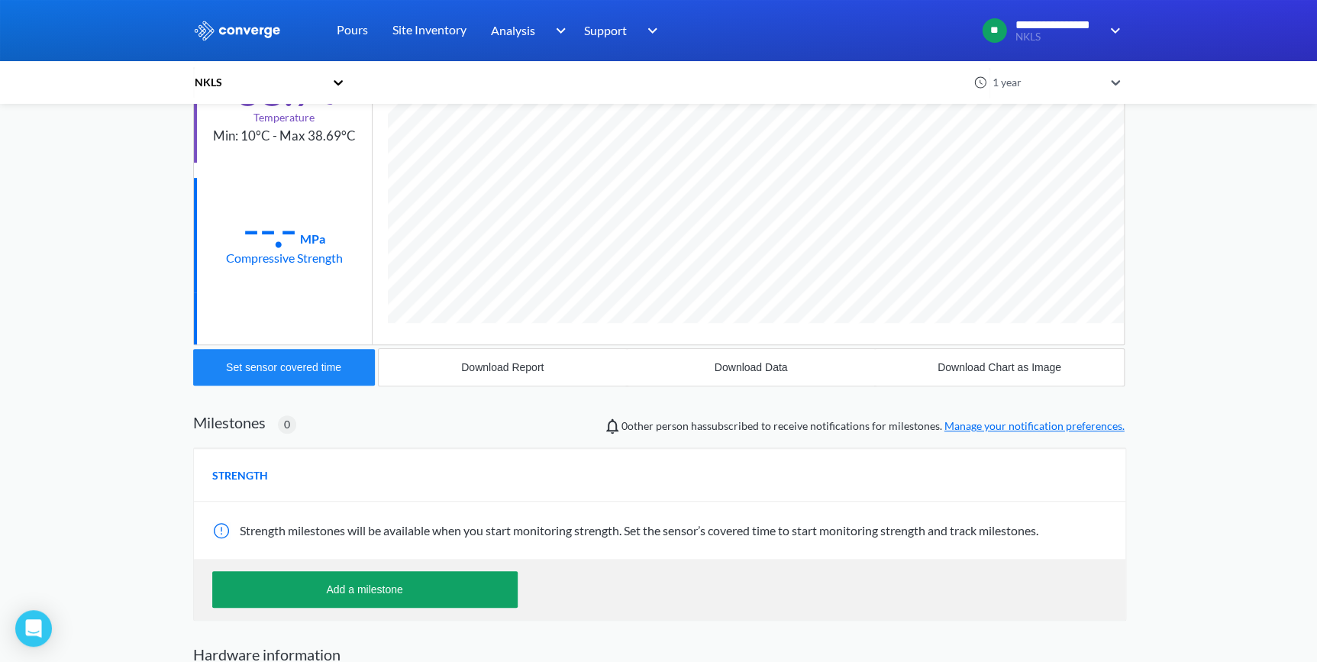
scroll to position [29, 0]
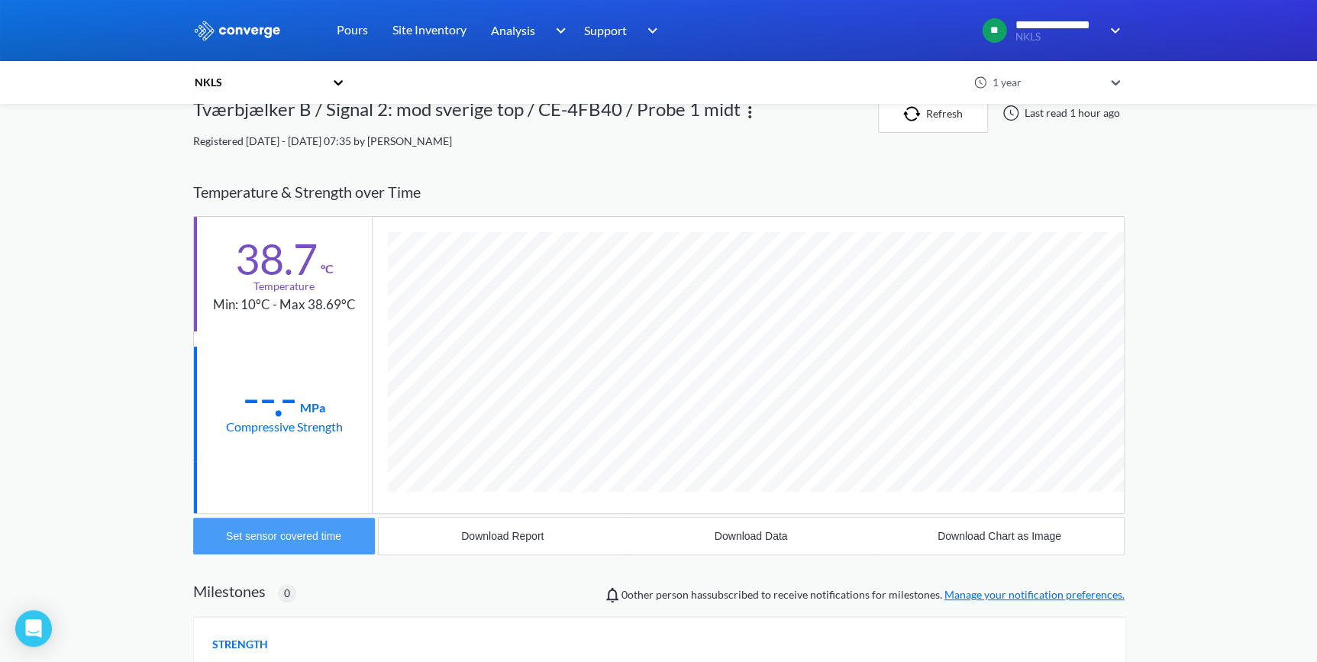
click at [266, 539] on div "Set sensor covered time" at bounding box center [283, 536] width 115 height 12
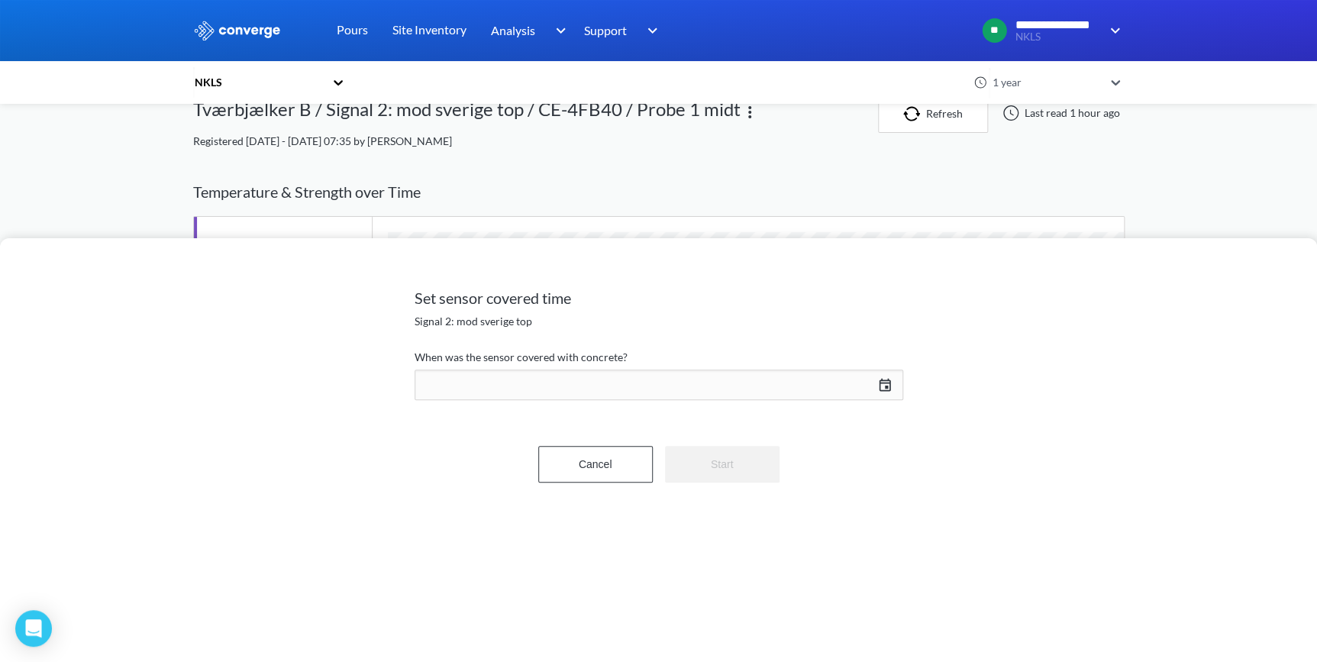
scroll to position [834, 931]
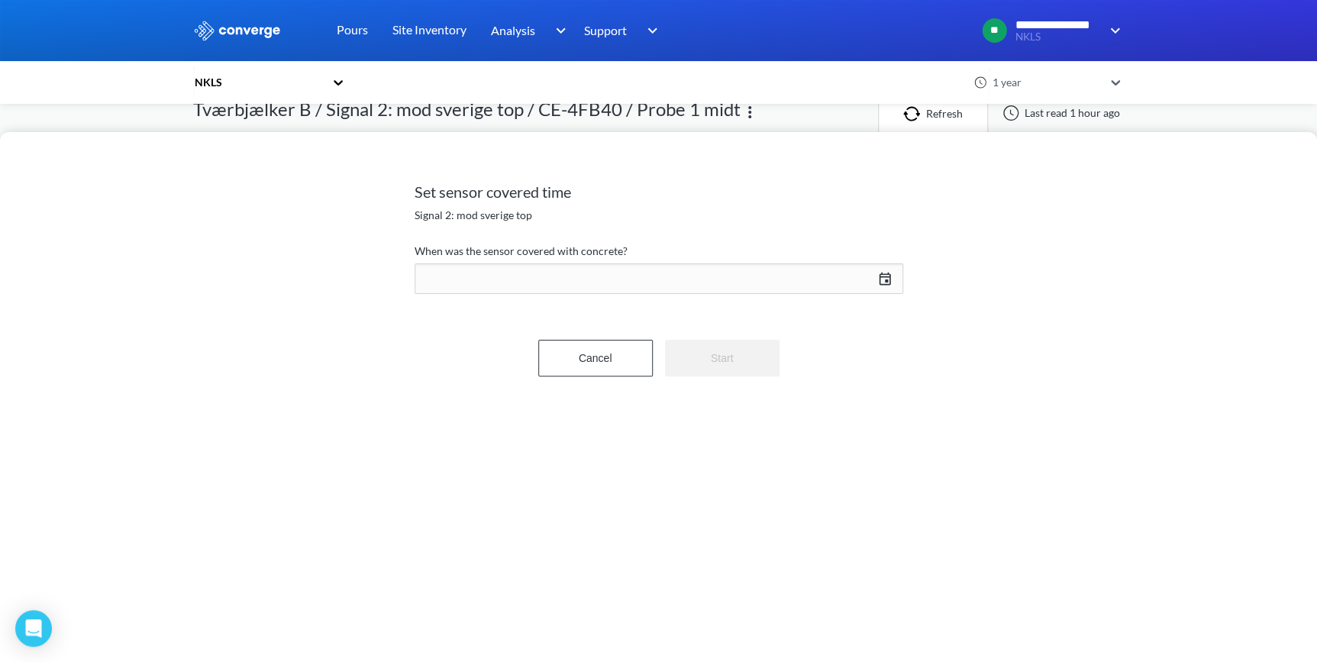
click at [882, 282] on div "[DATE] Press the down arrow key to interact with the calendar and select a date…" at bounding box center [659, 278] width 489 height 37
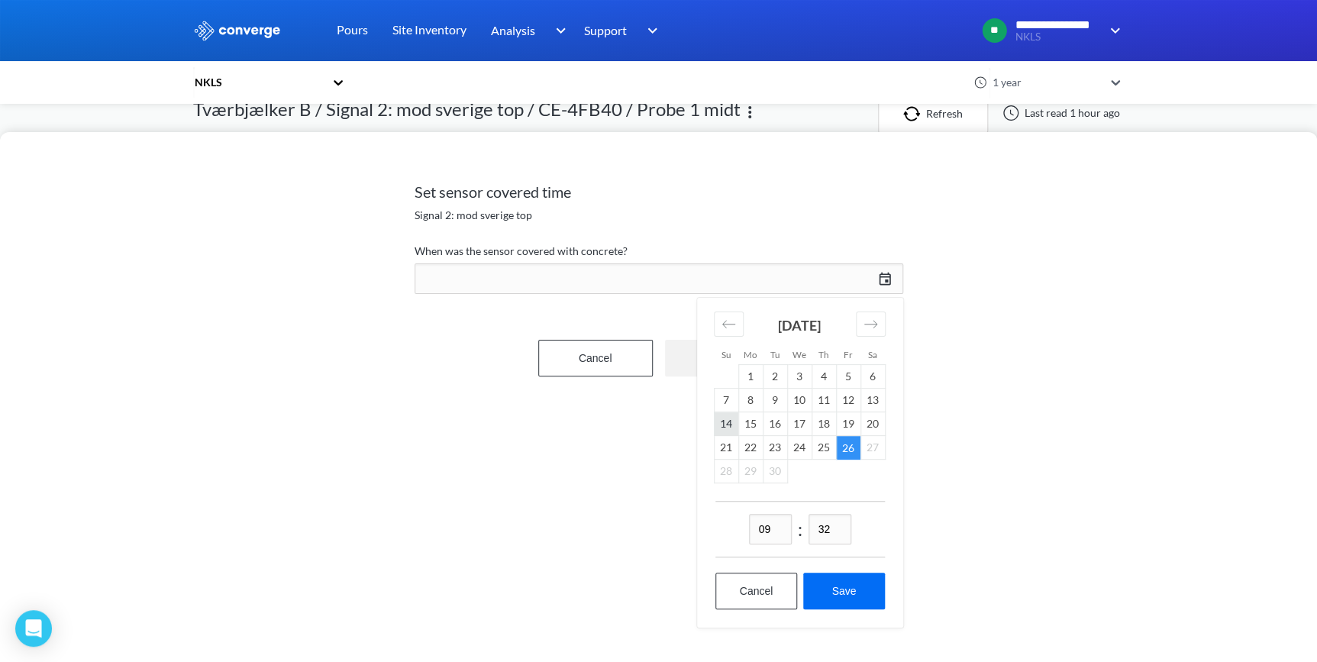
click at [724, 420] on td "14" at bounding box center [726, 424] width 24 height 24
click at [824, 451] on td "25" at bounding box center [823, 448] width 24 height 24
drag, startPoint x: 770, startPoint y: 534, endPoint x: 747, endPoint y: 535, distance: 23.0
click at [749, 534] on input "09" at bounding box center [770, 529] width 43 height 31
type input "14"
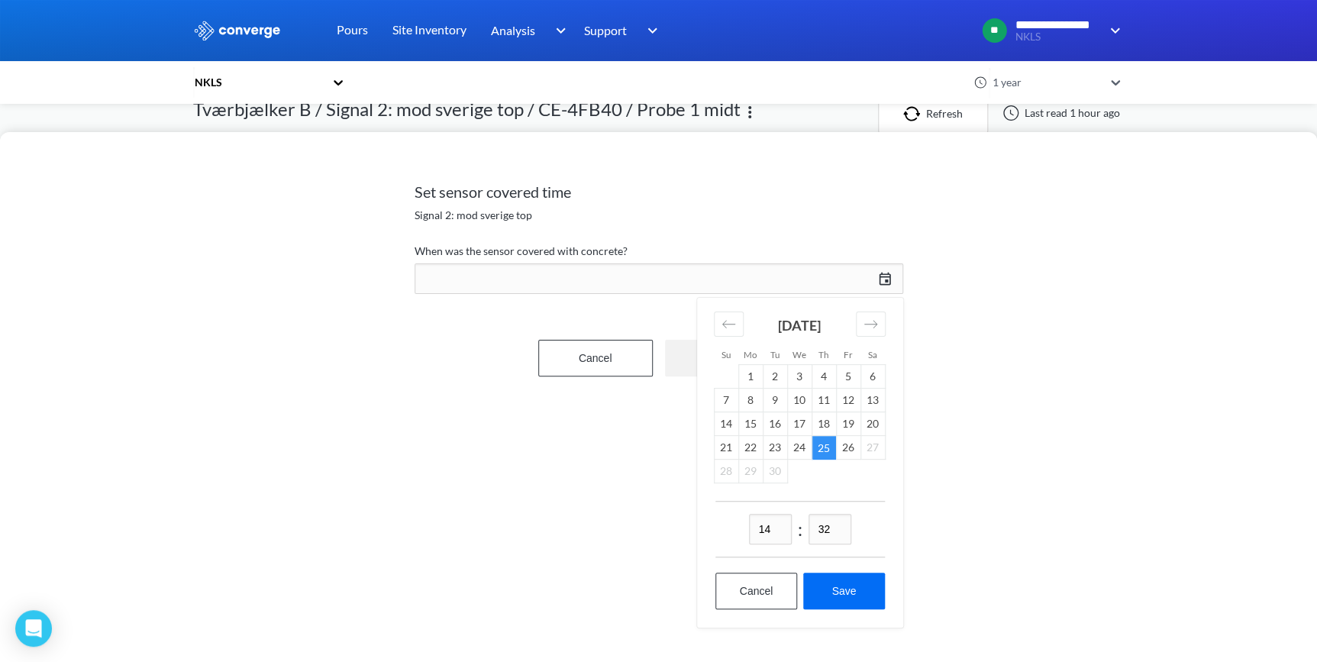
click at [824, 528] on input "32" at bounding box center [829, 529] width 43 height 31
click at [830, 529] on input "32" at bounding box center [829, 529] width 43 height 31
type input "00"
click at [868, 598] on button "Save" at bounding box center [843, 591] width 81 height 37
type input "14:00[DATE]"
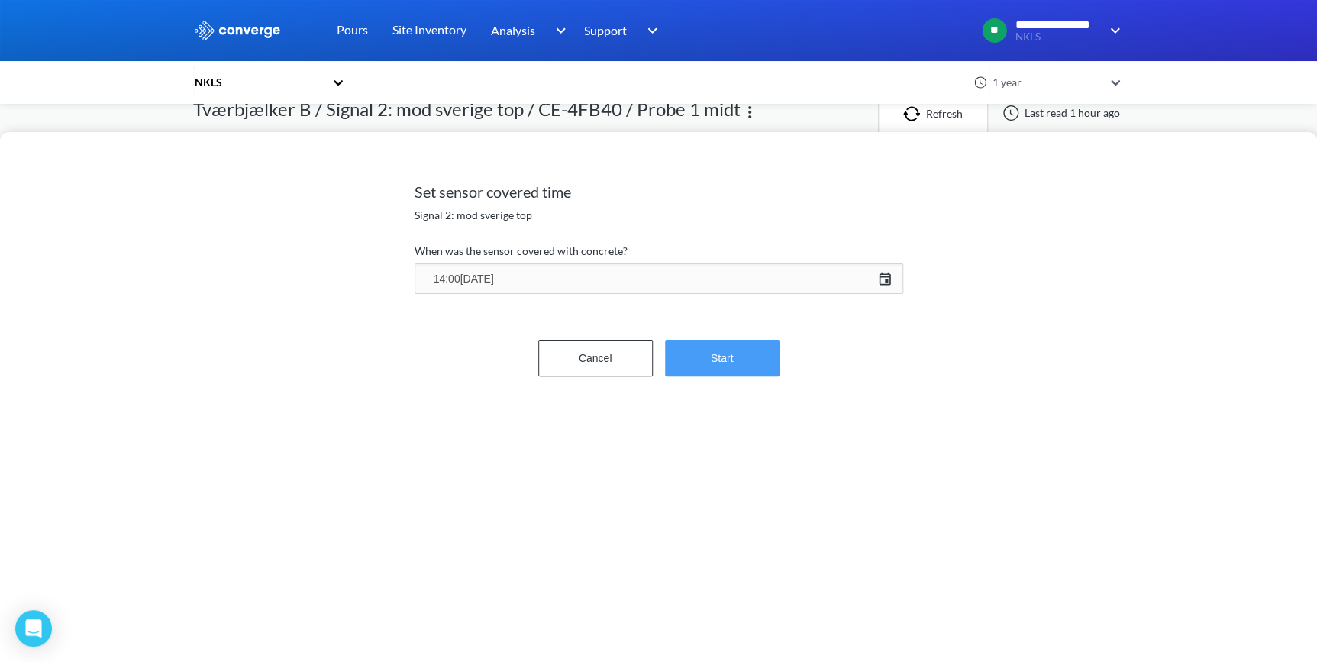
click at [738, 367] on button "Start" at bounding box center [722, 358] width 115 height 37
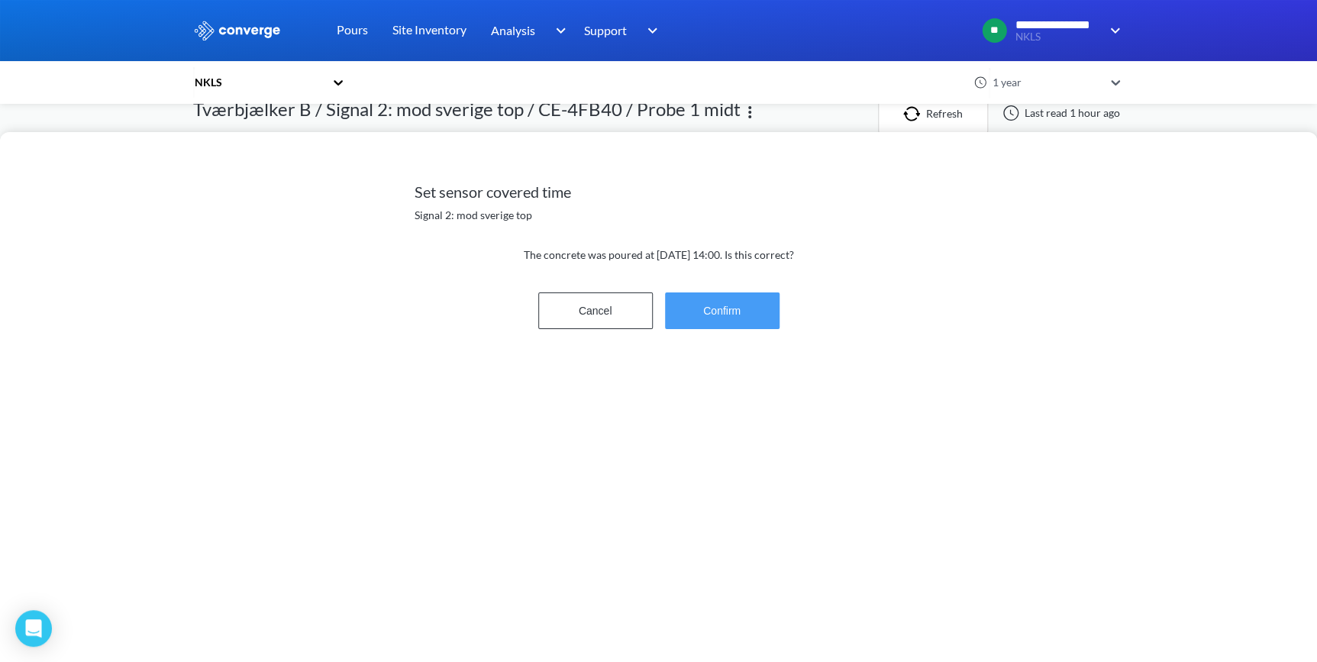
click at [711, 315] on button "Confirm" at bounding box center [722, 310] width 115 height 37
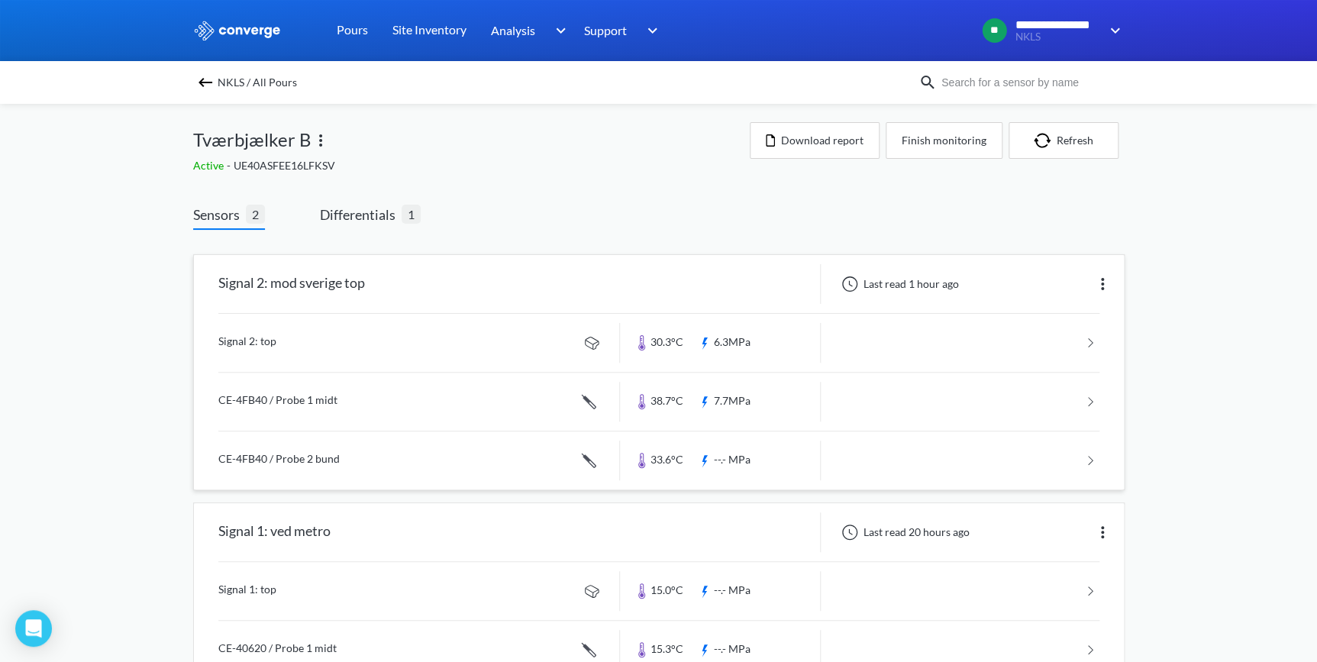
click at [287, 458] on link at bounding box center [658, 460] width 881 height 58
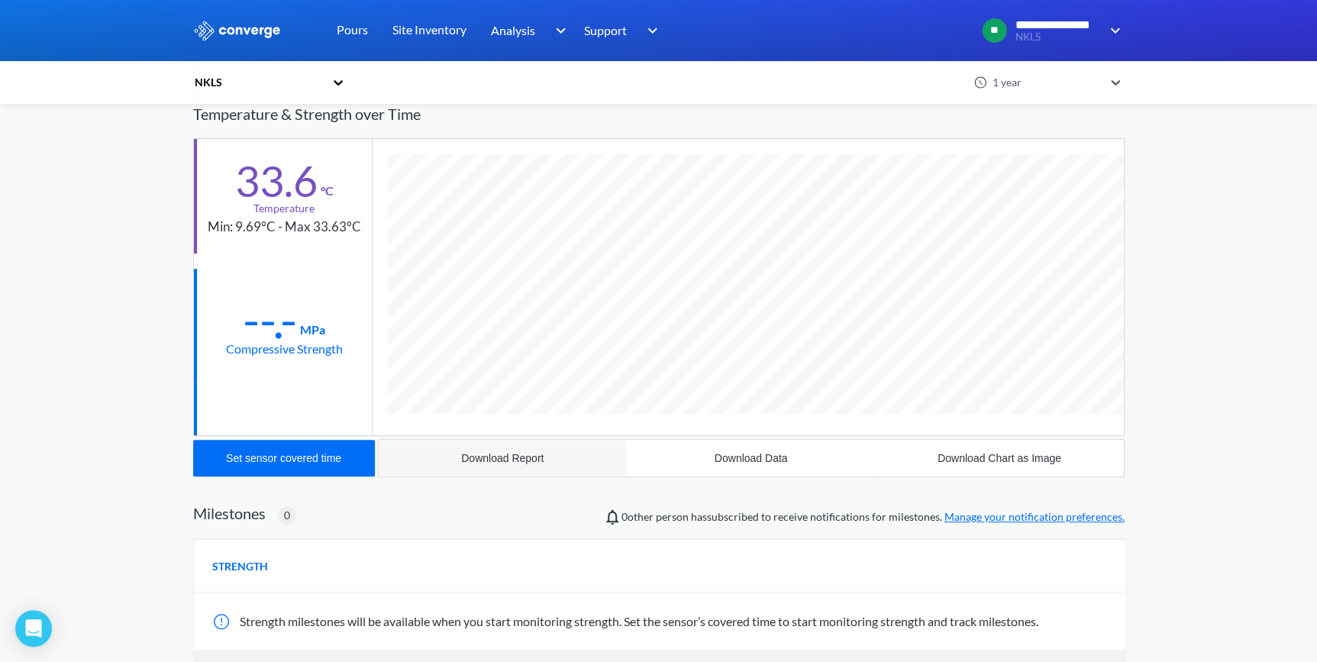
scroll to position [138, 0]
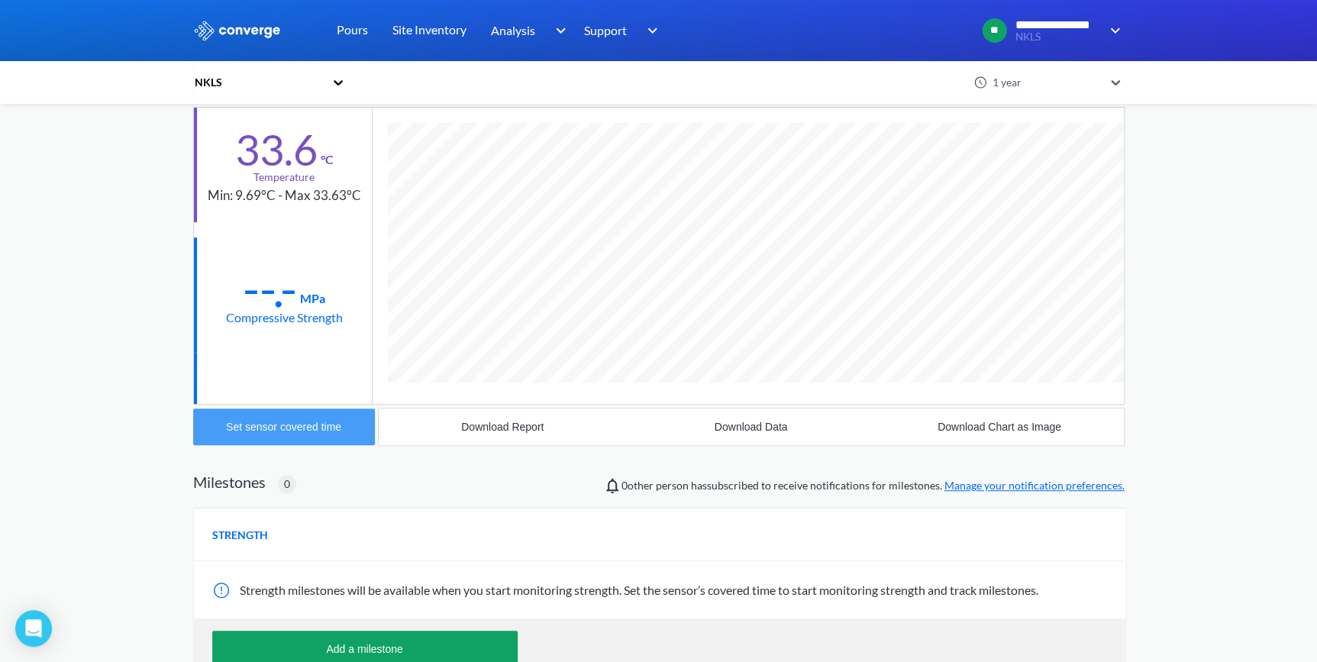
click at [276, 435] on button "Set sensor covered time" at bounding box center [284, 426] width 182 height 37
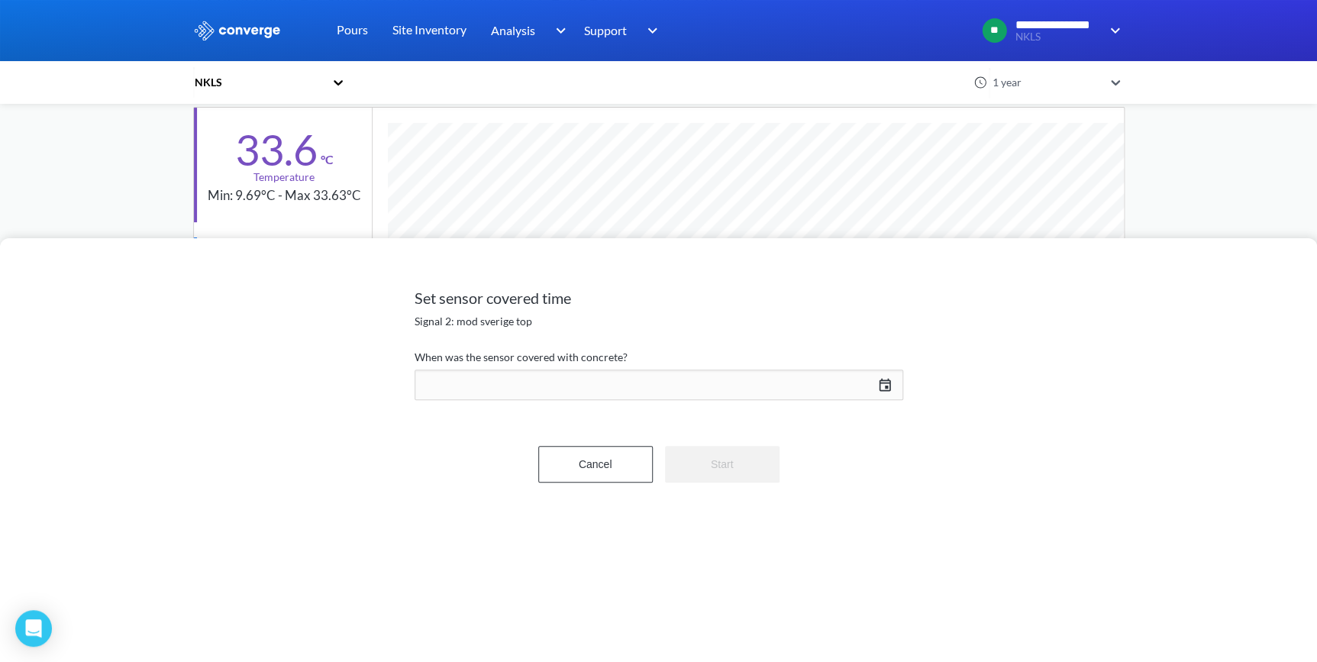
scroll to position [834, 931]
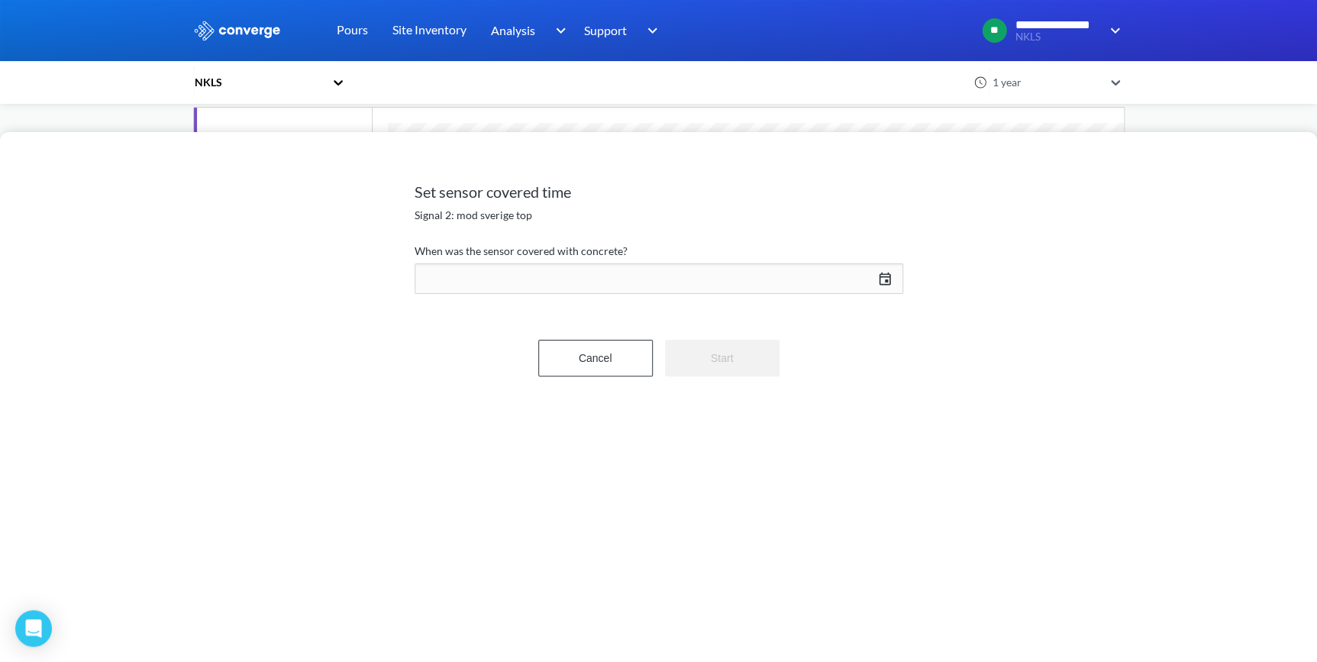
click at [879, 277] on div "[DATE] Press the down arrow key to interact with the calendar and select a date…" at bounding box center [659, 278] width 489 height 37
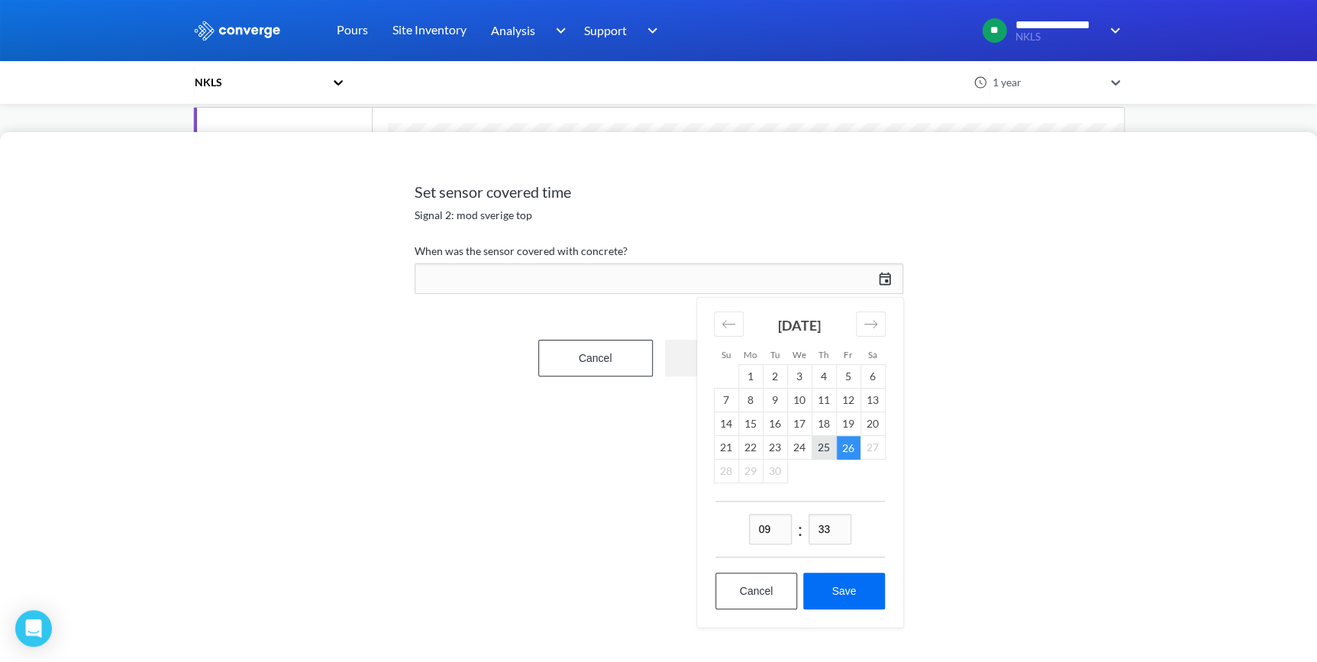
click at [819, 450] on td "25" at bounding box center [823, 448] width 24 height 24
drag, startPoint x: 777, startPoint y: 534, endPoint x: 709, endPoint y: 528, distance: 68.2
click at [709, 528] on div "09 : 33 Cancel Save" at bounding box center [800, 564] width 206 height 127
type input "13"
click at [837, 525] on input "33" at bounding box center [829, 529] width 43 height 31
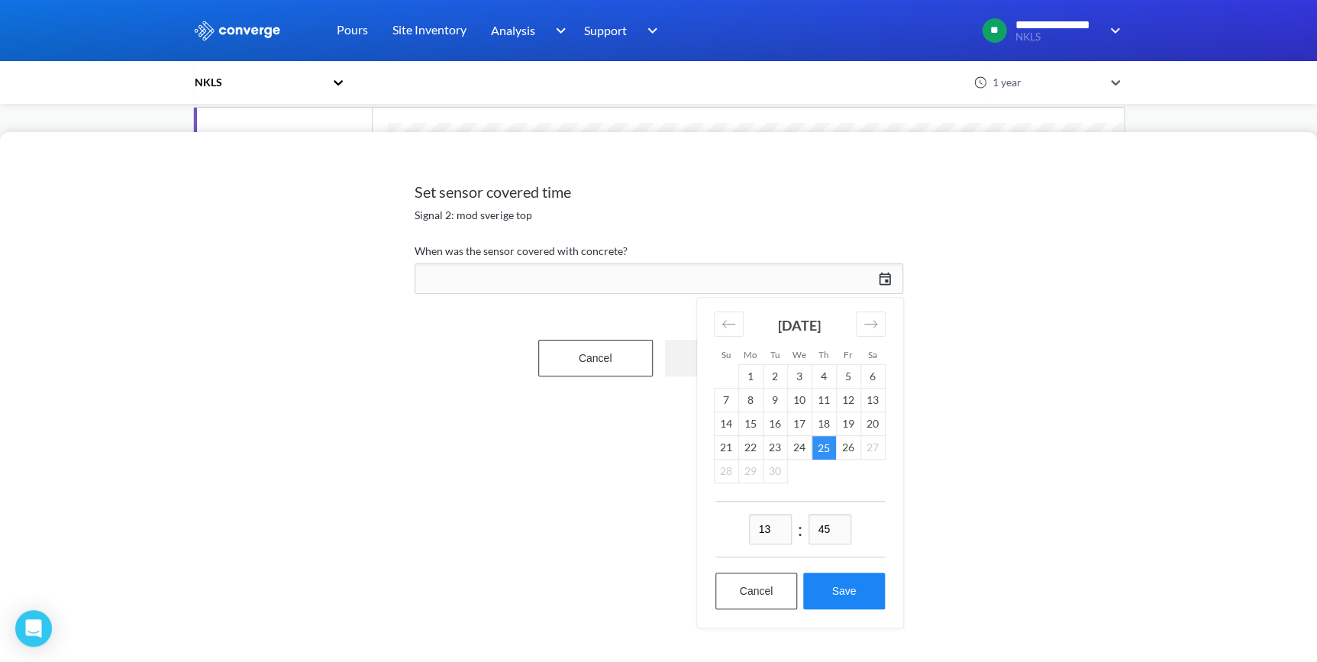
type input "45"
click at [852, 586] on button "Save" at bounding box center [843, 591] width 81 height 37
type input "13:45[DATE]"
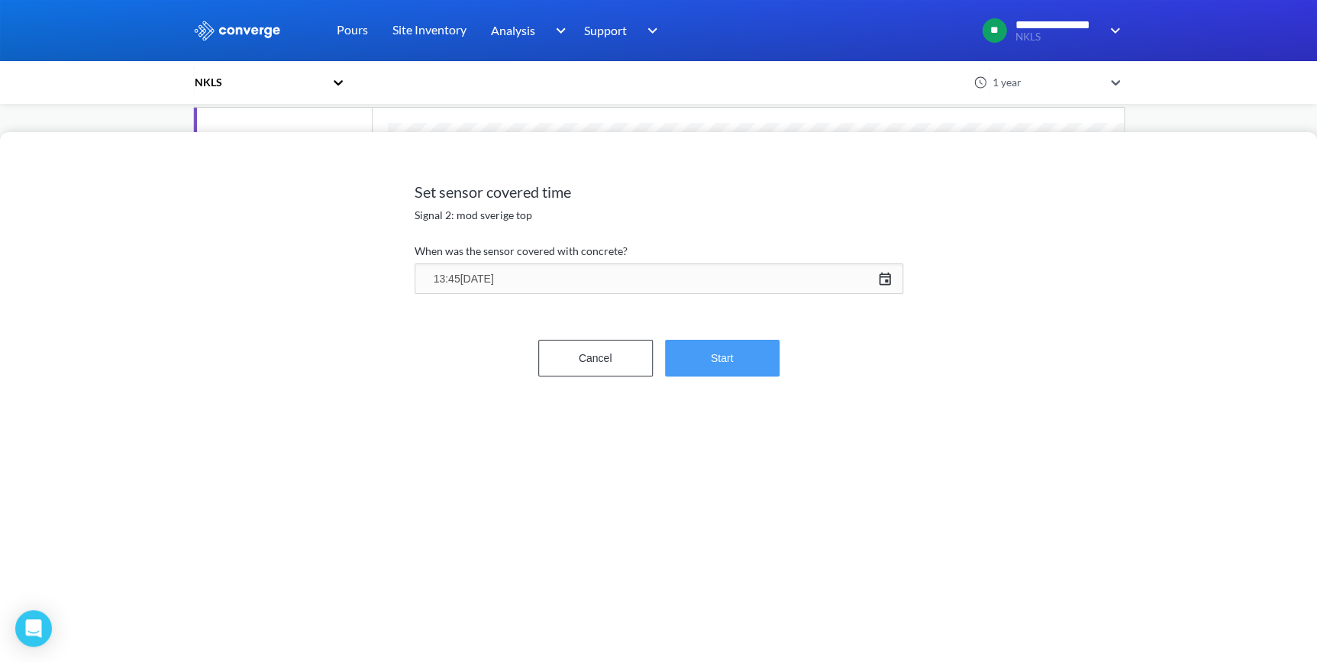
click at [699, 358] on button "Start" at bounding box center [722, 358] width 115 height 37
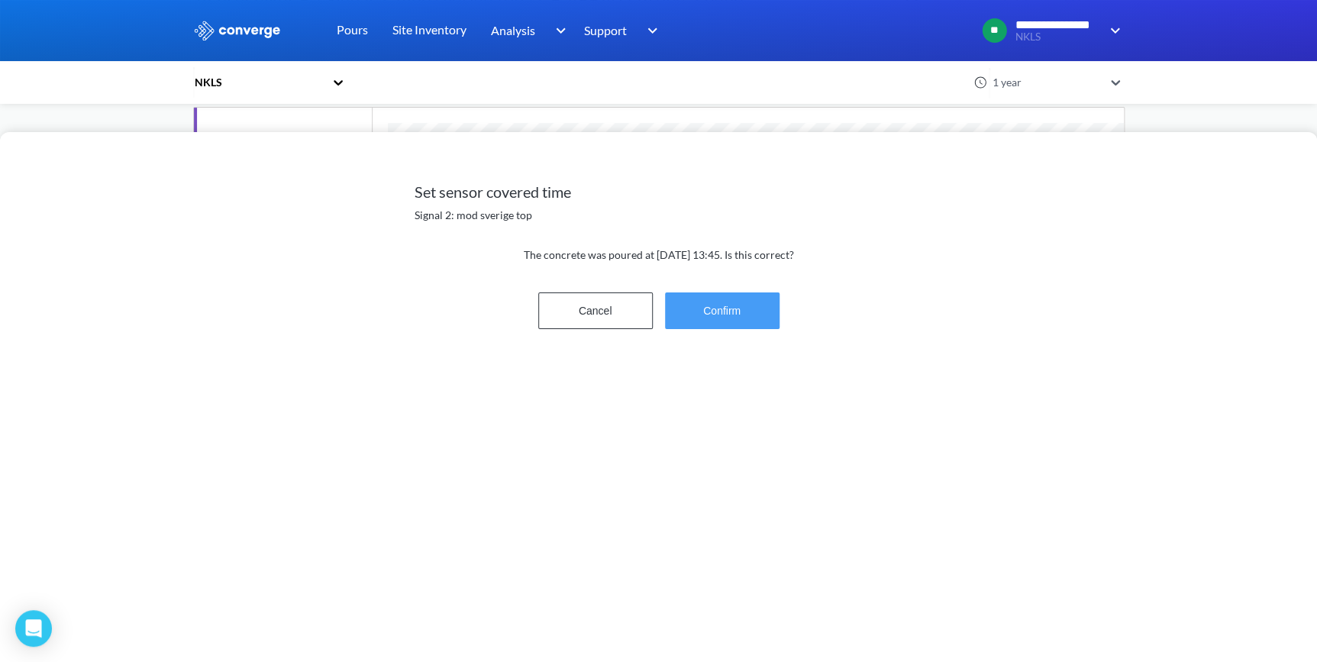
click at [735, 325] on button "Confirm" at bounding box center [722, 310] width 115 height 37
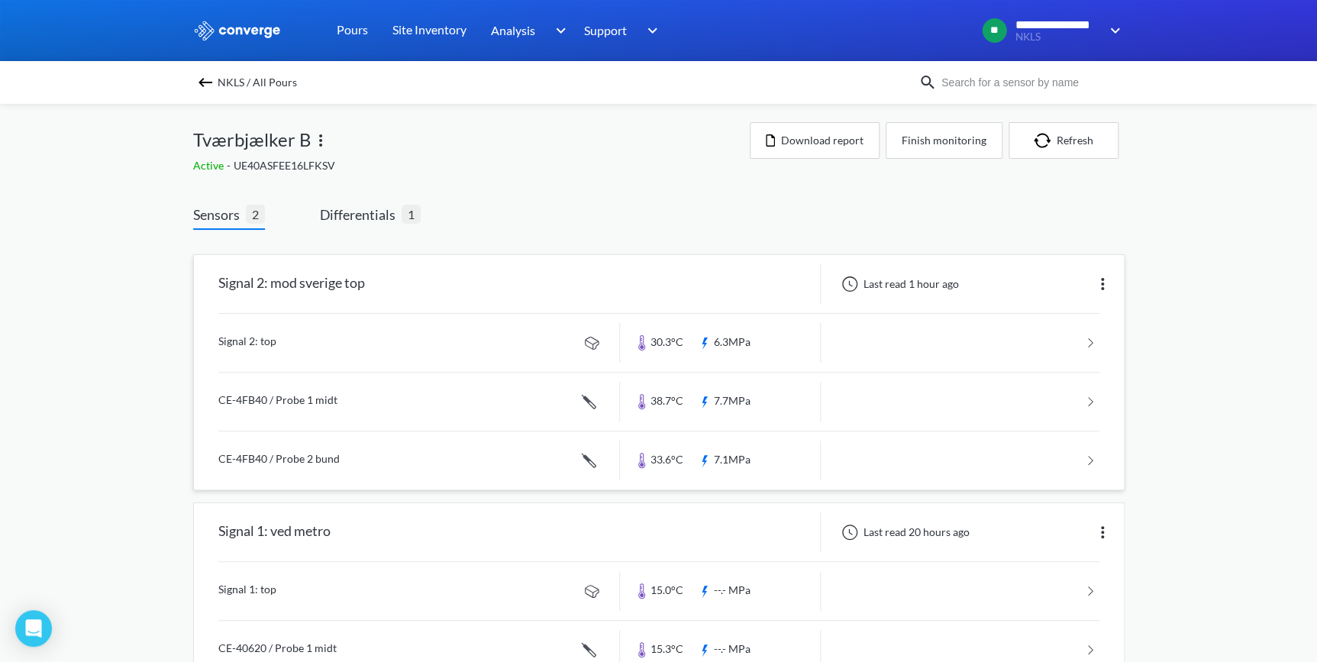
click at [314, 461] on link at bounding box center [658, 460] width 881 height 58
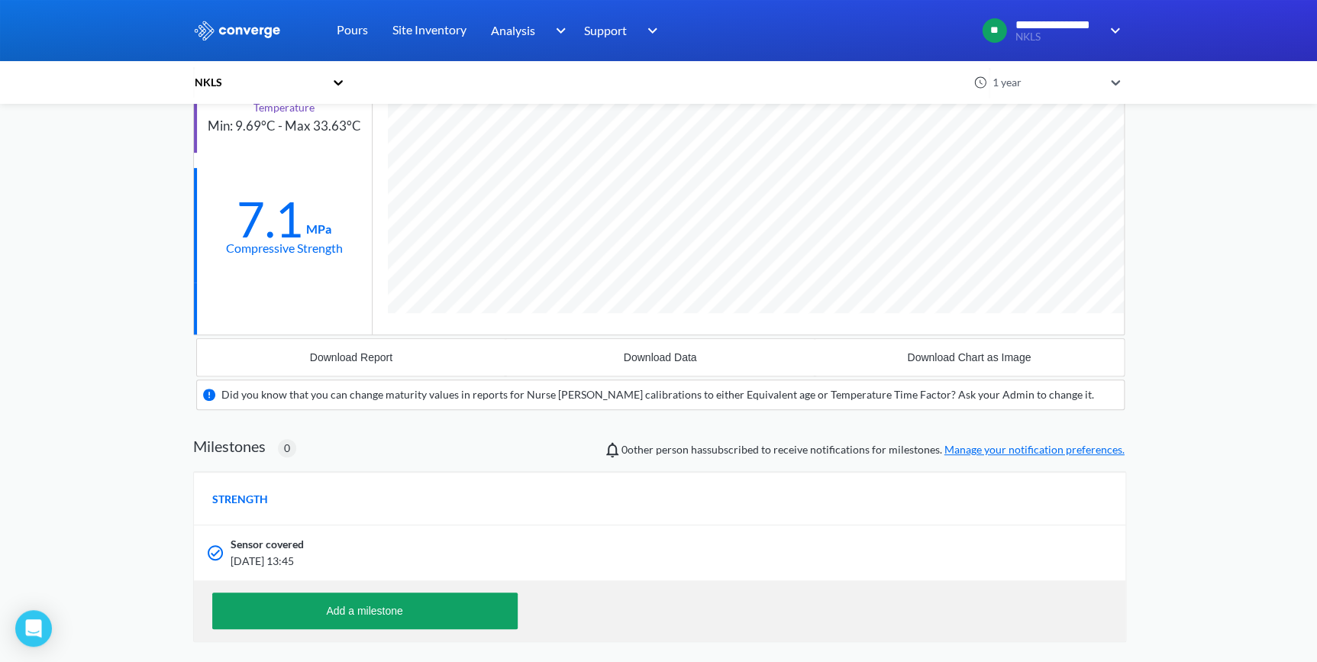
scroll to position [976, 931]
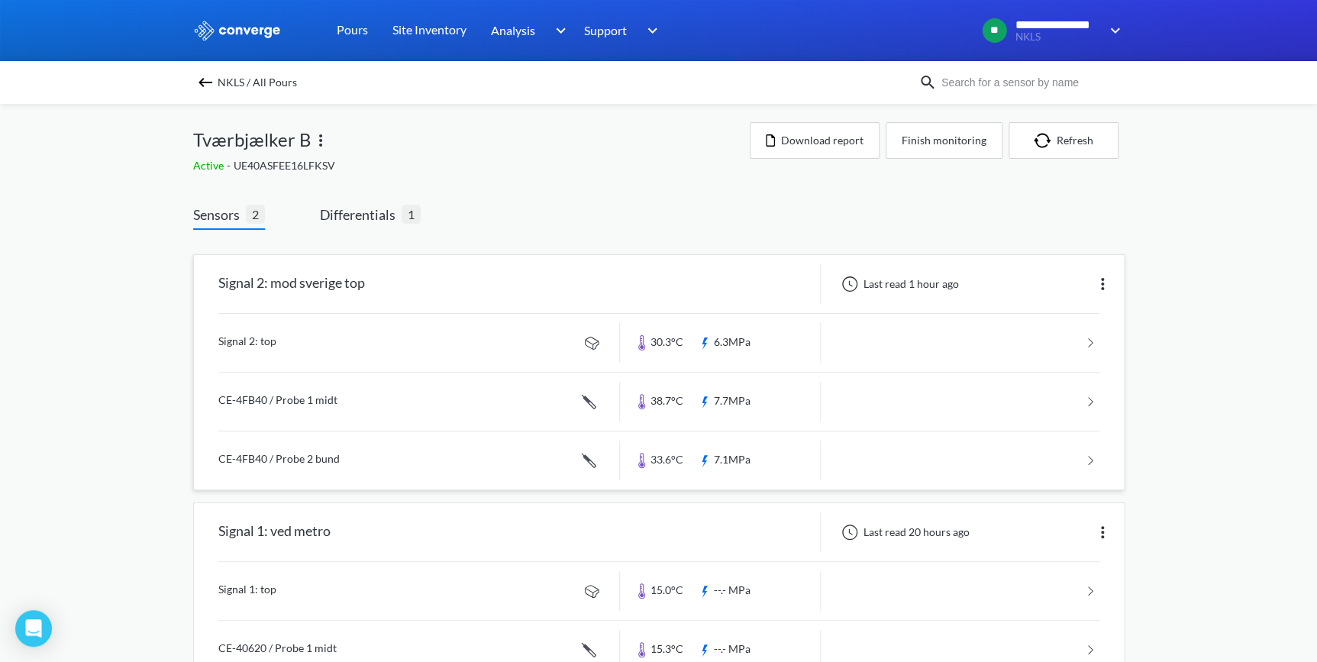
click at [327, 396] on link at bounding box center [658, 402] width 881 height 58
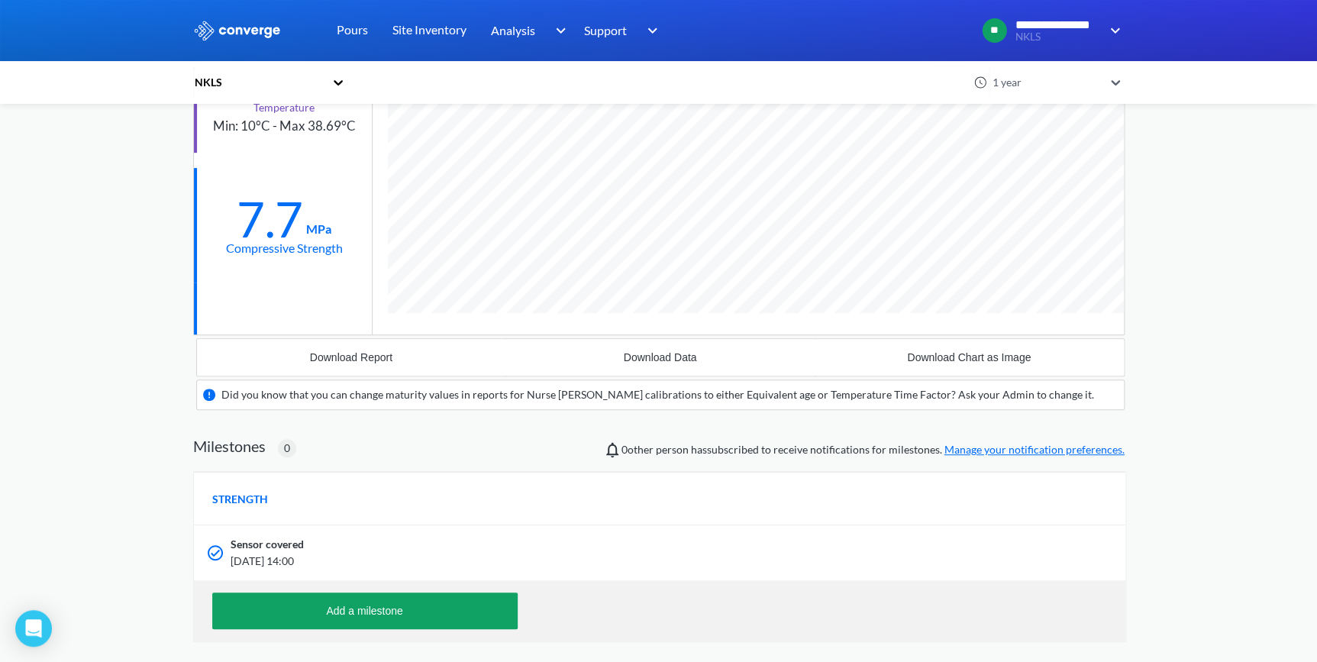
scroll to position [976, 931]
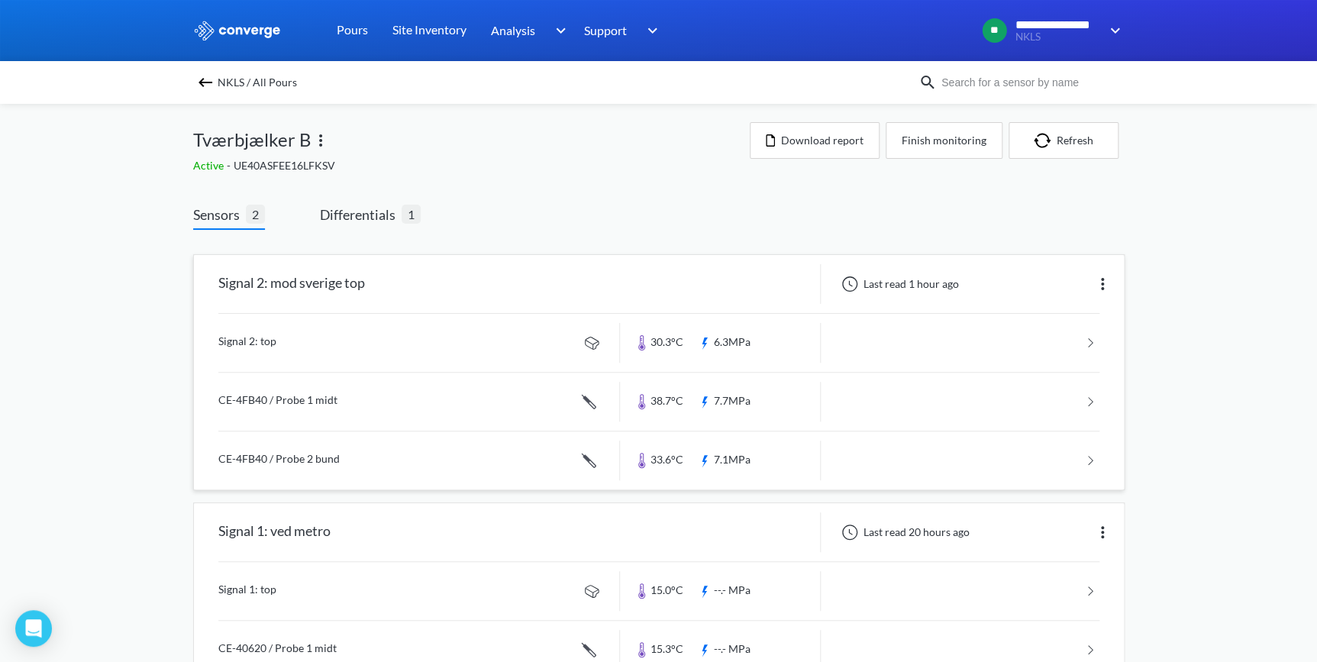
click at [252, 340] on link at bounding box center [658, 343] width 881 height 58
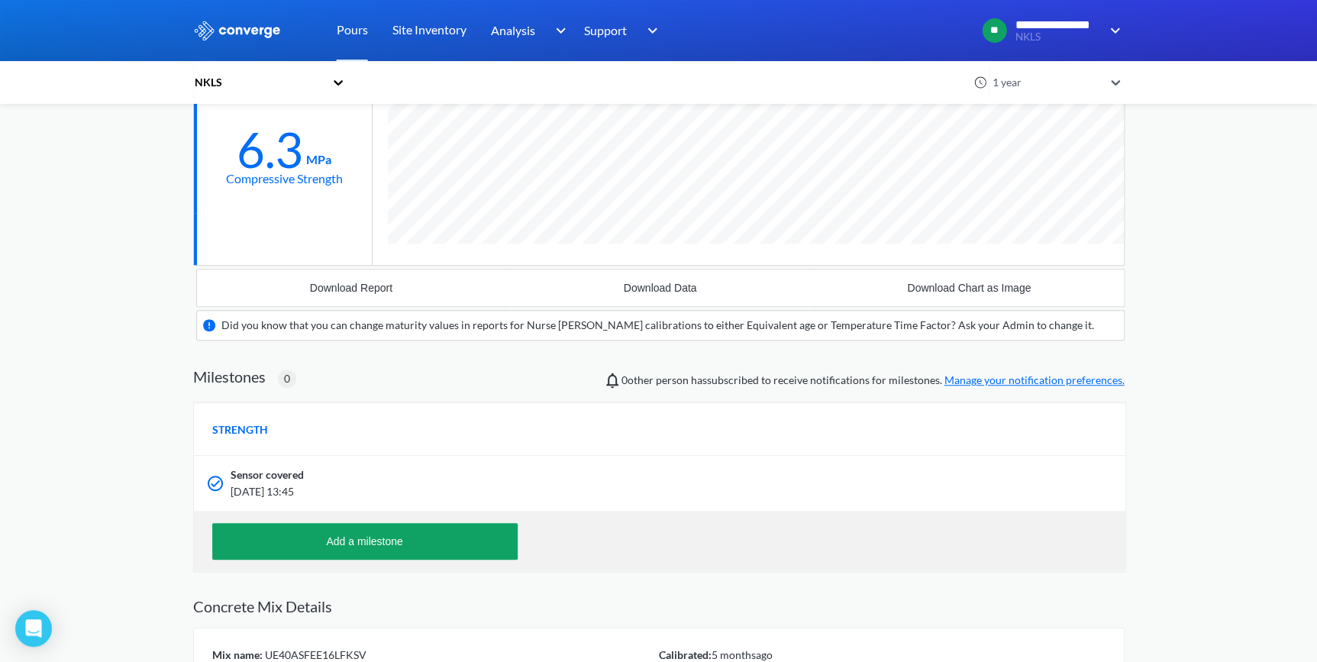
click at [281, 486] on span "[DATE] 13:45" at bounding box center [577, 491] width 692 height 17
click at [278, 486] on span "[DATE] 13:45" at bounding box center [577, 491] width 692 height 17
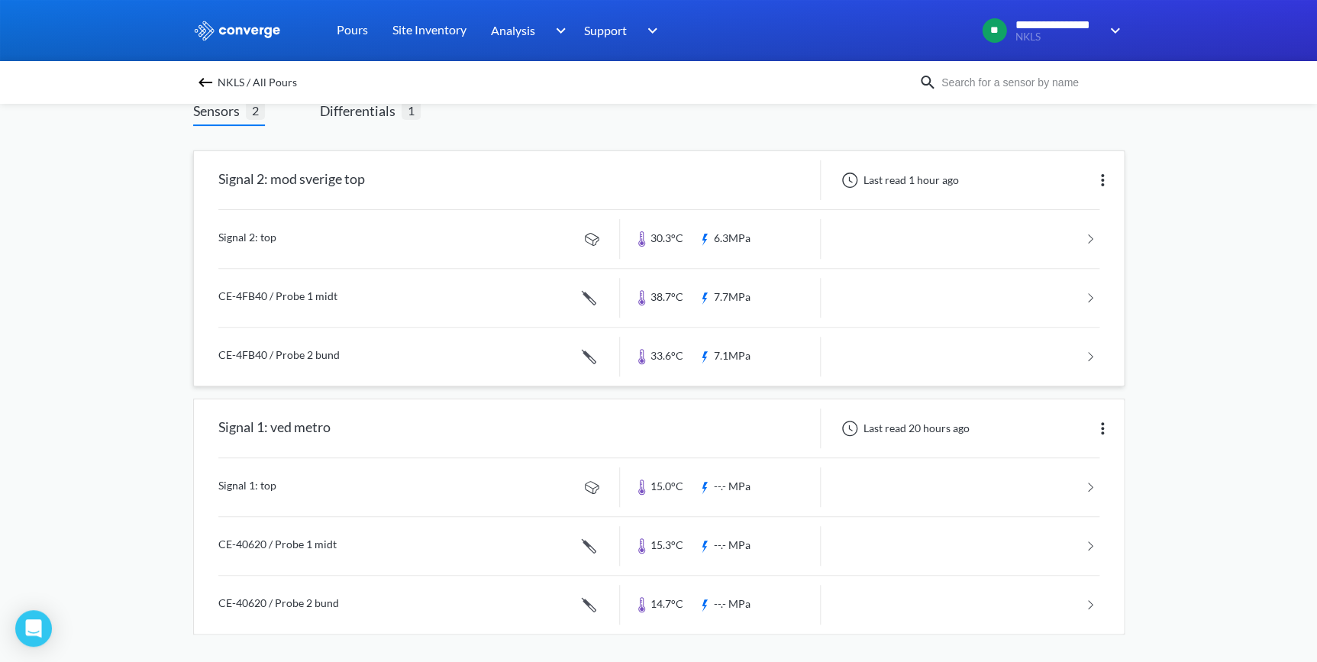
scroll to position [105, 0]
click at [294, 605] on link at bounding box center [658, 603] width 881 height 58
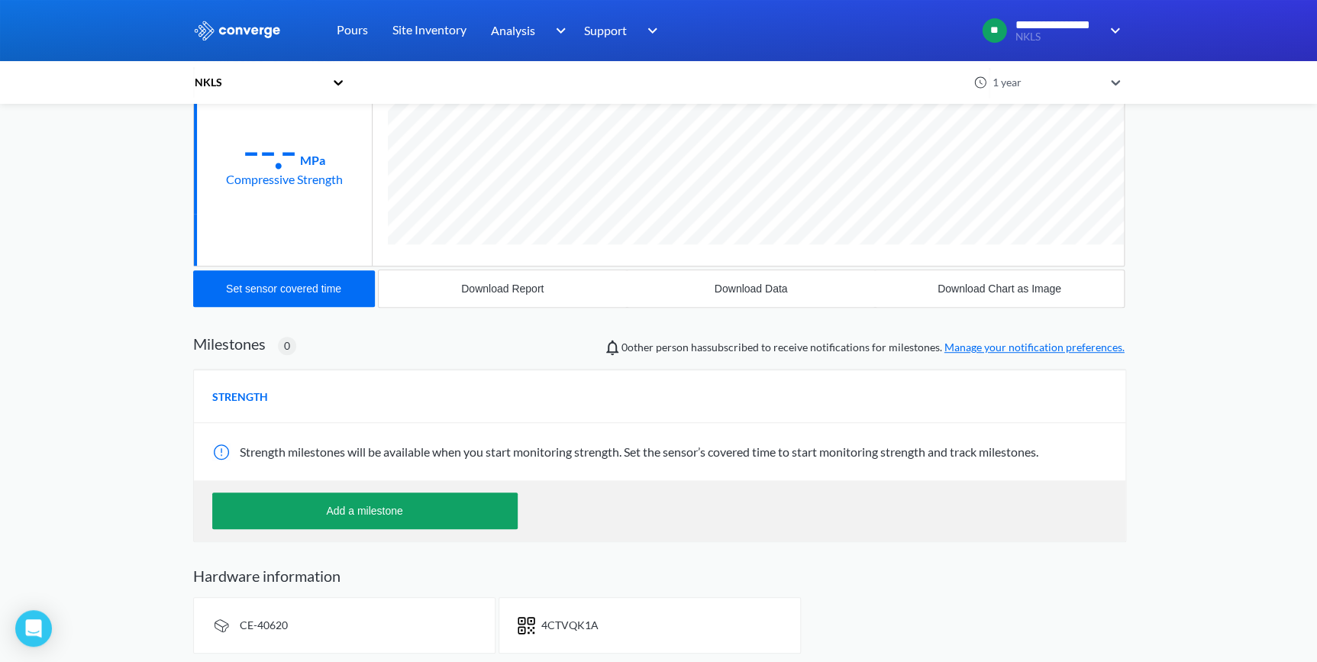
scroll to position [762558, 762461]
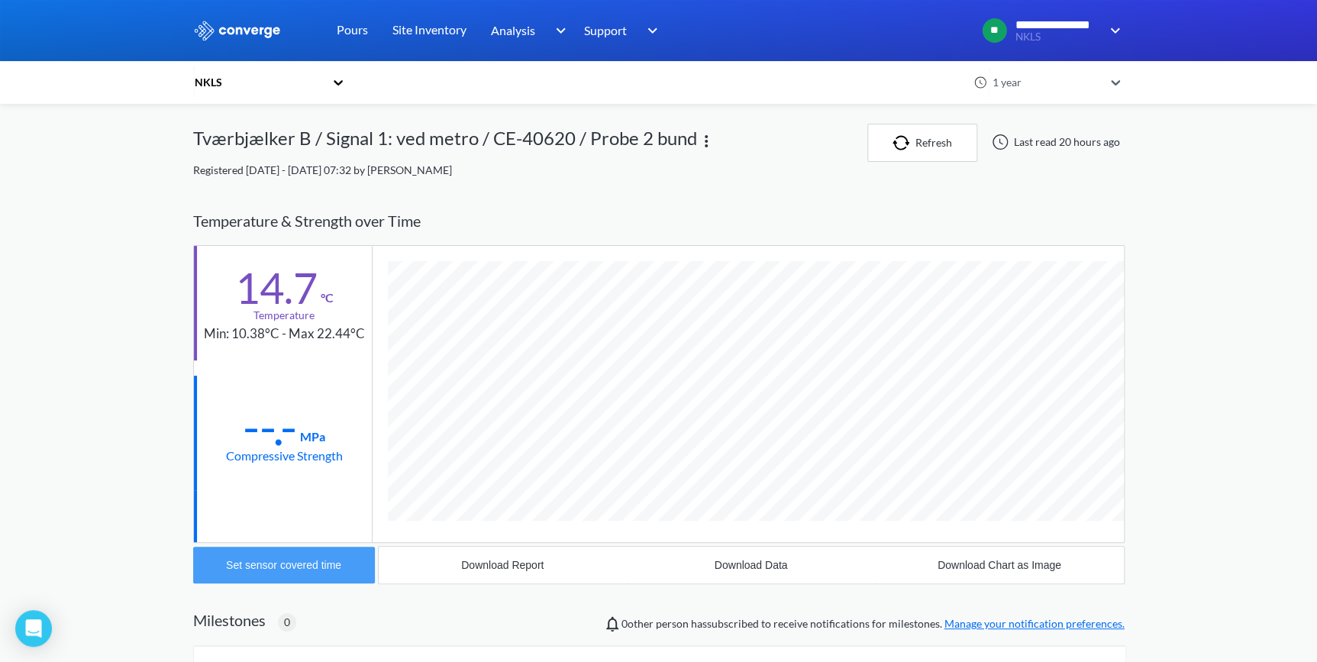
click at [292, 571] on button "Set sensor covered time" at bounding box center [284, 565] width 182 height 37
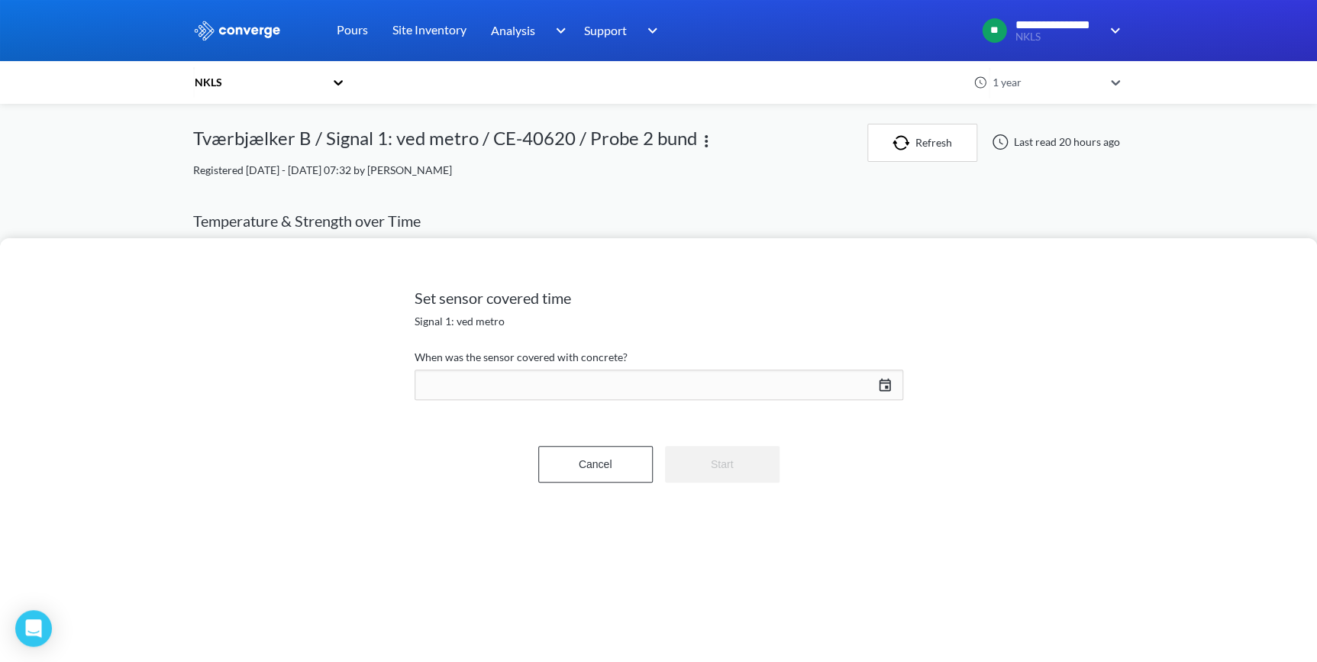
scroll to position [834, 931]
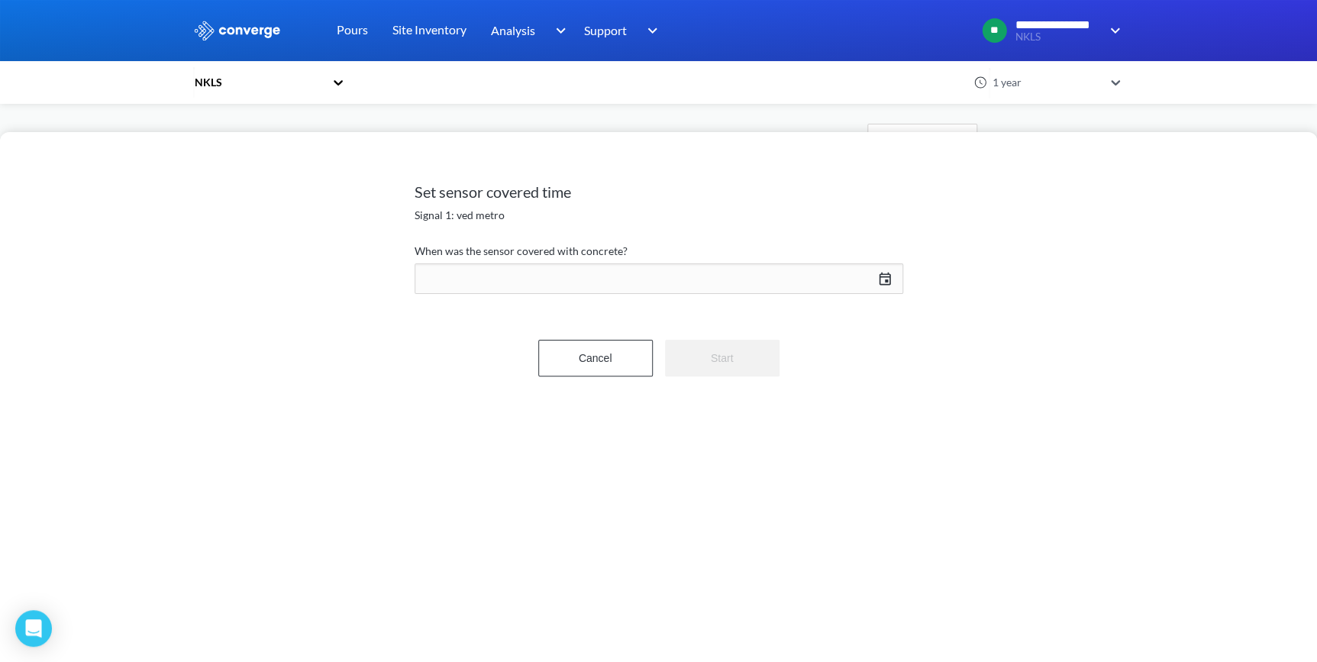
click at [887, 279] on div "[DATE] Press the down arrow key to interact with the calendar and select a date…" at bounding box center [659, 278] width 489 height 37
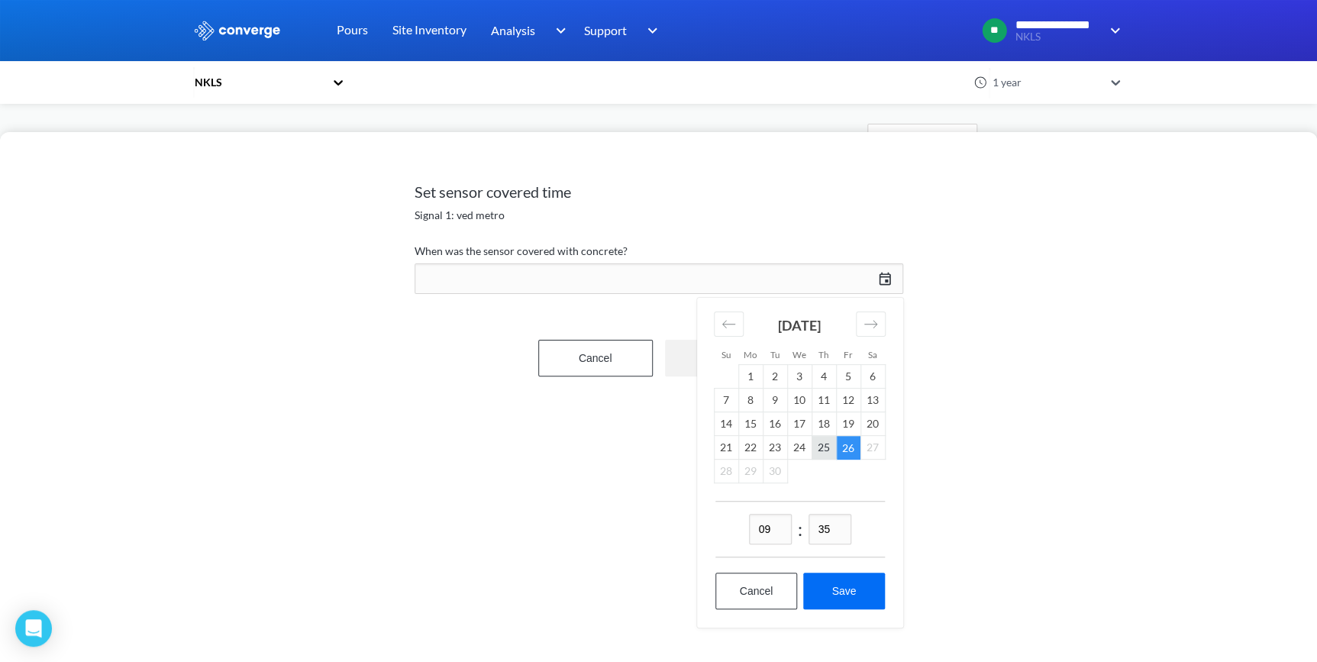
click at [823, 448] on td "25" at bounding box center [823, 448] width 24 height 24
click at [783, 534] on input "09" at bounding box center [770, 529] width 43 height 31
type input "14"
click at [835, 524] on input "35" at bounding box center [829, 529] width 43 height 31
type input "15"
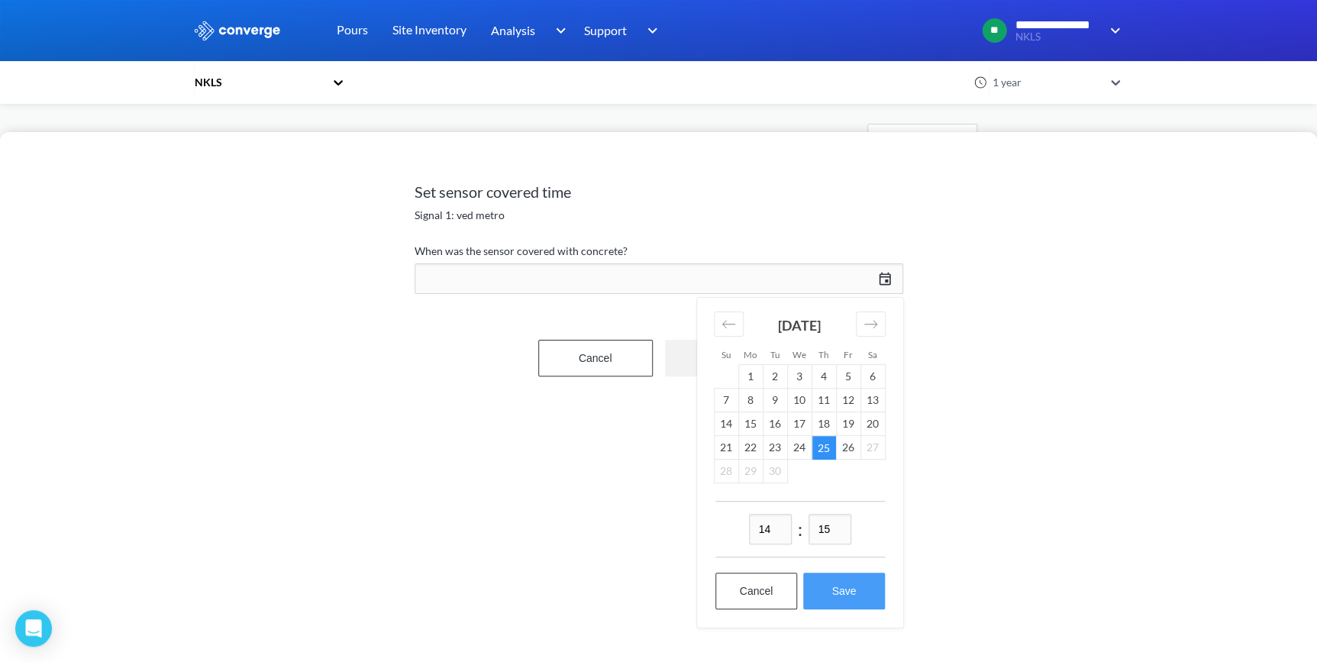
click at [837, 595] on button "Save" at bounding box center [843, 591] width 81 height 37
type input "14:15[DATE]"
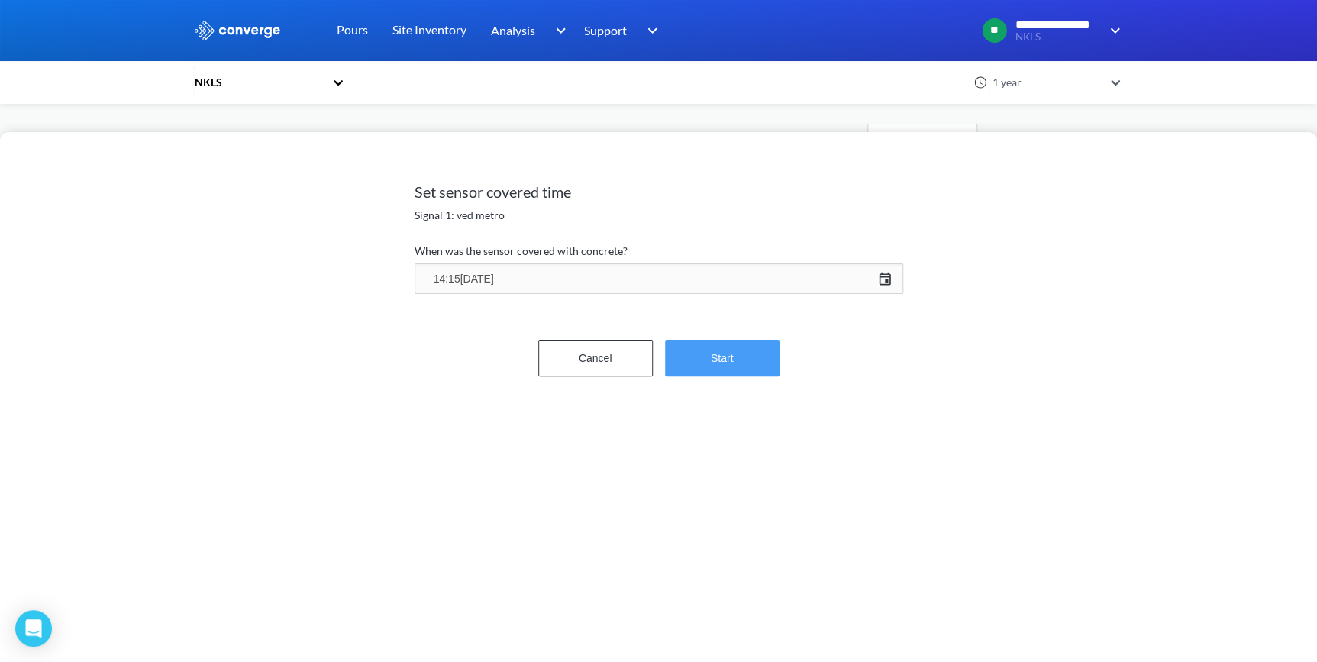
click at [744, 363] on button "Start" at bounding box center [722, 358] width 115 height 37
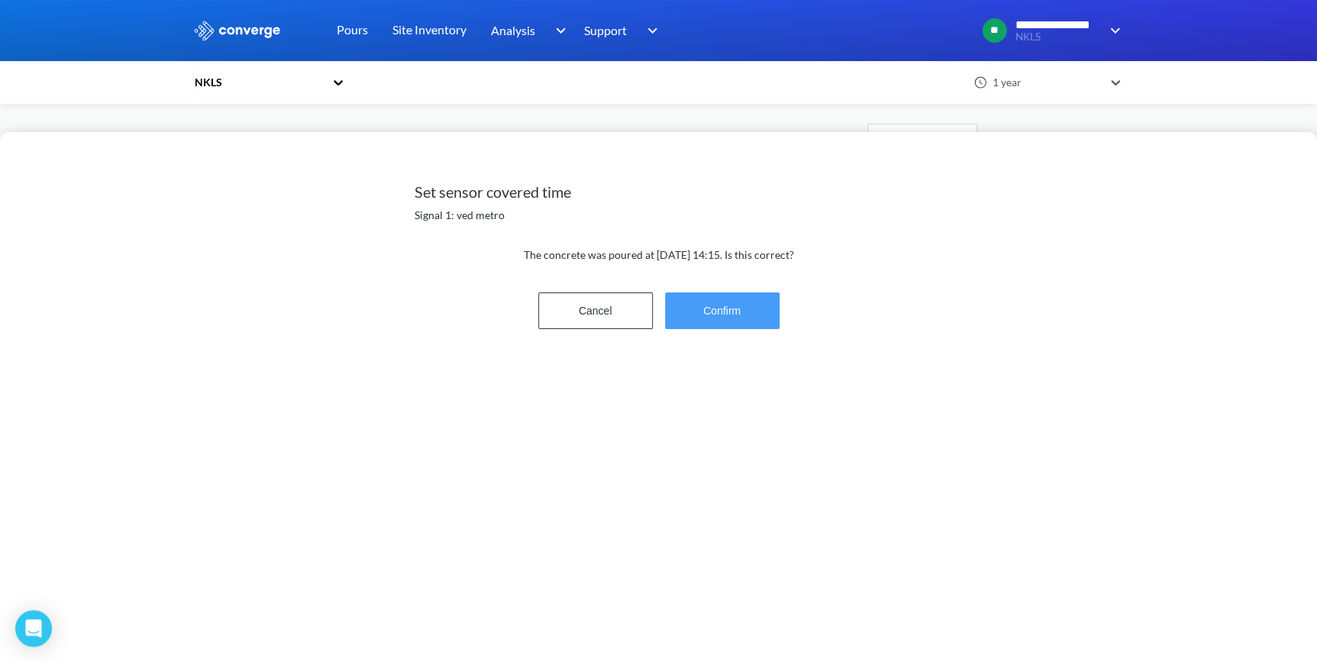
click at [722, 315] on button "Confirm" at bounding box center [722, 310] width 115 height 37
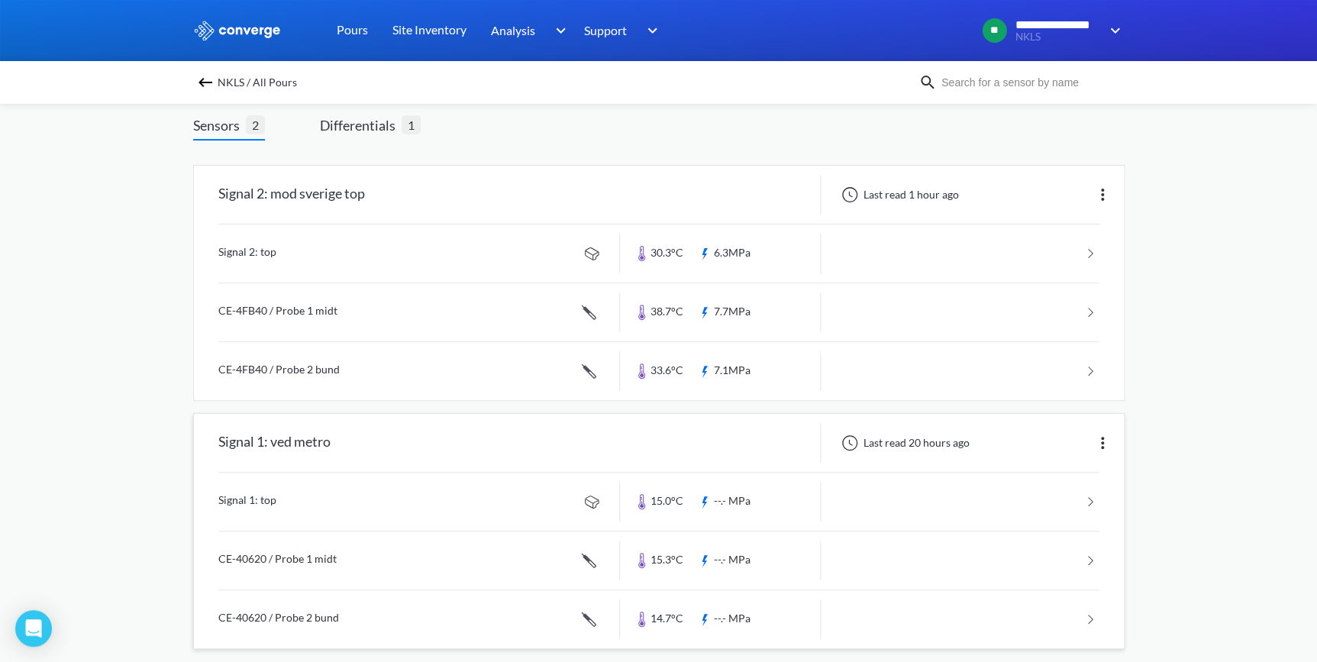
scroll to position [105, 0]
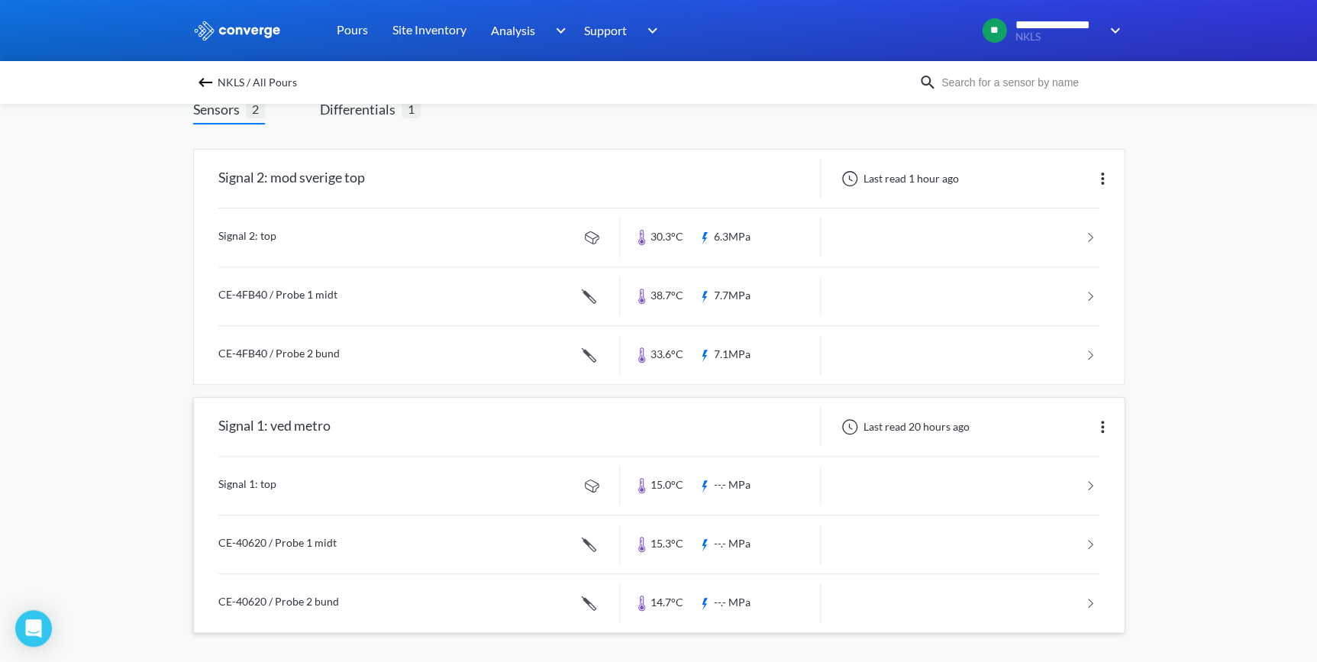
click at [264, 540] on link at bounding box center [658, 544] width 881 height 58
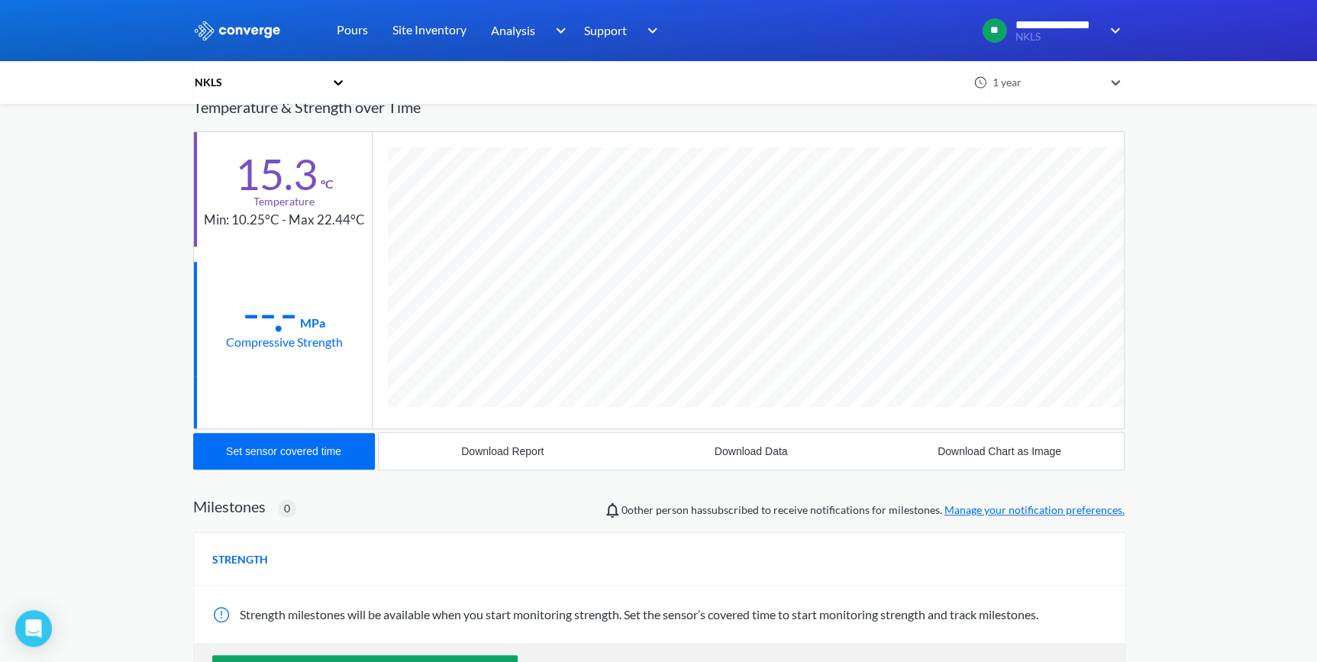
scroll to position [138, 0]
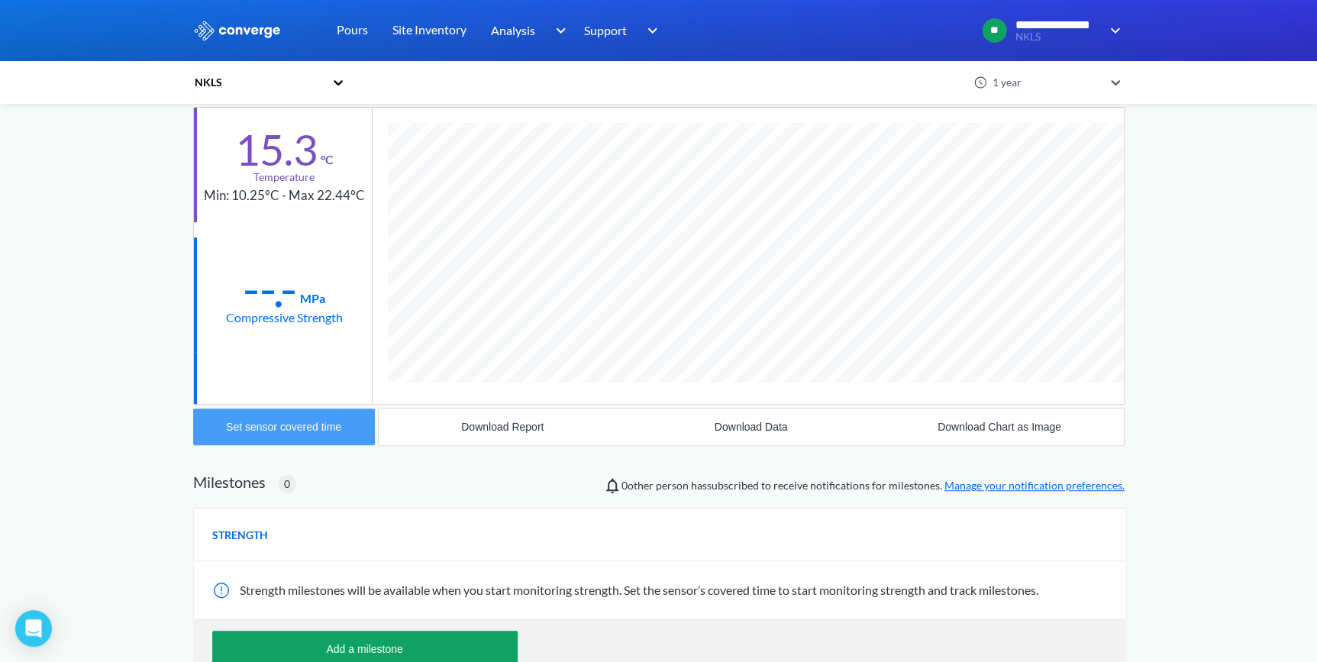
click at [272, 430] on div "Set sensor covered time" at bounding box center [283, 427] width 115 height 12
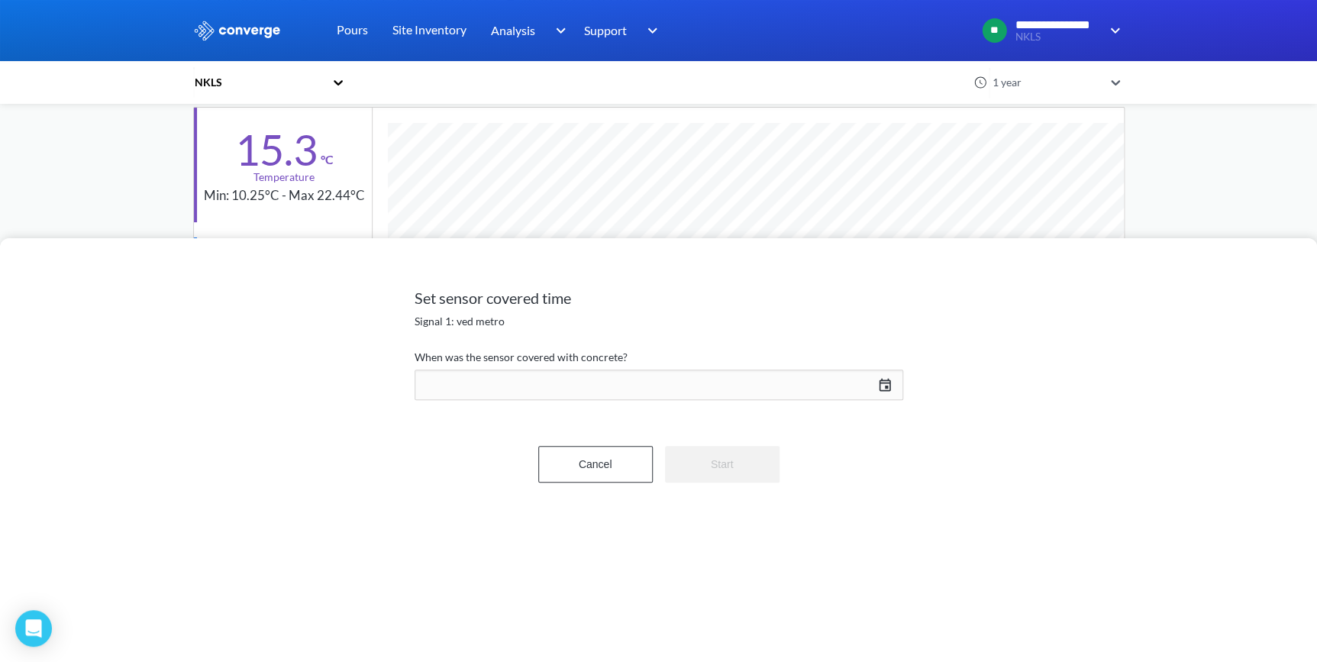
scroll to position [834, 931]
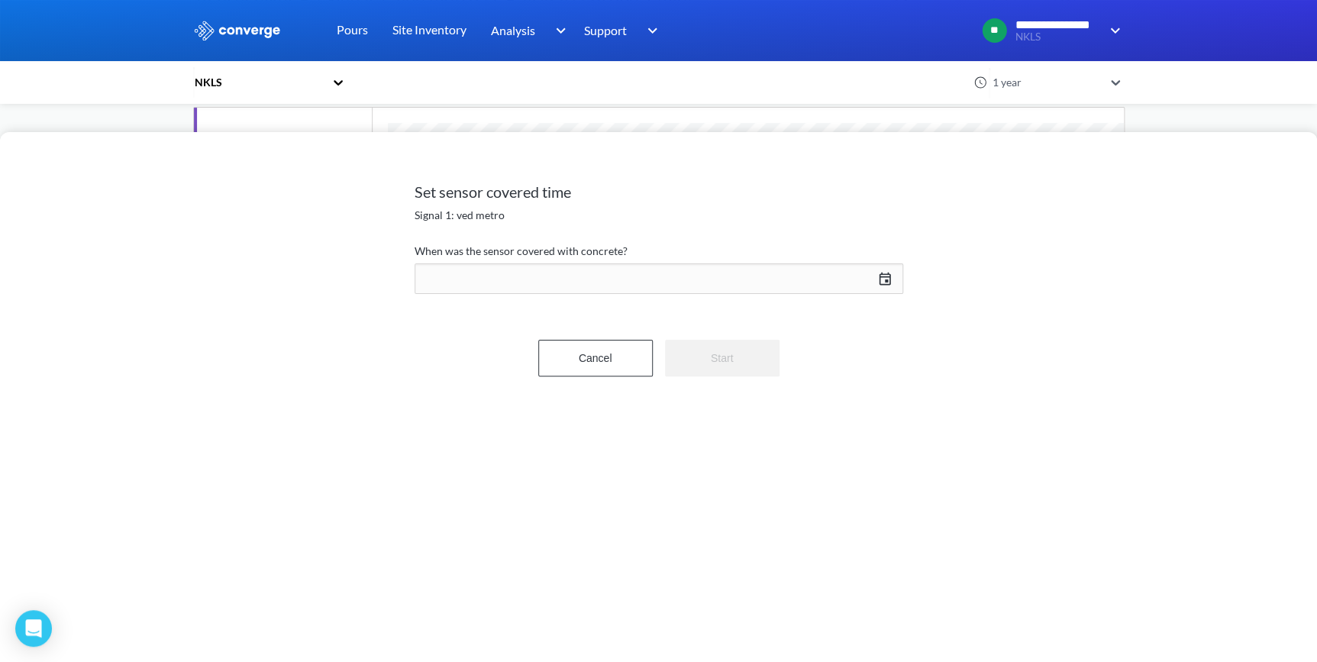
click at [891, 276] on div "[DATE] Press the down arrow key to interact with the calendar and select a date…" at bounding box center [659, 278] width 489 height 37
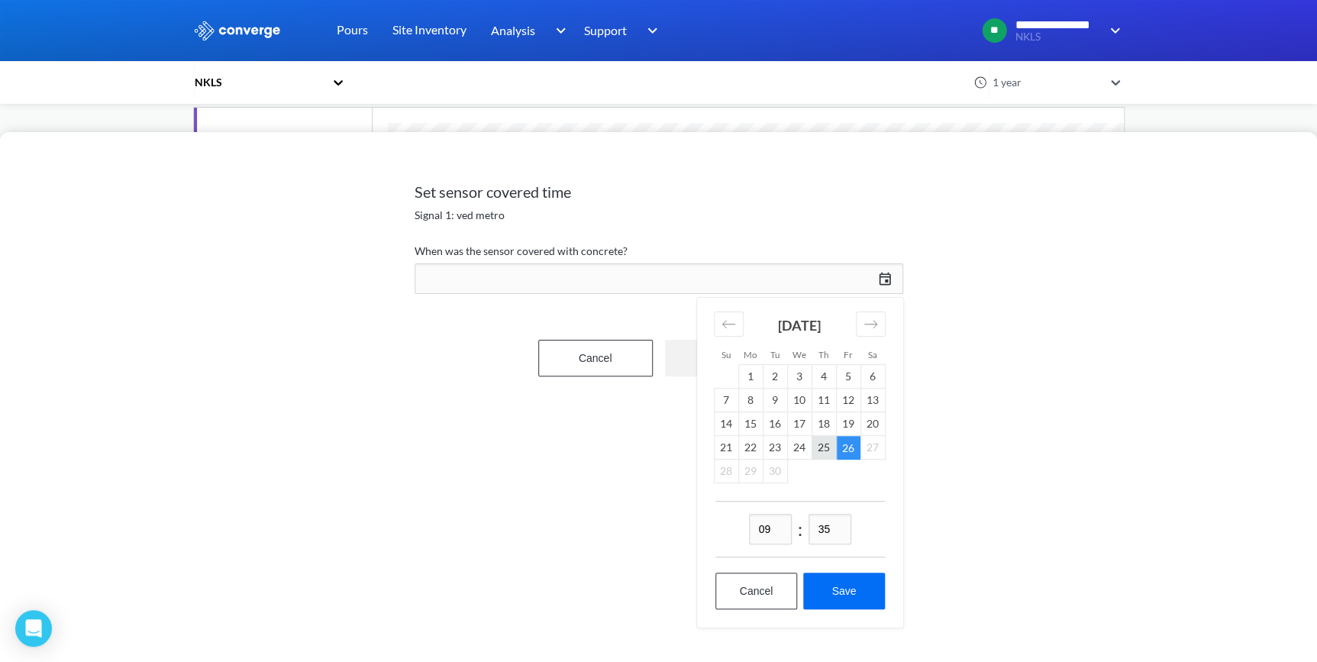
click at [824, 443] on td "25" at bounding box center [823, 448] width 24 height 24
click at [773, 531] on input "09" at bounding box center [770, 529] width 43 height 31
type input "14"
click at [832, 524] on input "35" at bounding box center [829, 529] width 43 height 31
type input "30"
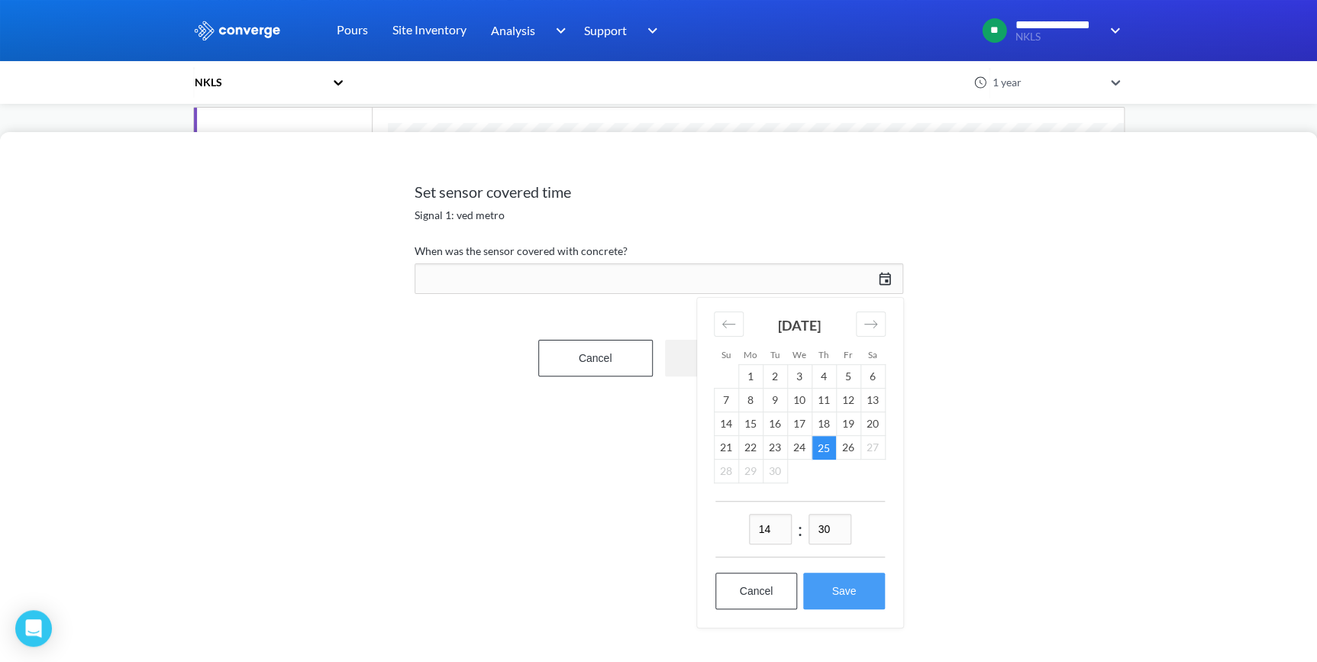
click at [842, 592] on button "Save" at bounding box center [843, 591] width 81 height 37
type input "14:30[DATE]"
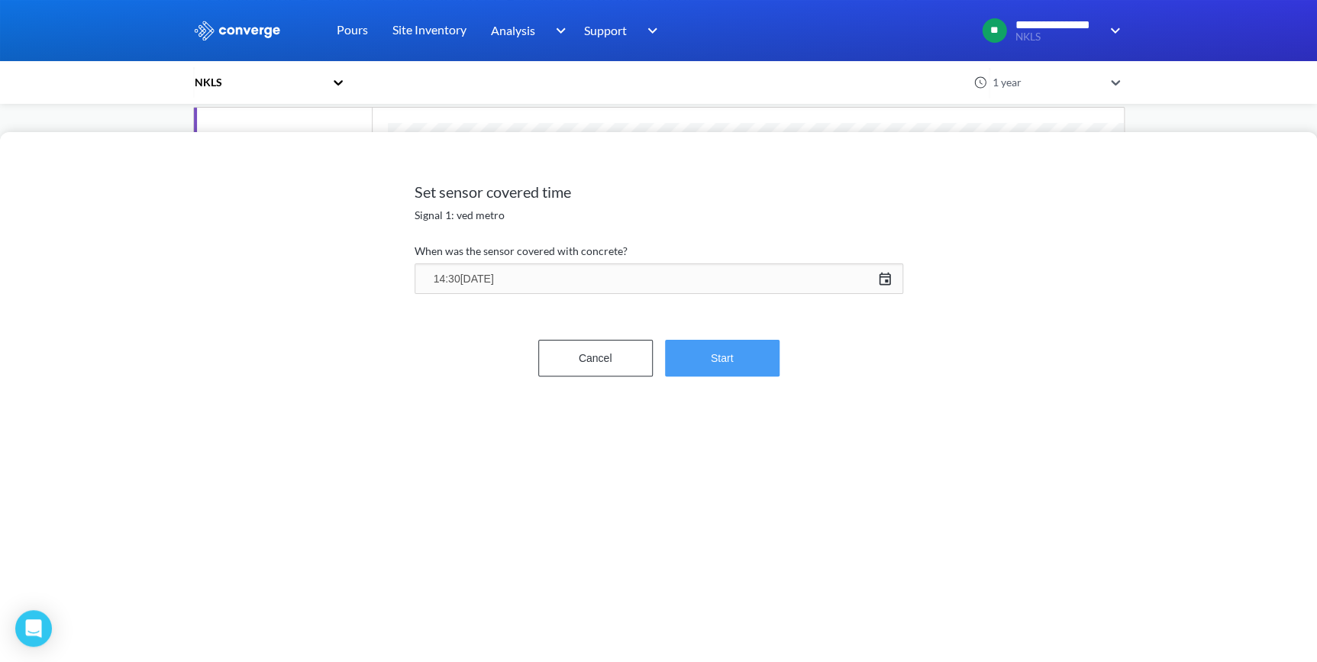
click at [724, 364] on button "Start" at bounding box center [722, 358] width 115 height 37
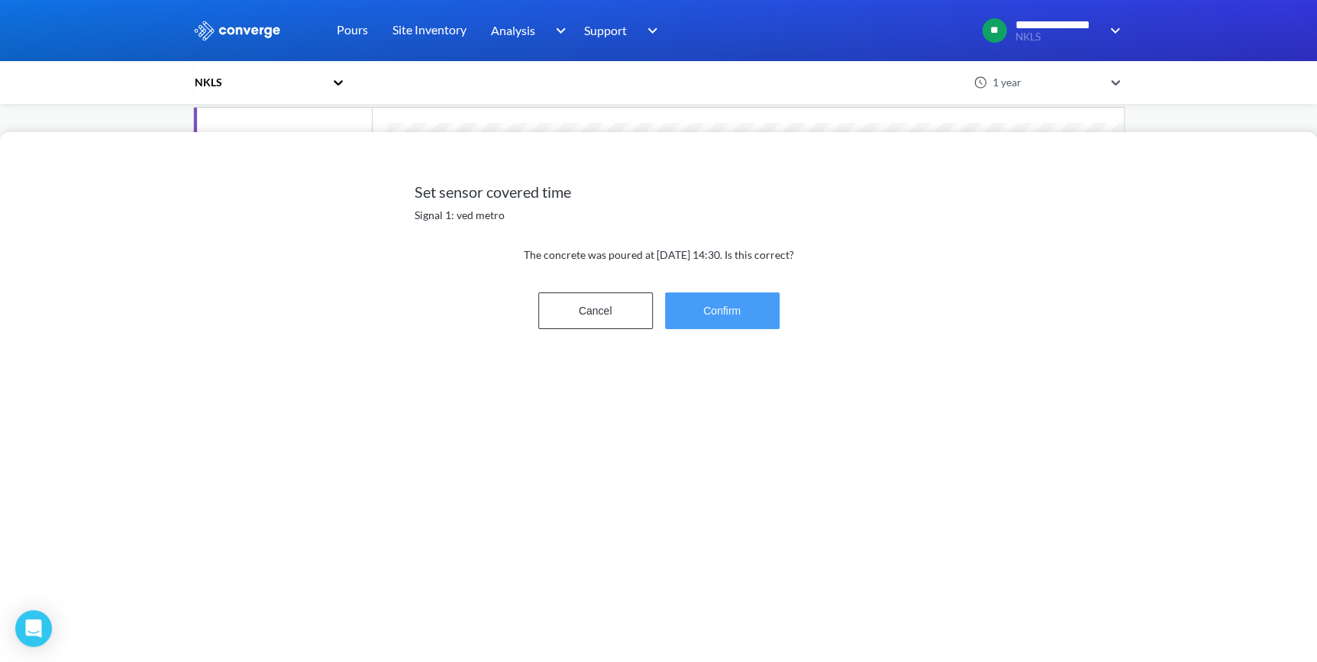
click at [739, 325] on button "Confirm" at bounding box center [722, 310] width 115 height 37
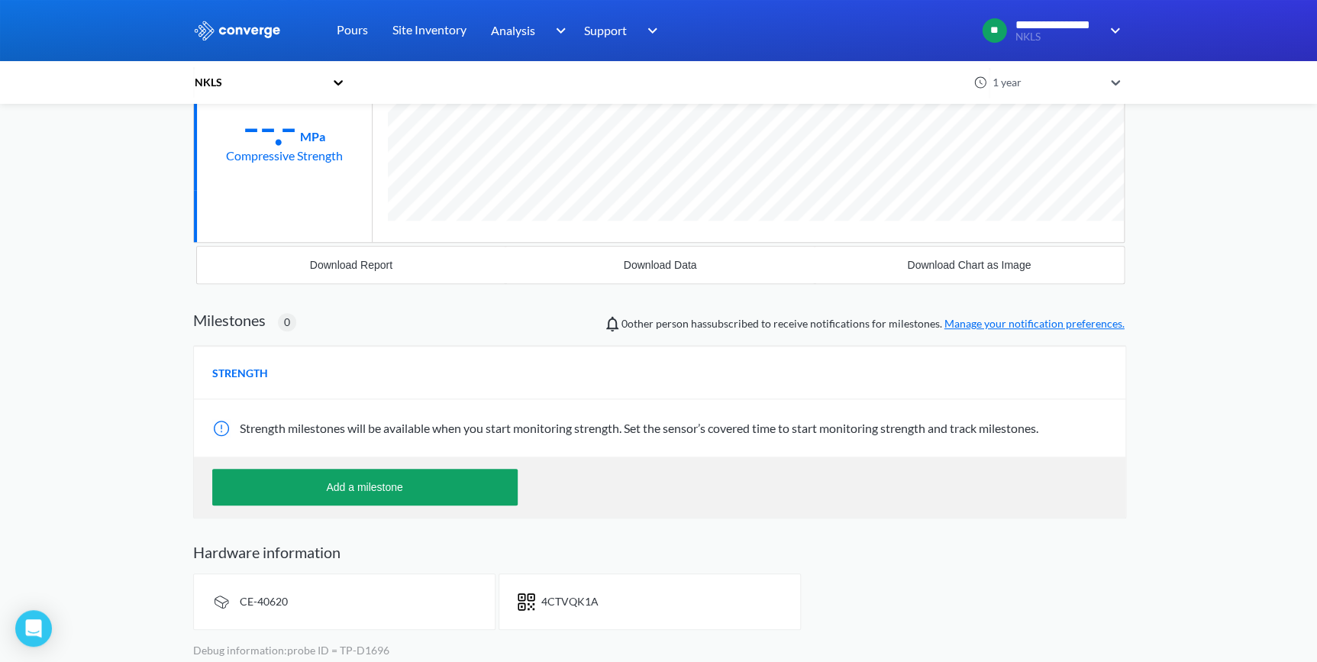
scroll to position [306, 0]
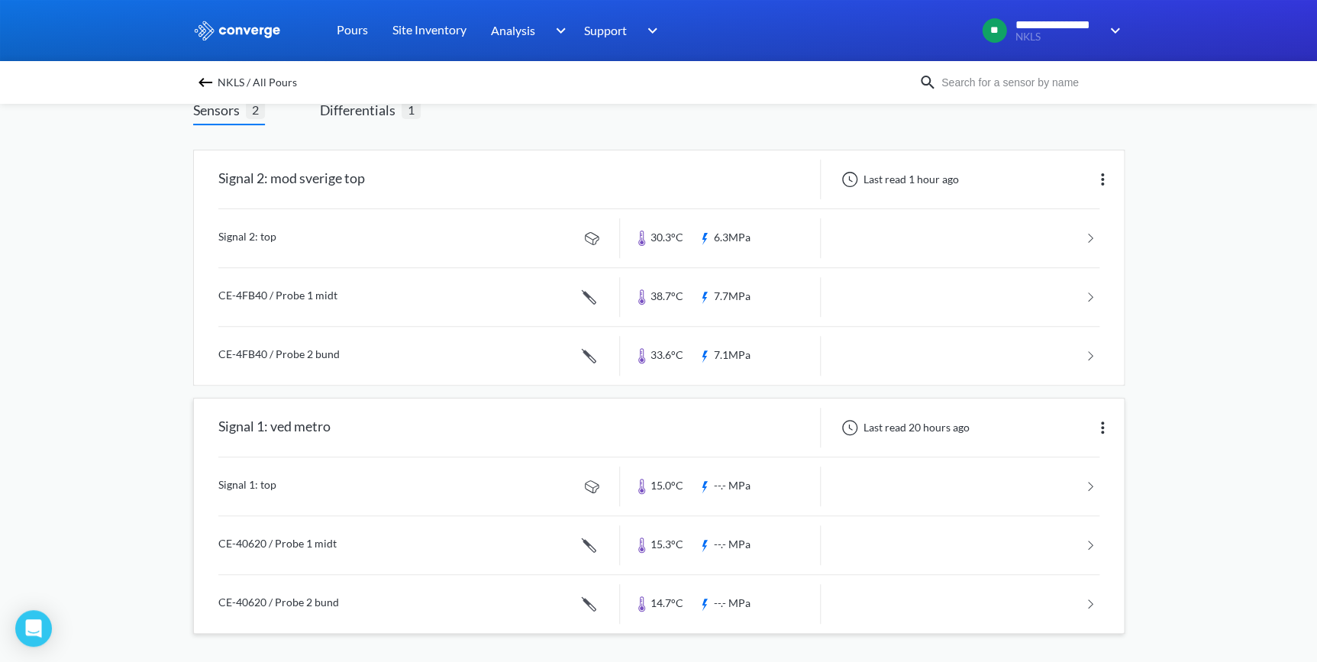
scroll to position [105, 0]
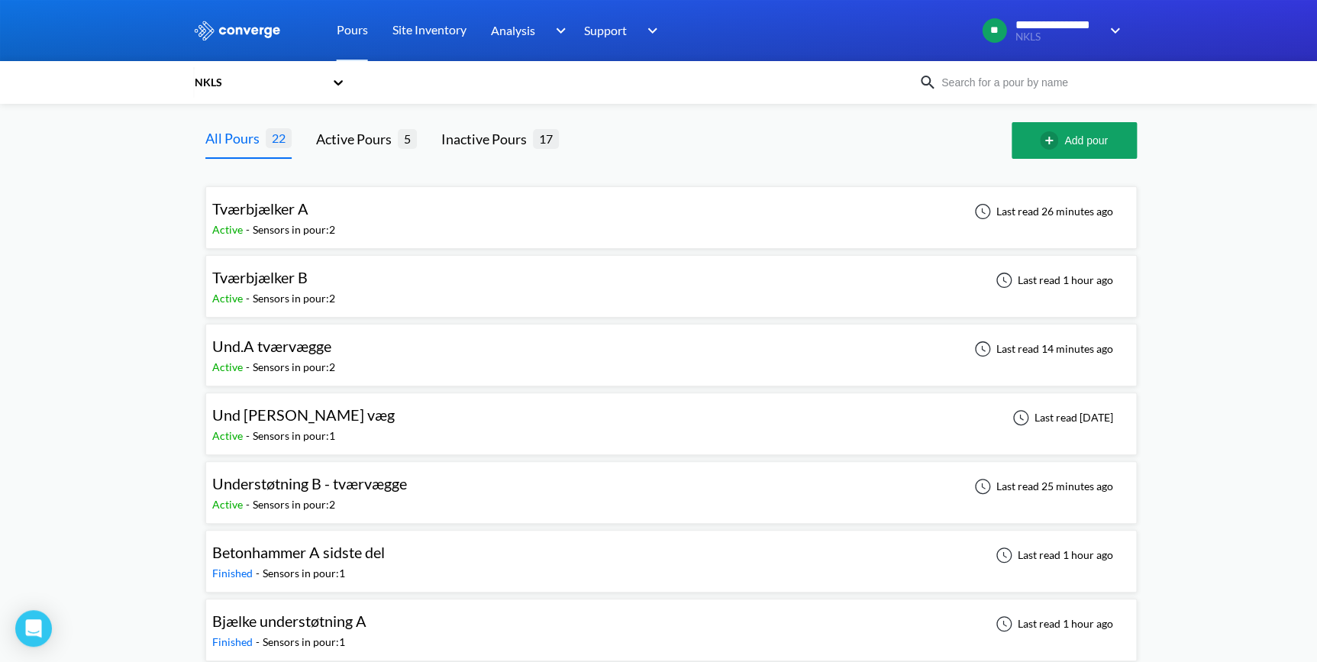
click at [257, 276] on span "Tværbjælker B" at bounding box center [259, 277] width 95 height 18
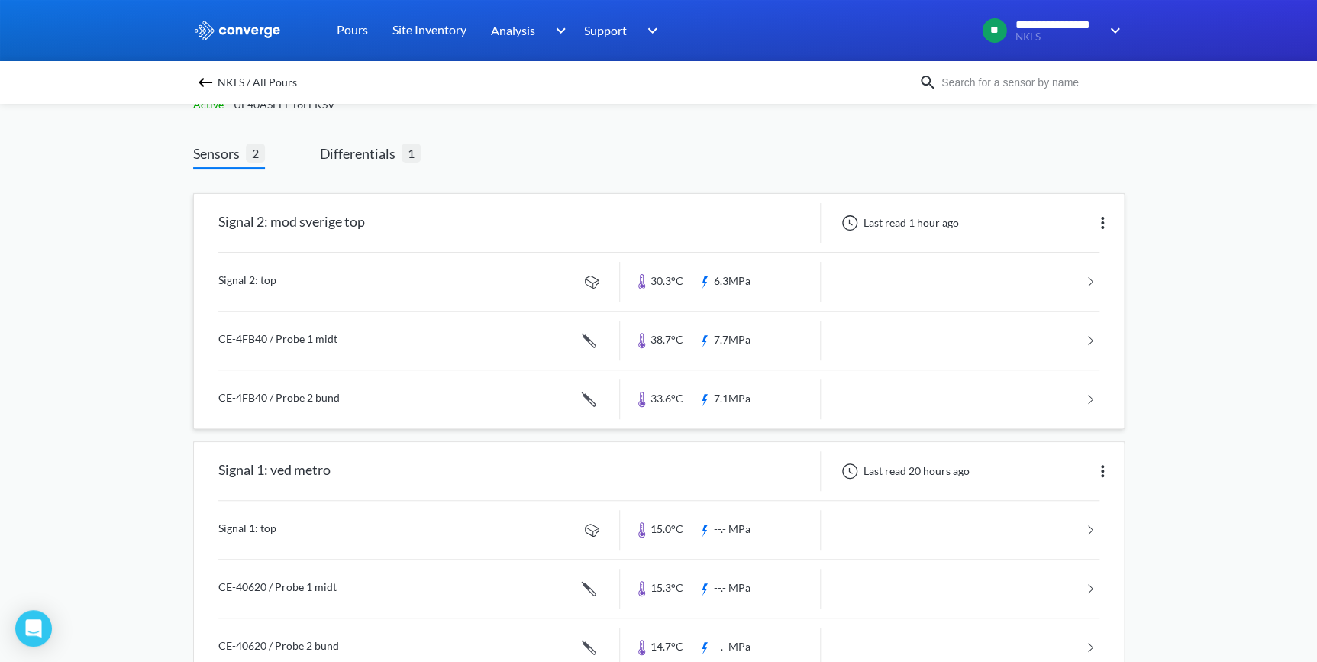
scroll to position [105, 0]
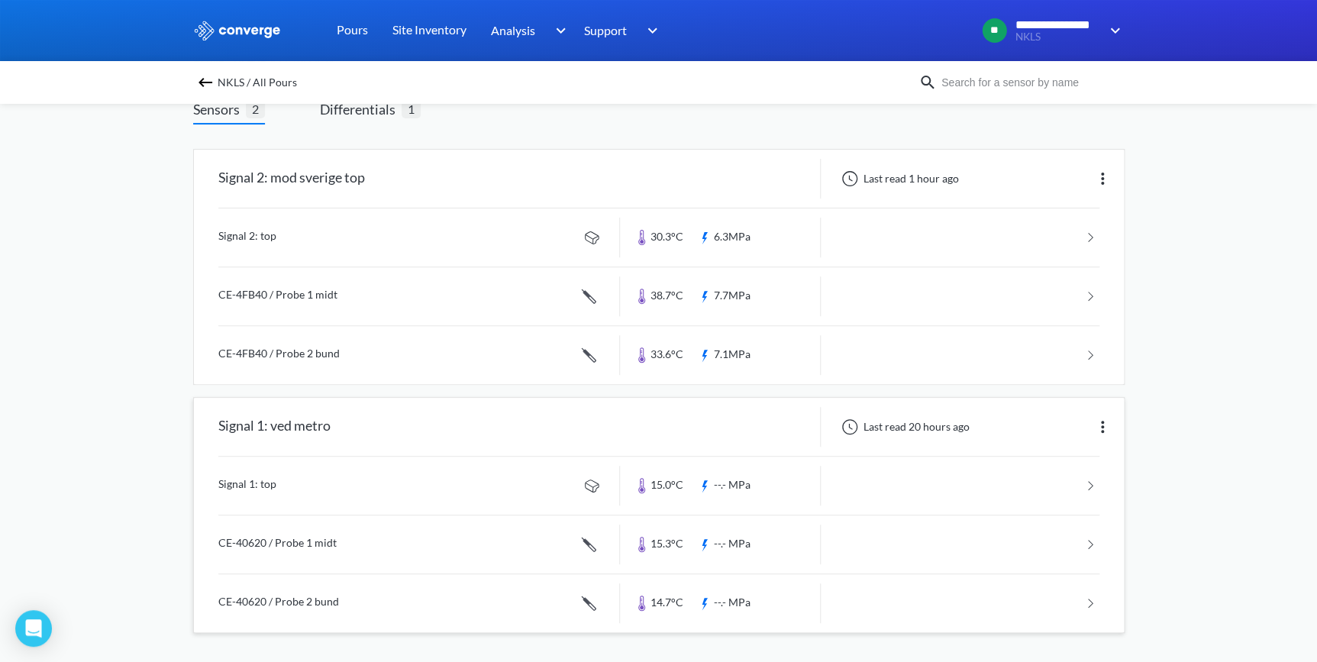
click at [242, 484] on link at bounding box center [658, 486] width 881 height 58
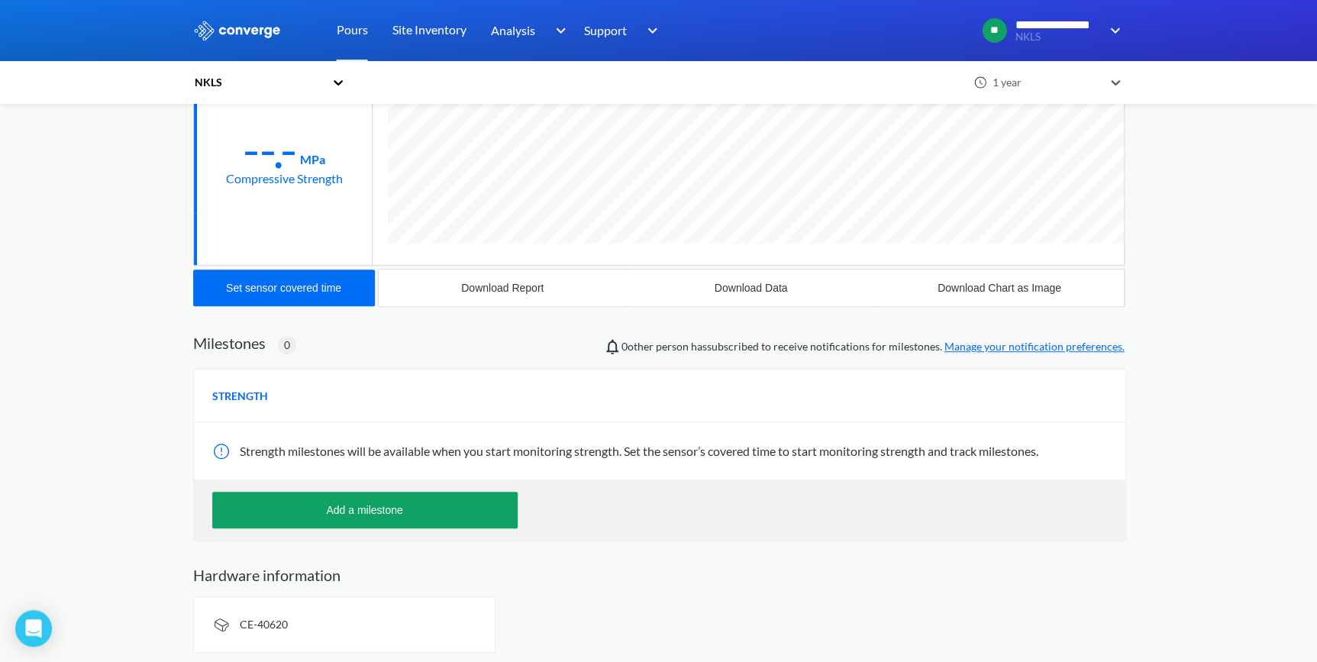
scroll to position [805, 931]
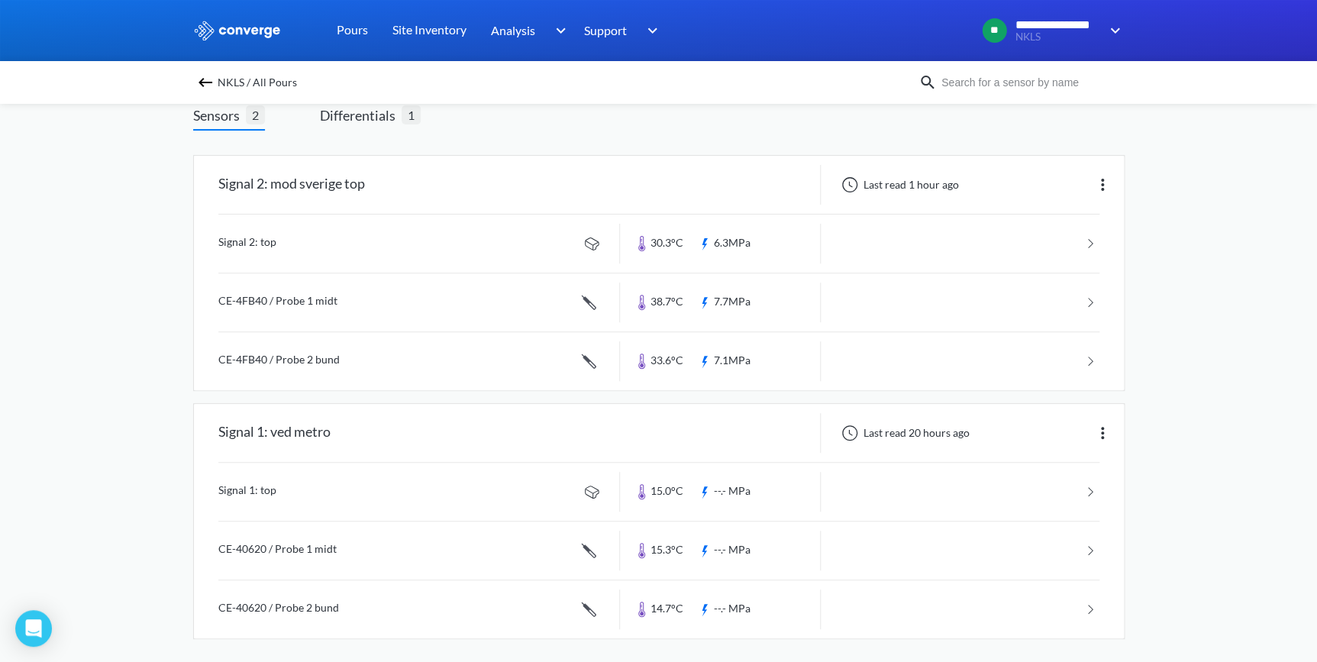
scroll to position [105, 0]
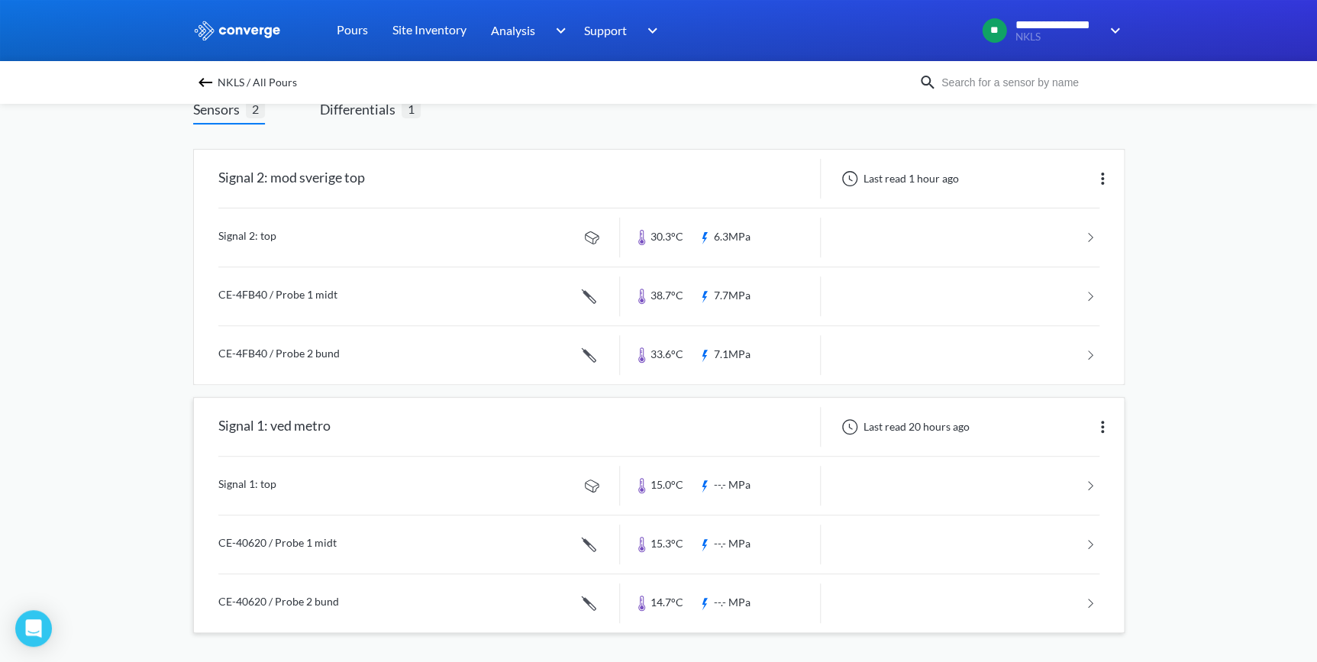
click at [319, 602] on link at bounding box center [658, 603] width 881 height 58
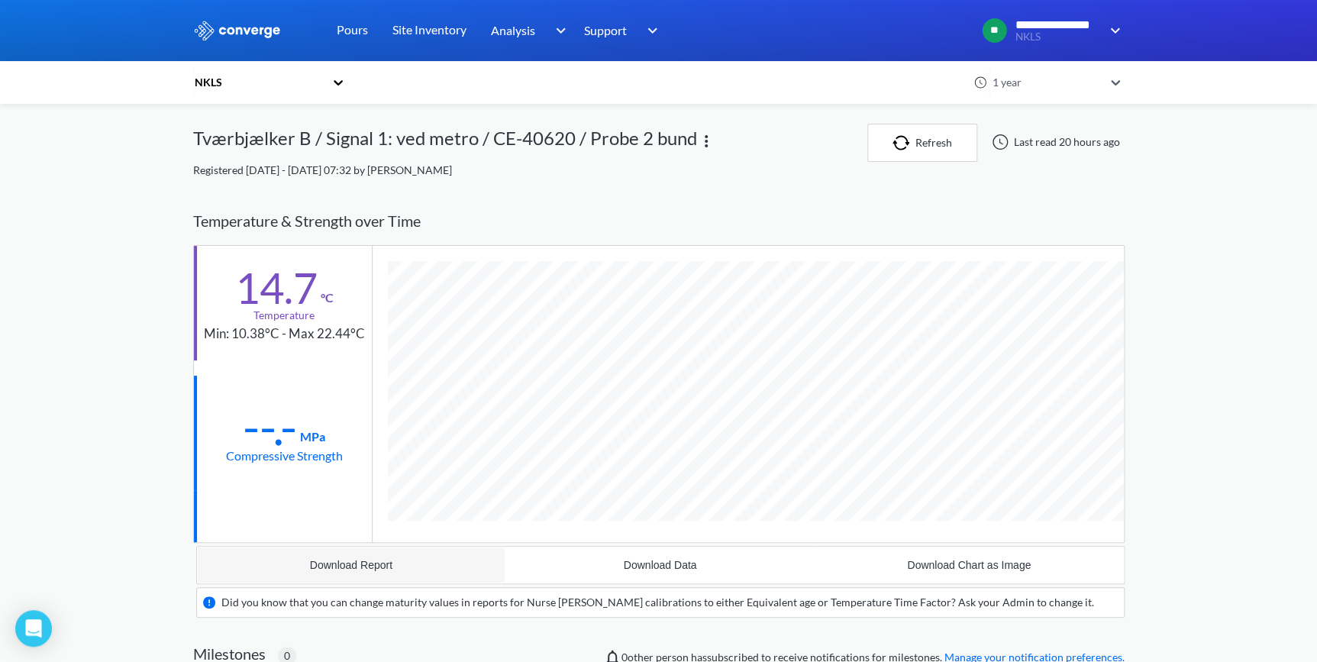
scroll to position [947, 931]
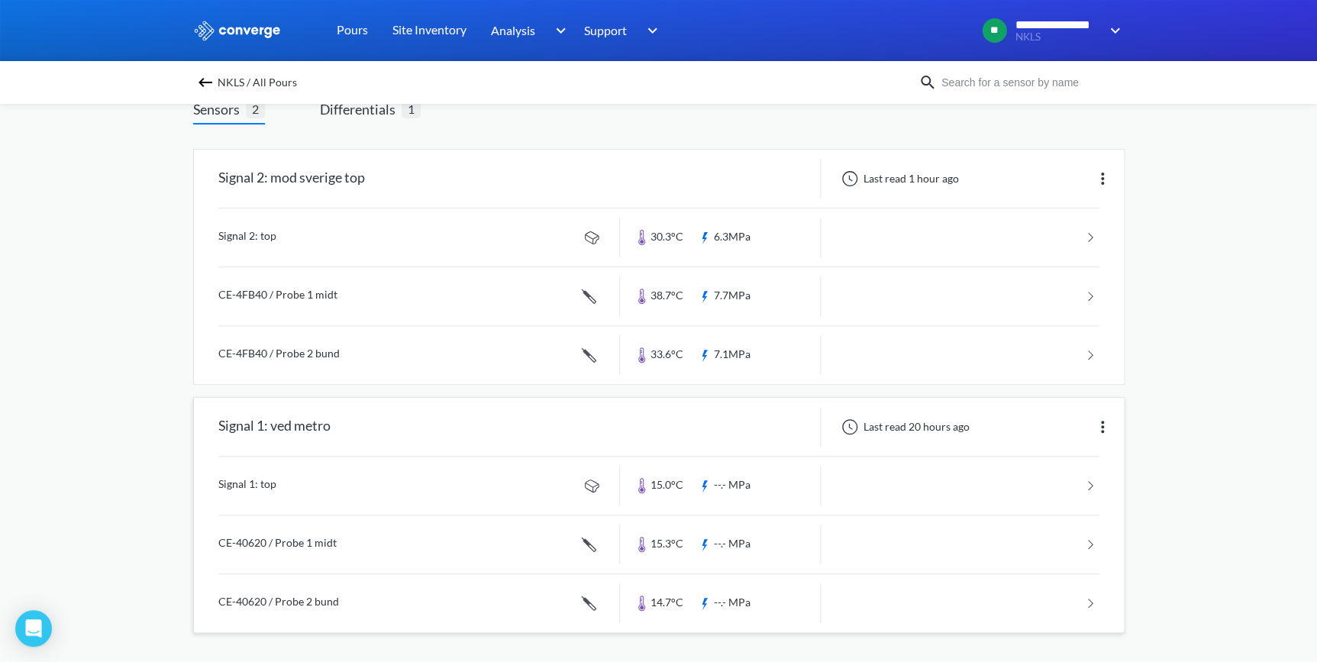
click at [344, 489] on link at bounding box center [658, 486] width 881 height 58
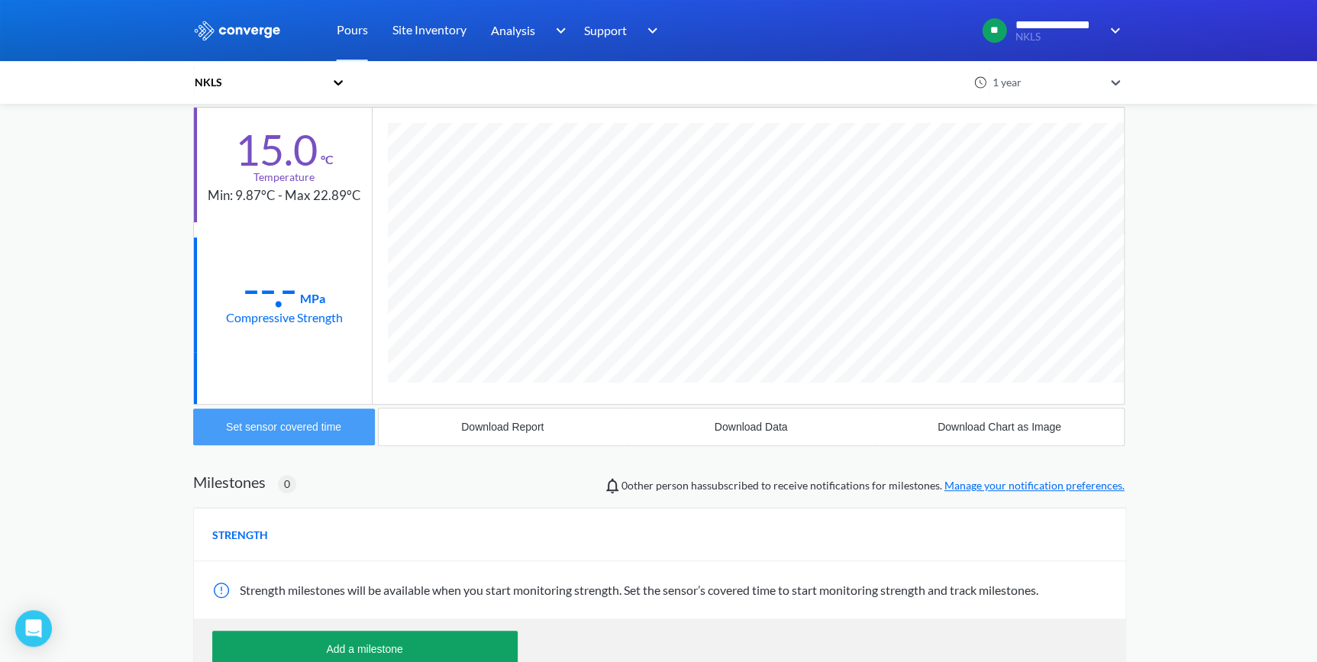
click at [244, 424] on div "Set sensor covered time" at bounding box center [283, 427] width 115 height 12
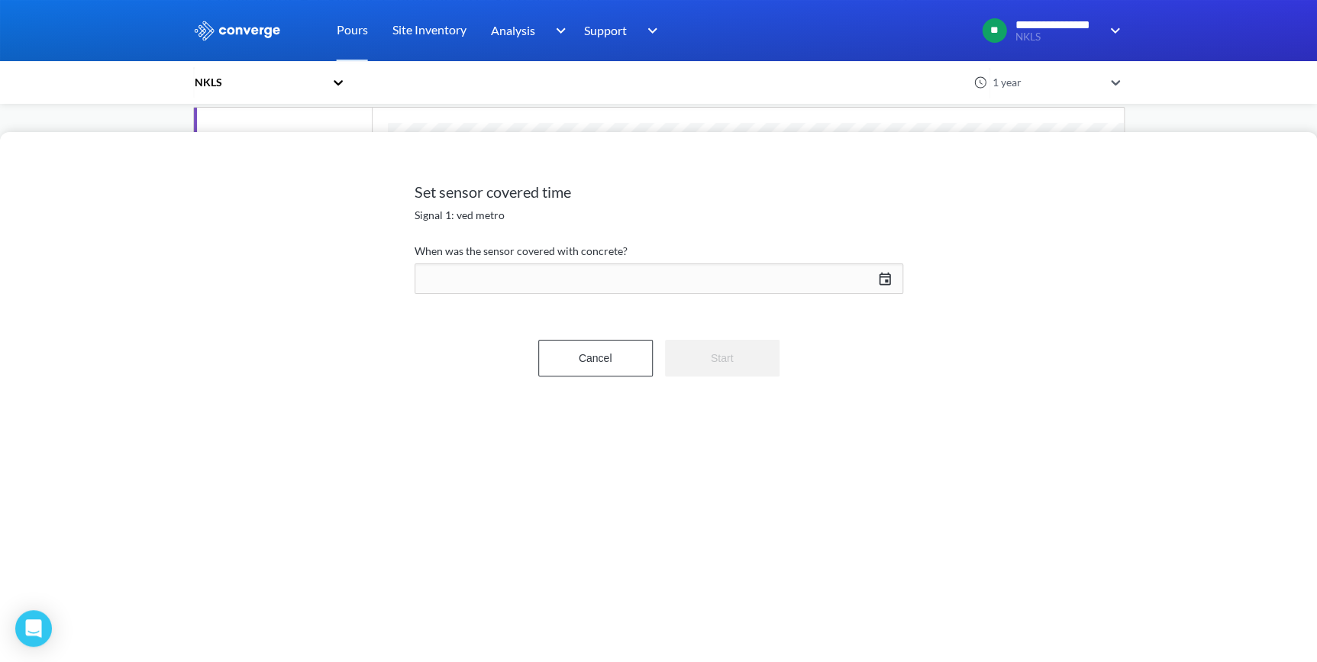
click at [886, 282] on div "[DATE] Press the down arrow key to interact with the calendar and select a date…" at bounding box center [659, 278] width 489 height 37
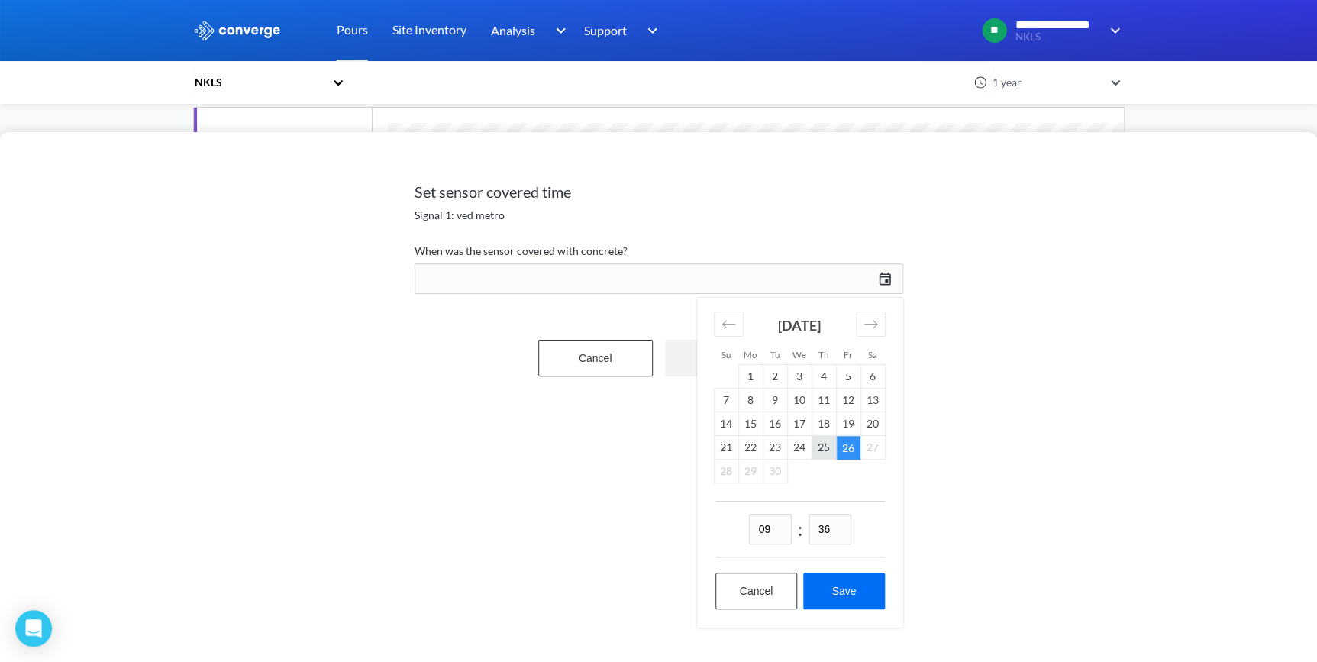
click at [825, 444] on td "25" at bounding box center [823, 448] width 24 height 24
drag, startPoint x: 784, startPoint y: 531, endPoint x: 718, endPoint y: 531, distance: 65.7
click at [718, 531] on div "09 : 36" at bounding box center [799, 529] width 169 height 56
type input "14"
click at [832, 527] on input "36" at bounding box center [829, 529] width 43 height 31
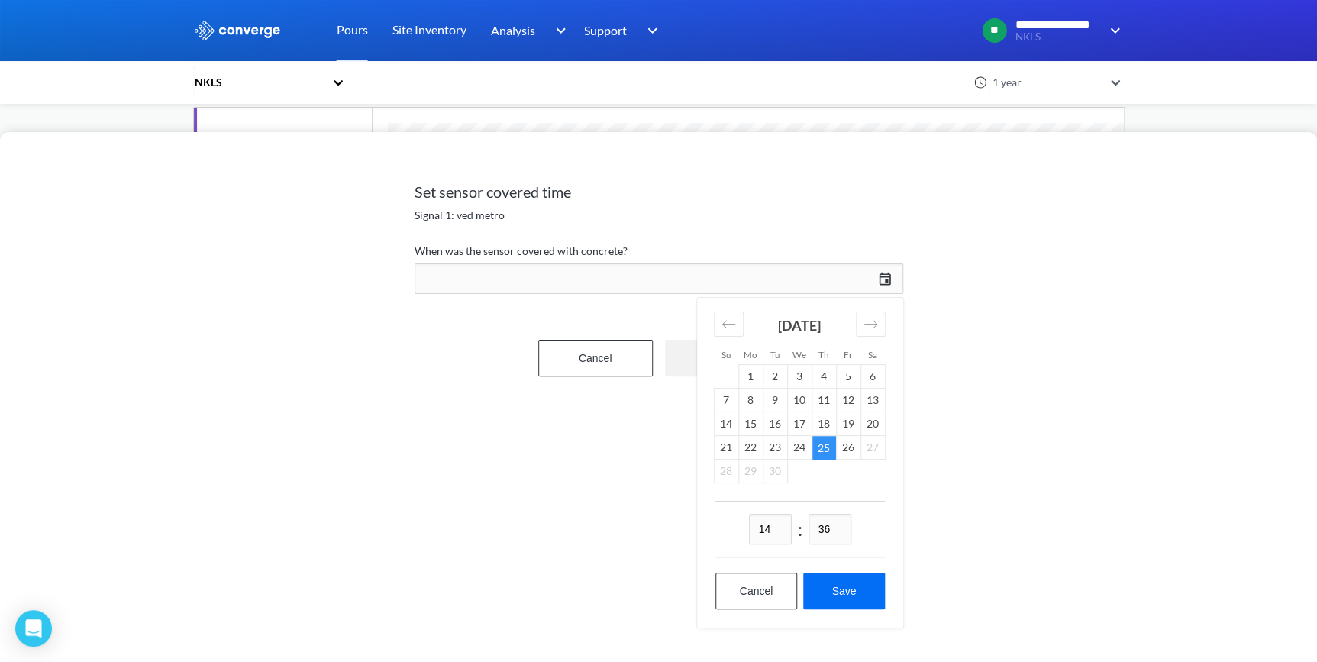
click at [827, 534] on input "36" at bounding box center [829, 529] width 43 height 31
type input "45"
click at [834, 595] on button "Save" at bounding box center [843, 591] width 81 height 37
type input "14:45[DATE]"
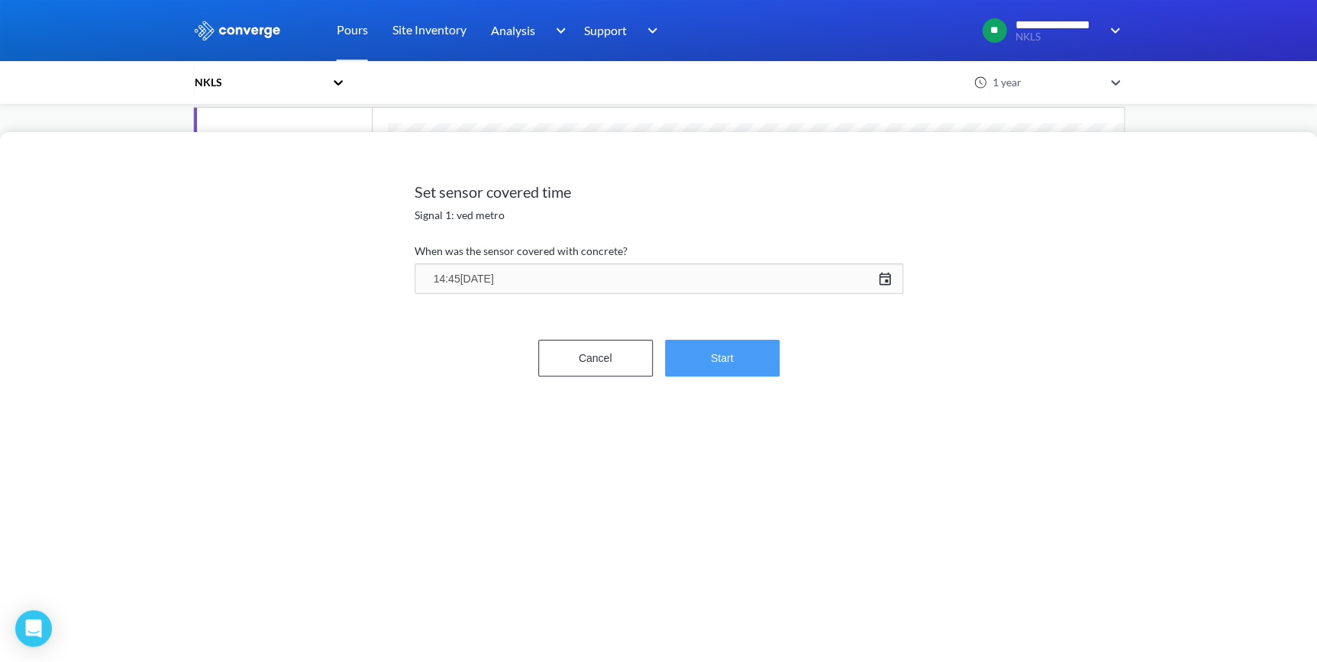
click at [753, 363] on button "Start" at bounding box center [722, 358] width 115 height 37
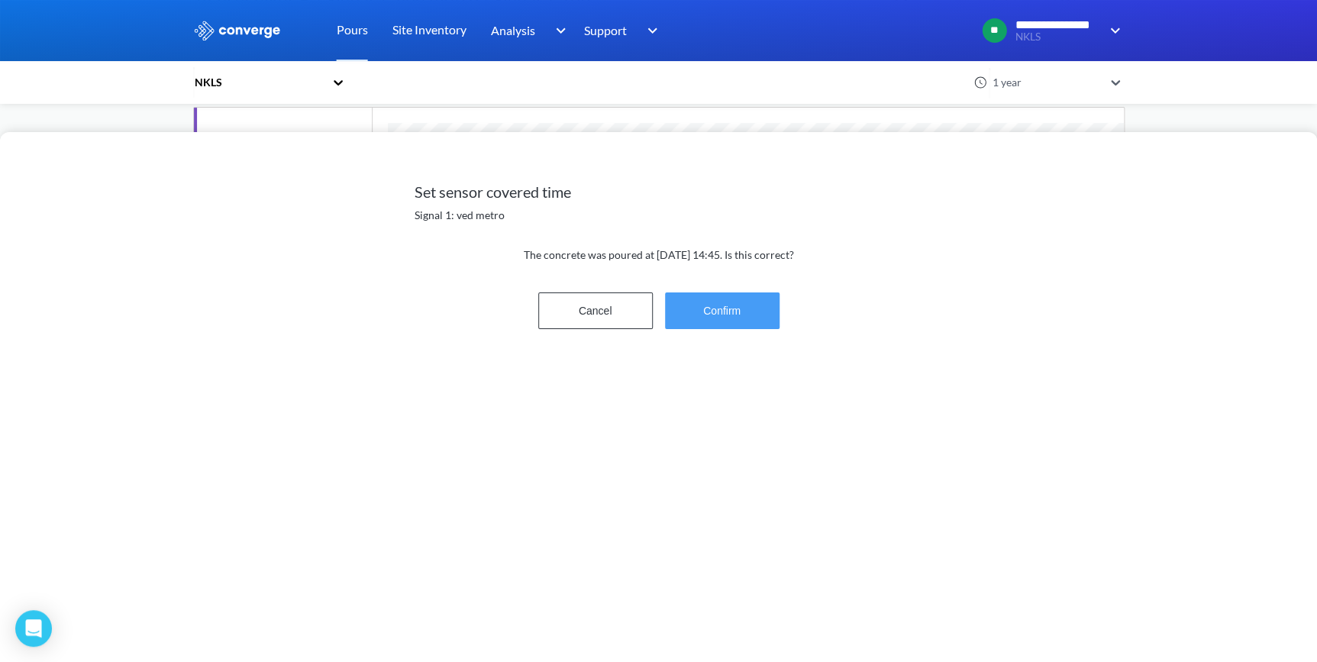
click at [715, 305] on button "Confirm" at bounding box center [722, 310] width 115 height 37
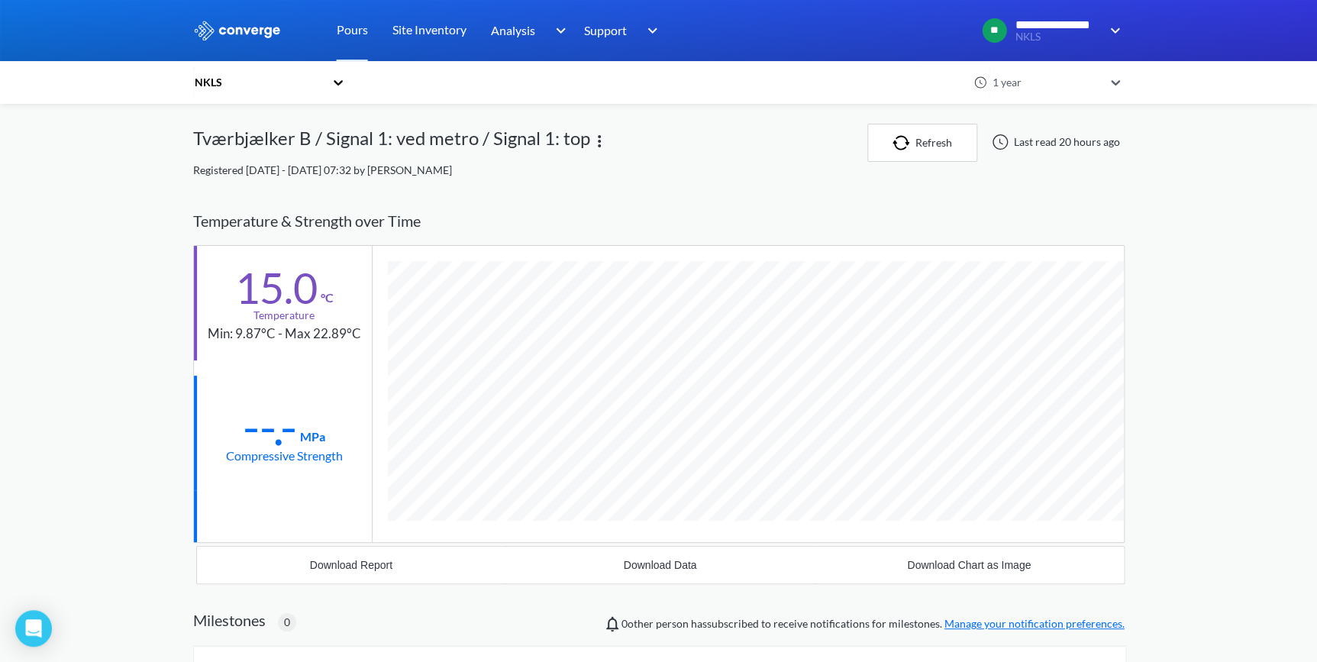
click at [211, 84] on div "NKLS" at bounding box center [258, 82] width 131 height 17
click at [220, 126] on div "NKLS" at bounding box center [269, 123] width 153 height 29
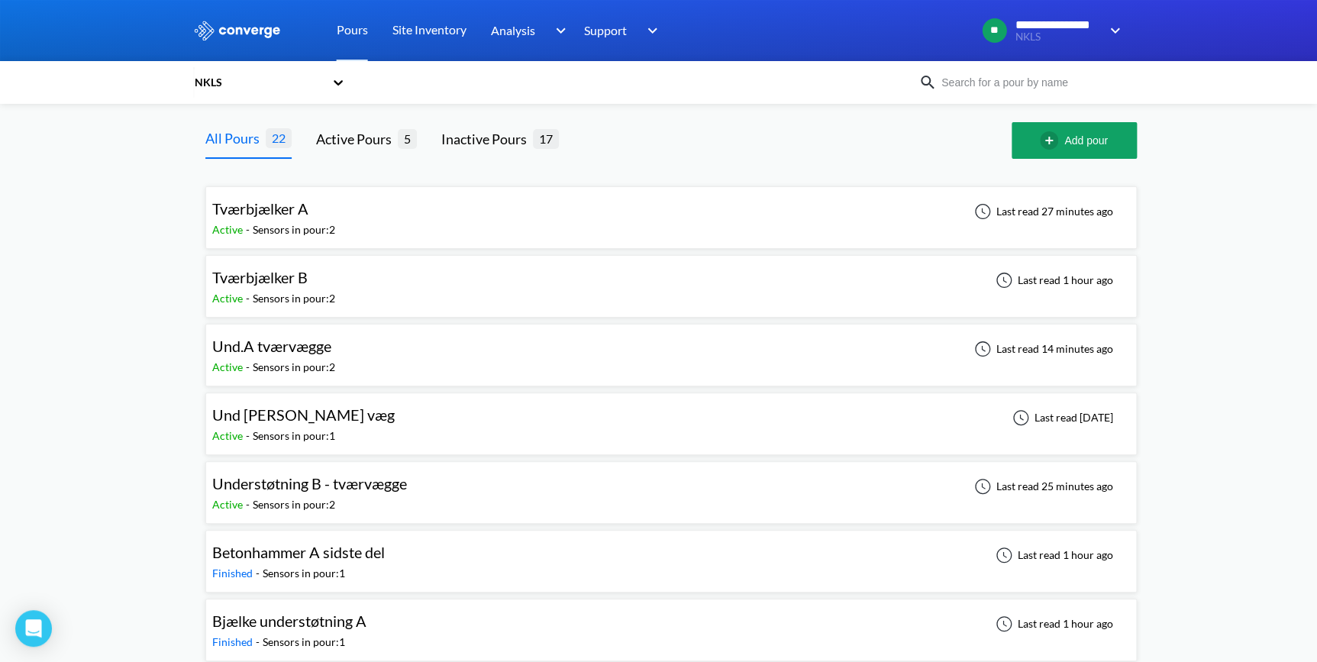
click at [272, 282] on span "Tværbjælker B" at bounding box center [259, 277] width 95 height 18
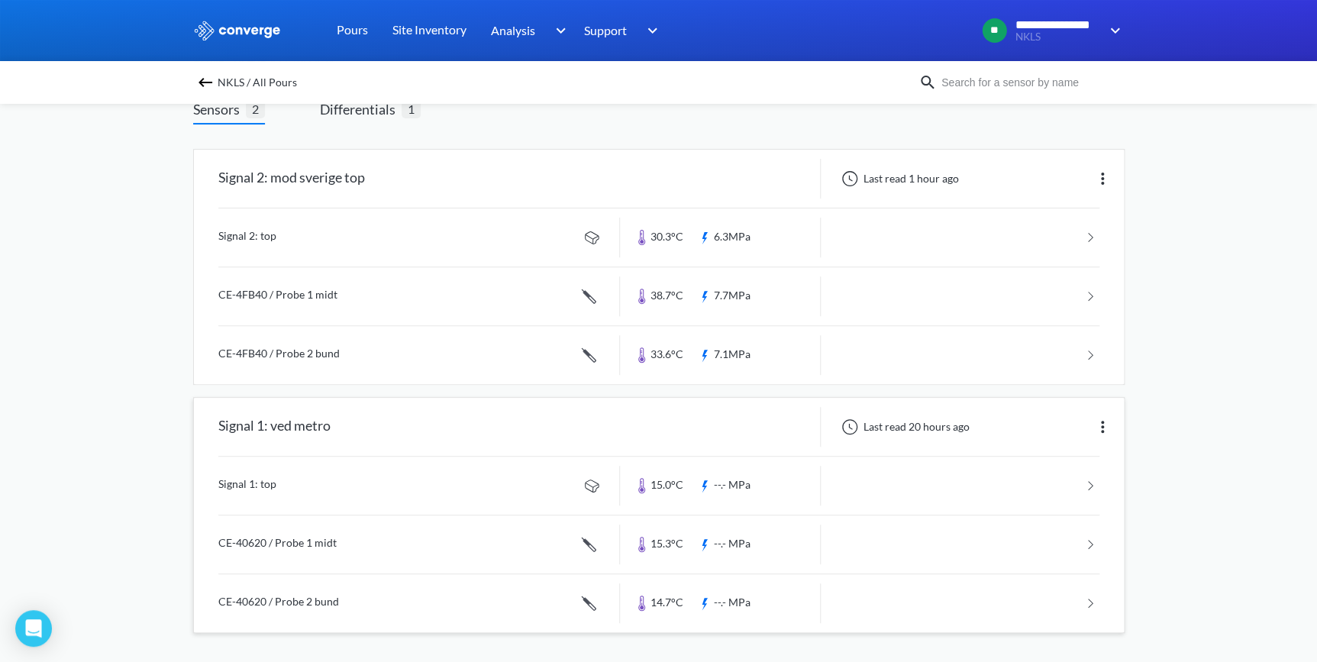
click at [213, 489] on div "Signal 1: ved metro Last read 20 hours ago Signal 1: top 15.0°C --.- MPa CE-406…" at bounding box center [659, 515] width 930 height 234
click at [227, 480] on link at bounding box center [658, 486] width 881 height 58
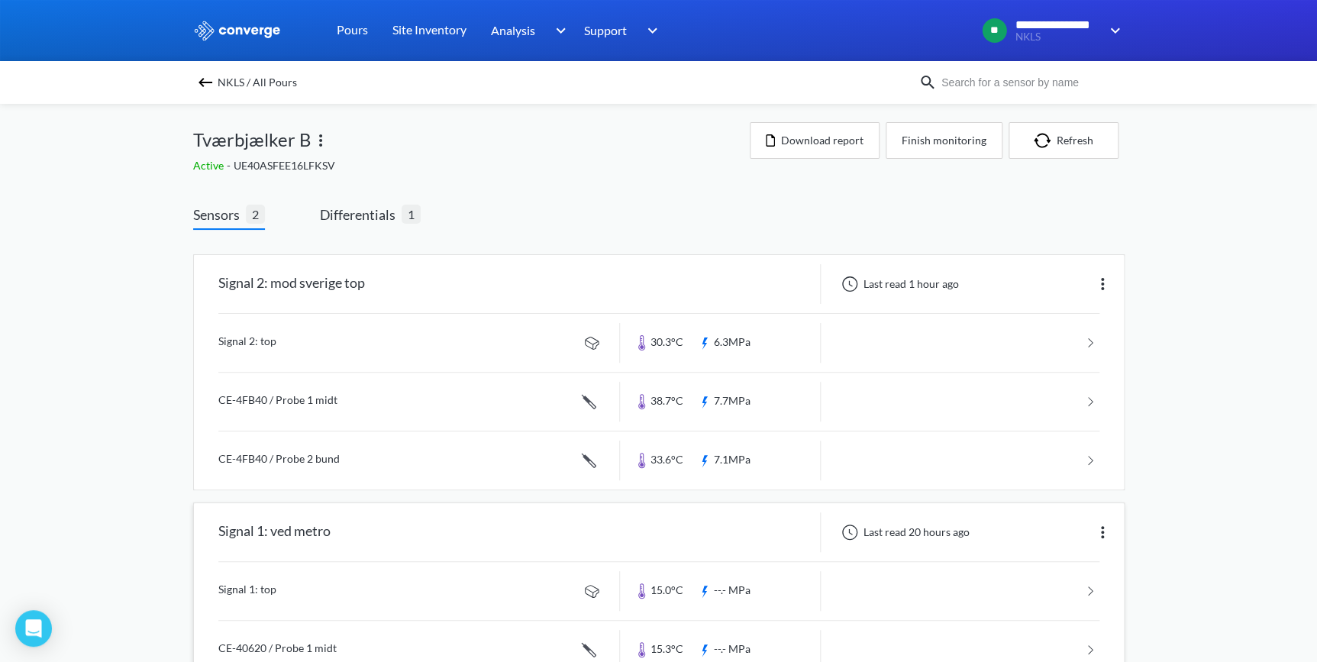
click at [266, 589] on link at bounding box center [658, 591] width 881 height 58
click at [266, 584] on link at bounding box center [658, 591] width 881 height 58
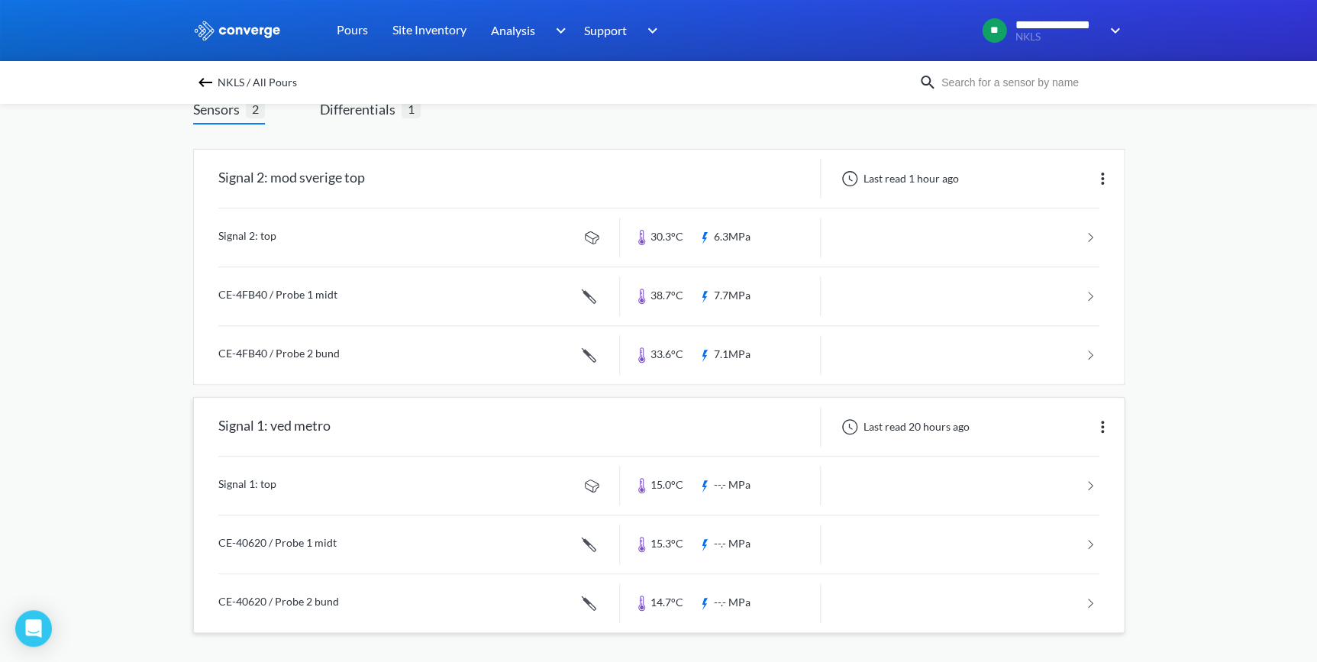
click at [283, 534] on link at bounding box center [658, 544] width 881 height 58
click at [298, 591] on link at bounding box center [658, 603] width 881 height 58
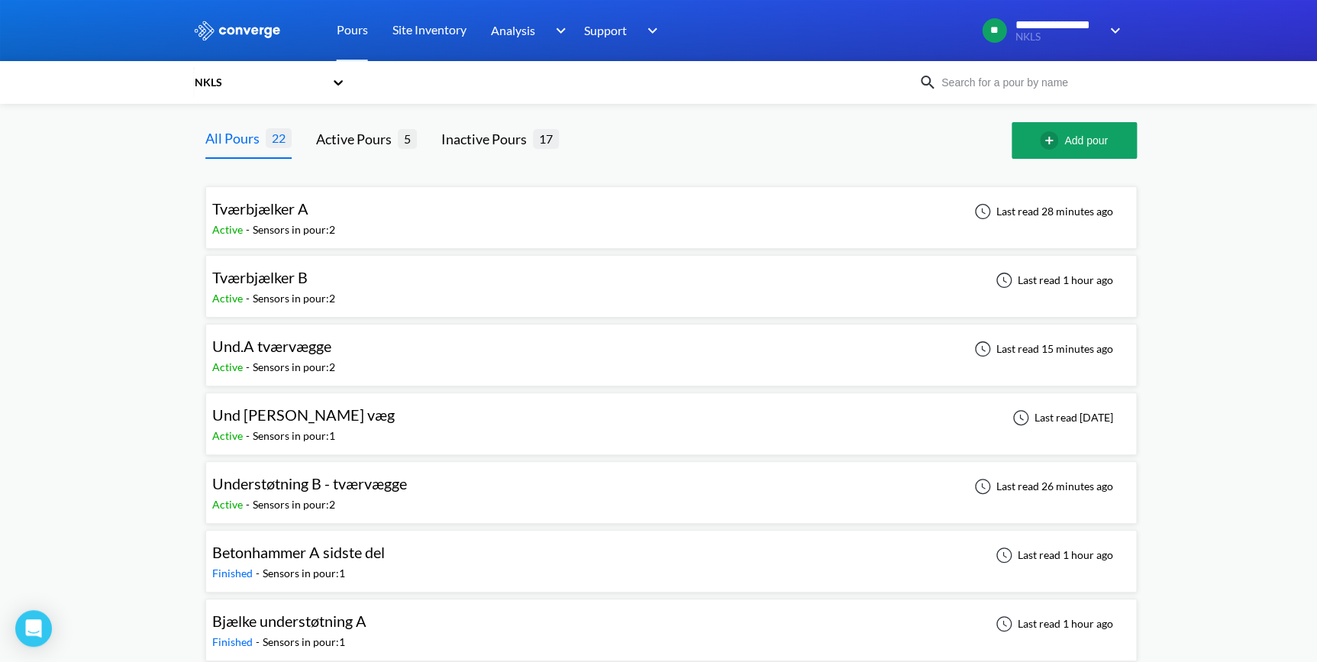
click at [263, 482] on span "Understøtning B - tværvægge" at bounding box center [309, 483] width 195 height 18
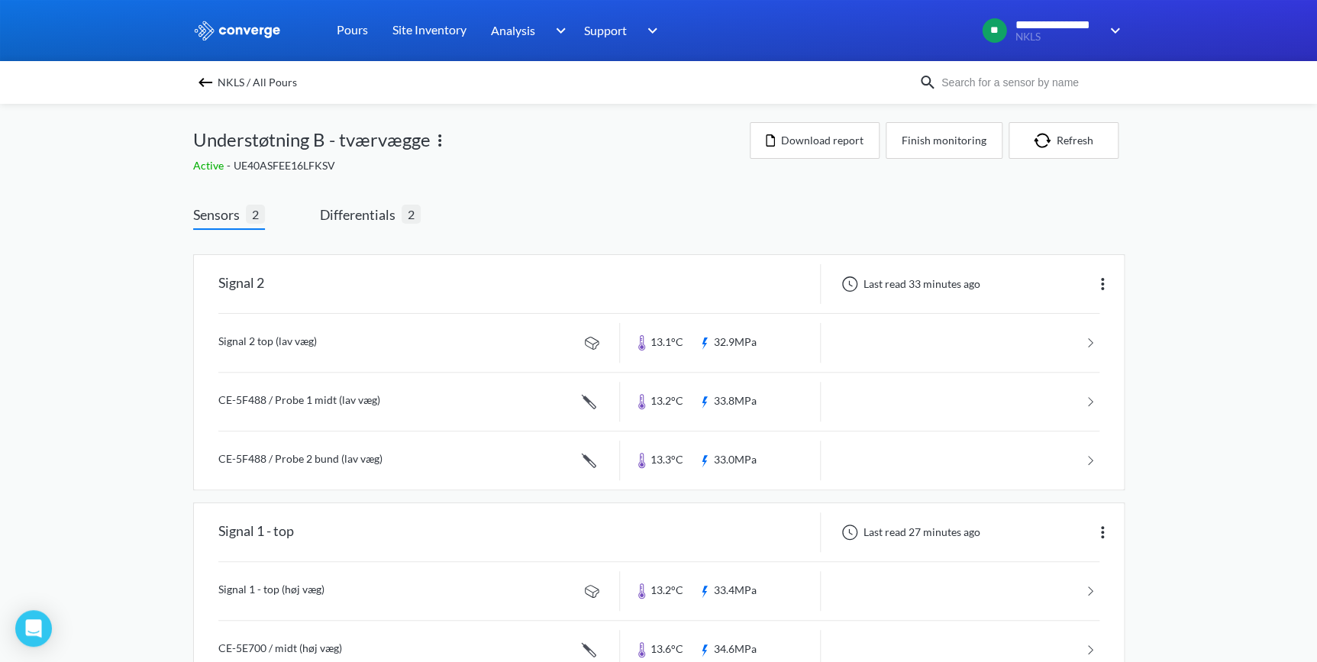
click at [437, 136] on img at bounding box center [440, 140] width 18 height 18
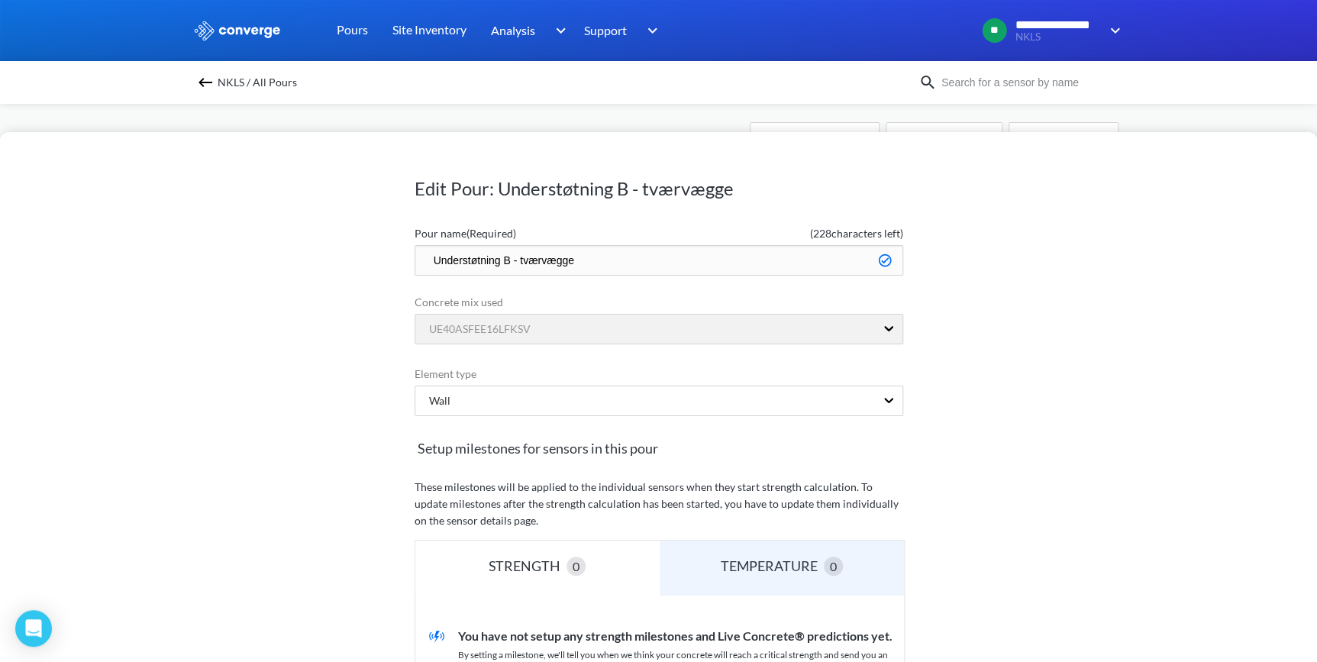
click at [499, 260] on input "Understøtning B - tværvægge" at bounding box center [659, 260] width 489 height 31
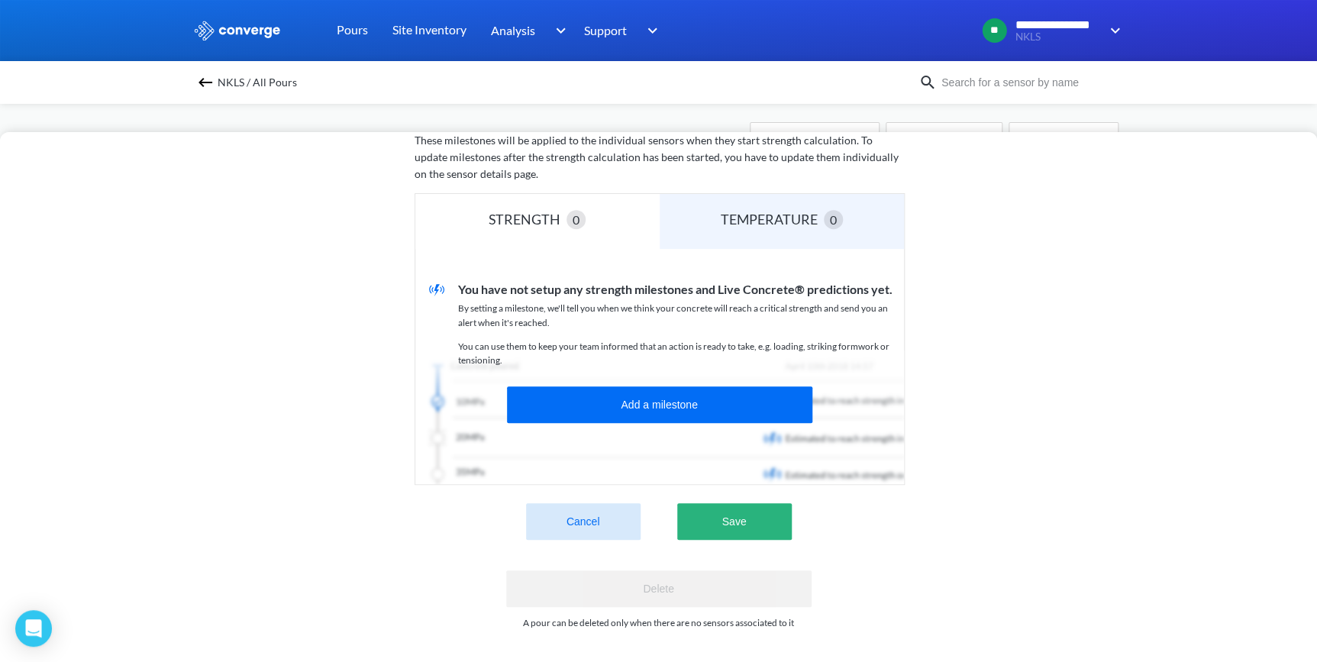
type input "Und B - tværvægge"
click at [724, 518] on button "Save" at bounding box center [734, 521] width 115 height 37
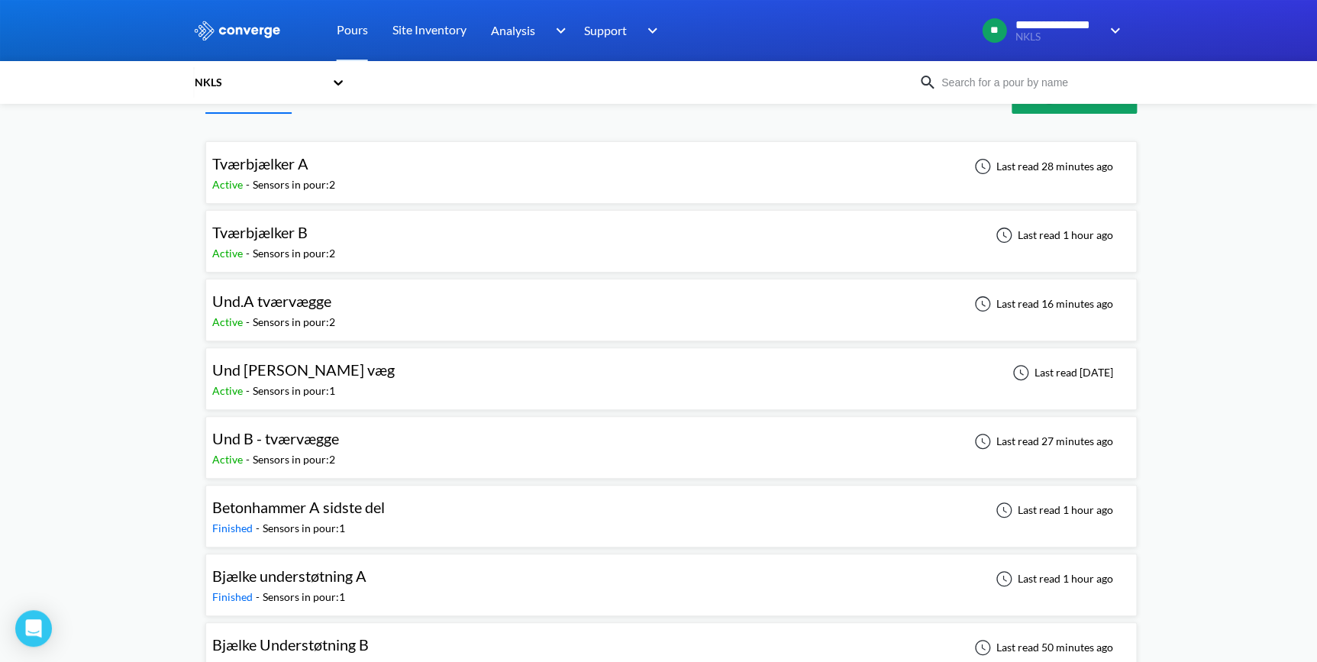
scroll to position [69, 0]
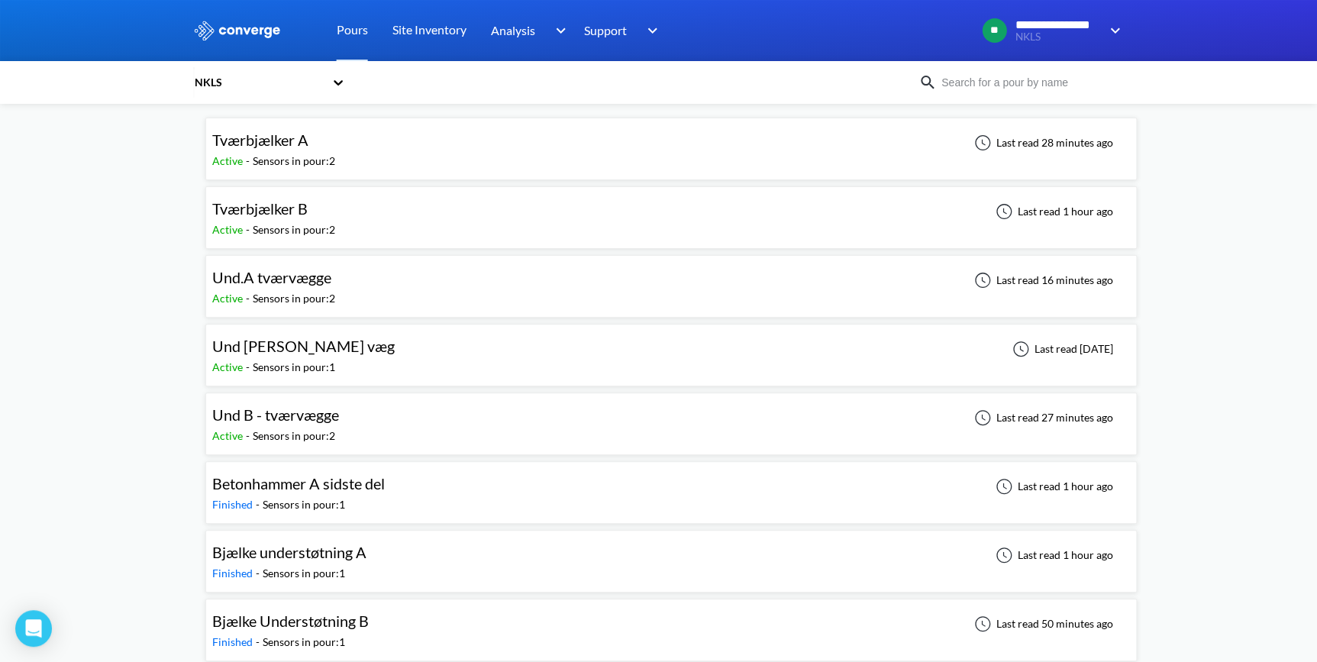
click at [257, 282] on span "Und.A tværvægge" at bounding box center [271, 277] width 119 height 18
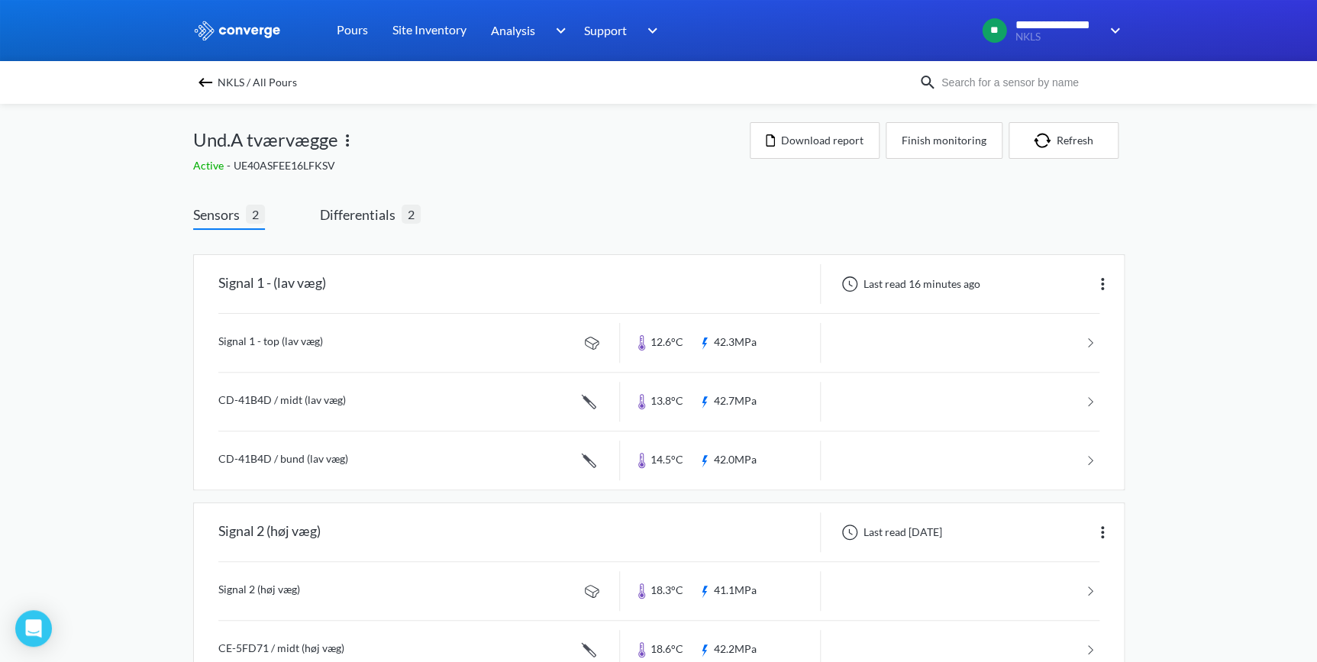
click at [343, 137] on img at bounding box center [347, 140] width 18 height 18
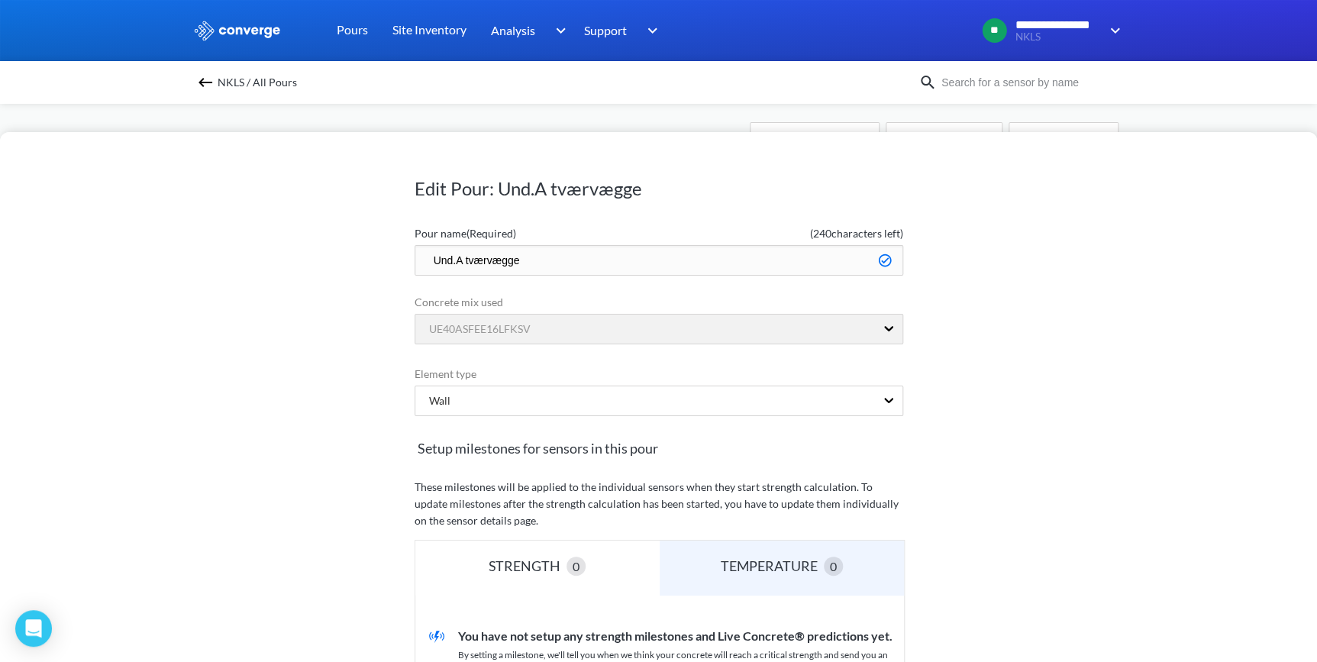
click at [463, 260] on input "Und.A tværvægge" at bounding box center [659, 260] width 489 height 31
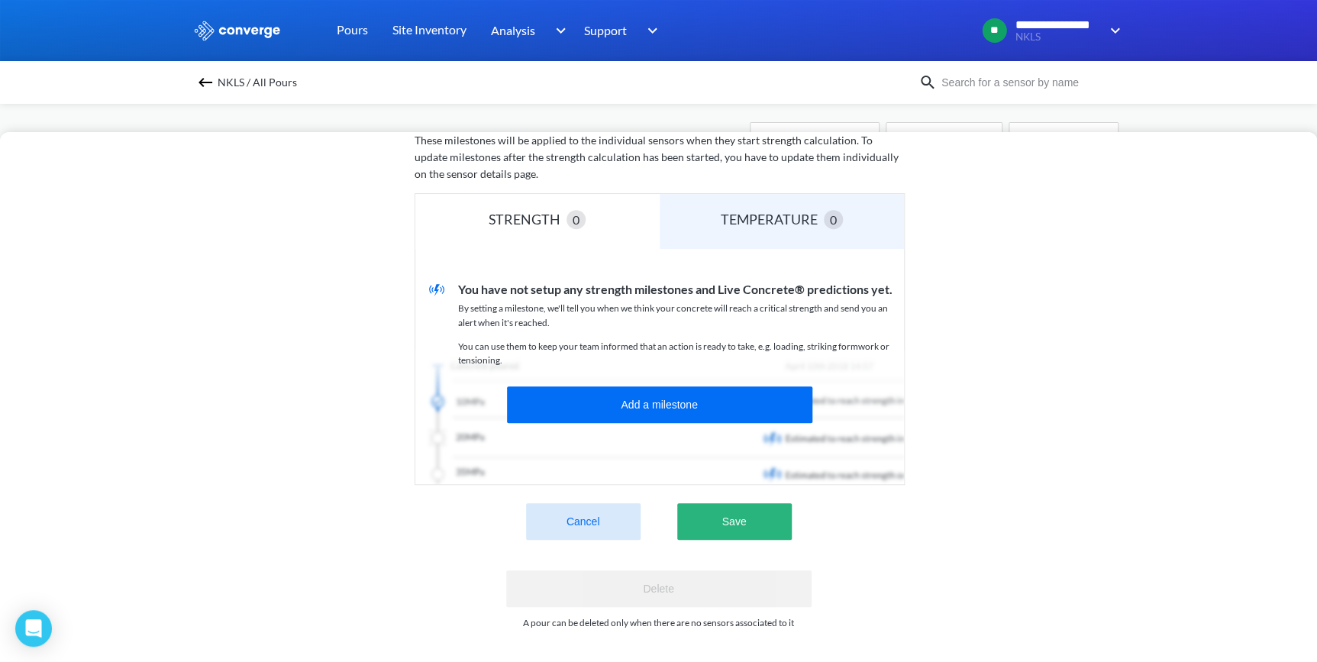
scroll to position [357, 0]
type input "Und.A - tværvægge"
click at [730, 503] on button "Save" at bounding box center [734, 521] width 115 height 37
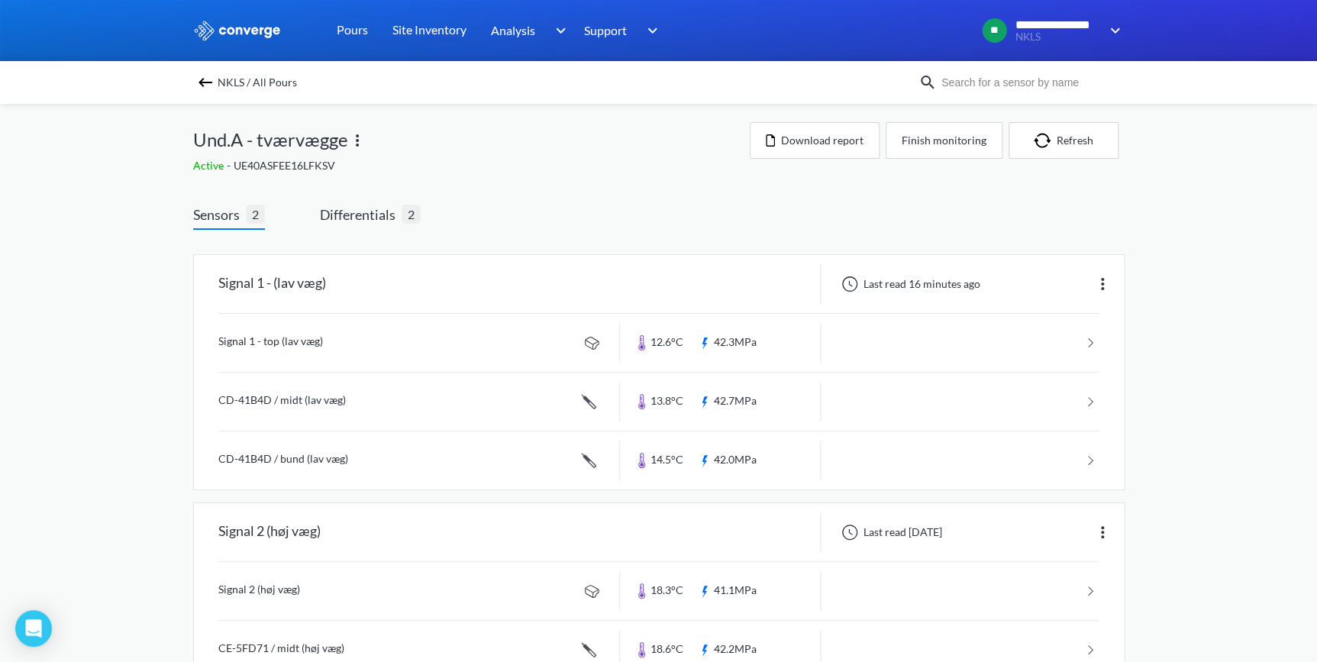
click at [210, 85] on img at bounding box center [205, 82] width 18 height 18
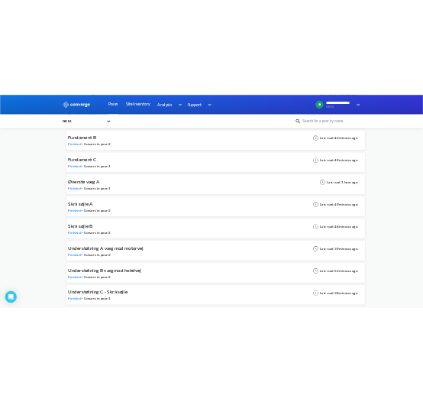
scroll to position [1035, 0]
